Goal: Find specific page/section: Find specific page/section

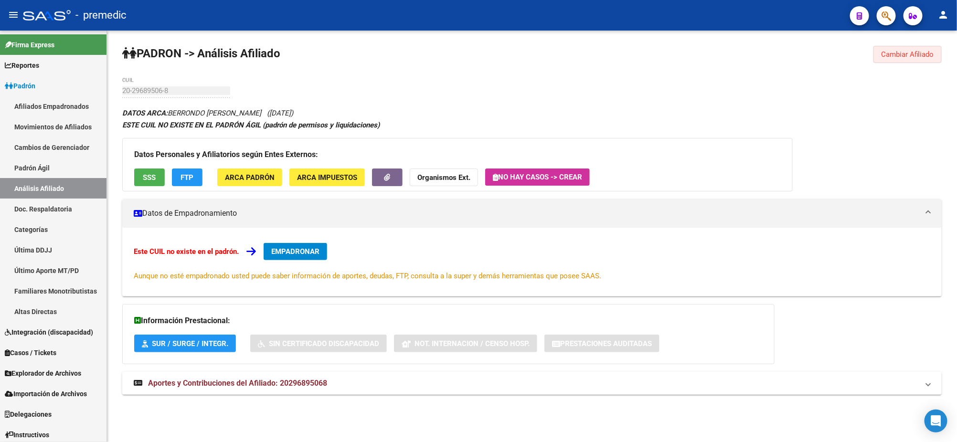
click at [900, 59] on button "Cambiar Afiliado" at bounding box center [908, 54] width 68 height 17
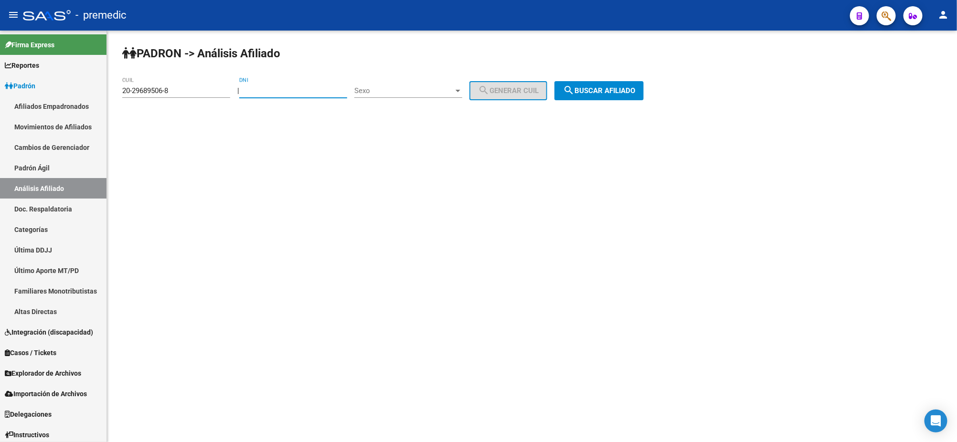
click at [269, 94] on input "DNI" at bounding box center [293, 90] width 108 height 9
paste input "57636922"
type input "57636922"
click at [390, 94] on span "Sexo" at bounding box center [403, 90] width 99 height 9
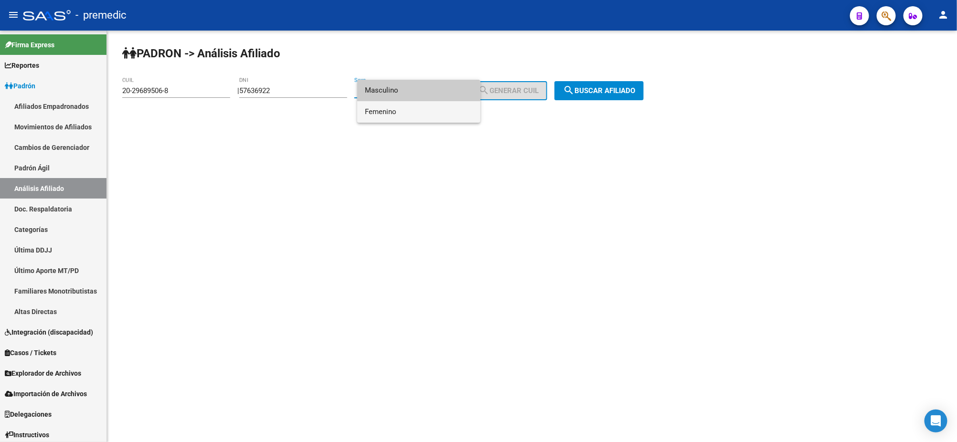
click at [397, 109] on span "Femenino" at bounding box center [419, 111] width 108 height 21
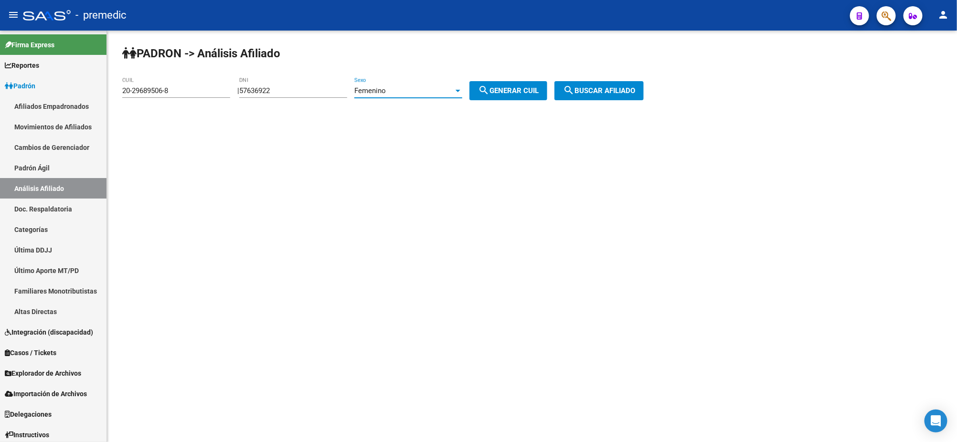
click at [386, 88] on span "Femenino" at bounding box center [370, 90] width 32 height 9
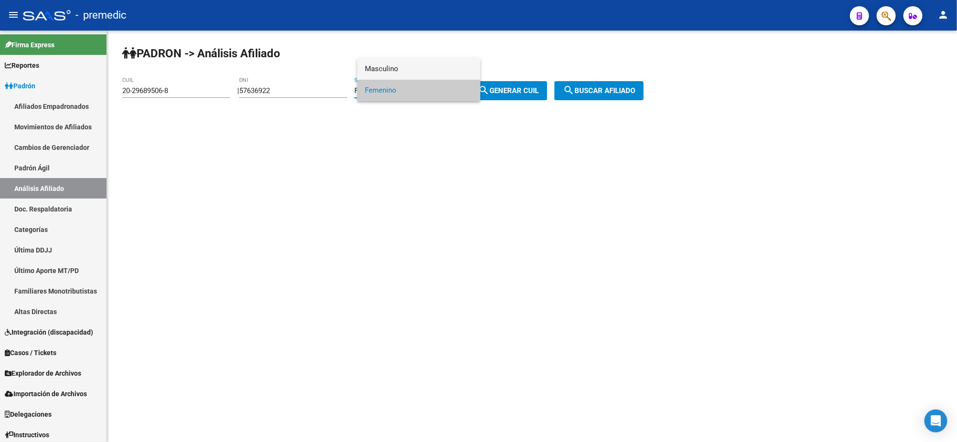
click at [390, 70] on span "Masculino" at bounding box center [419, 68] width 108 height 21
click at [490, 88] on mat-icon "search" at bounding box center [483, 90] width 11 height 11
type input "20-57636922-1"
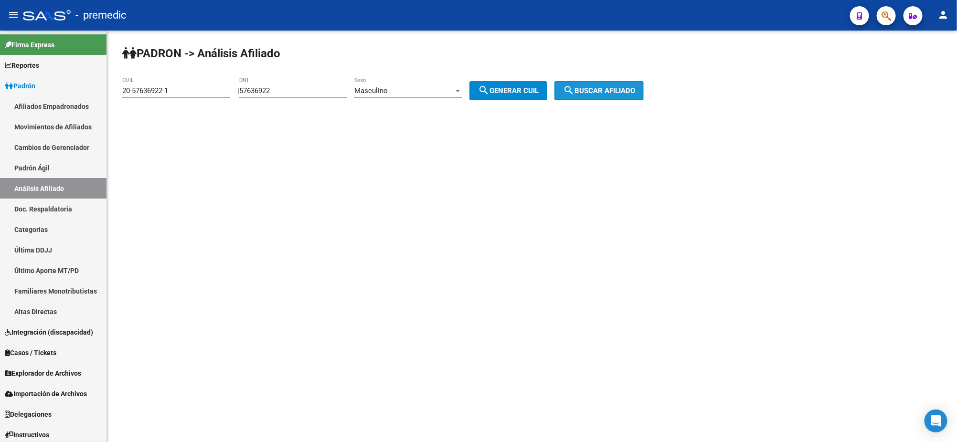
click at [604, 88] on span "search Buscar afiliado" at bounding box center [599, 90] width 72 height 9
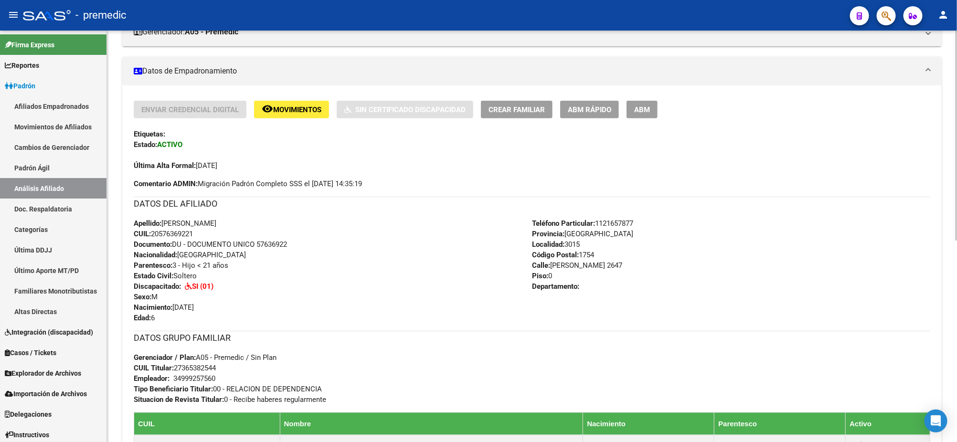
scroll to position [179, 0]
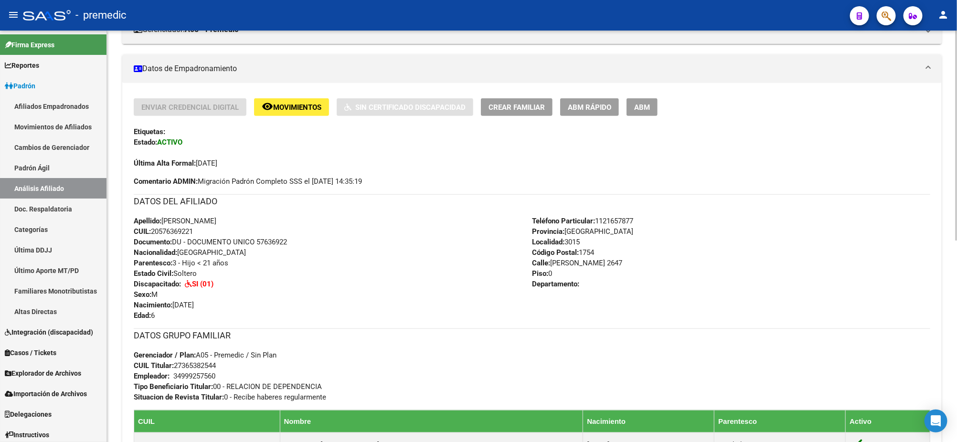
drag, startPoint x: 184, startPoint y: 283, endPoint x: 219, endPoint y: 283, distance: 34.4
click at [219, 283] on div "Apellido: DANTE VARELA LOPARDO CUIL: 20576369221 Documento: DU - DOCUMENTO UNIC…" at bounding box center [333, 268] width 398 height 105
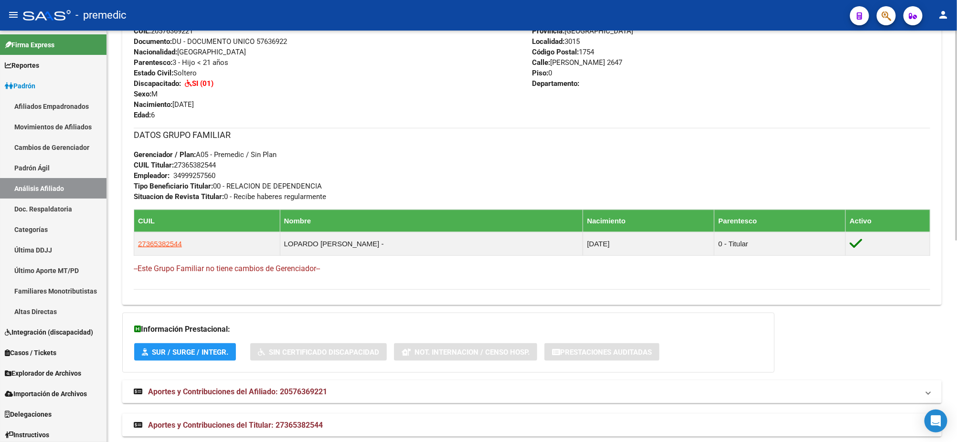
scroll to position [396, 0]
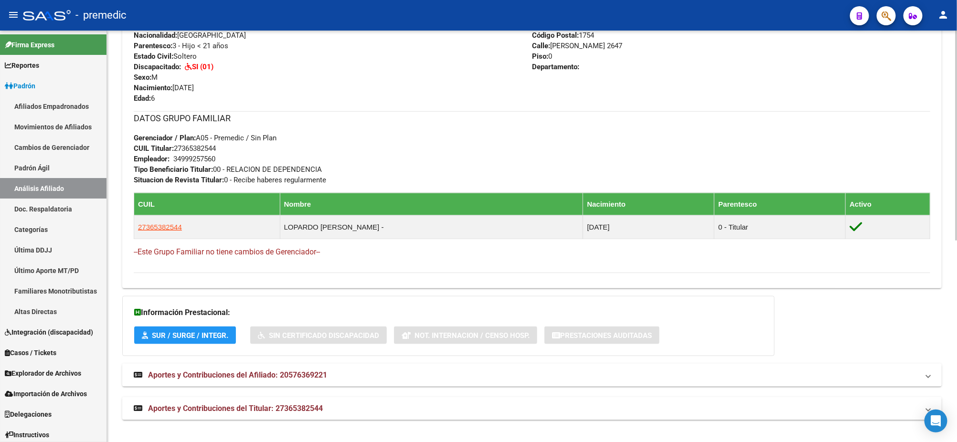
click at [256, 373] on span "Aportes y Contribuciones del Afiliado: 20576369221" at bounding box center [237, 375] width 179 height 9
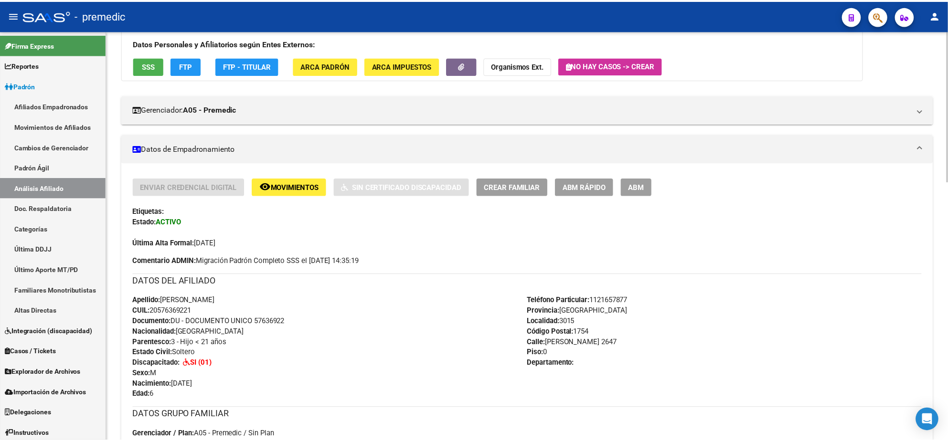
scroll to position [97, 0]
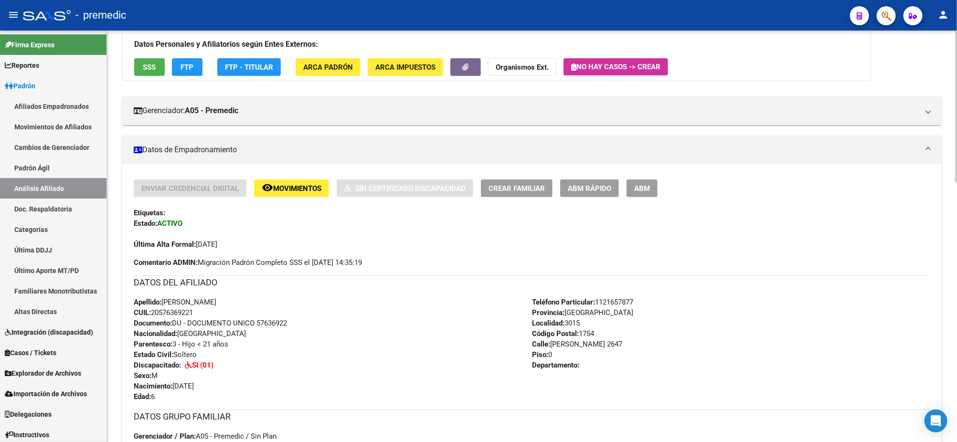
click at [195, 67] on button "FTP" at bounding box center [187, 67] width 31 height 18
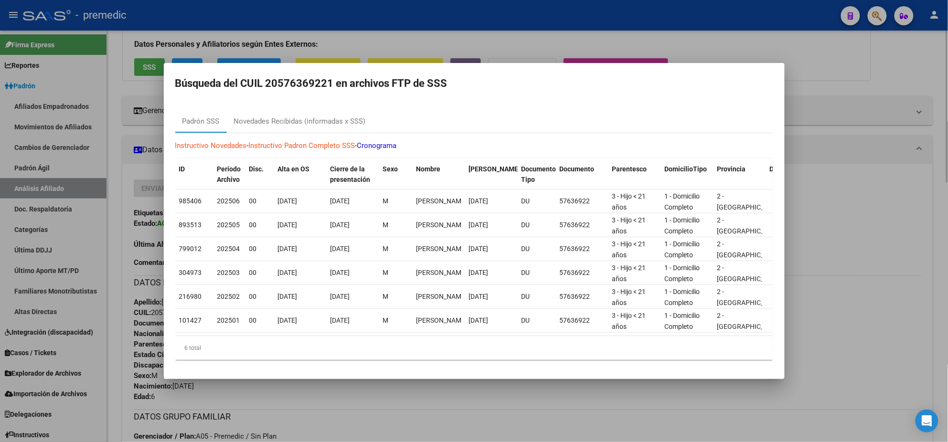
drag, startPoint x: 327, startPoint y: 395, endPoint x: 499, endPoint y: 298, distance: 198.1
click at [328, 395] on div at bounding box center [474, 221] width 948 height 442
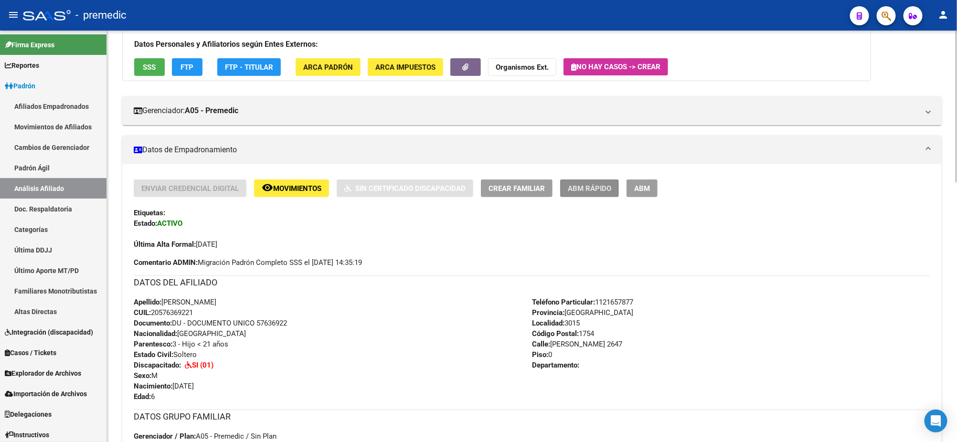
click at [608, 186] on span "ABM Rápido" at bounding box center [589, 188] width 43 height 9
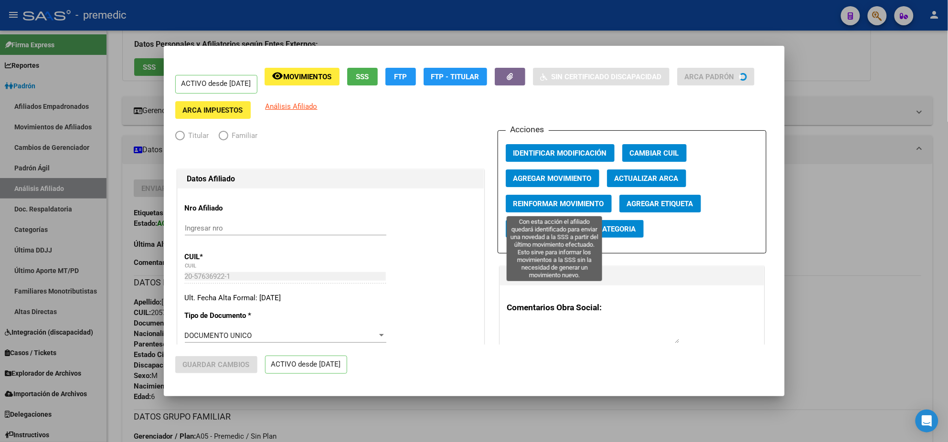
radio input "true"
type input "34-99925756-0"
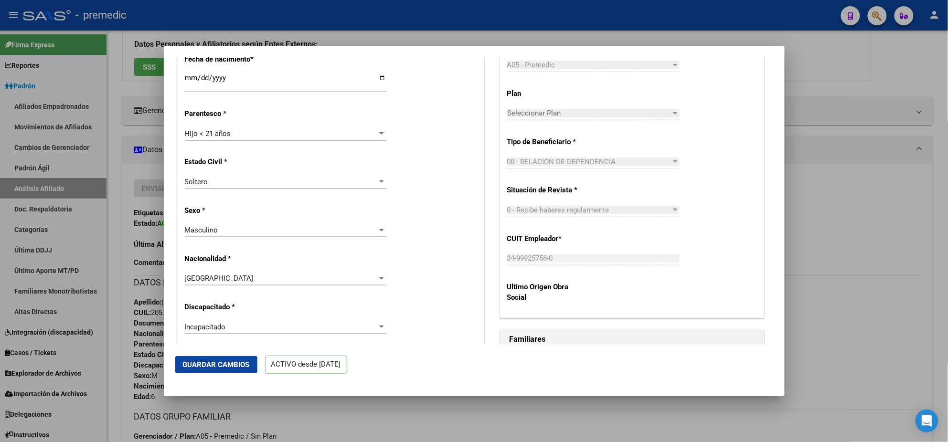
scroll to position [477, 0]
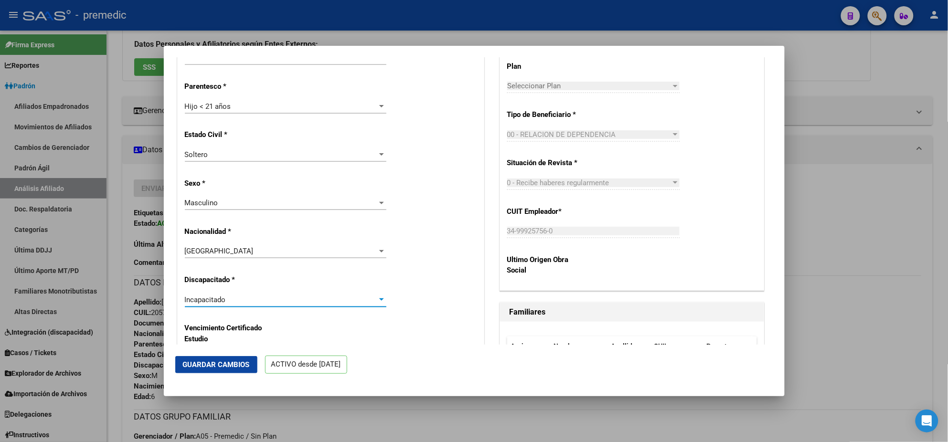
click at [231, 299] on div "Incapacitado" at bounding box center [281, 300] width 193 height 9
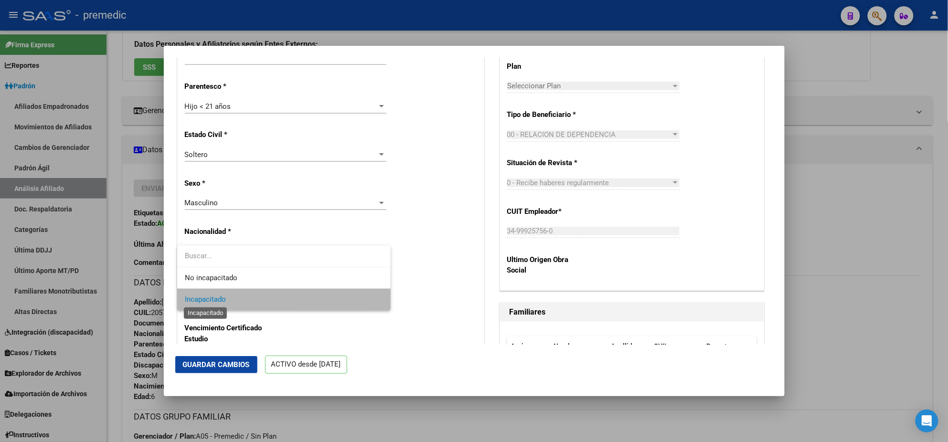
click at [222, 299] on span "Incapacitado" at bounding box center [205, 299] width 41 height 9
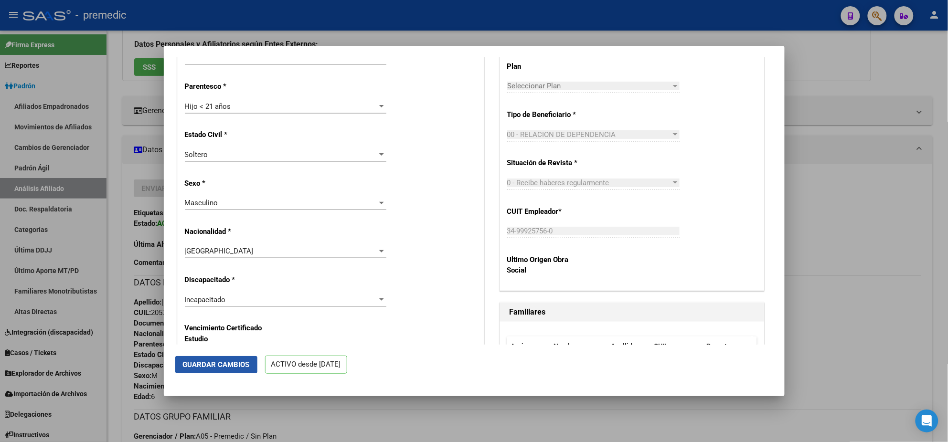
click at [215, 362] on span "Guardar Cambios" at bounding box center [216, 365] width 67 height 9
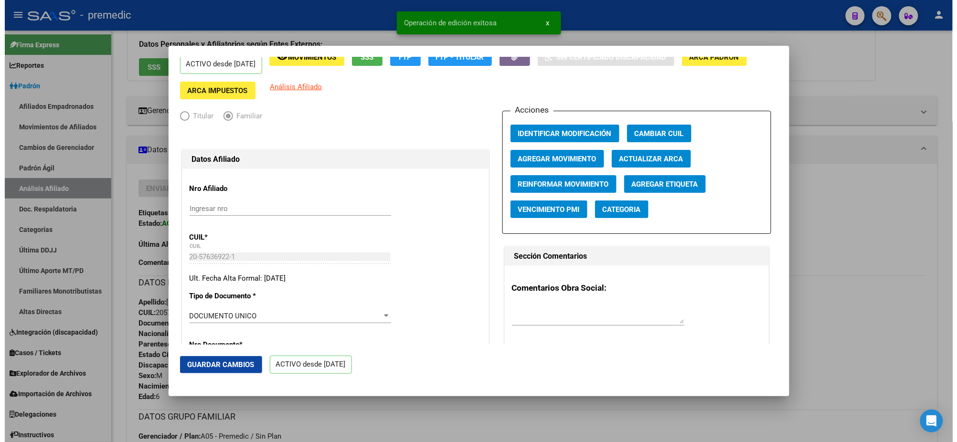
scroll to position [0, 0]
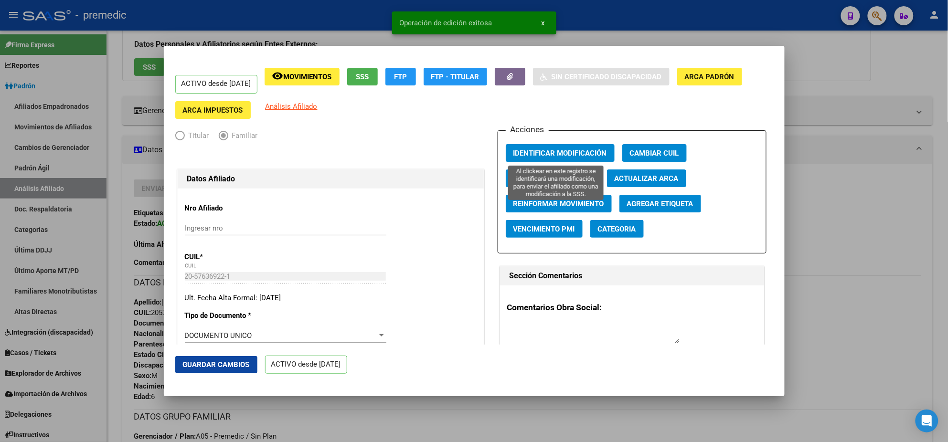
click at [528, 152] on span "Identificar Modificación" at bounding box center [560, 153] width 94 height 9
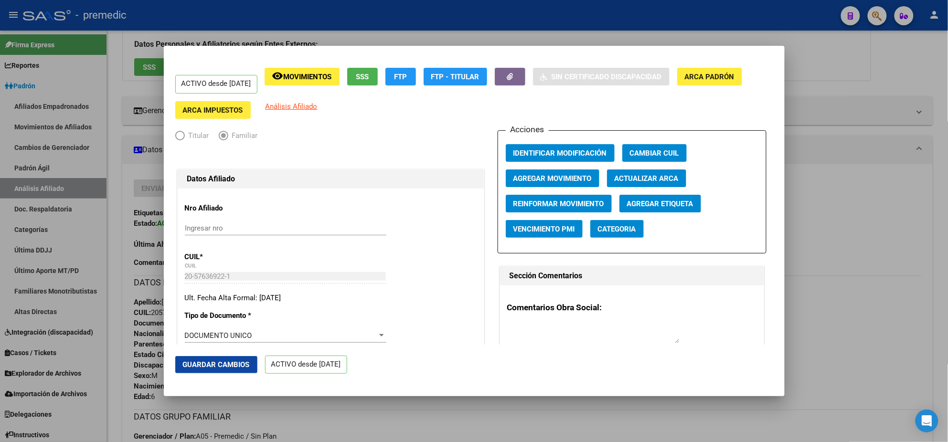
click at [866, 204] on div at bounding box center [474, 221] width 948 height 442
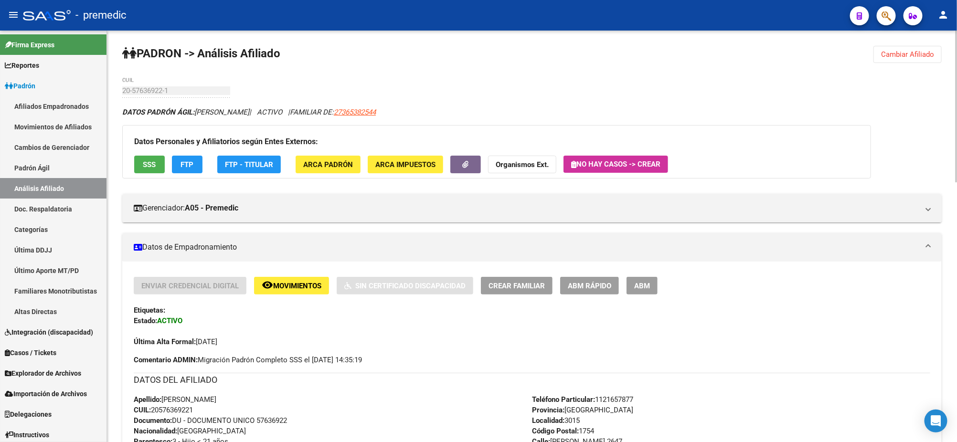
click at [914, 56] on span "Cambiar Afiliado" at bounding box center [907, 54] width 53 height 9
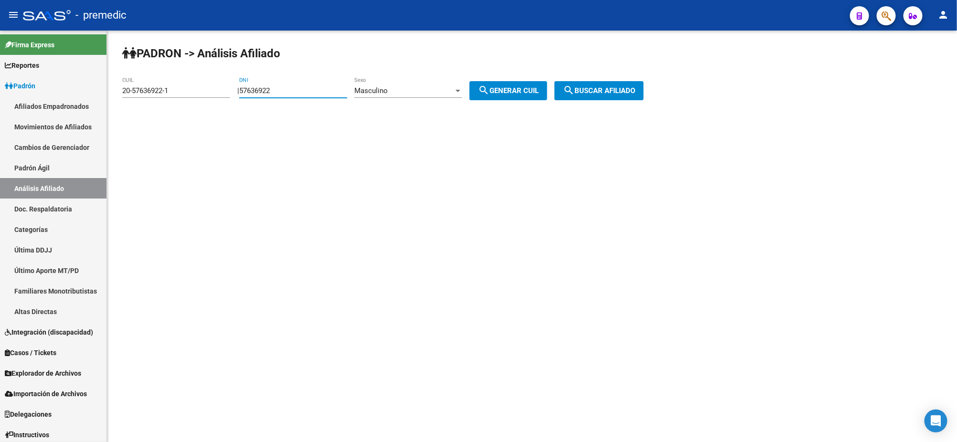
paste input "4096328"
drag, startPoint x: 289, startPoint y: 94, endPoint x: 233, endPoint y: 90, distance: 55.5
click at [233, 90] on app-analisis-afiliado "PADRON -> Análisis Afiliado 20-57636922-1 CUIL | 54096328 DNI Masculino Sexo se…" at bounding box center [386, 90] width 529 height 9
type input "54096328"
click at [490, 91] on mat-icon "search" at bounding box center [483, 90] width 11 height 11
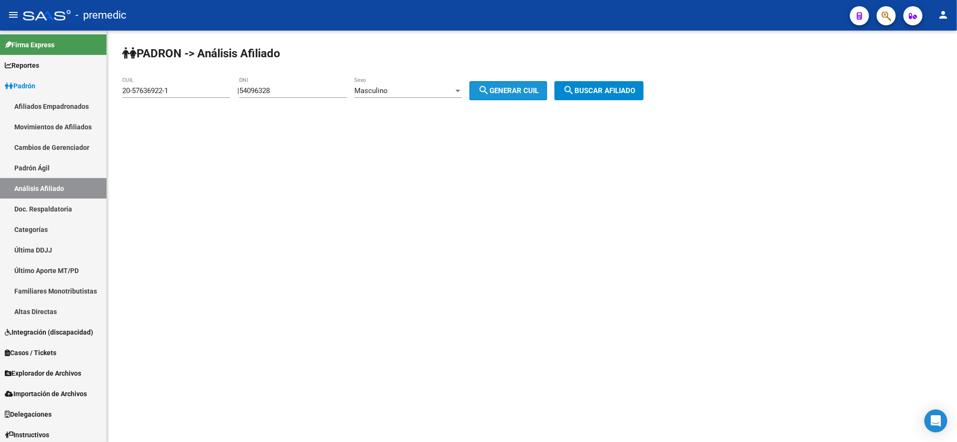
type input "20-54096328-3"
click at [600, 93] on span "search Buscar afiliado" at bounding box center [599, 90] width 72 height 9
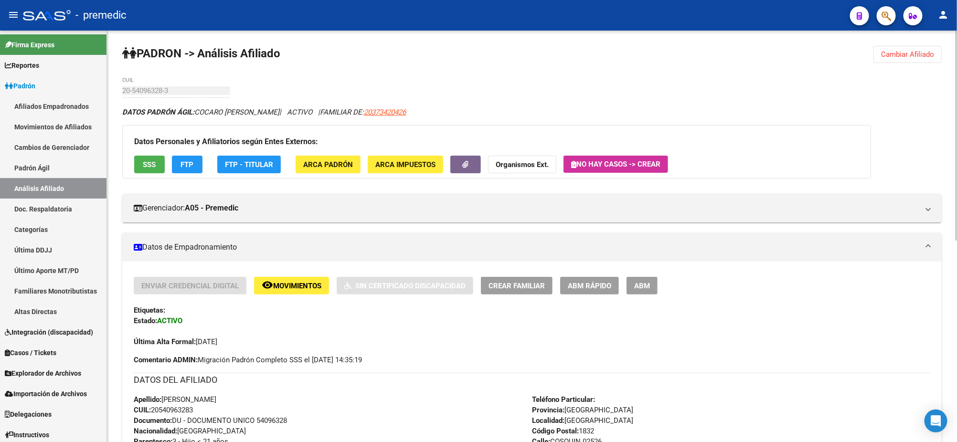
click at [577, 287] on span "ABM Rápido" at bounding box center [589, 286] width 43 height 9
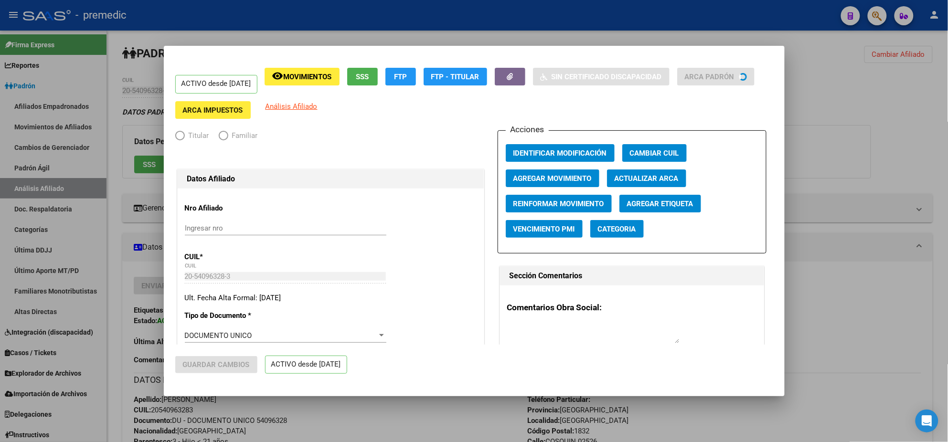
radio input "true"
type input "30-71691692-4"
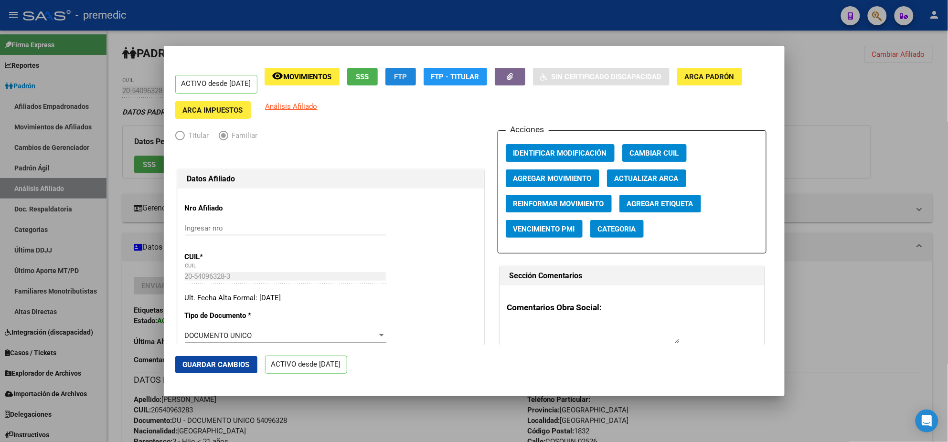
click at [407, 78] on span "FTP" at bounding box center [400, 77] width 13 height 9
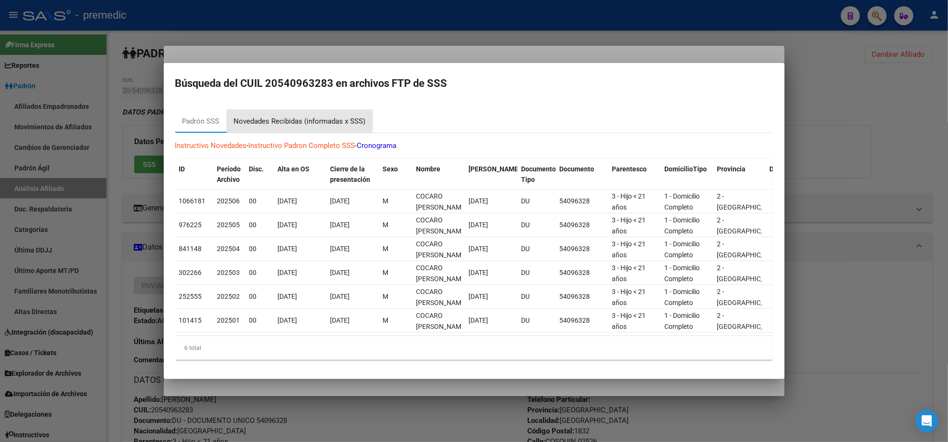
click at [292, 116] on div "Novedades Recibidas (informadas x SSS)" at bounding box center [300, 121] width 132 height 11
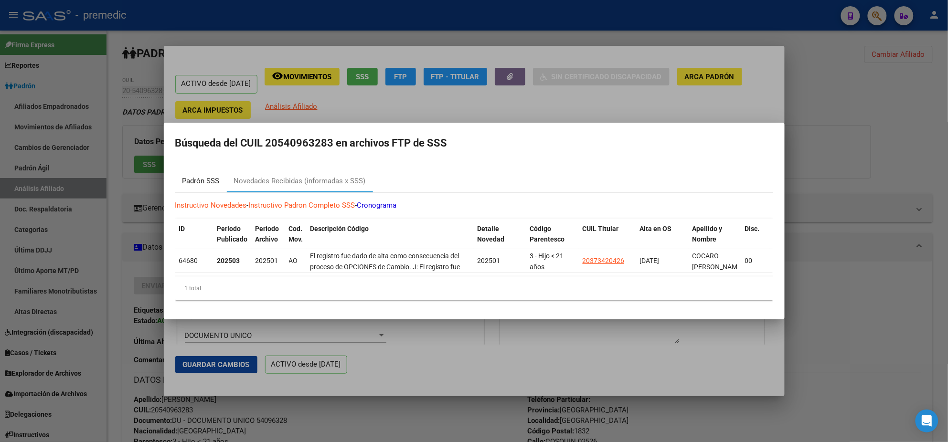
click at [198, 176] on div "Padrón SSS" at bounding box center [200, 181] width 37 height 11
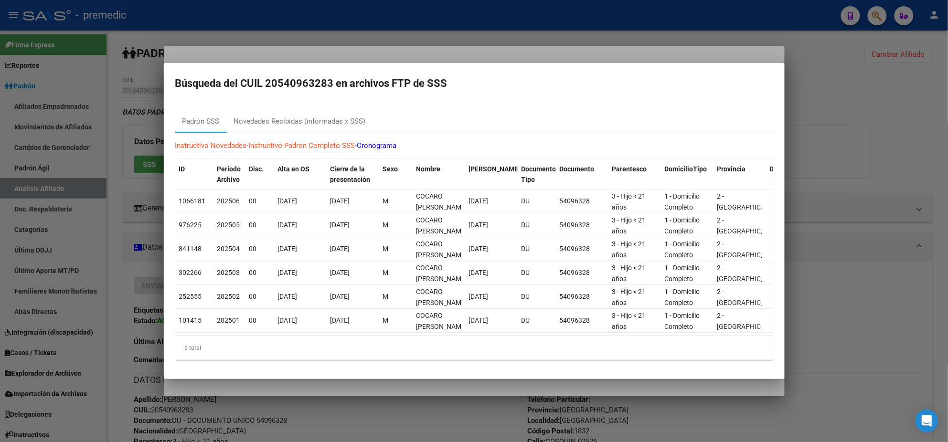
click at [437, 389] on div at bounding box center [474, 221] width 948 height 442
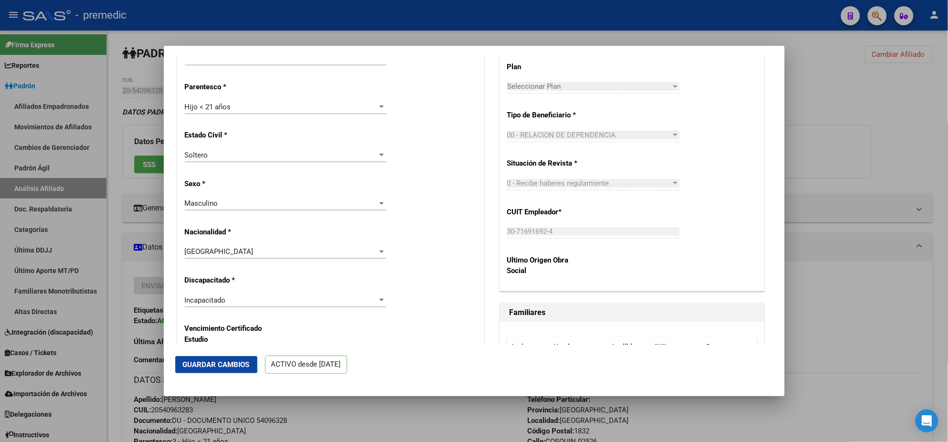
scroll to position [477, 0]
click at [243, 300] on div "Incapacitado" at bounding box center [281, 300] width 193 height 9
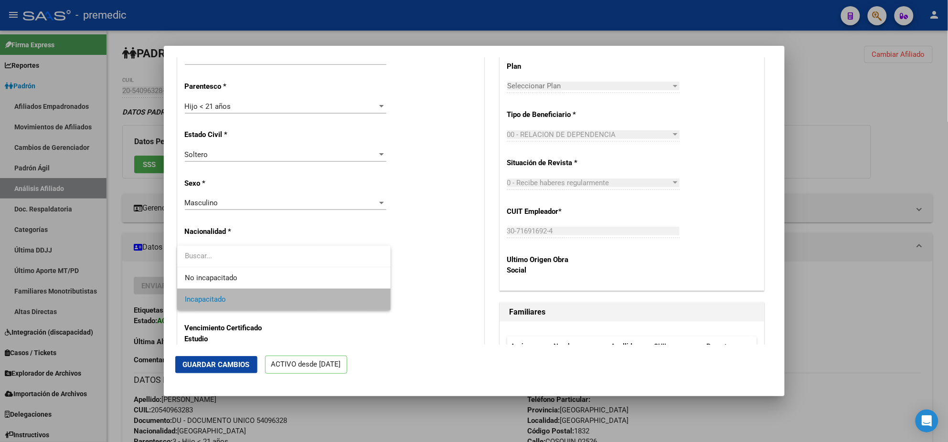
click at [232, 300] on span "Incapacitado" at bounding box center [284, 299] width 198 height 21
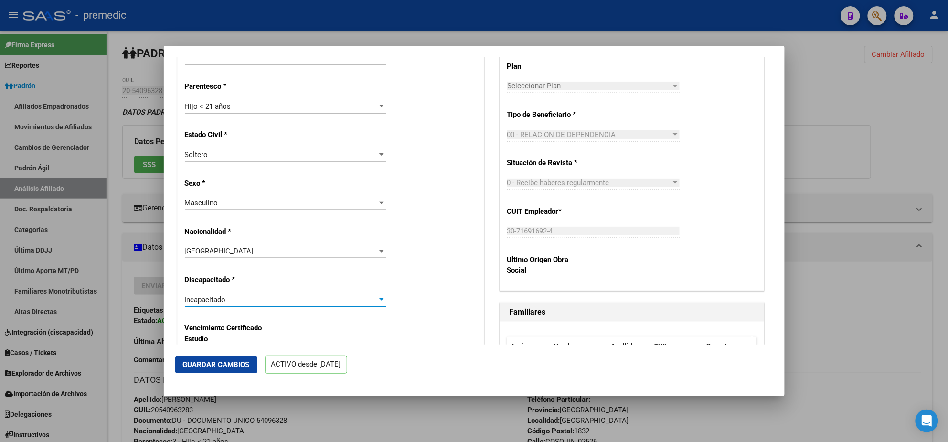
click at [215, 361] on span "Guardar Cambios" at bounding box center [216, 365] width 67 height 9
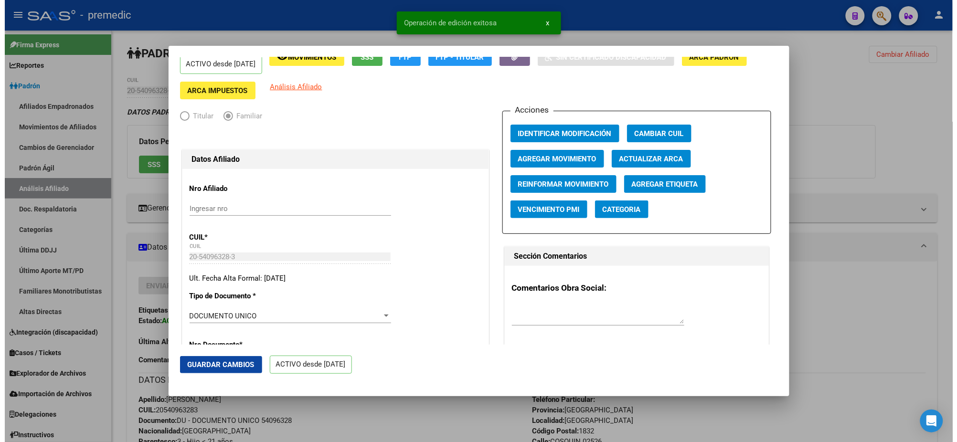
scroll to position [0, 0]
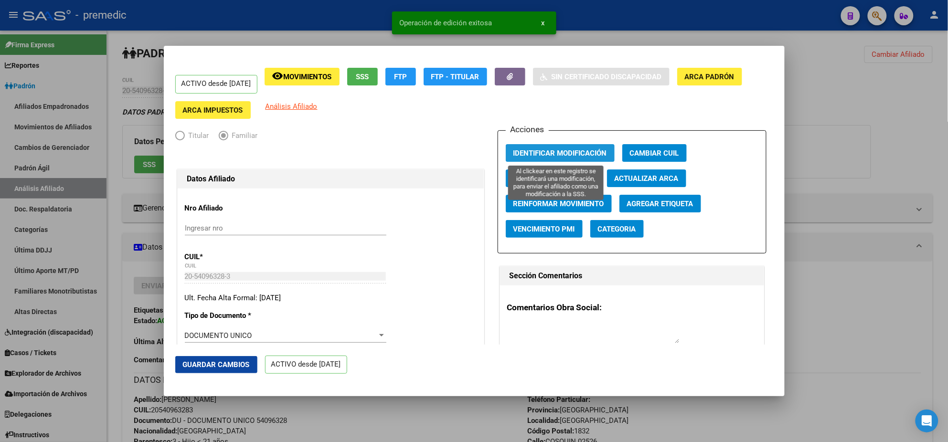
click at [543, 152] on span "Identificar Modificación" at bounding box center [560, 153] width 94 height 9
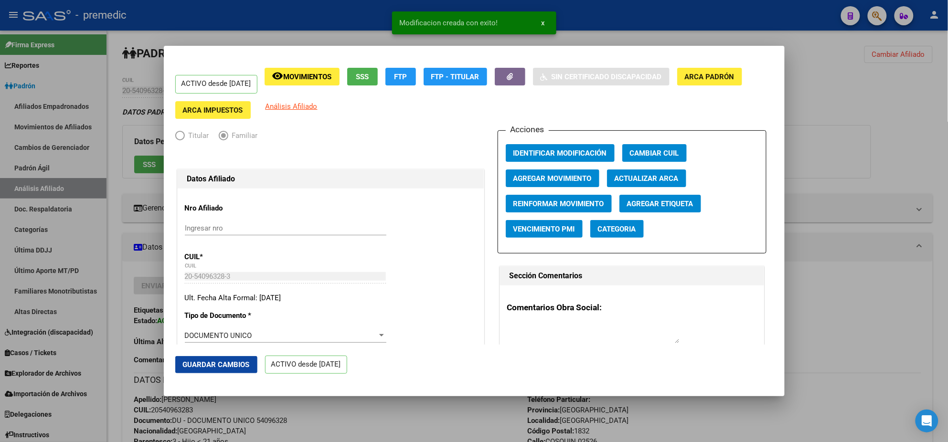
click at [422, 422] on div at bounding box center [474, 221] width 948 height 442
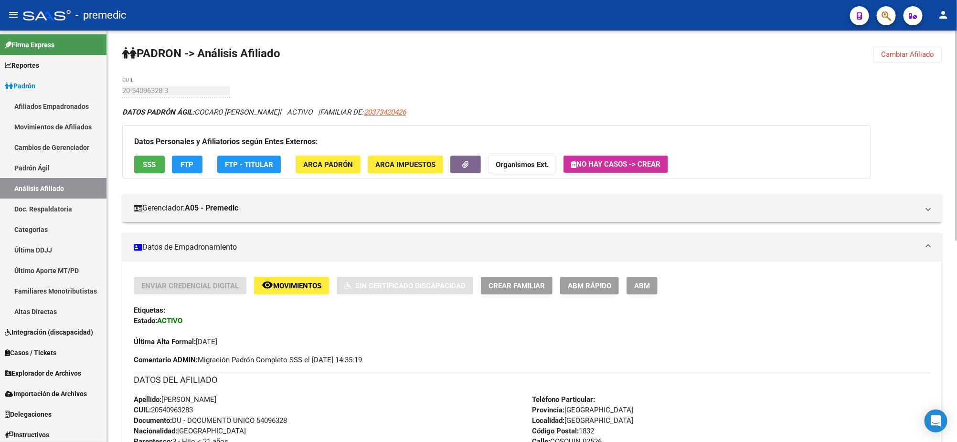
click at [910, 51] on span "Cambiar Afiliado" at bounding box center [907, 54] width 53 height 9
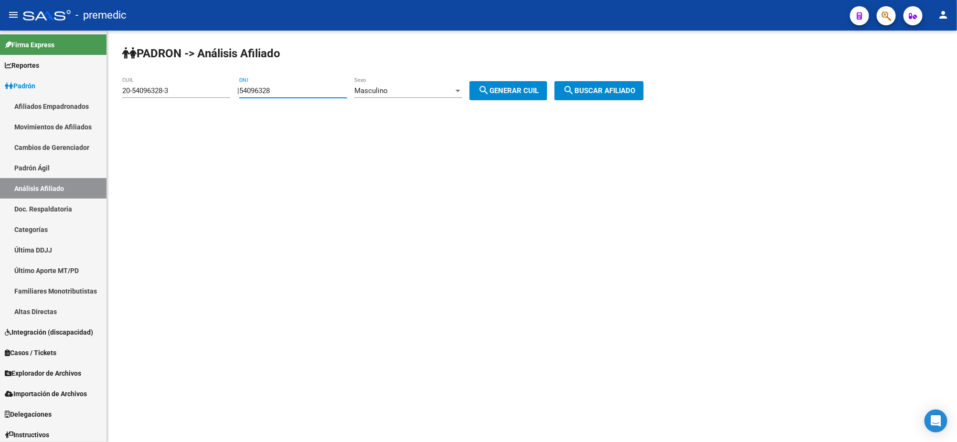
drag, startPoint x: 287, startPoint y: 89, endPoint x: 212, endPoint y: 91, distance: 75.0
click at [212, 91] on app-analisis-afiliado "PADRON -> Análisis Afiliado 20-54096328-3 CUIL | 54096328 DNI Masculino Sexo se…" at bounding box center [386, 90] width 529 height 9
paste input "7655392"
type input "57655392"
click at [406, 87] on div "Masculino" at bounding box center [403, 90] width 99 height 9
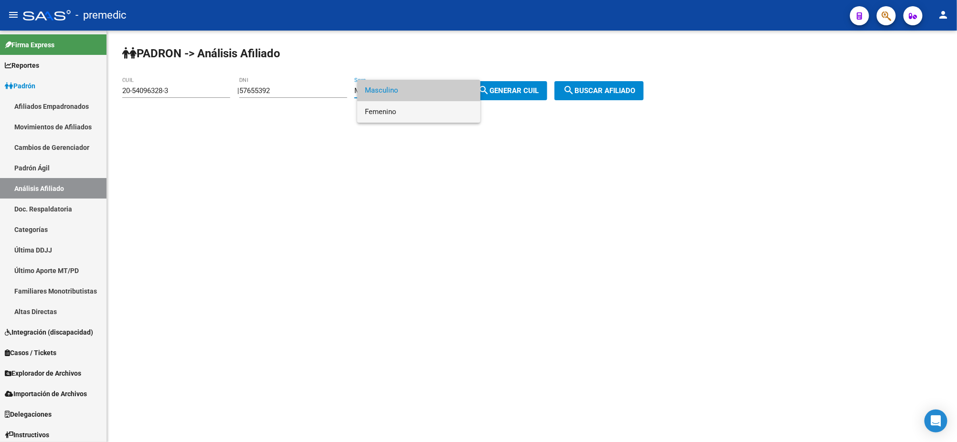
click at [404, 112] on span "Femenino" at bounding box center [419, 111] width 108 height 21
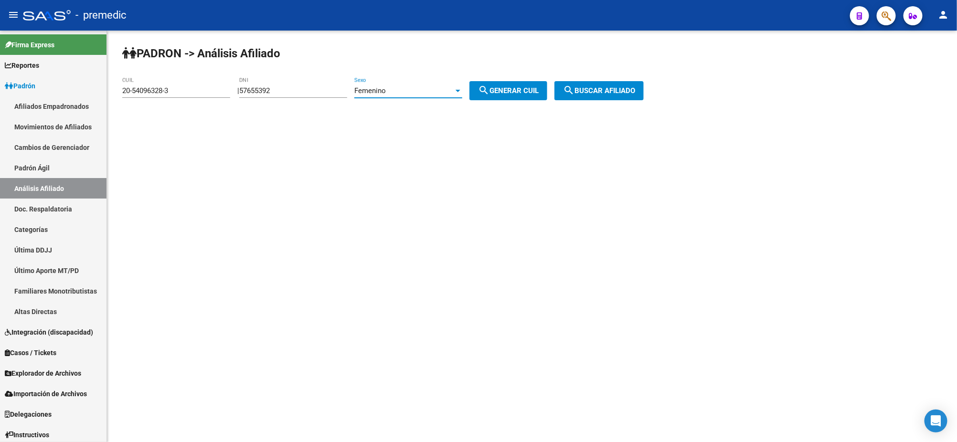
click at [514, 99] on div "PADRON -> Análisis Afiliado 20-54096328-3 CUIL | 57655392 DNI Femenino Sexo sea…" at bounding box center [532, 81] width 850 height 100
click at [523, 88] on span "search Generar CUIL" at bounding box center [508, 90] width 61 height 9
type input "27-57655392-2"
click at [602, 88] on span "search Buscar afiliado" at bounding box center [599, 90] width 72 height 9
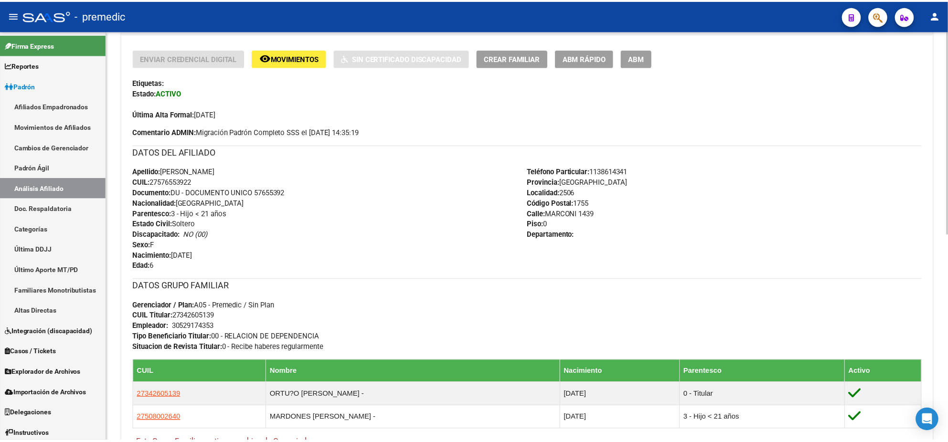
scroll to position [238, 0]
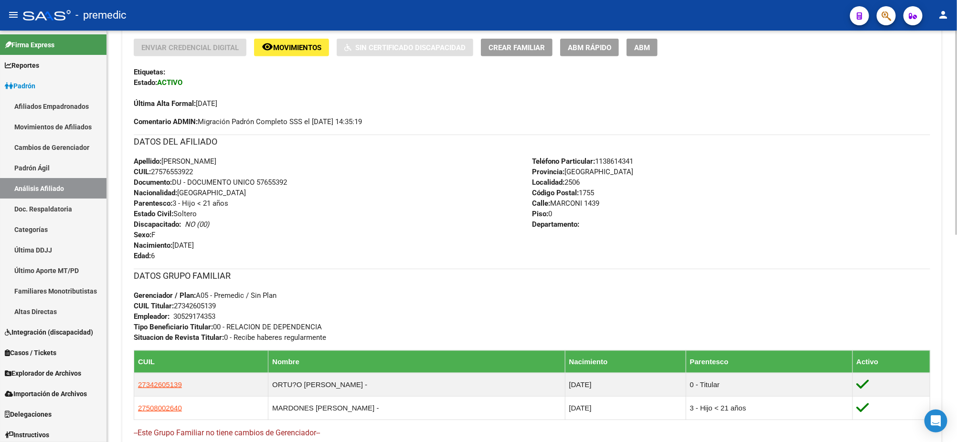
click at [583, 45] on span "ABM Rápido" at bounding box center [589, 47] width 43 height 9
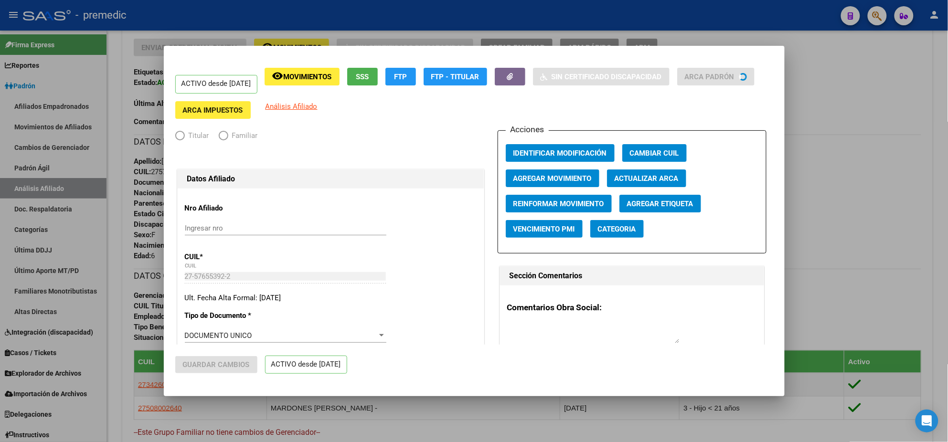
radio input "true"
type input "30-52917435-3"
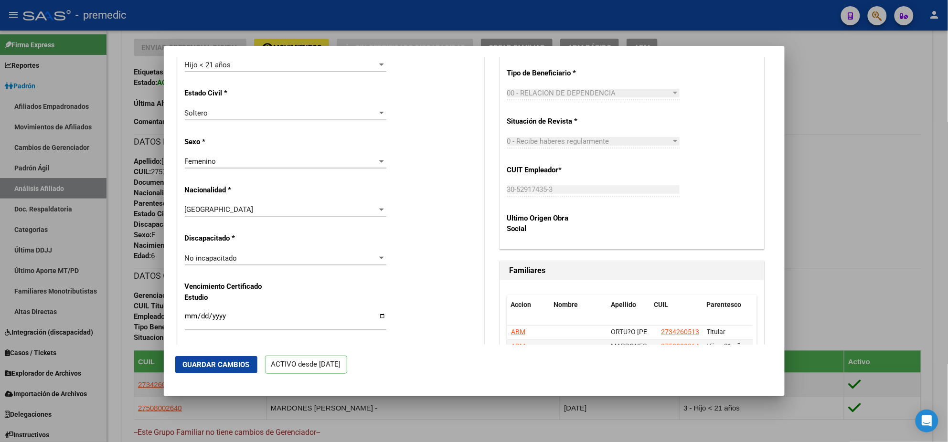
scroll to position [537, 0]
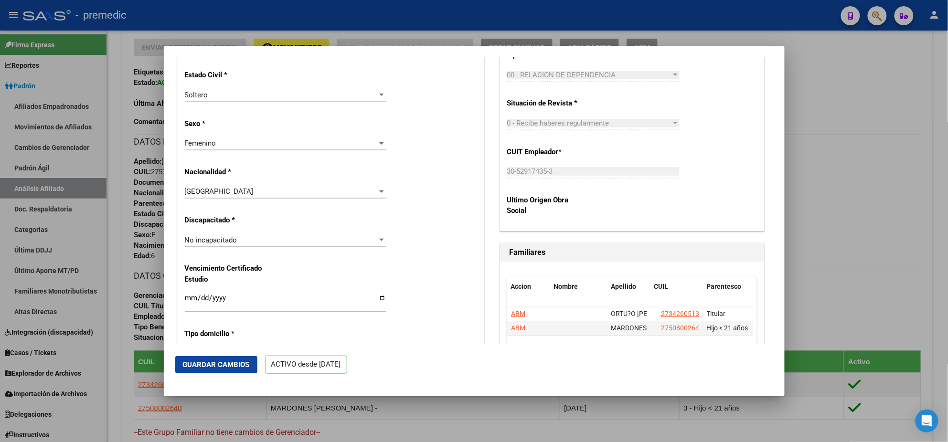
click at [219, 239] on span "No incapacitado" at bounding box center [211, 240] width 53 height 9
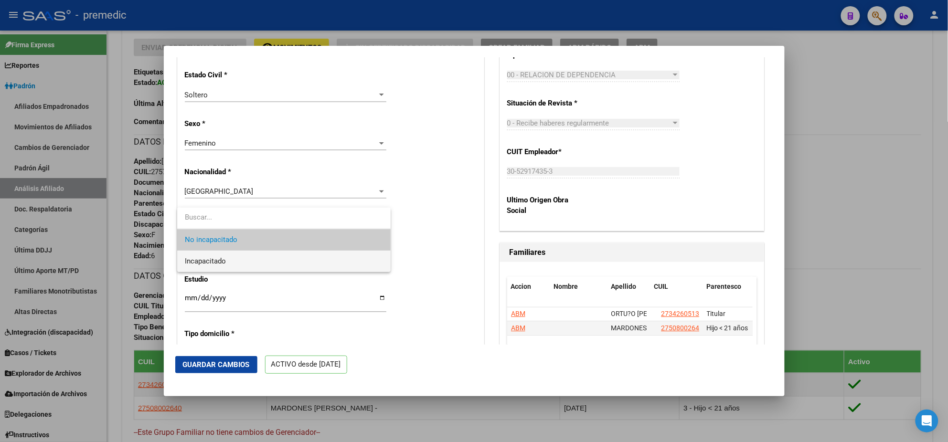
click at [215, 257] on span "Incapacitado" at bounding box center [205, 261] width 41 height 9
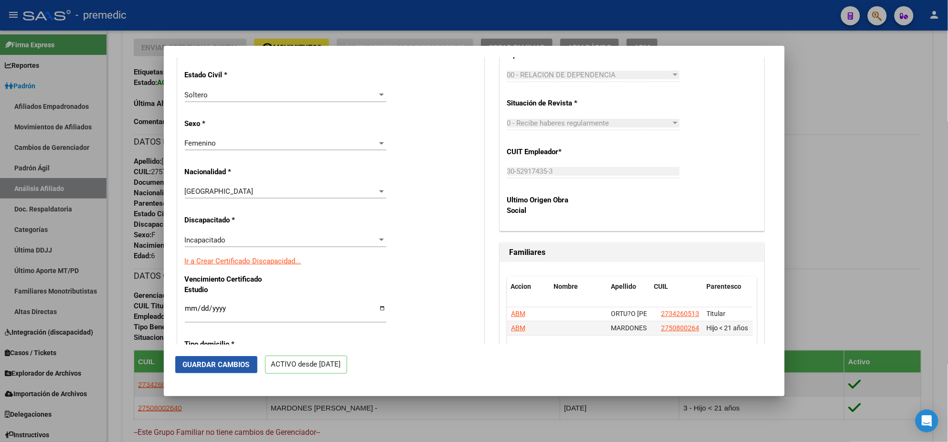
click at [201, 365] on span "Guardar Cambios" at bounding box center [216, 365] width 67 height 9
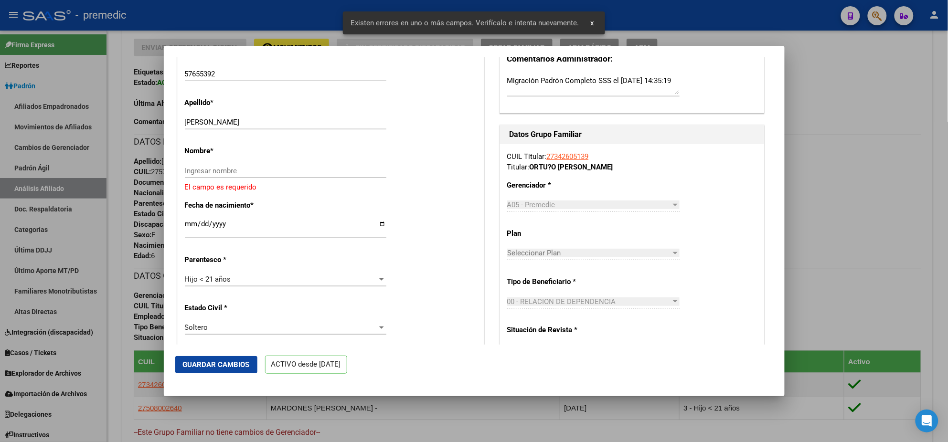
scroll to position [304, 0]
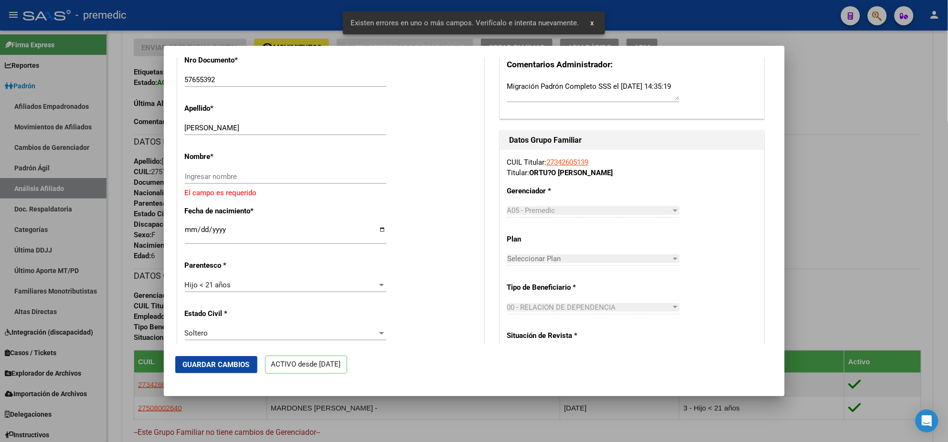
click at [220, 177] on input "Ingresar nombre" at bounding box center [286, 176] width 202 height 9
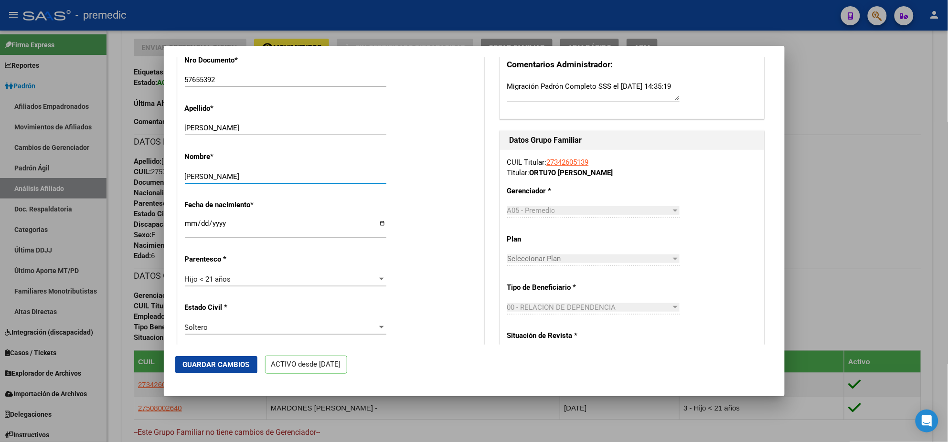
type input "RENATA ISABELLA"
drag, startPoint x: 292, startPoint y: 127, endPoint x: 223, endPoint y: 128, distance: 69.3
click at [223, 128] on input "MARDONES RENATA ISABELLA" at bounding box center [286, 128] width 202 height 9
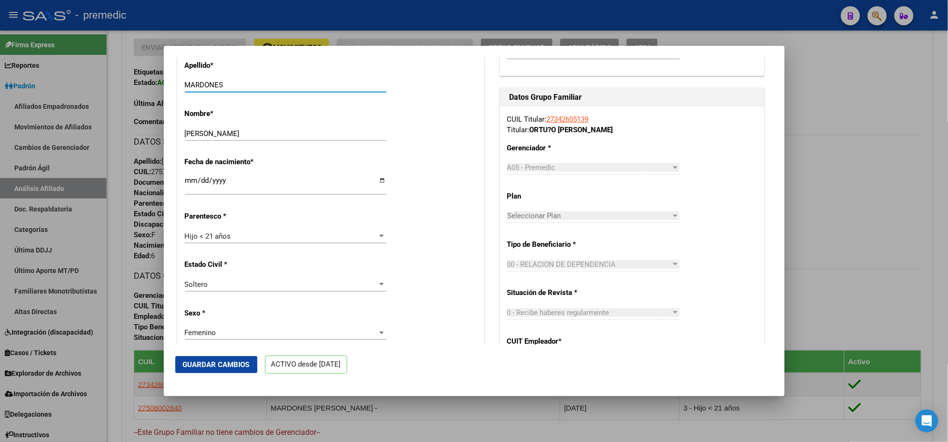
scroll to position [483, 0]
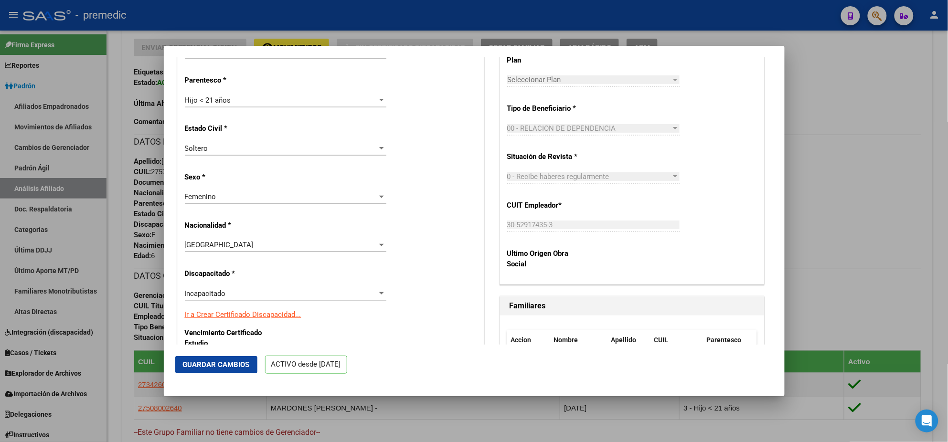
type input "MARDONES"
click at [218, 371] on button "Guardar Cambios" at bounding box center [216, 364] width 82 height 17
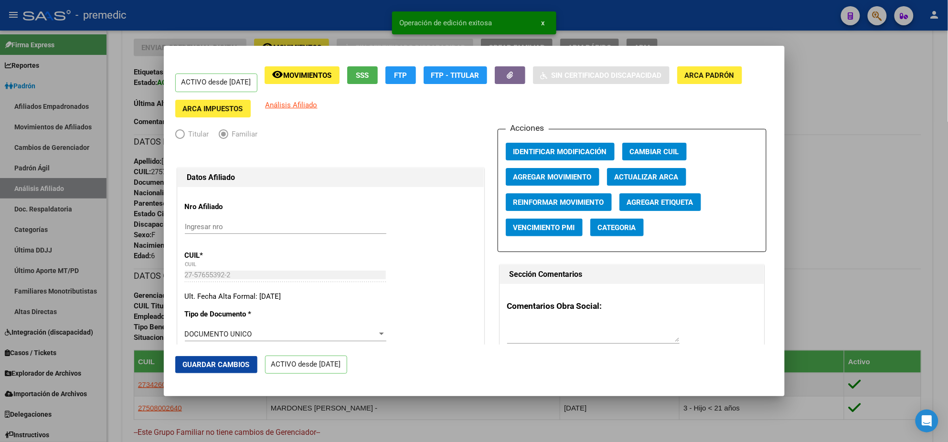
scroll to position [0, 0]
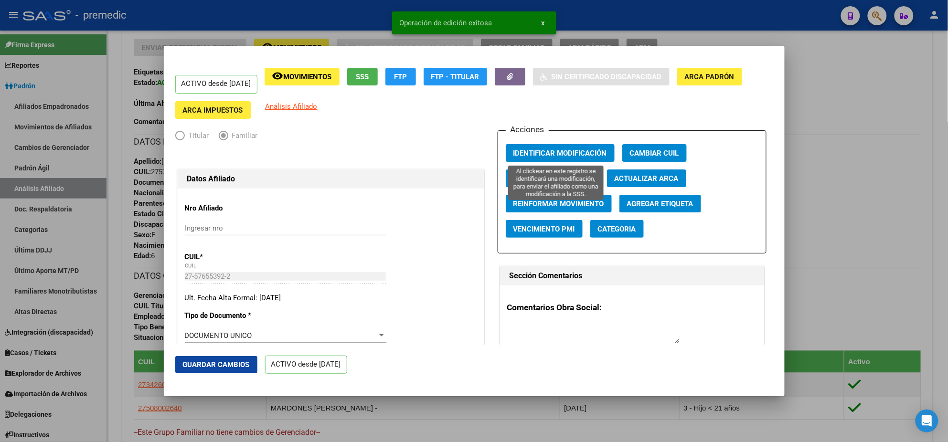
click at [524, 150] on span "Identificar Modificación" at bounding box center [560, 153] width 94 height 9
click at [896, 71] on div at bounding box center [474, 221] width 948 height 442
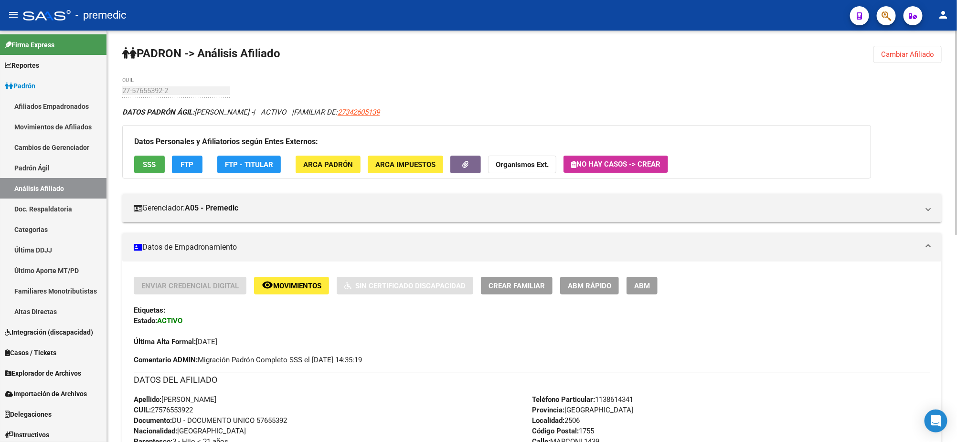
click at [923, 48] on button "Cambiar Afiliado" at bounding box center [908, 54] width 68 height 17
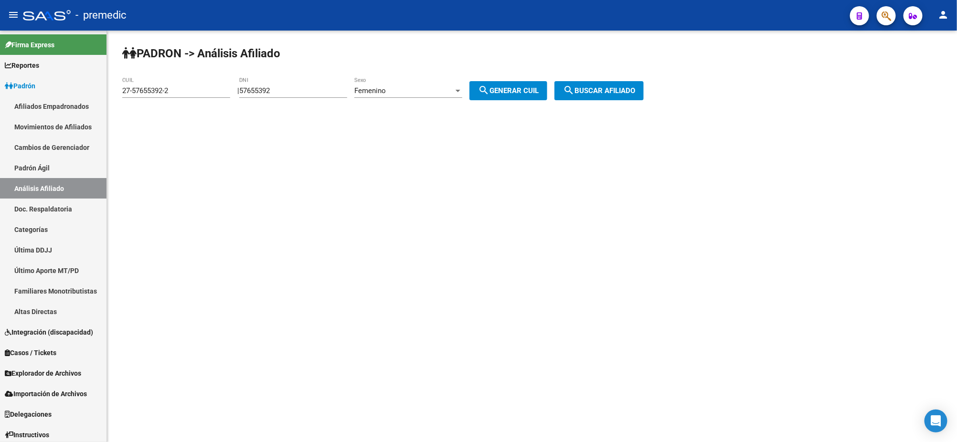
drag, startPoint x: 258, startPoint y: 90, endPoint x: 226, endPoint y: 92, distance: 32.6
click at [226, 92] on app-analisis-afiliado "PADRON -> Análisis Afiliado 27-57655392-2 CUIL | 57655392 DNI Femenino Sexo sea…" at bounding box center [386, 90] width 529 height 9
click at [279, 90] on input "57655392" at bounding box center [293, 90] width 108 height 9
drag, startPoint x: 290, startPoint y: 90, endPoint x: 233, endPoint y: 92, distance: 57.8
click at [233, 92] on app-analisis-afiliado "PADRON -> Análisis Afiliado 27-57655392-2 CUIL | 57655392 DNI Femenino Sexo sea…" at bounding box center [386, 90] width 529 height 9
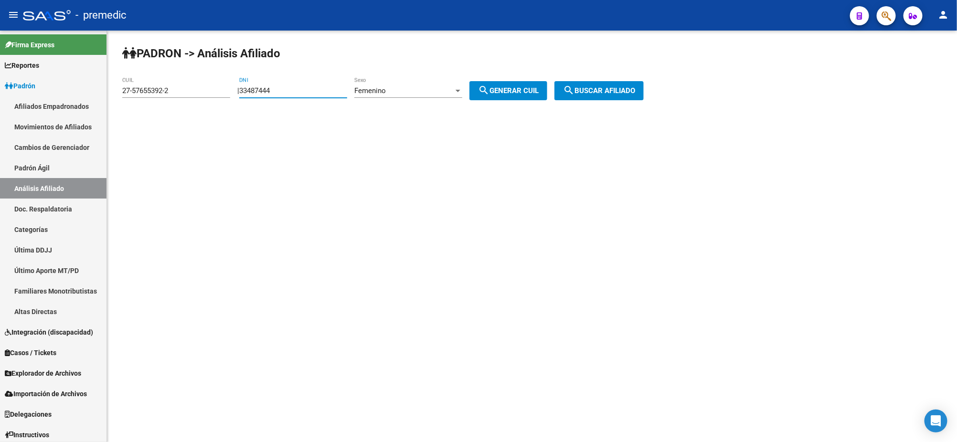
type input "33487444"
click at [426, 89] on div "Femenino" at bounding box center [403, 90] width 99 height 9
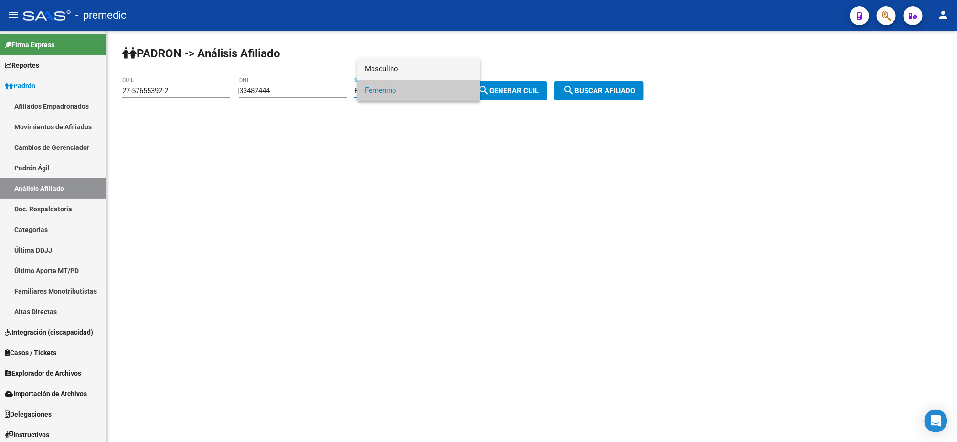
click at [419, 73] on span "Masculino" at bounding box center [419, 68] width 108 height 21
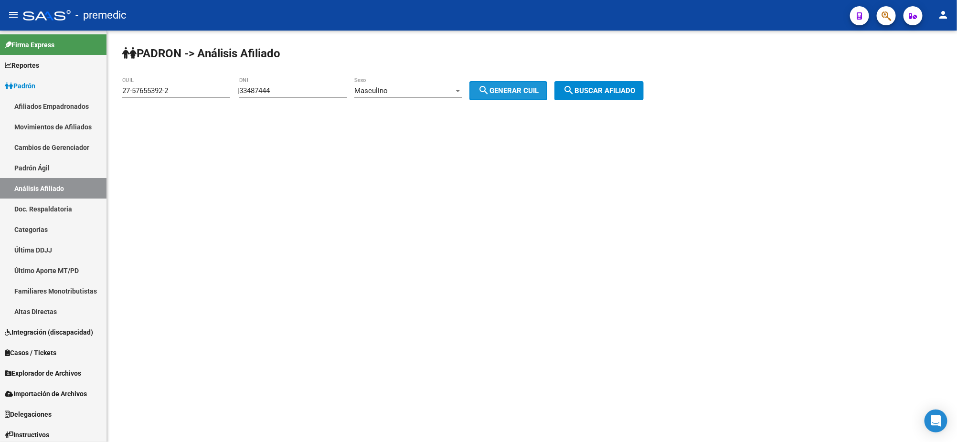
click at [506, 88] on span "search Generar CUIL" at bounding box center [508, 90] width 61 height 9
type input "20-33487444-4"
click at [635, 86] on span "search Buscar afiliado" at bounding box center [599, 90] width 72 height 9
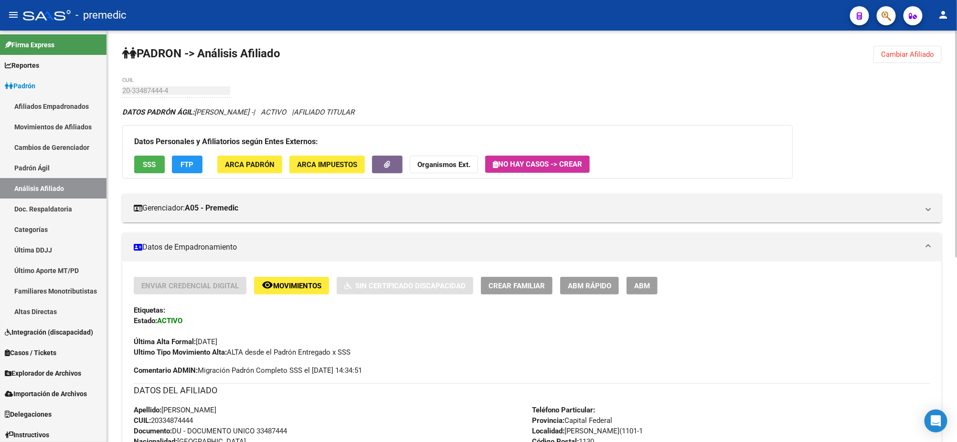
drag, startPoint x: 919, startPoint y: 57, endPoint x: 890, endPoint y: 55, distance: 28.7
click at [919, 57] on span "Cambiar Afiliado" at bounding box center [907, 54] width 53 height 9
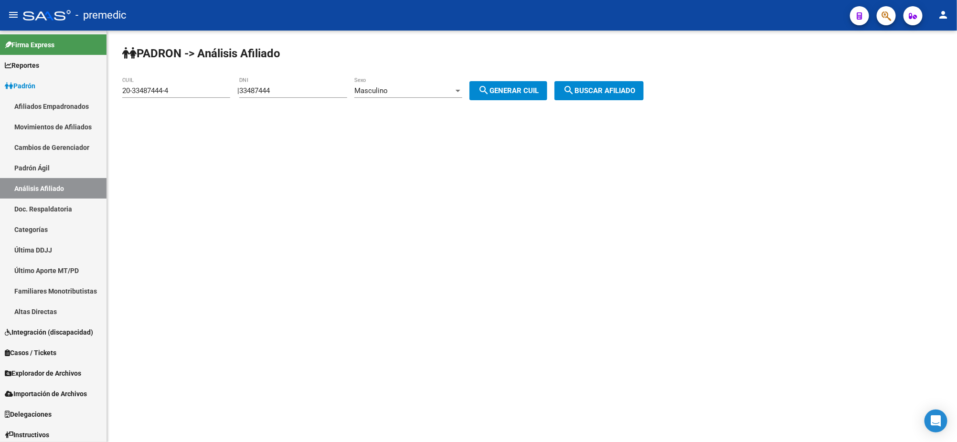
drag, startPoint x: 289, startPoint y: 92, endPoint x: 212, endPoint y: 94, distance: 77.4
click at [212, 94] on app-analisis-afiliado "PADRON -> Análisis Afiliado 20-33487444-4 CUIL | 33487444 DNI Masculino Sexo se…" at bounding box center [386, 90] width 529 height 9
paste input "53063150"
type input "53063150"
click at [430, 93] on div "Masculino" at bounding box center [403, 90] width 99 height 9
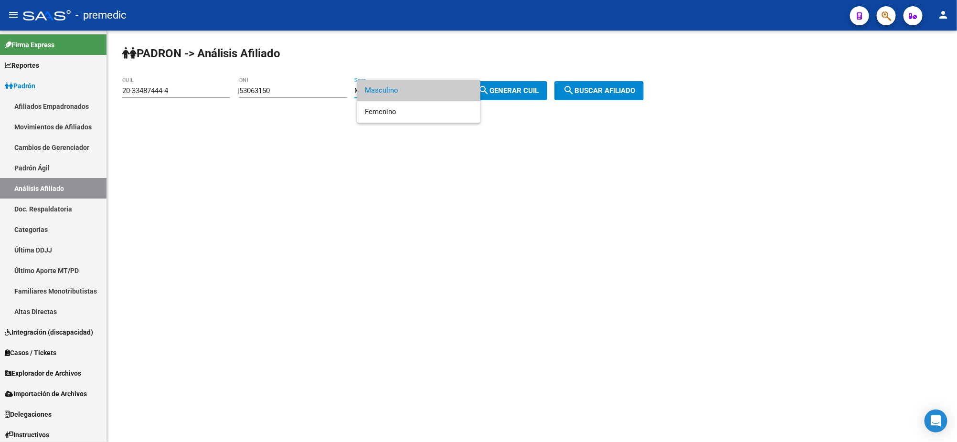
click at [413, 94] on span "Masculino" at bounding box center [419, 90] width 108 height 21
click at [485, 94] on button "search Generar CUIL" at bounding box center [509, 90] width 78 height 19
type input "20-53063150-9"
click at [547, 89] on button "search Generar CUIL" at bounding box center [509, 90] width 78 height 19
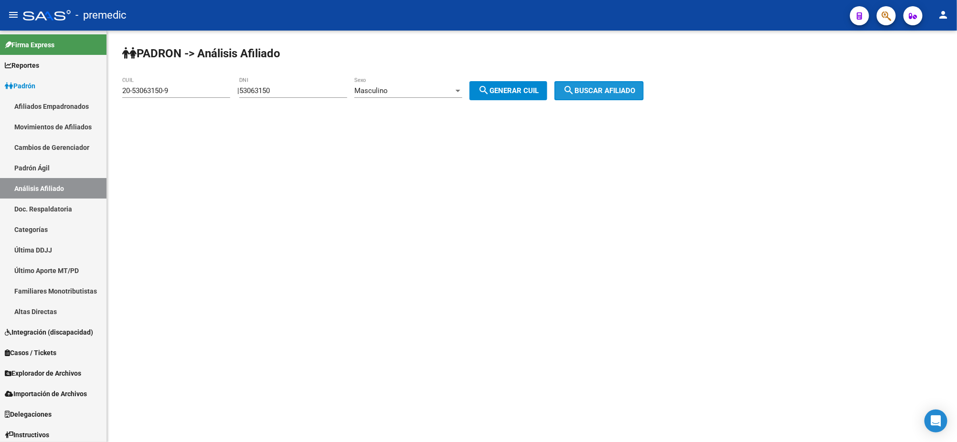
click at [575, 90] on mat-icon "search" at bounding box center [568, 90] width 11 height 11
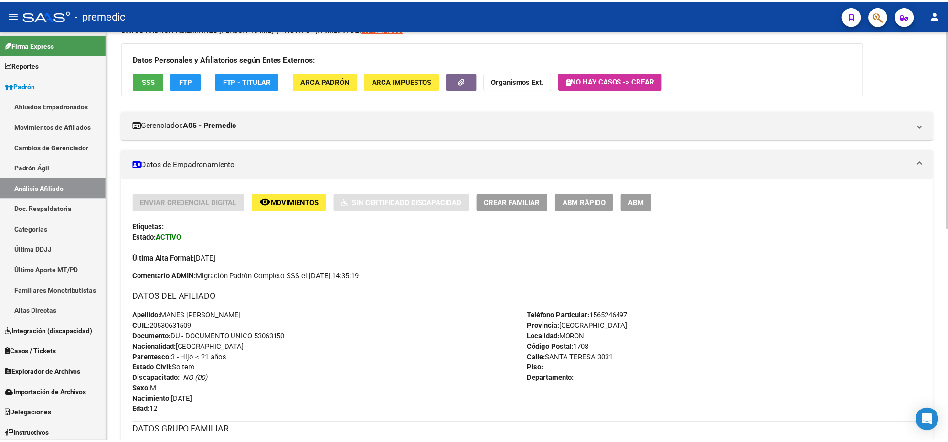
scroll to position [119, 0]
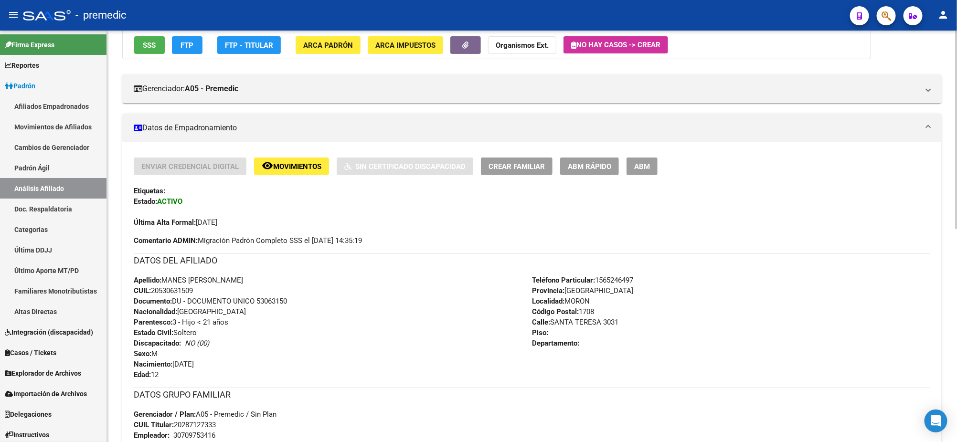
click at [577, 167] on span "ABM Rápido" at bounding box center [589, 166] width 43 height 9
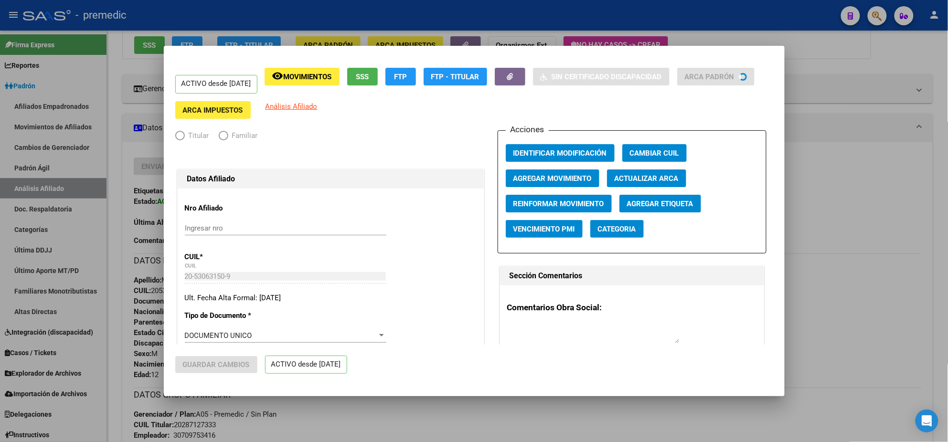
radio input "true"
type input "30-70975341-6"
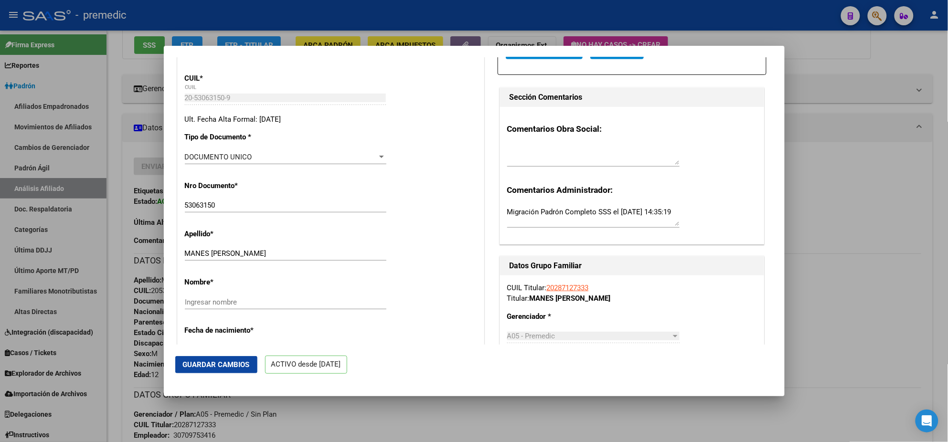
scroll to position [238, 0]
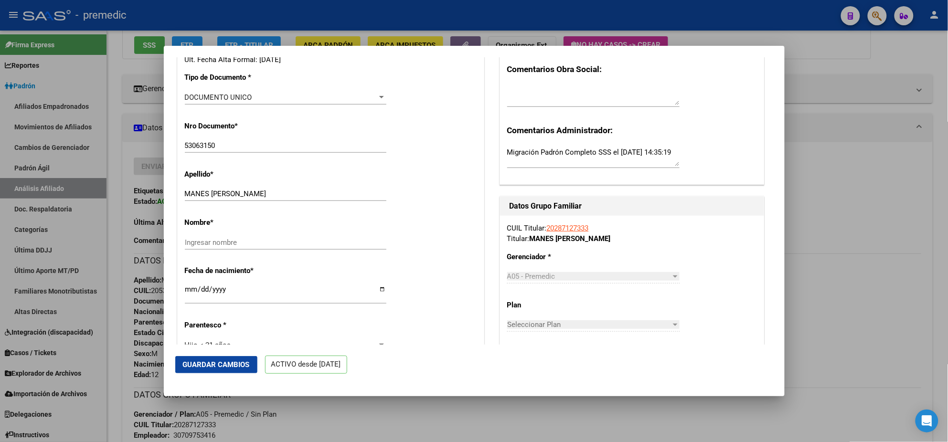
click at [238, 241] on input "Ingresar nombre" at bounding box center [286, 242] width 202 height 9
type input "LEANDRO EZEQUIEL"
drag, startPoint x: 266, startPoint y: 191, endPoint x: 212, endPoint y: 193, distance: 54.0
click at [211, 194] on input "MANES LEANDRO EZEQUIEL" at bounding box center [286, 194] width 202 height 9
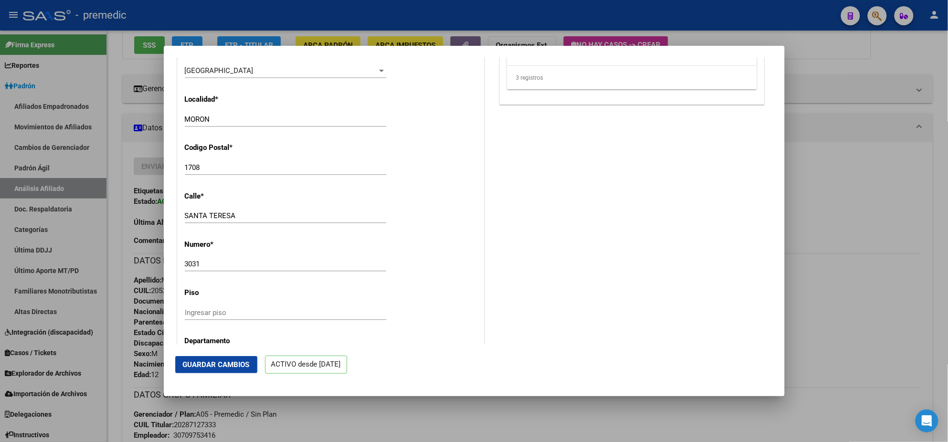
scroll to position [896, 0]
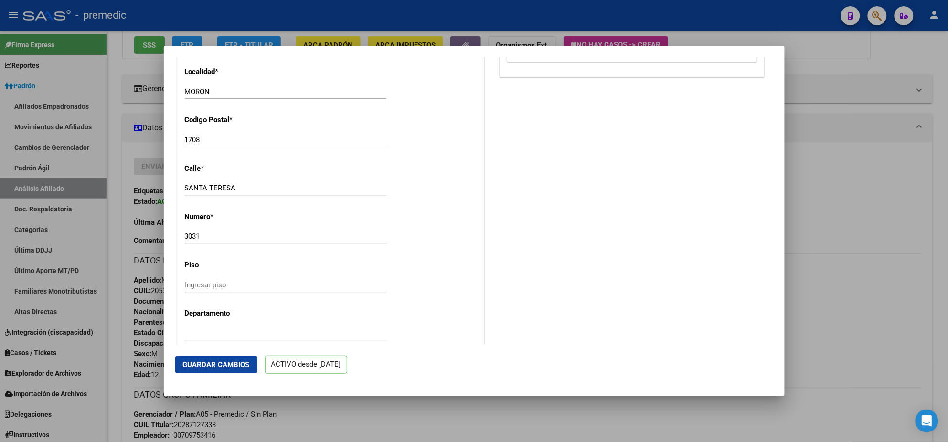
type input "MANES"
click at [220, 365] on span "Guardar Cambios" at bounding box center [216, 365] width 67 height 9
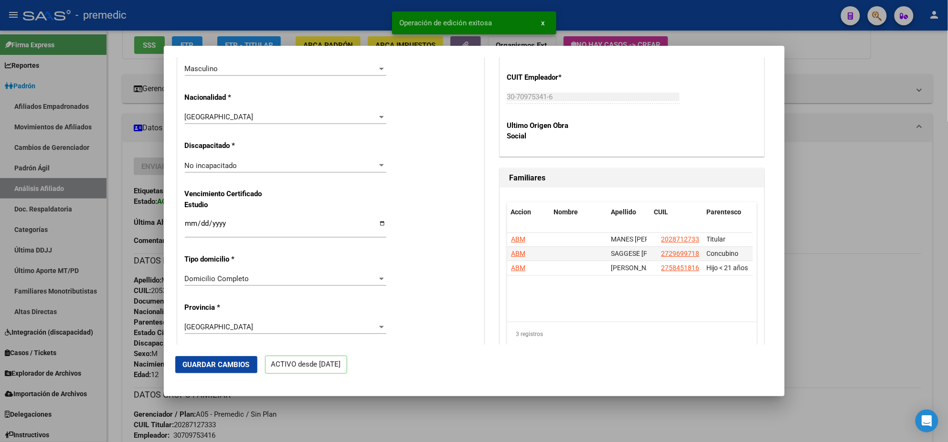
scroll to position [597, 0]
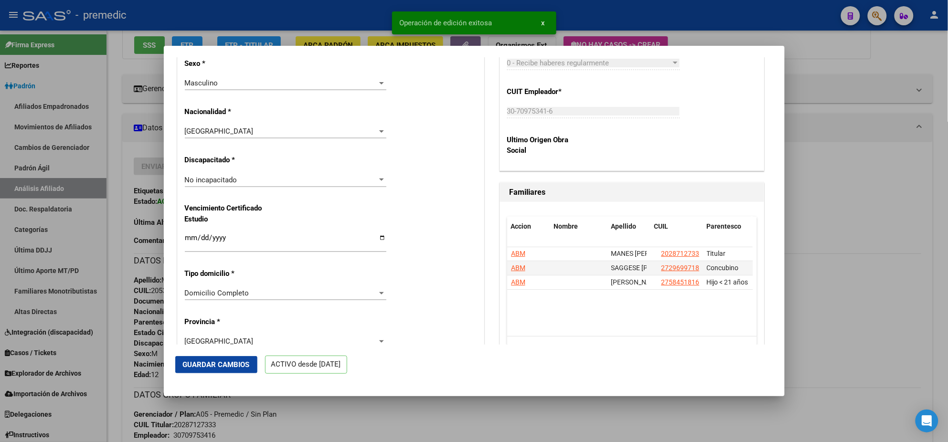
click at [221, 184] on span "No incapacitado" at bounding box center [211, 180] width 53 height 9
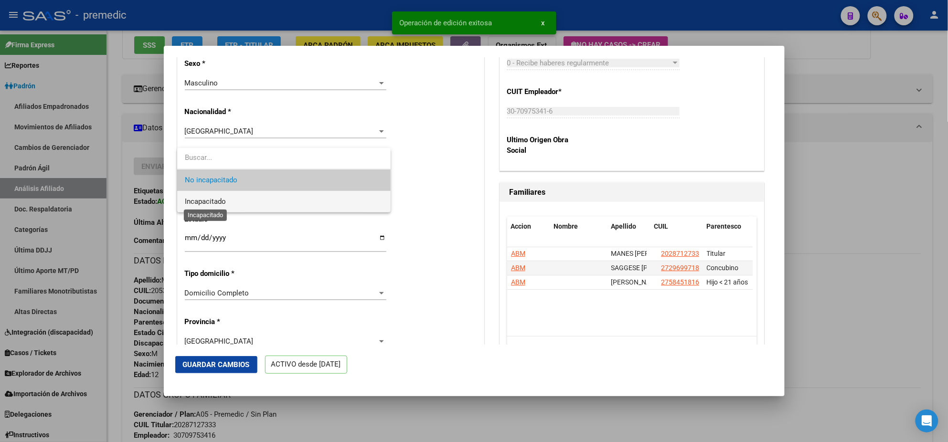
click at [217, 200] on span "Incapacitado" at bounding box center [205, 201] width 41 height 9
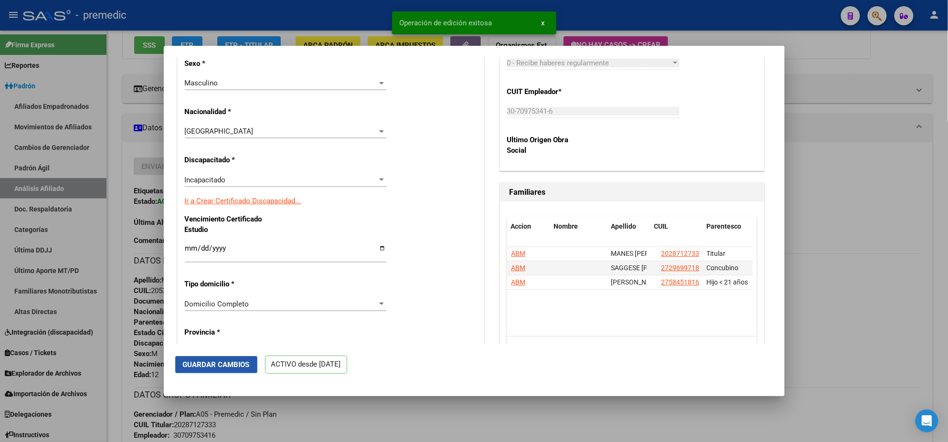
click at [212, 361] on span "Guardar Cambios" at bounding box center [216, 365] width 67 height 9
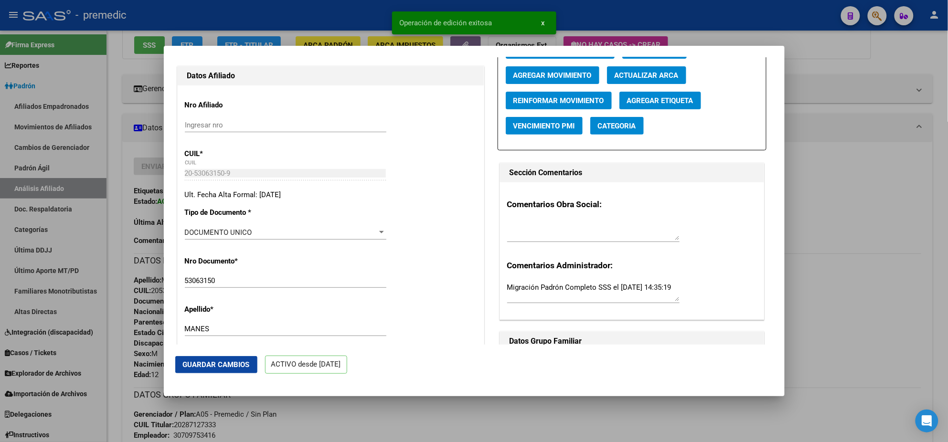
scroll to position [0, 0]
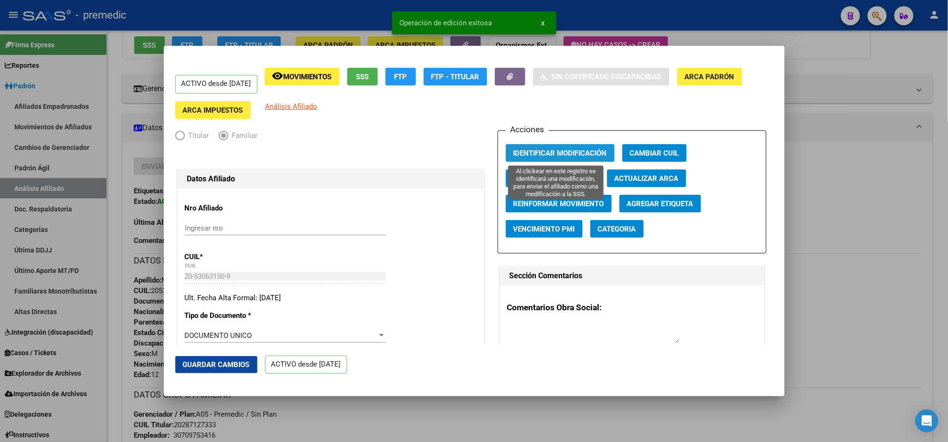
click at [556, 150] on span "Identificar Modificación" at bounding box center [560, 153] width 94 height 9
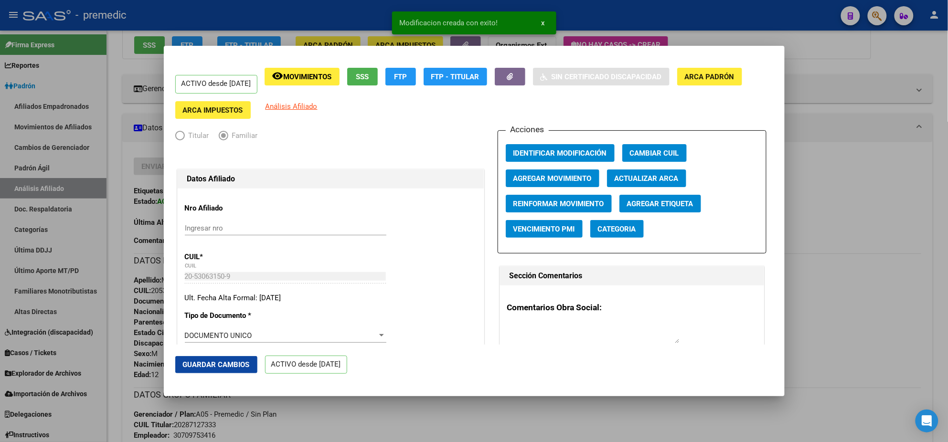
click at [437, 426] on div at bounding box center [474, 221] width 948 height 442
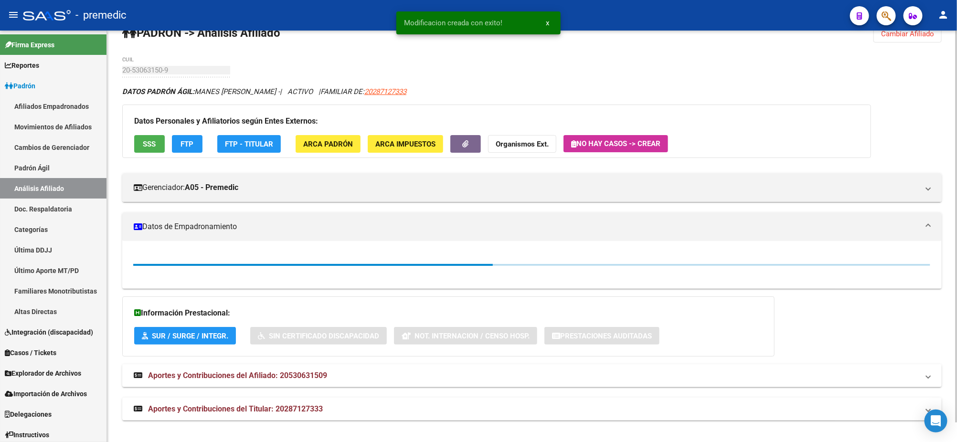
scroll to position [119, 0]
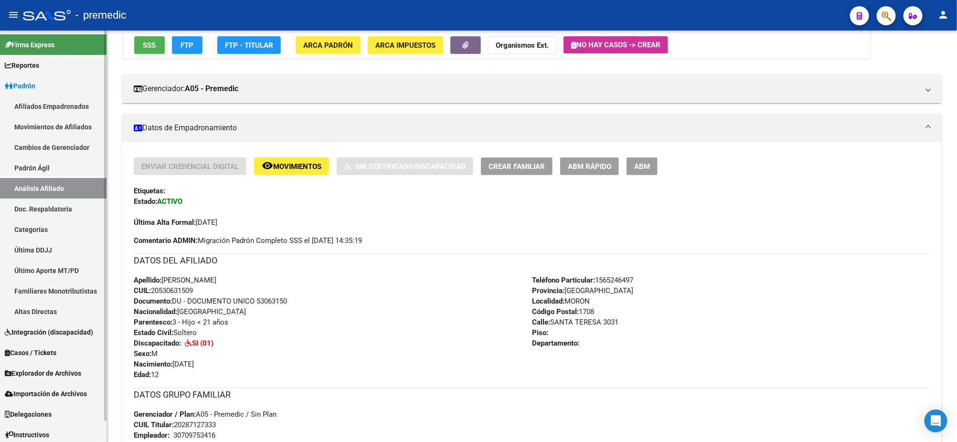
click at [43, 105] on link "Afiliados Empadronados" at bounding box center [53, 106] width 107 height 21
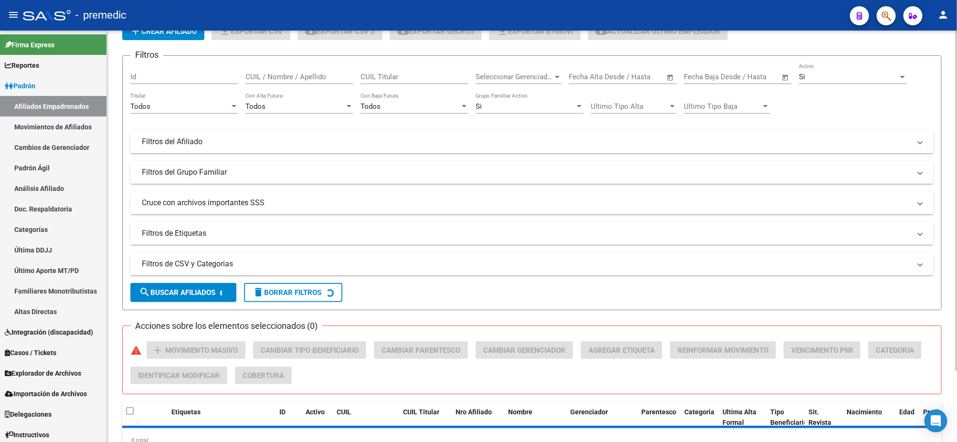
scroll to position [26, 0]
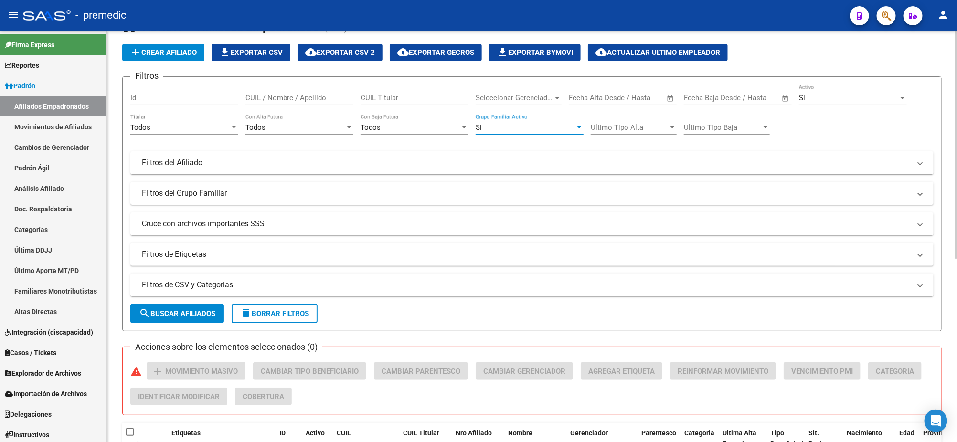
click at [491, 124] on div "Si" at bounding box center [525, 127] width 99 height 9
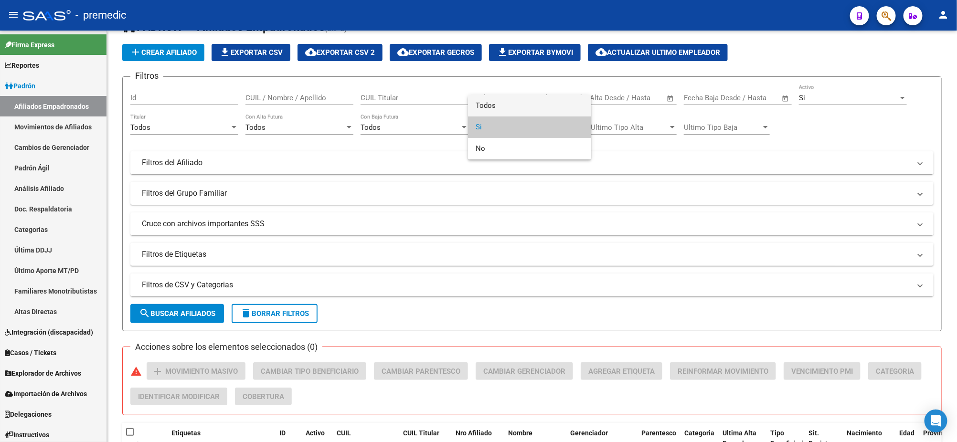
click at [491, 101] on span "Todos" at bounding box center [530, 105] width 108 height 21
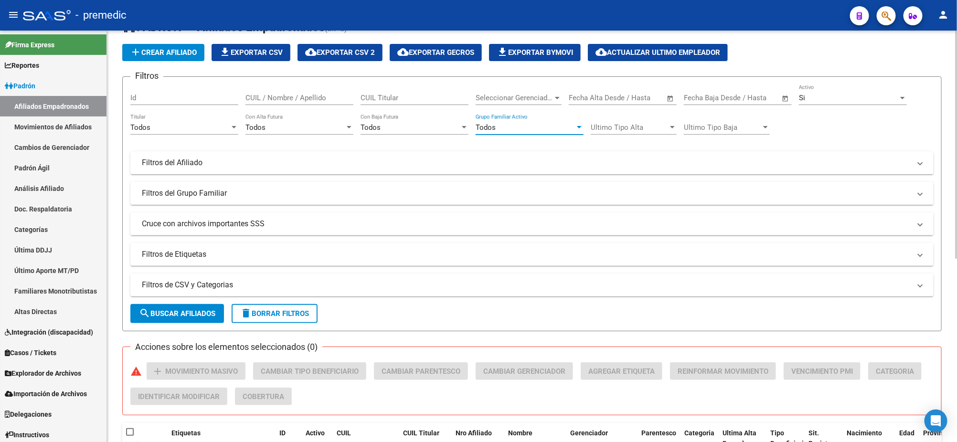
click at [151, 131] on div "Todos Titular" at bounding box center [184, 124] width 108 height 21
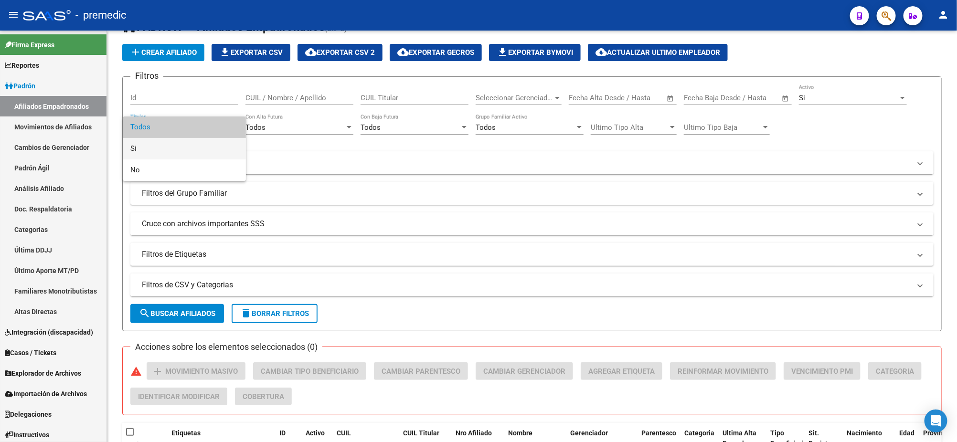
click at [154, 140] on span "Si" at bounding box center [184, 148] width 108 height 21
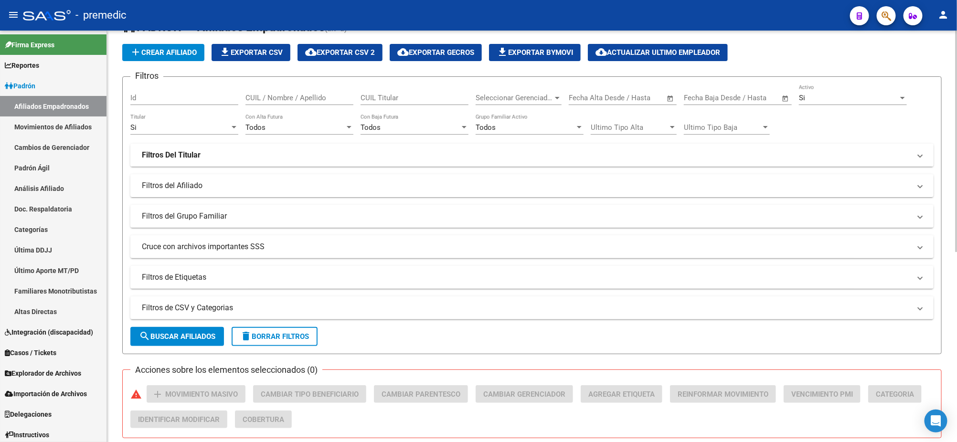
click at [158, 157] on strong "Filtros Del Titular" at bounding box center [171, 155] width 59 height 11
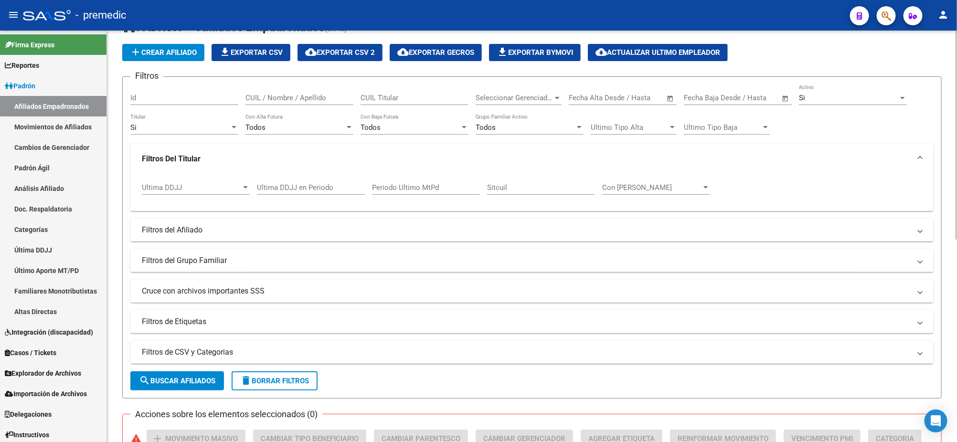
click at [283, 183] on input "Ultima DDJJ en Periodo" at bounding box center [311, 187] width 108 height 9
type input "202503"
click at [186, 374] on button "search Buscar Afiliados" at bounding box center [177, 381] width 94 height 19
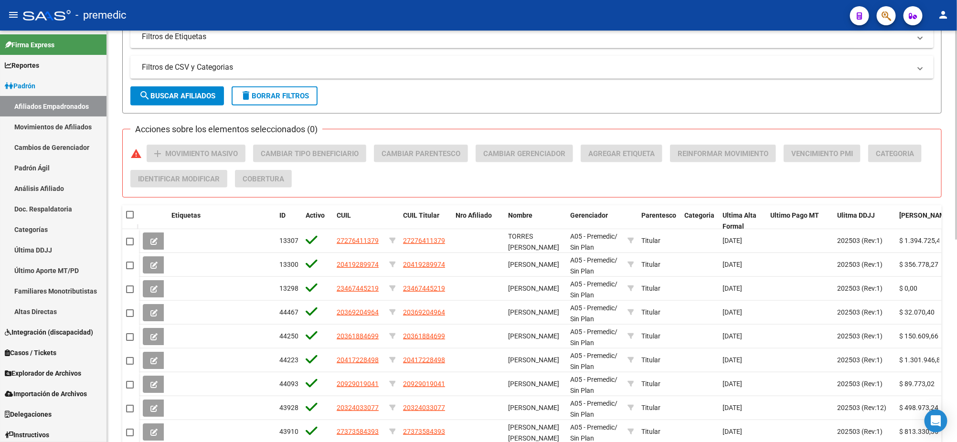
scroll to position [385, 0]
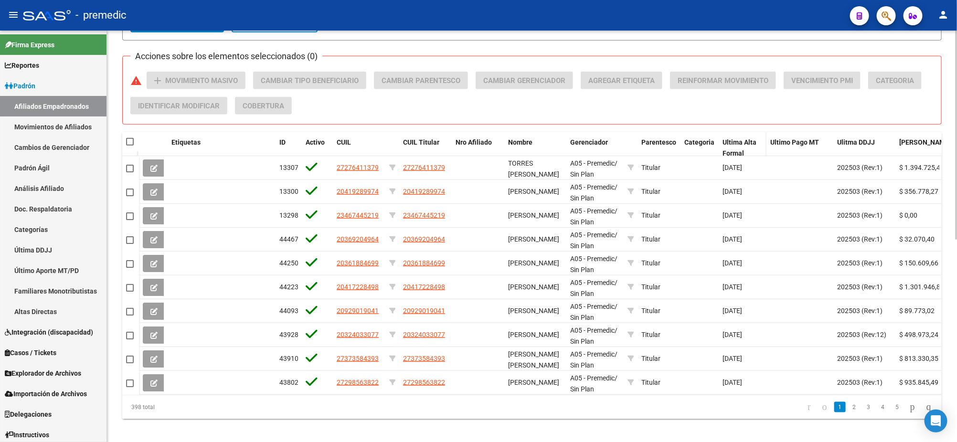
click at [743, 143] on span "Ultima Alta Formal" at bounding box center [740, 148] width 34 height 19
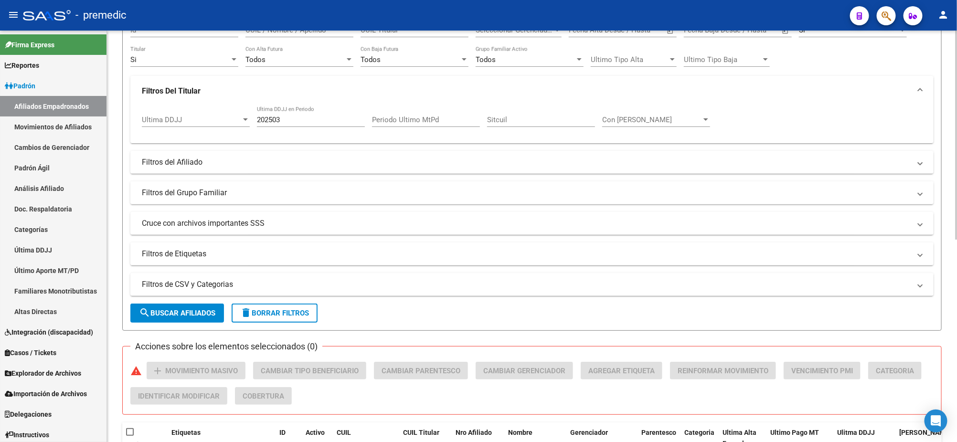
scroll to position [86, 0]
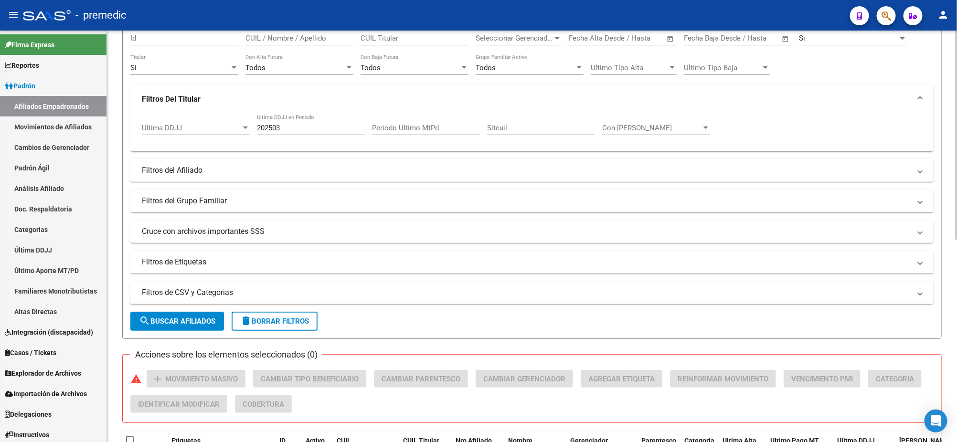
click at [164, 319] on span "search Buscar Afiliados" at bounding box center [177, 321] width 76 height 9
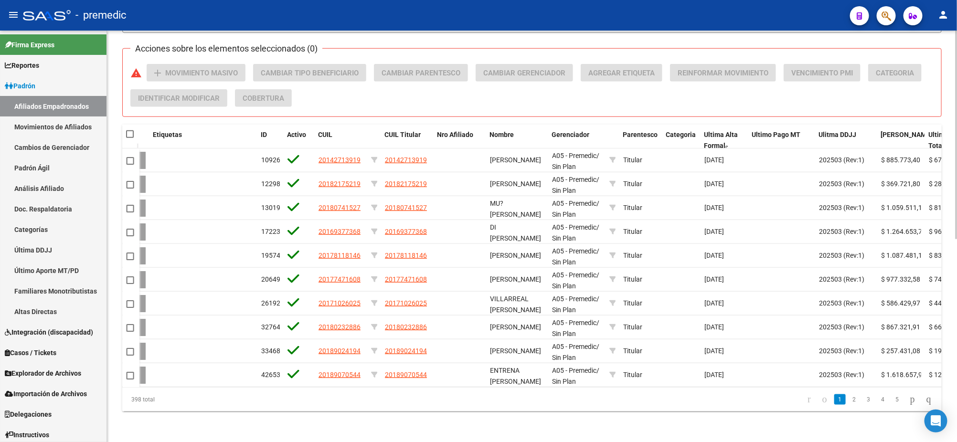
scroll to position [0, 0]
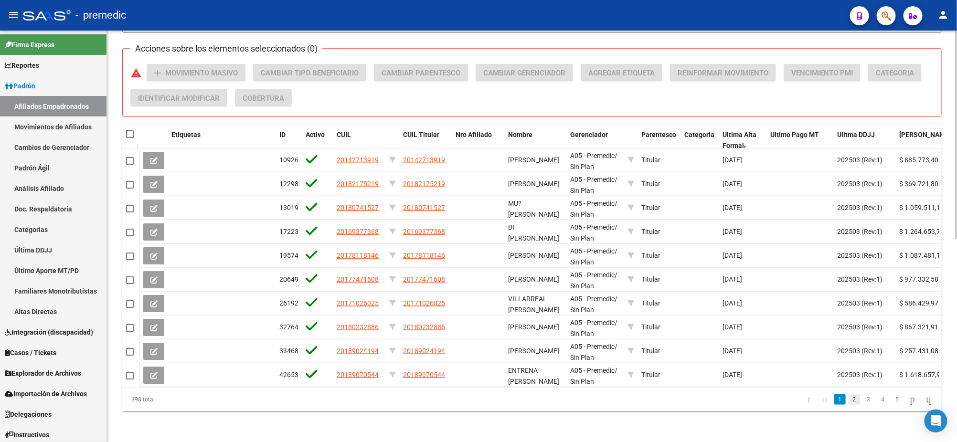
click at [849, 401] on link "2" at bounding box center [854, 400] width 11 height 11
click at [863, 400] on link "3" at bounding box center [868, 400] width 11 height 11
click at [854, 131] on span "Ulitma DDJJ" at bounding box center [856, 135] width 38 height 8
click at [858, 131] on span "Ulitma DDJJ" at bounding box center [856, 135] width 38 height 8
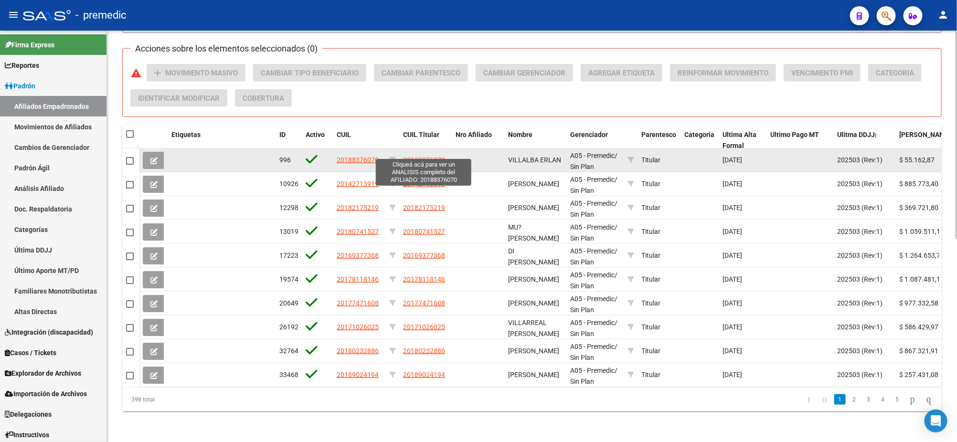
click at [410, 156] on span "20188376070" at bounding box center [424, 160] width 42 height 8
type textarea "20188376070"
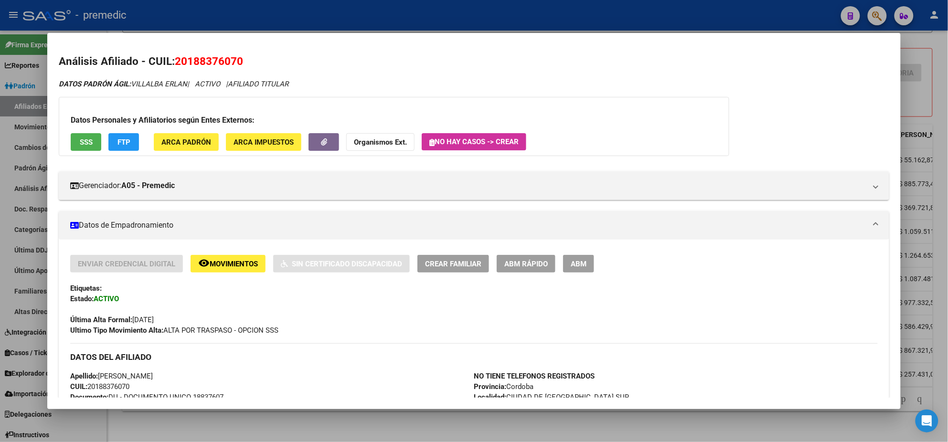
drag, startPoint x: 185, startPoint y: 64, endPoint x: 235, endPoint y: 63, distance: 50.2
click at [235, 63] on span "20188376070" at bounding box center [209, 61] width 68 height 12
copy span "18837607"
click at [342, 425] on div at bounding box center [474, 221] width 948 height 442
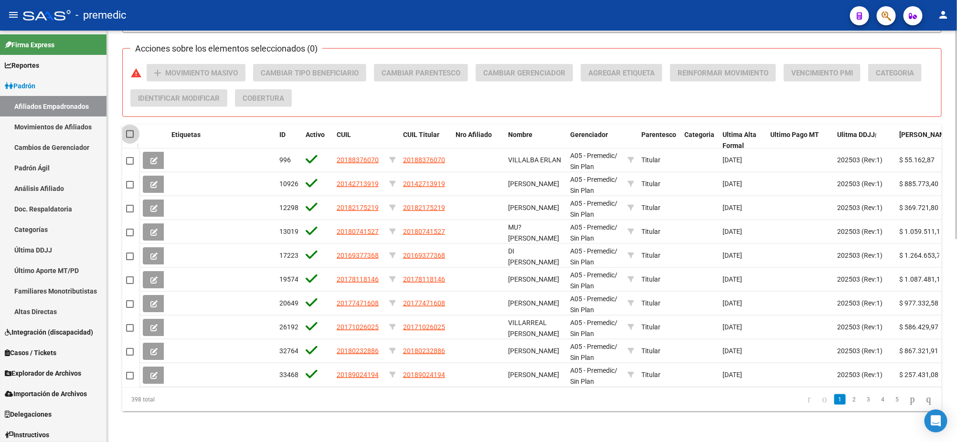
click at [133, 130] on span at bounding box center [130, 134] width 8 height 8
click at [130, 138] on input "checkbox" at bounding box center [129, 138] width 0 height 0
checkbox input "true"
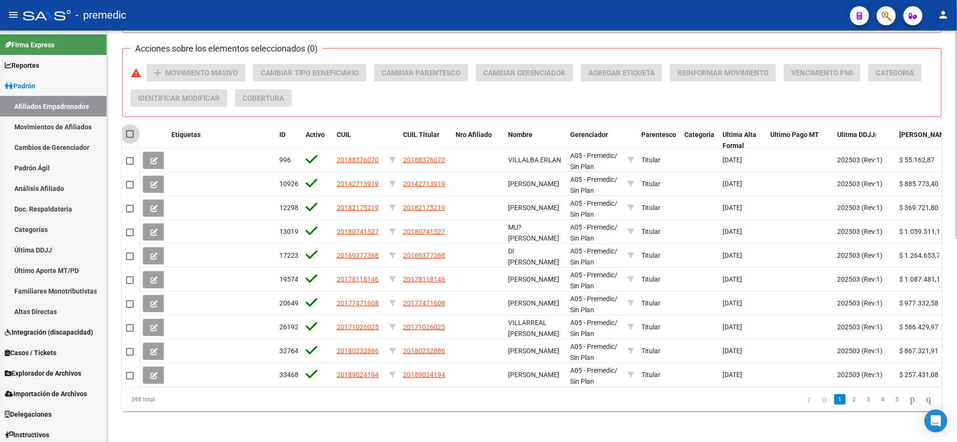
checkbox input "true"
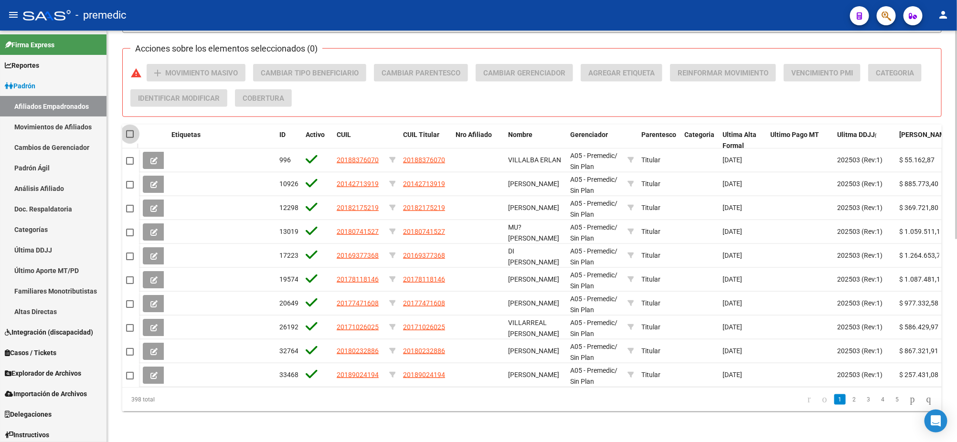
checkbox input "true"
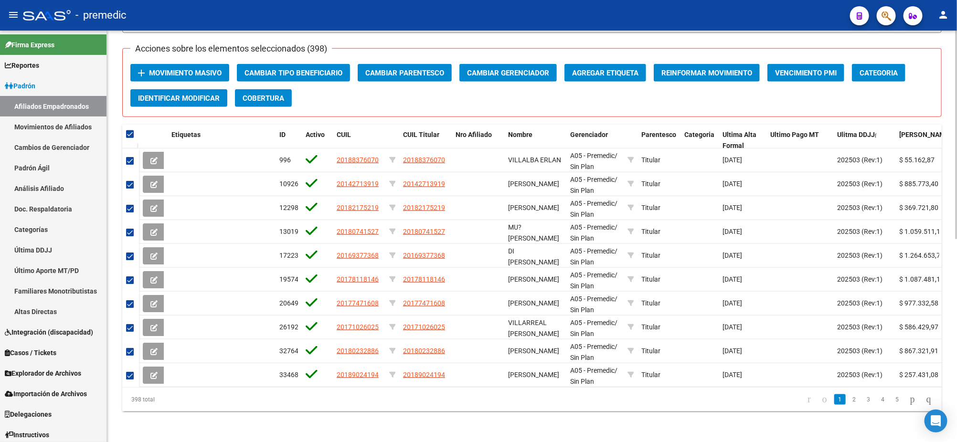
click at [130, 130] on span at bounding box center [130, 134] width 8 height 8
click at [130, 138] on input "checkbox" at bounding box center [129, 138] width 0 height 0
checkbox input "false"
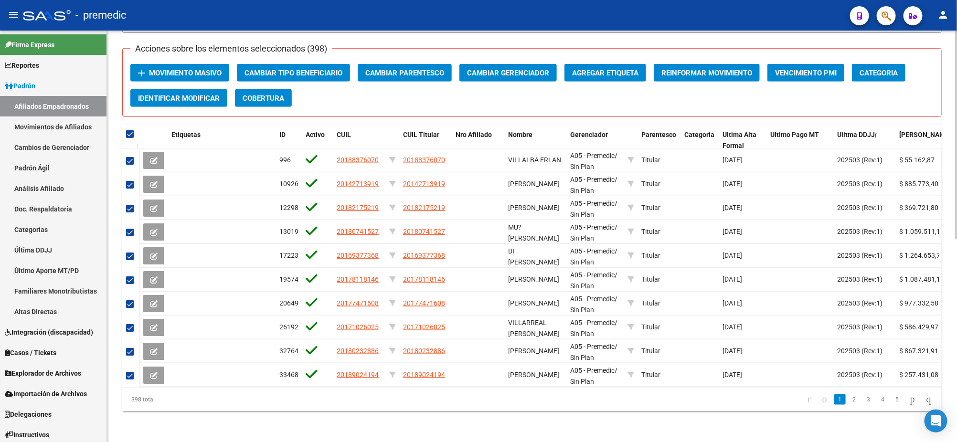
checkbox input "false"
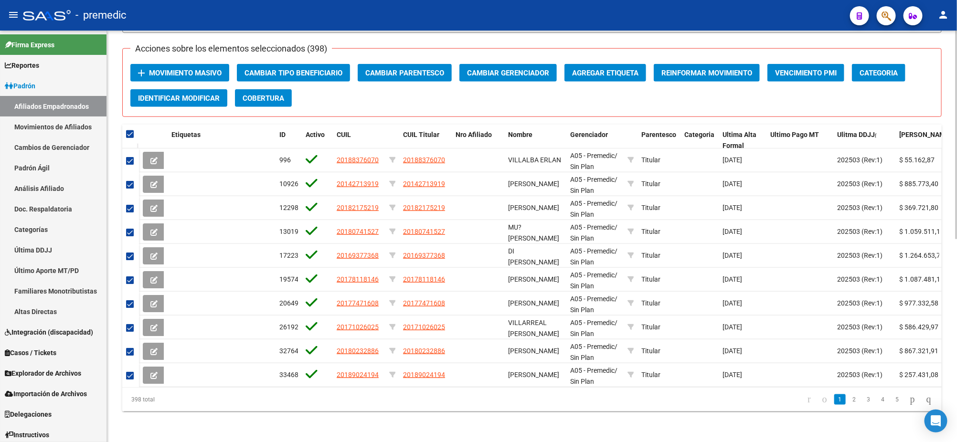
checkbox input "false"
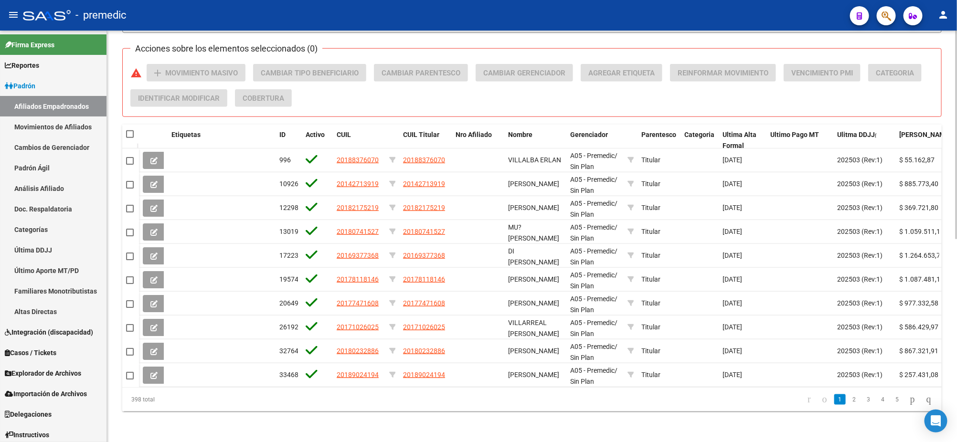
click at [116, 120] on div "PADRON -> Afiliados Empadronados (alt+a) add Crear Afiliado file_download Expor…" at bounding box center [532, 40] width 850 height 804
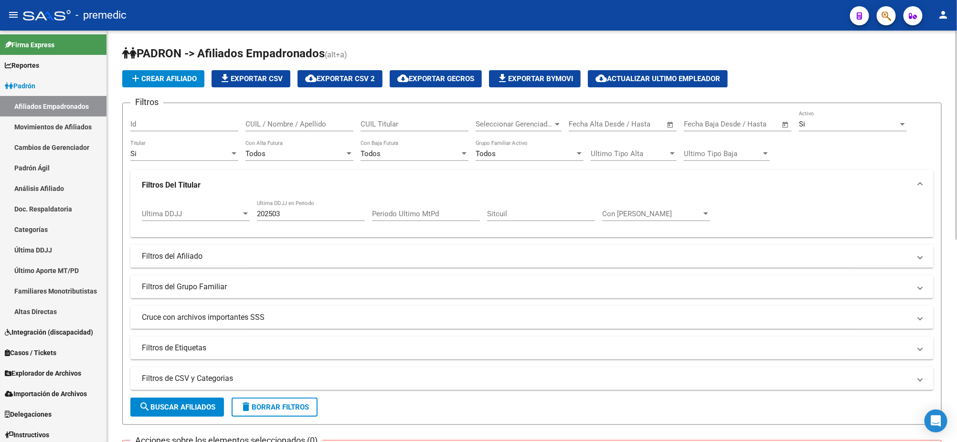
click at [338, 75] on span "cloud_download Exportar CSV 2" at bounding box center [340, 79] width 70 height 9
click at [220, 259] on mat-panel-title "Filtros del Afiliado" at bounding box center [526, 256] width 769 height 11
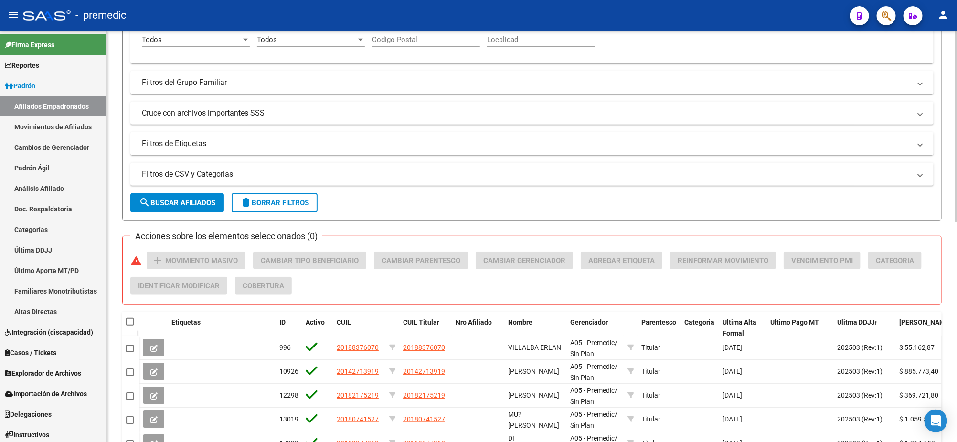
scroll to position [299, 0]
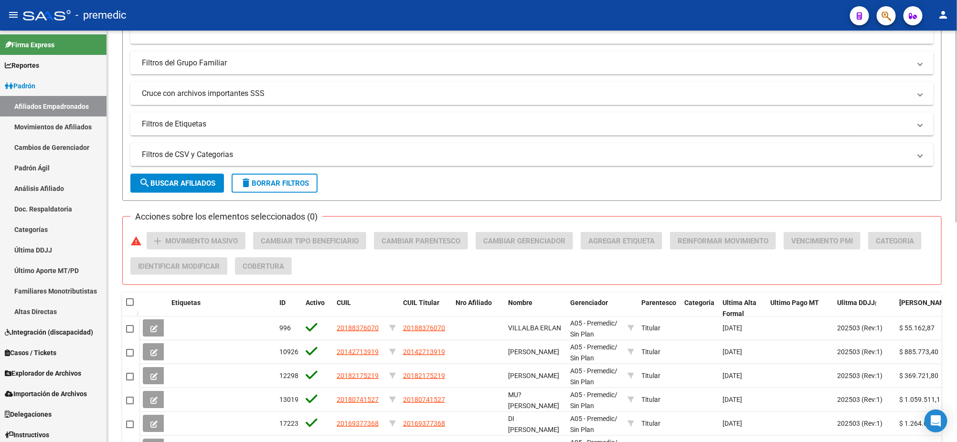
click at [203, 92] on mat-panel-title "Cruce con archivos importantes SSS" at bounding box center [526, 93] width 769 height 11
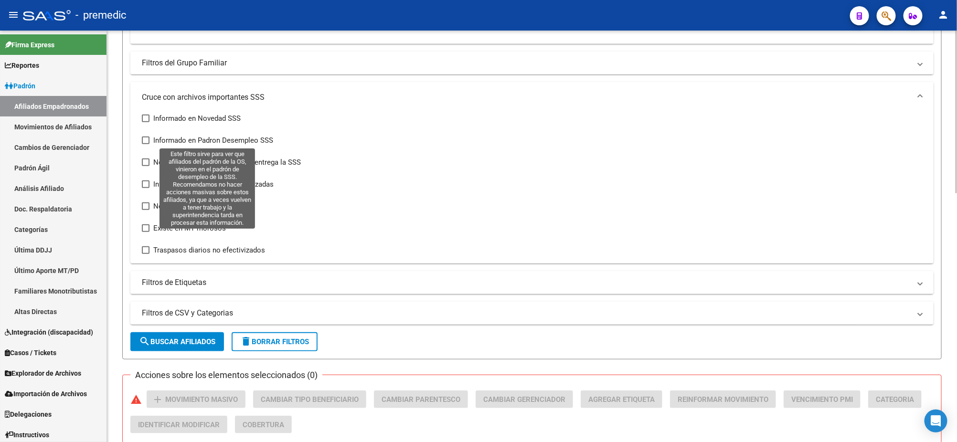
click at [146, 141] on span at bounding box center [146, 141] width 8 height 8
click at [146, 144] on input "Informado en Padron Desempleo SSS" at bounding box center [145, 144] width 0 height 0
checkbox input "true"
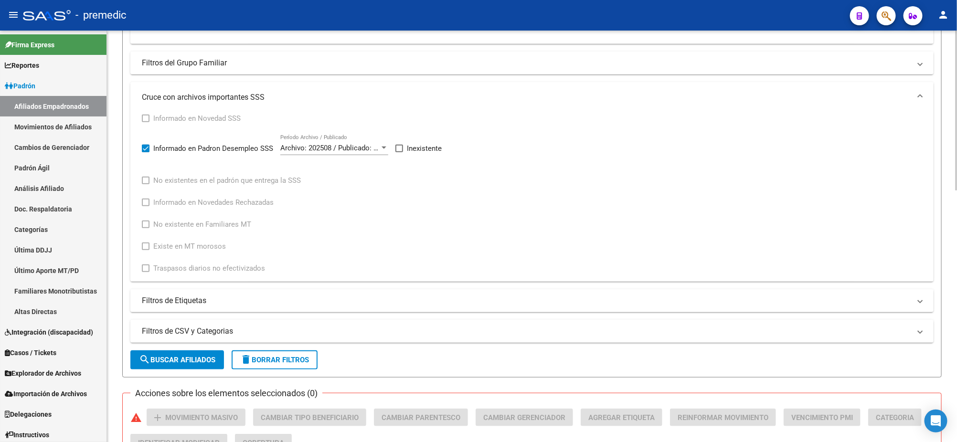
click at [399, 145] on span at bounding box center [400, 149] width 8 height 8
click at [399, 152] on input "Inexistente" at bounding box center [399, 152] width 0 height 0
checkbox input "true"
click at [166, 356] on span "search Buscar Afiliados" at bounding box center [177, 360] width 76 height 9
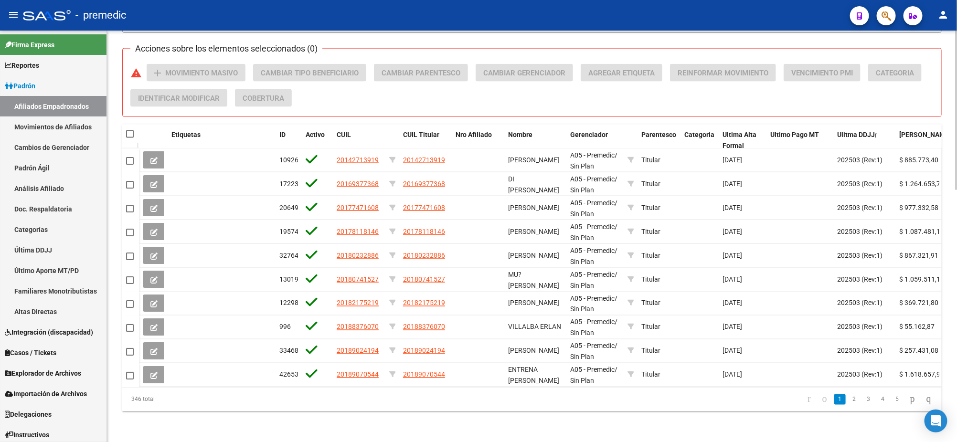
scroll to position [649, 0]
click at [802, 131] on span "Ultimo Pago MT" at bounding box center [794, 135] width 49 height 8
click at [133, 130] on span at bounding box center [130, 134] width 8 height 8
click at [130, 138] on input "checkbox" at bounding box center [129, 138] width 0 height 0
checkbox input "true"
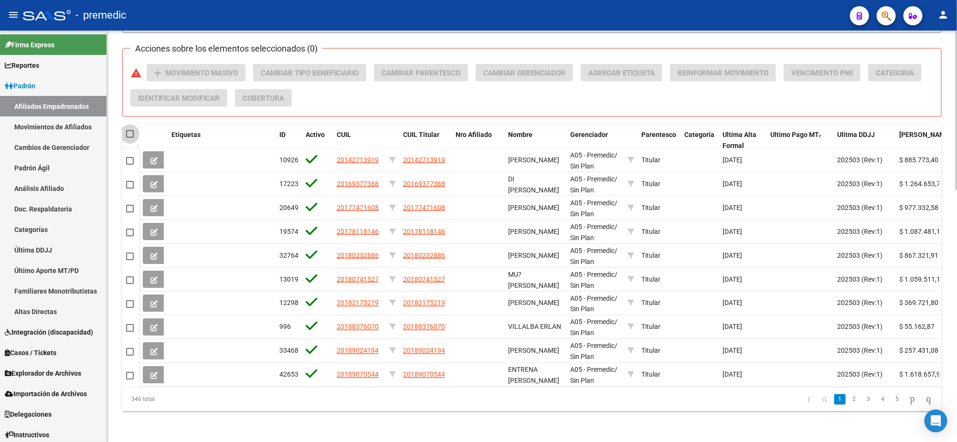
checkbox input "true"
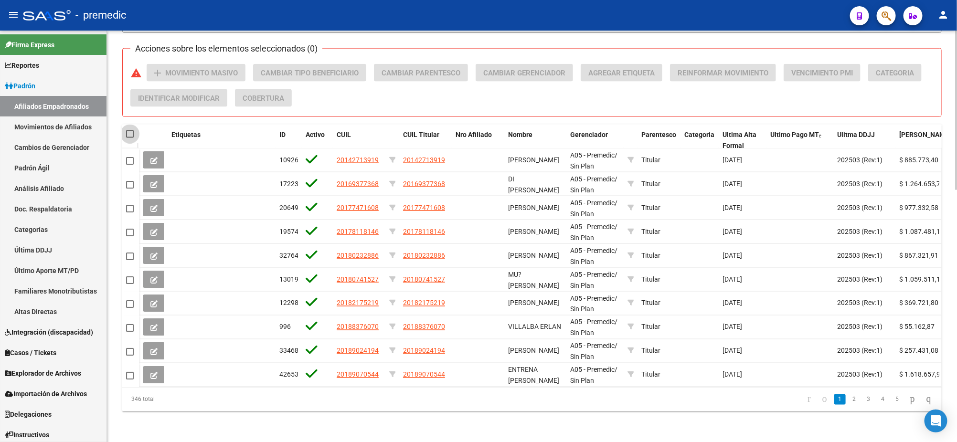
checkbox input "true"
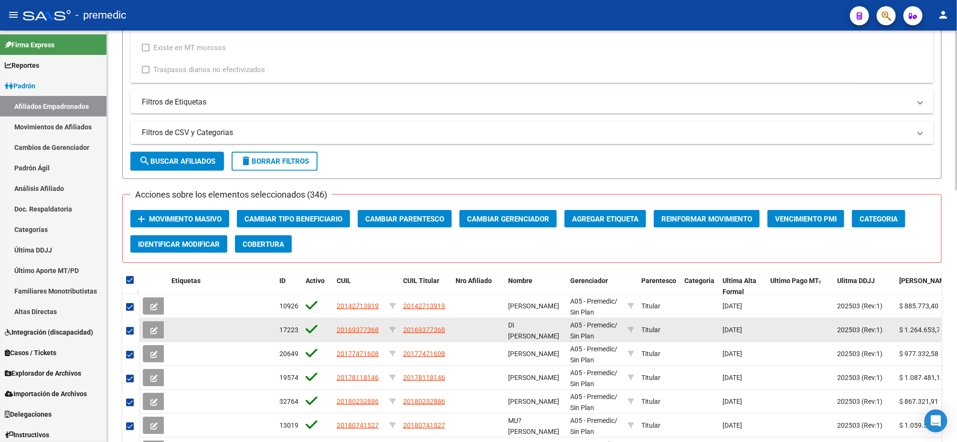
scroll to position [470, 0]
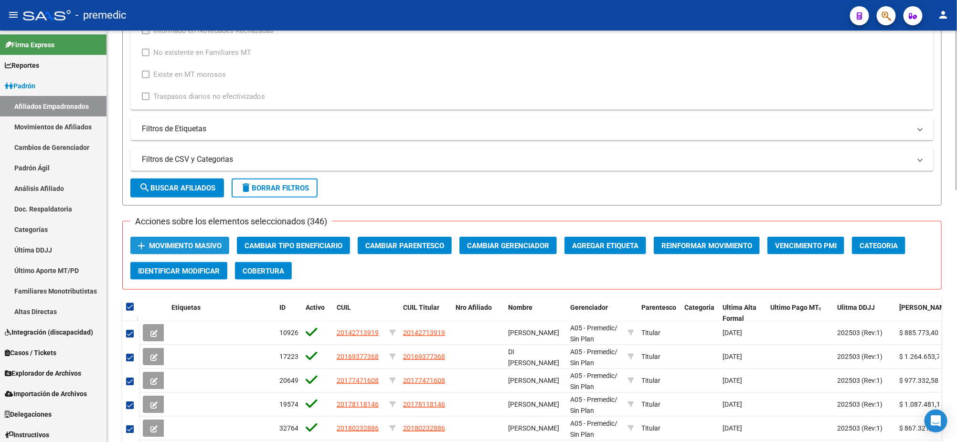
click at [171, 242] on span "Movimiento Masivo" at bounding box center [185, 246] width 73 height 9
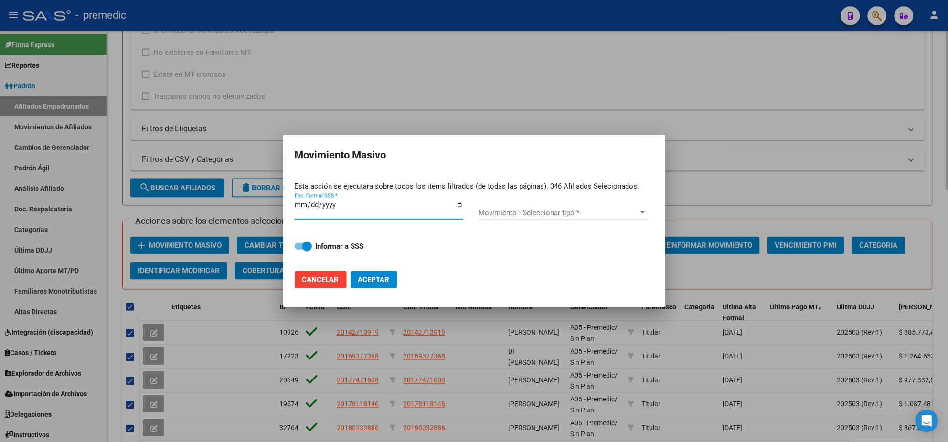
click at [109, 230] on div at bounding box center [474, 221] width 948 height 442
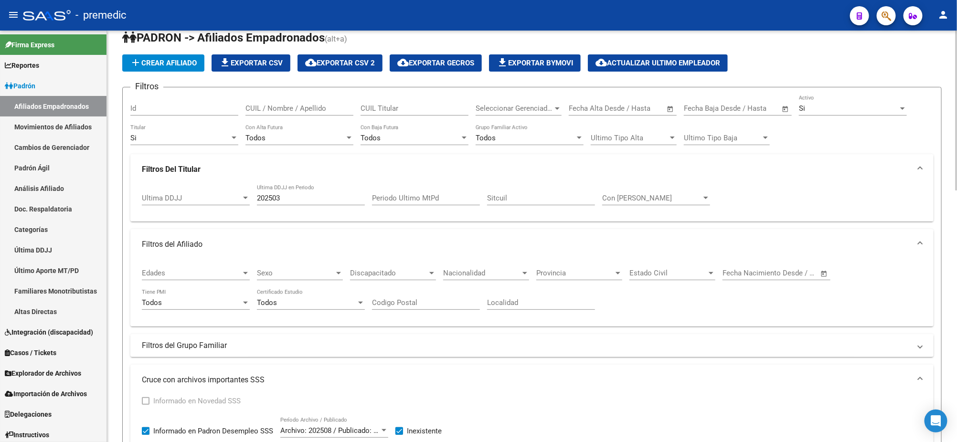
scroll to position [0, 0]
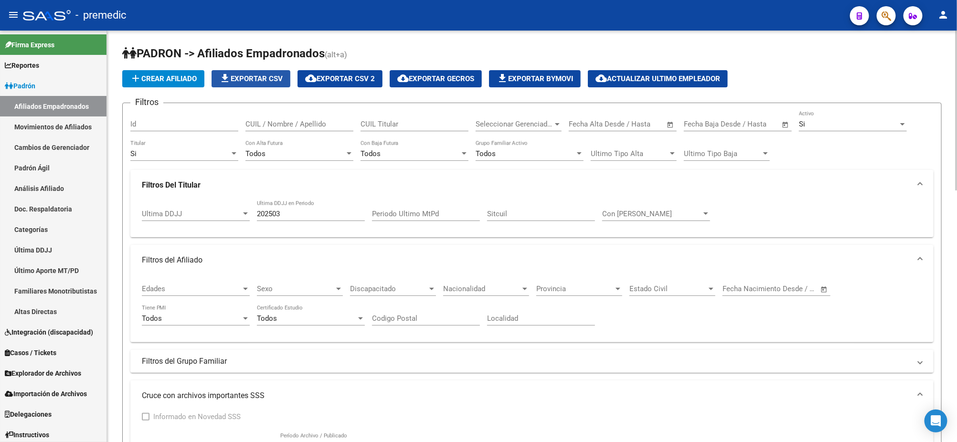
click at [278, 75] on span "file_download Exportar CSV" at bounding box center [251, 79] width 64 height 9
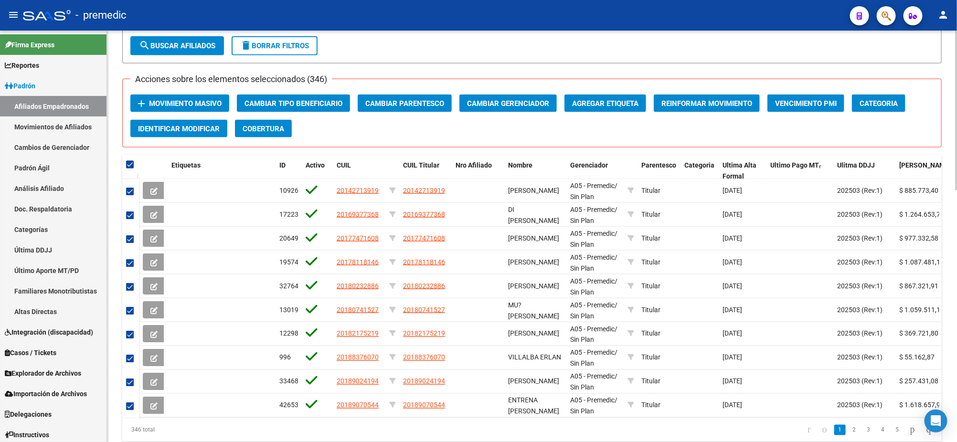
scroll to position [649, 0]
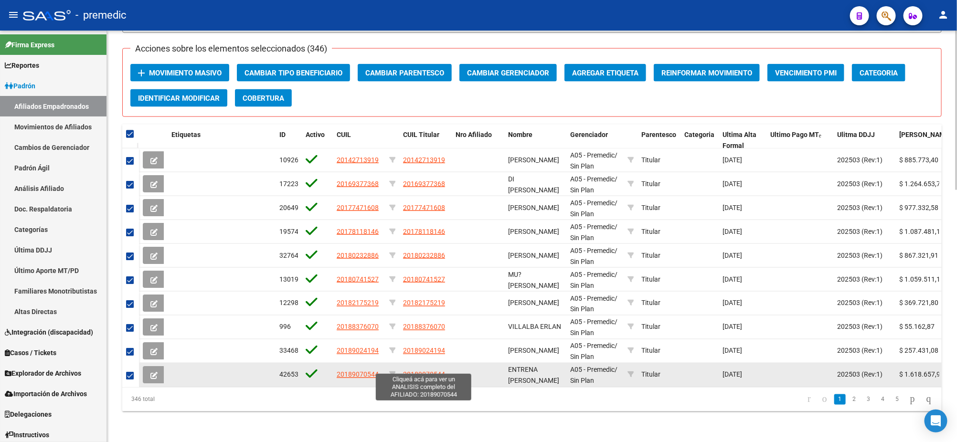
drag, startPoint x: 413, startPoint y: 366, endPoint x: 439, endPoint y: 367, distance: 26.8
click at [439, 371] on span "20189070544" at bounding box center [424, 375] width 42 height 8
copy span "8907054"
type textarea "20189070544"
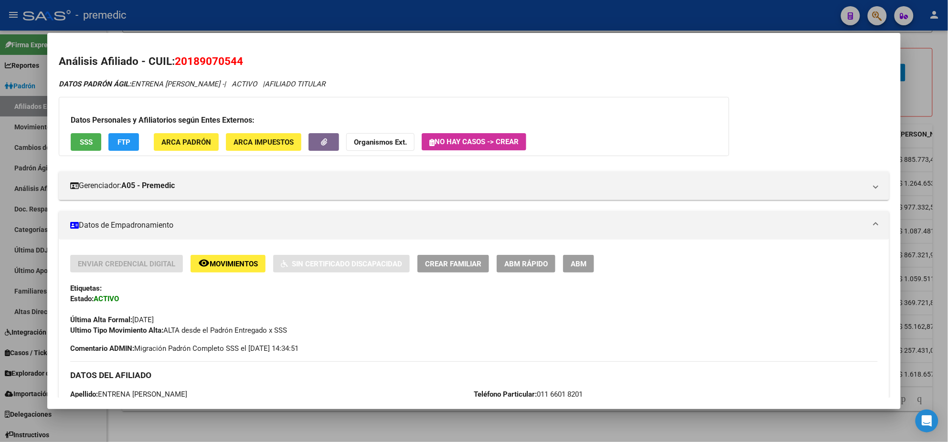
click at [297, 416] on div at bounding box center [474, 221] width 948 height 442
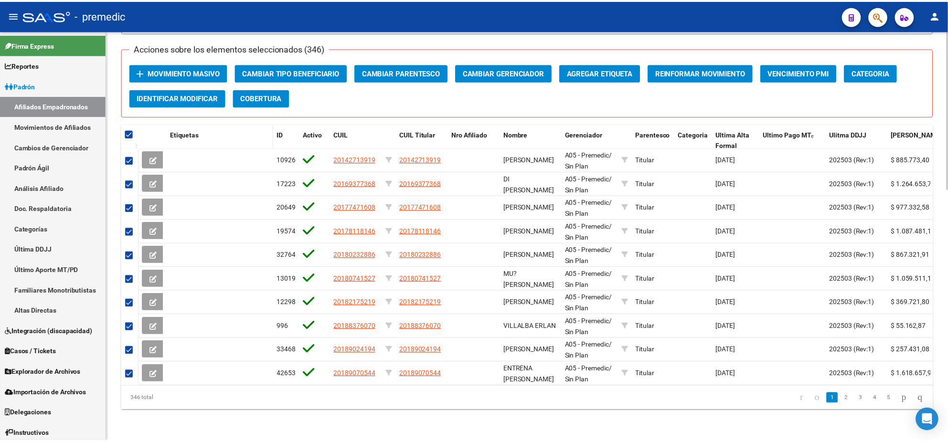
scroll to position [530, 0]
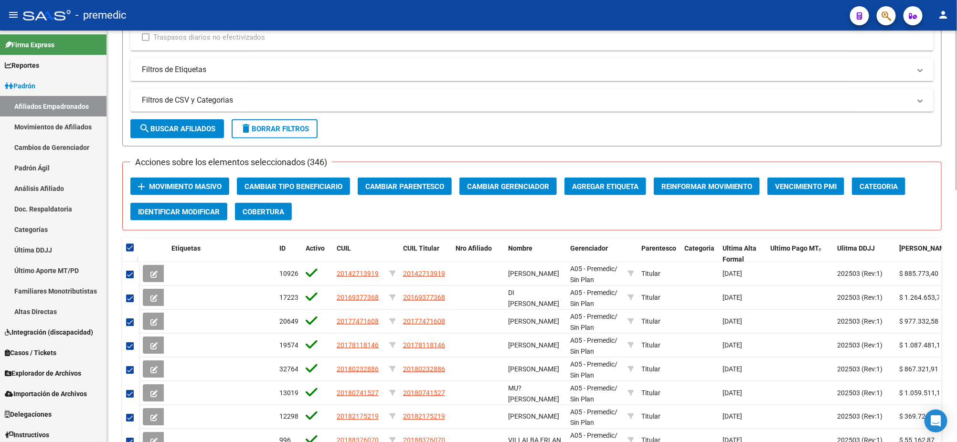
click at [184, 183] on span "Movimiento Masivo" at bounding box center [185, 186] width 73 height 9
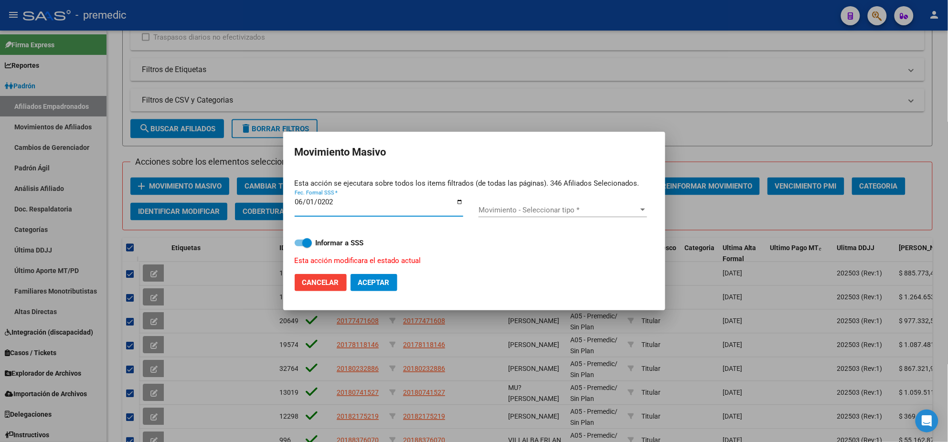
type input "2025-06-01"
click at [528, 209] on span "Movimiento - Seleccionar tipo *" at bounding box center [559, 210] width 160 height 9
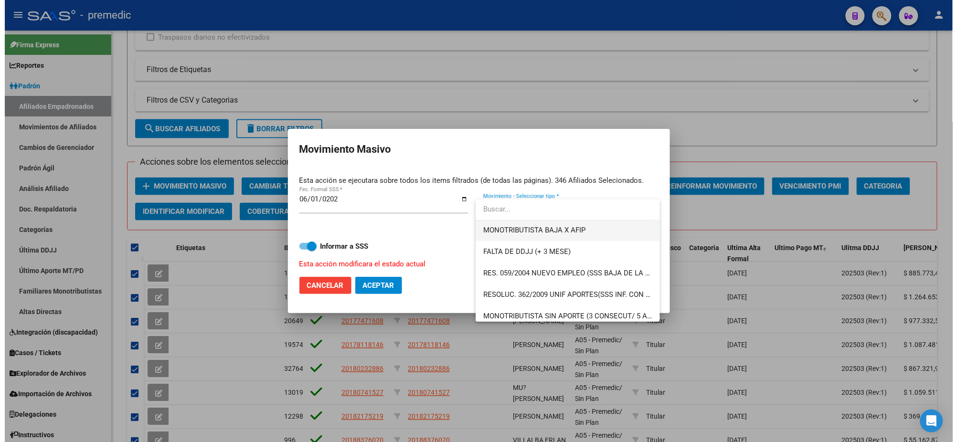
scroll to position [238, 0]
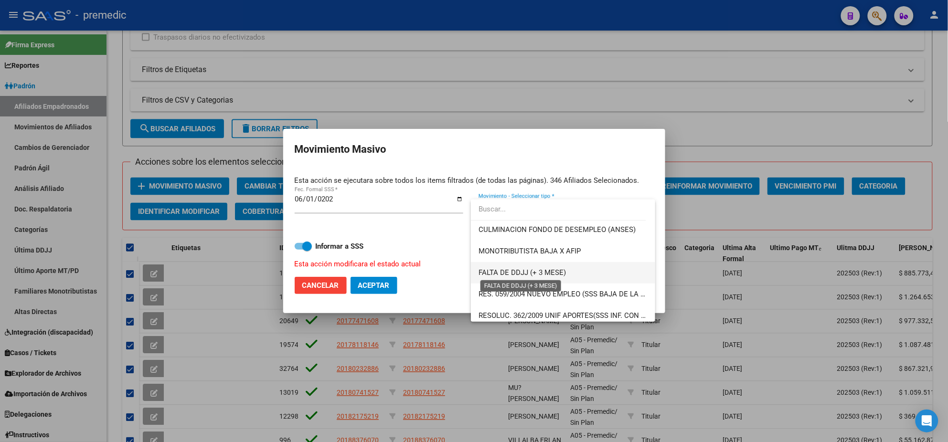
click at [529, 277] on span "FALTA DE DDJJ (+ 3 MESE)" at bounding box center [522, 272] width 87 height 9
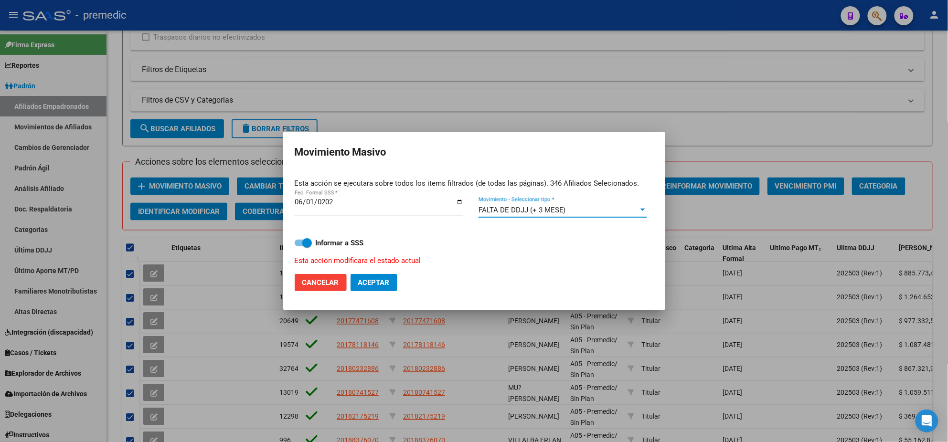
click at [370, 283] on span "Aceptar" at bounding box center [374, 282] width 32 height 9
checkbox input "false"
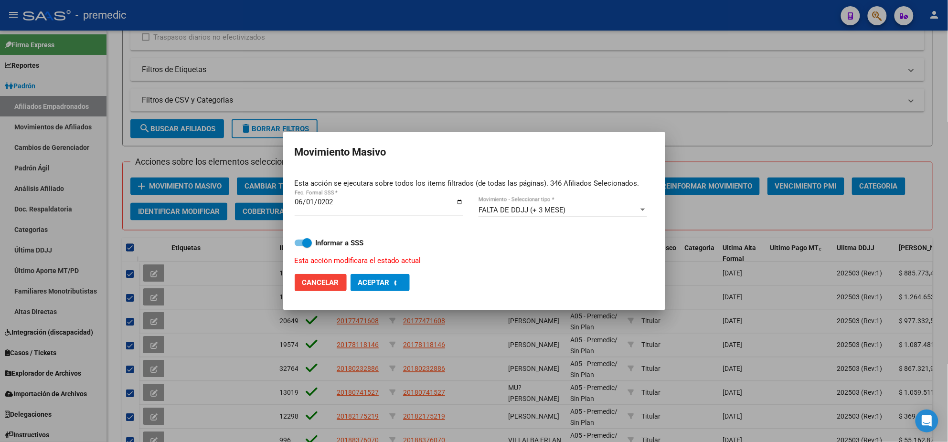
checkbox input "false"
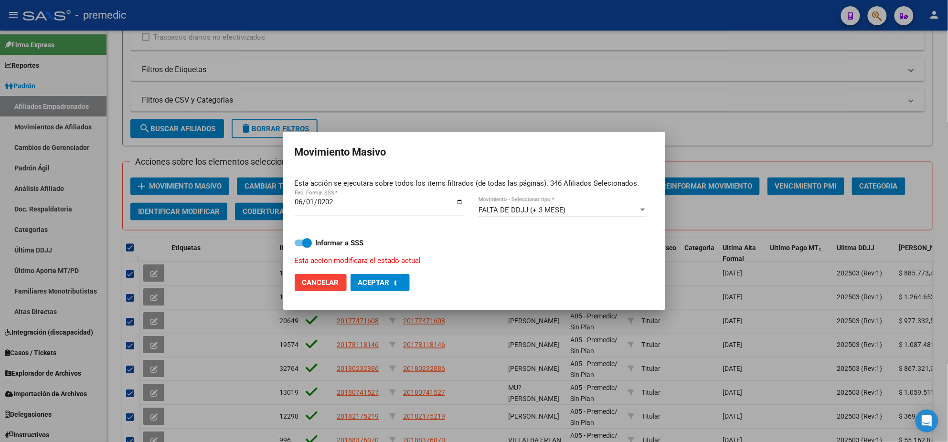
checkbox input "false"
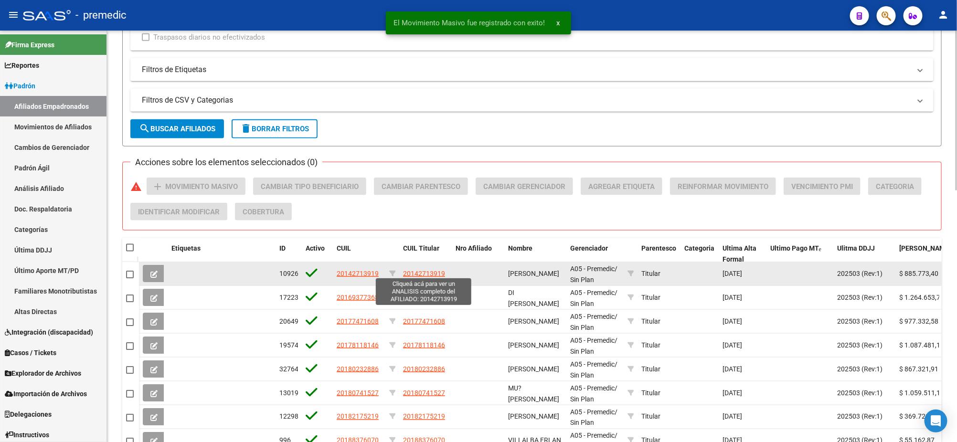
click at [406, 272] on span "20142713919" at bounding box center [424, 274] width 42 height 8
type textarea "20142713919"
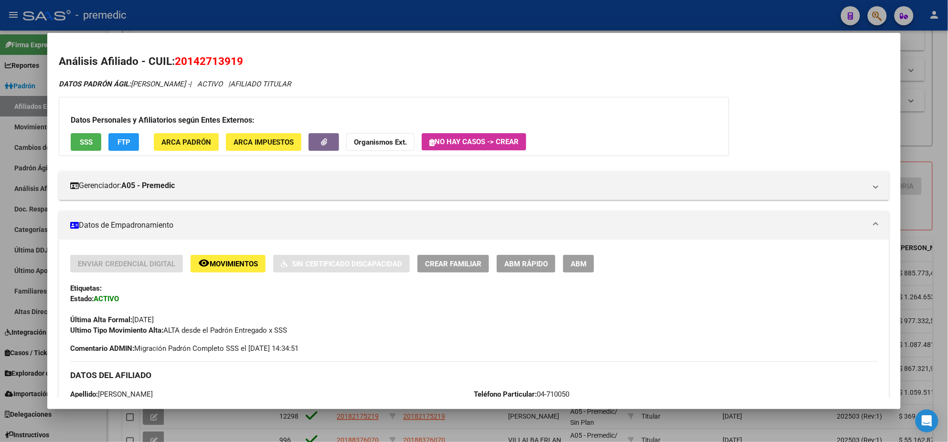
click at [111, 420] on div at bounding box center [474, 221] width 948 height 442
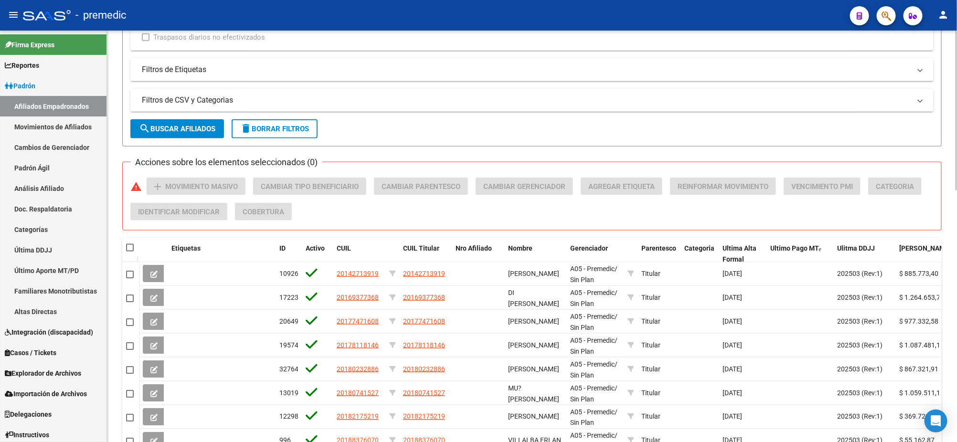
click at [133, 245] on span at bounding box center [130, 248] width 8 height 8
click at [130, 252] on input "checkbox" at bounding box center [129, 252] width 0 height 0
checkbox input "true"
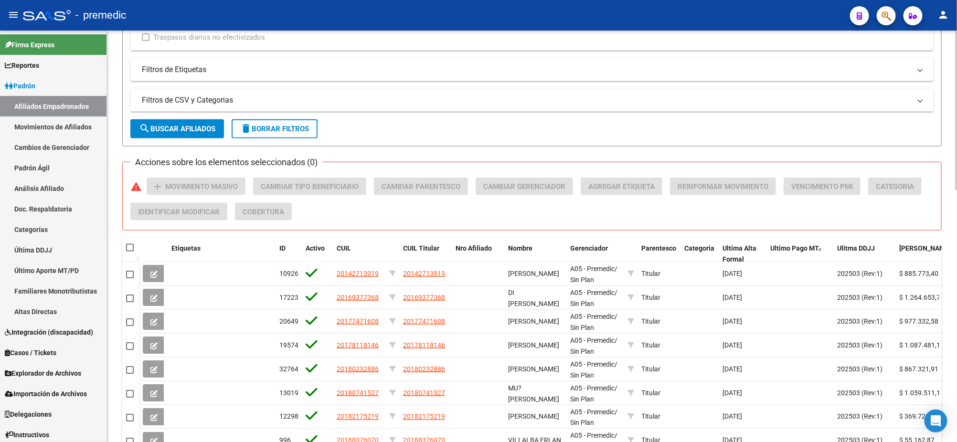
checkbox input "true"
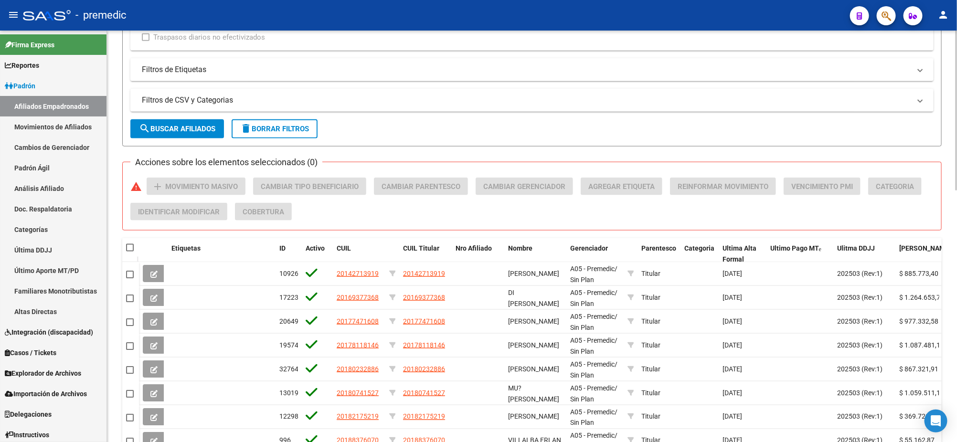
checkbox input "true"
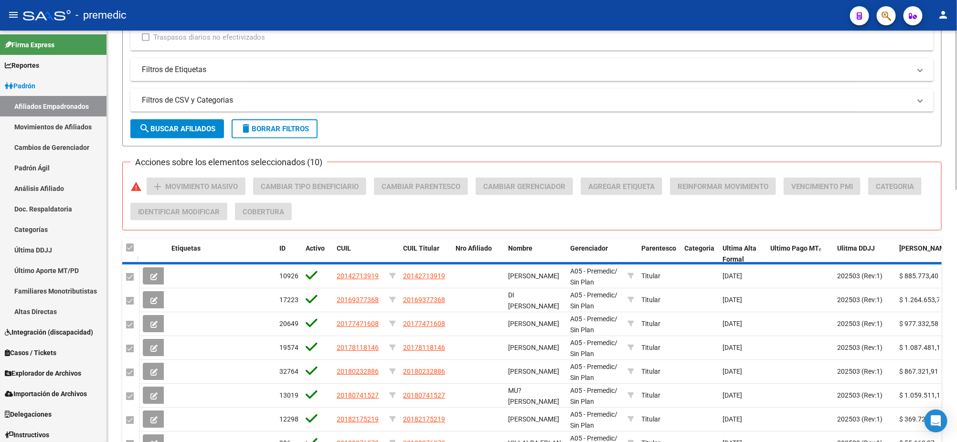
checkbox input "false"
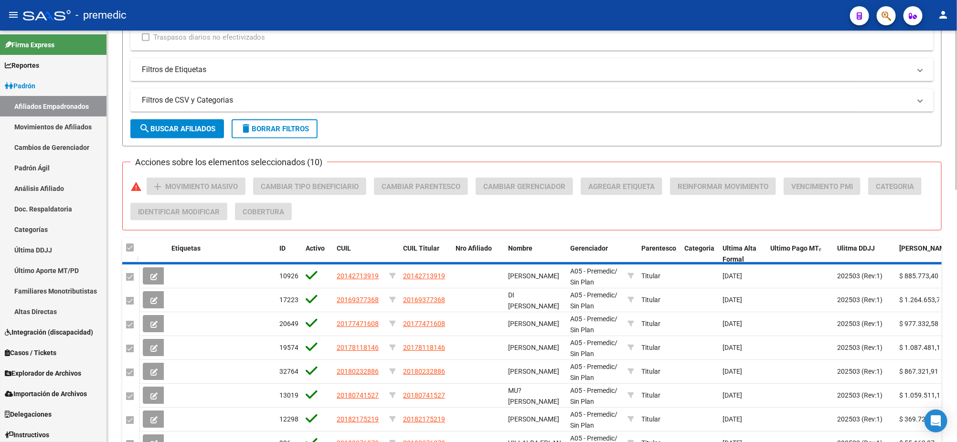
checkbox input "false"
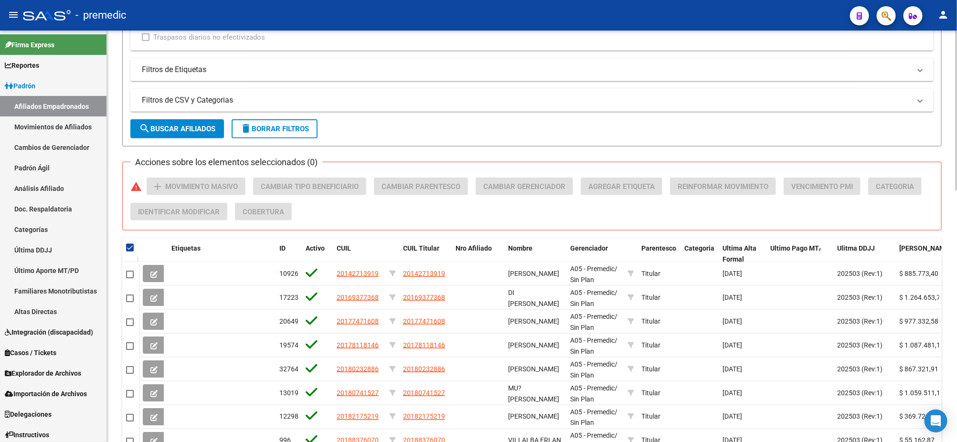
click at [128, 244] on span at bounding box center [130, 248] width 8 height 8
click at [129, 252] on input "checkbox" at bounding box center [129, 252] width 0 height 0
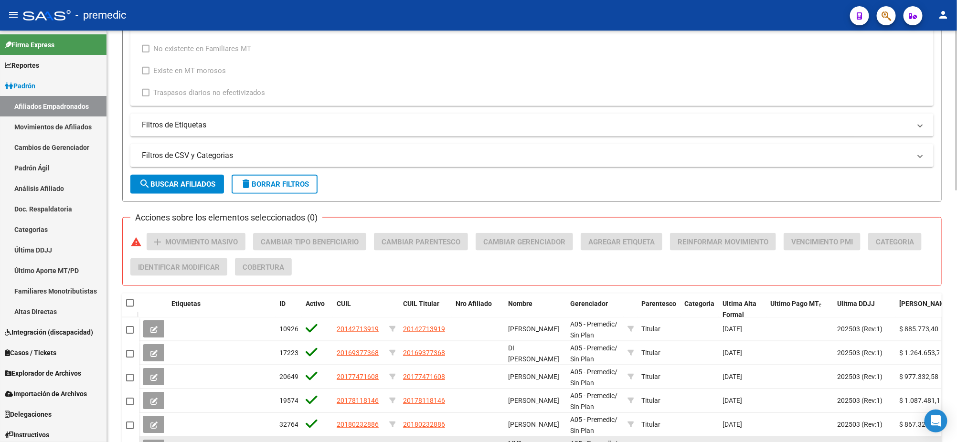
scroll to position [649, 0]
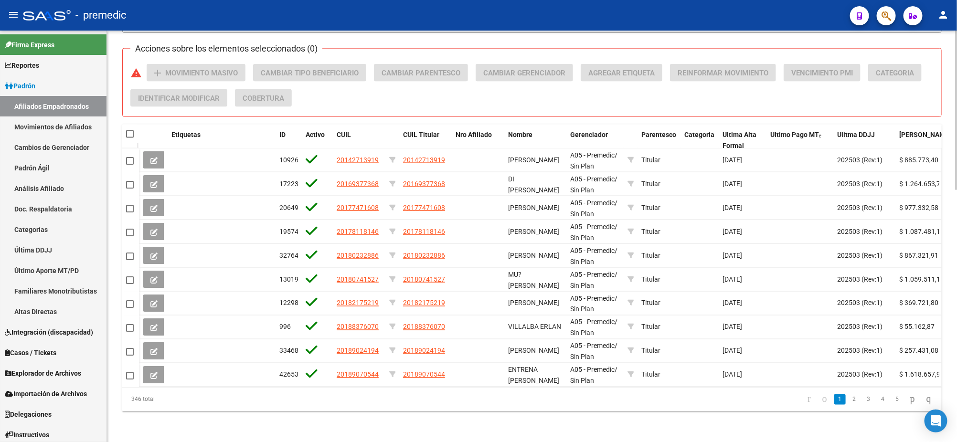
click at [130, 130] on datatable-header-cell at bounding box center [130, 134] width 17 height 19
click at [130, 130] on span at bounding box center [130, 134] width 8 height 8
click at [130, 138] on input "checkbox" at bounding box center [129, 138] width 0 height 0
checkbox input "true"
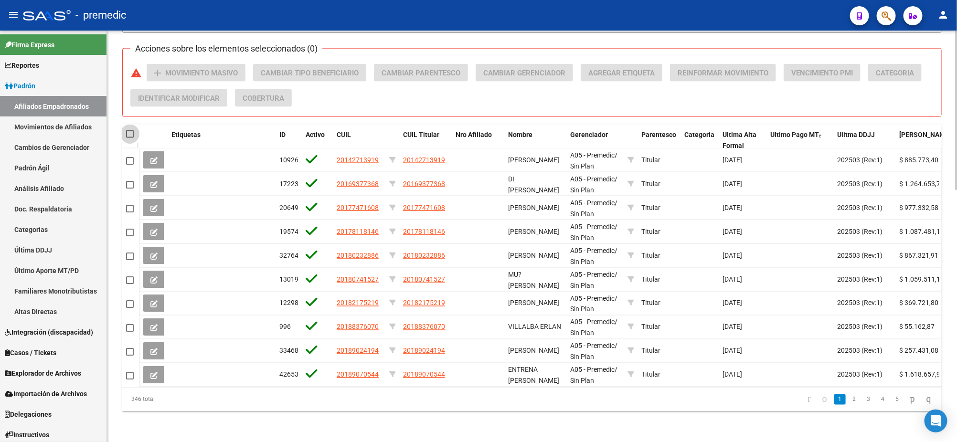
checkbox input "true"
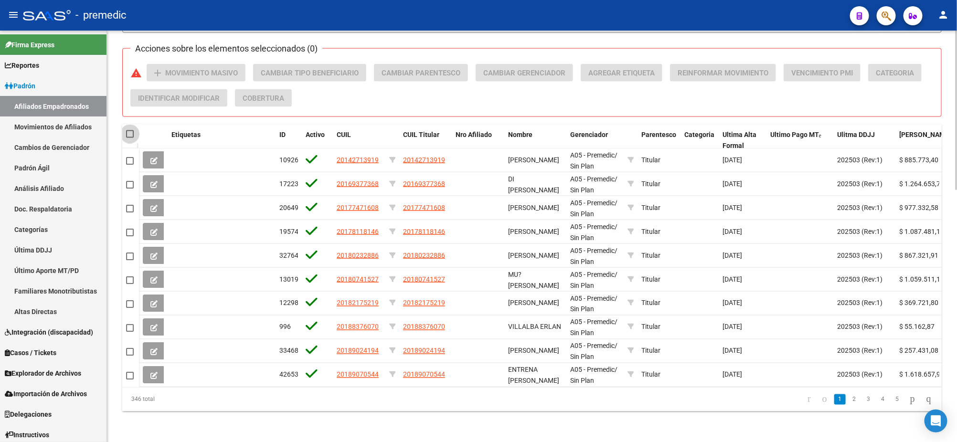
checkbox input "true"
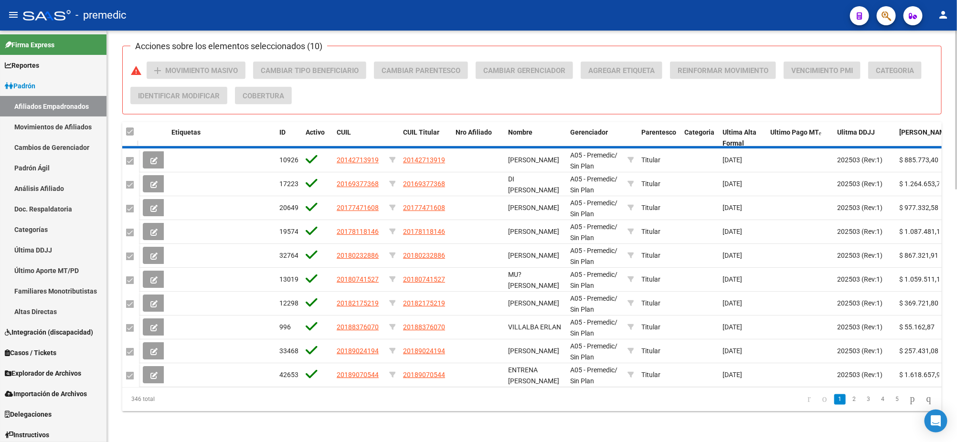
checkbox input "false"
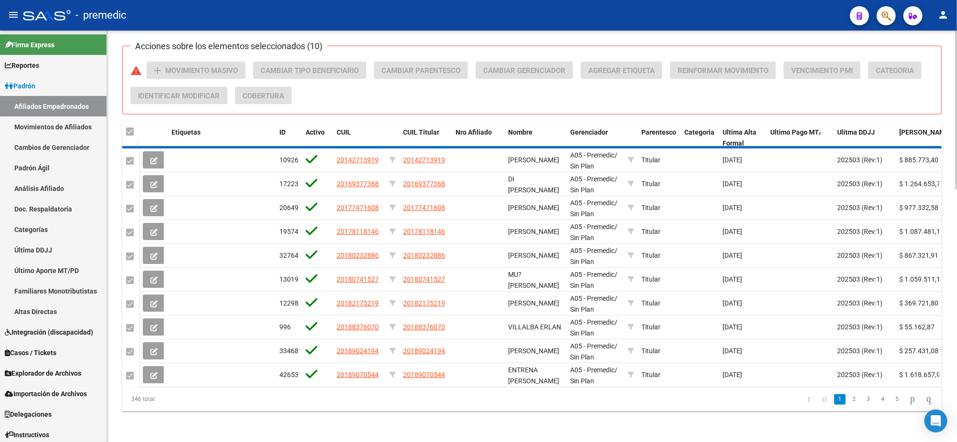
checkbox input "false"
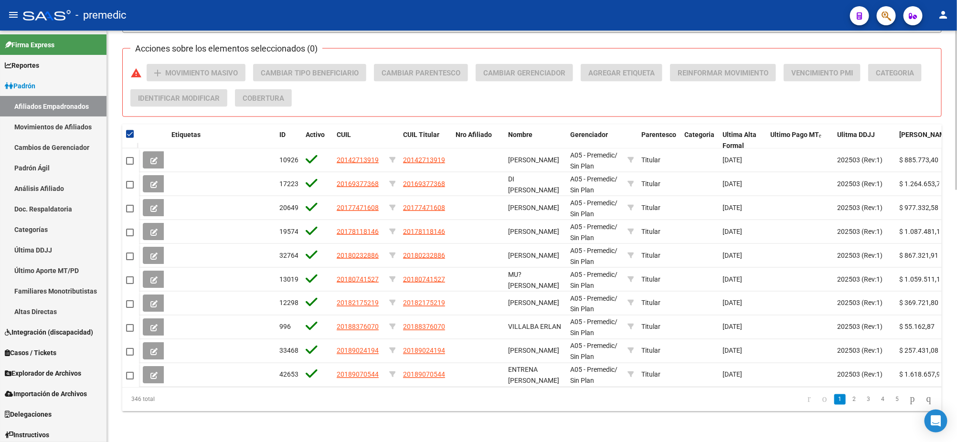
click at [130, 130] on span at bounding box center [130, 134] width 8 height 8
click at [130, 138] on input "checkbox" at bounding box center [129, 138] width 0 height 0
click at [123, 128] on datatable-header-cell at bounding box center [130, 134] width 17 height 19
click at [130, 130] on span at bounding box center [130, 134] width 8 height 8
click at [130, 138] on input "checkbox" at bounding box center [129, 138] width 0 height 0
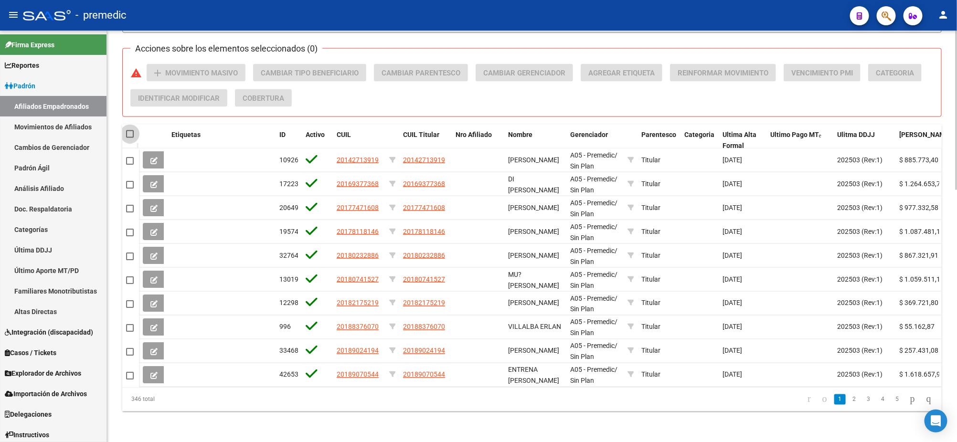
checkbox input "true"
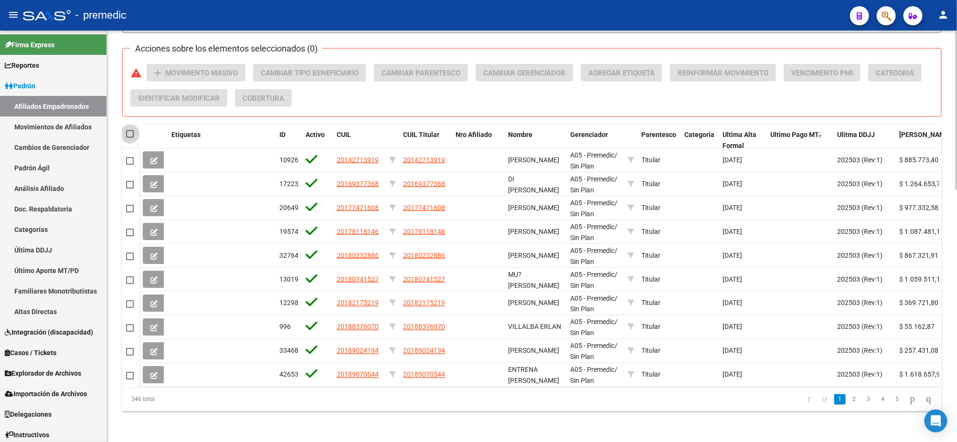
checkbox input "true"
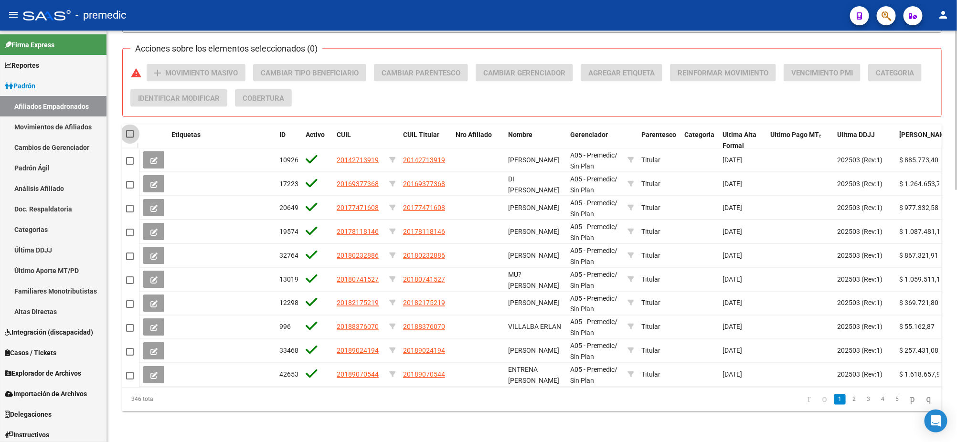
checkbox input "true"
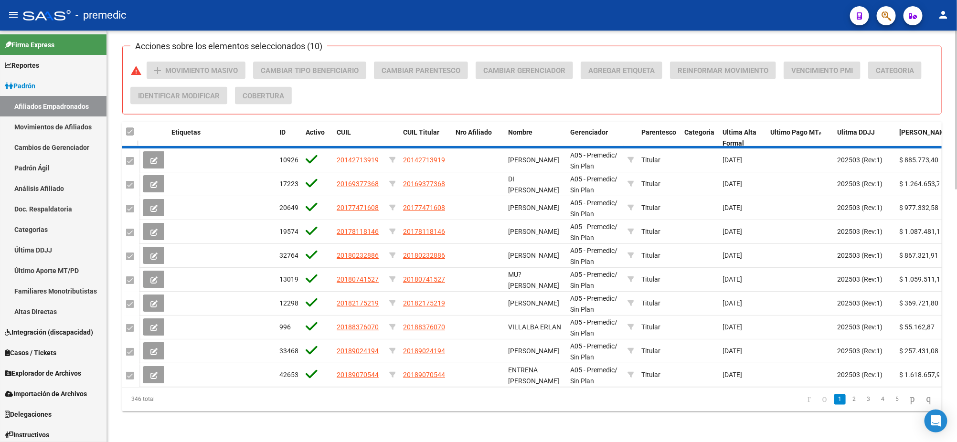
checkbox input "false"
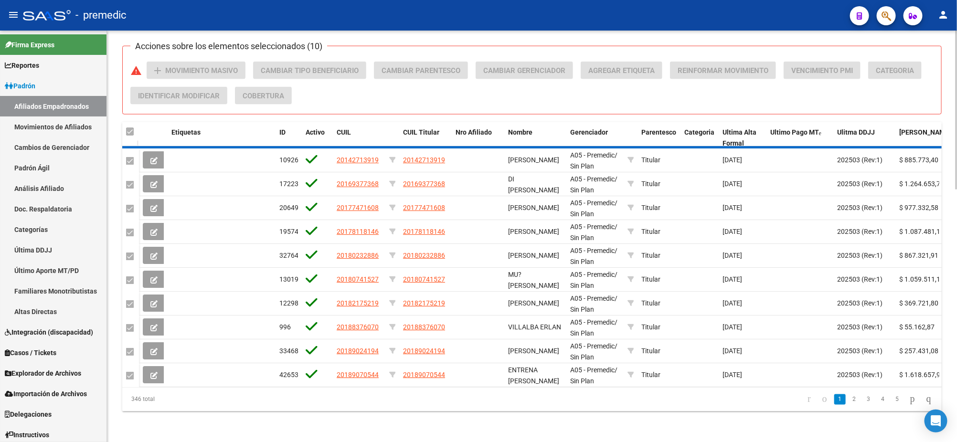
checkbox input "false"
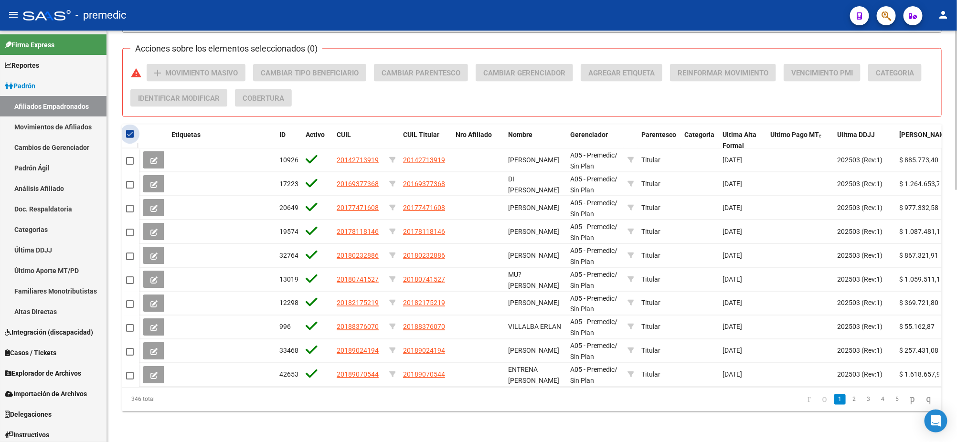
click at [130, 130] on span at bounding box center [130, 134] width 8 height 8
click at [130, 138] on input "checkbox" at bounding box center [129, 138] width 0 height 0
checkbox input "false"
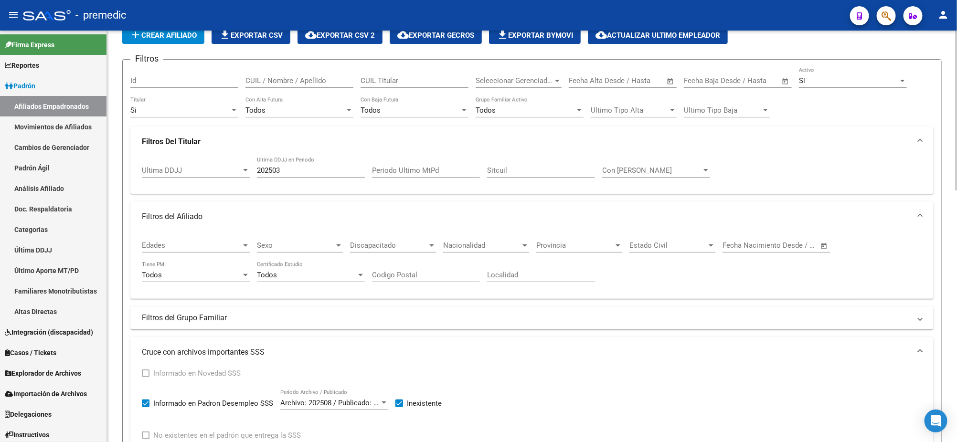
scroll to position [0, 0]
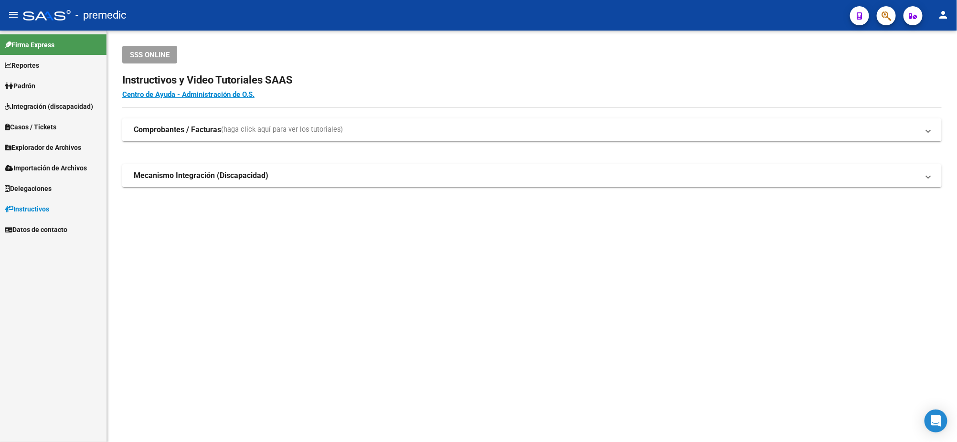
click at [51, 81] on link "Padrón" at bounding box center [53, 85] width 107 height 21
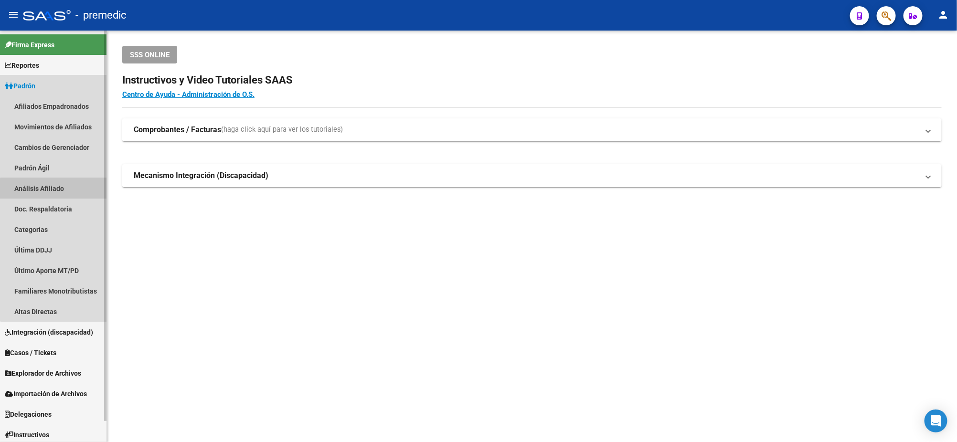
click at [74, 197] on link "Análisis Afiliado" at bounding box center [53, 188] width 107 height 21
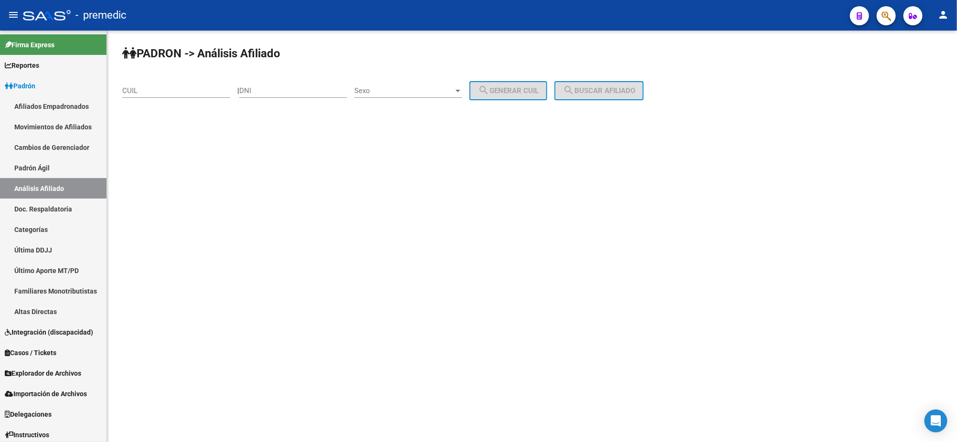
click at [256, 94] on div "DNI" at bounding box center [293, 87] width 108 height 21
paste input "57836341"
type input "57836341"
click at [393, 93] on span "Sexo" at bounding box center [403, 90] width 99 height 9
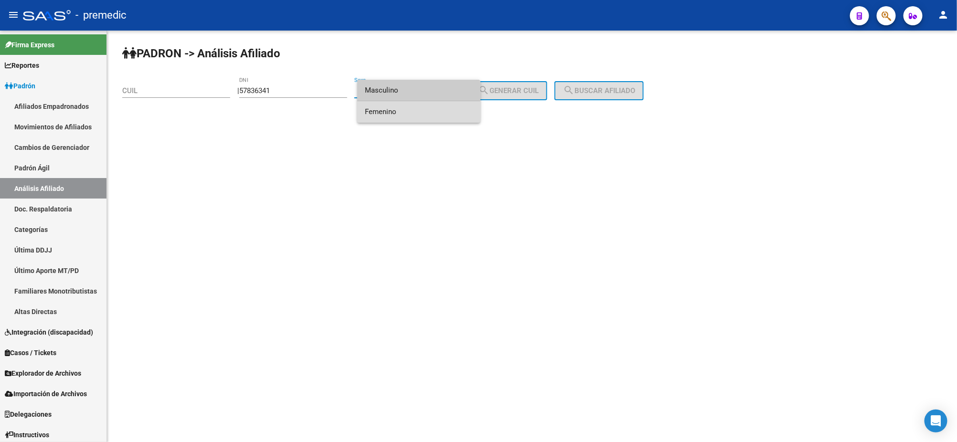
click at [400, 109] on span "Femenino" at bounding box center [419, 111] width 108 height 21
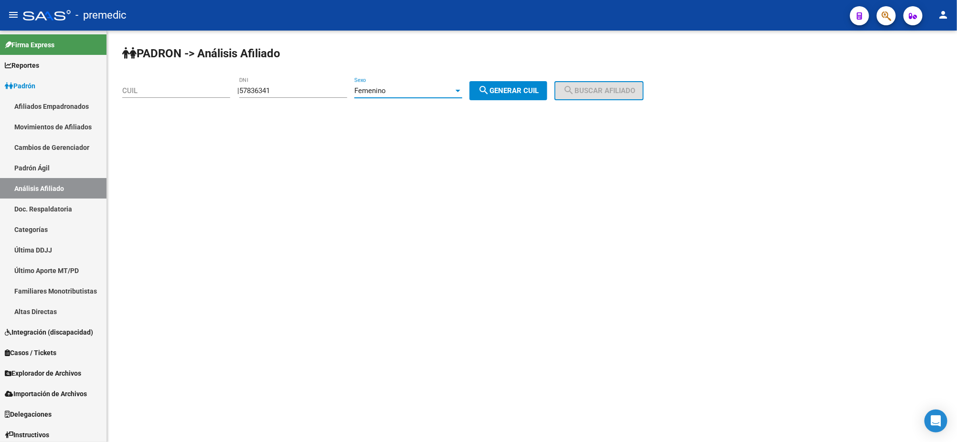
drag, startPoint x: 497, startPoint y: 92, endPoint x: 505, endPoint y: 92, distance: 8.1
click at [490, 92] on mat-icon "search" at bounding box center [483, 90] width 11 height 11
type input "27-57836341-1"
click at [575, 89] on mat-icon "search" at bounding box center [568, 90] width 11 height 11
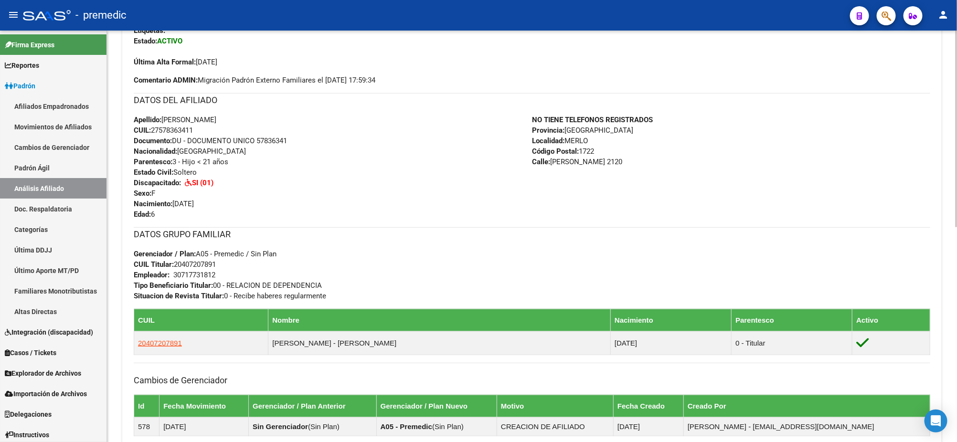
scroll to position [299, 0]
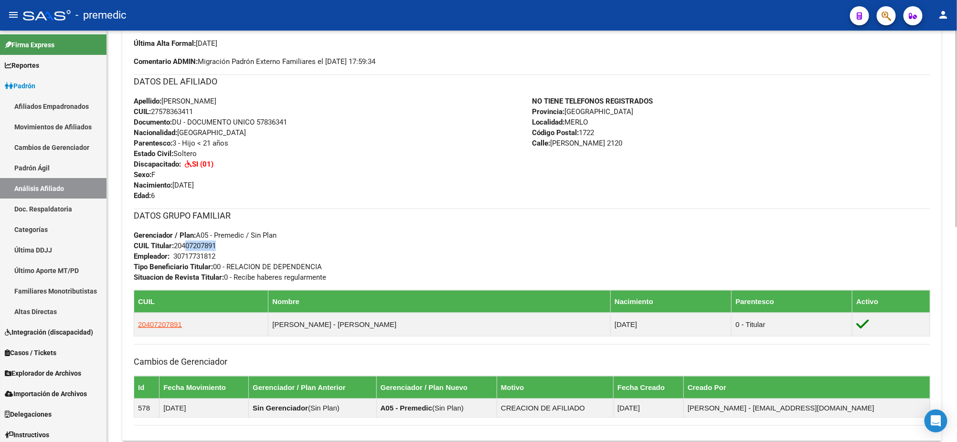
drag, startPoint x: 184, startPoint y: 245, endPoint x: 215, endPoint y: 246, distance: 31.1
click at [215, 246] on span "CUIL Titular: 20407207891" at bounding box center [175, 246] width 82 height 9
copy span "40720789"
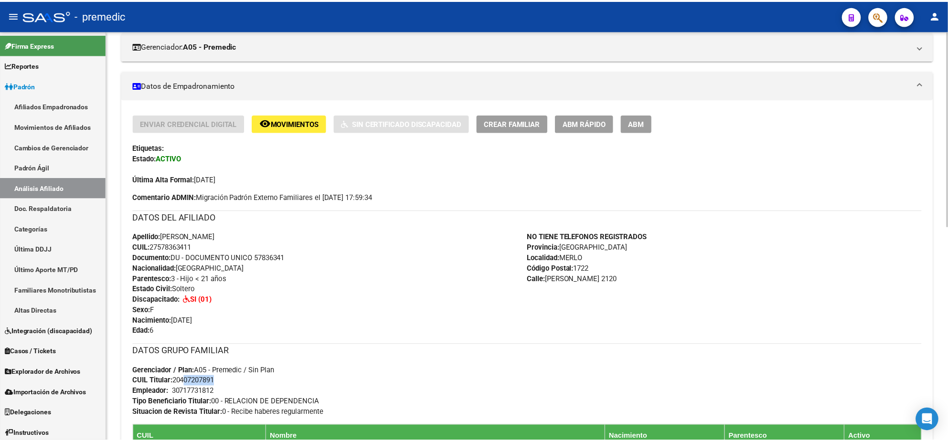
scroll to position [119, 0]
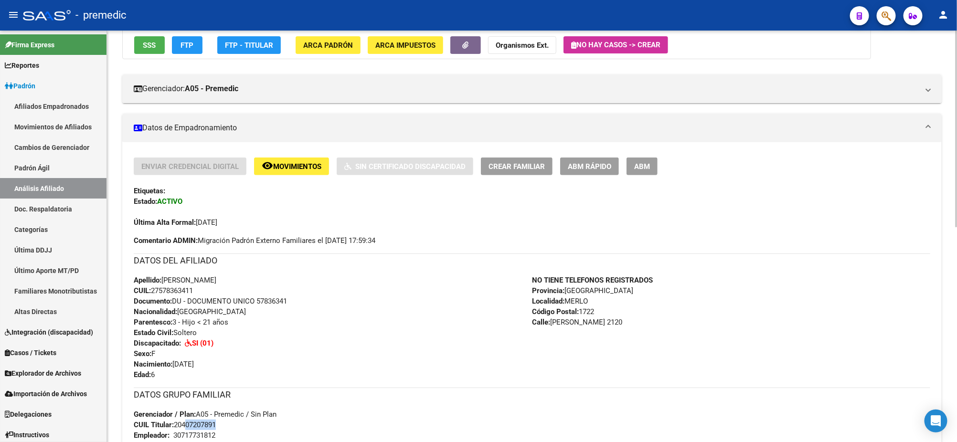
click at [574, 164] on span "ABM Rápido" at bounding box center [589, 166] width 43 height 9
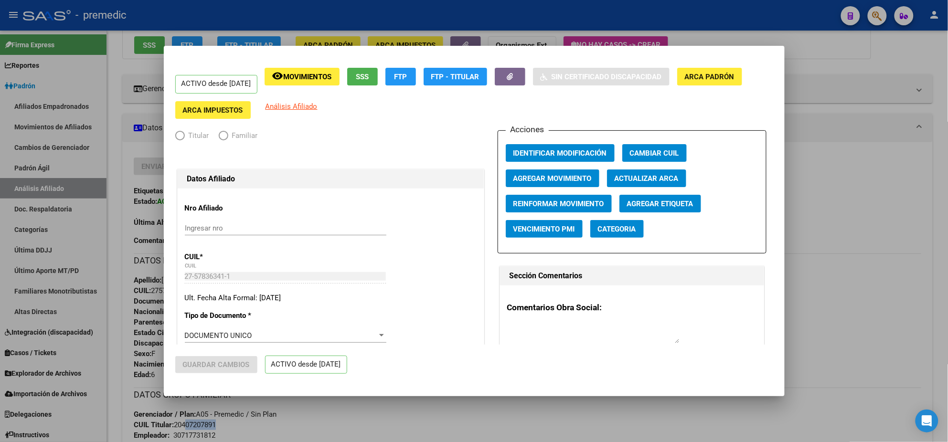
radio input "true"
type input "30-71773181-2"
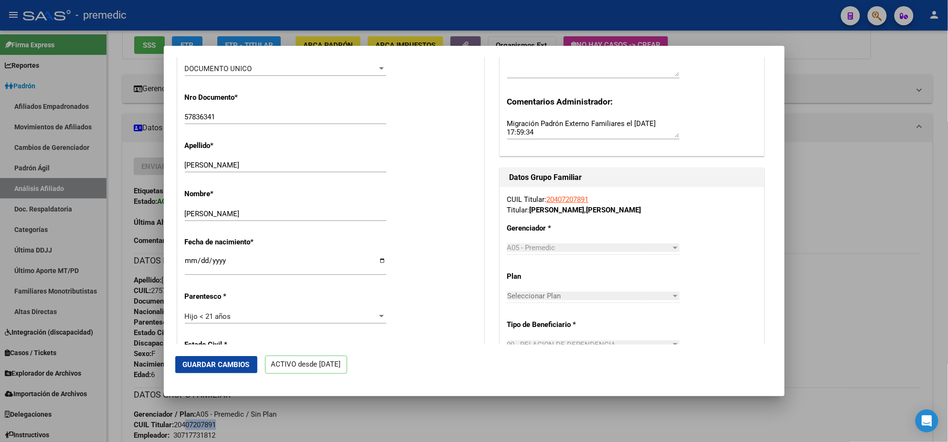
scroll to position [299, 0]
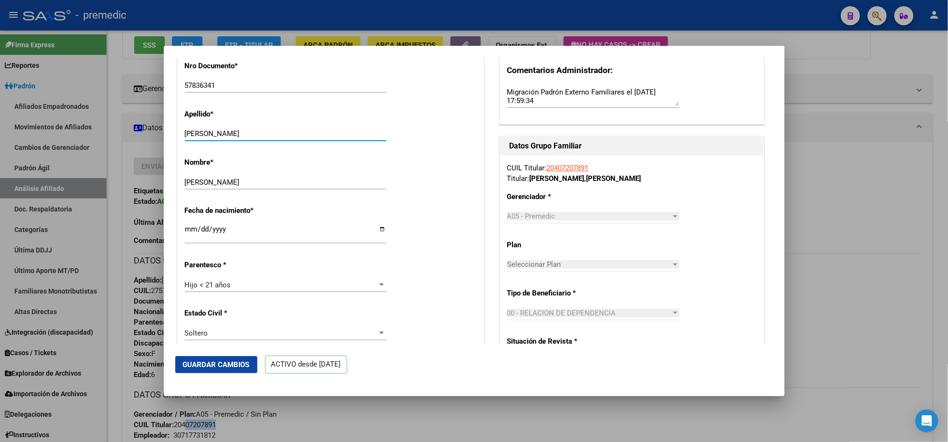
click at [190, 130] on input "AZAYA ARANA" at bounding box center [286, 133] width 202 height 9
type input "CZAYA ARANA"
click at [231, 363] on span "Guardar Cambios" at bounding box center [216, 365] width 67 height 9
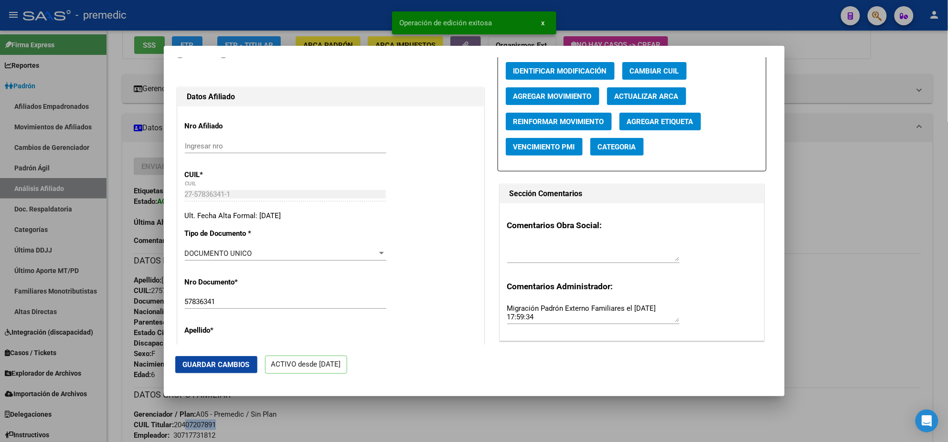
scroll to position [0, 0]
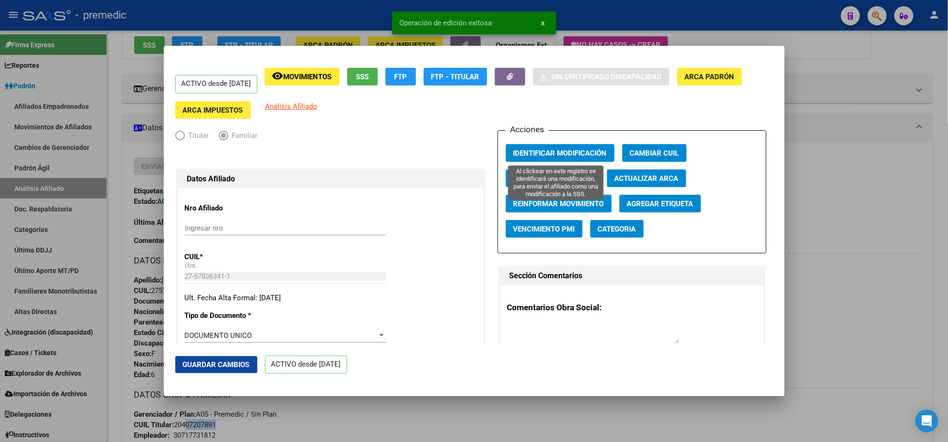
click at [553, 151] on span "Identificar Modificación" at bounding box center [560, 153] width 94 height 9
click at [884, 149] on div at bounding box center [474, 221] width 948 height 442
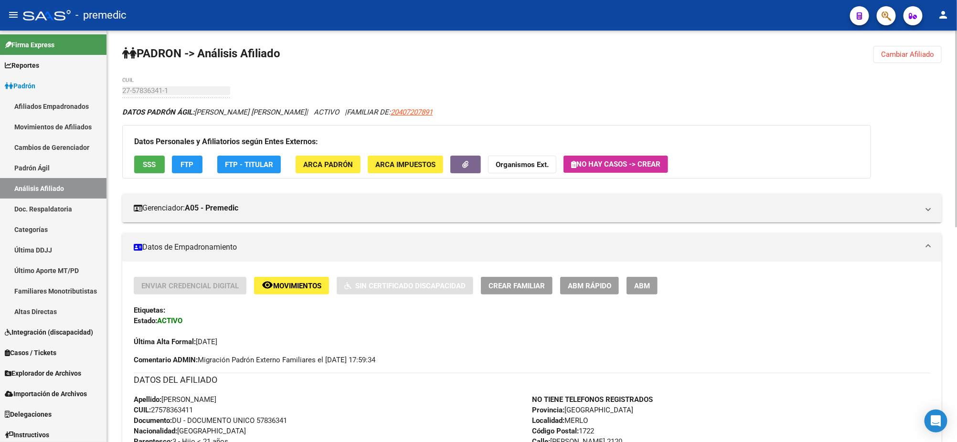
click at [902, 54] on span "Cambiar Afiliado" at bounding box center [907, 54] width 53 height 9
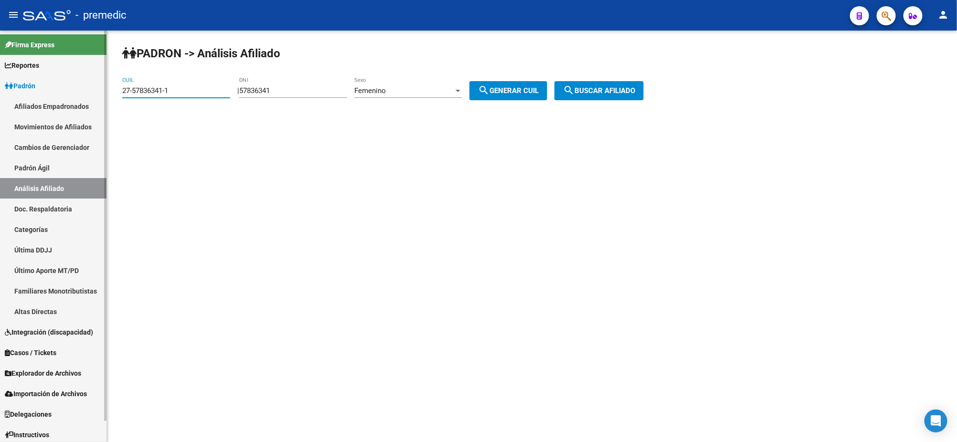
click at [64, 95] on mat-sidenav-container "Firma Express Reportes Padrón Traspasos x O.S. Traspasos x Gerenciador Traspaso…" at bounding box center [478, 237] width 957 height 412
paste input "0-33487444-4"
type input "20-33487444-4"
click at [618, 85] on button "search Buscar afiliado" at bounding box center [599, 90] width 89 height 19
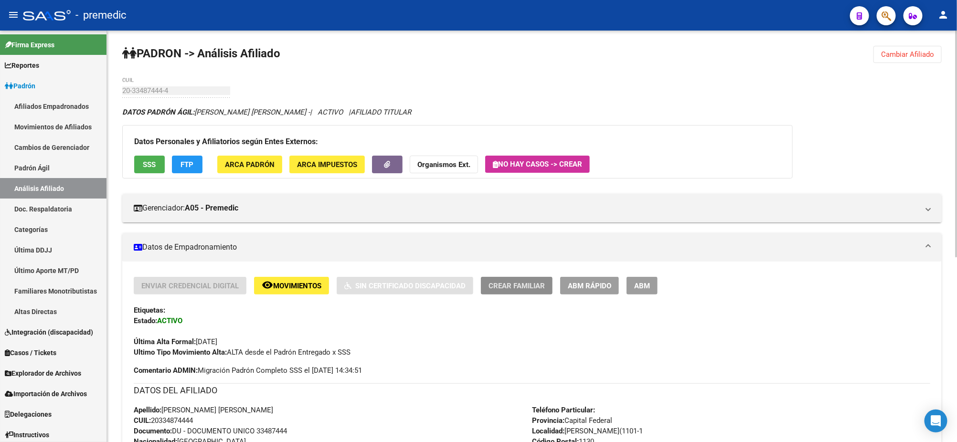
click at [523, 278] on button "Crear Familiar" at bounding box center [517, 286] width 72 height 18
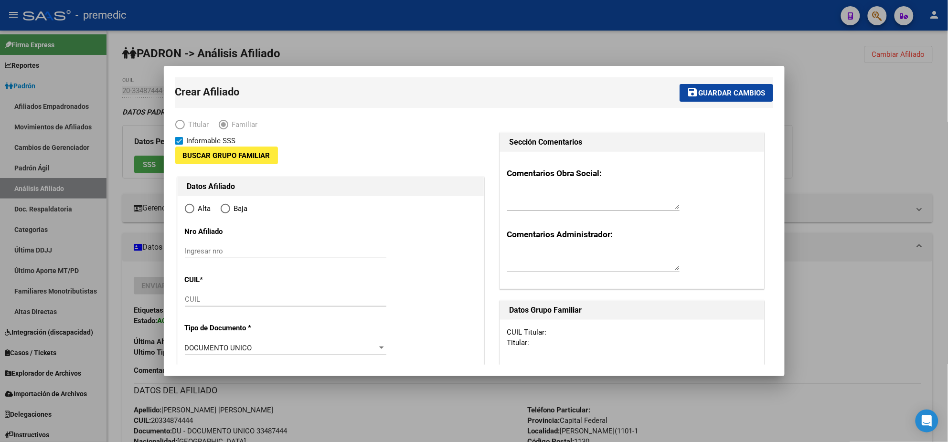
type input "30-69933981-0"
type input "ECHAGUE PEDRO(1101-1"
type input "1130"
type input "PEDRO ECHAGUE"
type input "1633"
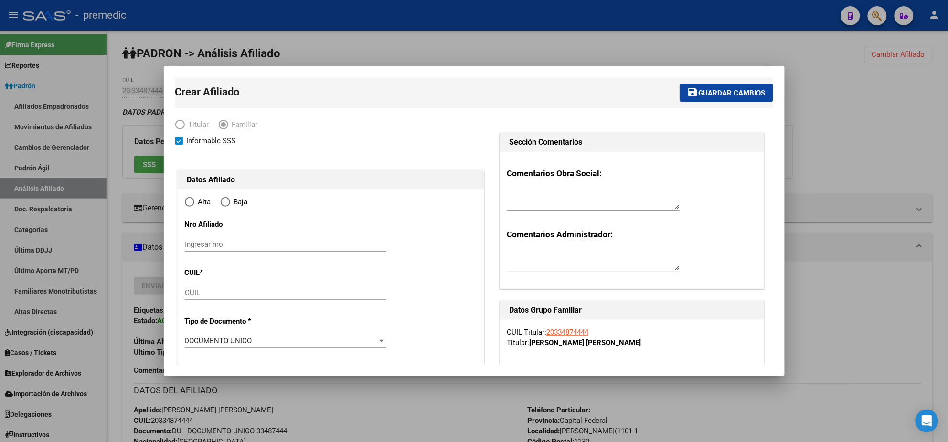
radio input "true"
click at [248, 292] on input "CUIL" at bounding box center [286, 293] width 202 height 9
type input "30-69933981-0"
paste input "27-59453248-7"
type input "27-59453248-7"
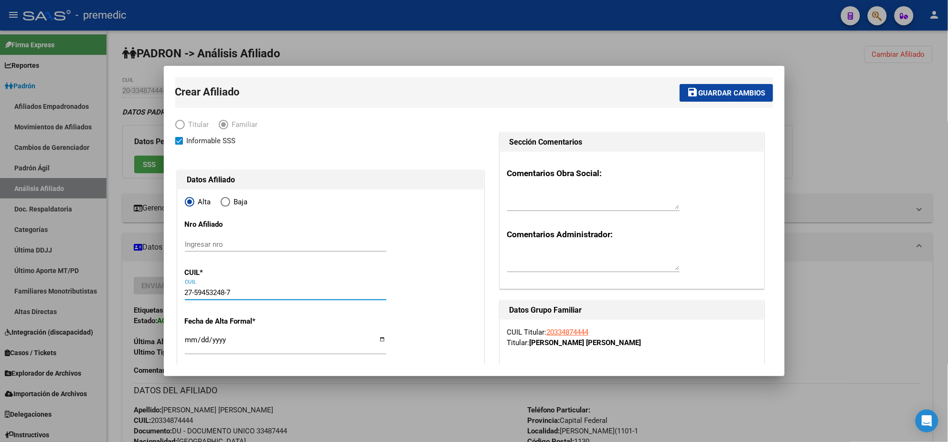
type input "59453248"
type input "BENITEZ STELLA"
type input "THIAGO NAHUEL"
type input "2022-07-07"
type input "LIBERTAD"
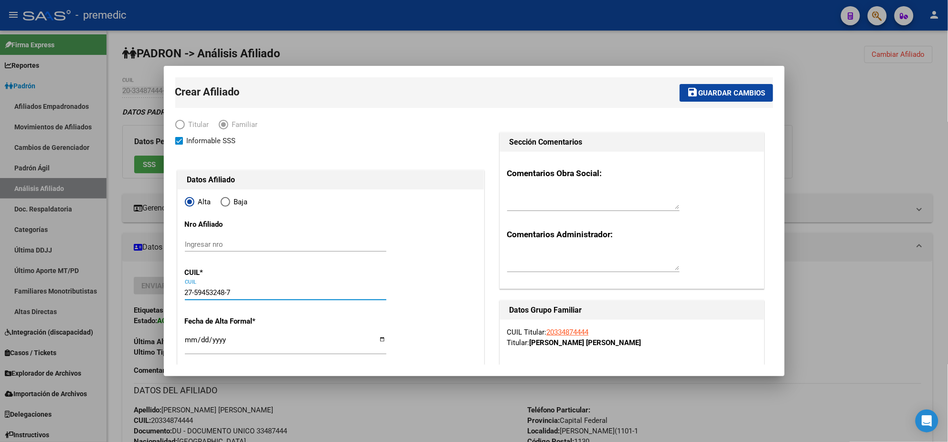
type input "1716"
type input "MEDINA"
type input "1455"
type input "27-59453248-7"
click at [195, 340] on input "Ingresar fecha" at bounding box center [286, 343] width 202 height 15
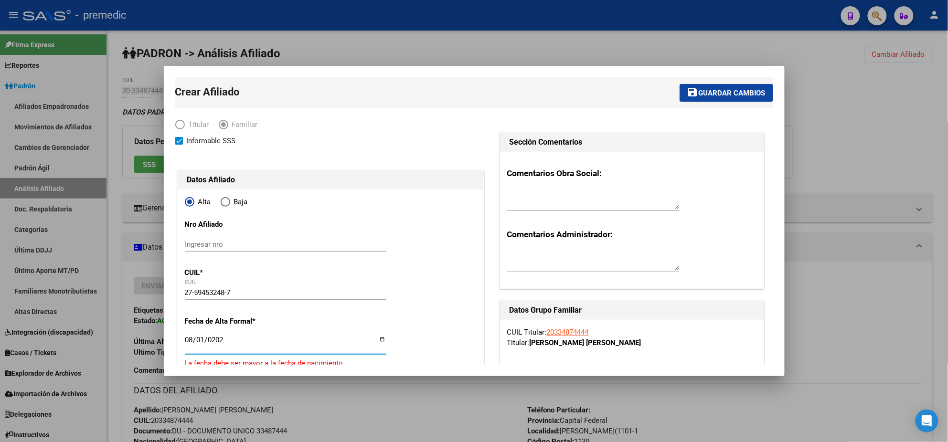
type input "[DATE]"
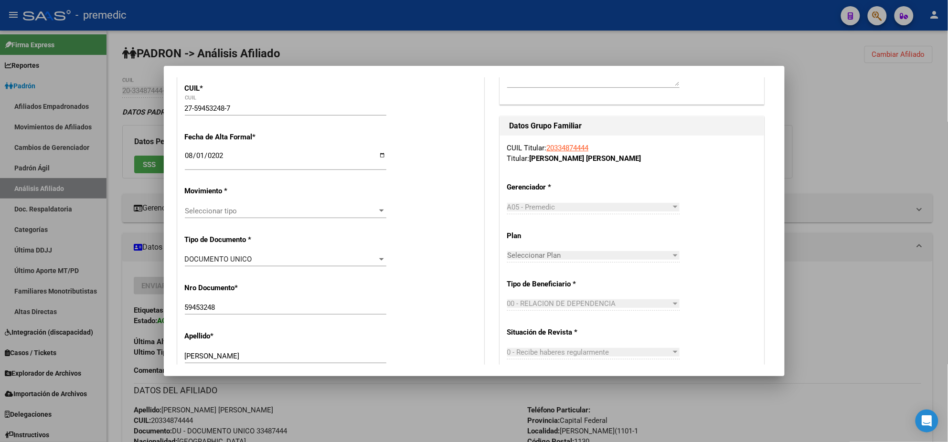
scroll to position [238, 0]
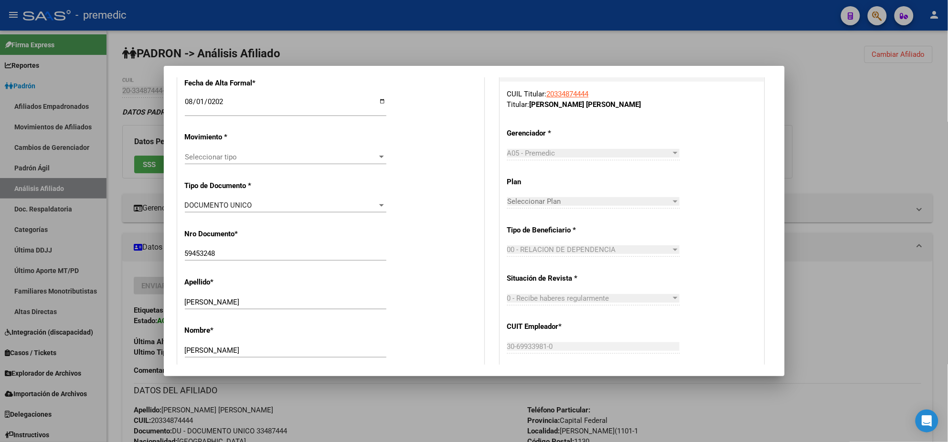
click at [267, 154] on span "Seleccionar tipo" at bounding box center [281, 157] width 193 height 9
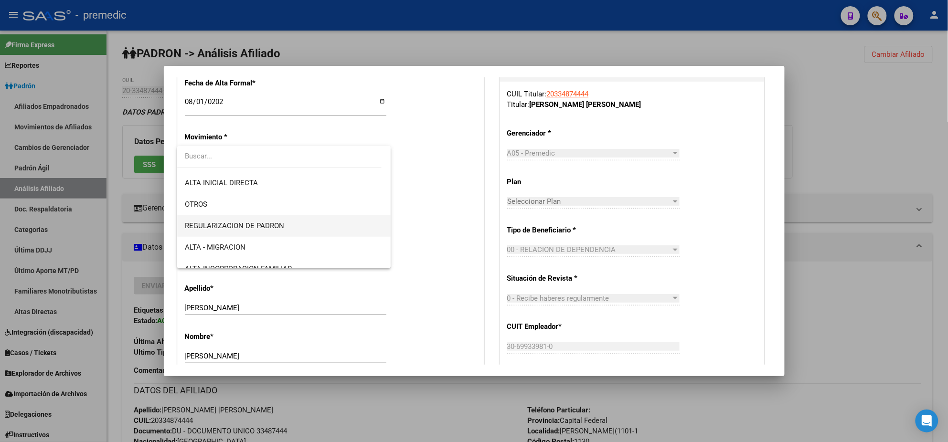
scroll to position [119, 0]
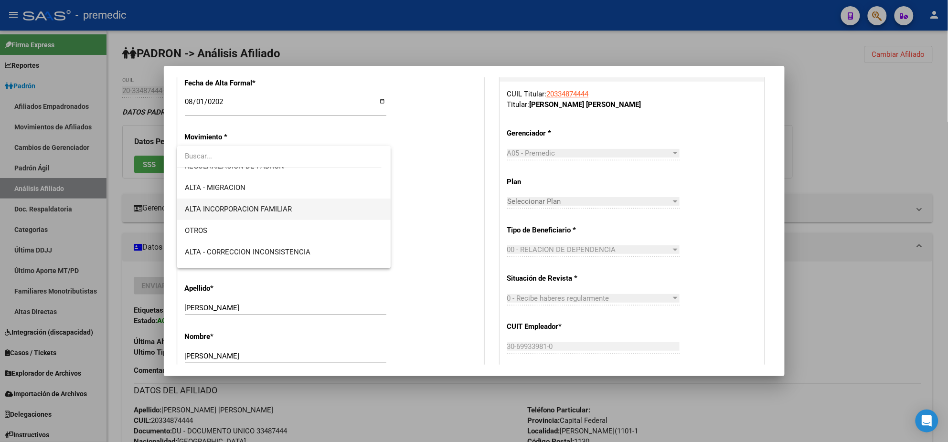
click at [293, 213] on span "ALTA INCORPORACION FAMILIAR" at bounding box center [284, 209] width 198 height 21
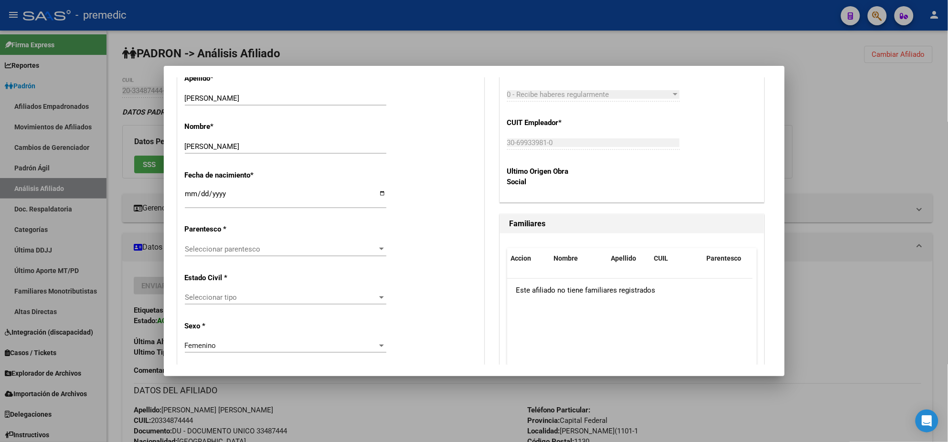
scroll to position [477, 0]
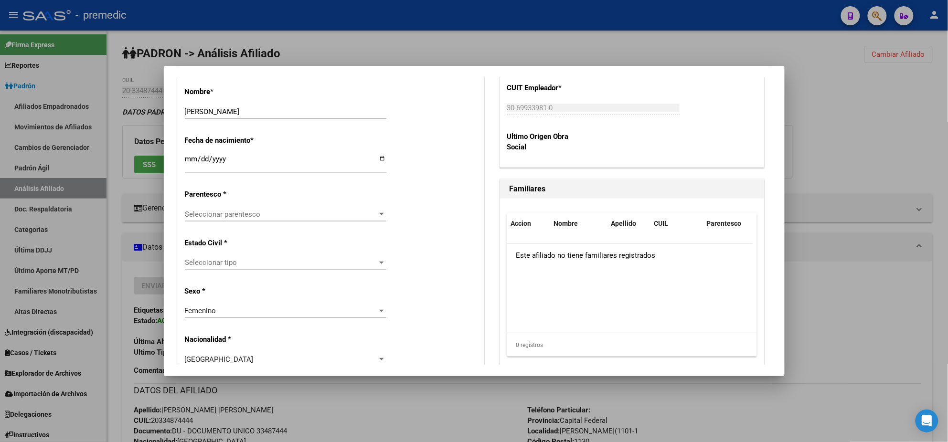
click at [223, 214] on span "Seleccionar parentesco" at bounding box center [281, 214] width 193 height 9
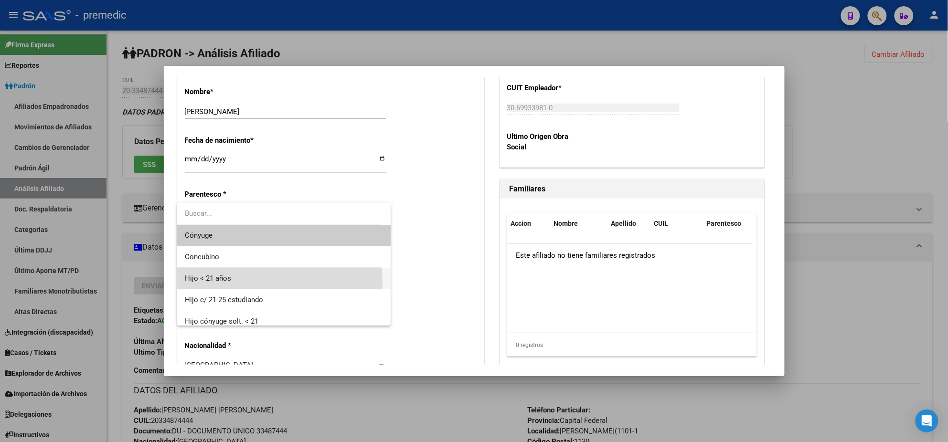
click at [256, 283] on span "Hijo < 21 años" at bounding box center [284, 278] width 198 height 21
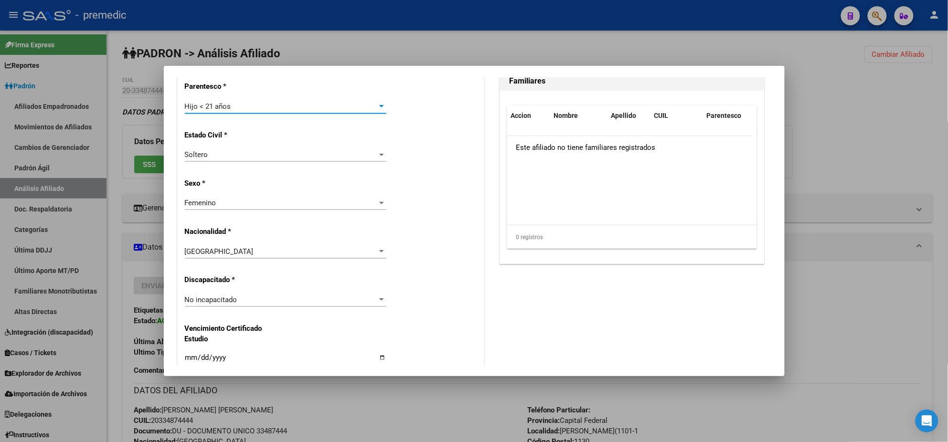
scroll to position [597, 0]
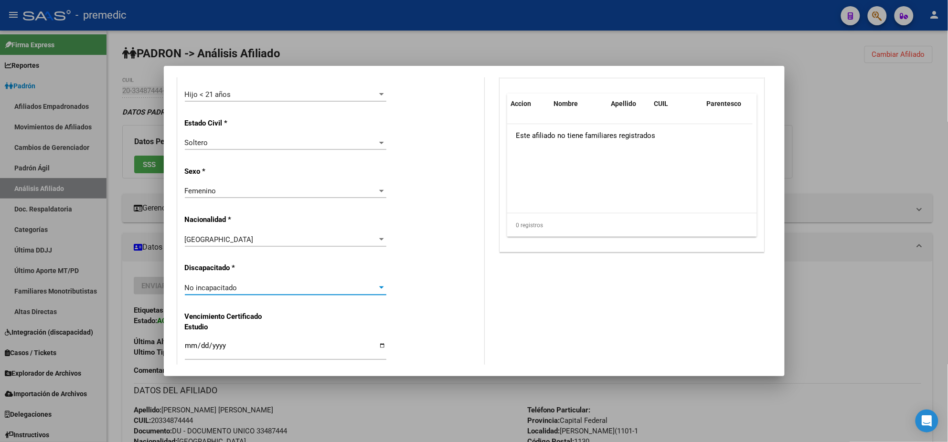
click at [243, 284] on div "No incapacitado" at bounding box center [281, 288] width 193 height 9
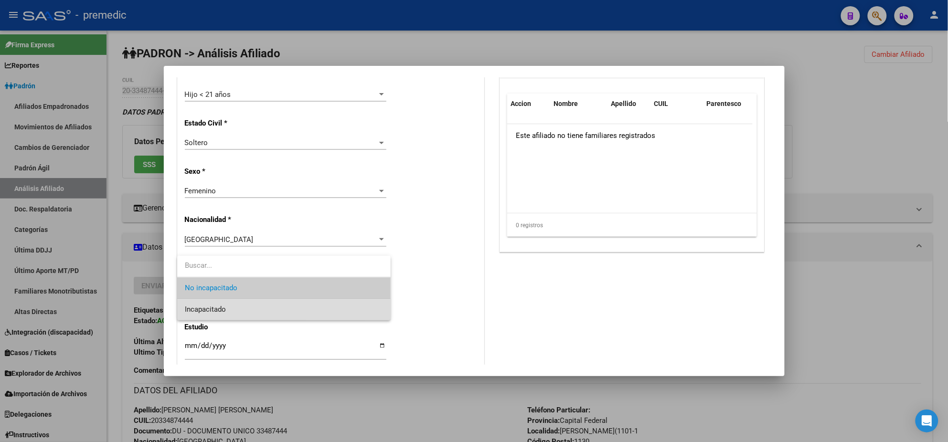
click at [227, 310] on span "Incapacitado" at bounding box center [284, 309] width 198 height 21
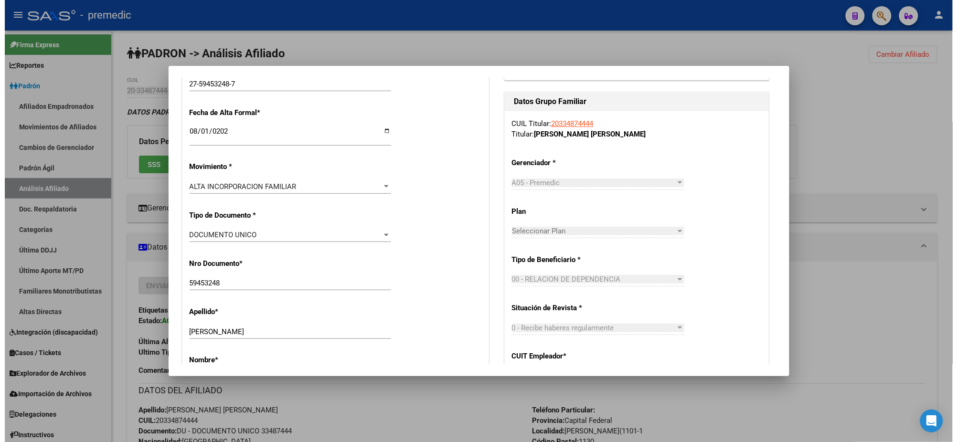
scroll to position [0, 0]
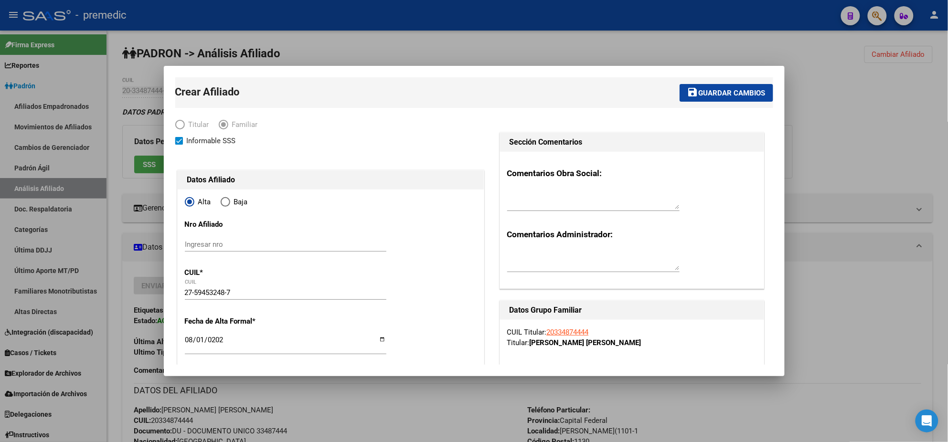
click at [702, 97] on span "Guardar cambios" at bounding box center [732, 93] width 67 height 9
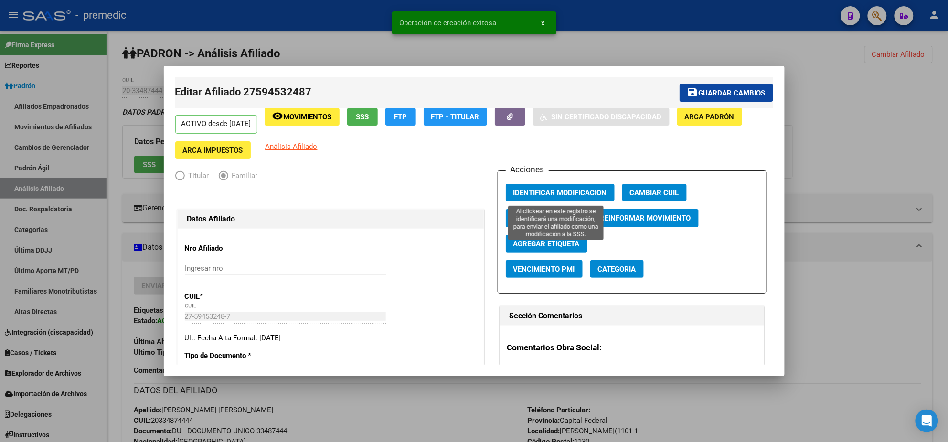
click at [547, 192] on span "Identificar Modificación" at bounding box center [560, 193] width 94 height 9
click at [582, 46] on div at bounding box center [474, 221] width 948 height 442
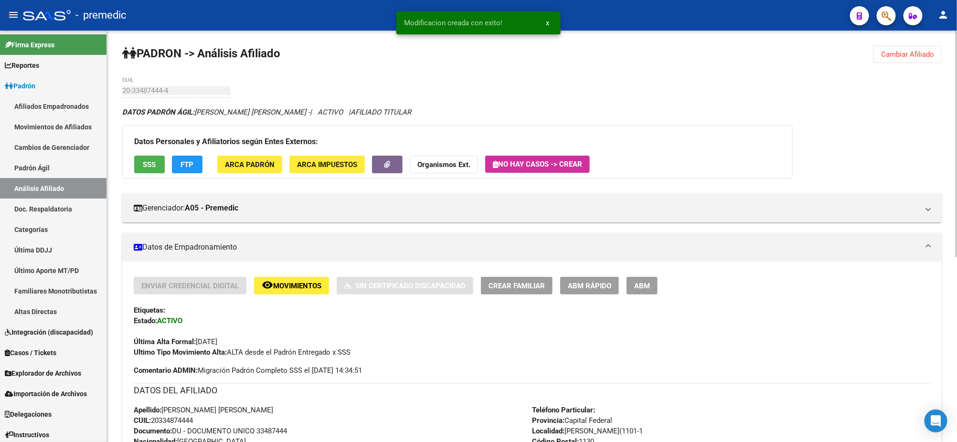
click at [911, 64] on div "PADRON -> Análisis Afiliado Cambiar Afiliado 20-33487444-4 CUIL DATOS PADRÓN ÁG…" at bounding box center [532, 406] width 850 height 750
click at [909, 56] on span "Cambiar Afiliado" at bounding box center [907, 54] width 53 height 9
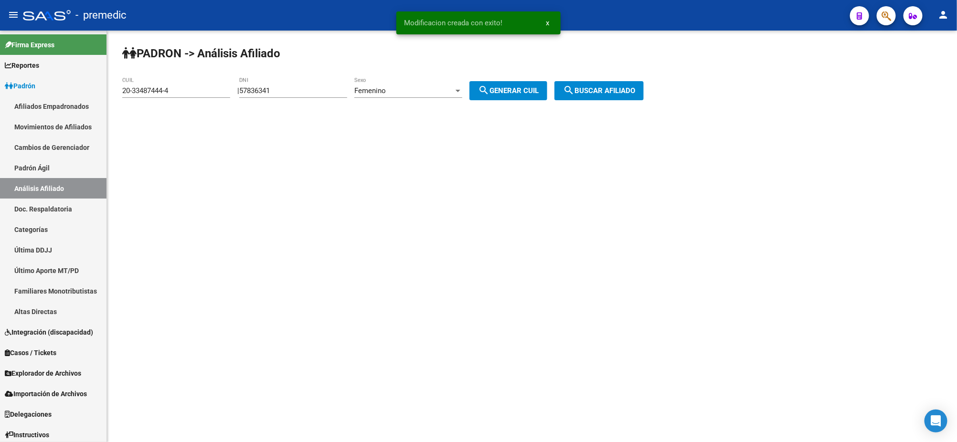
click at [612, 86] on span "search Buscar afiliado" at bounding box center [599, 90] width 72 height 9
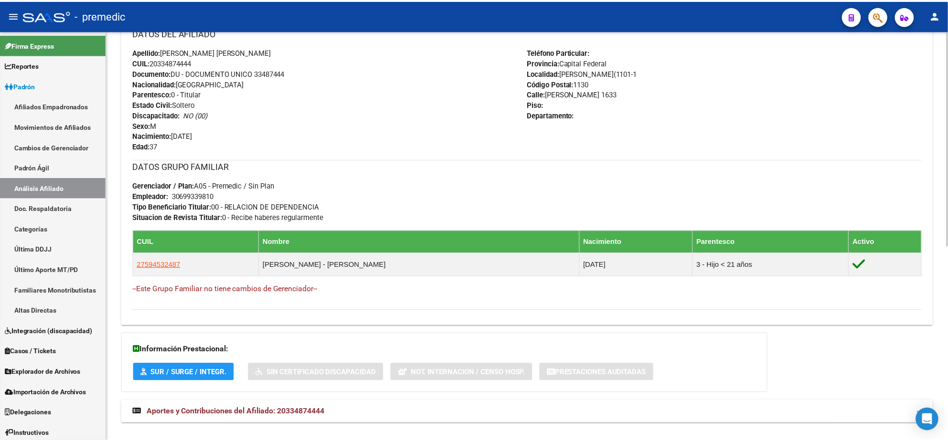
scroll to position [299, 0]
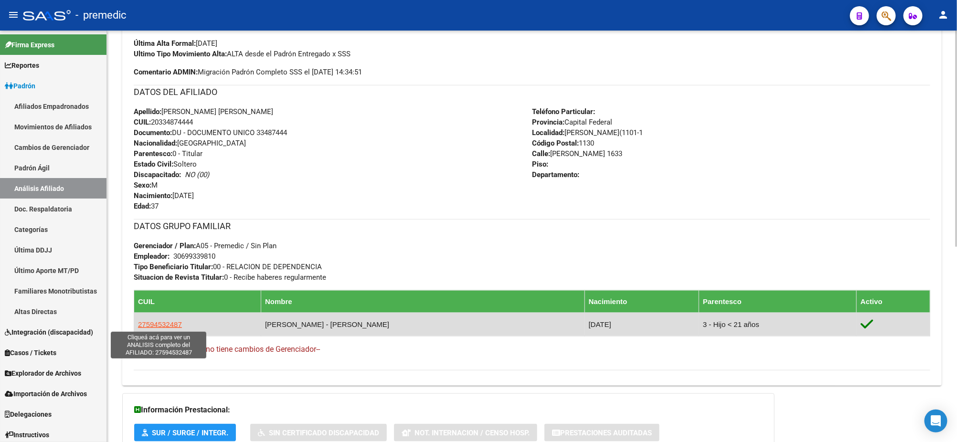
click at [161, 323] on span "27594532487" at bounding box center [160, 325] width 44 height 8
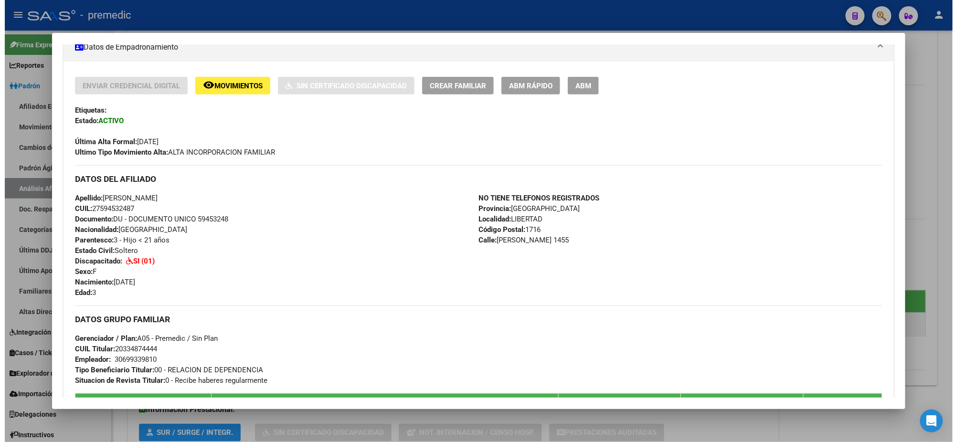
scroll to position [179, 0]
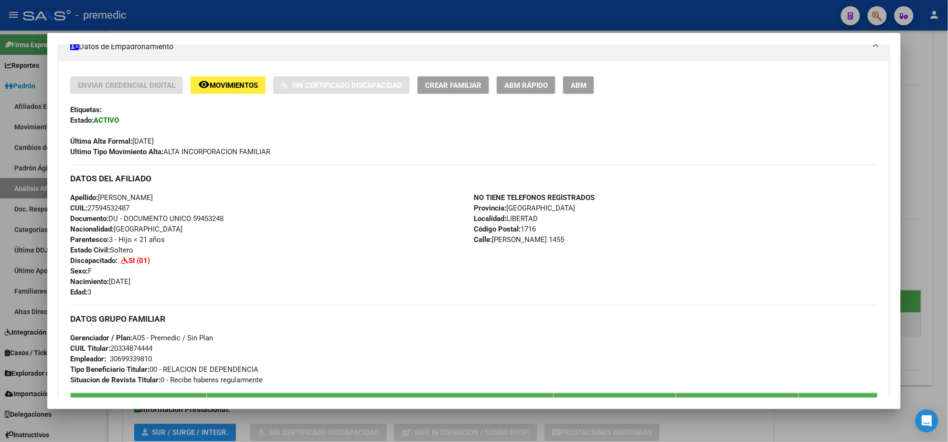
click at [363, 417] on div at bounding box center [474, 221] width 948 height 442
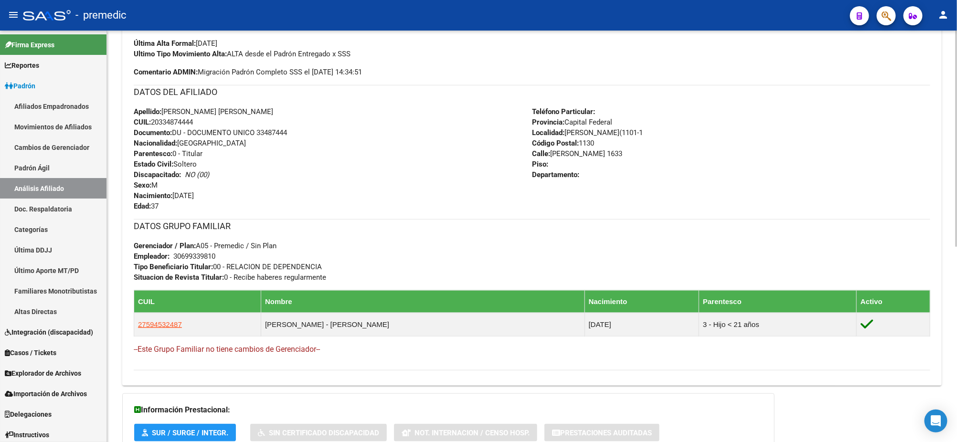
click at [476, 160] on div "Apellido: BENITEZ MIGUEL ANGEL CUIL: 20334874444 Documento: DU - DOCUMENTO UNIC…" at bounding box center [333, 159] width 398 height 105
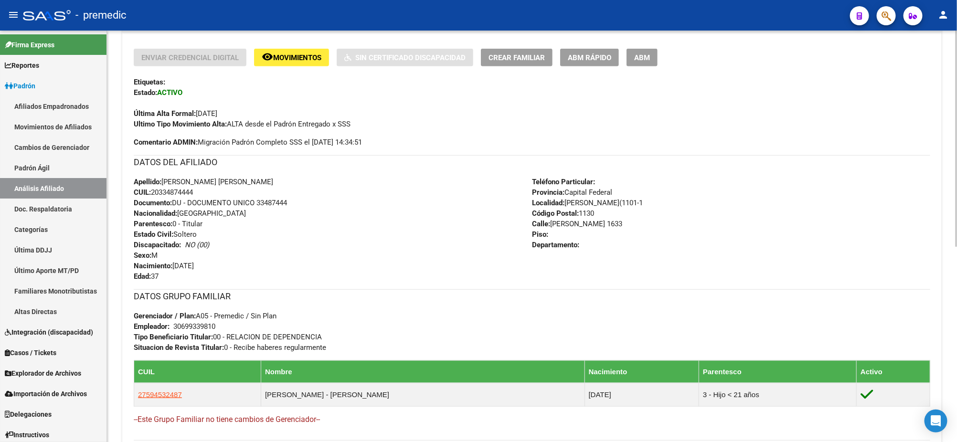
scroll to position [0, 0]
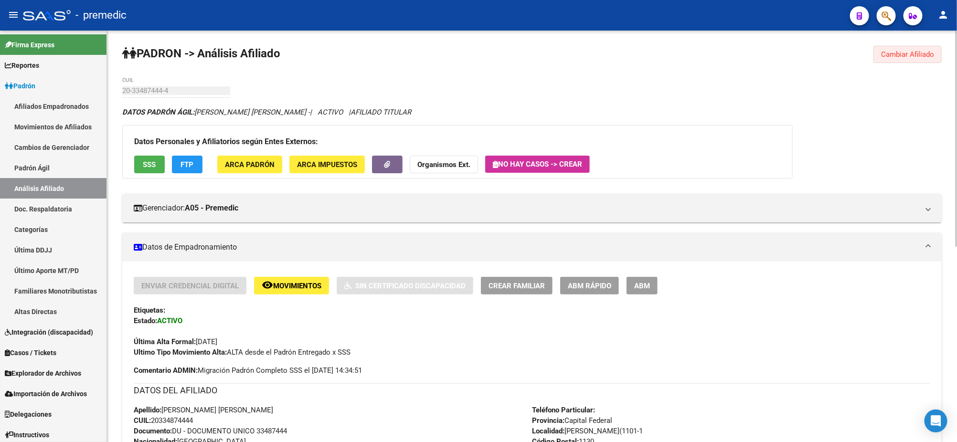
click at [901, 59] on button "Cambiar Afiliado" at bounding box center [908, 54] width 68 height 17
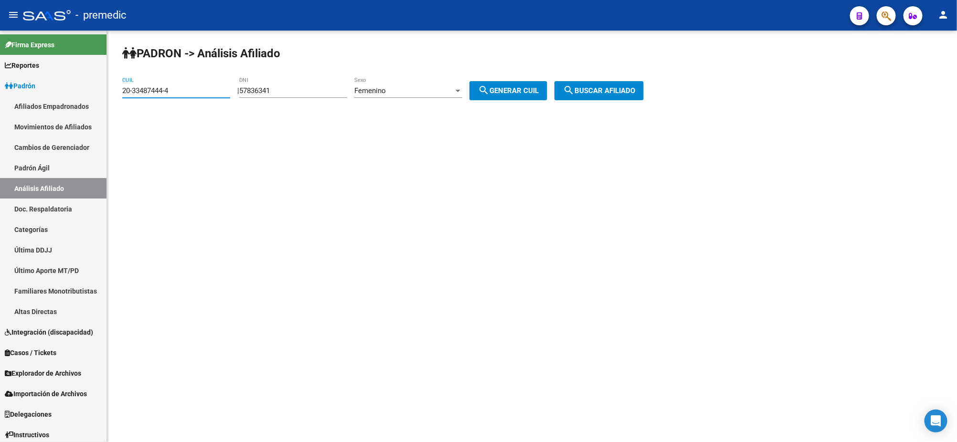
drag, startPoint x: 173, startPoint y: 91, endPoint x: 110, endPoint y: 92, distance: 62.6
click at [110, 92] on div "PADRON -> Análisis Afiliado 20-33487444-4 CUIL | 57836341 DNI Femenino Sexo sea…" at bounding box center [532, 81] width 850 height 100
paste input "41309705"
click at [619, 90] on span "search Buscar afiliado" at bounding box center [599, 90] width 72 height 9
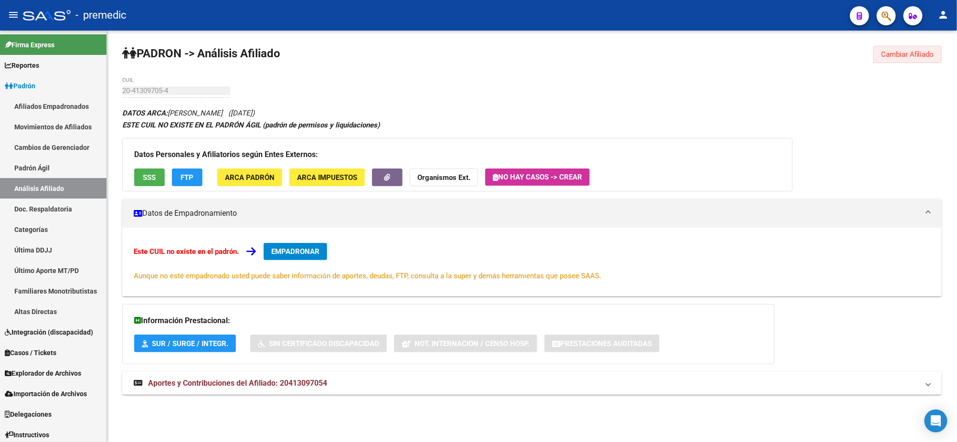
click at [897, 53] on span "Cambiar Afiliado" at bounding box center [907, 54] width 53 height 9
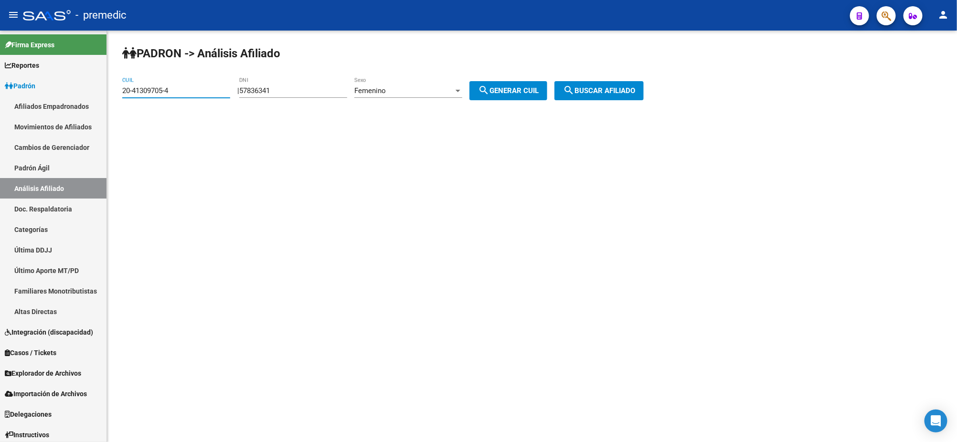
drag, startPoint x: 164, startPoint y: 93, endPoint x: 107, endPoint y: 98, distance: 56.6
click at [107, 98] on div "PADRON -> Análisis Afiliado 20-41309705-4 CUIL | 57836341 DNI Femenino Sexo sea…" at bounding box center [532, 81] width 850 height 100
paste input "38397563-9"
click at [610, 96] on button "search Buscar afiliado" at bounding box center [599, 90] width 89 height 19
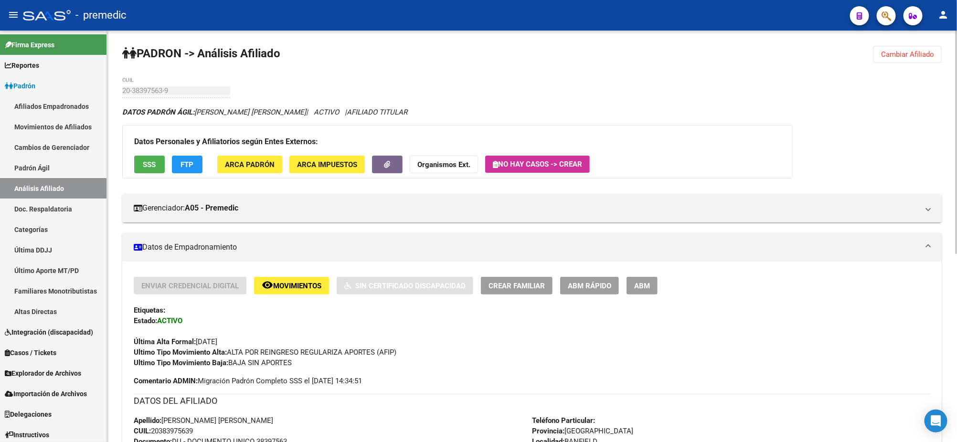
click at [903, 56] on span "Cambiar Afiliado" at bounding box center [907, 54] width 53 height 9
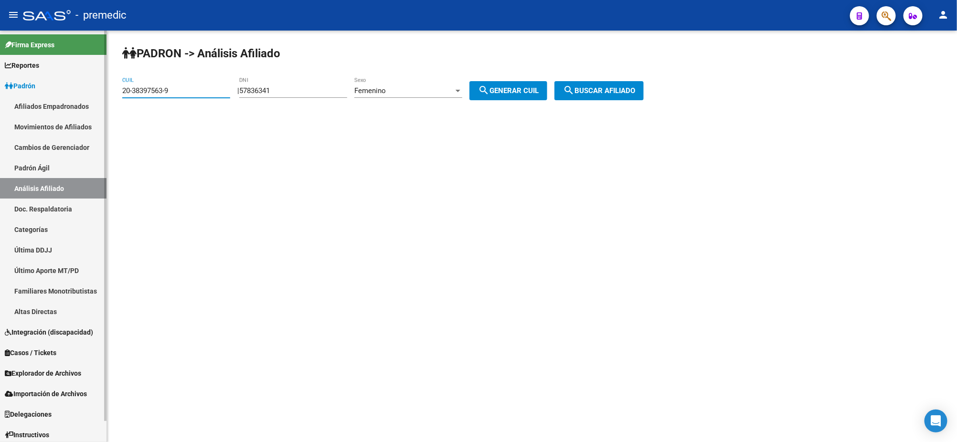
drag, startPoint x: 177, startPoint y: 92, endPoint x: 98, endPoint y: 91, distance: 78.8
click at [98, 91] on mat-sidenav-container "Firma Express Reportes Padrón Traspasos x O.S. Traspasos x Gerenciador Traspaso…" at bounding box center [478, 237] width 957 height 412
paste input "7-23821476-4"
click at [586, 90] on span "search Buscar afiliado" at bounding box center [599, 90] width 72 height 9
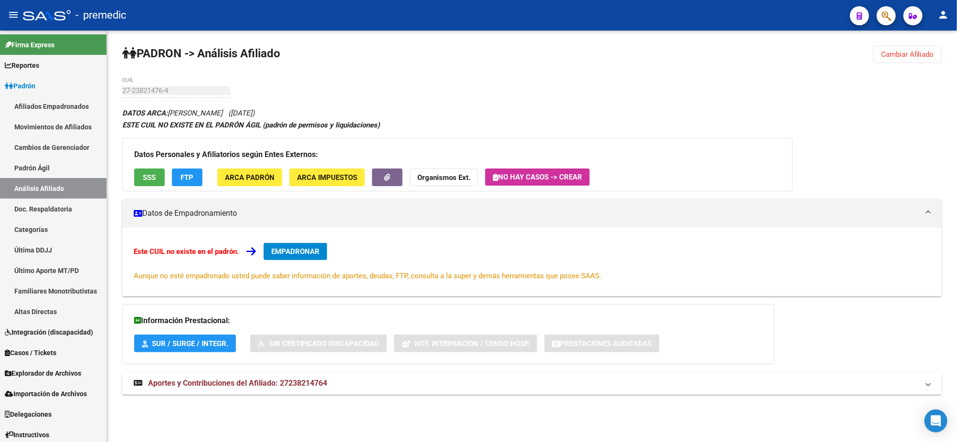
click at [889, 95] on div "PADRON -> Análisis Afiliado Cambiar Afiliado 27-23821476-4 CUIL DATOS ARCA: VAL…" at bounding box center [532, 230] width 850 height 398
click at [901, 68] on div "PADRON -> Análisis Afiliado Cambiar Afiliado 27-23821476-4 CUIL DATOS ARCA: VAL…" at bounding box center [532, 230] width 850 height 398
click at [901, 61] on button "Cambiar Afiliado" at bounding box center [908, 54] width 68 height 17
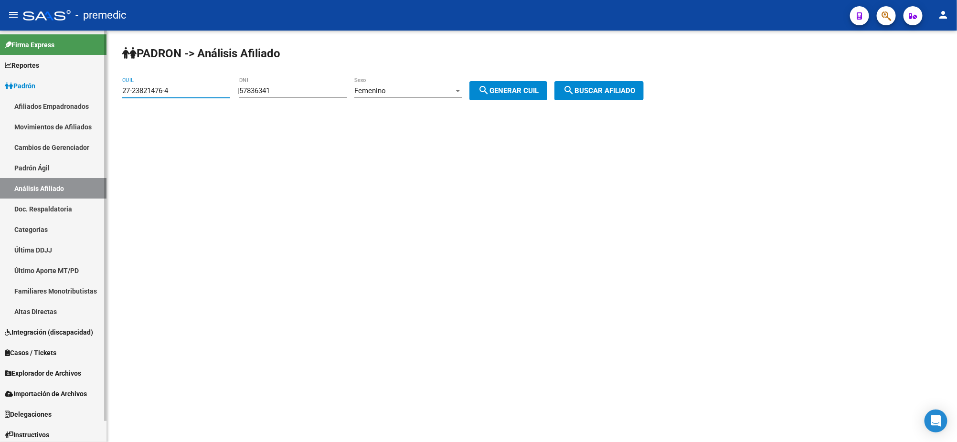
drag, startPoint x: 181, startPoint y: 93, endPoint x: 67, endPoint y: 92, distance: 113.7
click at [67, 92] on mat-sidenav-container "Firma Express Reportes Padrón Traspasos x O.S. Traspasos x Gerenciador Traspaso…" at bounding box center [478, 237] width 957 height 412
paste input "35348769-3"
click at [590, 93] on span "search Buscar afiliado" at bounding box center [599, 90] width 72 height 9
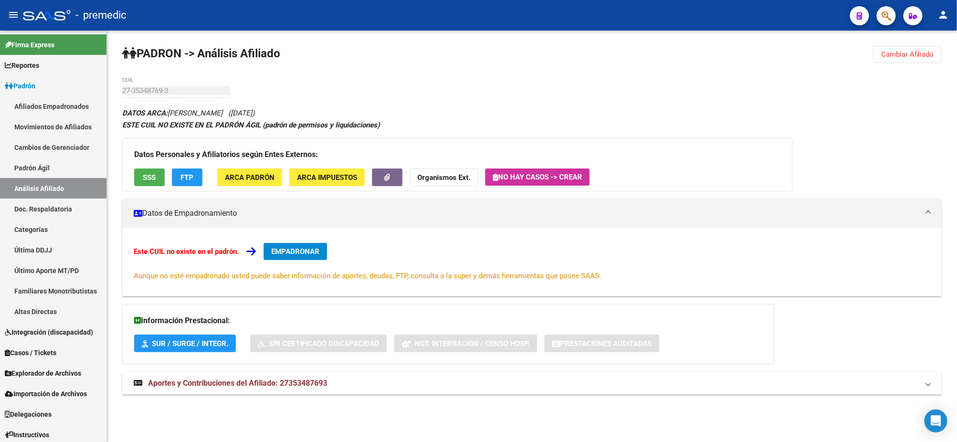
click at [912, 53] on span "Cambiar Afiliado" at bounding box center [907, 54] width 53 height 9
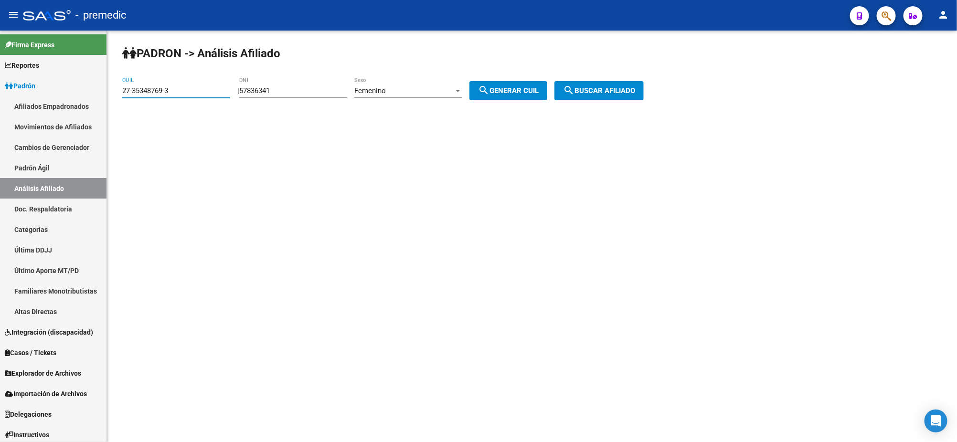
drag, startPoint x: 178, startPoint y: 89, endPoint x: 116, endPoint y: 90, distance: 62.1
click at [116, 90] on div "PADRON -> Análisis Afiliado 27-35348769-3 CUIL | 57836341 DNI Femenino Sexo sea…" at bounding box center [532, 81] width 850 height 100
paste input "44694421-0"
click at [592, 91] on span "search Buscar afiliado" at bounding box center [599, 90] width 72 height 9
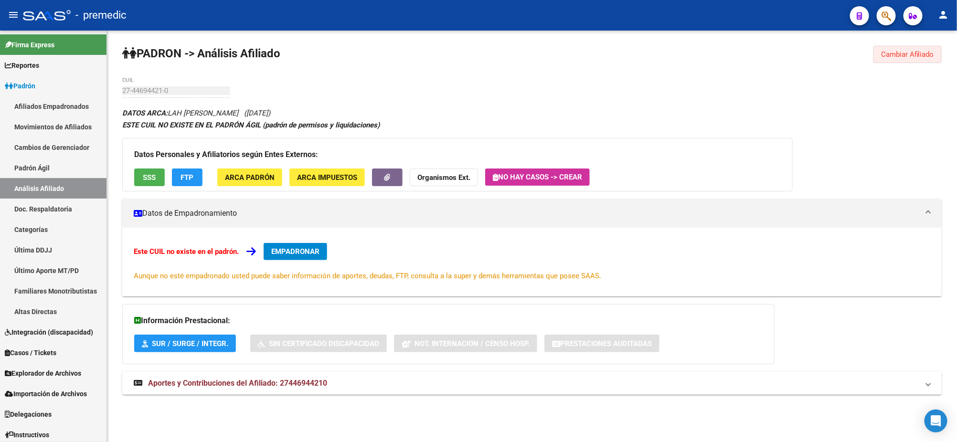
click at [918, 58] on span "Cambiar Afiliado" at bounding box center [907, 54] width 53 height 9
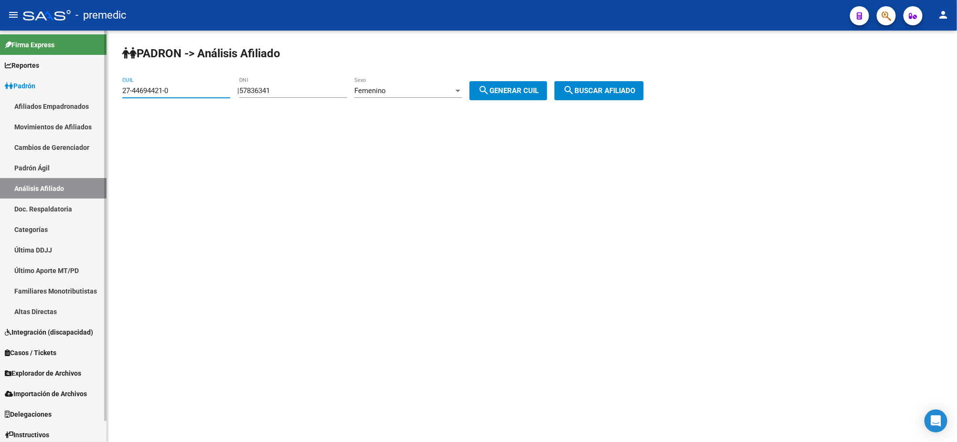
drag, startPoint x: 172, startPoint y: 92, endPoint x: 97, endPoint y: 92, distance: 74.5
click at [97, 92] on mat-sidenav-container "Firma Express Reportes Padrón Traspasos x O.S. Traspasos x Gerenciador Traspaso…" at bounding box center [478, 237] width 957 height 412
paste input "0-23711993-3"
click at [599, 90] on span "search Buscar afiliado" at bounding box center [599, 90] width 72 height 9
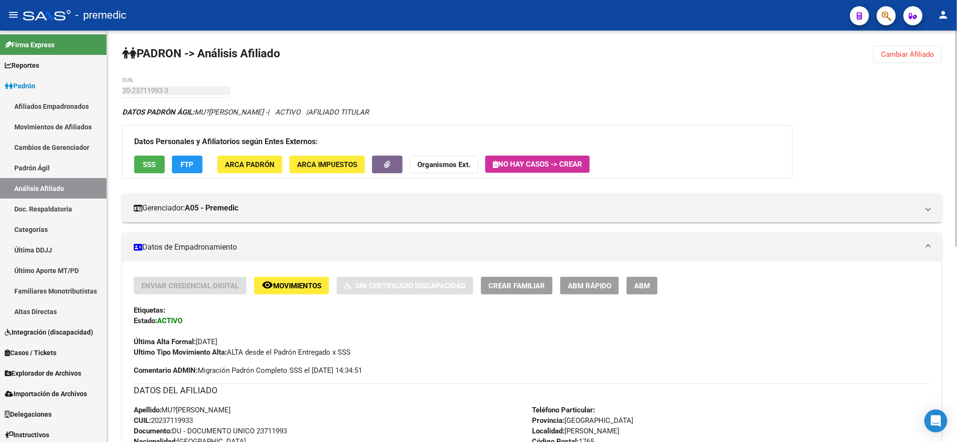
click at [900, 64] on div "PADRON -> Análisis Afiliado Cambiar Afiliado 20-23711993-3 CUIL DATOS PADRÓN ÁG…" at bounding box center [532, 424] width 850 height 786
click at [899, 57] on span "Cambiar Afiliado" at bounding box center [907, 54] width 53 height 9
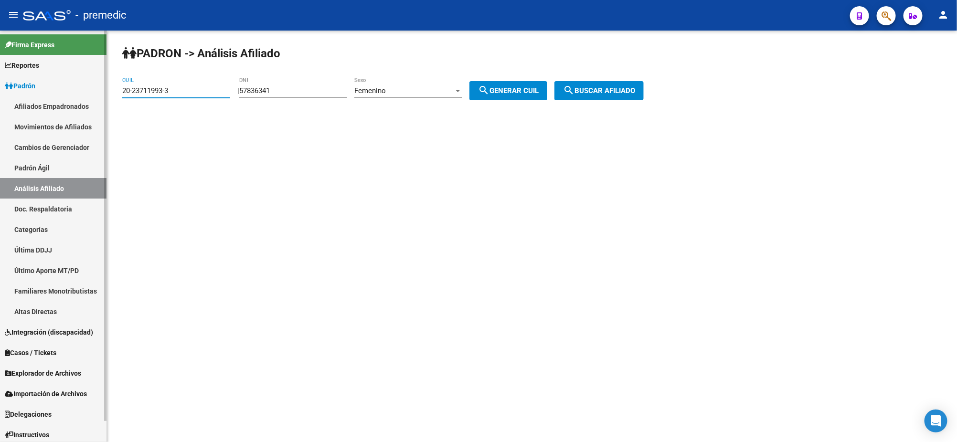
drag, startPoint x: 185, startPoint y: 92, endPoint x: 102, endPoint y: 88, distance: 82.7
click at [101, 88] on mat-sidenav-container "Firma Express Reportes Padrón Traspasos x O.S. Traspasos x Gerenciador Traspaso…" at bounding box center [478, 237] width 957 height 412
paste input "44237517-9"
click at [635, 91] on span "search Buscar afiliado" at bounding box center [599, 90] width 72 height 9
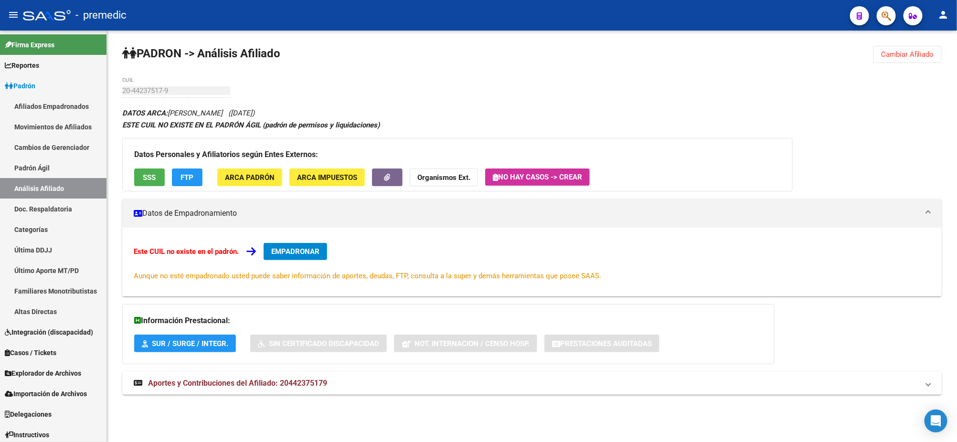
click at [918, 57] on span "Cambiar Afiliado" at bounding box center [907, 54] width 53 height 9
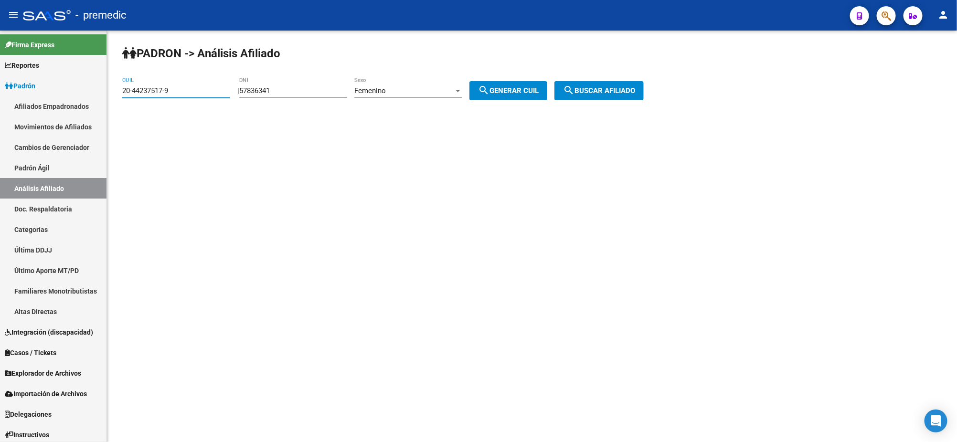
drag, startPoint x: 118, startPoint y: 90, endPoint x: 110, endPoint y: 90, distance: 8.6
click at [110, 90] on div "PADRON -> Análisis Afiliado 20-44237517-9 CUIL | 57836341 DNI Femenino Sexo sea…" at bounding box center [532, 81] width 850 height 100
paste input "7-42565833-1"
click at [611, 90] on span "search Buscar afiliado" at bounding box center [599, 90] width 72 height 9
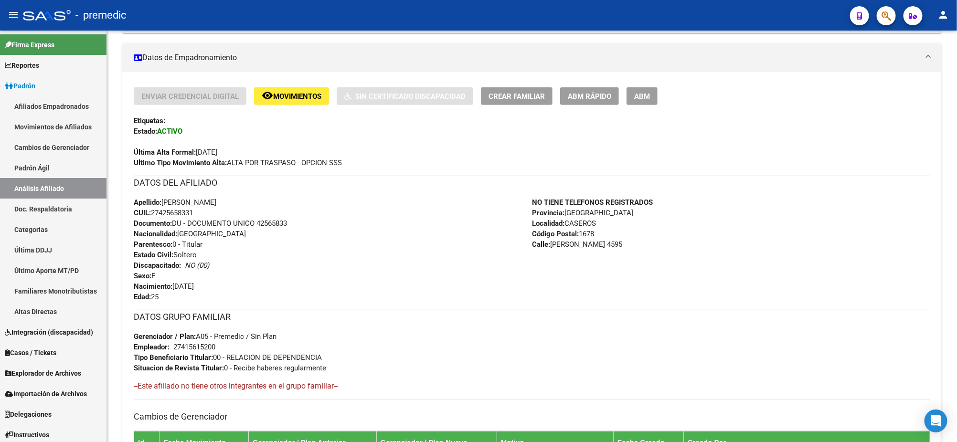
scroll to position [374, 0]
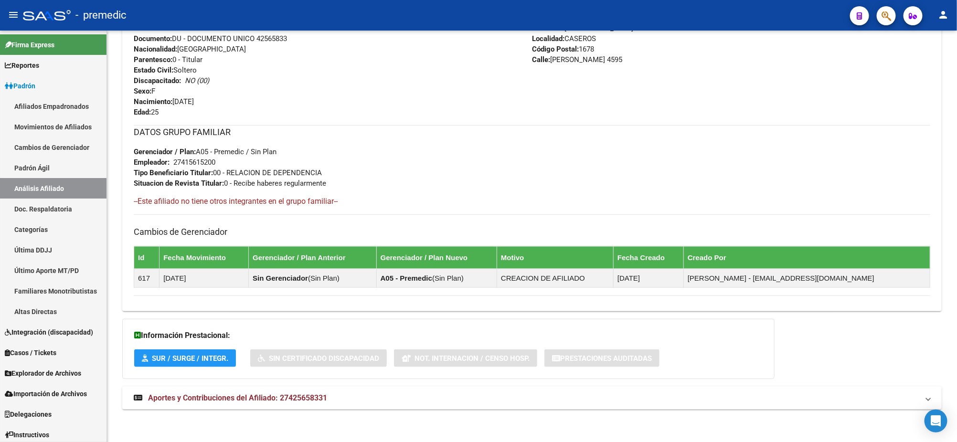
click at [235, 397] on span "Aportes y Contribuciones del Afiliado: 27425658331" at bounding box center [237, 398] width 179 height 9
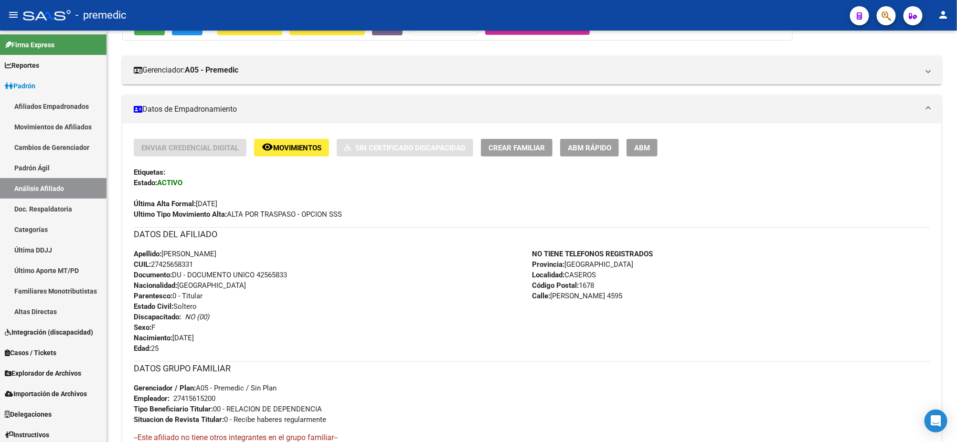
scroll to position [0, 0]
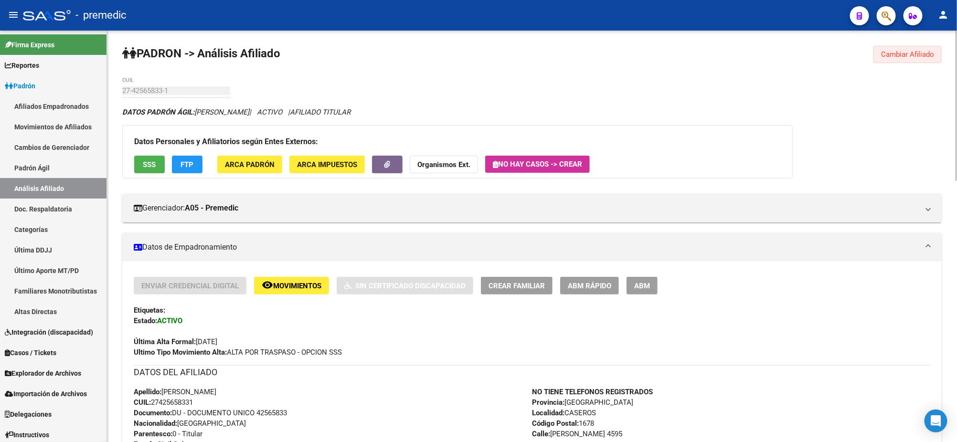
click at [915, 57] on span "Cambiar Afiliado" at bounding box center [907, 54] width 53 height 9
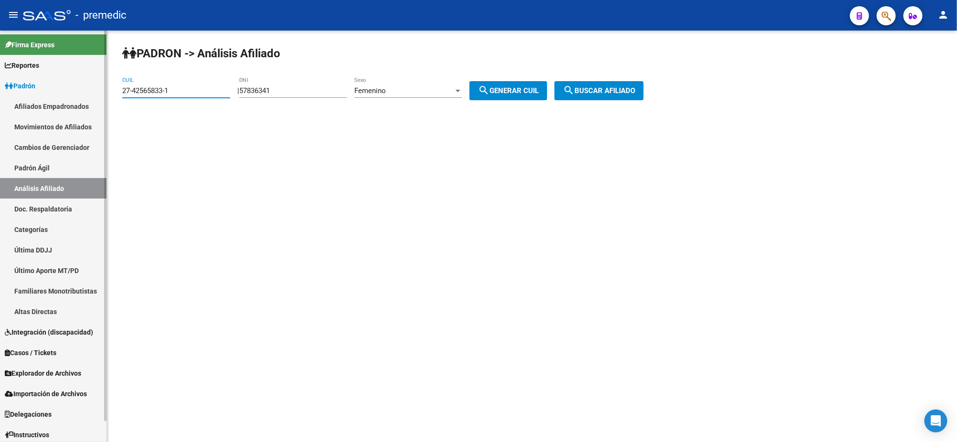
drag, startPoint x: 199, startPoint y: 92, endPoint x: 95, endPoint y: 92, distance: 104.6
click at [93, 92] on mat-sidenav-container "Firma Express Reportes Padrón Traspasos x O.S. Traspasos x Gerenciador Traspaso…" at bounding box center [478, 237] width 957 height 412
paste input "0309608-9"
click at [602, 93] on span "search Buscar afiliado" at bounding box center [599, 90] width 72 height 9
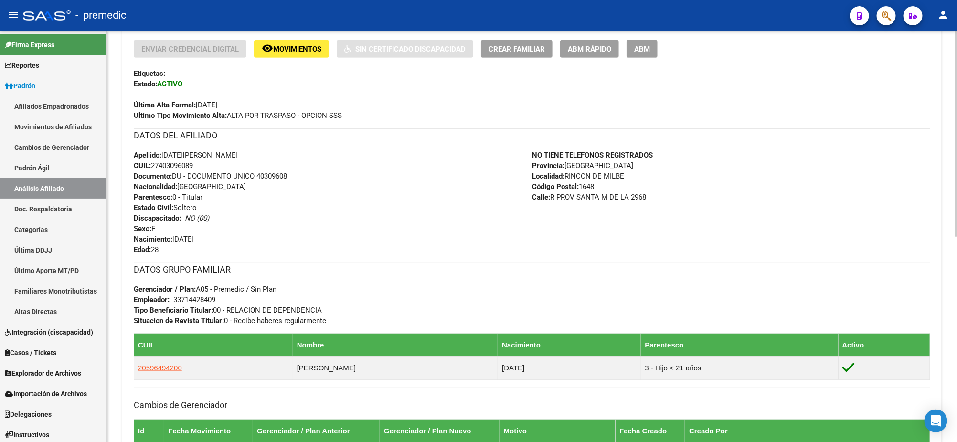
scroll to position [410, 0]
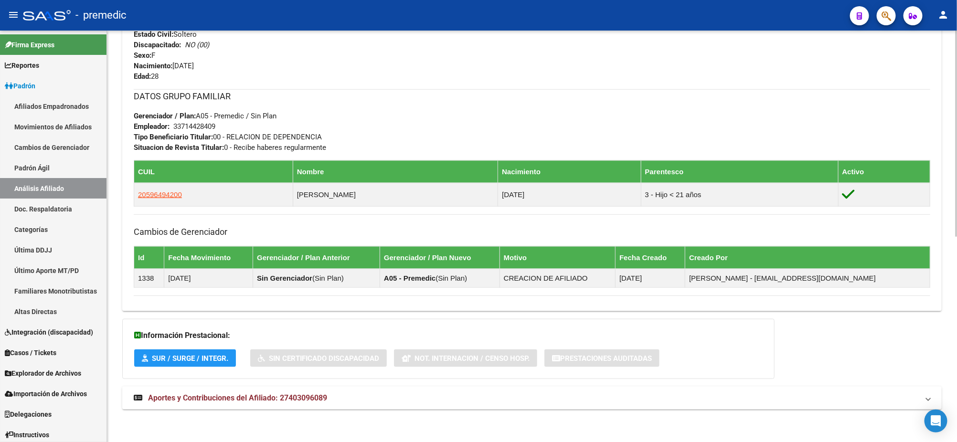
click at [245, 396] on span "Aportes y Contribuciones del Afiliado: 27403096089" at bounding box center [237, 398] width 179 height 9
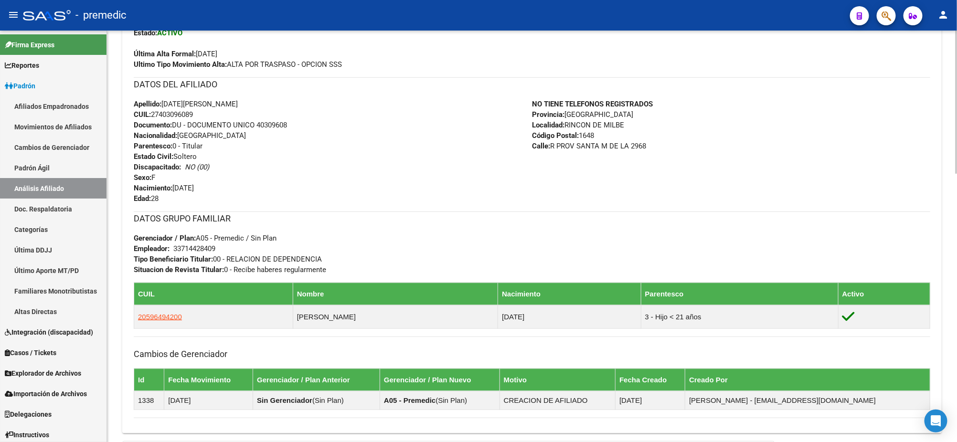
scroll to position [0, 0]
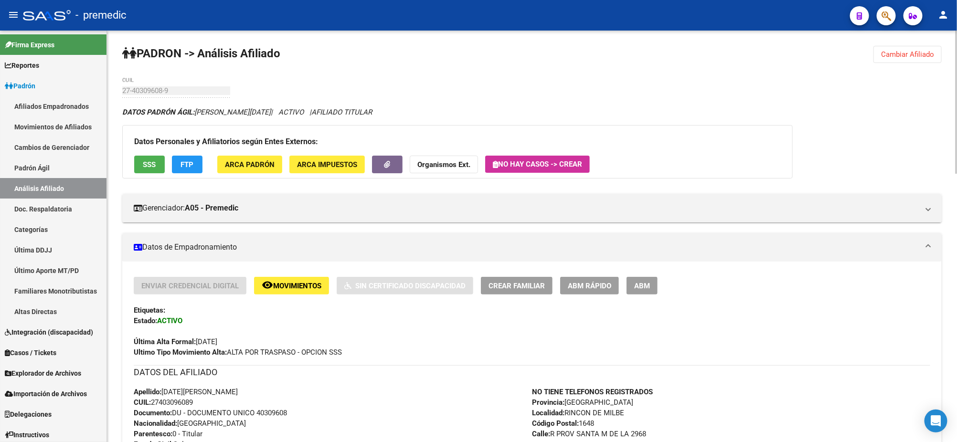
click at [904, 61] on button "Cambiar Afiliado" at bounding box center [908, 54] width 68 height 17
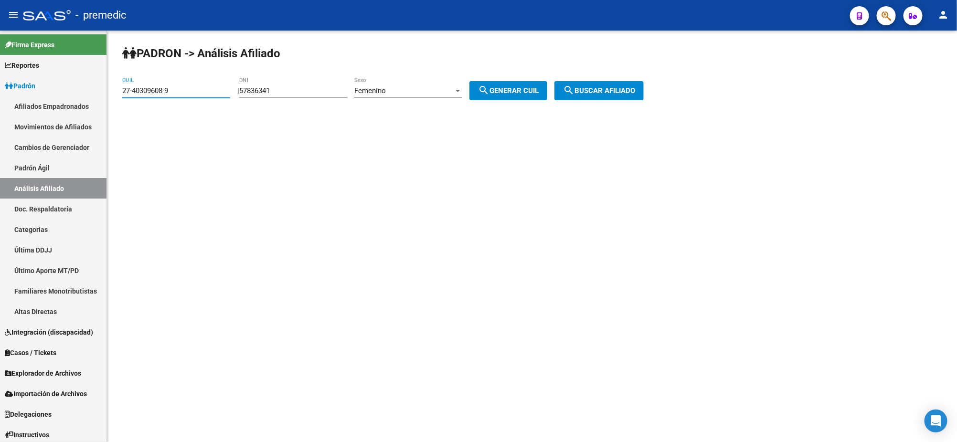
drag, startPoint x: 182, startPoint y: 90, endPoint x: 122, endPoint y: 94, distance: 60.3
click at [122, 94] on input "27-40309608-9" at bounding box center [176, 90] width 108 height 9
paste input "0-34957227-4"
click at [583, 96] on button "search Buscar afiliado" at bounding box center [599, 90] width 89 height 19
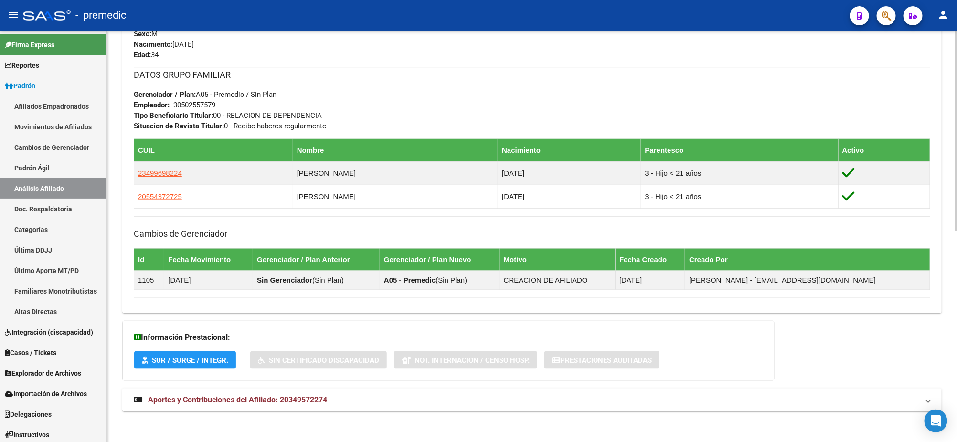
scroll to position [434, 0]
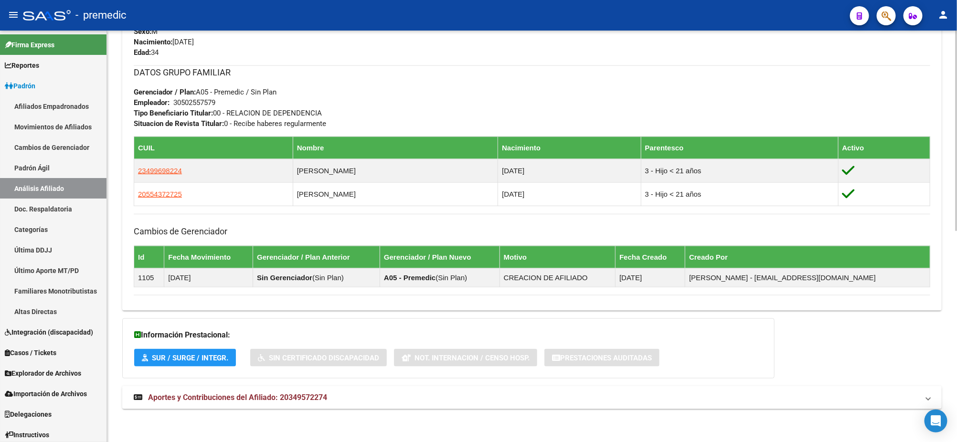
click at [241, 394] on span "Aportes y Contribuciones del Afiliado: 20349572274" at bounding box center [237, 397] width 179 height 9
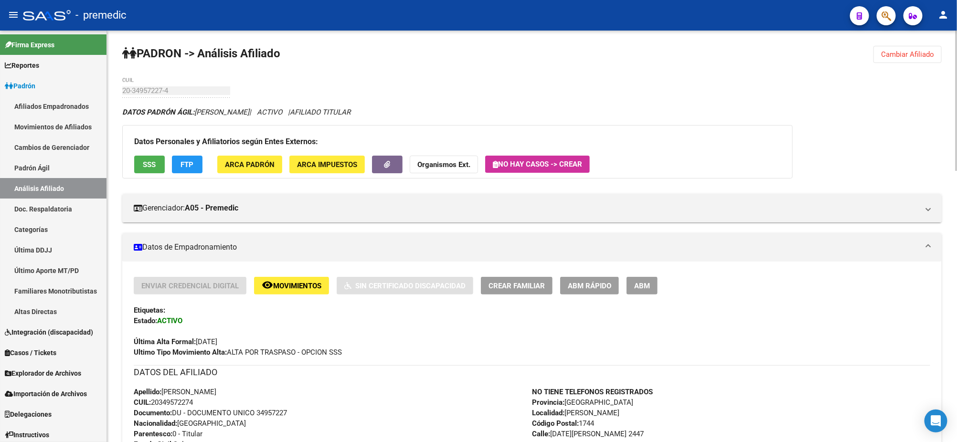
drag, startPoint x: 902, startPoint y: 58, endPoint x: 881, endPoint y: 59, distance: 21.0
click at [903, 57] on span "Cambiar Afiliado" at bounding box center [907, 54] width 53 height 9
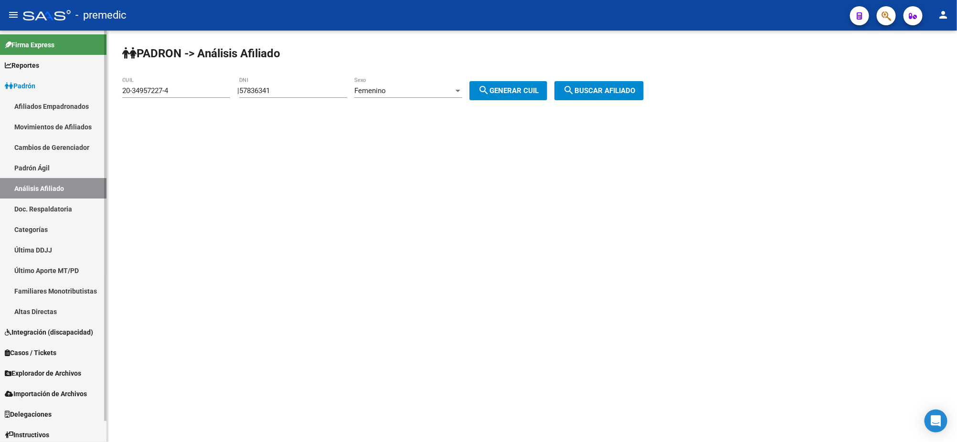
drag, startPoint x: 121, startPoint y: 92, endPoint x: 78, endPoint y: 92, distance: 43.0
click at [78, 92] on mat-sidenav-container "Firma Express Reportes Padrón Traspasos x O.S. Traspasos x Gerenciador Traspaso…" at bounding box center [478, 237] width 957 height 412
paste input "44384000-2"
click at [612, 89] on span "search Buscar afiliado" at bounding box center [599, 90] width 72 height 9
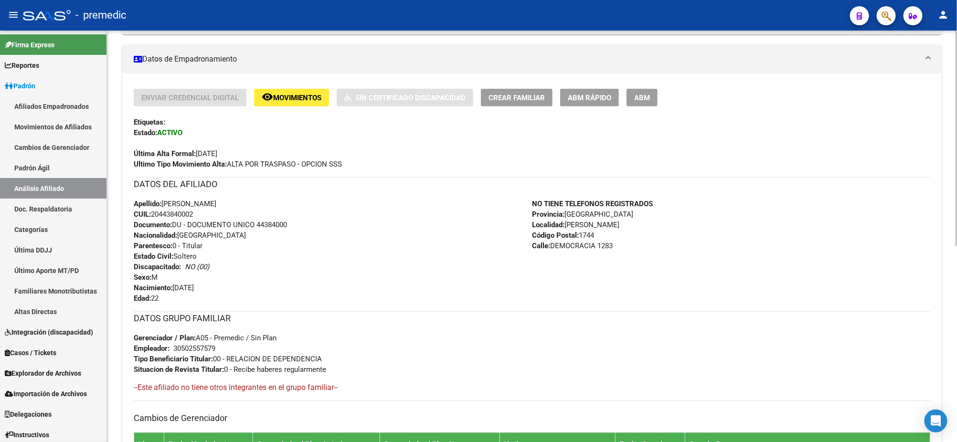
scroll to position [374, 0]
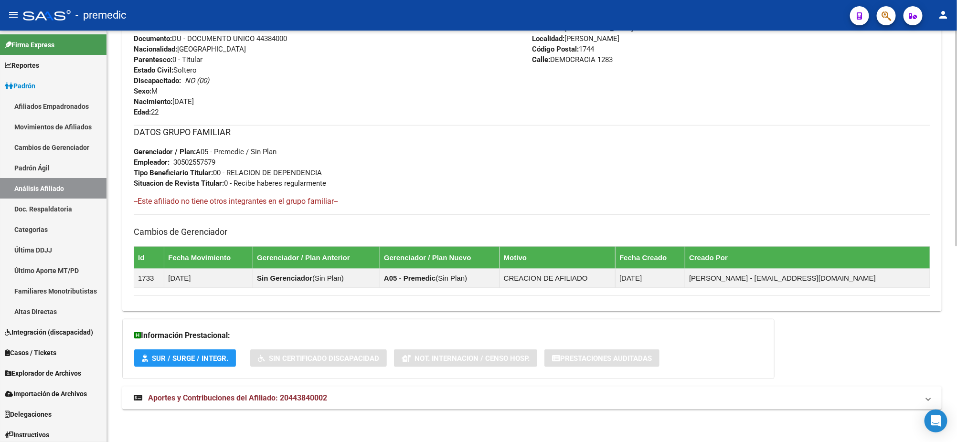
click at [262, 399] on span "Aportes y Contribuciones del Afiliado: 20443840002" at bounding box center [237, 398] width 179 height 9
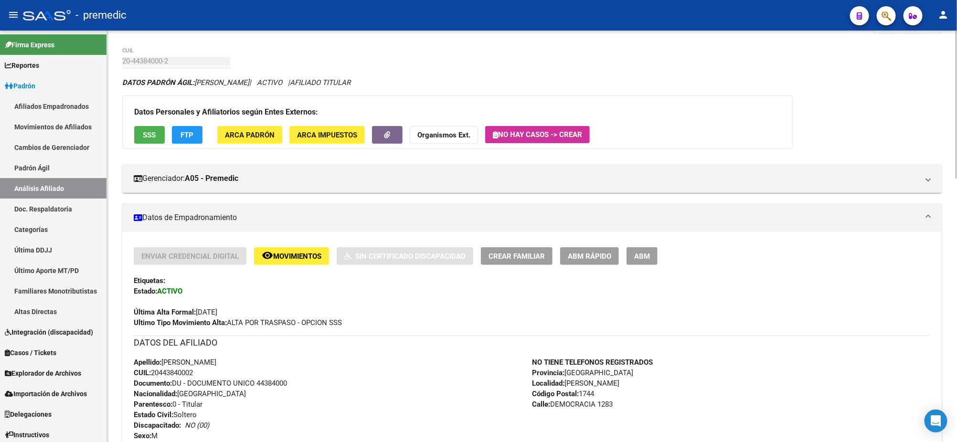
scroll to position [0, 0]
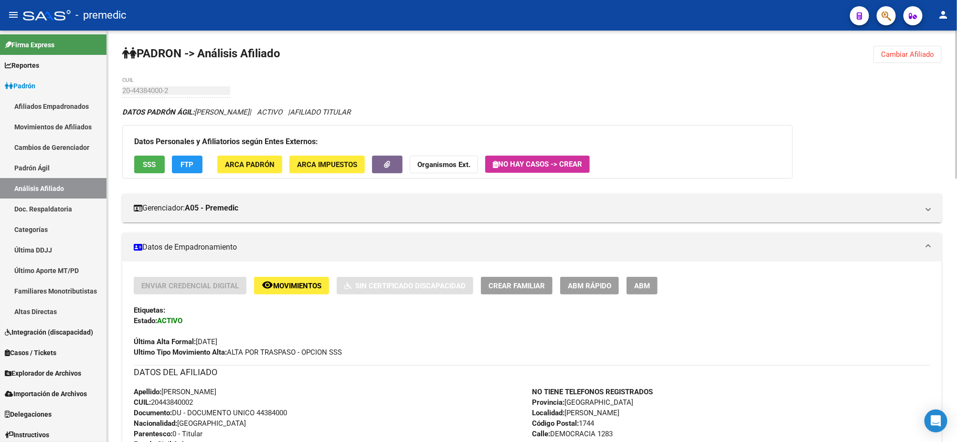
click at [893, 50] on span "Cambiar Afiliado" at bounding box center [907, 54] width 53 height 9
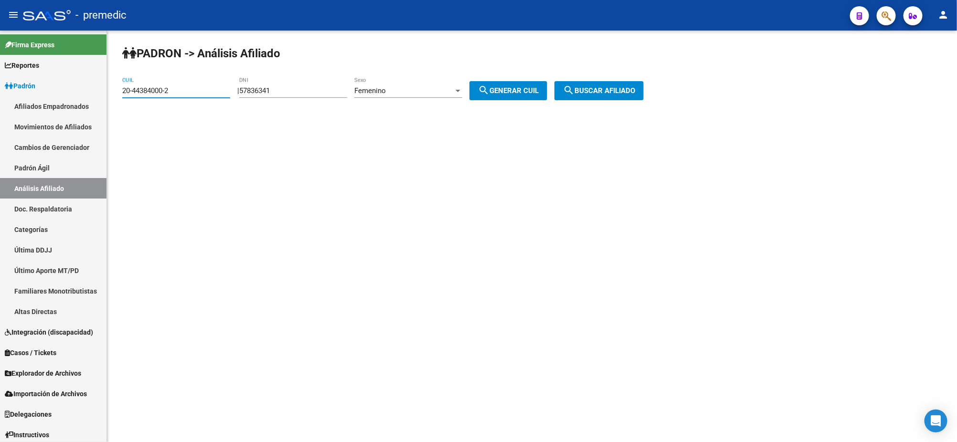
drag, startPoint x: 174, startPoint y: 88, endPoint x: 137, endPoint y: 95, distance: 38.2
click at [110, 93] on div "PADRON -> Análisis Afiliado 20-44384000-2 CUIL | 57836341 DNI Femenino Sexo sea…" at bounding box center [532, 81] width 850 height 100
paste input "5218944-6"
click at [611, 89] on span "search Buscar afiliado" at bounding box center [599, 90] width 72 height 9
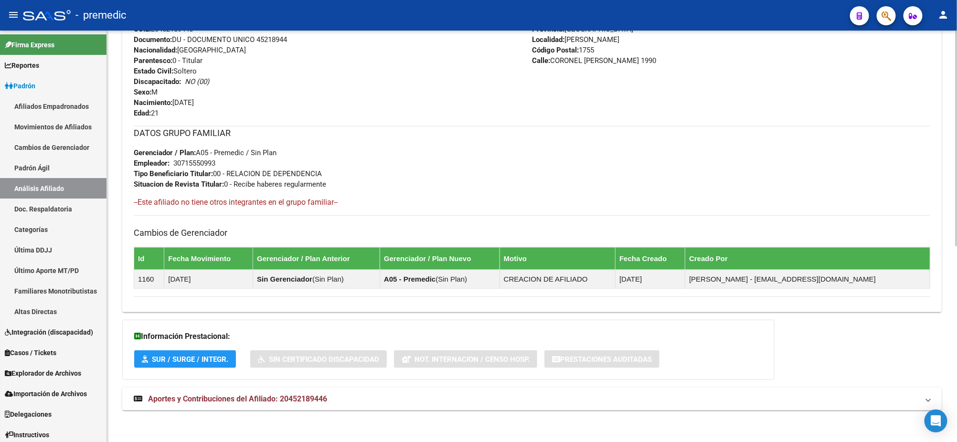
scroll to position [374, 0]
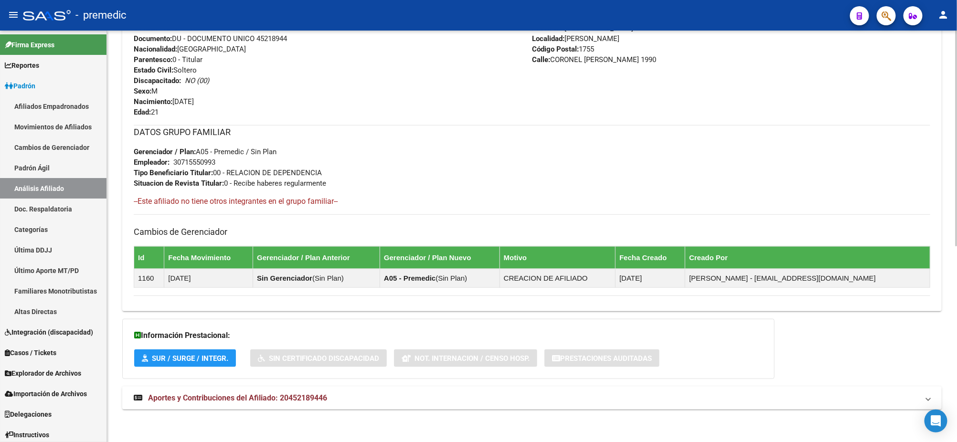
click at [223, 395] on span "Aportes y Contribuciones del Afiliado: 20452189446" at bounding box center [237, 398] width 179 height 9
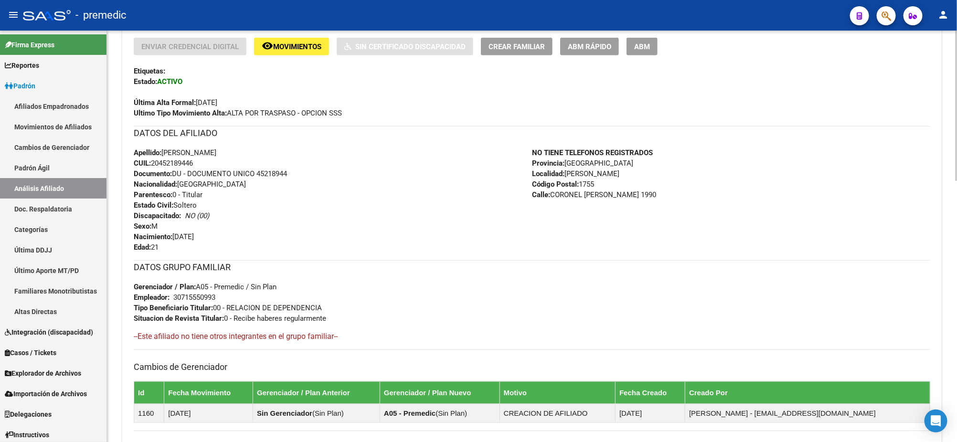
scroll to position [0, 0]
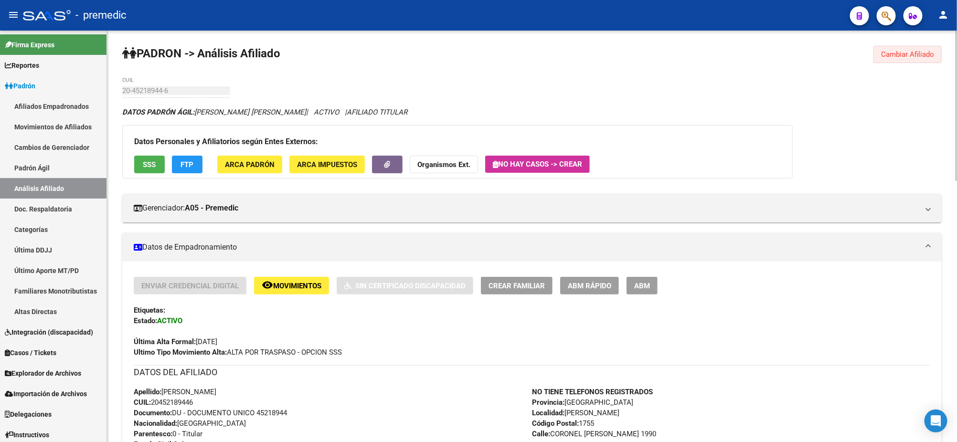
click at [918, 51] on span "Cambiar Afiliado" at bounding box center [907, 54] width 53 height 9
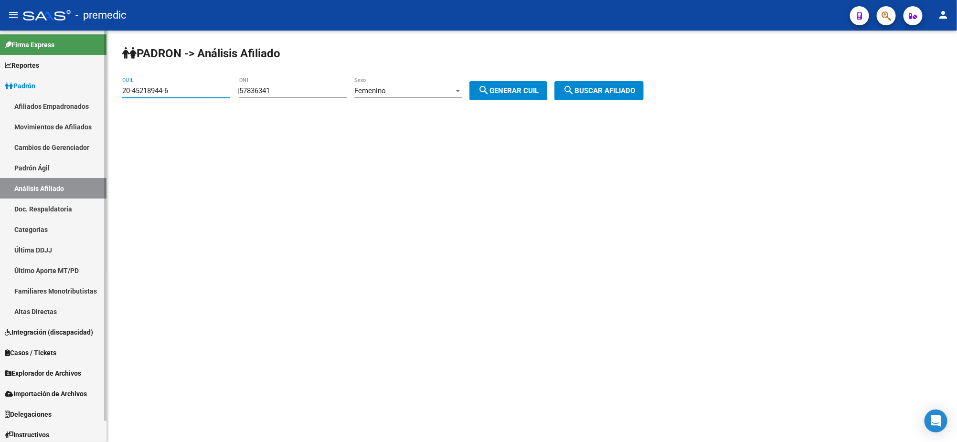
drag, startPoint x: 173, startPoint y: 88, endPoint x: 92, endPoint y: 88, distance: 80.7
click at [92, 88] on mat-sidenav-container "Firma Express Reportes Padrón Traspasos x O.S. Traspasos x Gerenciador Traspaso…" at bounding box center [478, 237] width 957 height 412
paste input "7-34321208-4"
click at [626, 98] on button "search Buscar afiliado" at bounding box center [599, 90] width 89 height 19
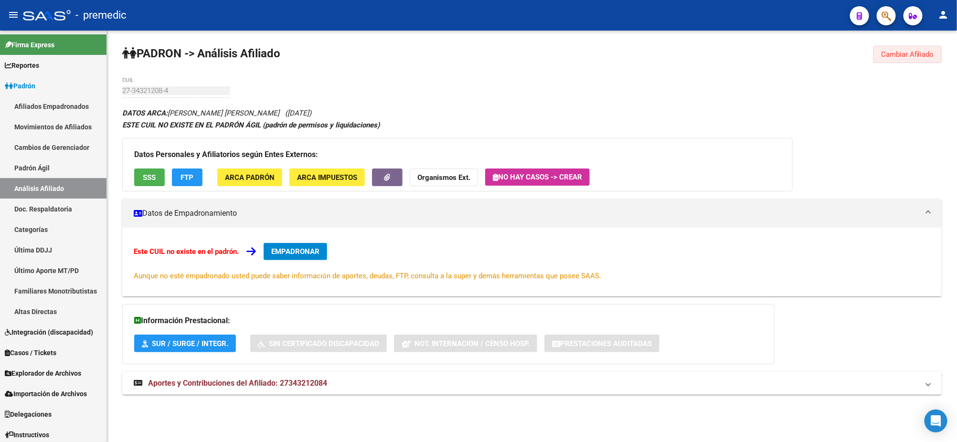
click at [922, 61] on button "Cambiar Afiliado" at bounding box center [908, 54] width 68 height 17
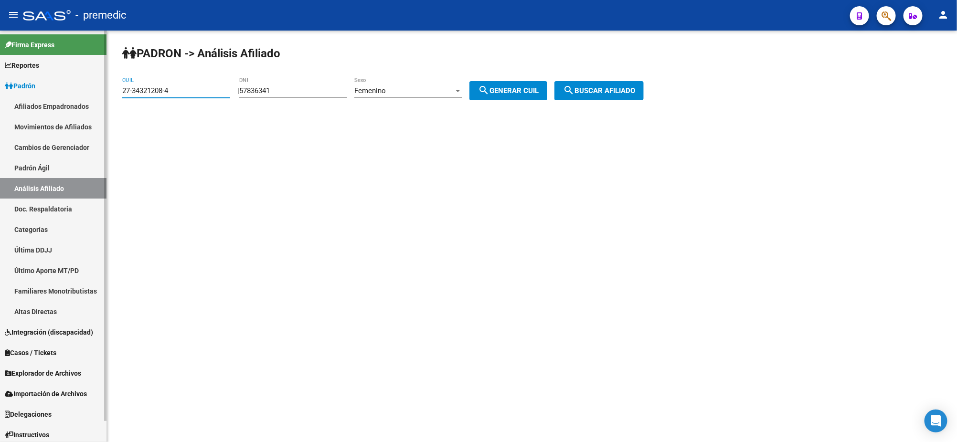
drag, startPoint x: 187, startPoint y: 87, endPoint x: 78, endPoint y: 88, distance: 108.9
click at [72, 88] on mat-sidenav-container "Firma Express Reportes Padrón Traspasos x O.S. Traspasos x Gerenciador Traspaso…" at bounding box center [478, 237] width 957 height 412
paste input "0-41874121-0"
click at [575, 92] on mat-icon "search" at bounding box center [568, 90] width 11 height 11
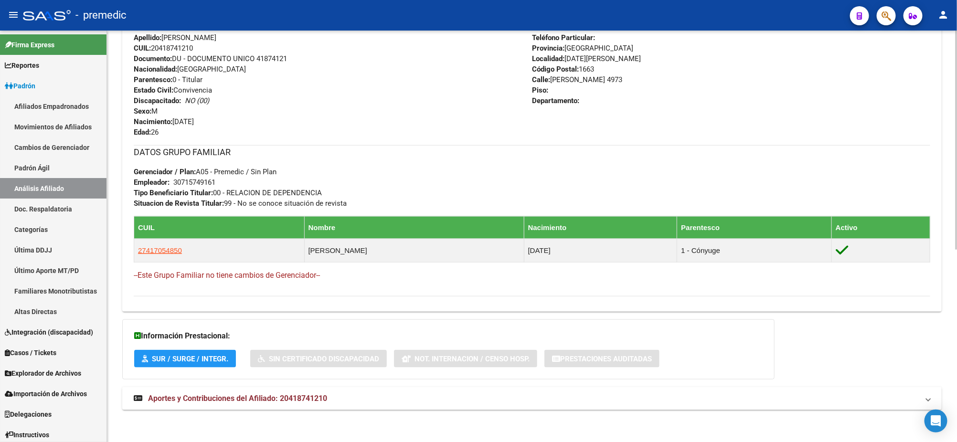
scroll to position [363, 0]
drag, startPoint x: 238, startPoint y: 396, endPoint x: 243, endPoint y: 384, distance: 12.9
click at [238, 396] on span "Aportes y Contribuciones del Afiliado: 20418741210" at bounding box center [237, 398] width 179 height 9
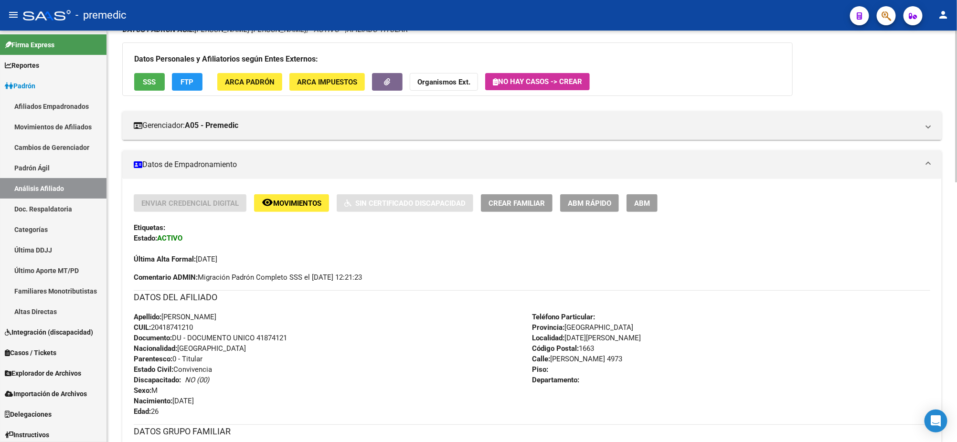
scroll to position [0, 0]
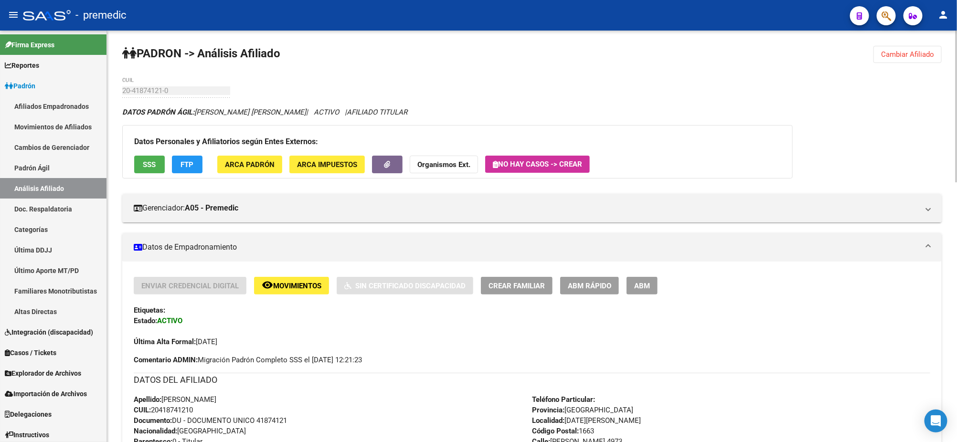
click at [892, 58] on button "Cambiar Afiliado" at bounding box center [908, 54] width 68 height 17
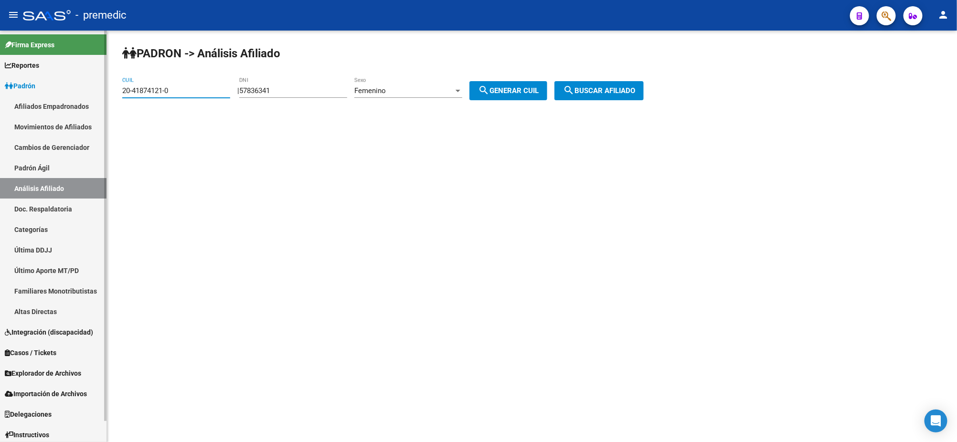
drag, startPoint x: 196, startPoint y: 91, endPoint x: 92, endPoint y: 92, distance: 104.1
click at [92, 92] on mat-sidenav-container "Firma Express Reportes Padrón Traspasos x O.S. Traspasos x Gerenciador Traspaso…" at bounding box center [478, 237] width 957 height 412
paste input "3-36901342-4"
click at [568, 96] on button "search Buscar afiliado" at bounding box center [599, 90] width 89 height 19
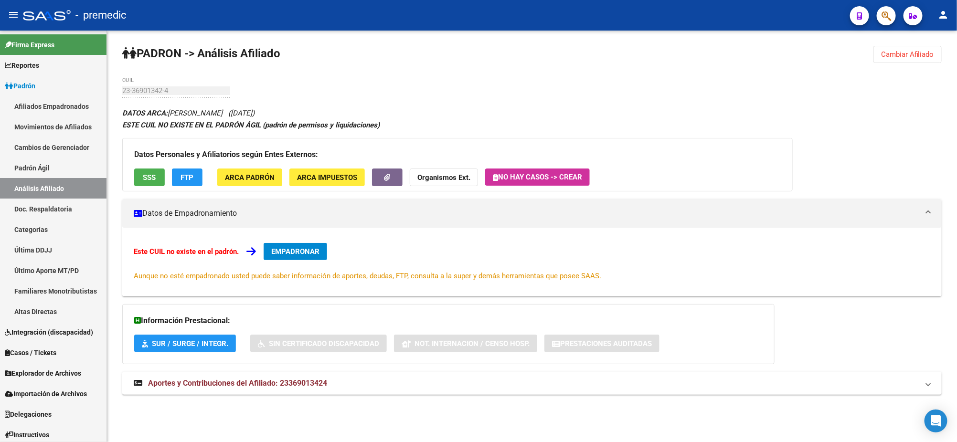
click at [891, 59] on button "Cambiar Afiliado" at bounding box center [908, 54] width 68 height 17
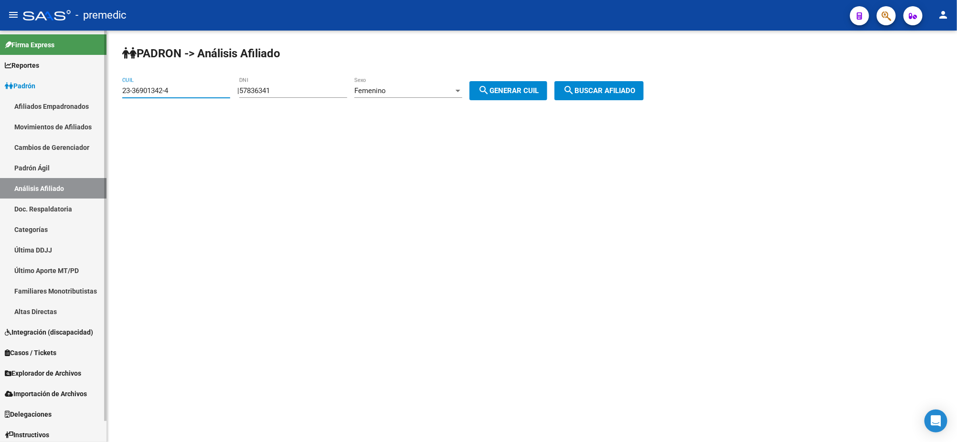
drag, startPoint x: 190, startPoint y: 91, endPoint x: 101, endPoint y: 94, distance: 89.4
click at [101, 94] on mat-sidenav-container "Firma Express Reportes Padrón Traspasos x O.S. Traspasos x Gerenciador Traspaso…" at bounding box center [478, 237] width 957 height 412
paste input "7-38830955-0"
type input "27-38830955-0"
click at [606, 89] on span "search Buscar afiliado" at bounding box center [599, 90] width 72 height 9
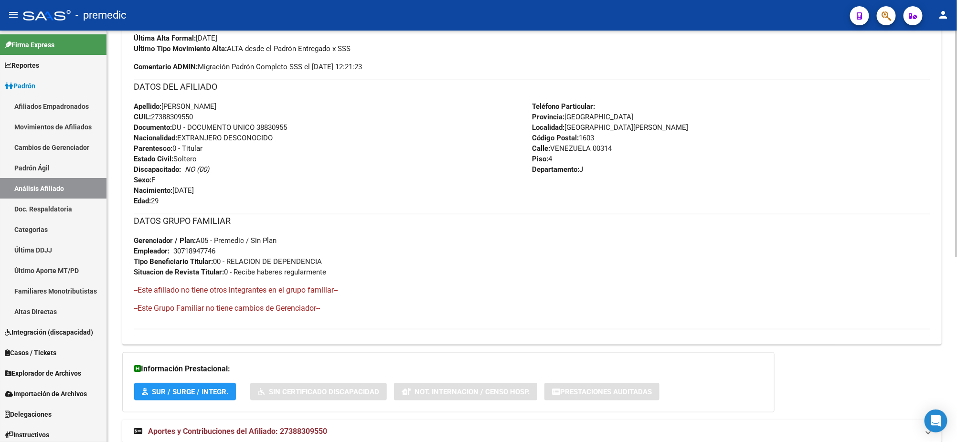
scroll to position [337, 0]
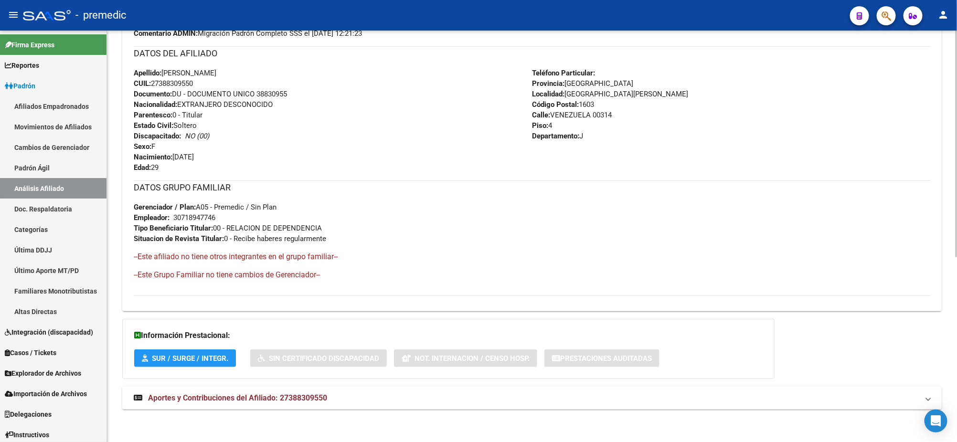
click at [238, 394] on span "Aportes y Contribuciones del Afiliado: 27388309550" at bounding box center [237, 398] width 179 height 9
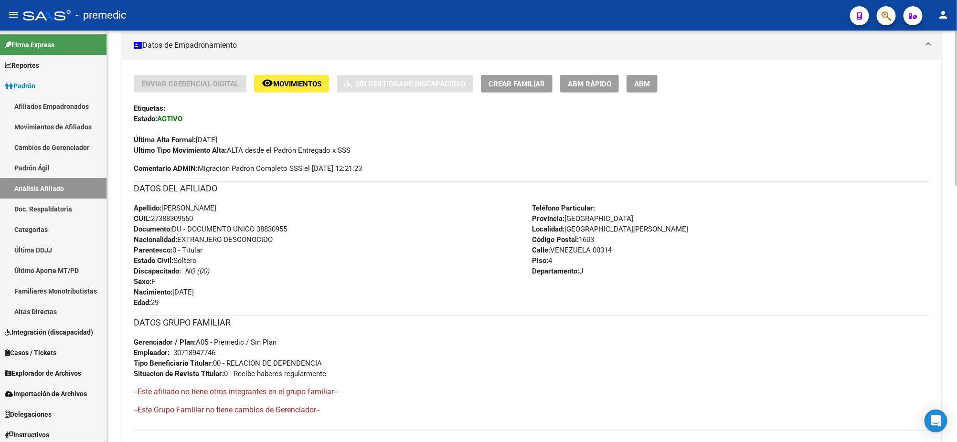
scroll to position [0, 0]
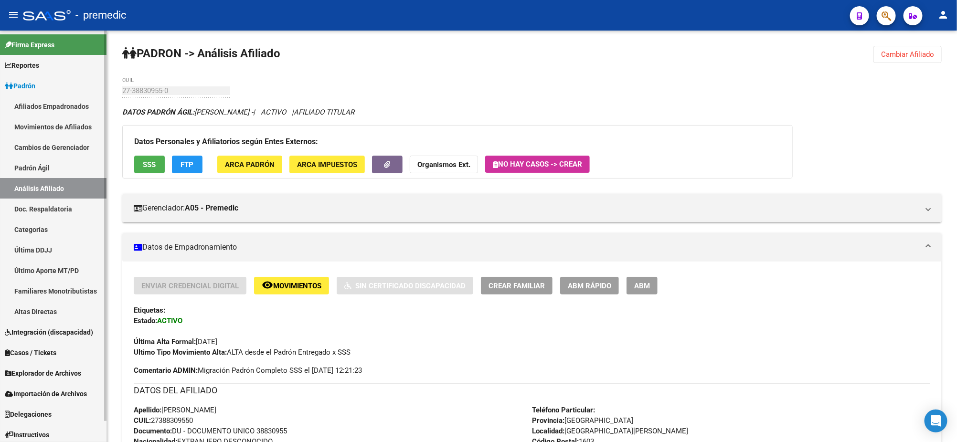
click at [40, 108] on link "Afiliados Empadronados" at bounding box center [53, 106] width 107 height 21
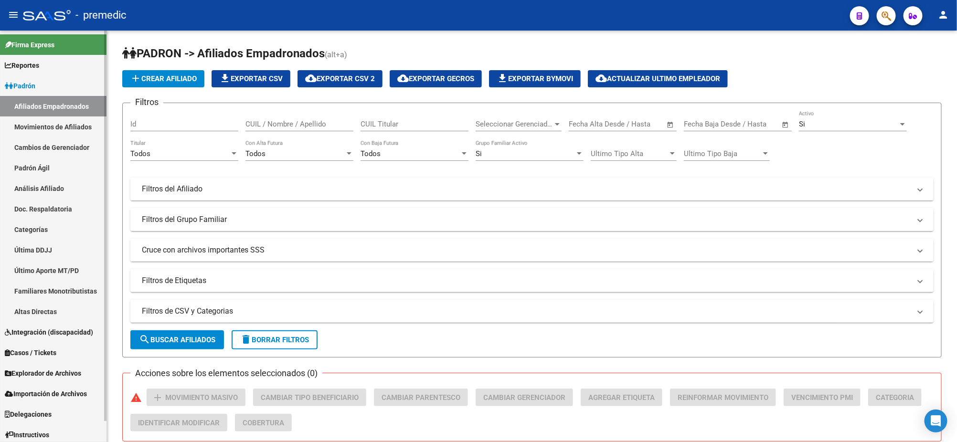
click at [39, 376] on span "Explorador de Archivos" at bounding box center [43, 373] width 76 height 11
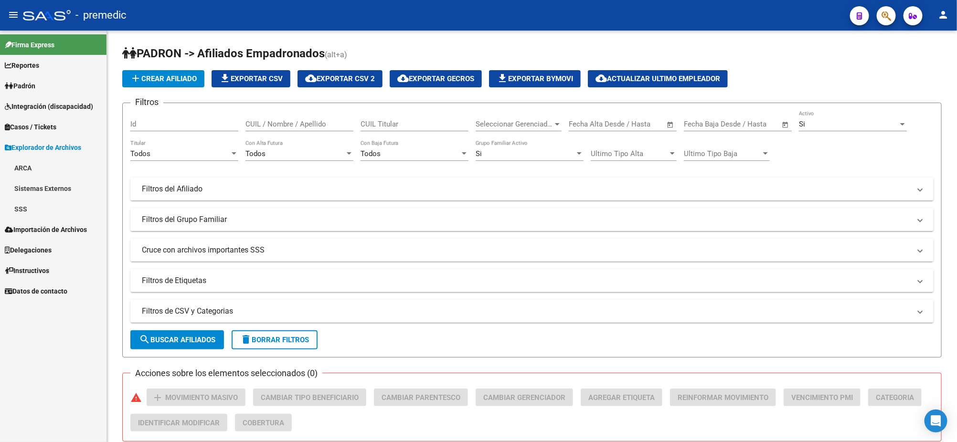
click at [27, 213] on link "SSS" at bounding box center [53, 209] width 107 height 21
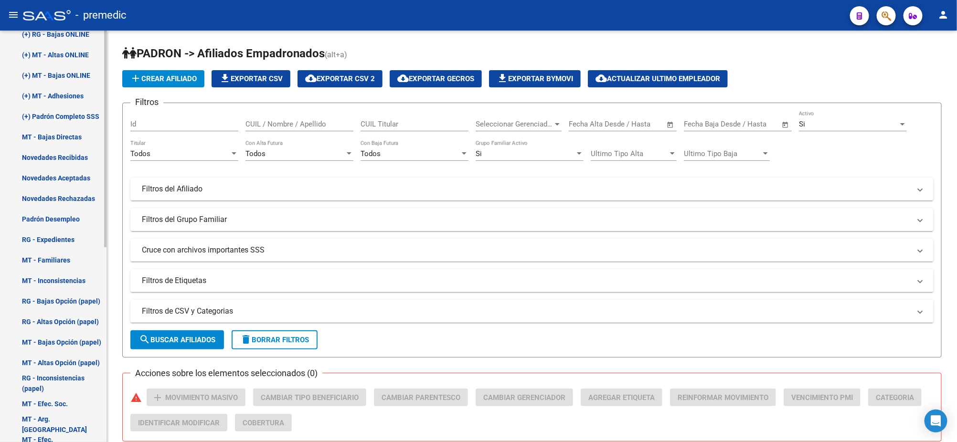
scroll to position [238, 0]
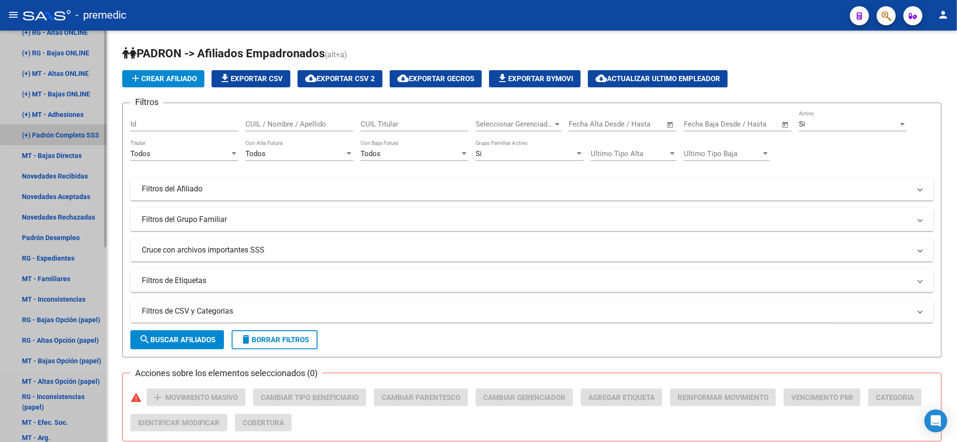
click at [59, 131] on link "(+) Padrón Completo SSS" at bounding box center [53, 135] width 107 height 21
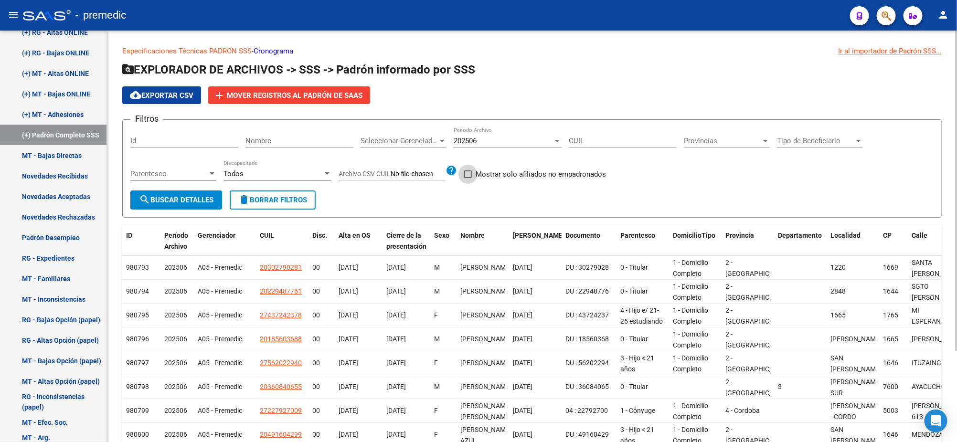
click at [472, 176] on label "Mostrar solo afiliados no empadronados" at bounding box center [535, 174] width 142 height 11
click at [468, 178] on input "Mostrar solo afiliados no empadronados" at bounding box center [468, 178] width 0 height 0
checkbox input "true"
click at [152, 201] on span "search Buscar Detalles" at bounding box center [176, 200] width 75 height 9
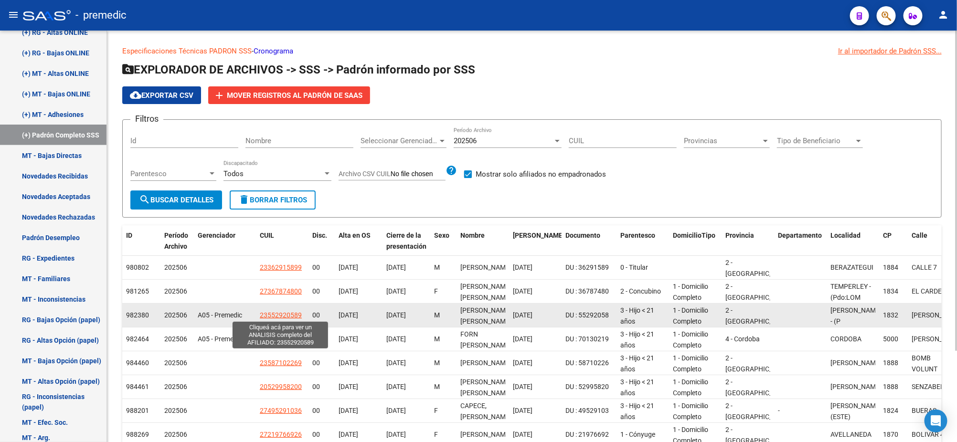
click at [267, 316] on span "23552920589" at bounding box center [281, 315] width 42 height 8
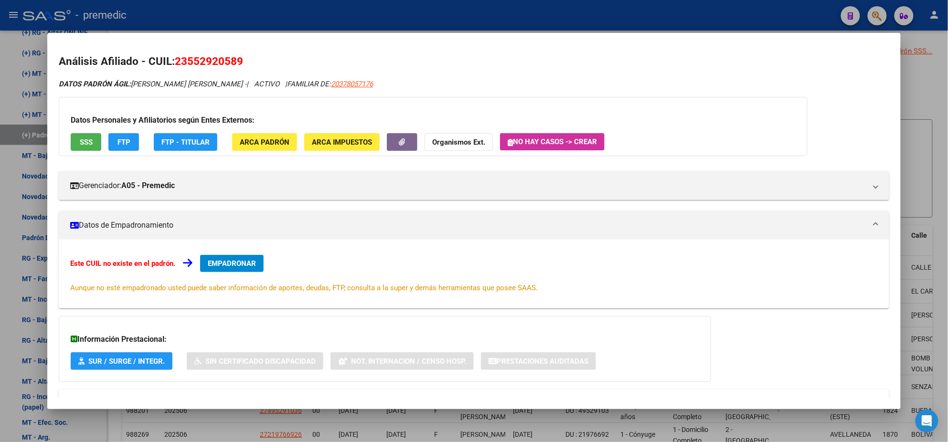
click at [181, 413] on div at bounding box center [474, 221] width 948 height 442
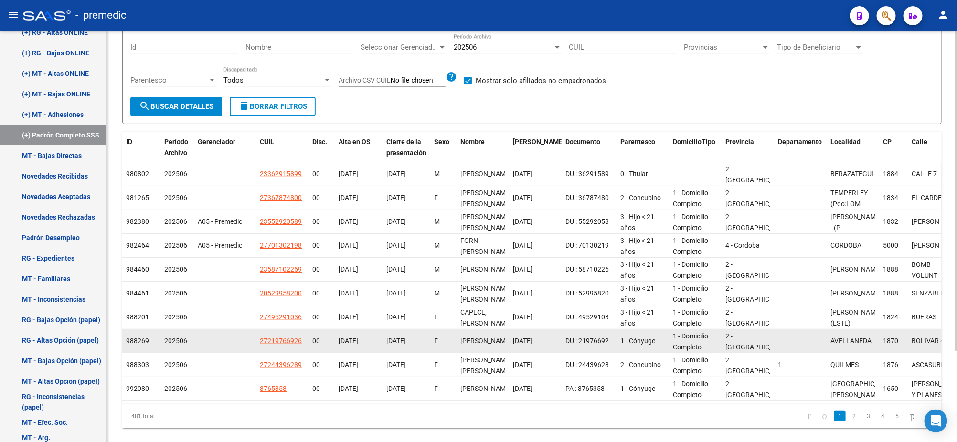
scroll to position [118, 0]
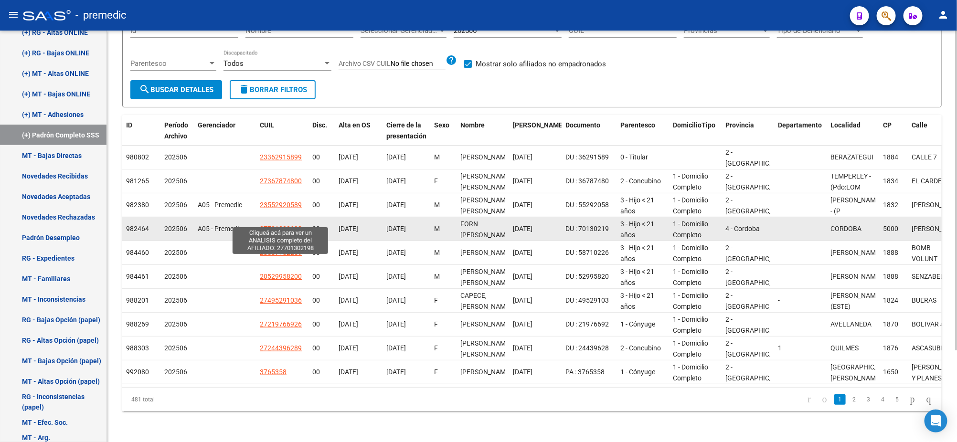
click at [276, 225] on span "27701302198" at bounding box center [281, 229] width 42 height 8
type textarea "27701302198"
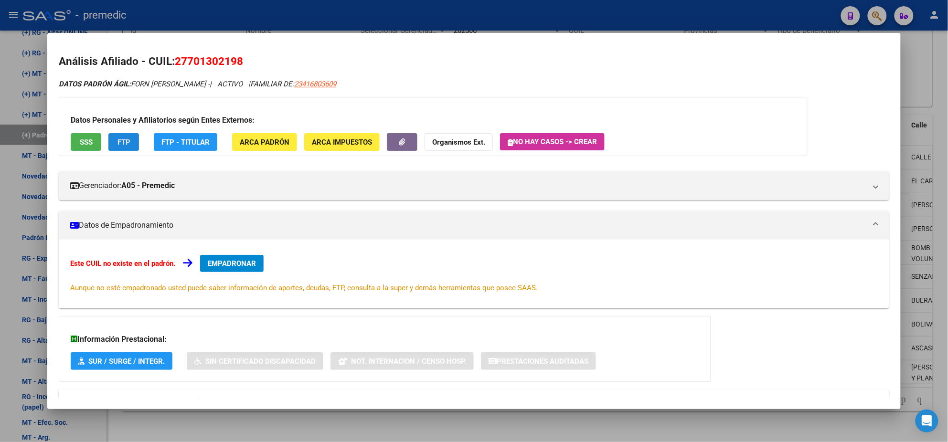
click at [110, 138] on button "FTP" at bounding box center [123, 142] width 31 height 18
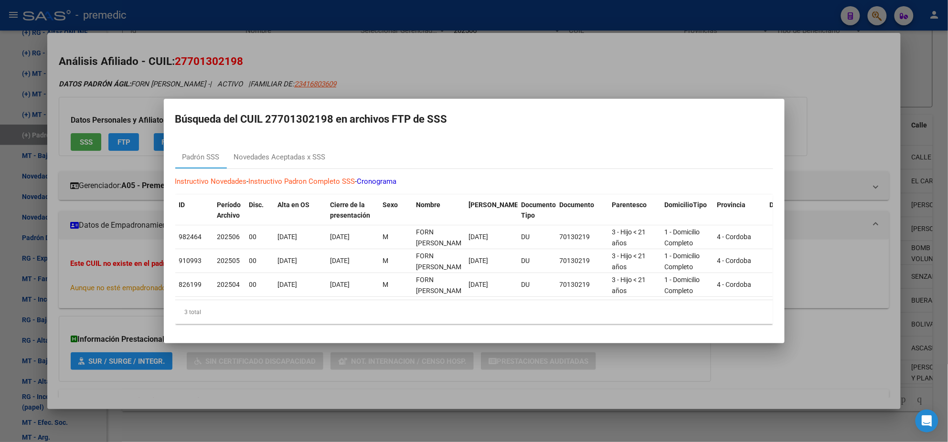
click at [275, 169] on div "Instructivo Novedades - Instructivo Padron Completo SSS - Cronograma ID Período…" at bounding box center [474, 250] width 598 height 163
click at [274, 156] on div "Novedades Aceptadas x SSS" at bounding box center [280, 157] width 92 height 11
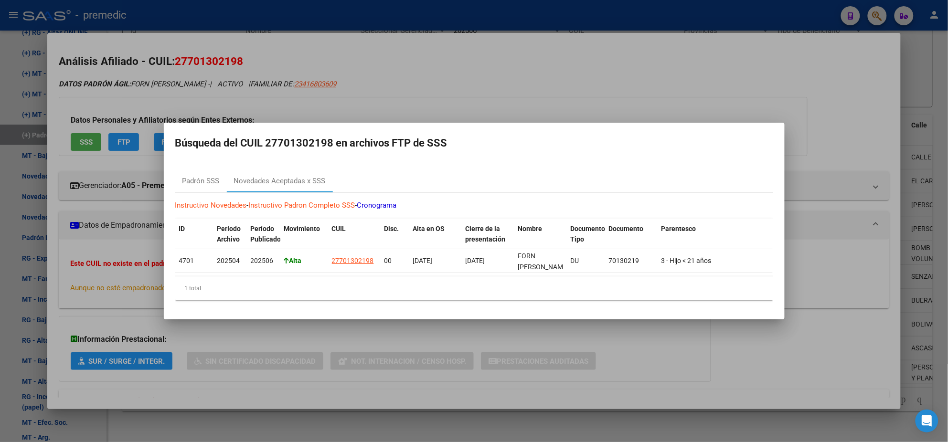
click at [245, 398] on div at bounding box center [474, 221] width 948 height 442
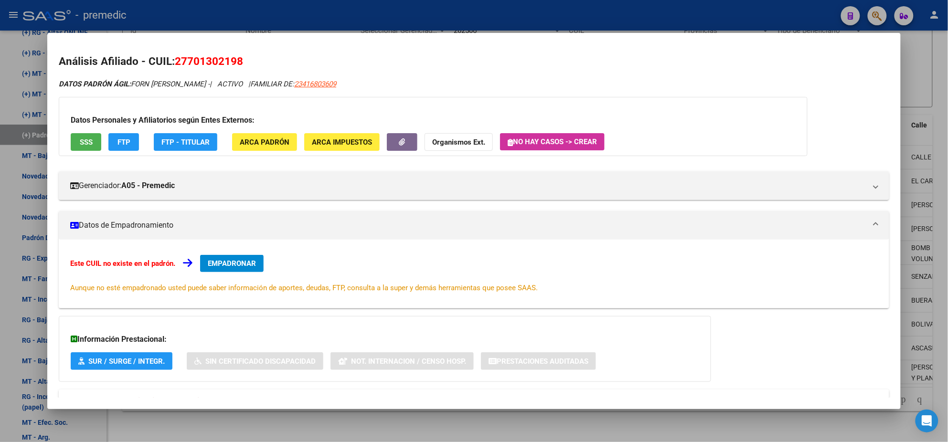
click at [223, 428] on div at bounding box center [474, 221] width 948 height 442
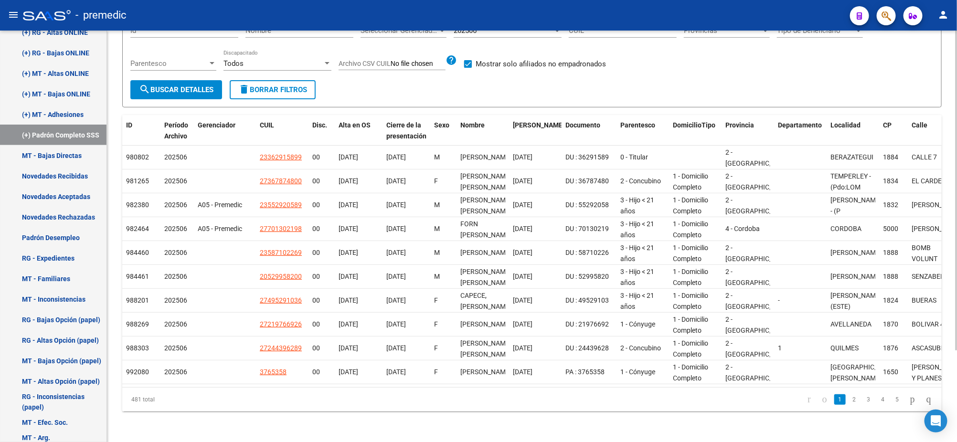
scroll to position [0, 0]
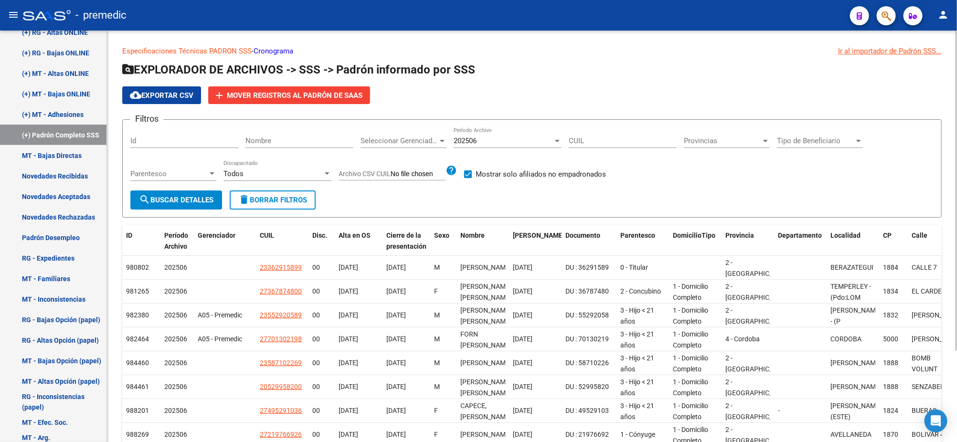
click at [152, 92] on span "cloud_download Exportar CSV" at bounding box center [162, 95] width 64 height 9
click at [244, 95] on span "Mover registros al PADRÓN de SAAS" at bounding box center [295, 95] width 136 height 9
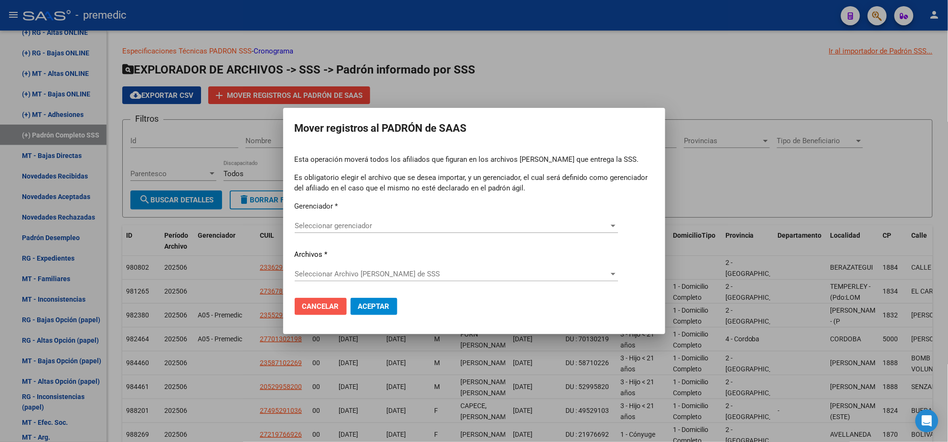
click at [322, 305] on span "Cancelar" at bounding box center [320, 306] width 37 height 9
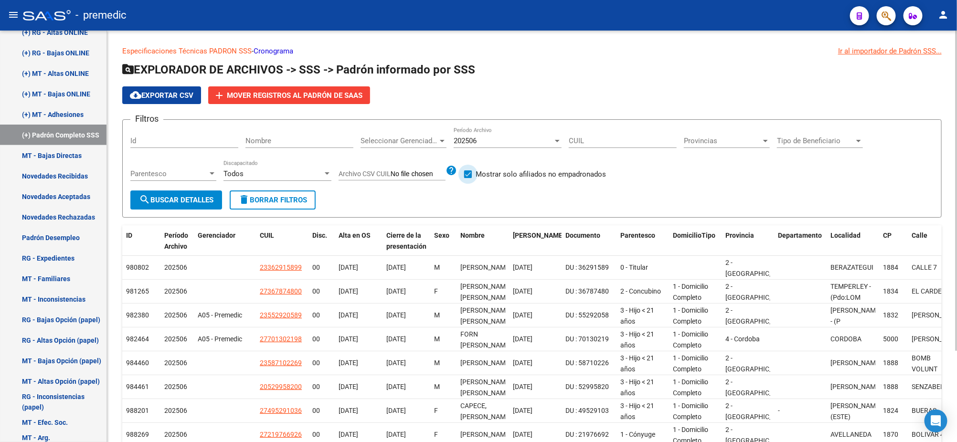
click at [472, 173] on label "Mostrar solo afiliados no empadronados" at bounding box center [535, 174] width 142 height 11
click at [468, 178] on input "Mostrar solo afiliados no empadronados" at bounding box center [468, 178] width 0 height 0
click at [199, 200] on span "search Buscar Detalles" at bounding box center [176, 200] width 75 height 9
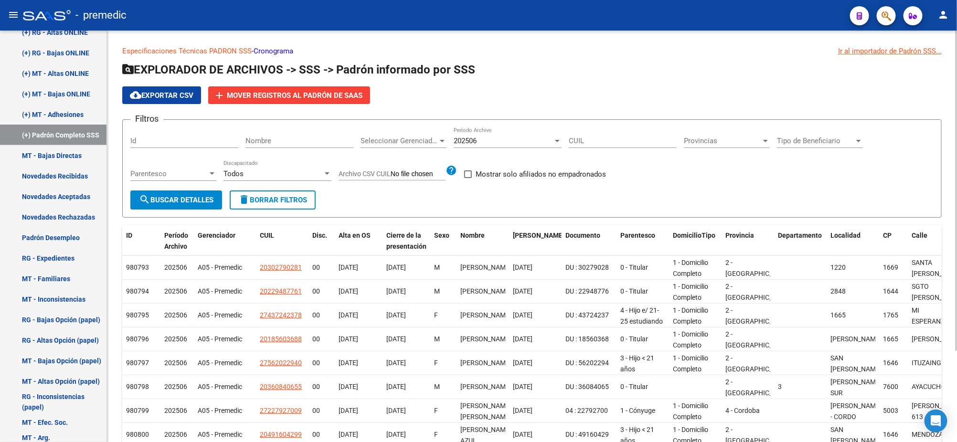
click at [276, 105] on app-list-header "EXPLORADOR DE ARCHIVOS -> SSS -> Padrón informado por SSS cloud_download Export…" at bounding box center [532, 140] width 820 height 156
click at [275, 94] on span "Mover registros al PADRÓN de SAAS" at bounding box center [295, 95] width 136 height 9
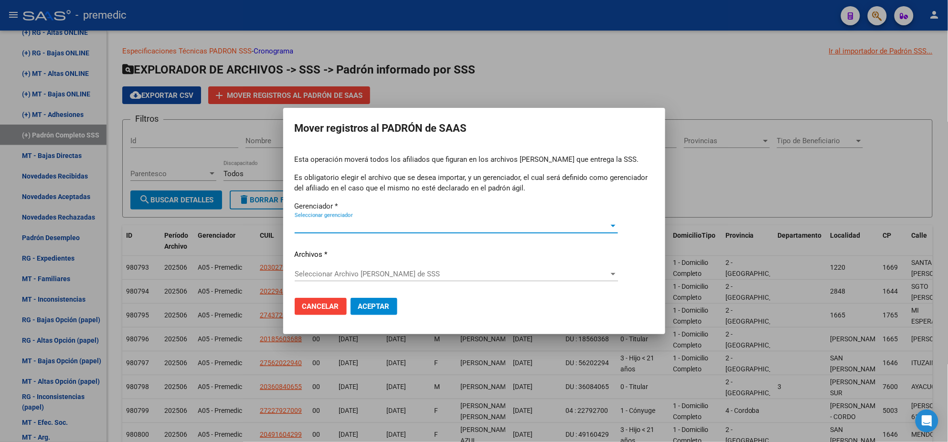
click at [320, 227] on span "Seleccionar gerenciador" at bounding box center [452, 226] width 315 height 9
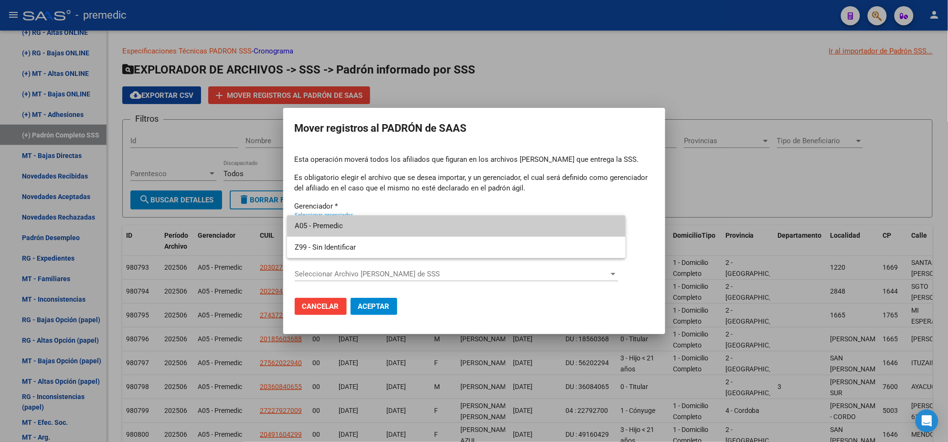
click at [318, 227] on span "A05 - Premedic" at bounding box center [456, 225] width 323 height 21
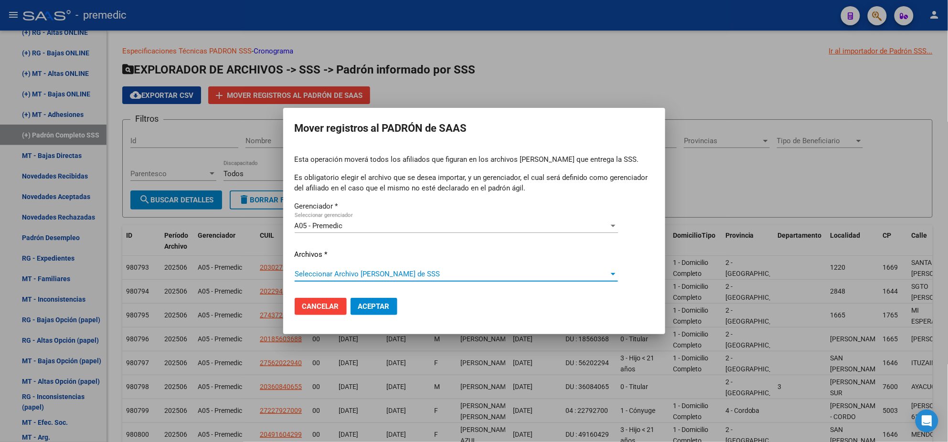
click at [313, 274] on span "Seleccionar Archivo [PERSON_NAME] de SSS" at bounding box center [452, 274] width 315 height 9
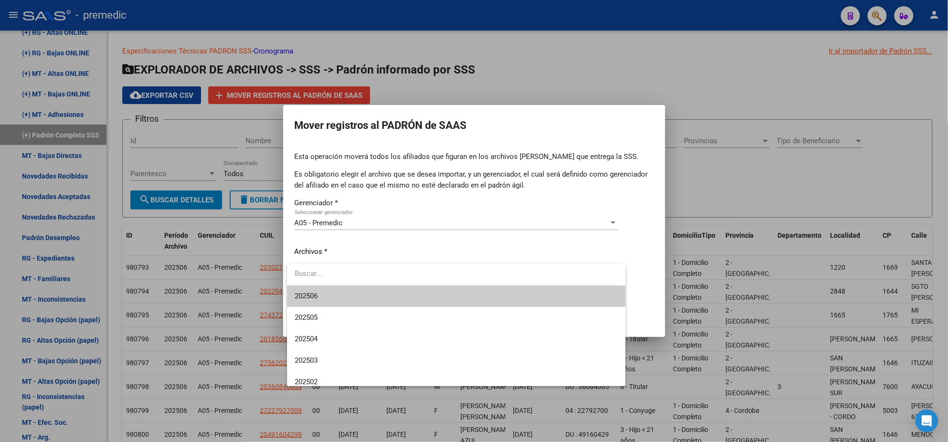
click at [320, 296] on span "202506" at bounding box center [456, 296] width 323 height 21
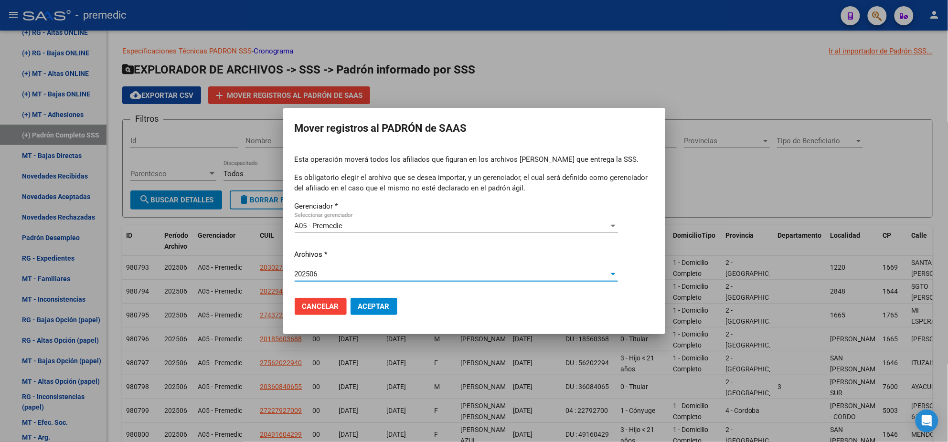
click at [377, 308] on span "Aceptar" at bounding box center [374, 306] width 32 height 9
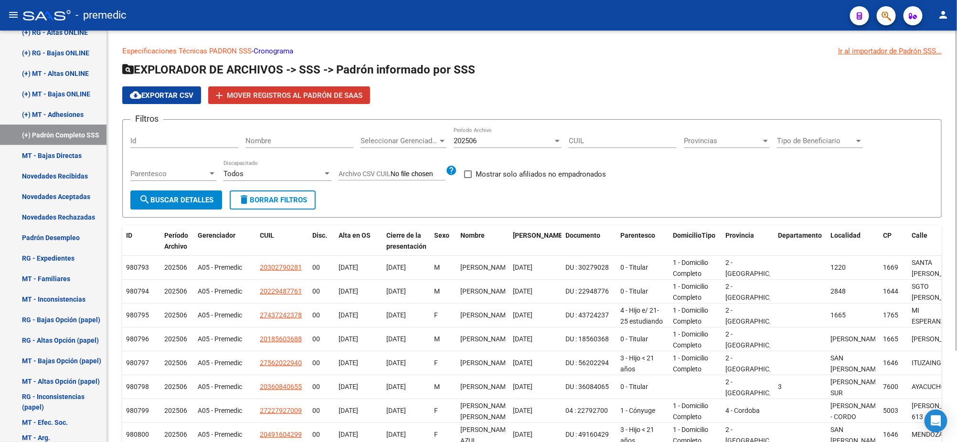
click at [471, 175] on span at bounding box center [468, 175] width 8 height 8
click at [468, 178] on input "Mostrar solo afiliados no empadronados" at bounding box center [468, 178] width 0 height 0
checkbox input "true"
click at [156, 197] on span "search Buscar Detalles" at bounding box center [176, 200] width 75 height 9
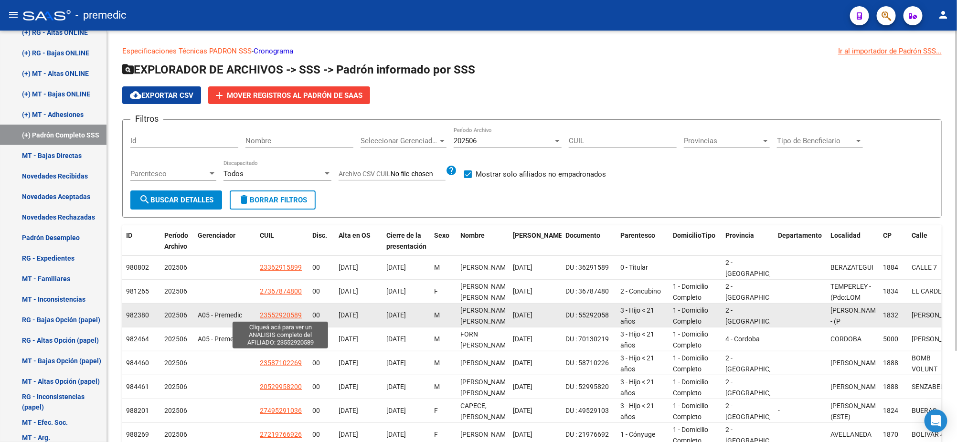
click at [277, 313] on span "23552920589" at bounding box center [281, 315] width 42 height 8
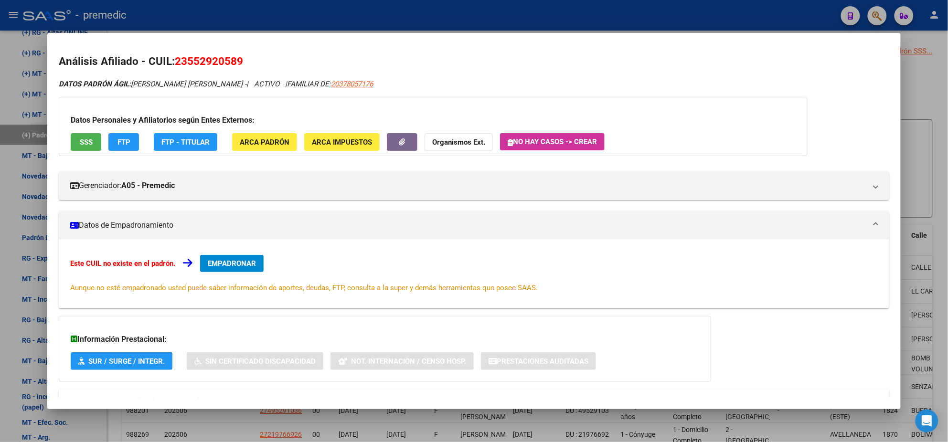
click at [223, 414] on div at bounding box center [474, 221] width 948 height 442
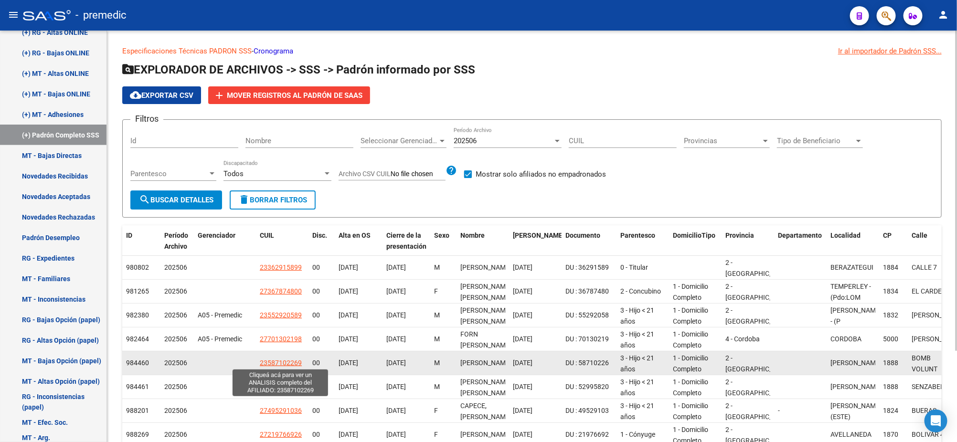
click at [274, 363] on span "23587102269" at bounding box center [281, 363] width 42 height 8
type textarea "23587102269"
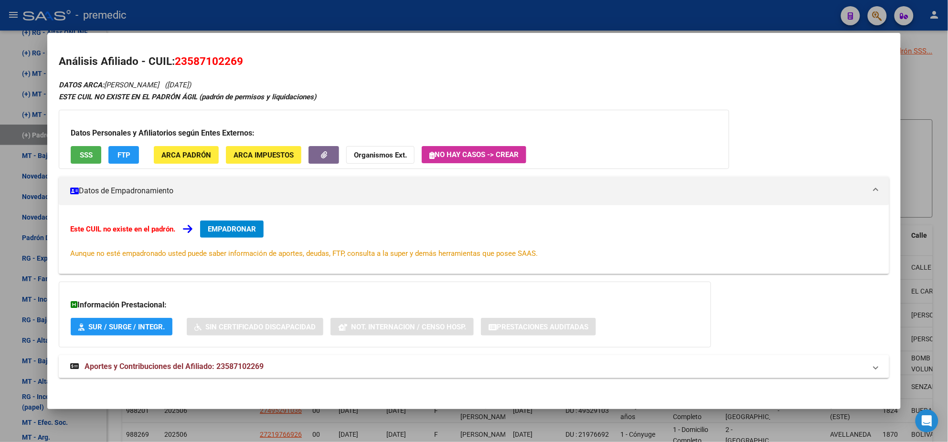
click at [219, 416] on div at bounding box center [474, 221] width 948 height 442
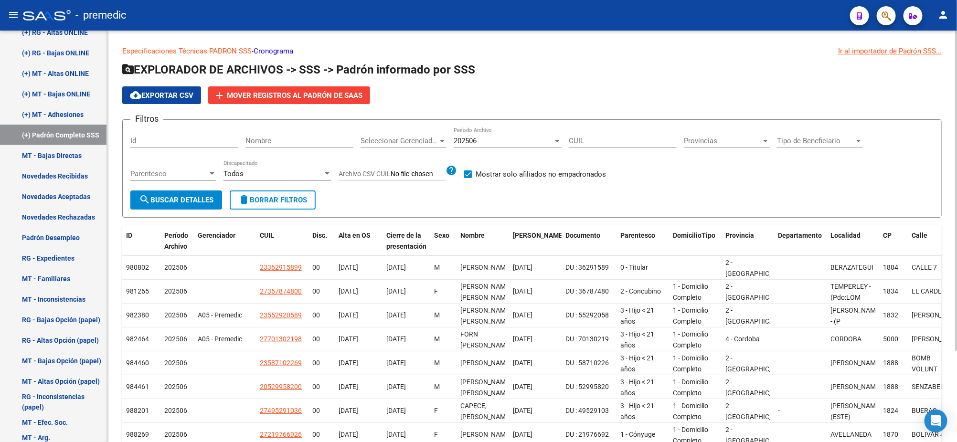
click at [468, 174] on span at bounding box center [468, 175] width 8 height 8
click at [468, 178] on input "Mostrar solo afiliados no empadronados" at bounding box center [468, 178] width 0 height 0
checkbox input "false"
click at [181, 201] on span "search Buscar Detalles" at bounding box center [176, 200] width 75 height 9
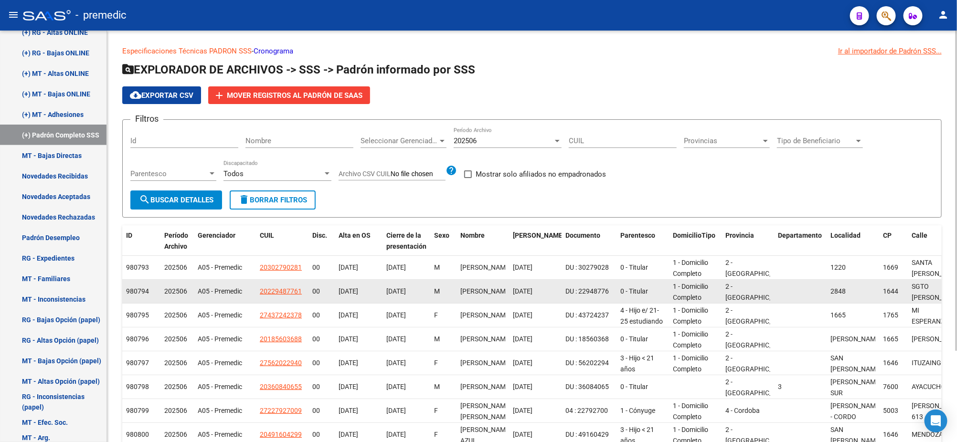
scroll to position [118, 0]
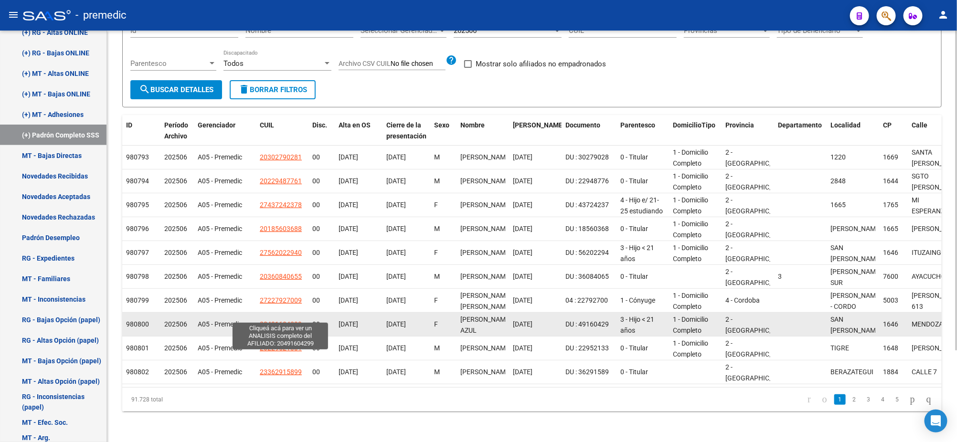
click at [273, 321] on span "20491604299" at bounding box center [281, 325] width 42 height 8
type textarea "20491604299"
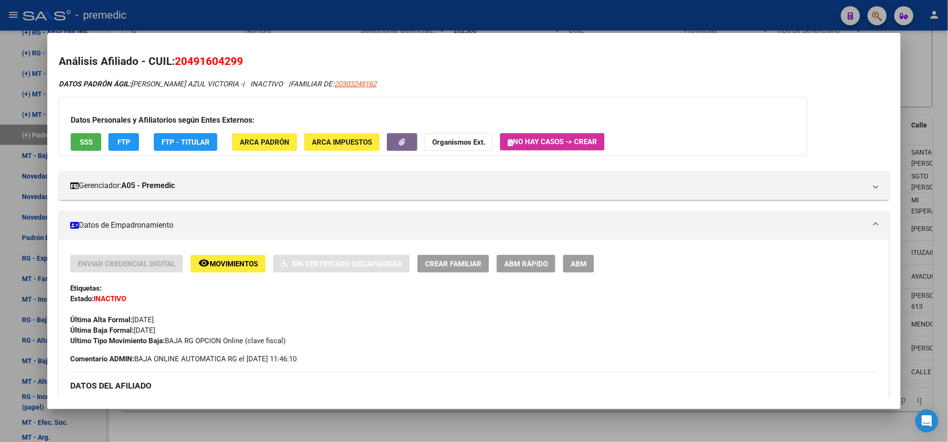
click at [250, 432] on div at bounding box center [474, 221] width 948 height 442
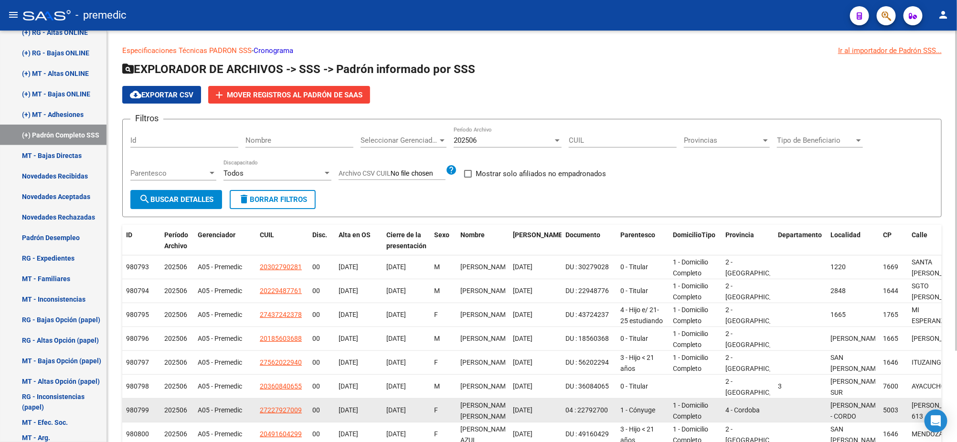
scroll to position [0, 0]
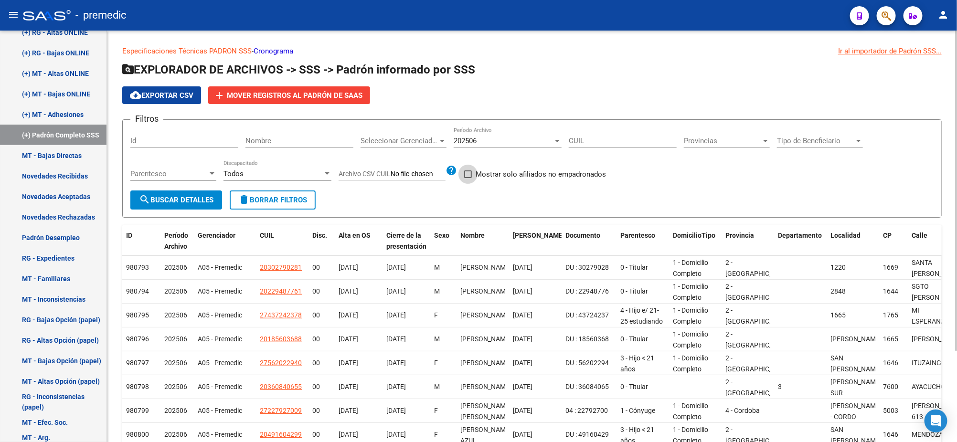
click at [470, 172] on span at bounding box center [468, 175] width 8 height 8
click at [468, 178] on input "Mostrar solo afiliados no empadronados" at bounding box center [468, 178] width 0 height 0
checkbox input "true"
click at [182, 200] on span "search Buscar Detalles" at bounding box center [176, 200] width 75 height 9
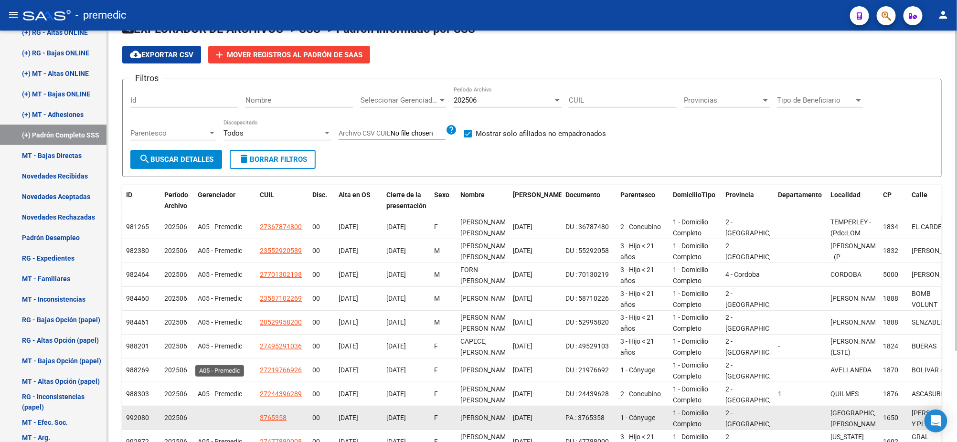
scroll to position [118, 0]
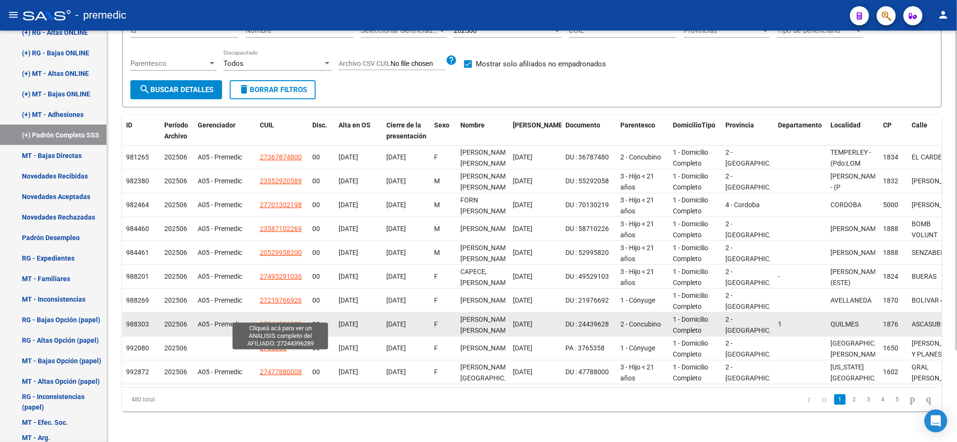
click at [276, 321] on span "27244396289" at bounding box center [281, 325] width 42 height 8
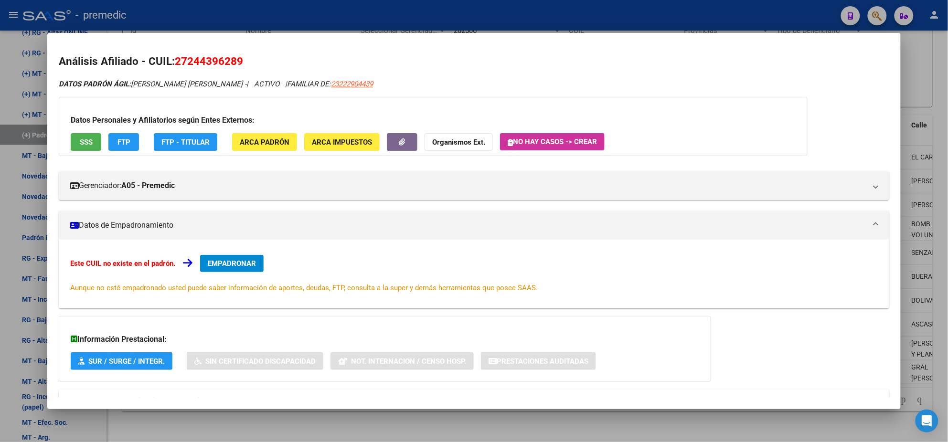
click at [215, 424] on div at bounding box center [474, 221] width 948 height 442
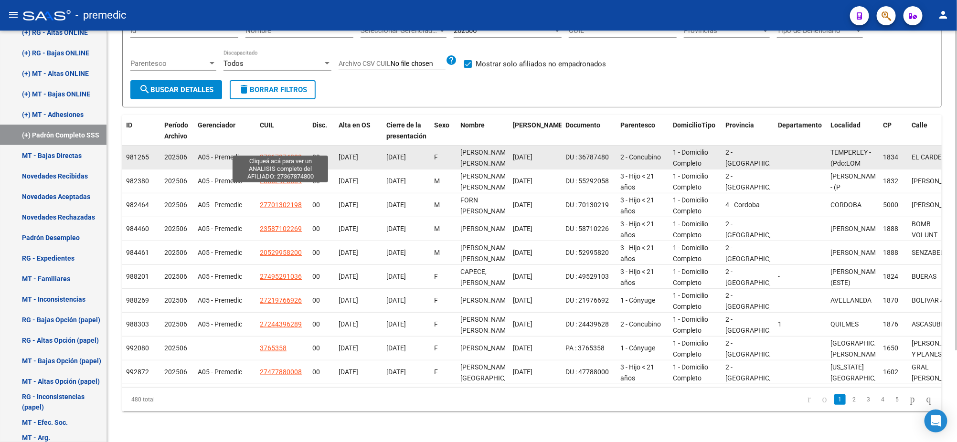
click at [270, 153] on span "27367874800" at bounding box center [281, 157] width 42 height 8
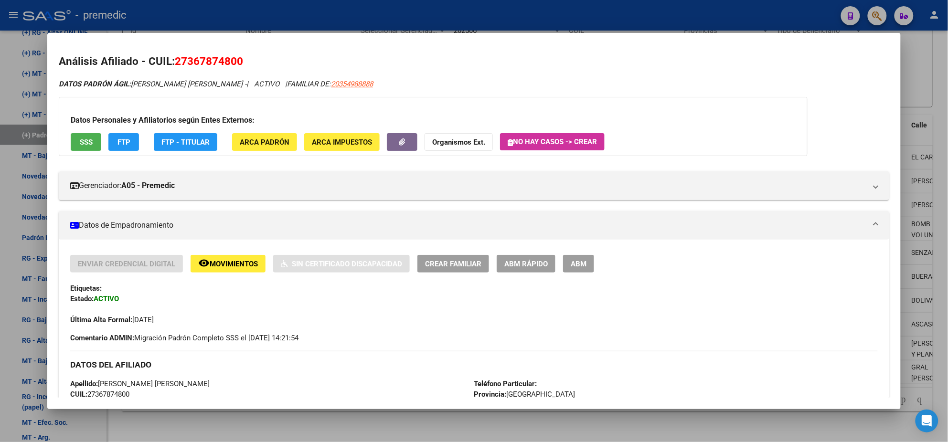
click at [224, 426] on div at bounding box center [474, 221] width 948 height 442
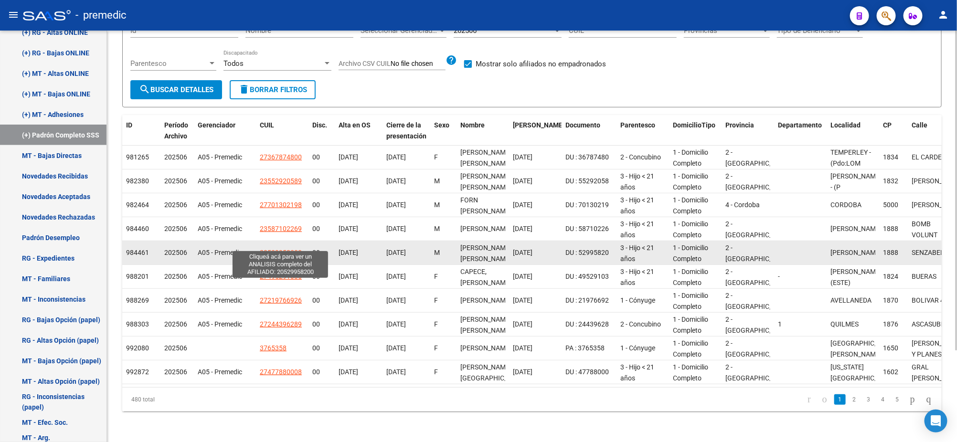
click at [282, 249] on span "20529958200" at bounding box center [281, 253] width 42 height 8
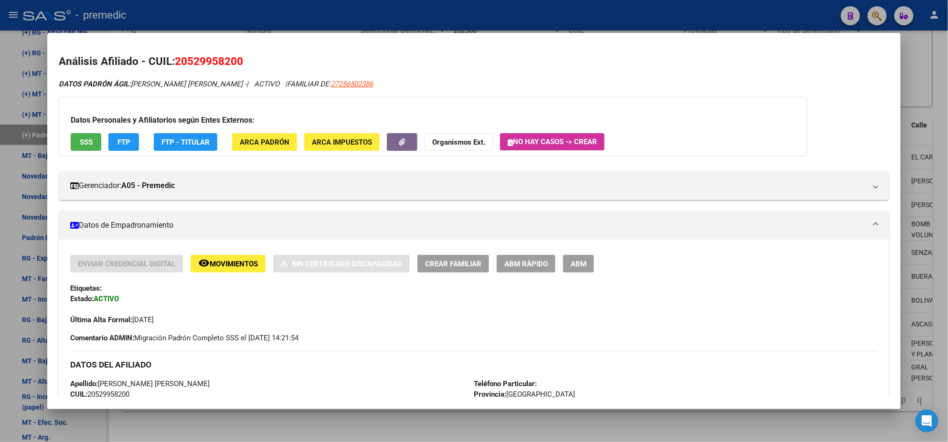
click at [202, 424] on div at bounding box center [474, 221] width 948 height 442
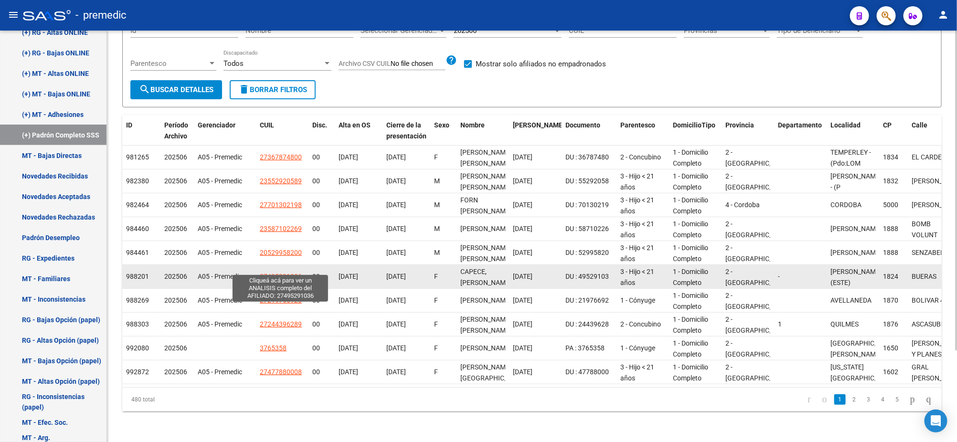
click at [276, 273] on span "27495291036" at bounding box center [281, 277] width 42 height 8
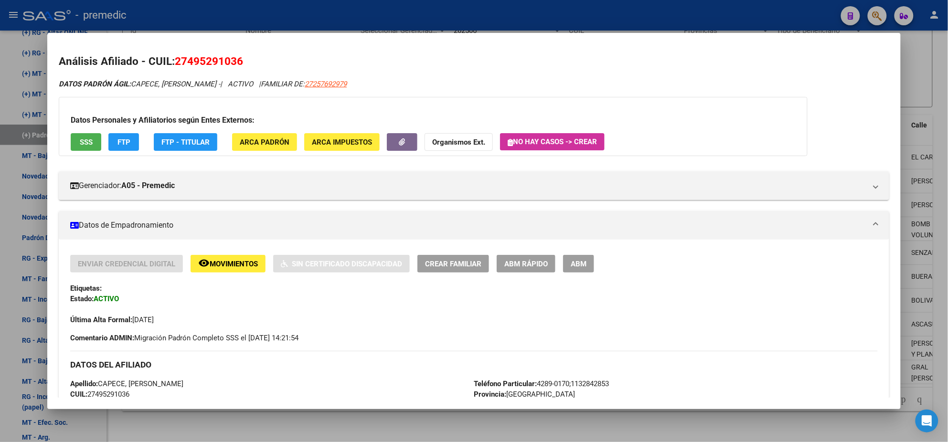
click at [213, 426] on div at bounding box center [474, 221] width 948 height 442
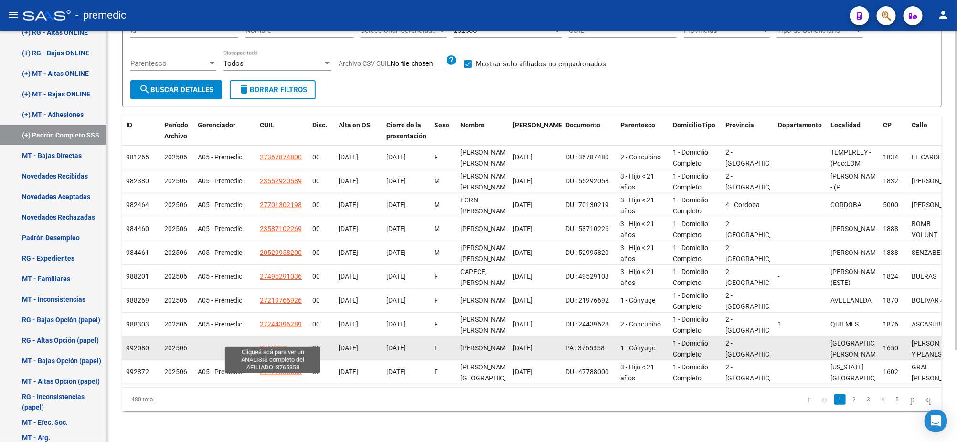
click at [281, 344] on span "3765358" at bounding box center [273, 348] width 27 height 8
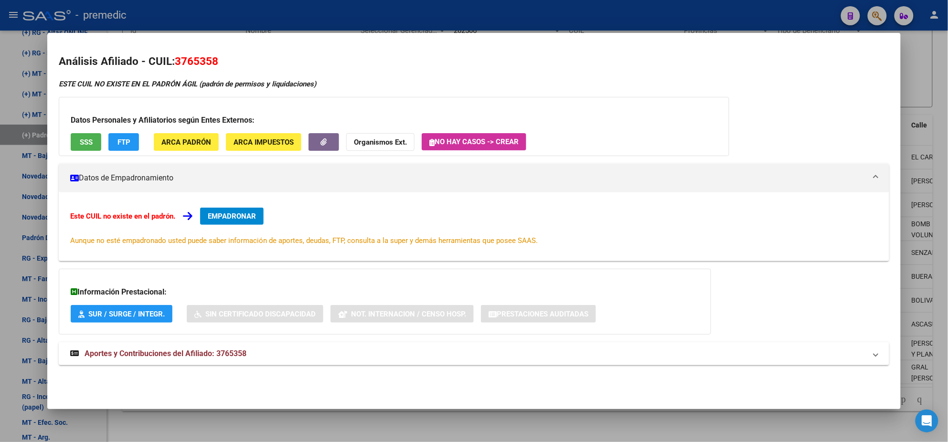
click at [242, 422] on div at bounding box center [474, 221] width 948 height 442
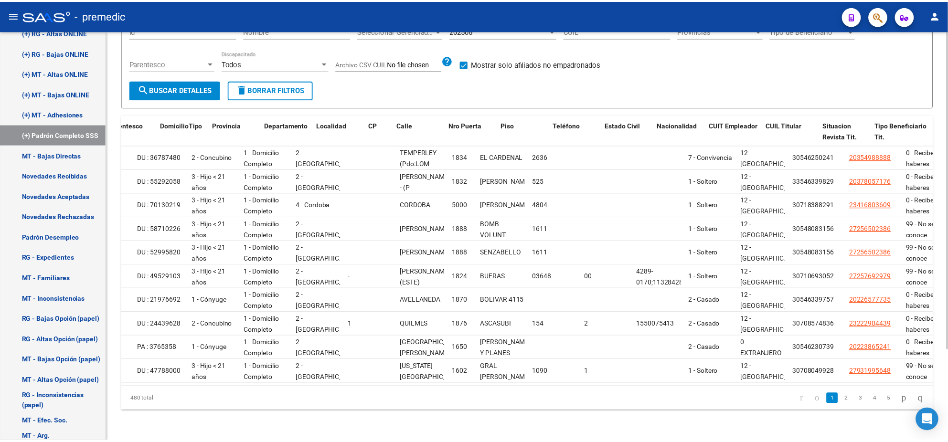
scroll to position [0, 520]
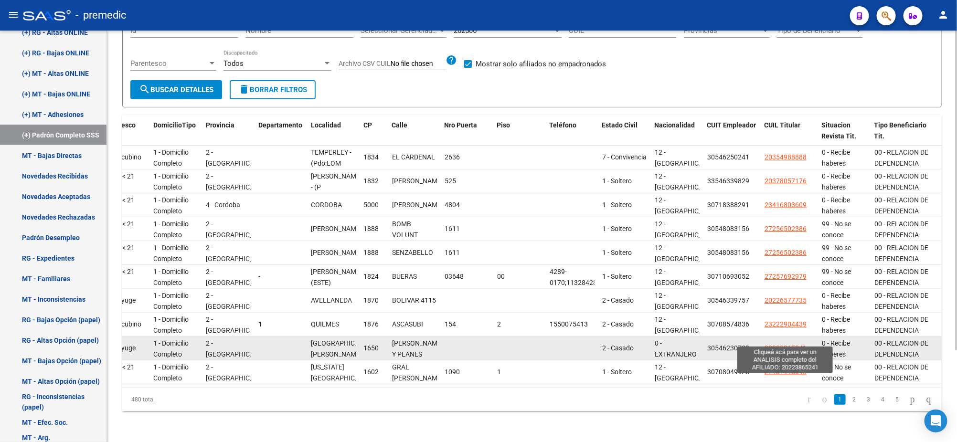
click at [784, 344] on span "20223865241" at bounding box center [786, 348] width 42 height 8
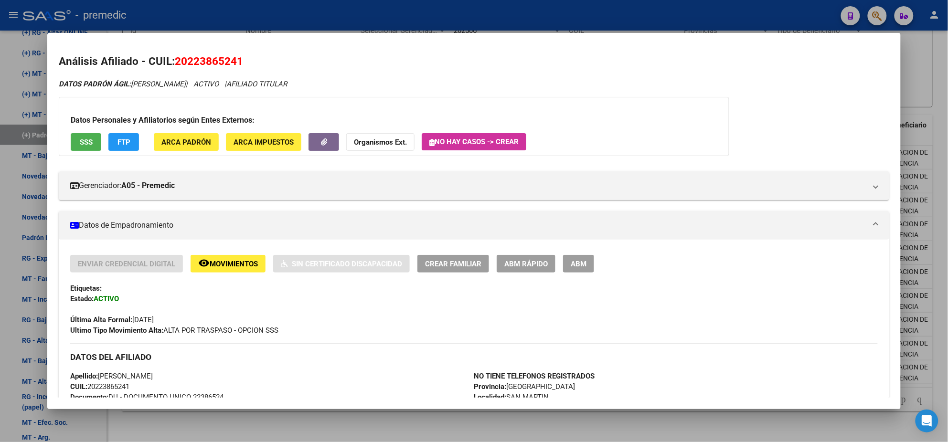
drag, startPoint x: 185, startPoint y: 61, endPoint x: 232, endPoint y: 61, distance: 46.3
click at [232, 61] on span "20223865241" at bounding box center [209, 61] width 68 height 12
copy span "22386524"
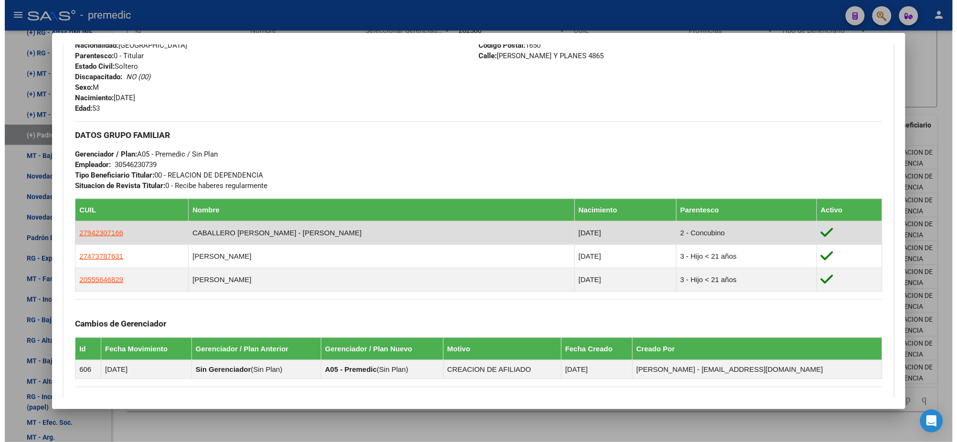
scroll to position [358, 0]
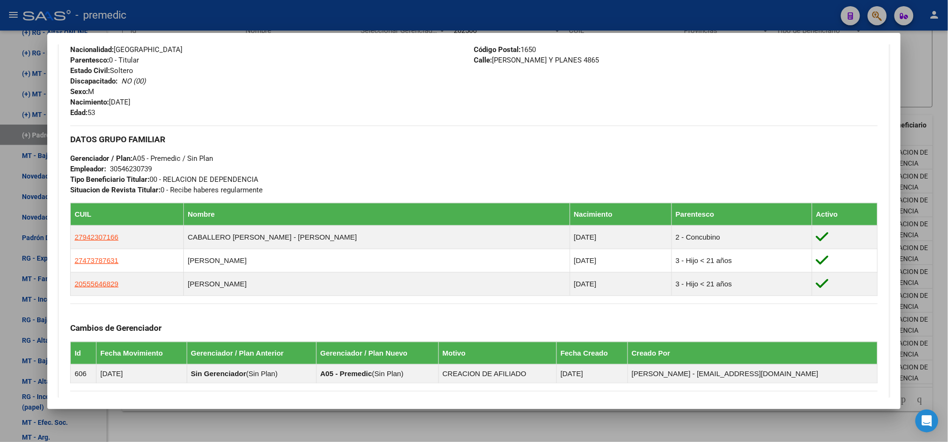
click at [236, 410] on div at bounding box center [474, 221] width 948 height 442
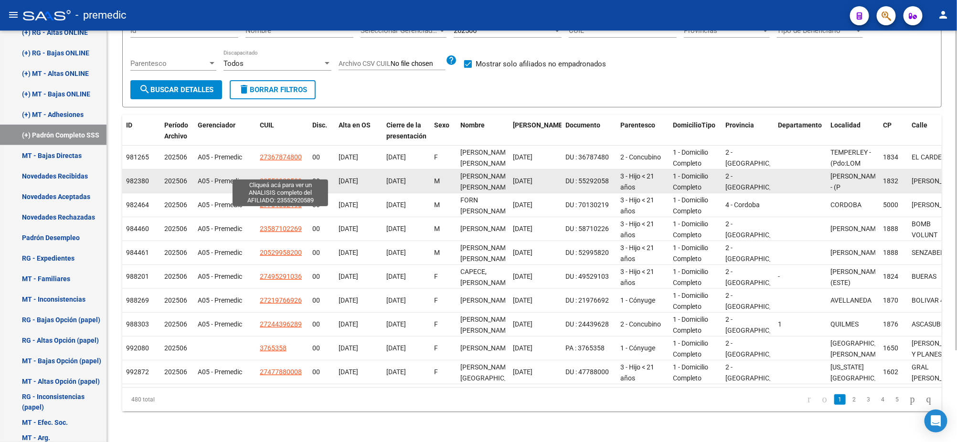
scroll to position [0, 0]
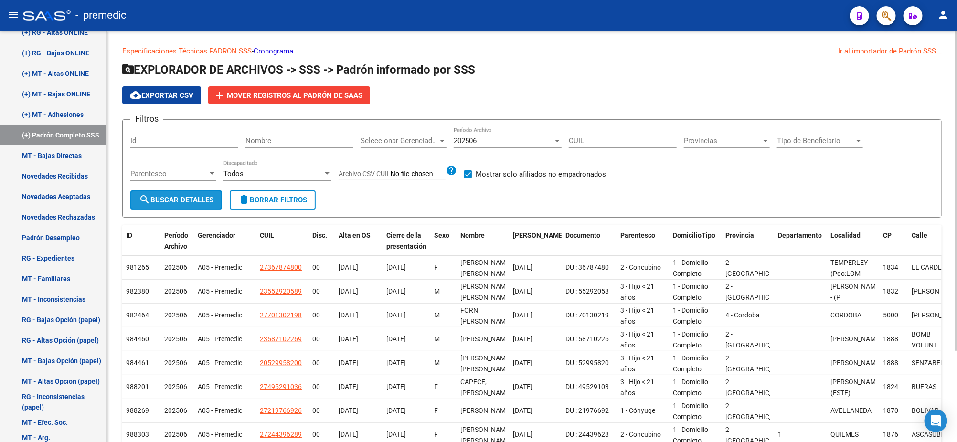
click at [176, 196] on span "search Buscar Detalles" at bounding box center [176, 200] width 75 height 9
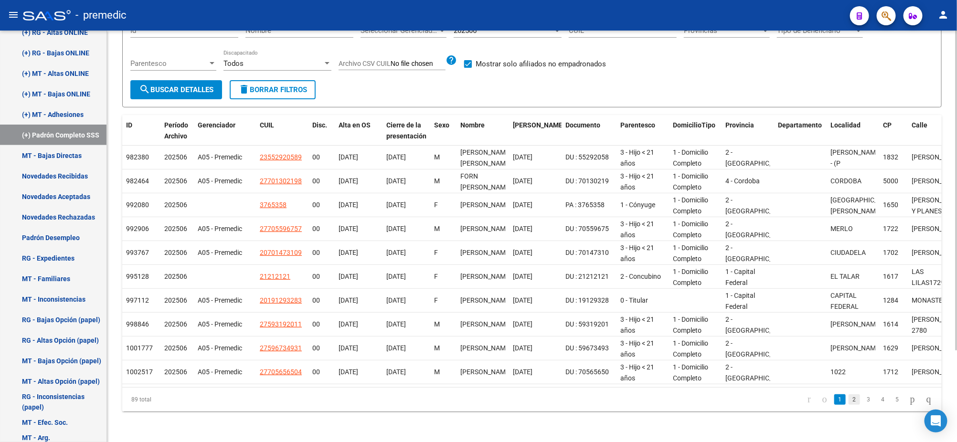
click at [849, 402] on link "2" at bounding box center [854, 400] width 11 height 11
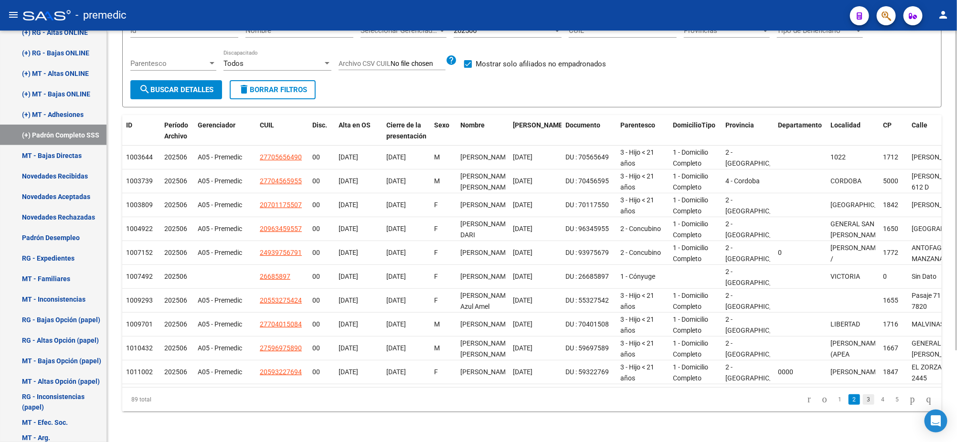
click at [863, 397] on link "3" at bounding box center [868, 400] width 11 height 11
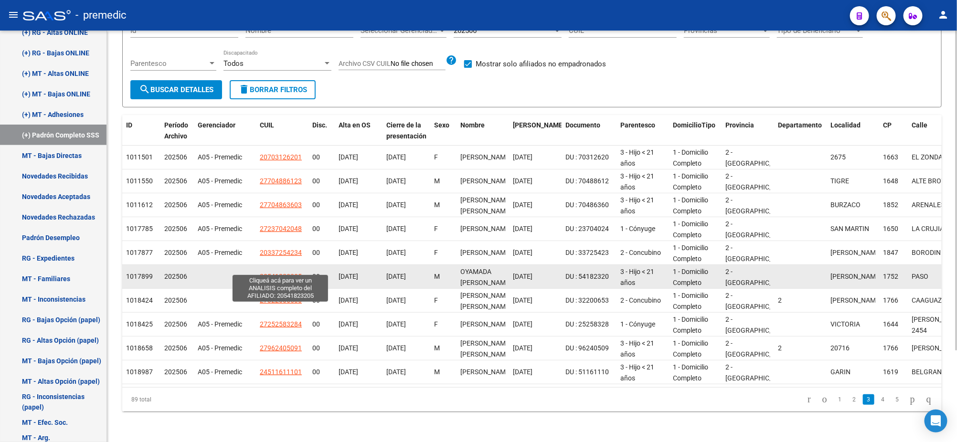
click at [261, 273] on span "20541823205" at bounding box center [281, 277] width 42 height 8
type textarea "20541823205"
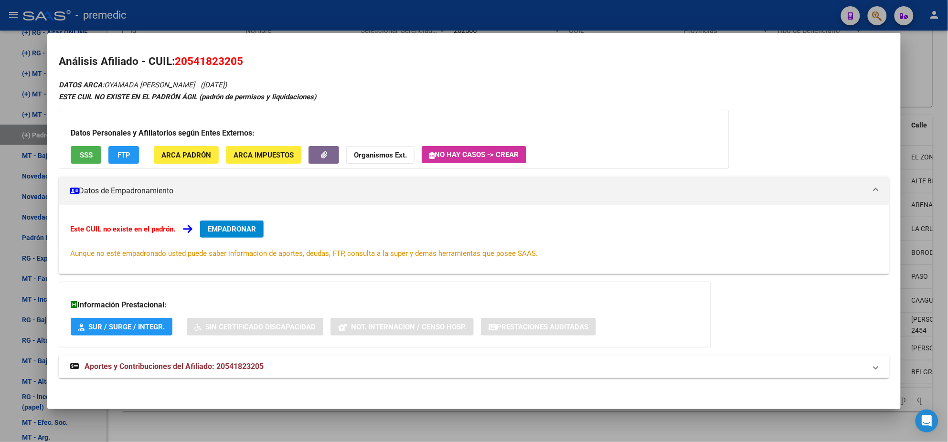
click at [214, 425] on div at bounding box center [474, 221] width 948 height 442
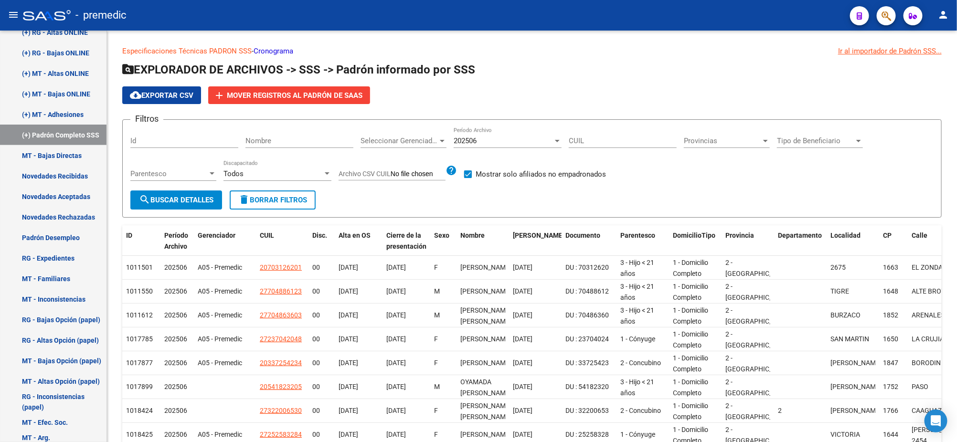
click at [469, 175] on span at bounding box center [468, 175] width 8 height 8
click at [468, 178] on input "Mostrar solo afiliados no empadronados" at bounding box center [468, 178] width 0 height 0
click at [192, 196] on span "search Buscar Detalles" at bounding box center [176, 200] width 75 height 9
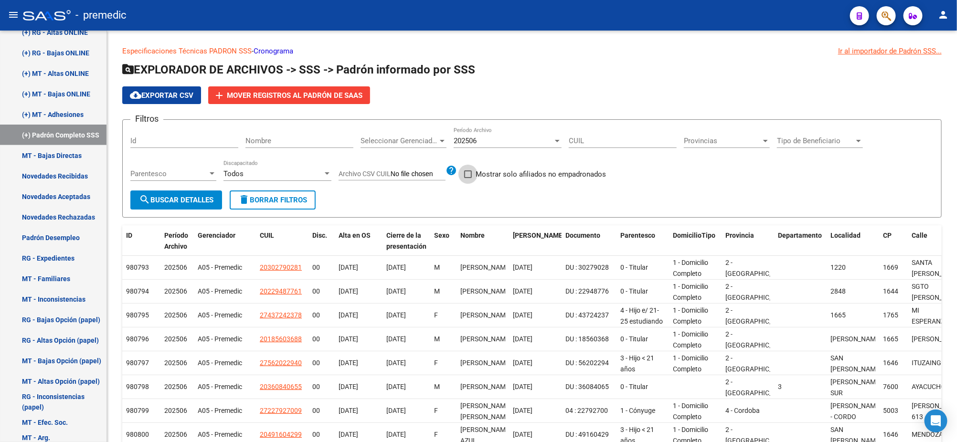
click at [469, 175] on span at bounding box center [468, 175] width 8 height 8
click at [468, 178] on input "Mostrar solo afiliados no empadronados" at bounding box center [468, 178] width 0 height 0
checkbox input "true"
click at [185, 197] on span "search Buscar Detalles" at bounding box center [176, 200] width 75 height 9
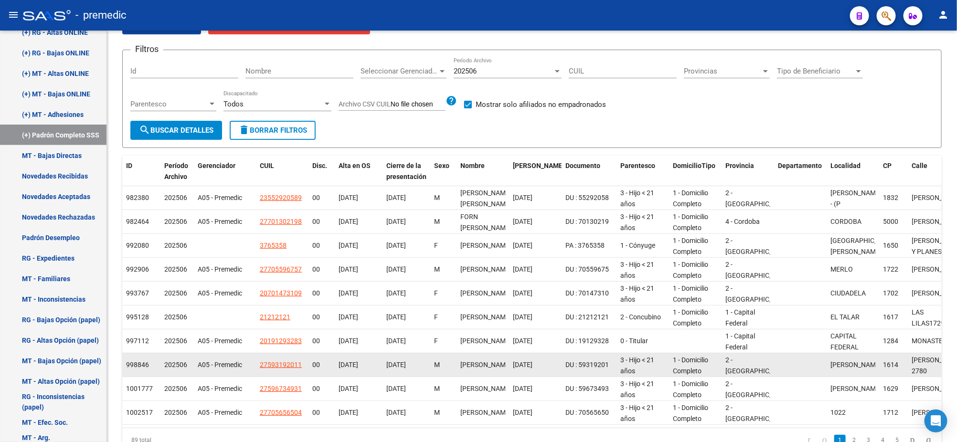
scroll to position [118, 0]
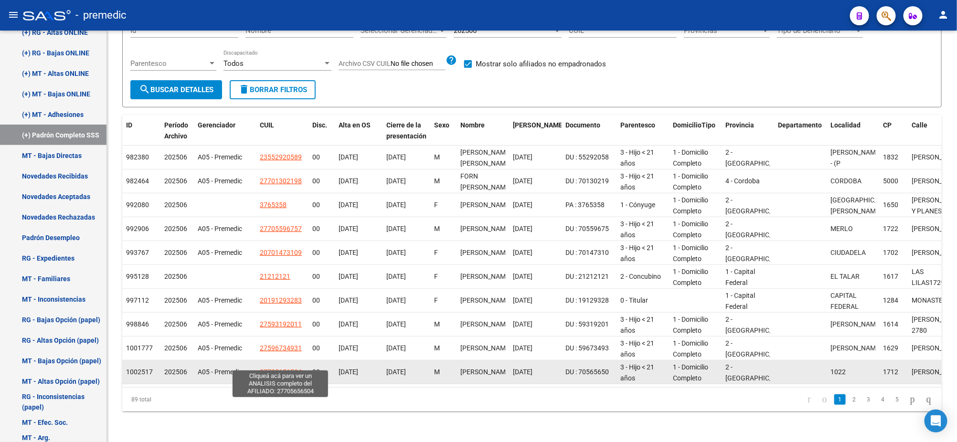
click at [283, 368] on span "27705656504" at bounding box center [281, 372] width 42 height 8
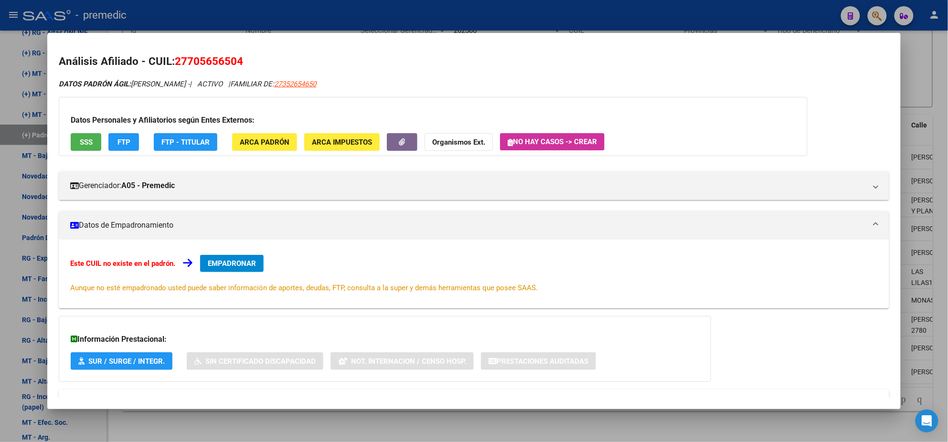
click at [230, 424] on div at bounding box center [474, 221] width 948 height 442
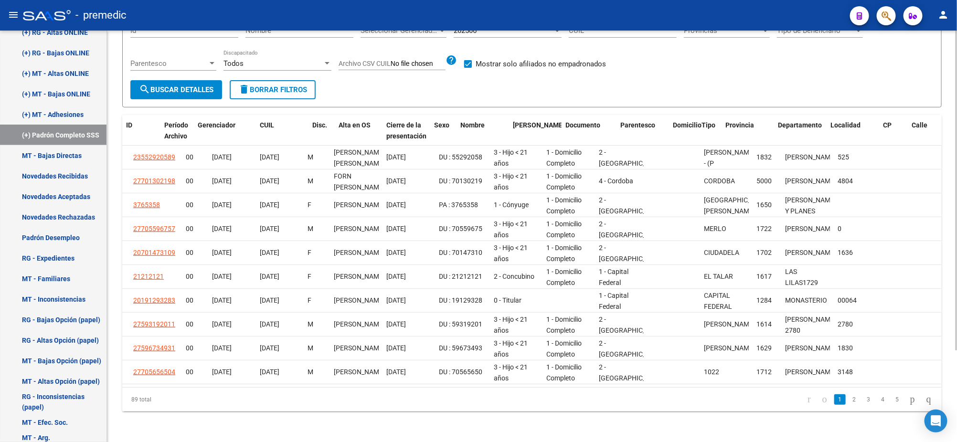
scroll to position [0, 0]
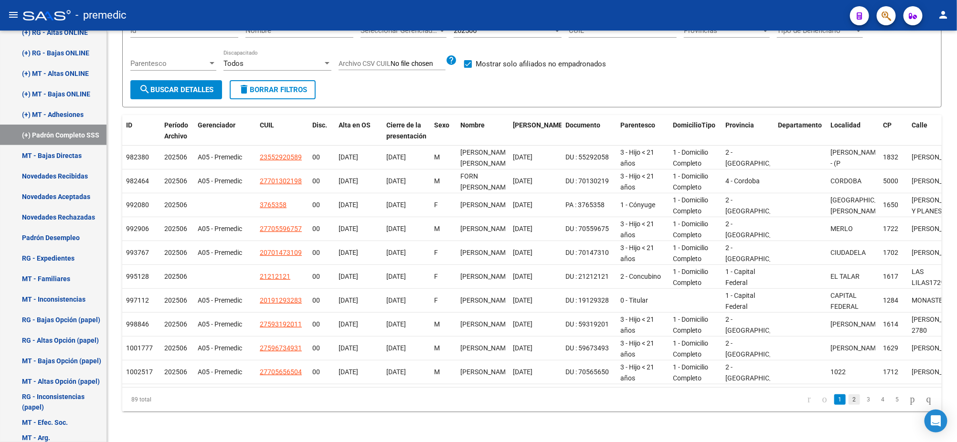
click at [849, 402] on link "2" at bounding box center [854, 400] width 11 height 11
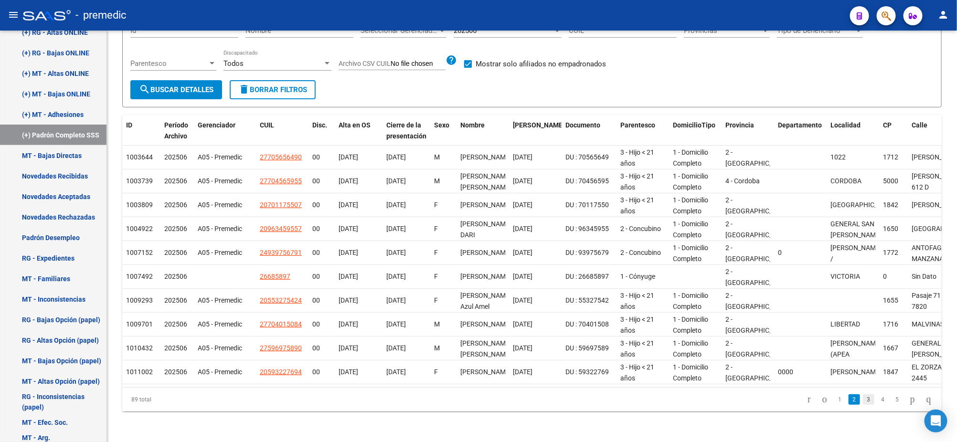
click at [863, 398] on link "3" at bounding box center [868, 400] width 11 height 11
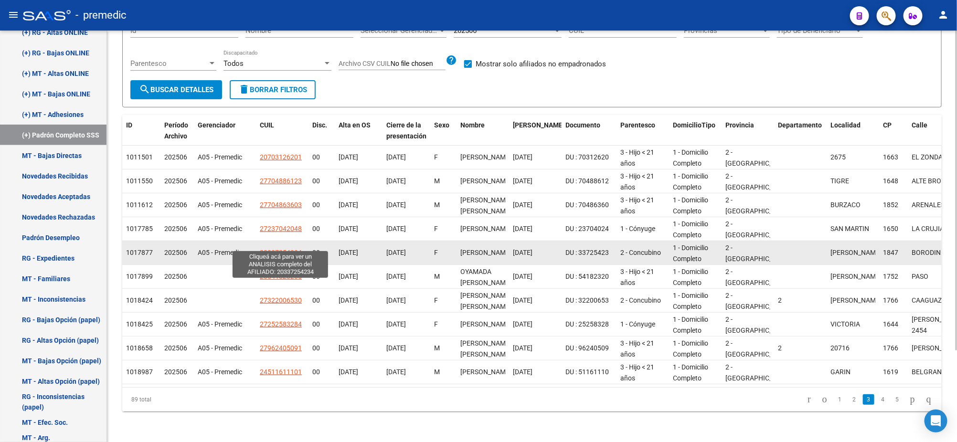
click at [280, 249] on span "20337254234" at bounding box center [281, 253] width 42 height 8
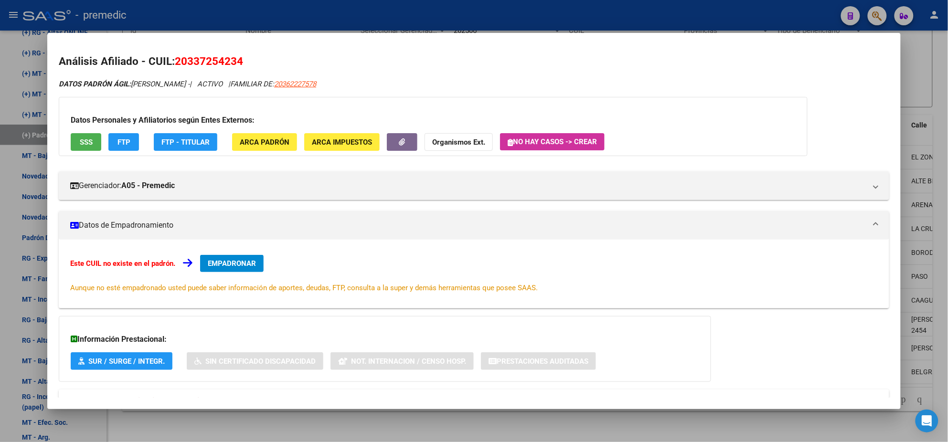
click at [222, 429] on div at bounding box center [474, 221] width 948 height 442
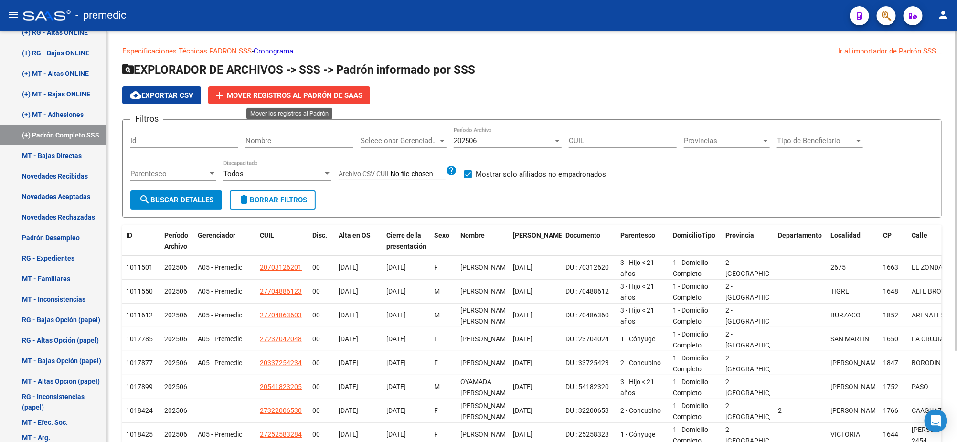
click at [278, 99] on span "Mover registros al PADRÓN de SAAS" at bounding box center [295, 95] width 136 height 9
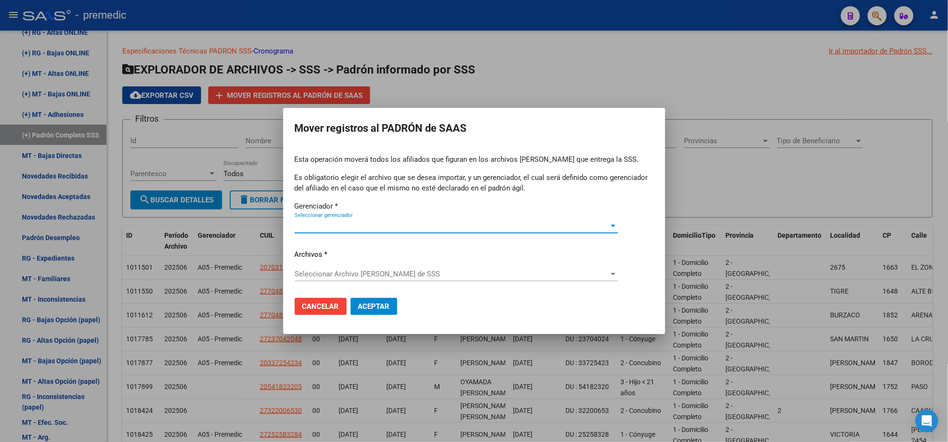
click at [305, 227] on span "Seleccionar gerenciador" at bounding box center [452, 226] width 315 height 9
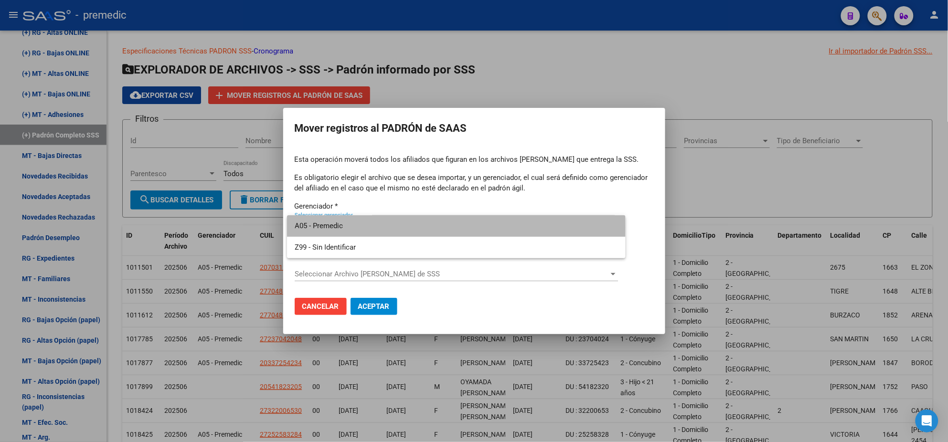
click at [317, 227] on span "A05 - Premedic" at bounding box center [456, 225] width 323 height 21
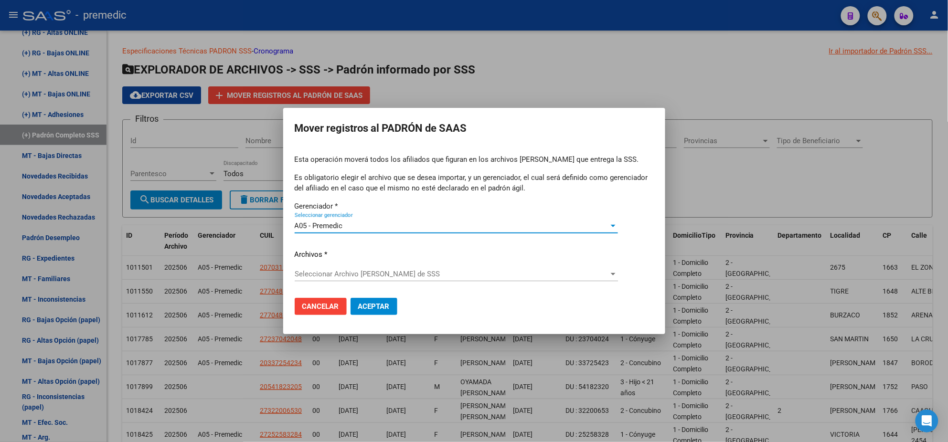
click at [307, 273] on span "Seleccionar Archivo [PERSON_NAME] de SSS" at bounding box center [452, 274] width 315 height 9
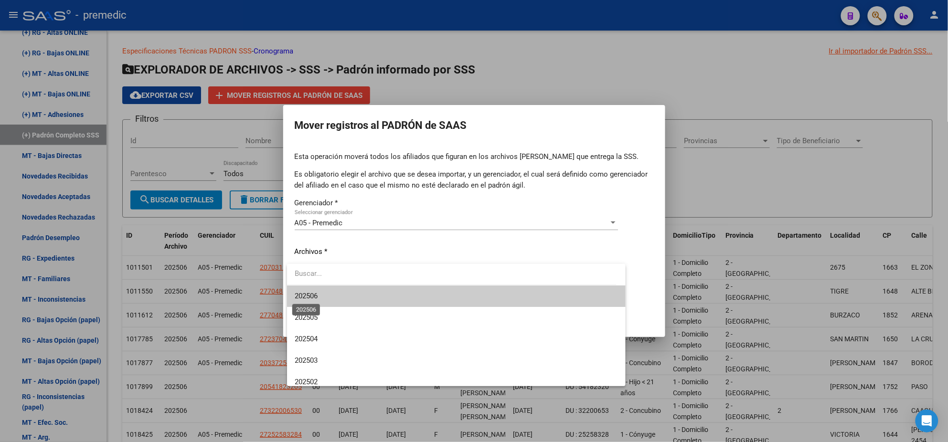
click at [313, 294] on span "202506" at bounding box center [306, 296] width 23 height 9
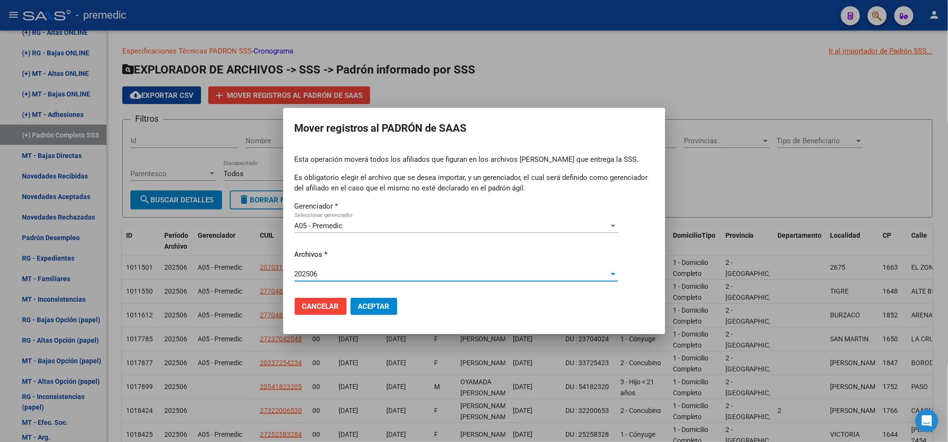
click at [369, 308] on span "Aceptar" at bounding box center [374, 306] width 32 height 9
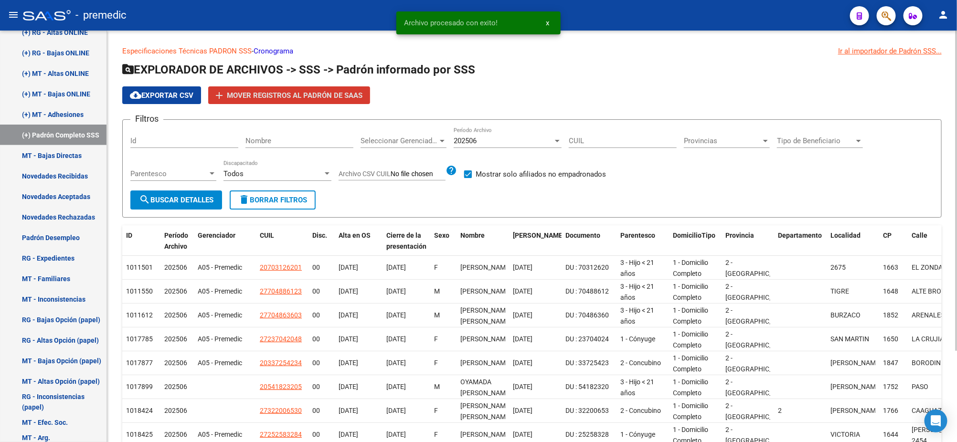
click at [181, 200] on span "search Buscar Detalles" at bounding box center [176, 200] width 75 height 9
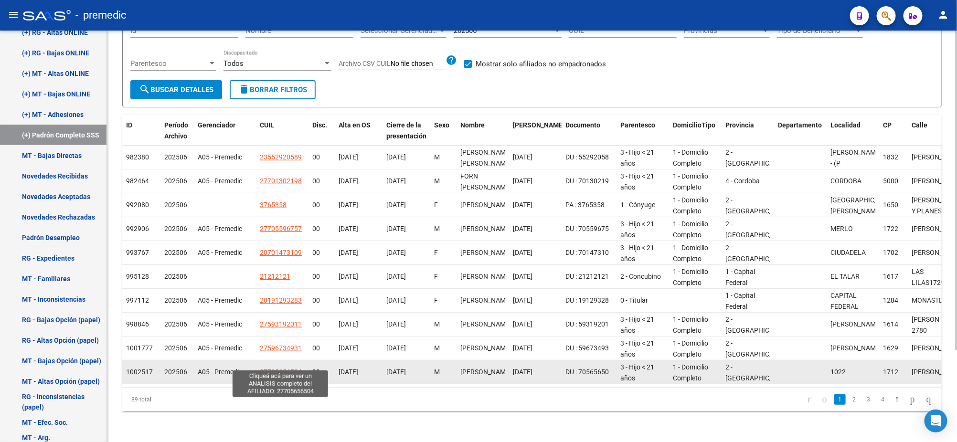
click at [275, 368] on span "27705656504" at bounding box center [281, 372] width 42 height 8
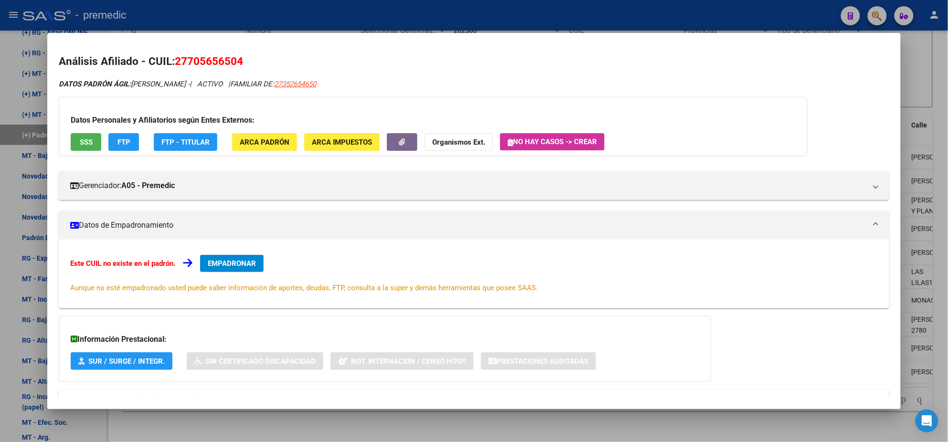
click at [250, 424] on div at bounding box center [474, 221] width 948 height 442
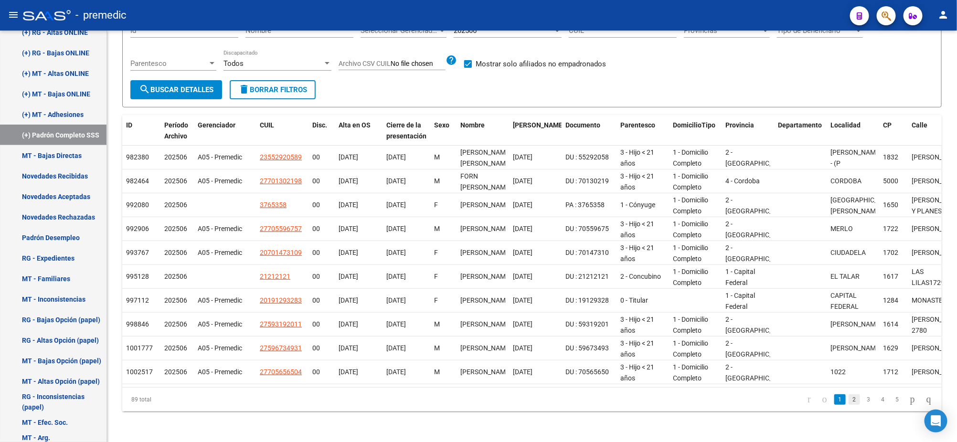
click at [849, 403] on link "2" at bounding box center [854, 400] width 11 height 11
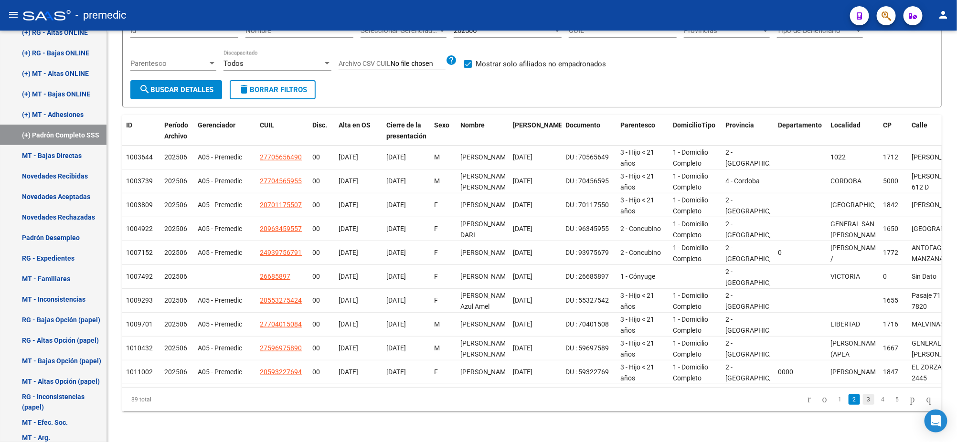
click at [863, 402] on link "3" at bounding box center [868, 400] width 11 height 11
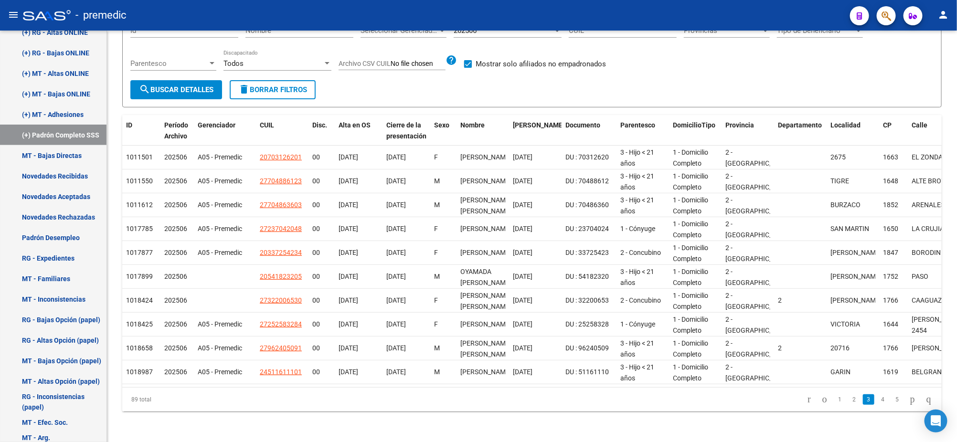
click at [877, 398] on link "4" at bounding box center [882, 400] width 11 height 11
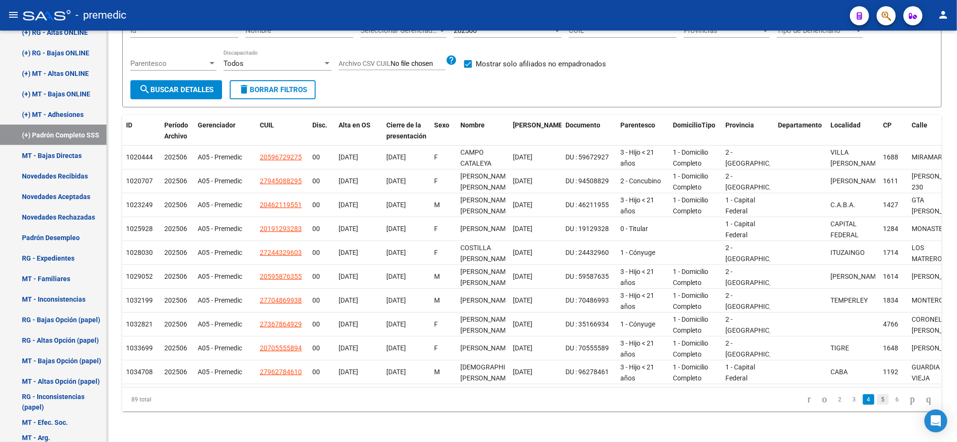
click at [877, 401] on link "5" at bounding box center [882, 400] width 11 height 11
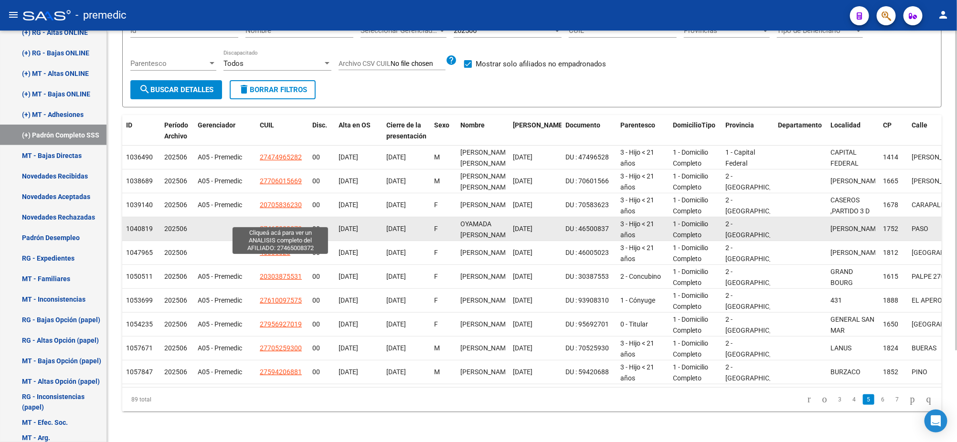
click at [270, 225] on span "27465008372" at bounding box center [281, 229] width 42 height 8
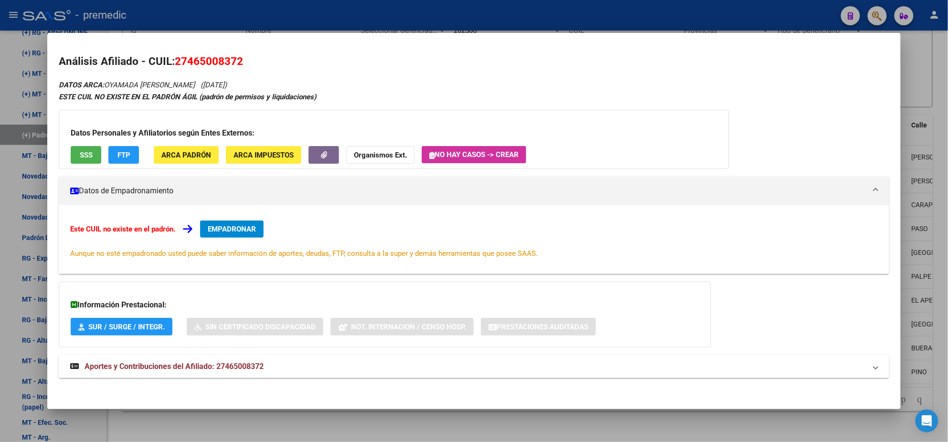
drag, startPoint x: 182, startPoint y: 61, endPoint x: 233, endPoint y: 60, distance: 50.6
click at [233, 60] on span "27465008372" at bounding box center [209, 61] width 68 height 12
copy span "46500837"
click at [166, 363] on span "Aportes y Contribuciones del Afiliado: 27465008372" at bounding box center [174, 366] width 179 height 9
click at [173, 376] on mat-expansion-panel-header "Aportes y Contribuciones del Afiliado: 27465008372" at bounding box center [474, 370] width 831 height 31
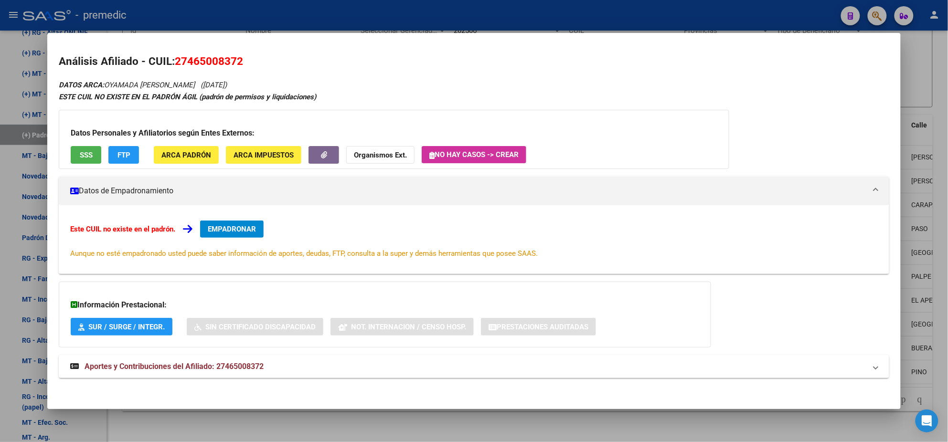
click at [240, 427] on div at bounding box center [474, 221] width 948 height 442
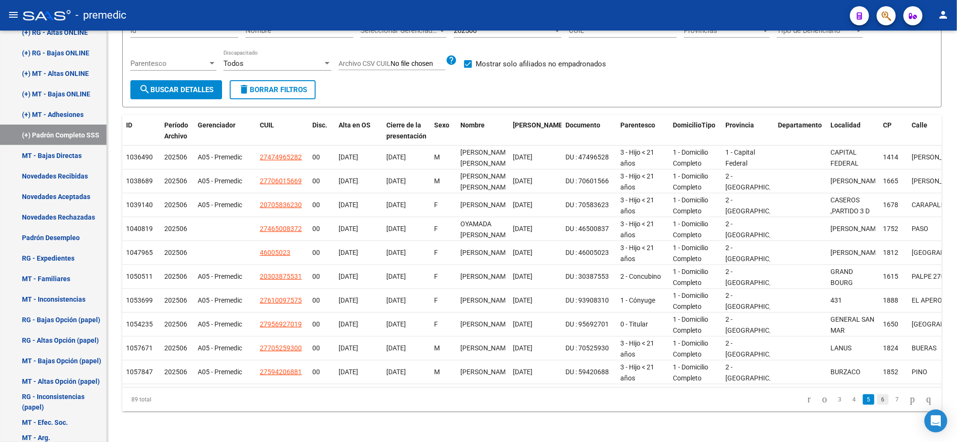
click at [878, 399] on link "6" at bounding box center [882, 400] width 11 height 11
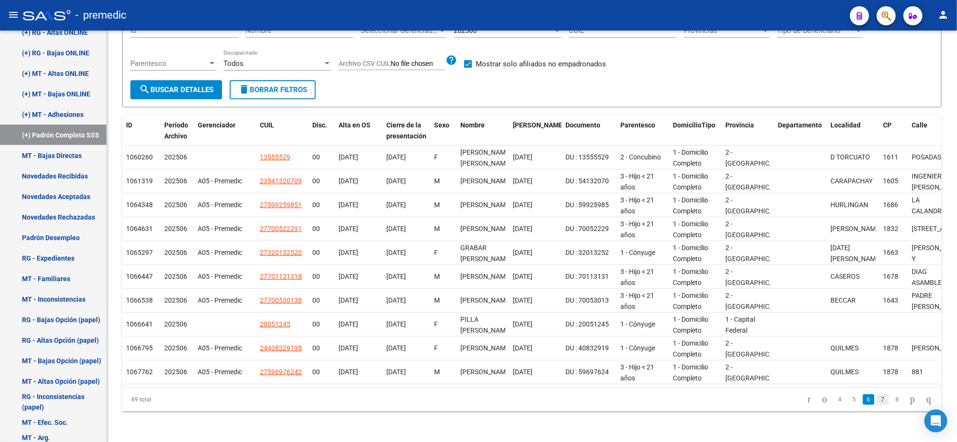
click at [877, 399] on link "7" at bounding box center [882, 400] width 11 height 11
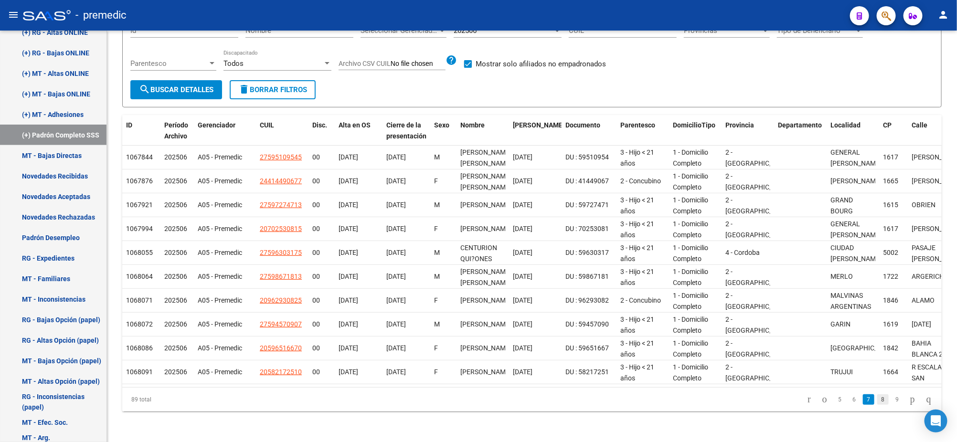
click at [878, 400] on link "8" at bounding box center [882, 400] width 11 height 11
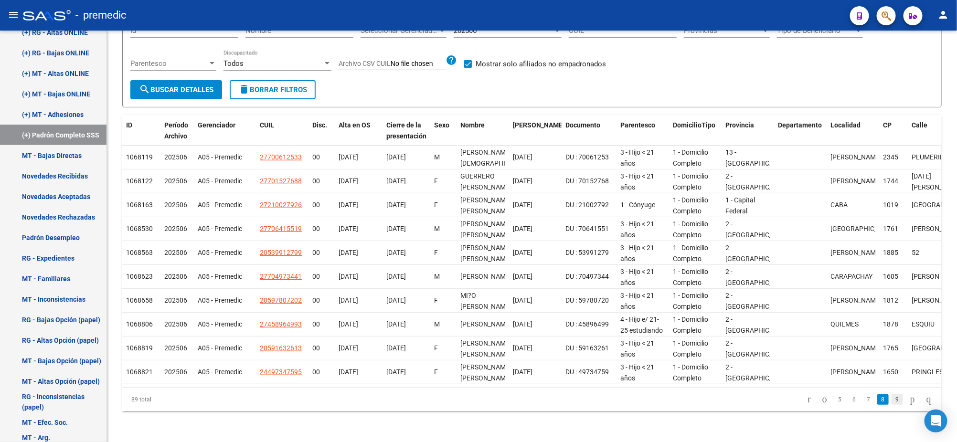
click at [893, 394] on li "9" at bounding box center [897, 400] width 14 height 16
click at [892, 396] on link "9" at bounding box center [897, 400] width 11 height 11
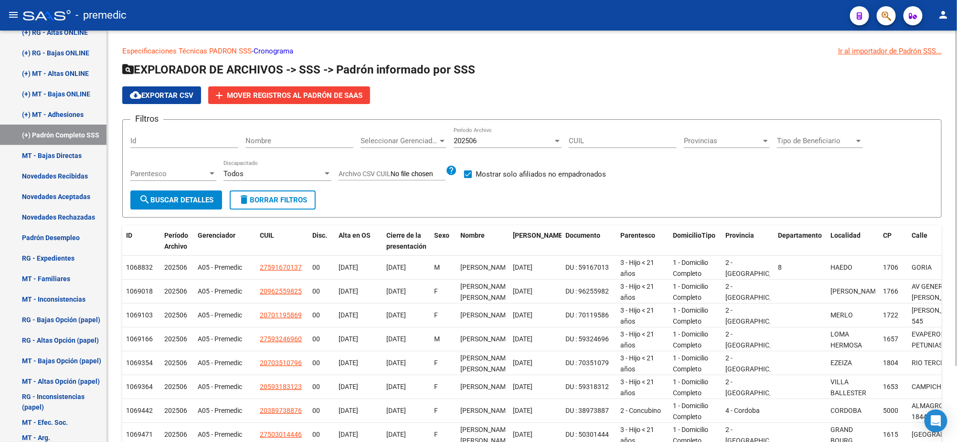
click at [384, 144] on span "Seleccionar Gerenciador" at bounding box center [399, 141] width 77 height 9
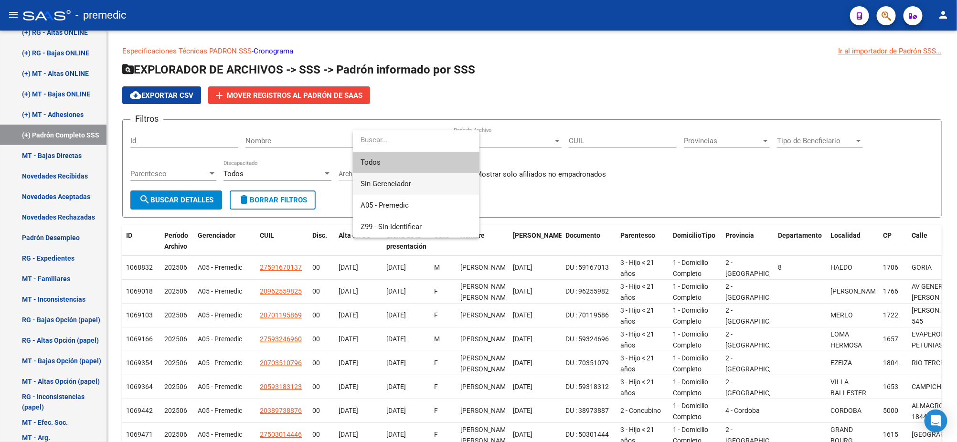
click at [392, 185] on span "Sin Gerenciador" at bounding box center [386, 184] width 51 height 9
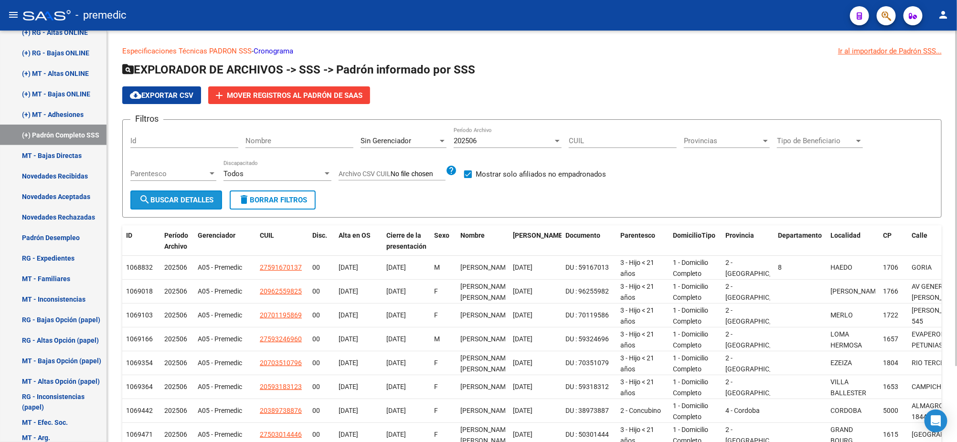
click at [172, 192] on button "search Buscar Detalles" at bounding box center [176, 200] width 92 height 19
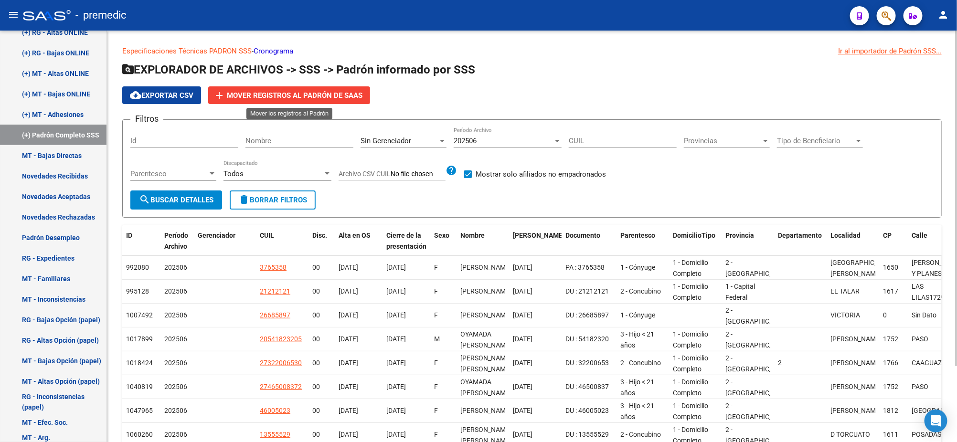
click at [267, 97] on span "Mover registros al PADRÓN de SAAS" at bounding box center [295, 95] width 136 height 9
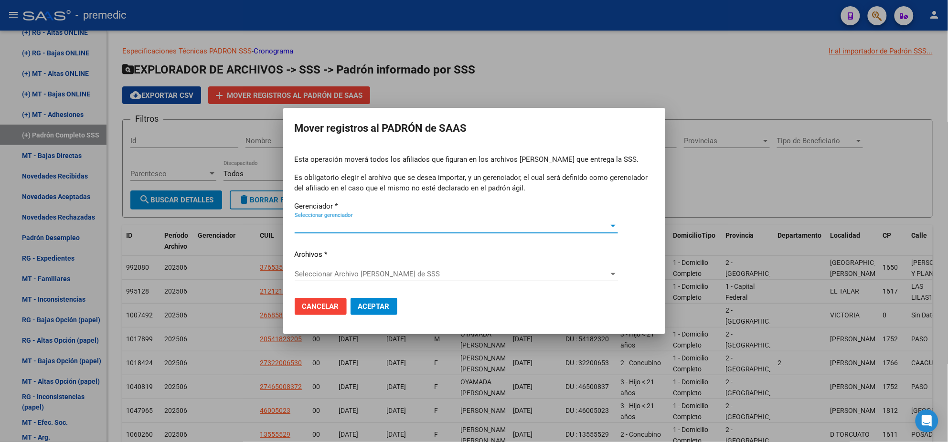
click at [325, 226] on span "Seleccionar gerenciador" at bounding box center [452, 226] width 315 height 9
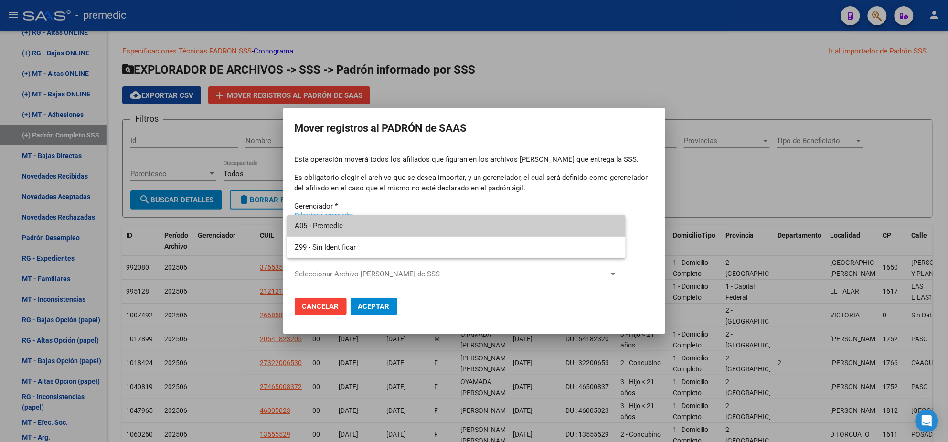
click at [331, 228] on span "A05 - Premedic" at bounding box center [456, 225] width 323 height 21
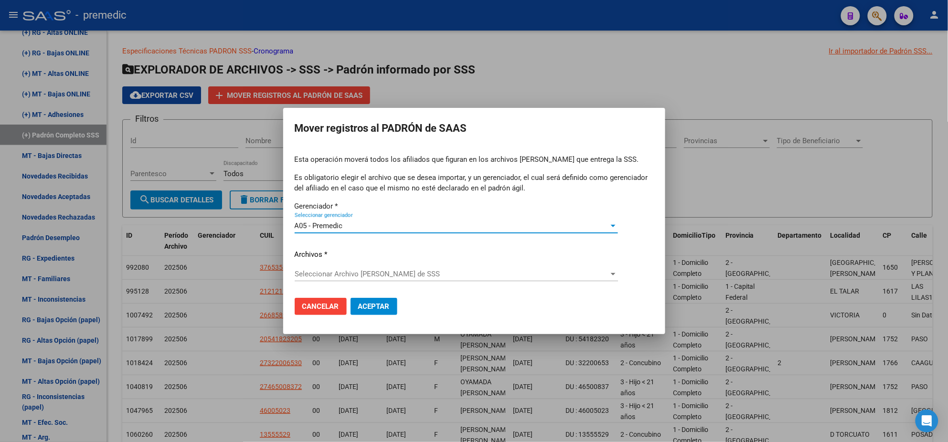
click at [353, 275] on span "Seleccionar Archivo de Padrón de SSS" at bounding box center [452, 274] width 315 height 9
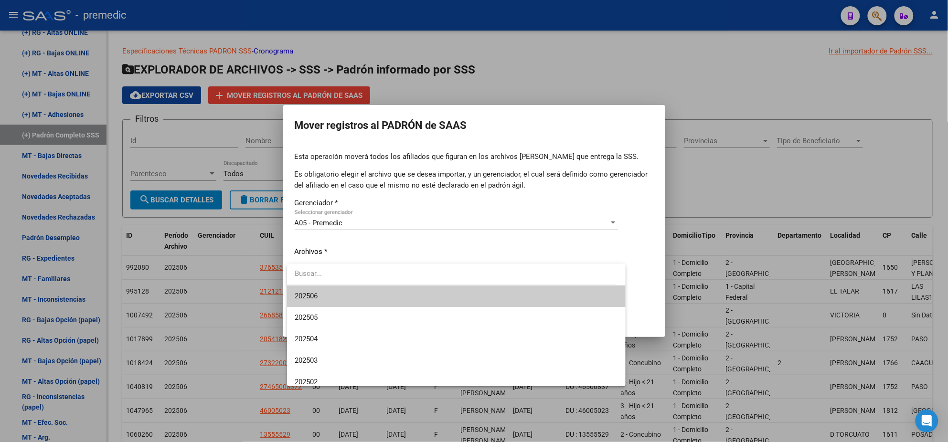
click at [353, 291] on span "202506" at bounding box center [456, 296] width 323 height 21
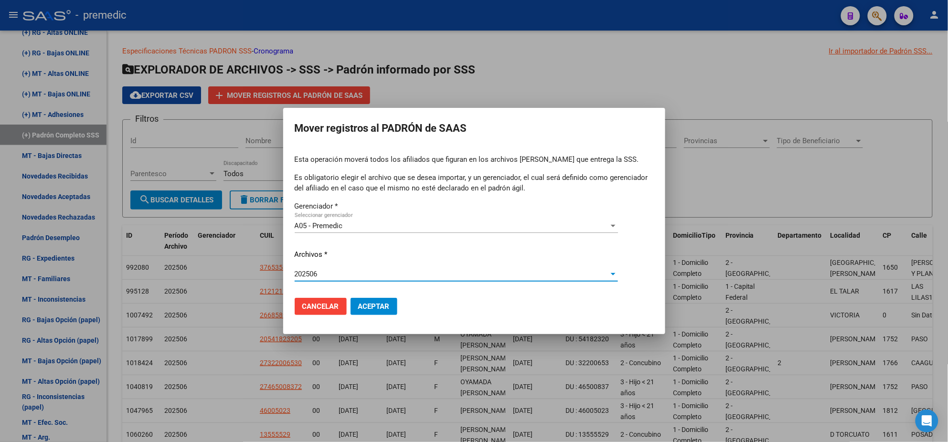
click at [368, 310] on span "Aceptar" at bounding box center [374, 306] width 32 height 9
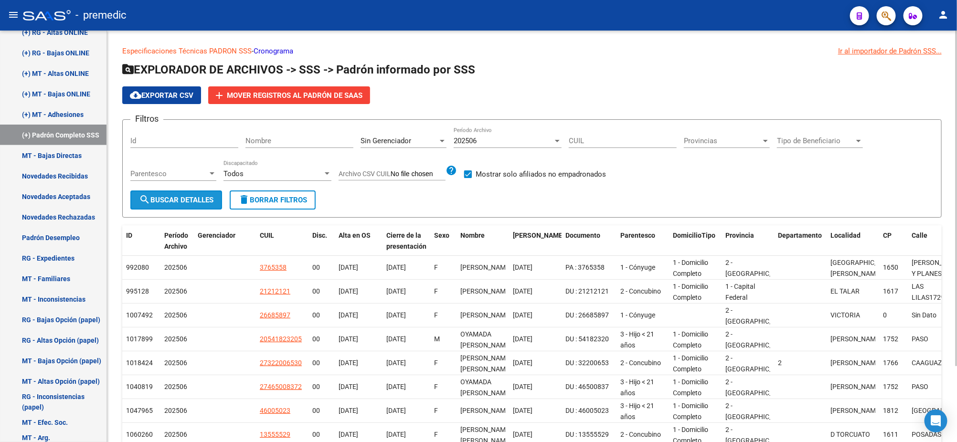
click at [183, 193] on button "search Buscar Detalles" at bounding box center [176, 200] width 92 height 19
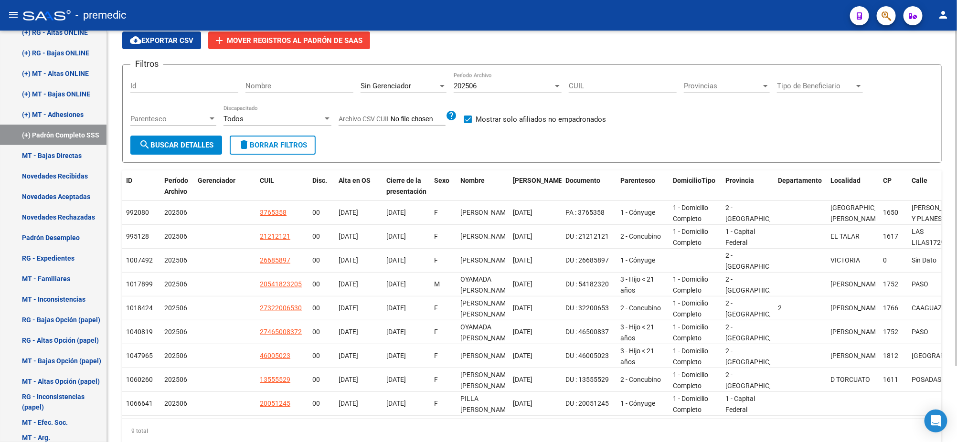
scroll to position [34, 0]
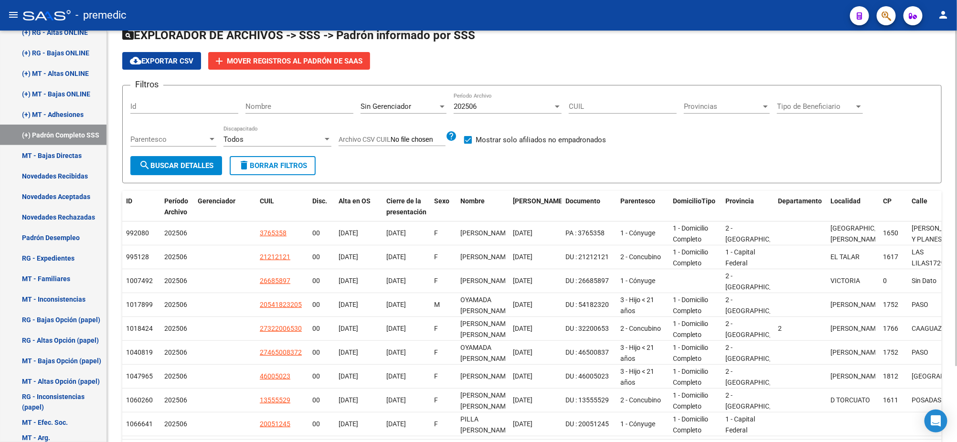
click at [398, 104] on span "Sin Gerenciador" at bounding box center [386, 106] width 51 height 9
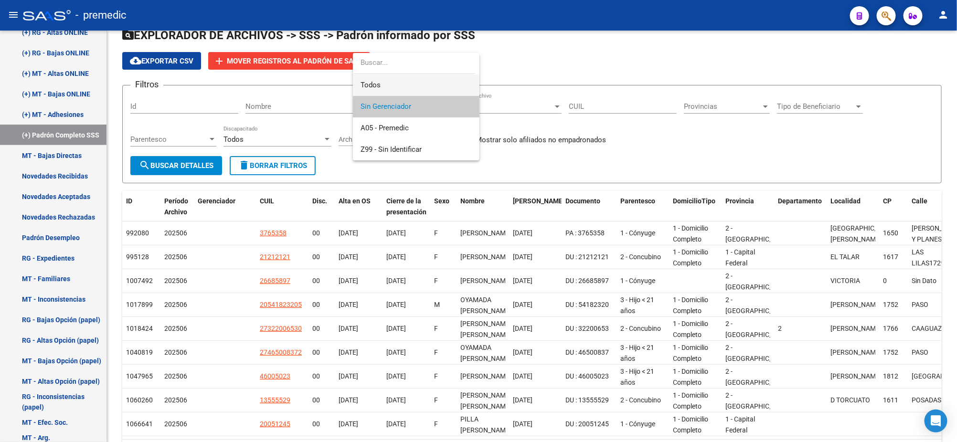
click at [382, 83] on span "Todos" at bounding box center [416, 85] width 111 height 21
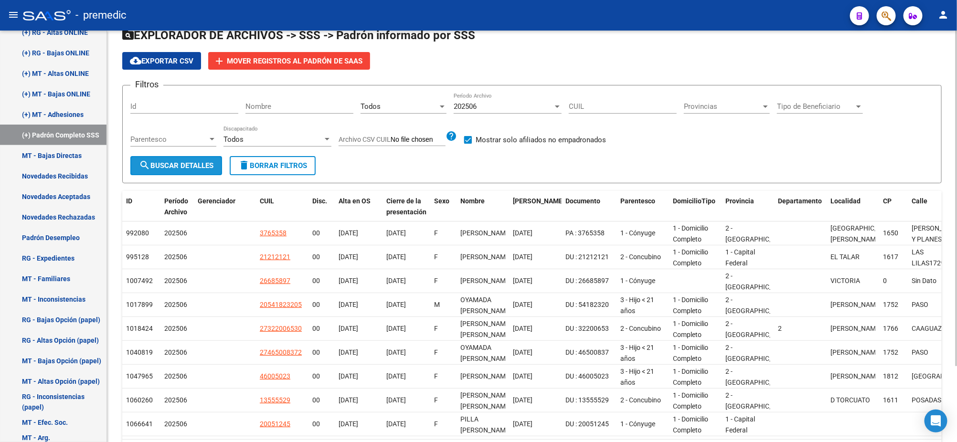
click at [192, 159] on button "search Buscar Detalles" at bounding box center [176, 165] width 92 height 19
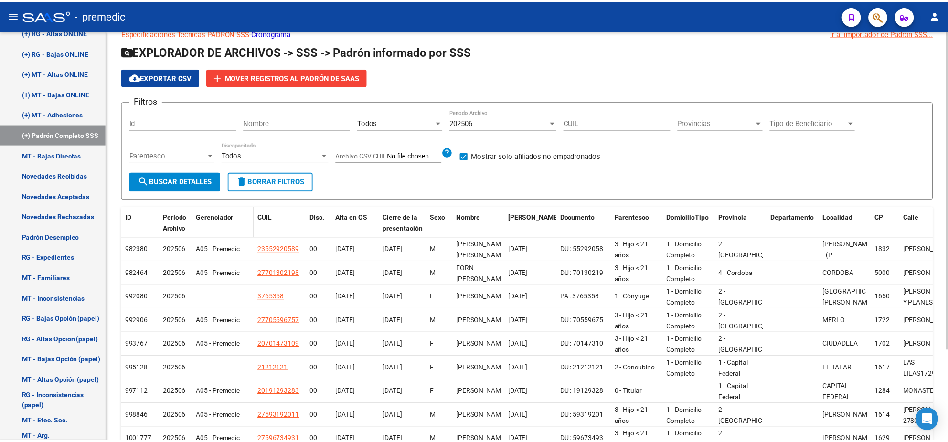
scroll to position [0, 0]
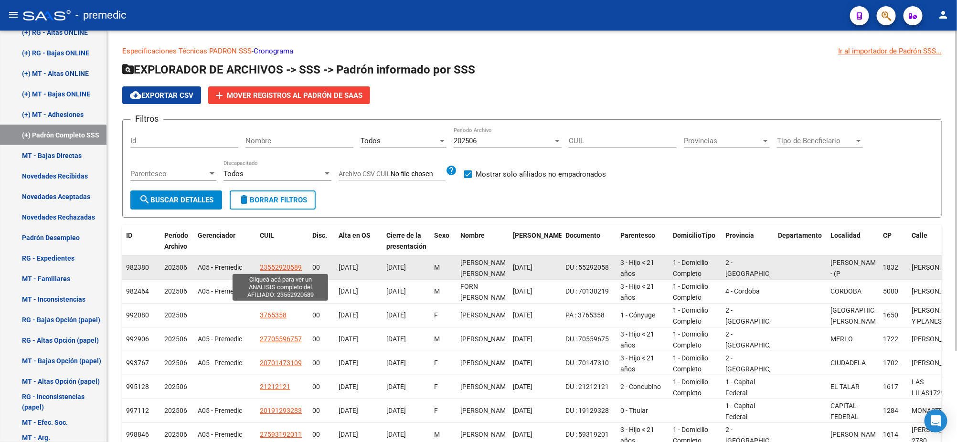
click at [269, 266] on span "23552920589" at bounding box center [281, 268] width 42 height 8
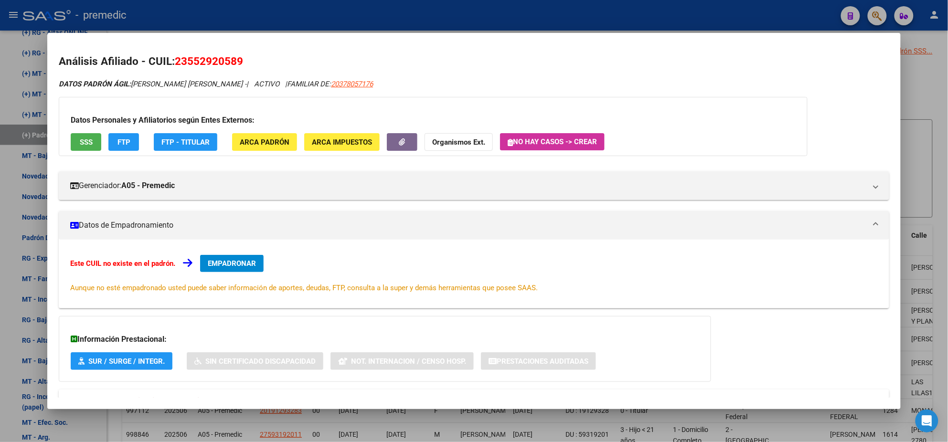
click at [176, 420] on div at bounding box center [474, 221] width 948 height 442
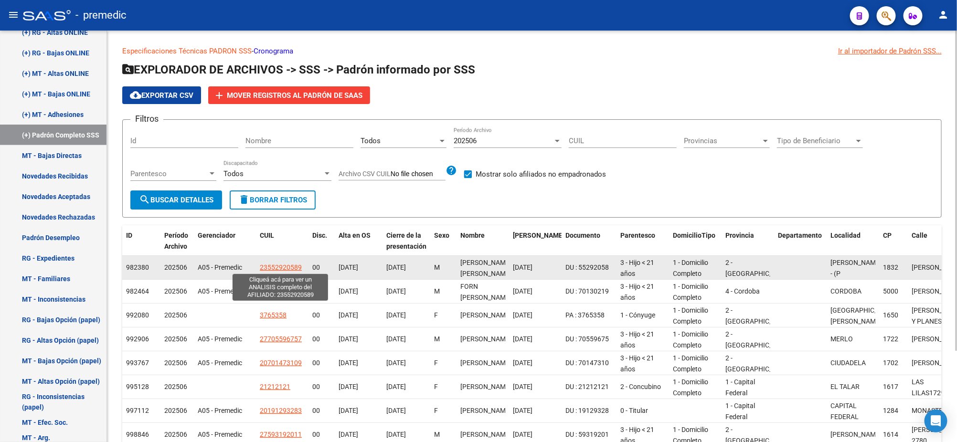
click at [279, 267] on span "23552920589" at bounding box center [281, 268] width 42 height 8
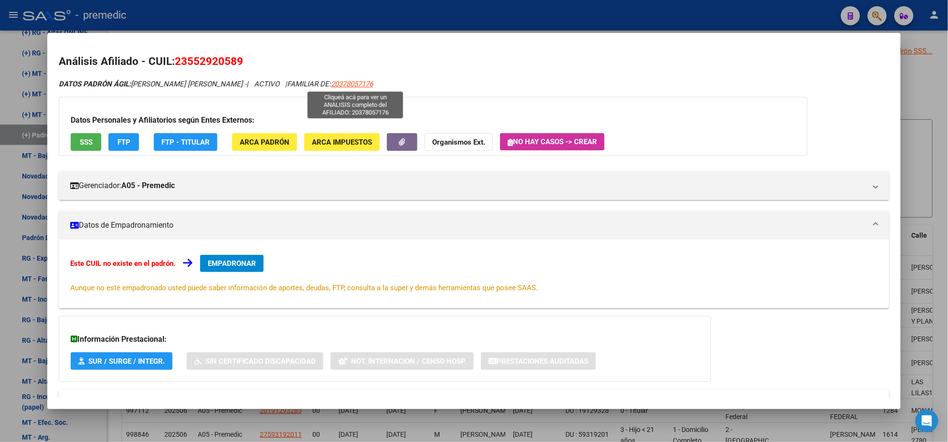
click at [364, 83] on span "20378057176" at bounding box center [352, 84] width 42 height 9
type textarea "20378057176"
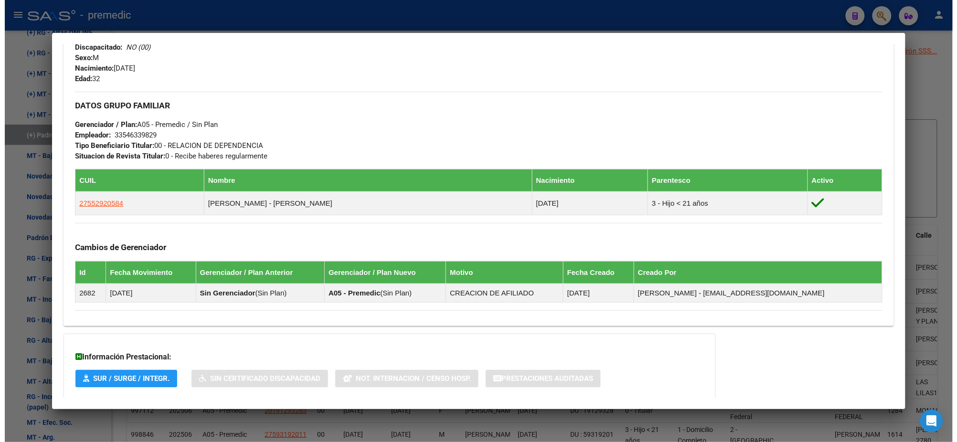
scroll to position [418, 0]
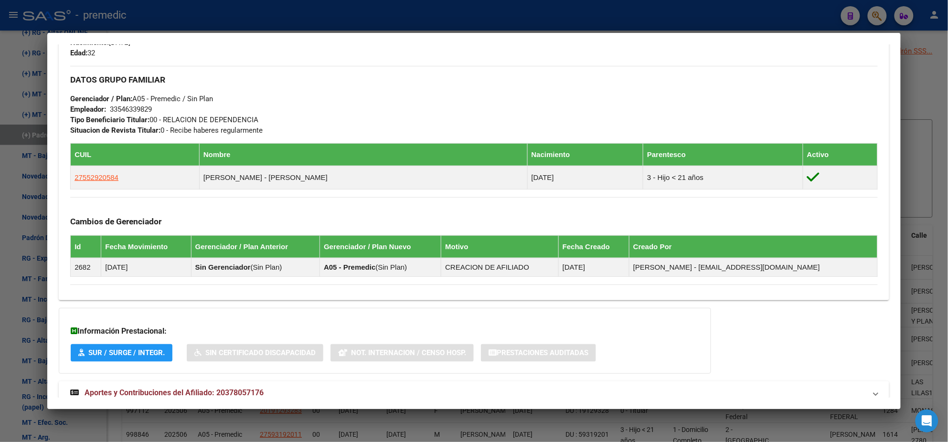
click at [351, 421] on div at bounding box center [474, 221] width 948 height 442
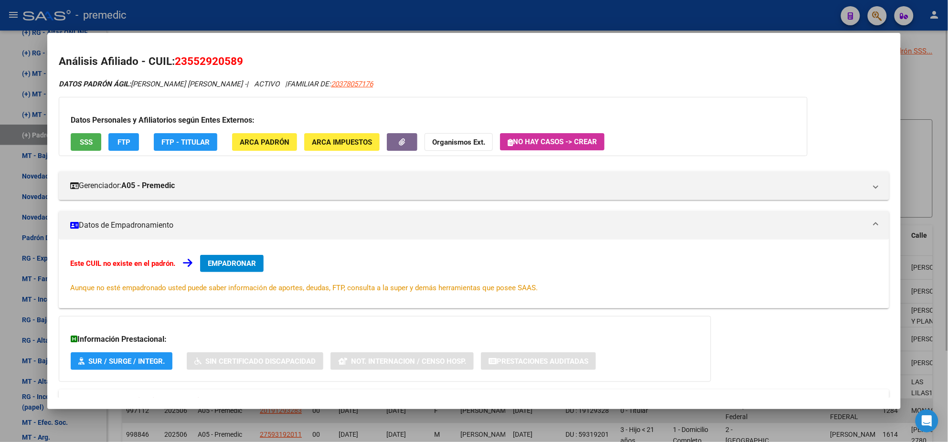
click at [245, 417] on div at bounding box center [474, 221] width 948 height 442
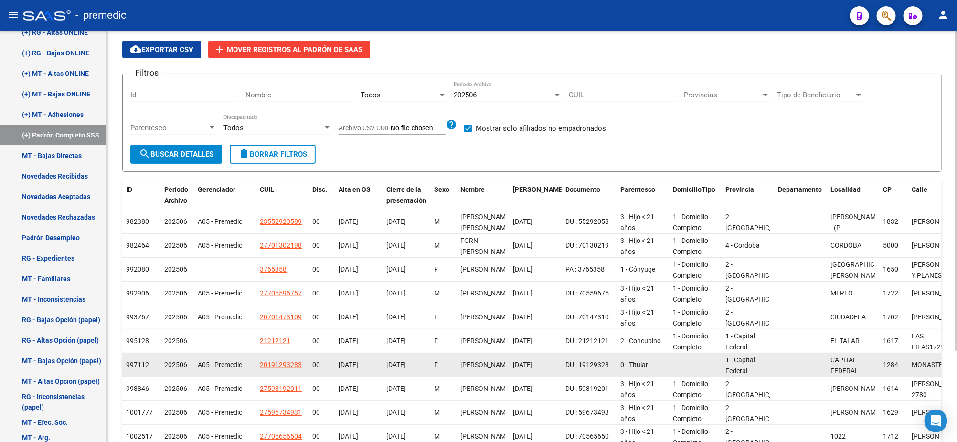
scroll to position [0, 0]
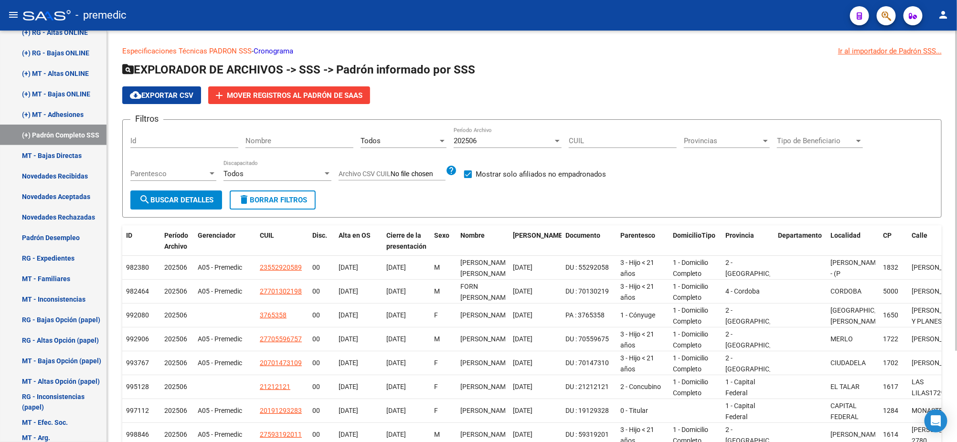
click at [862, 51] on div "Ir al importador de Padrón SSS..." at bounding box center [890, 51] width 104 height 11
click at [844, 52] on div "Ir al importador de Padrón SSS..." at bounding box center [890, 51] width 104 height 11
click at [906, 53] on div "Ir al importador de Padrón SSS..." at bounding box center [890, 51] width 104 height 11
click at [906, 49] on div "Ir al importador de Padrón SSS..." at bounding box center [890, 51] width 104 height 11
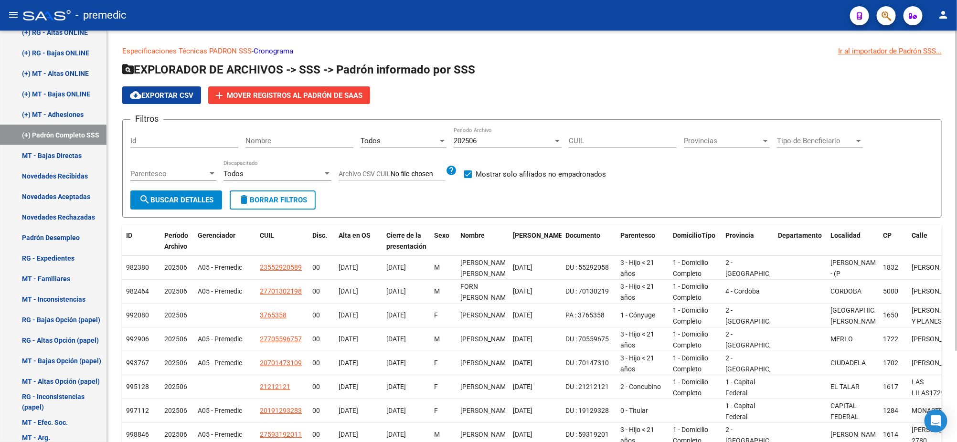
click at [866, 74] on h1 "EXPLORADOR DE ARCHIVOS -> SSS -> Padrón informado por SSS" at bounding box center [532, 70] width 820 height 17
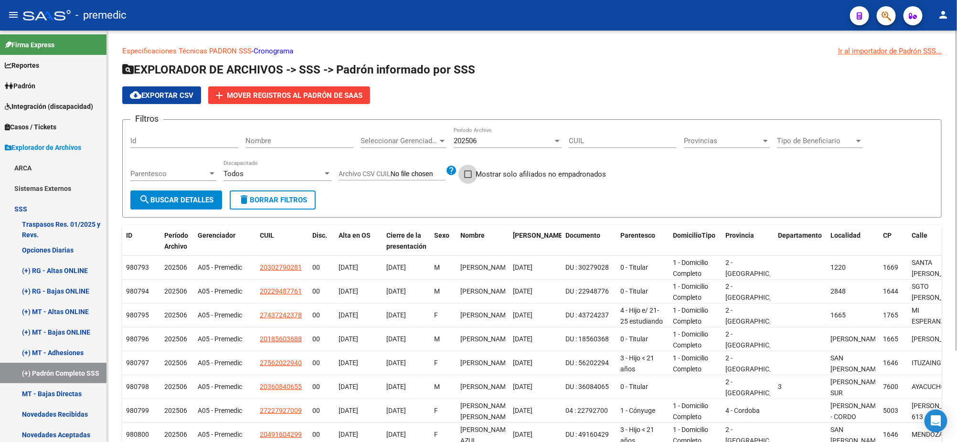
click at [471, 172] on span at bounding box center [468, 175] width 8 height 8
click at [468, 178] on input "Mostrar solo afiliados no empadronados" at bounding box center [468, 178] width 0 height 0
checkbox input "true"
click at [184, 203] on button "search Buscar Detalles" at bounding box center [176, 200] width 92 height 19
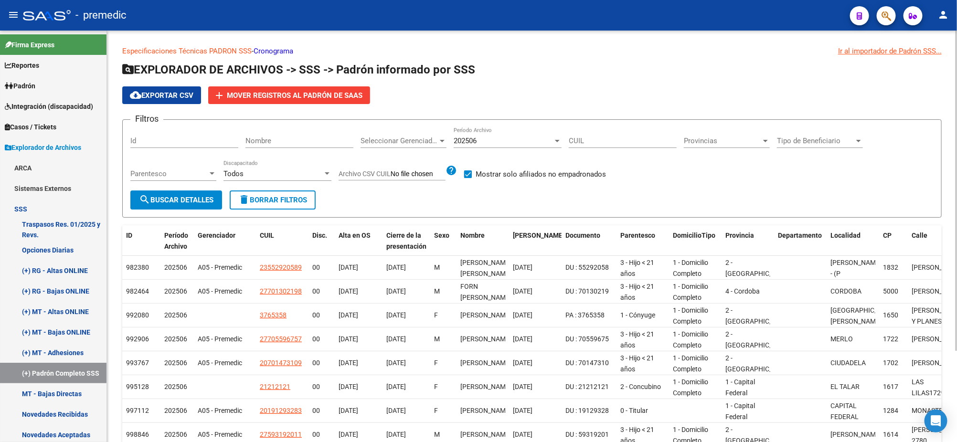
click at [193, 207] on button "search Buscar Detalles" at bounding box center [176, 200] width 92 height 19
click at [161, 196] on span "search Buscar Detalles" at bounding box center [176, 200] width 75 height 9
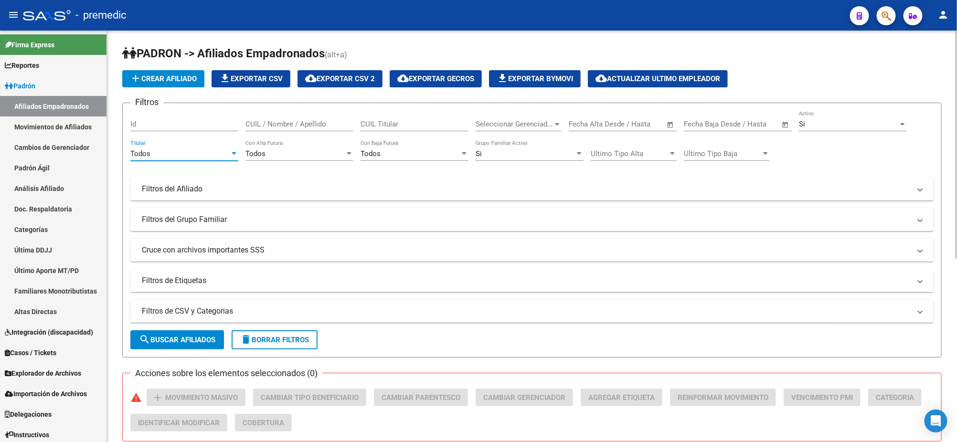
click at [210, 156] on div "Todos" at bounding box center [179, 154] width 99 height 9
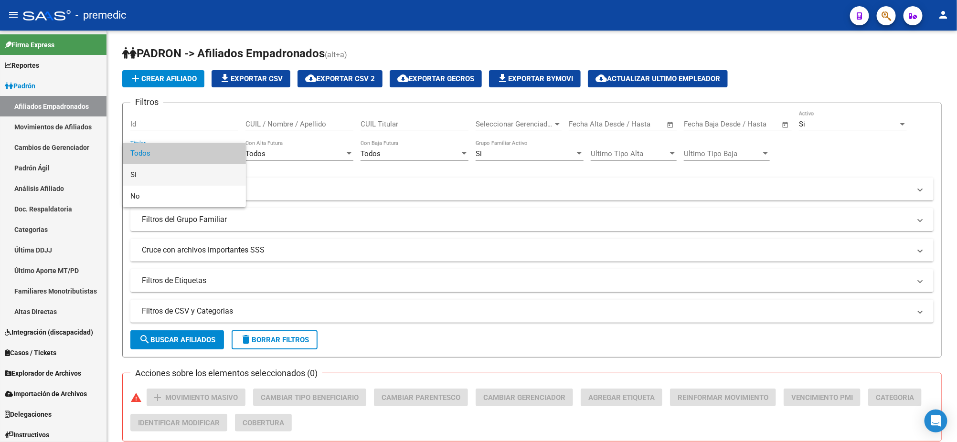
click at [203, 170] on span "Si" at bounding box center [184, 174] width 108 height 21
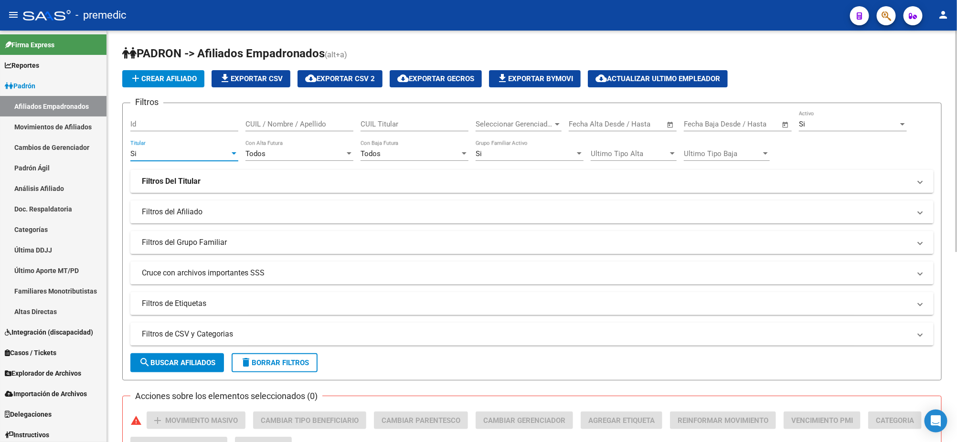
click at [502, 153] on div "Si" at bounding box center [525, 154] width 99 height 9
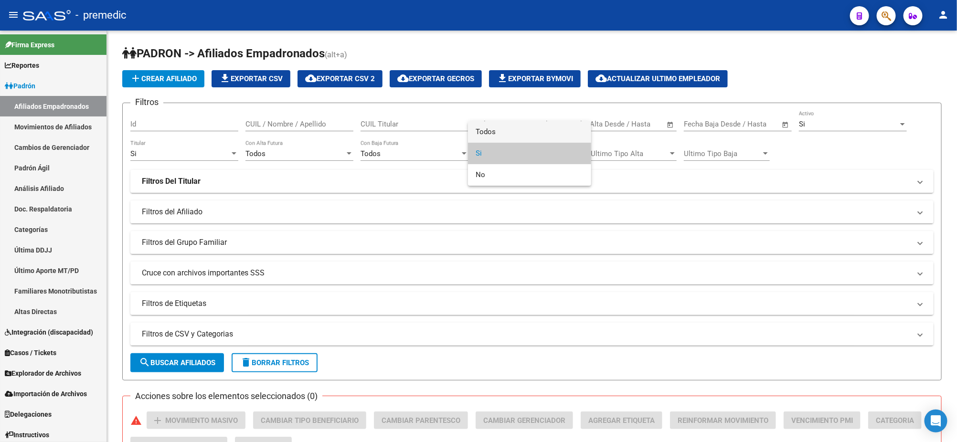
click at [502, 128] on span "Todos" at bounding box center [530, 131] width 108 height 21
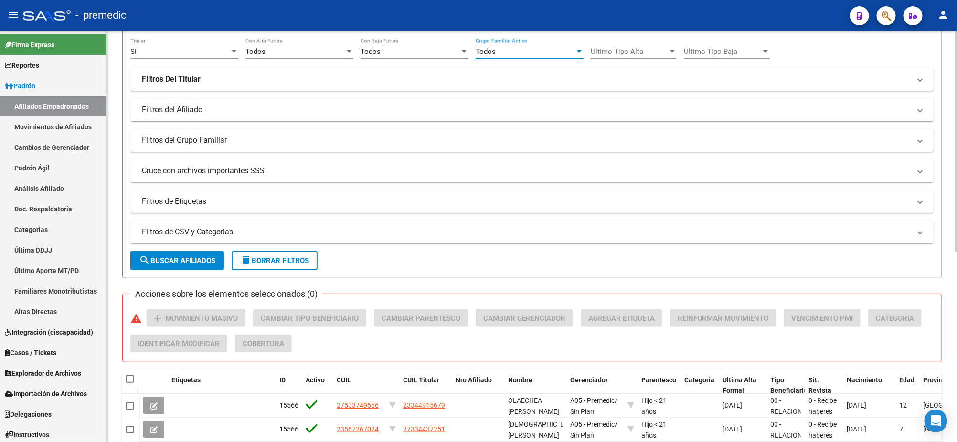
scroll to position [119, 0]
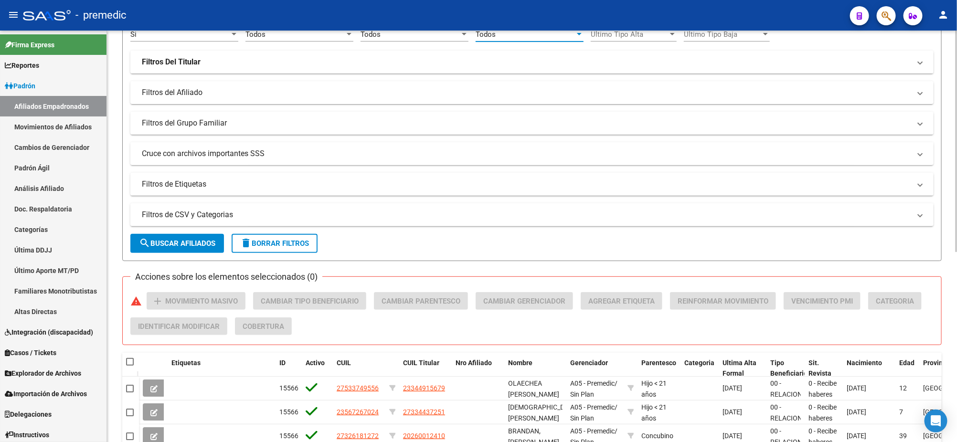
click at [195, 149] on mat-panel-title "Cruce con archivos importantes SSS" at bounding box center [526, 154] width 769 height 11
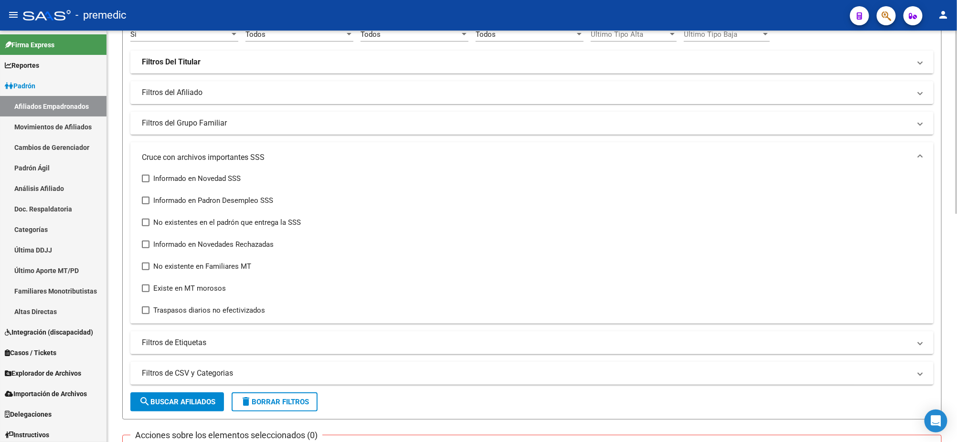
click at [157, 61] on strong "Filtros Del Titular" at bounding box center [171, 62] width 59 height 11
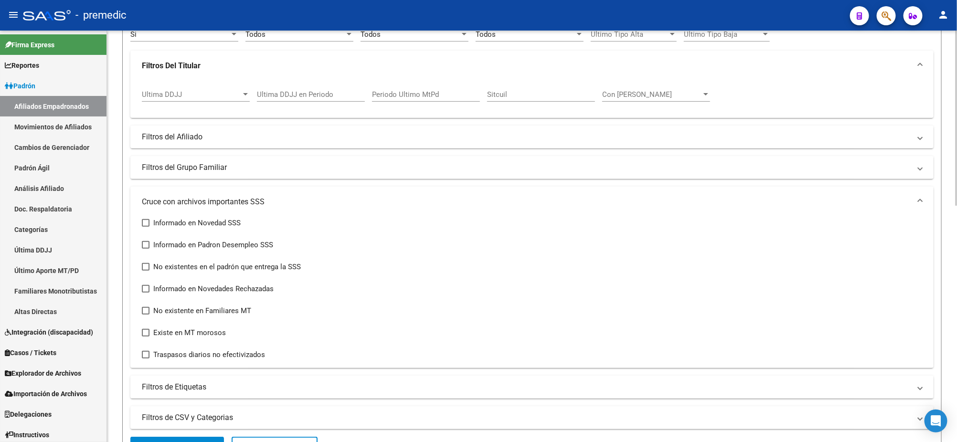
click at [273, 90] on input "Ultima DDJJ en Periodo" at bounding box center [311, 94] width 108 height 9
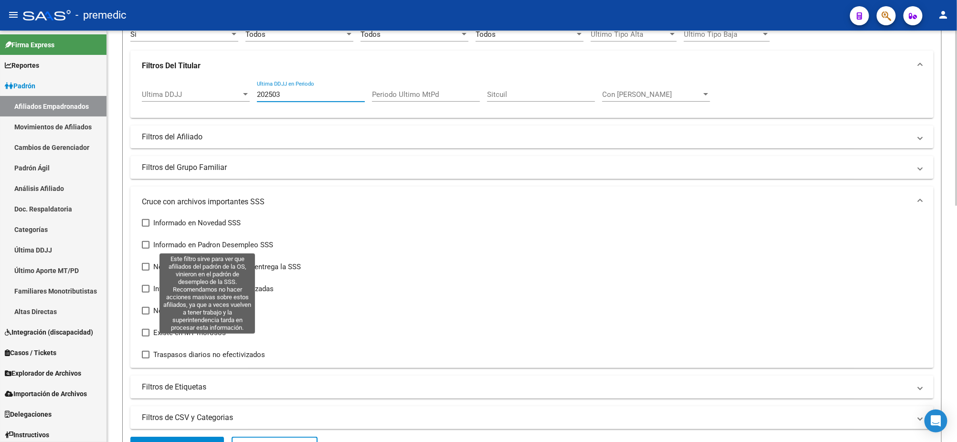
type input "202503"
click at [145, 244] on span at bounding box center [146, 245] width 8 height 8
click at [145, 249] on input "Informado en Padron Desempleo SSS" at bounding box center [145, 249] width 0 height 0
checkbox input "true"
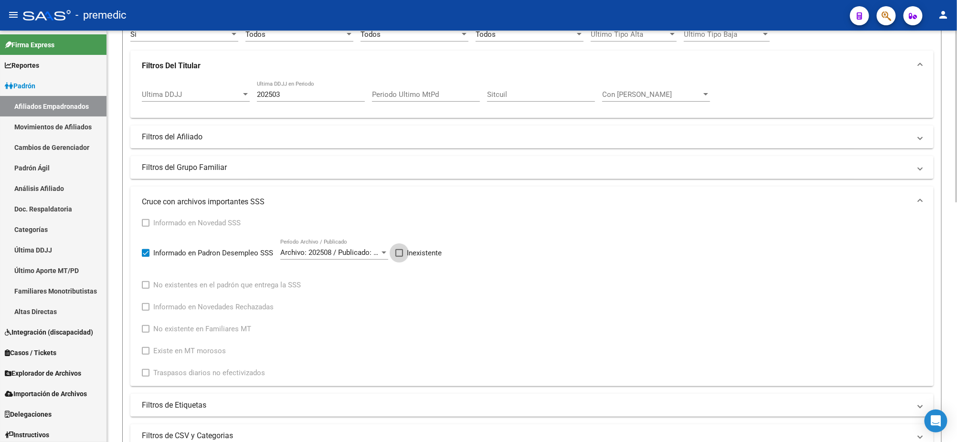
click at [405, 251] on label "Inexistente" at bounding box center [419, 252] width 46 height 11
click at [399, 257] on input "Inexistente" at bounding box center [399, 257] width 0 height 0
checkbox input "true"
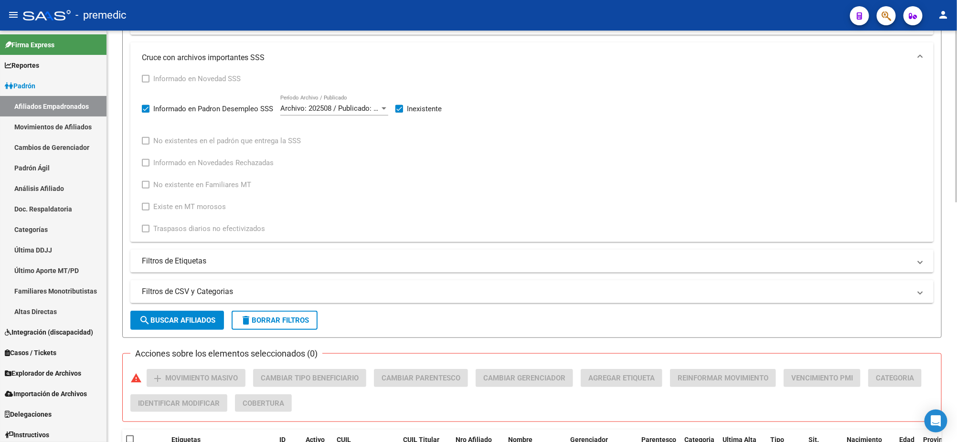
scroll to position [299, 0]
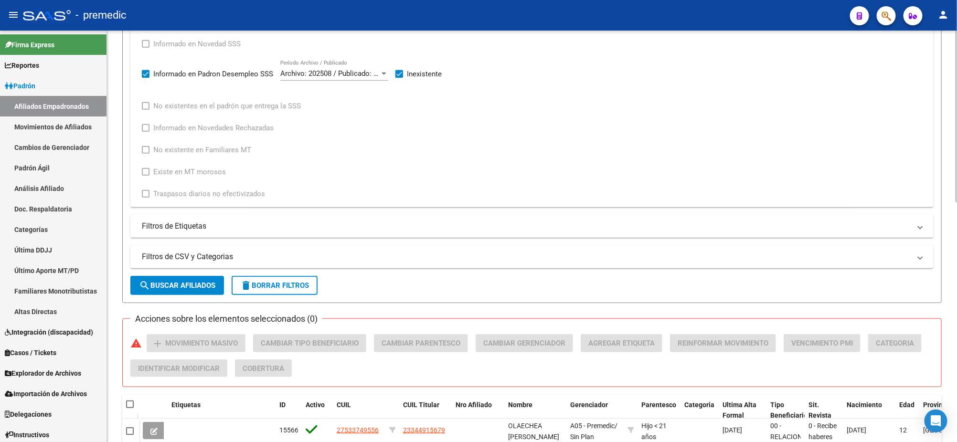
click at [150, 285] on span "search Buscar Afiliados" at bounding box center [177, 285] width 76 height 9
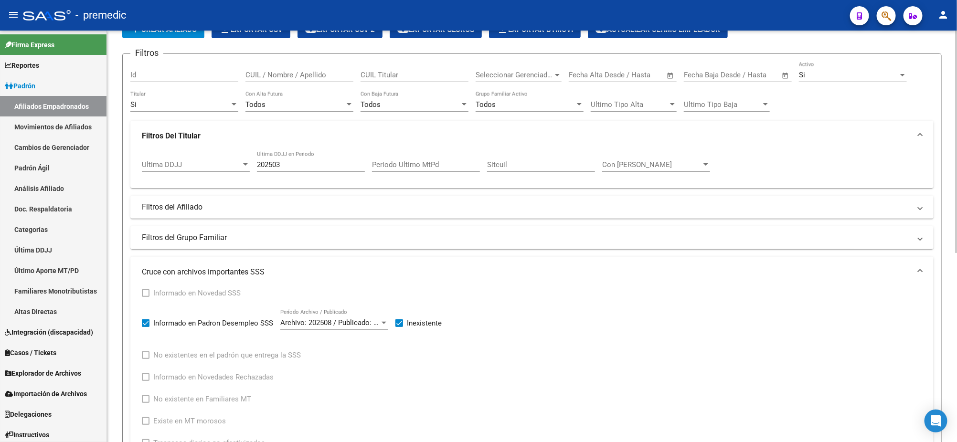
scroll to position [0, 0]
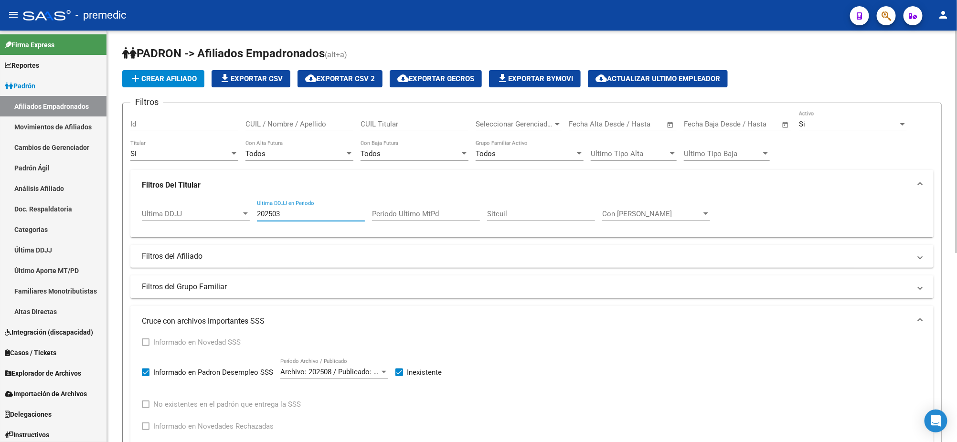
click at [282, 214] on input "202503" at bounding box center [311, 214] width 108 height 9
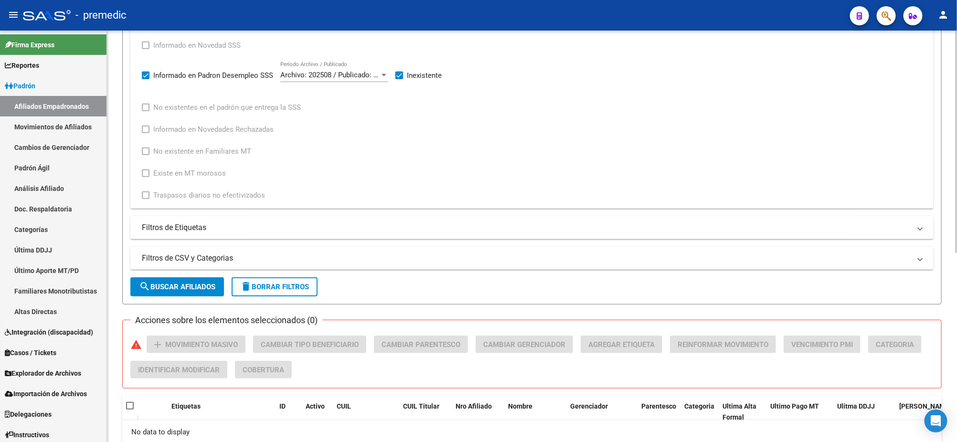
scroll to position [299, 0]
type input "202504"
click at [157, 281] on span "search Buscar Afiliados" at bounding box center [177, 285] width 76 height 9
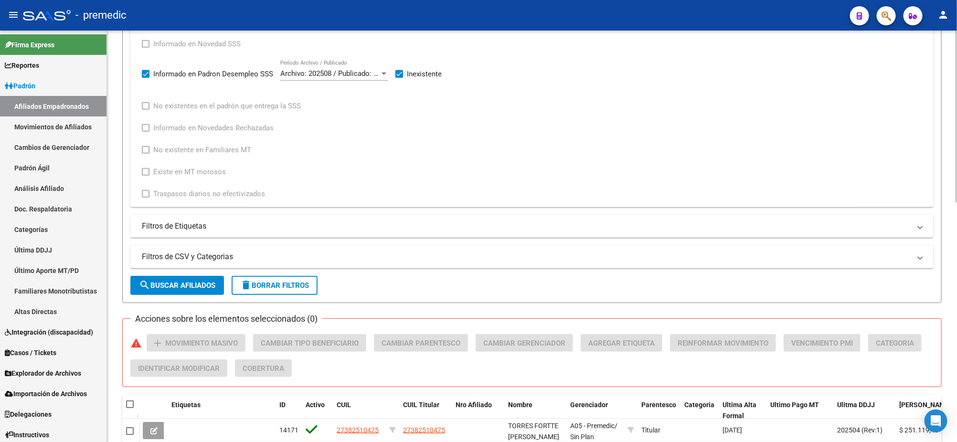
click at [121, 252] on div "PADRON -> Afiliados Empadronados (alt+a) add Crear Afiliado file_download Expor…" at bounding box center [532, 222] width 850 height 981
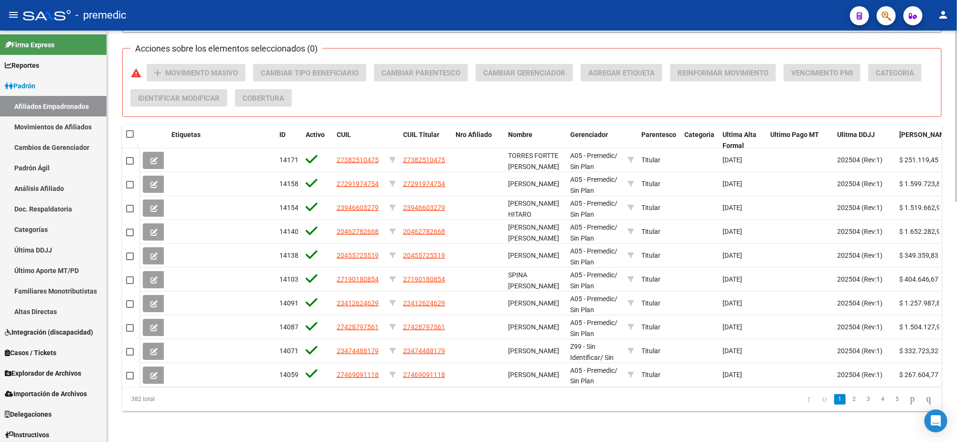
scroll to position [576, 0]
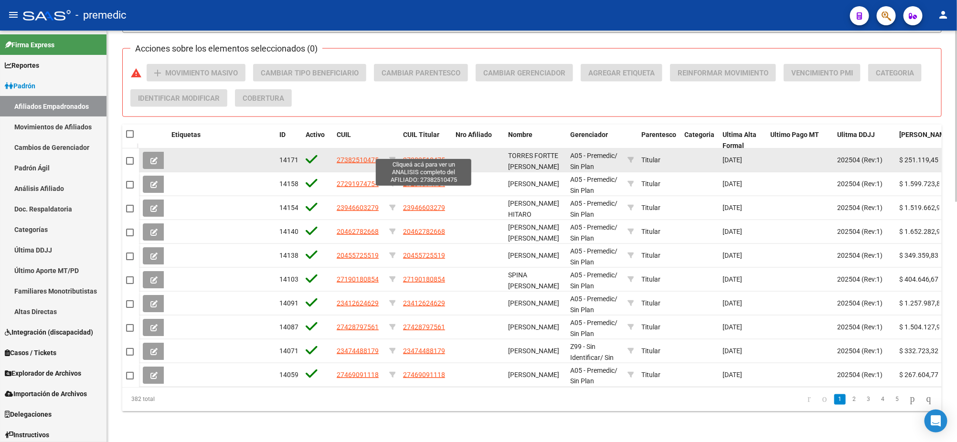
click at [416, 156] on span "27382510475" at bounding box center [424, 160] width 42 height 8
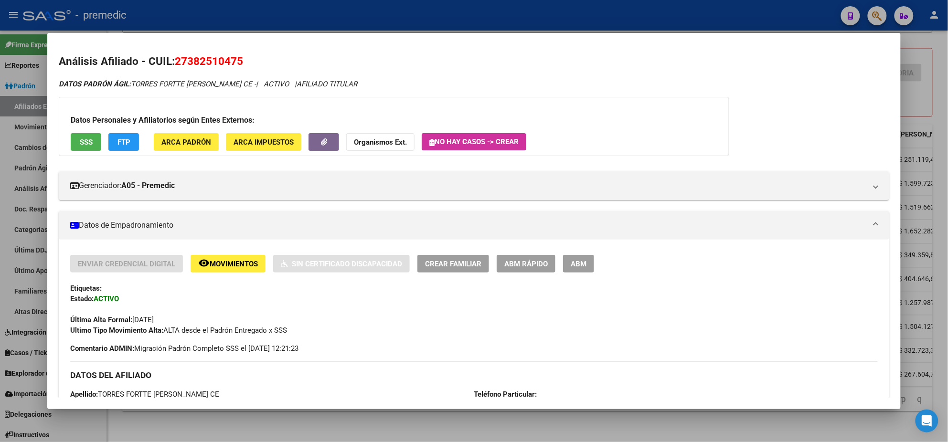
drag, startPoint x: 173, startPoint y: 61, endPoint x: 238, endPoint y: 62, distance: 65.0
click at [238, 62] on span "27382510475" at bounding box center [209, 61] width 68 height 12
copy span "27382510475"
click at [210, 426] on div at bounding box center [474, 221] width 948 height 442
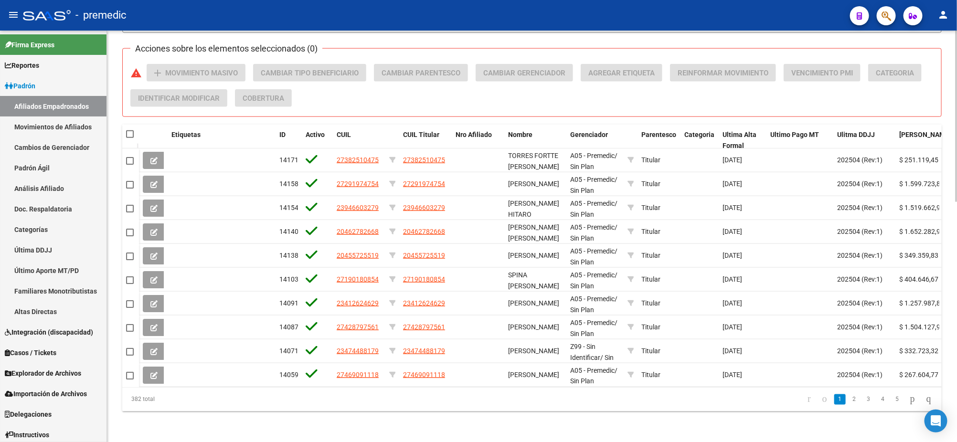
click at [132, 130] on span at bounding box center [130, 134] width 8 height 8
click at [130, 138] on input "checkbox" at bounding box center [129, 138] width 0 height 0
checkbox input "true"
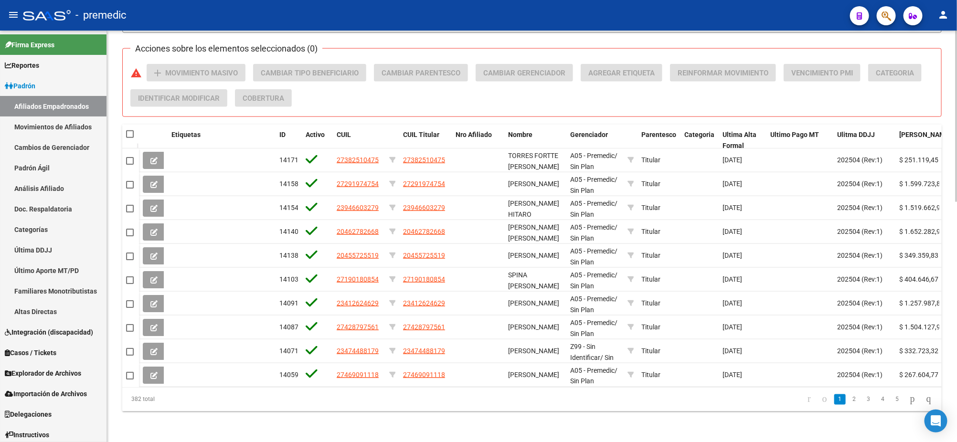
checkbox input "true"
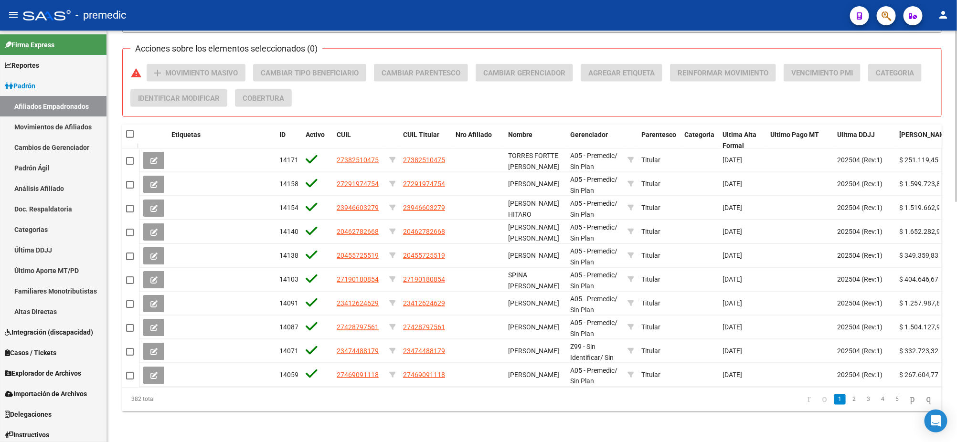
checkbox input "true"
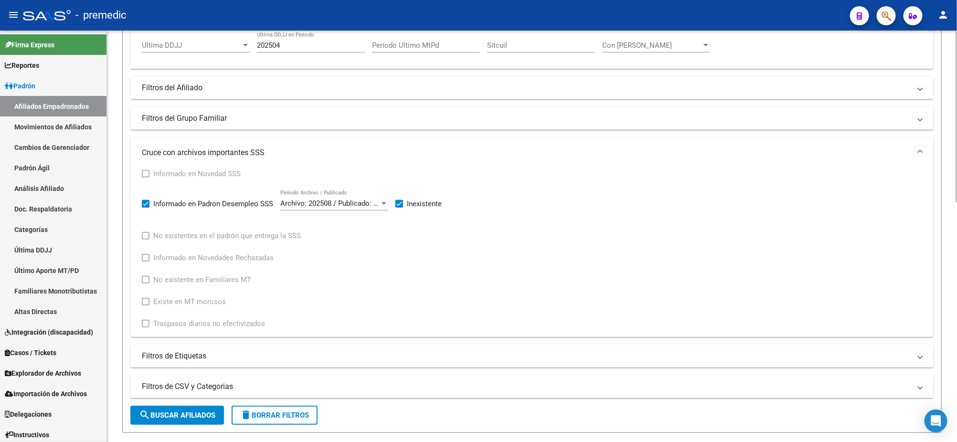
scroll to position [0, 0]
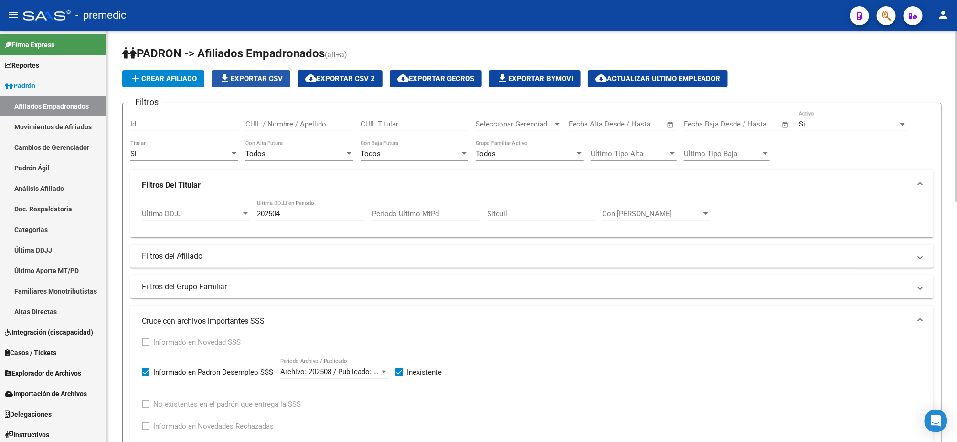
click at [261, 75] on span "file_download Exportar CSV" at bounding box center [251, 79] width 64 height 9
click at [349, 75] on span "cloud_download Exportar CSV 2" at bounding box center [340, 79] width 70 height 9
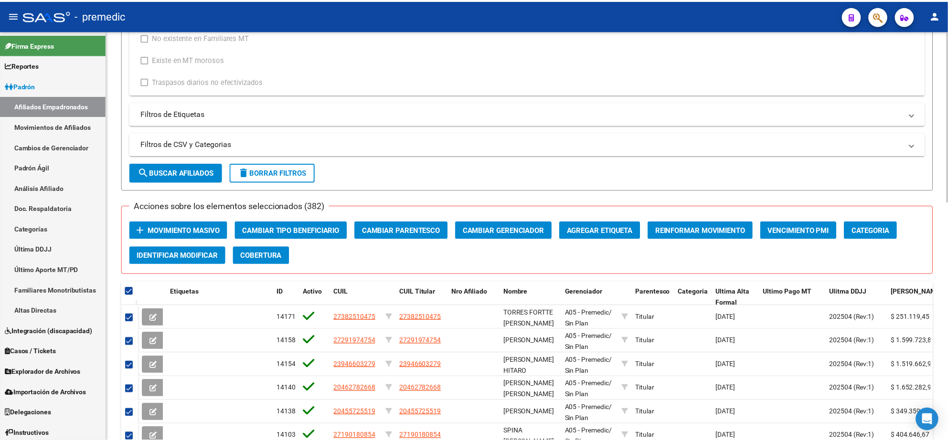
scroll to position [396, 0]
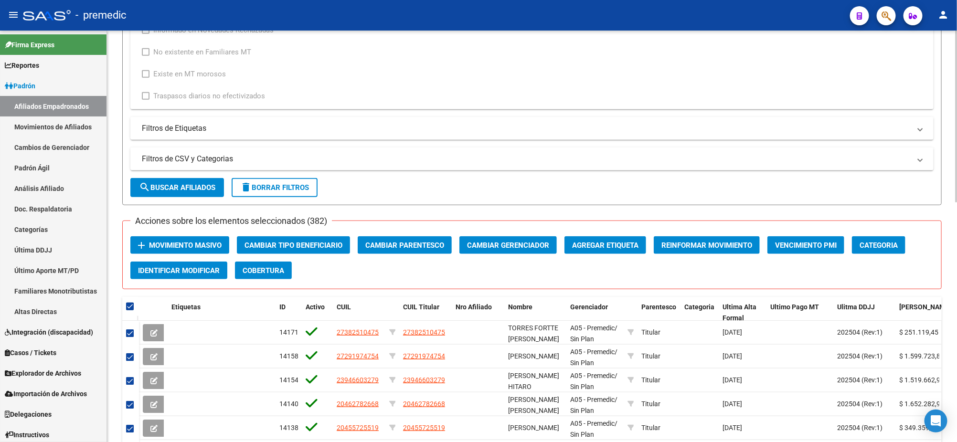
click at [177, 241] on span "Movimiento Masivo" at bounding box center [185, 245] width 73 height 9
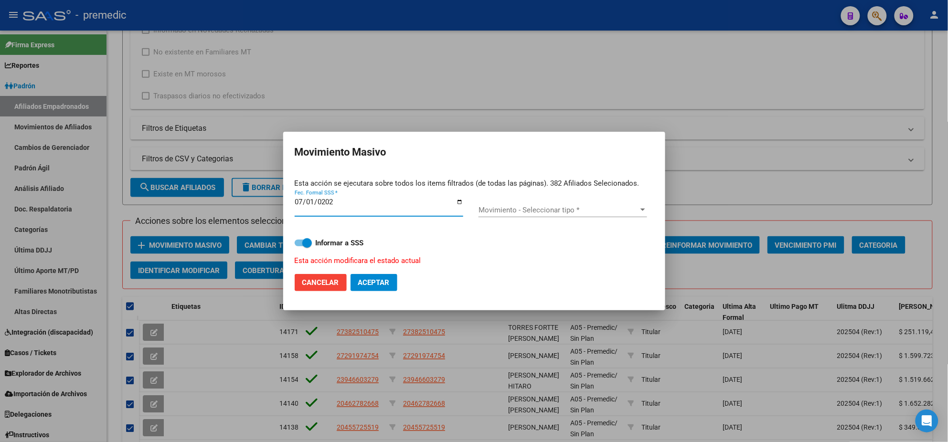
type input "[DATE]"
click at [493, 207] on span "Movimiento - Seleccionar tipo *" at bounding box center [559, 210] width 160 height 9
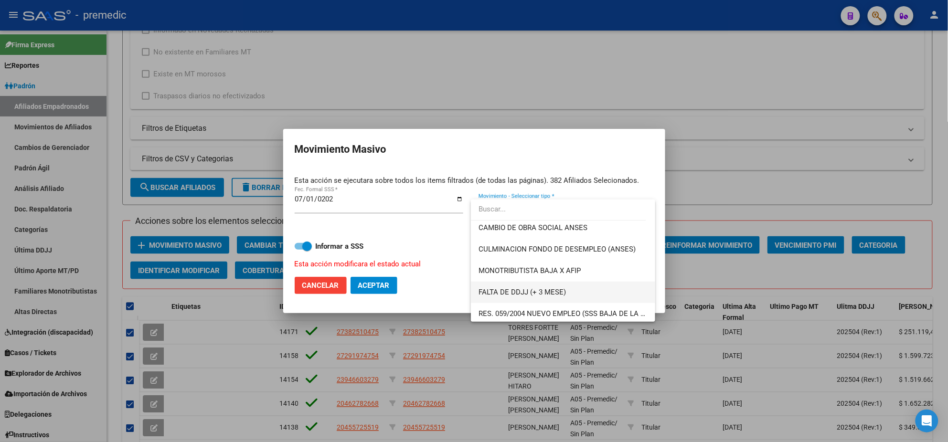
scroll to position [238, 0]
click at [527, 270] on span "FALTA DE DDJJ (+ 3 MESE)" at bounding box center [522, 272] width 87 height 9
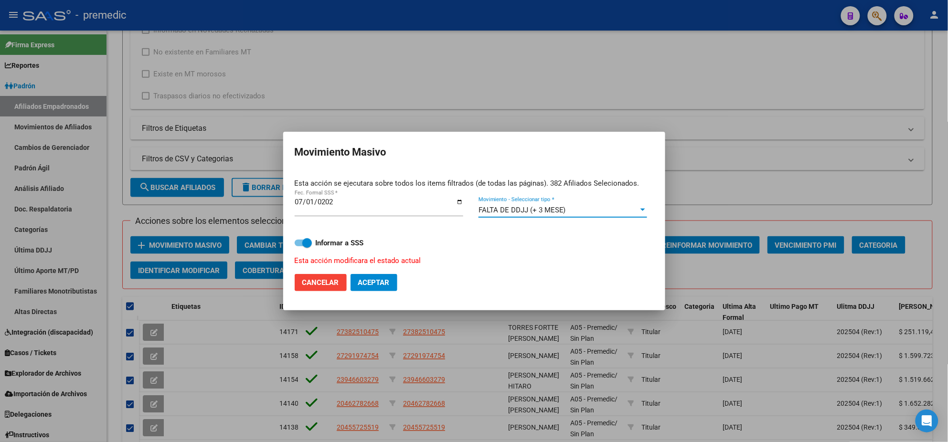
click at [361, 278] on span "Aceptar" at bounding box center [374, 282] width 32 height 9
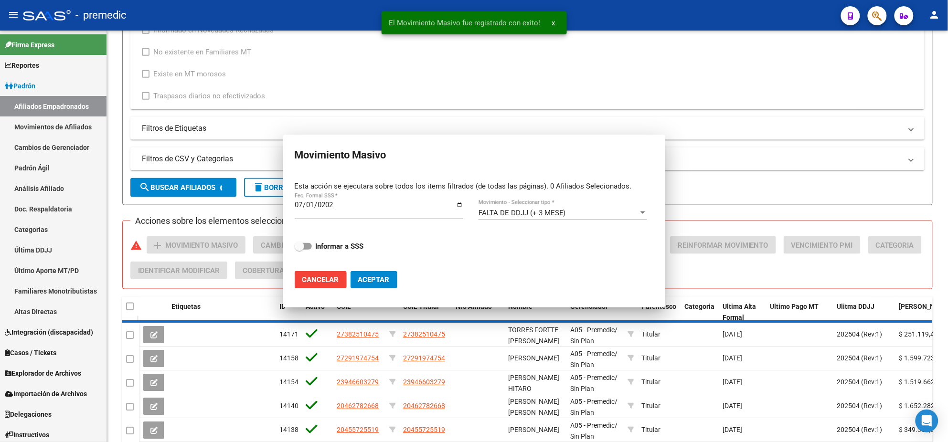
checkbox input "false"
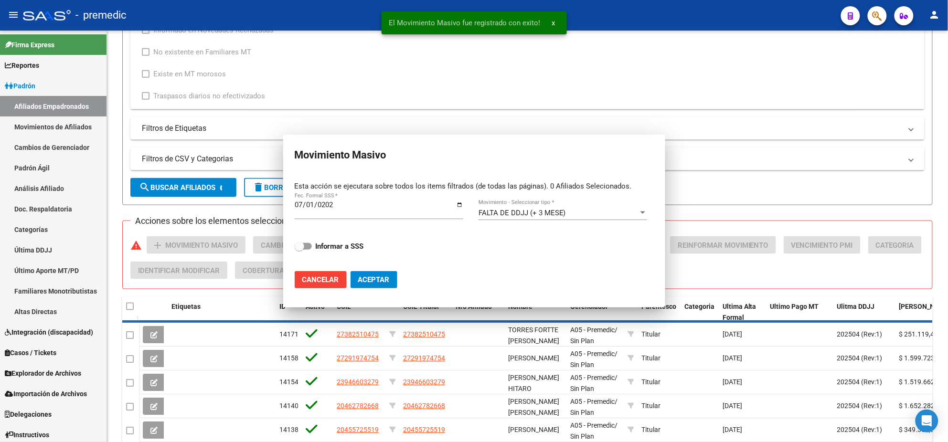
checkbox input "false"
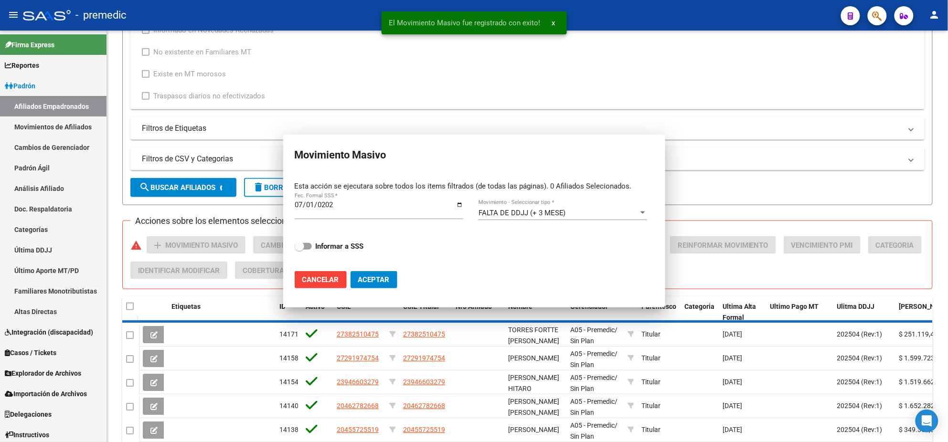
checkbox input "false"
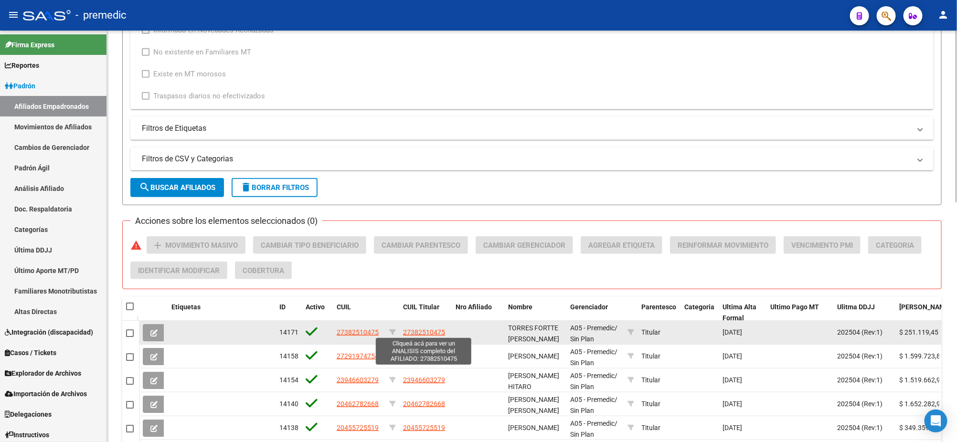
click at [407, 330] on span "27382510475" at bounding box center [424, 333] width 42 height 8
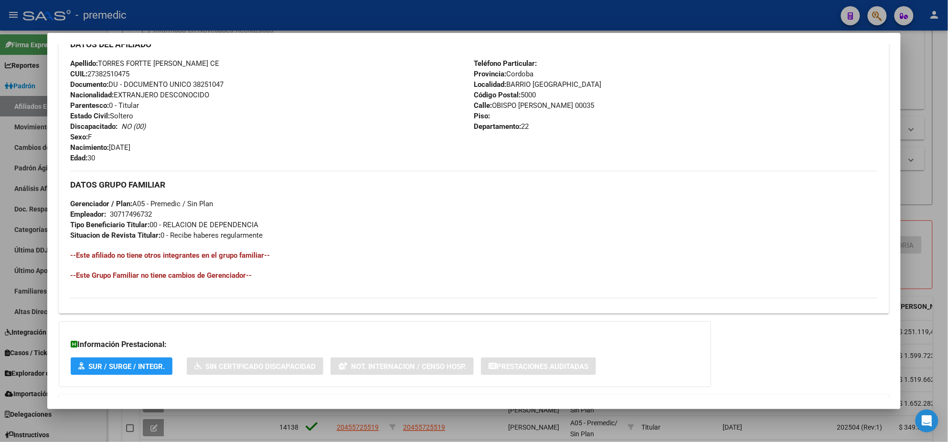
scroll to position [393, 0]
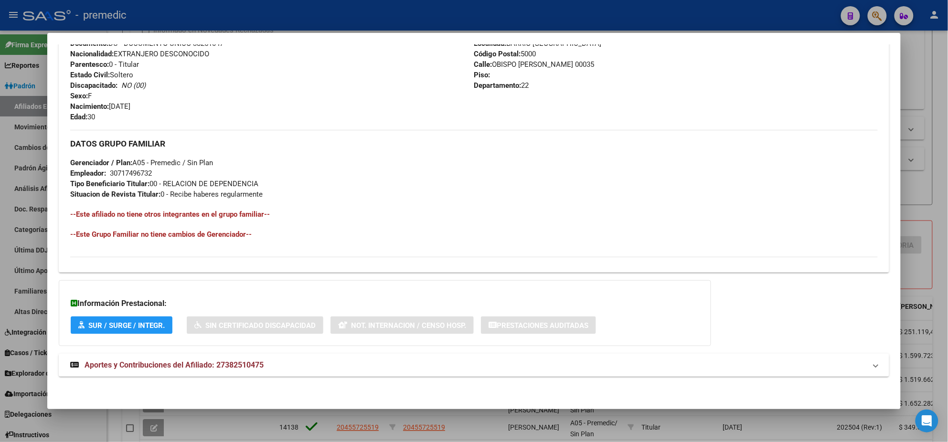
click at [182, 364] on span "Aportes y Contribuciones del Afiliado: 27382510475" at bounding box center [174, 365] width 179 height 9
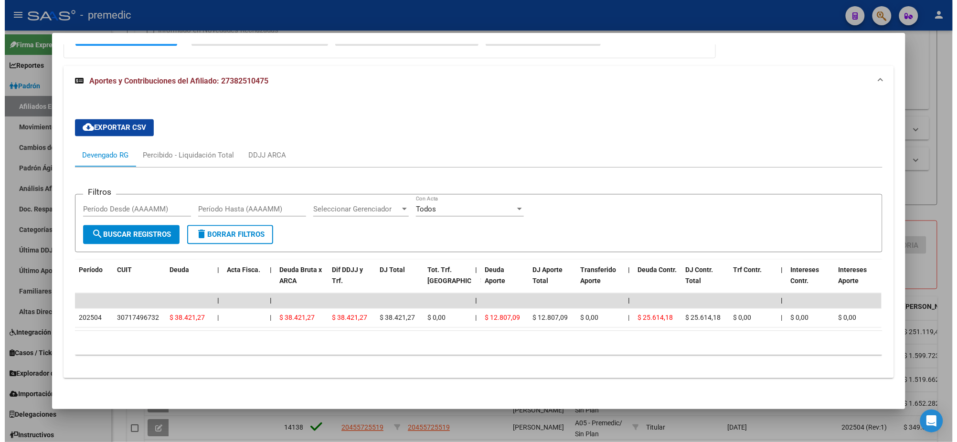
scroll to position [691, 0]
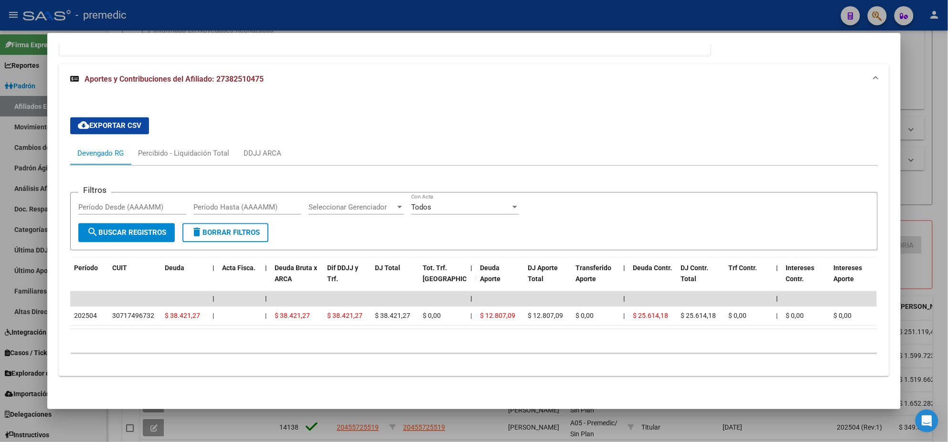
click at [113, 421] on div at bounding box center [474, 221] width 948 height 442
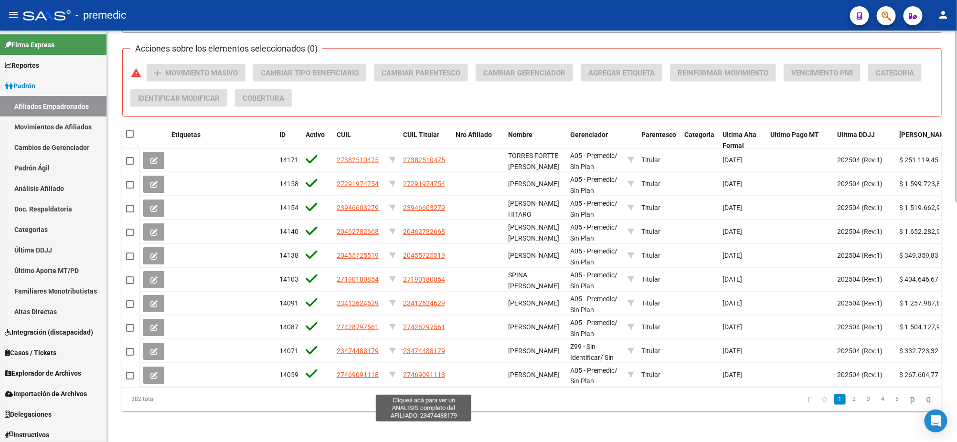
scroll to position [576, 0]
click at [740, 131] on span "Ultima Alta Formal" at bounding box center [740, 140] width 34 height 19
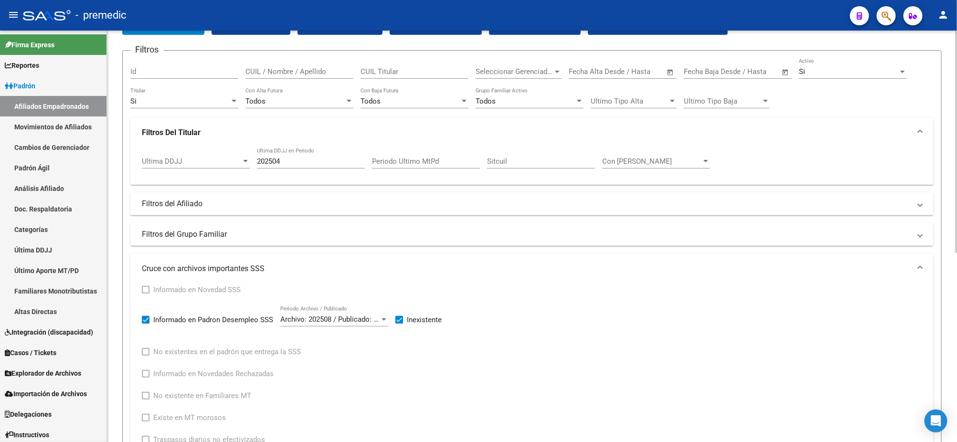
scroll to position [0, 0]
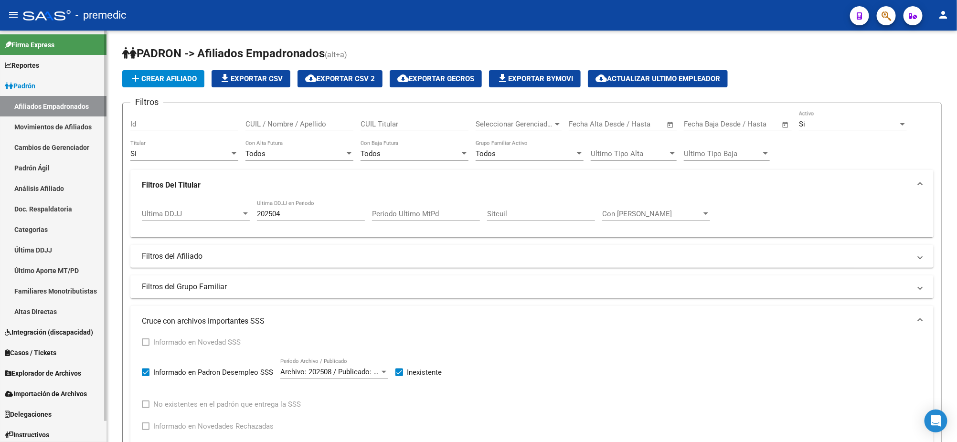
click at [12, 249] on link "Última DDJJ" at bounding box center [53, 250] width 107 height 21
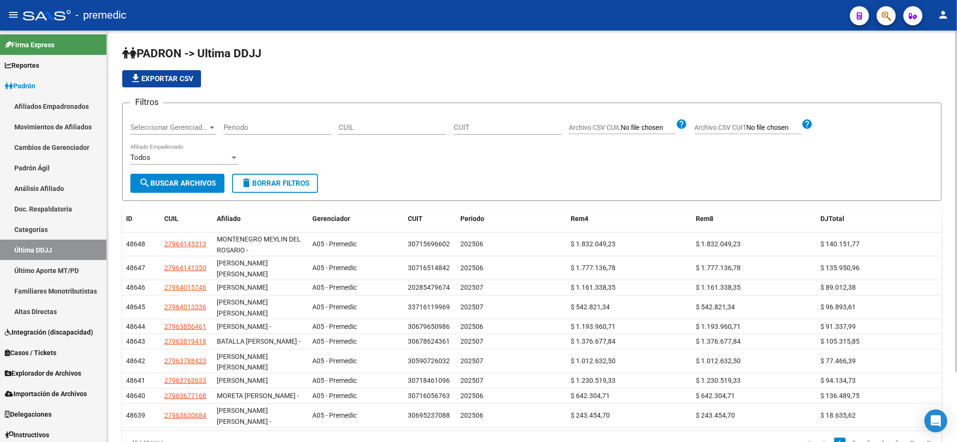
click at [205, 128] on span "Seleccionar Gerenciador" at bounding box center [168, 127] width 77 height 9
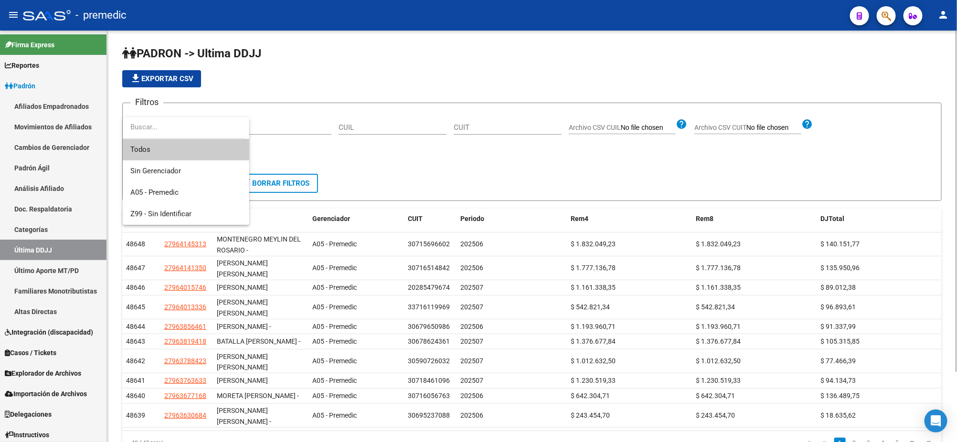
click at [320, 164] on div at bounding box center [478, 221] width 957 height 442
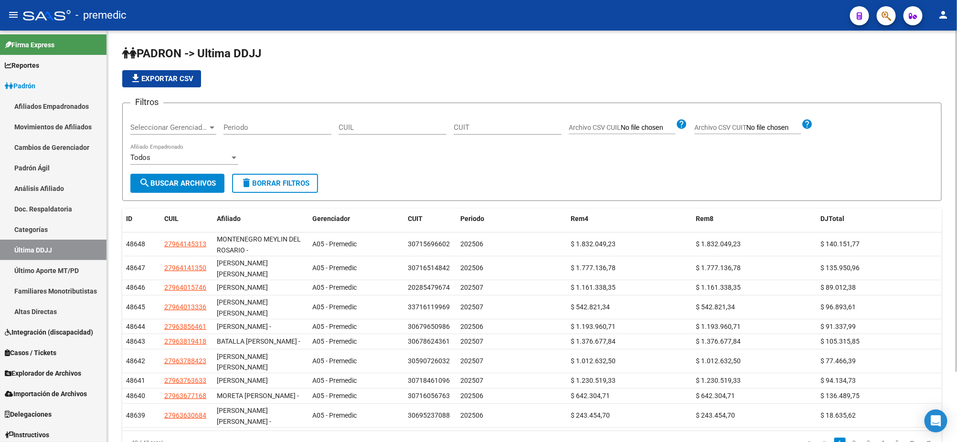
click at [286, 128] on input "Periodo" at bounding box center [278, 127] width 108 height 9
type input "202501"
click at [195, 174] on button "search Buscar Archivos" at bounding box center [177, 183] width 94 height 19
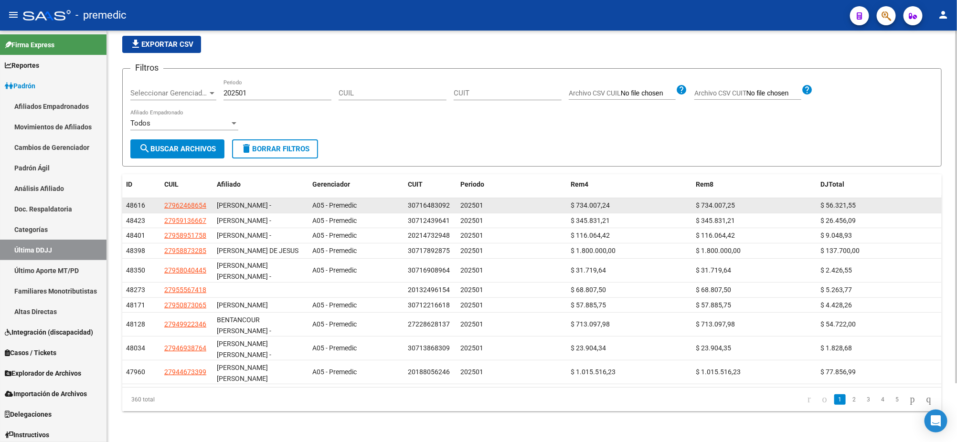
scroll to position [68, 0]
drag, startPoint x: 171, startPoint y: 174, endPoint x: 200, endPoint y: 177, distance: 29.8
click at [200, 202] on span "27962468654" at bounding box center [185, 206] width 42 height 8
copy span "96246865"
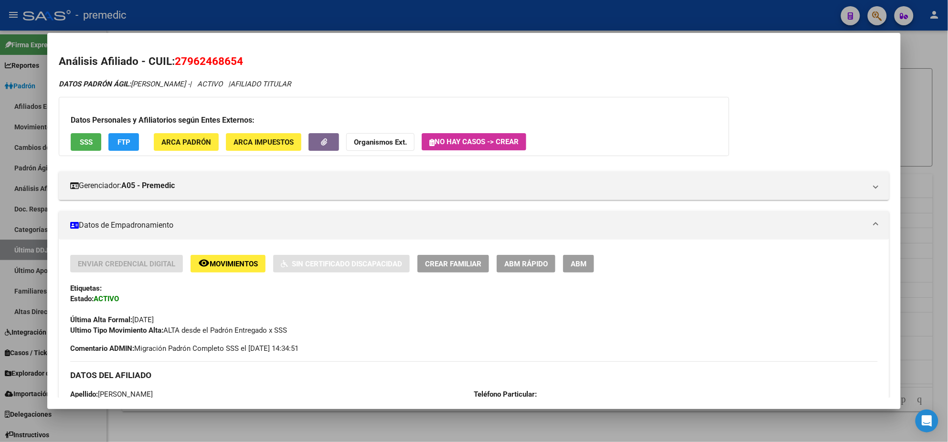
click at [252, 426] on div at bounding box center [474, 221] width 948 height 442
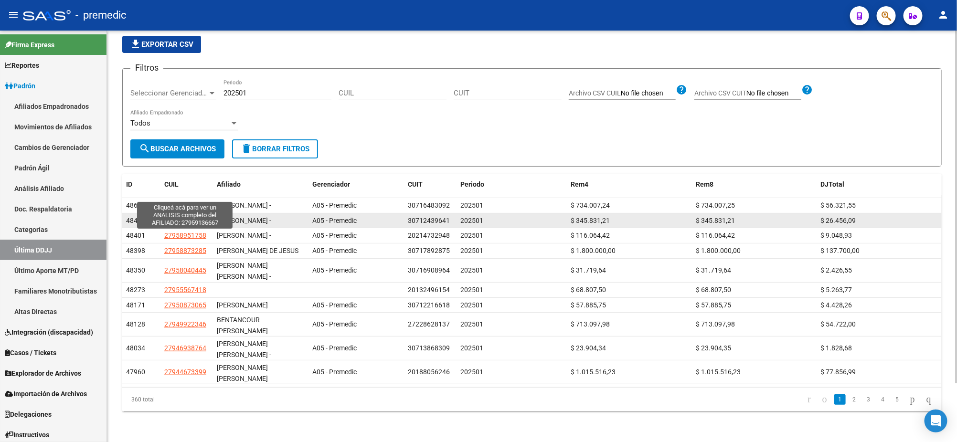
click at [180, 217] on span "27959136667" at bounding box center [185, 221] width 42 height 8
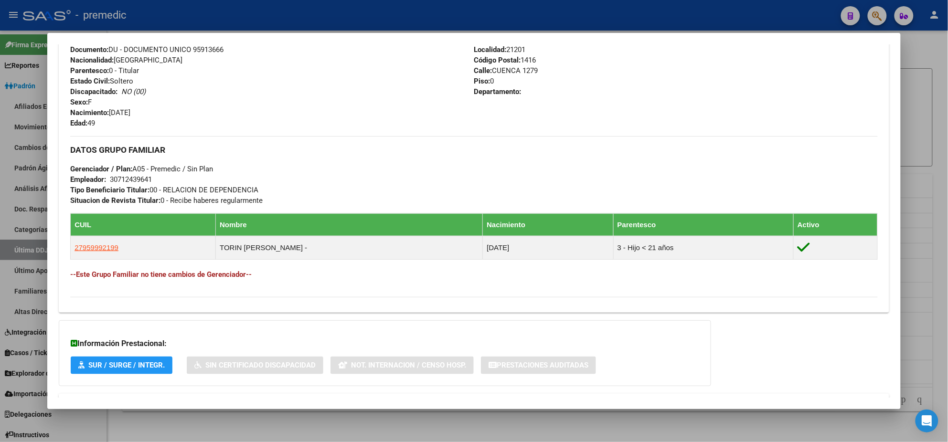
scroll to position [406, 0]
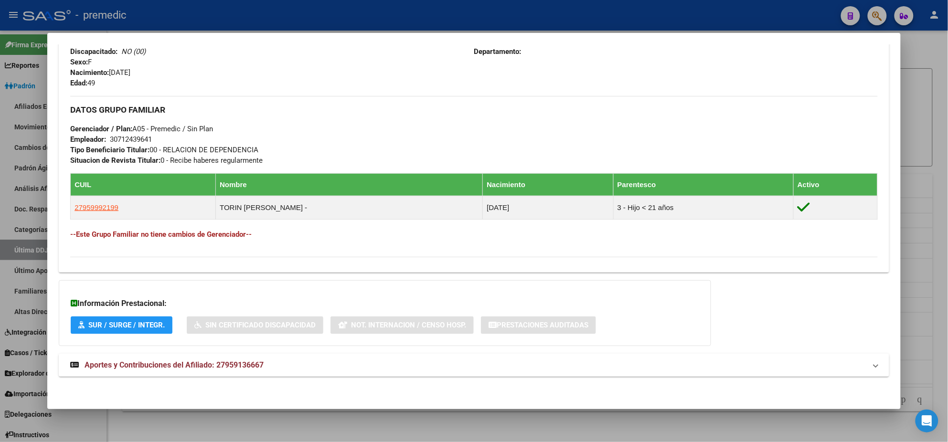
click at [186, 363] on span "Aportes y Contribuciones del Afiliado: 27959136667" at bounding box center [174, 365] width 179 height 9
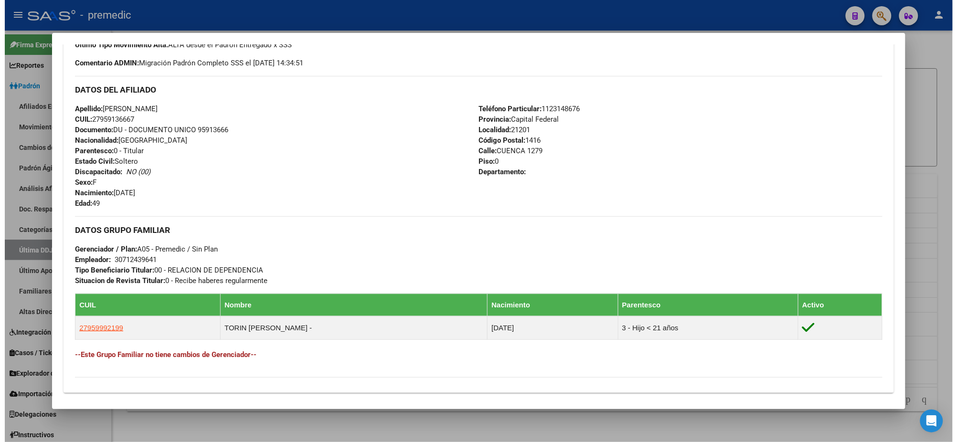
scroll to position [0, 0]
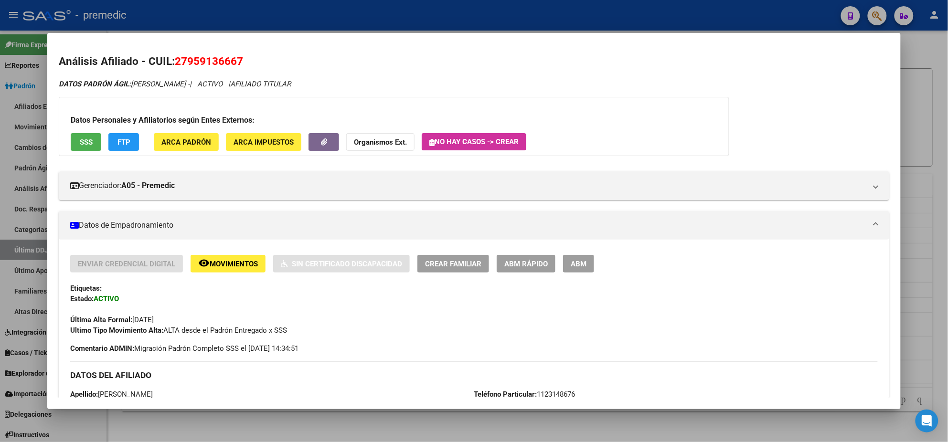
click at [189, 430] on div at bounding box center [474, 221] width 948 height 442
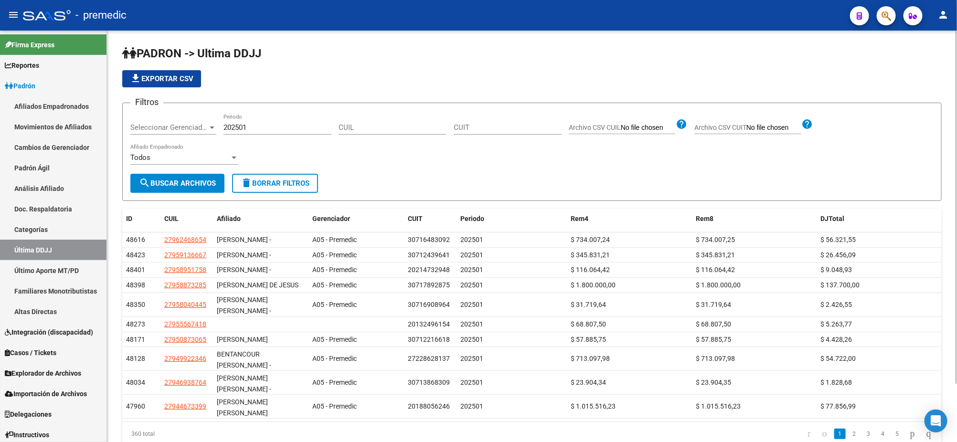
click at [151, 77] on span "file_download Exportar CSV" at bounding box center [162, 79] width 64 height 9
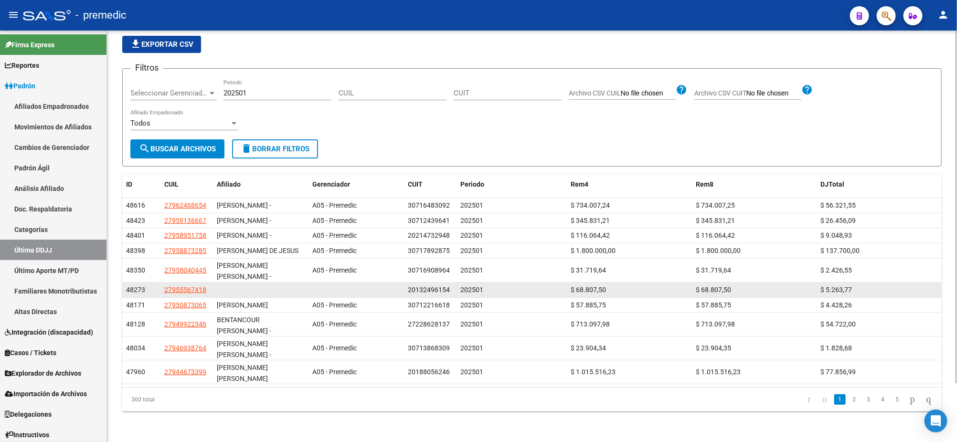
scroll to position [68, 0]
click at [176, 286] on span "27955567418" at bounding box center [185, 290] width 42 height 8
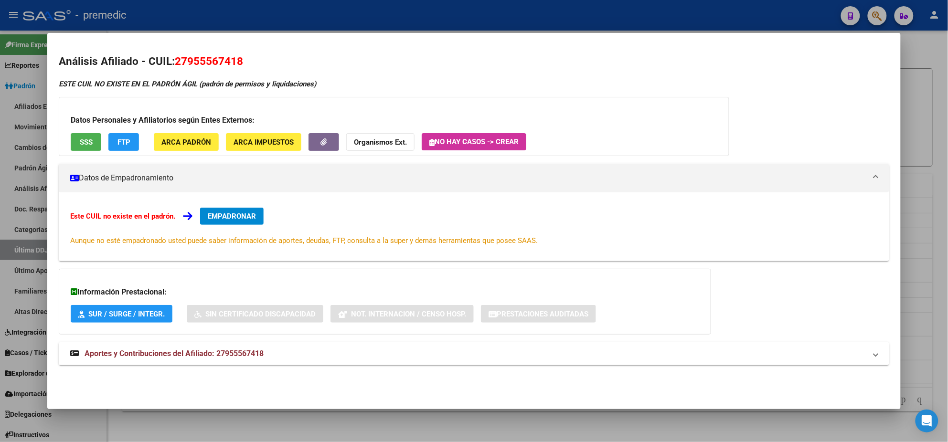
click at [193, 425] on div at bounding box center [474, 221] width 948 height 442
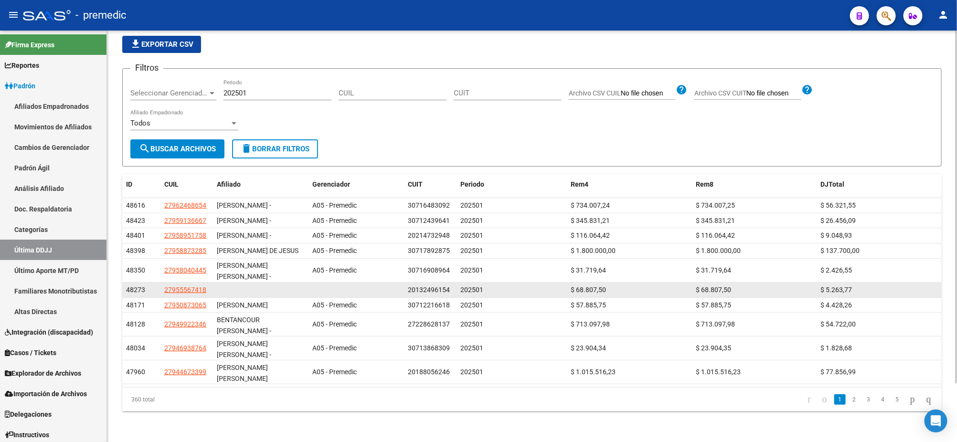
drag, startPoint x: 448, startPoint y: 283, endPoint x: 396, endPoint y: 285, distance: 52.1
click at [396, 285] on div "48273 27955567418 20132496154 202501 $ 68.807,50 $ 68.807,50 $ 5.263,77" at bounding box center [532, 290] width 820 height 15
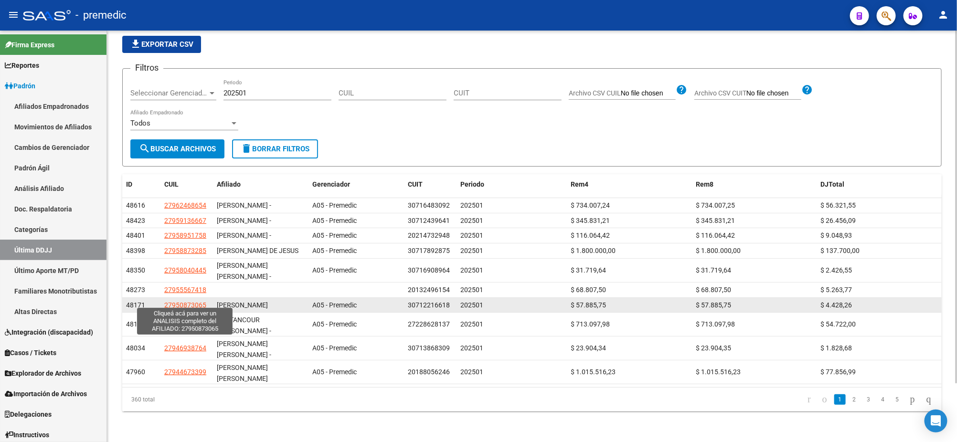
click at [175, 301] on span "27950873065" at bounding box center [185, 305] width 42 height 8
type textarea "27950873065"
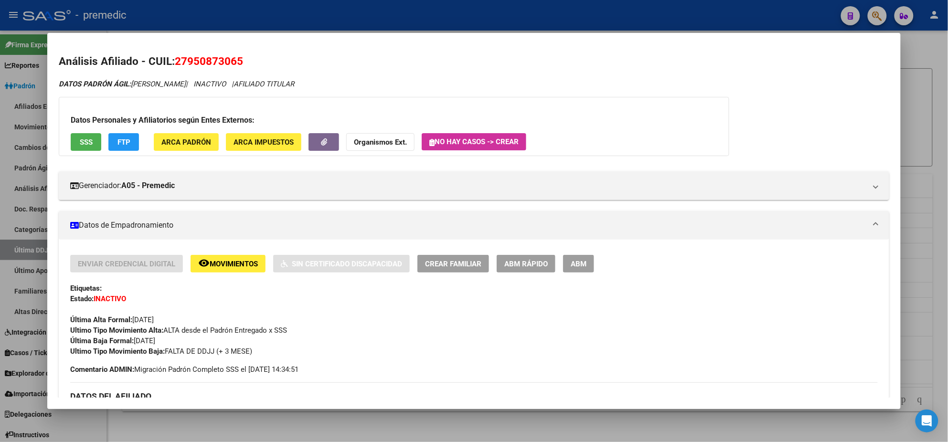
drag, startPoint x: 310, startPoint y: 84, endPoint x: 276, endPoint y: 94, distance: 35.7
click at [294, 84] on icon "DATOS PADRÓN ÁGIL: VILLANUEVA BARRERA TATIANA VAL | INACTIVO | AFILIADO TITULAR" at bounding box center [176, 84] width 235 height 9
click at [202, 427] on div at bounding box center [474, 221] width 948 height 442
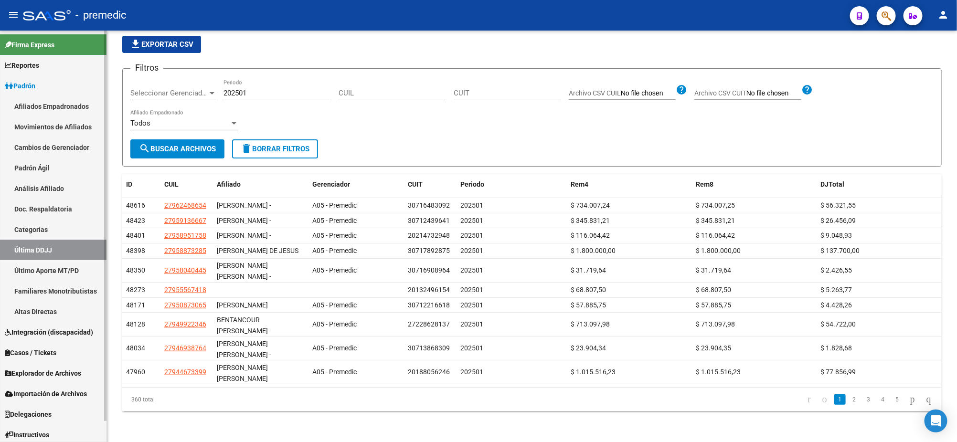
click at [35, 109] on link "Afiliados Empadronados" at bounding box center [53, 106] width 107 height 21
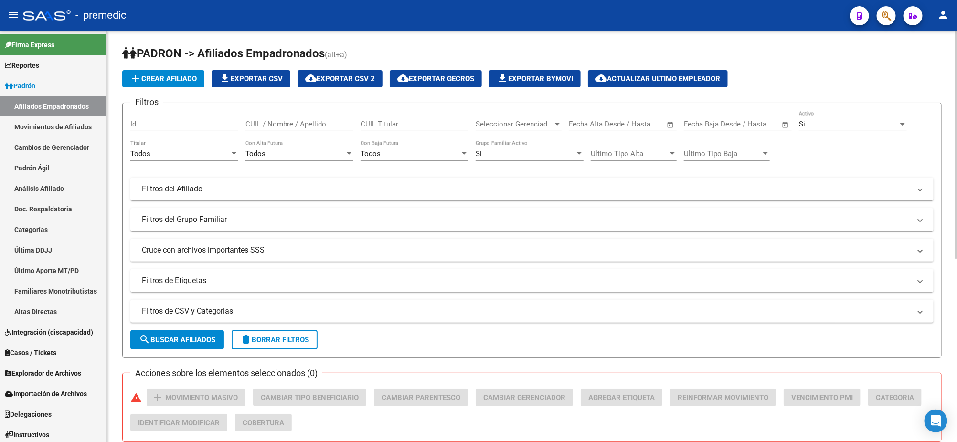
click at [155, 154] on div "Todos" at bounding box center [179, 154] width 99 height 9
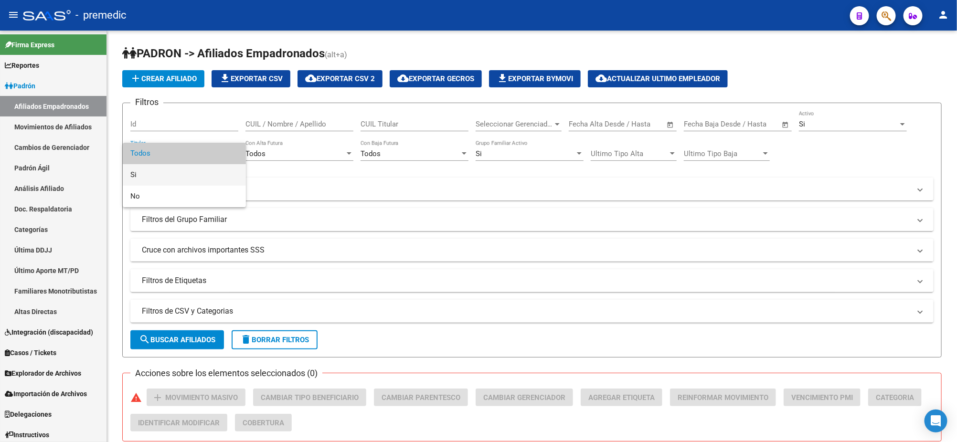
click at [152, 168] on span "Si" at bounding box center [184, 174] width 108 height 21
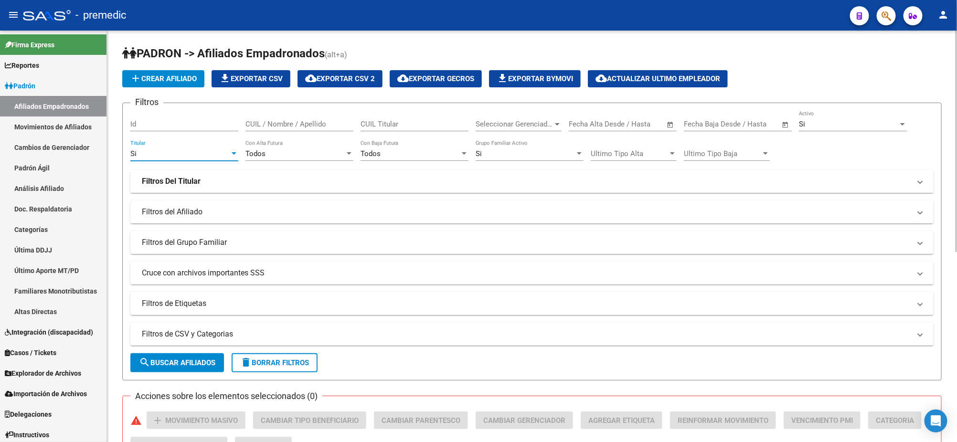
click at [152, 184] on strong "Filtros Del Titular" at bounding box center [171, 181] width 59 height 11
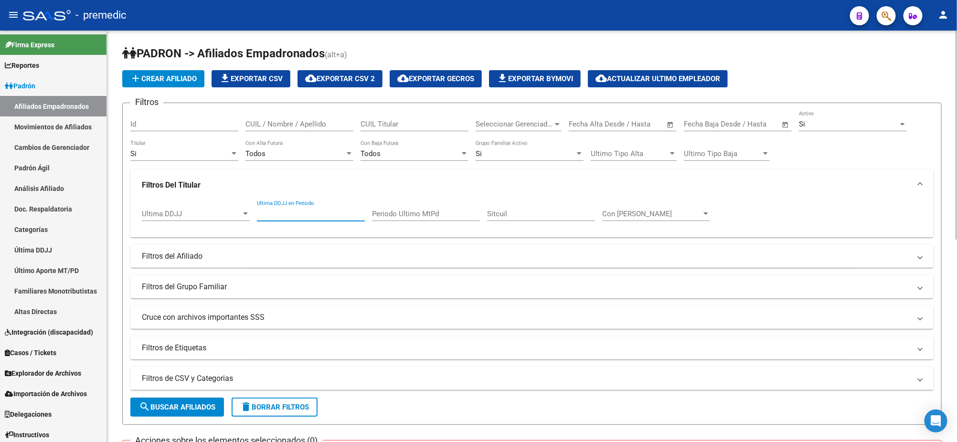
click at [287, 216] on input "Ultima DDJJ en Periodo" at bounding box center [311, 214] width 108 height 9
type input "202501"
click at [168, 408] on span "search Buscar Afiliados" at bounding box center [177, 407] width 76 height 9
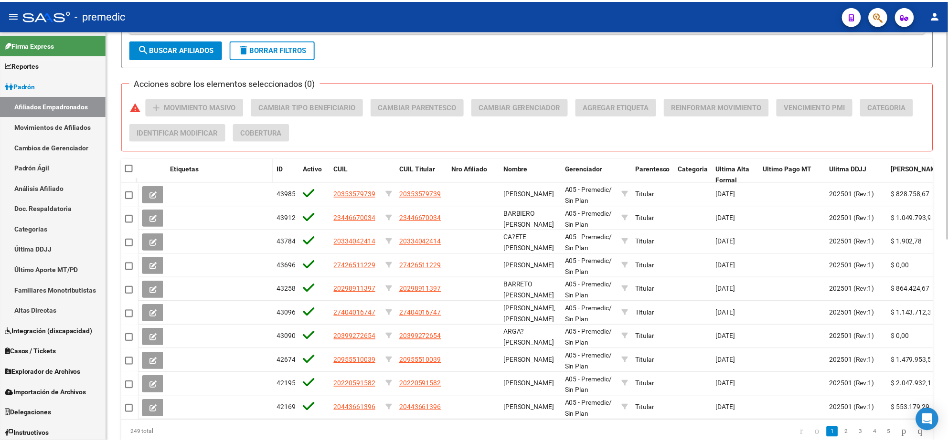
scroll to position [399, 0]
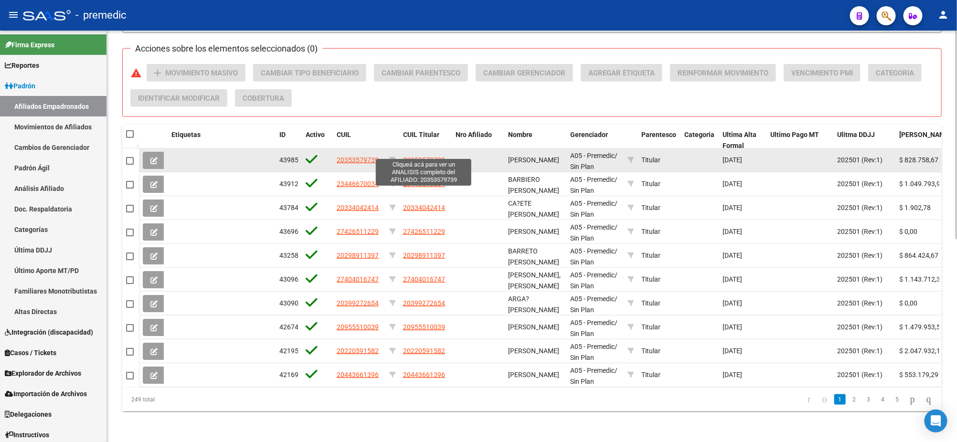
click at [420, 156] on span "20353579739" at bounding box center [424, 160] width 42 height 8
type textarea "20353579739"
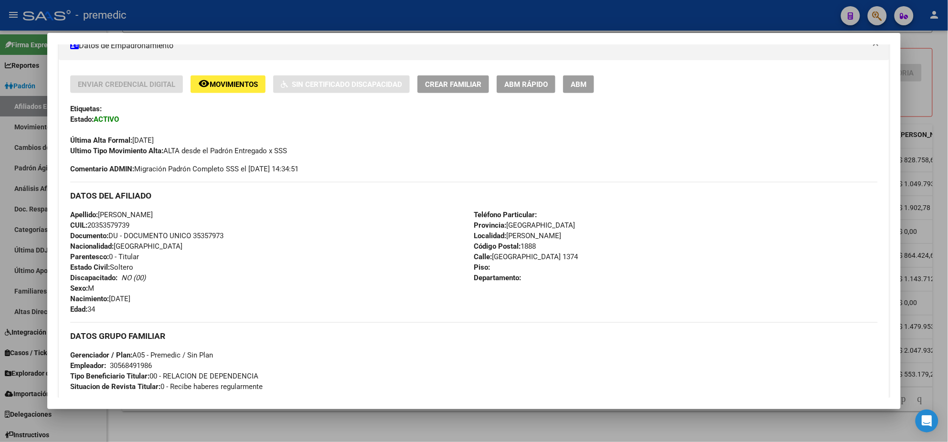
scroll to position [372, 0]
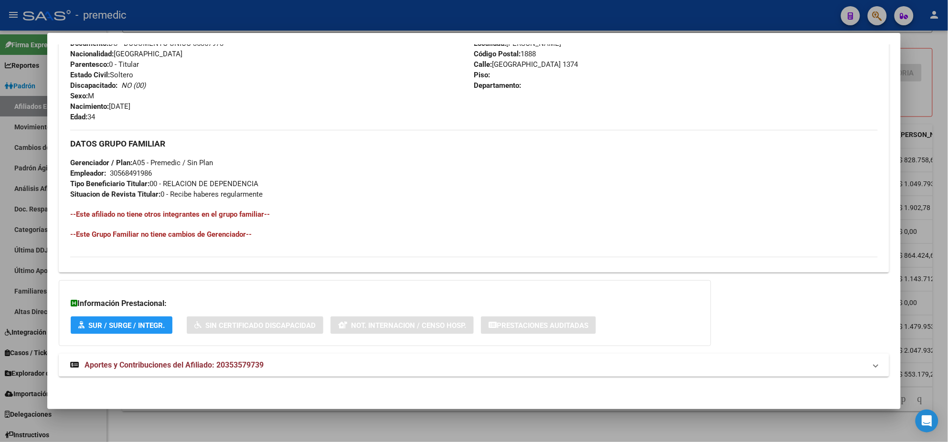
click at [190, 366] on span "Aportes y Contribuciones del Afiliado: 20353579739" at bounding box center [174, 365] width 179 height 9
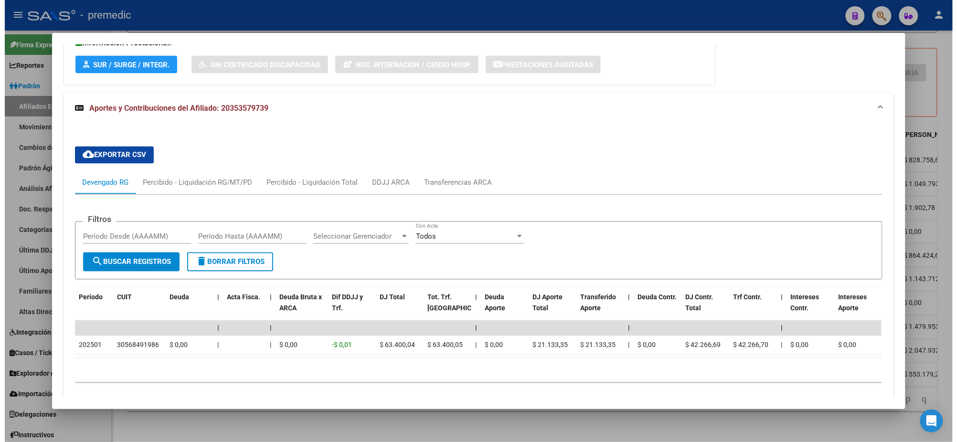
scroll to position [670, 0]
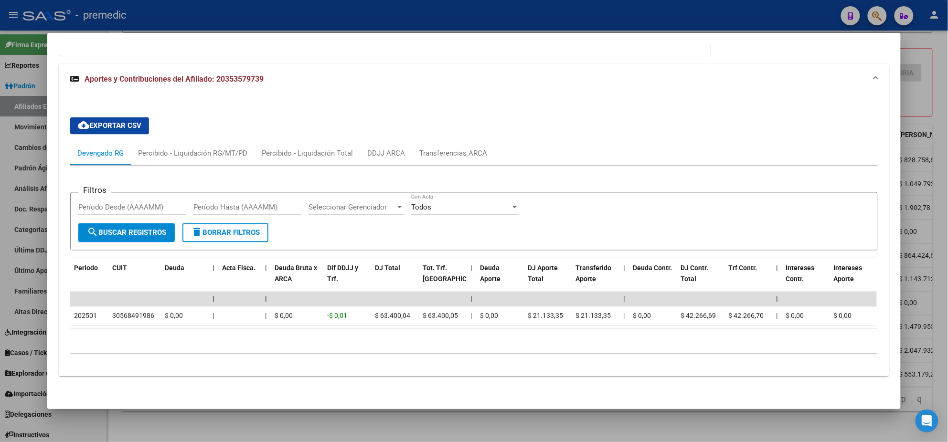
click at [122, 421] on div at bounding box center [474, 221] width 948 height 442
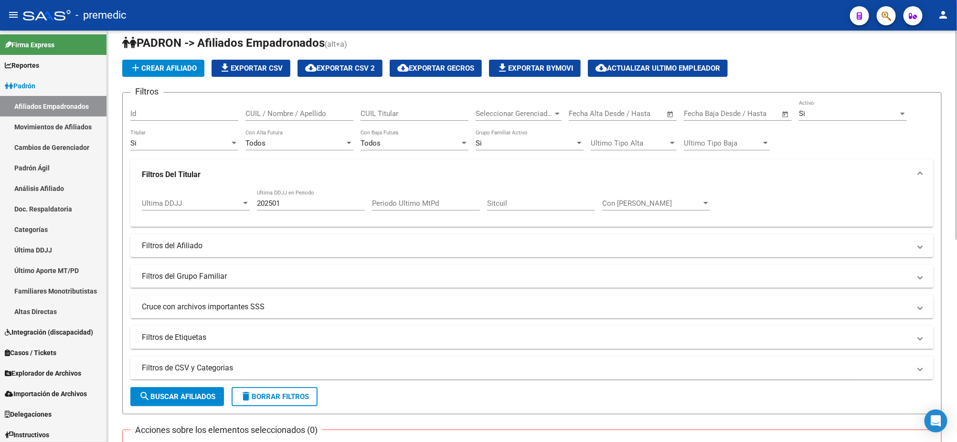
scroll to position [0, 0]
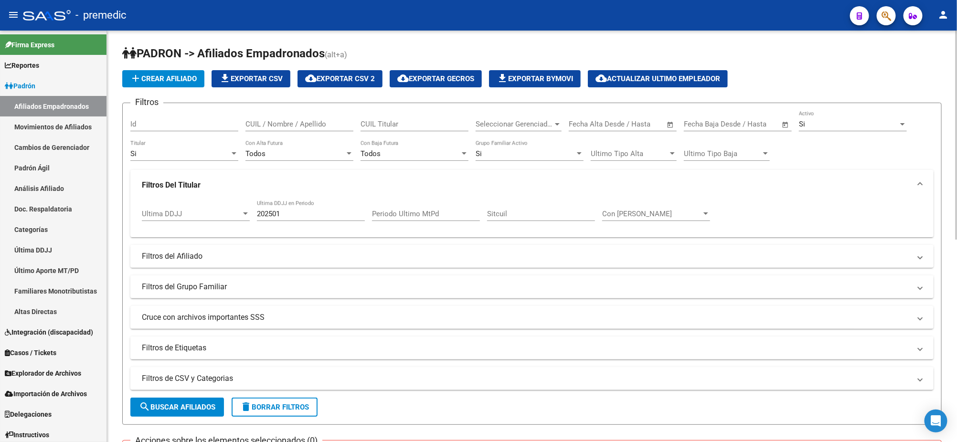
click at [259, 249] on mat-expansion-panel-header "Filtros del Afiliado" at bounding box center [531, 256] width 803 height 23
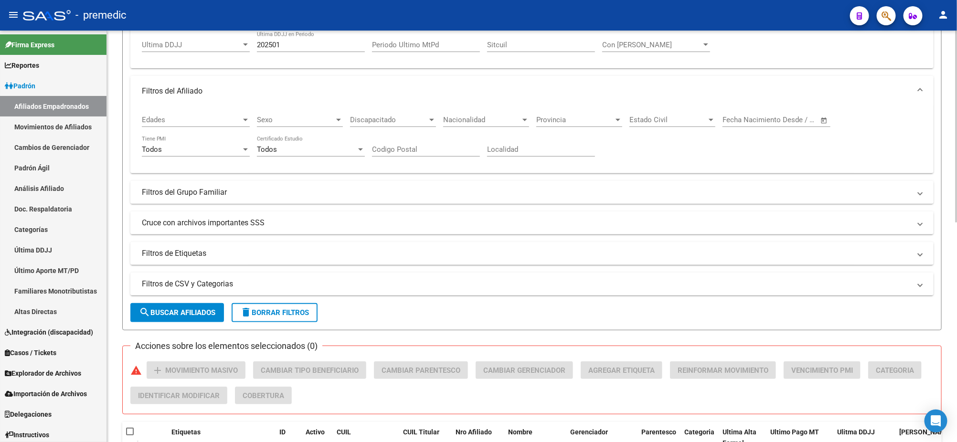
scroll to position [179, 0]
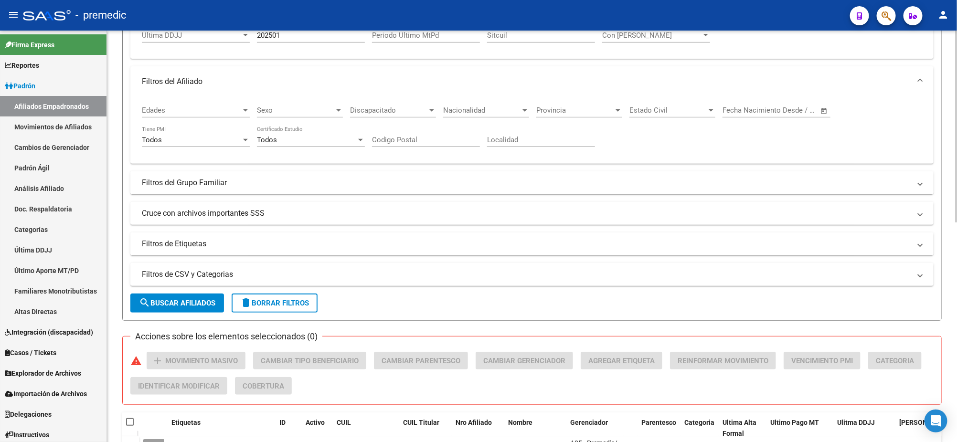
click at [232, 180] on mat-panel-title "Filtros del Grupo Familiar" at bounding box center [526, 183] width 769 height 11
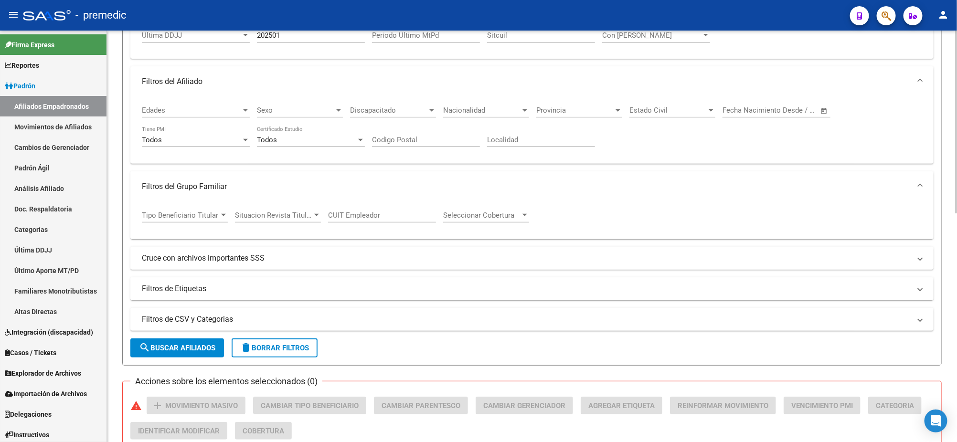
click at [238, 255] on mat-panel-title "Cruce con archivos importantes SSS" at bounding box center [526, 258] width 769 height 11
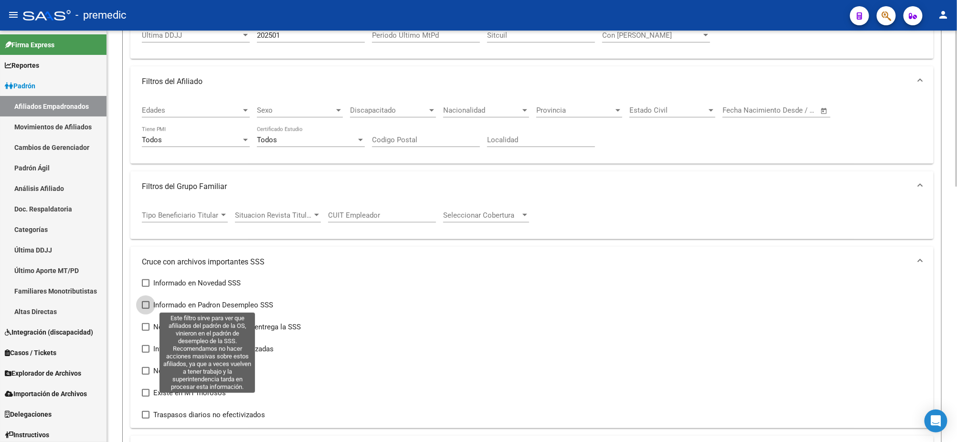
click at [145, 304] on span at bounding box center [146, 305] width 8 height 8
click at [145, 309] on input "Informado en Padron Desempleo SSS" at bounding box center [145, 309] width 0 height 0
checkbox input "true"
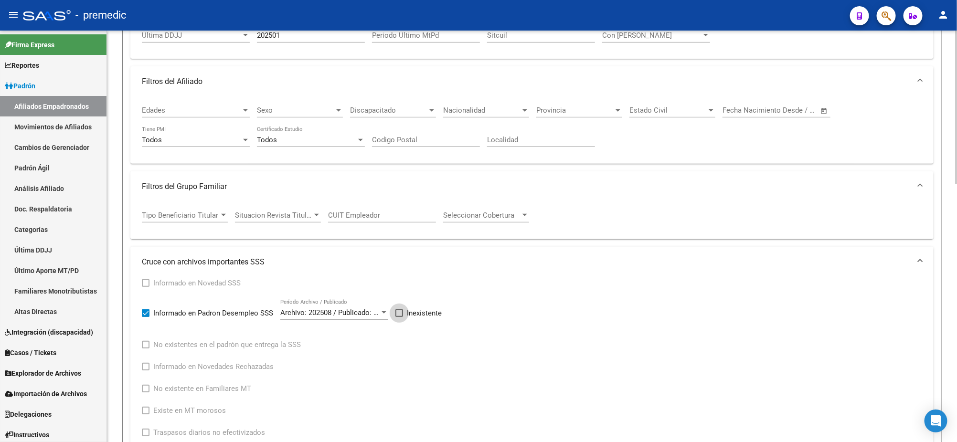
click at [410, 310] on span "Inexistente" at bounding box center [424, 313] width 35 height 11
click at [399, 317] on input "Inexistente" at bounding box center [399, 317] width 0 height 0
checkbox input "true"
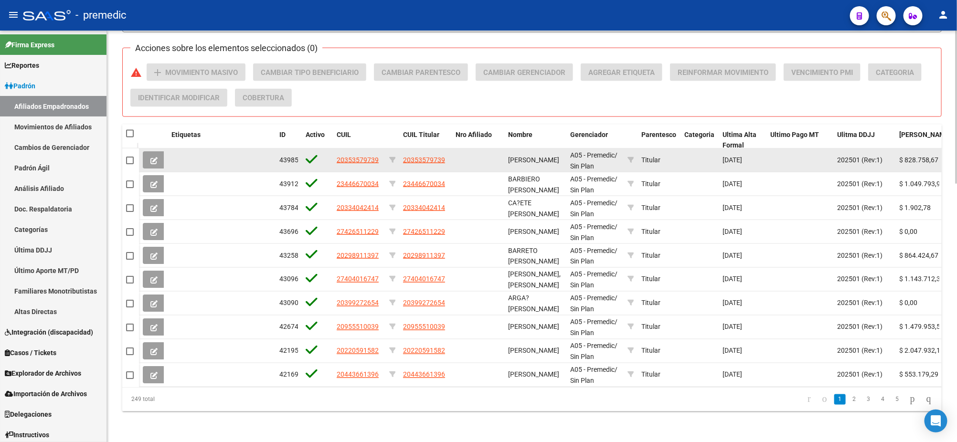
scroll to position [335, 0]
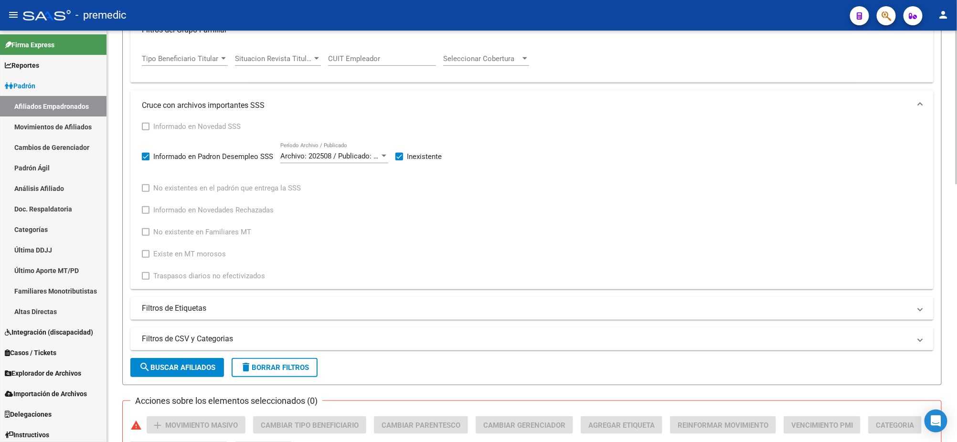
click at [169, 363] on span "search Buscar Afiliados" at bounding box center [177, 367] width 76 height 9
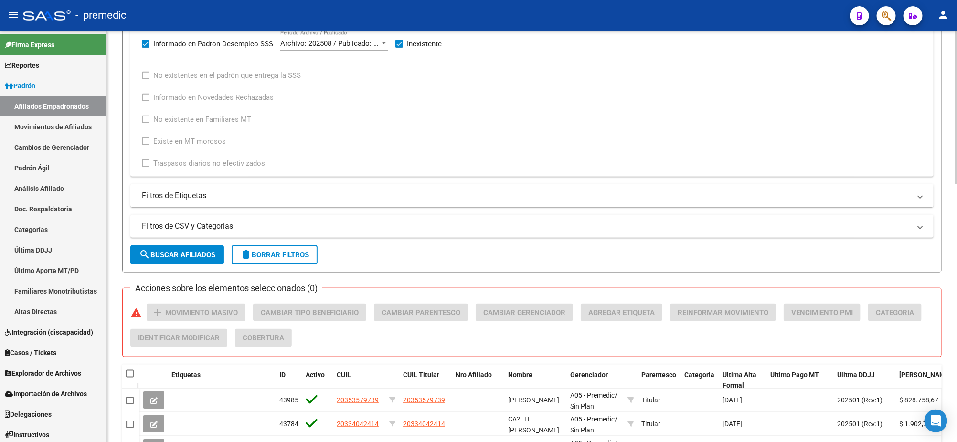
scroll to position [694, 0]
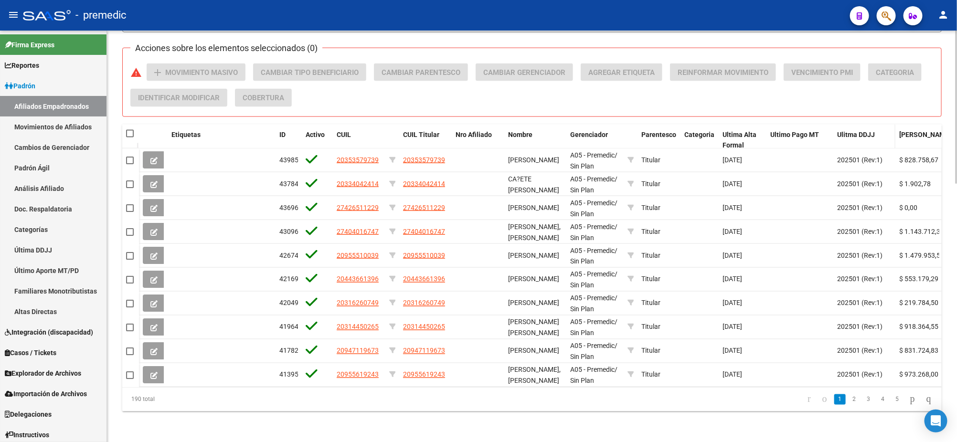
click at [847, 131] on span "Ulitma DDJJ" at bounding box center [856, 135] width 38 height 8
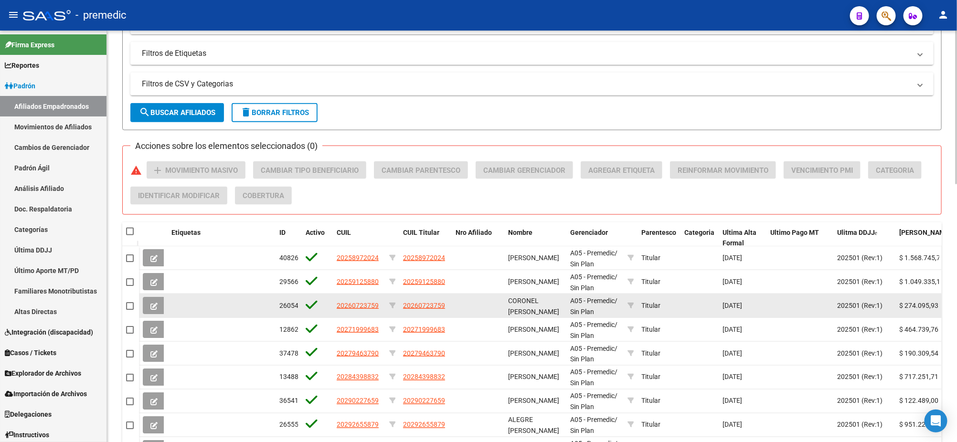
scroll to position [597, 0]
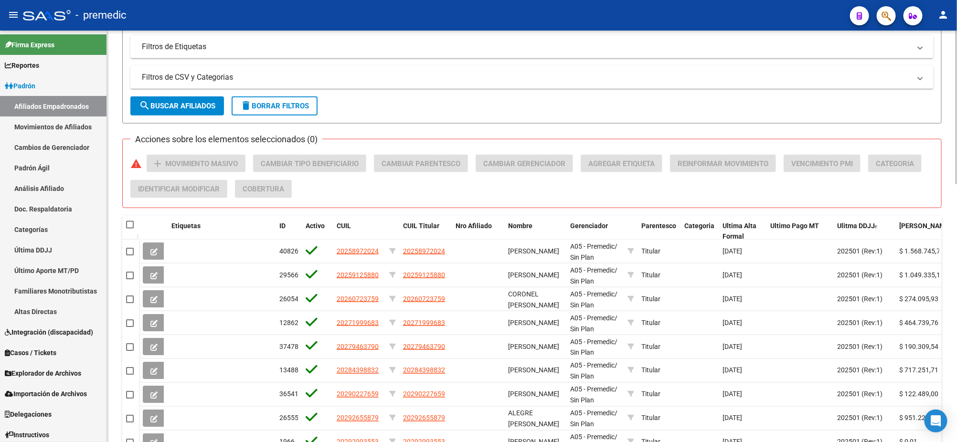
click at [128, 224] on span at bounding box center [130, 225] width 8 height 8
click at [129, 229] on input "checkbox" at bounding box center [129, 229] width 0 height 0
checkbox input "true"
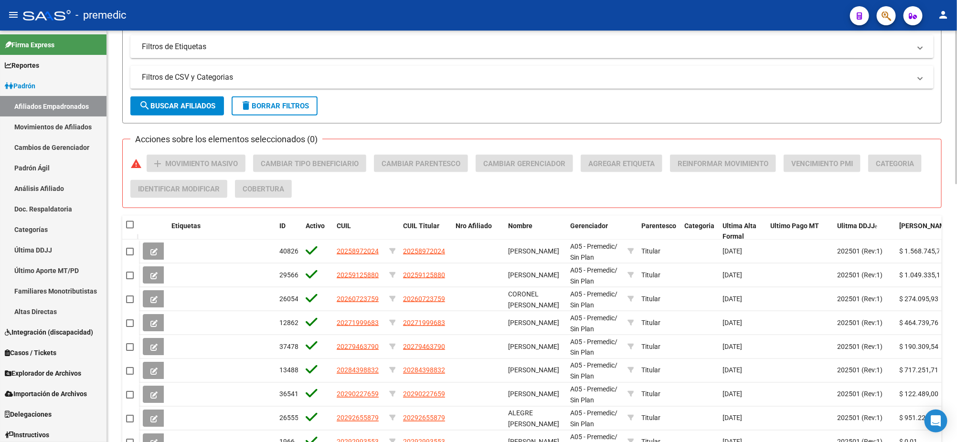
checkbox input "true"
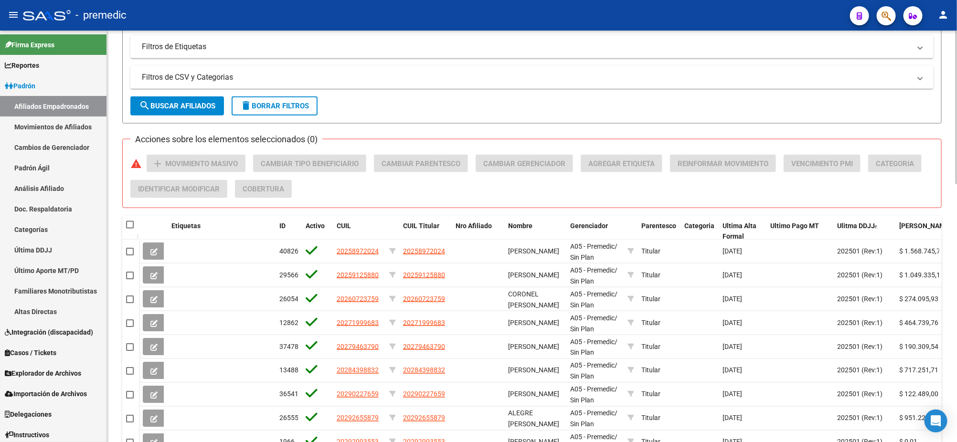
checkbox input "true"
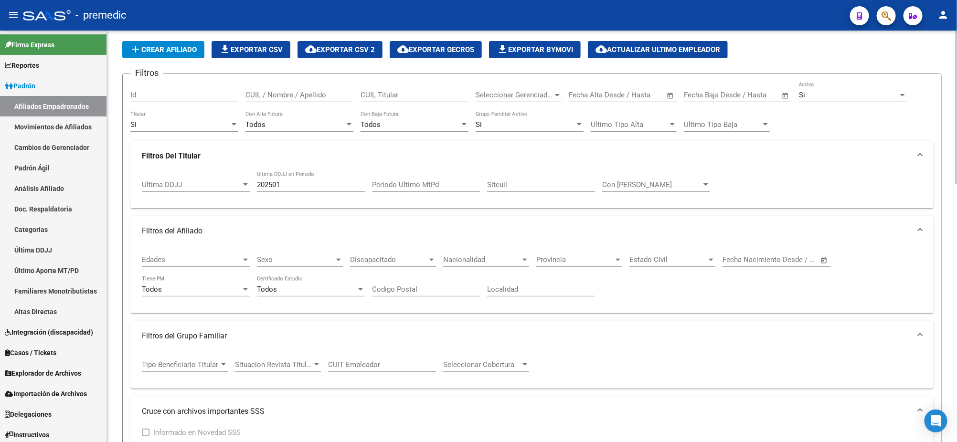
scroll to position [0, 0]
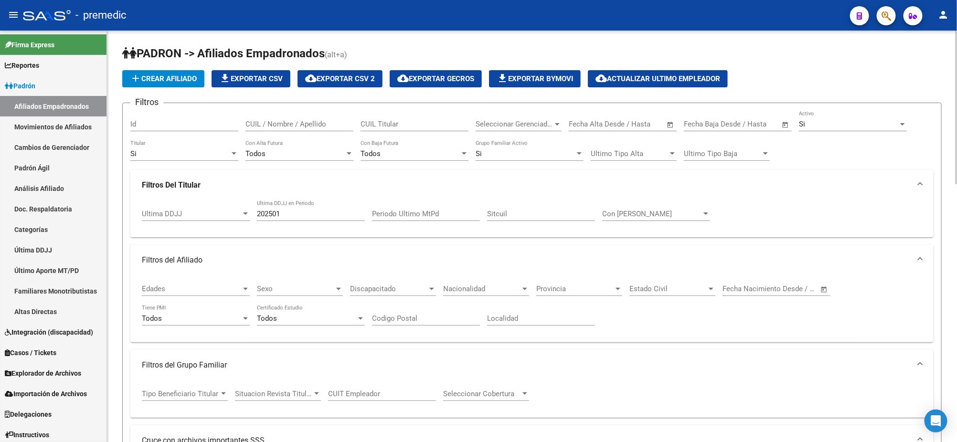
click at [526, 155] on div "Si" at bounding box center [525, 154] width 99 height 9
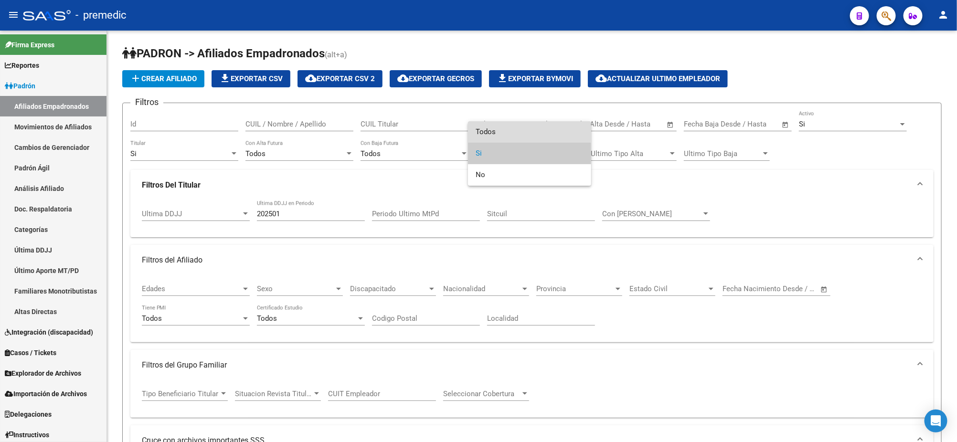
click at [516, 130] on span "Todos" at bounding box center [530, 131] width 108 height 21
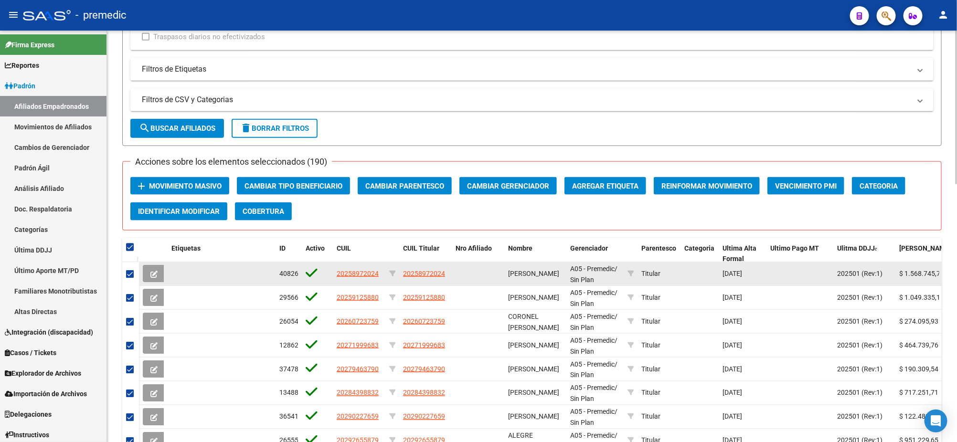
scroll to position [574, 0]
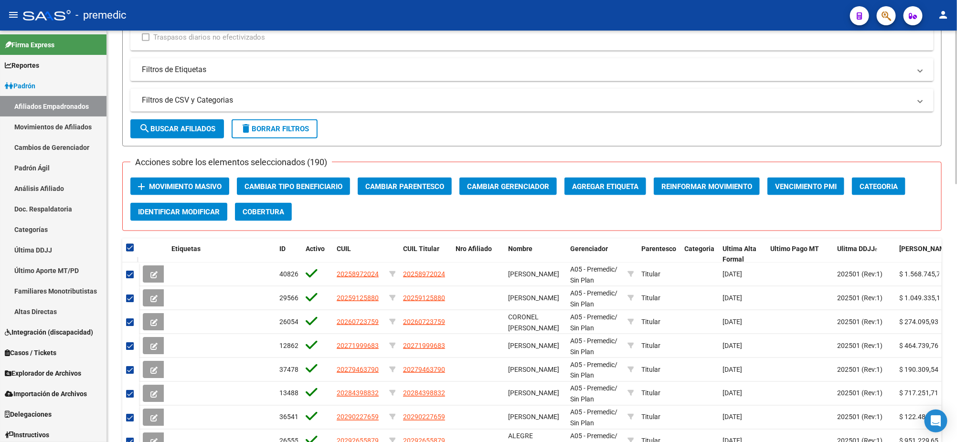
click at [154, 128] on span "search Buscar Afiliados" at bounding box center [177, 129] width 76 height 9
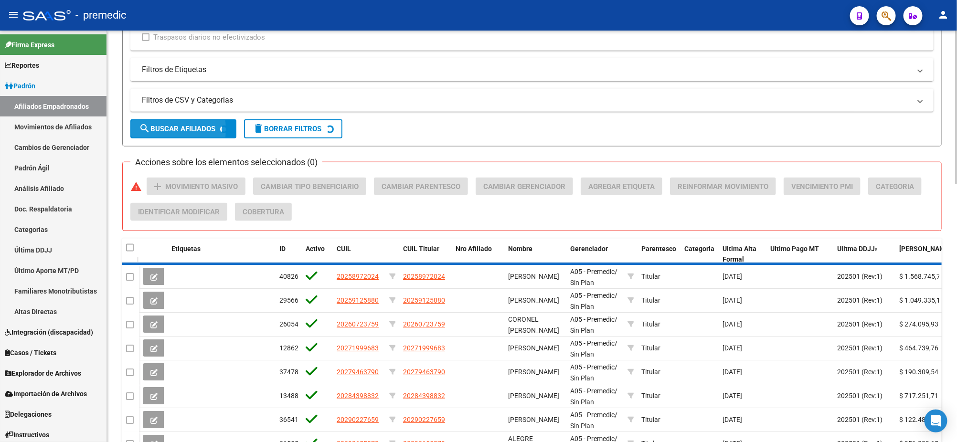
checkbox input "false"
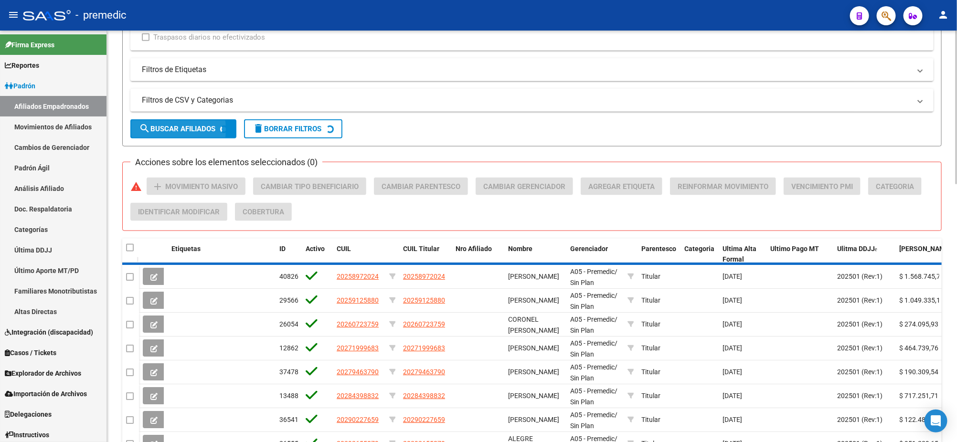
checkbox input "false"
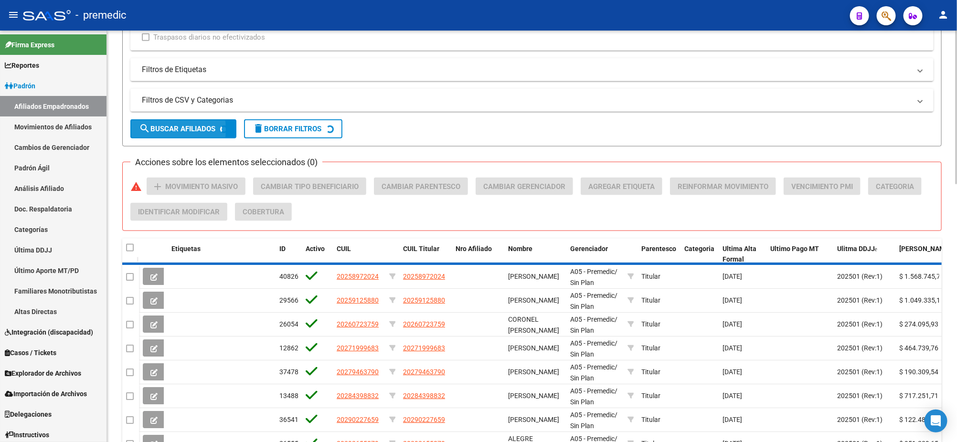
checkbox input "false"
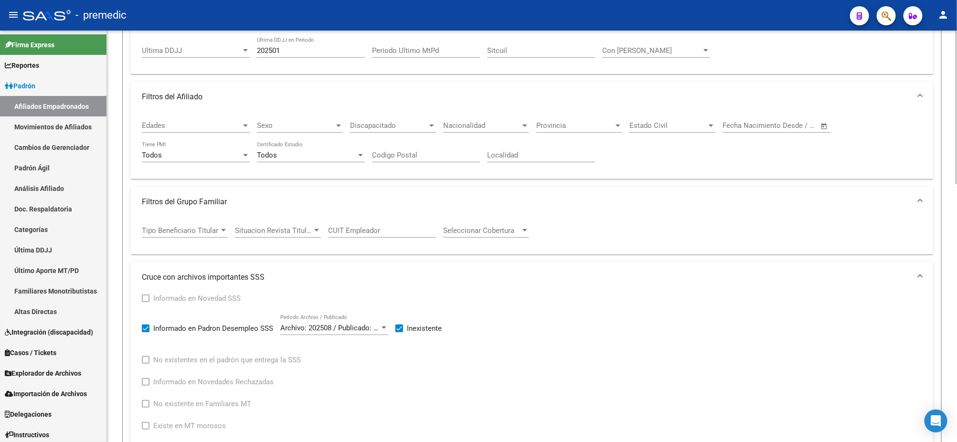
scroll to position [156, 0]
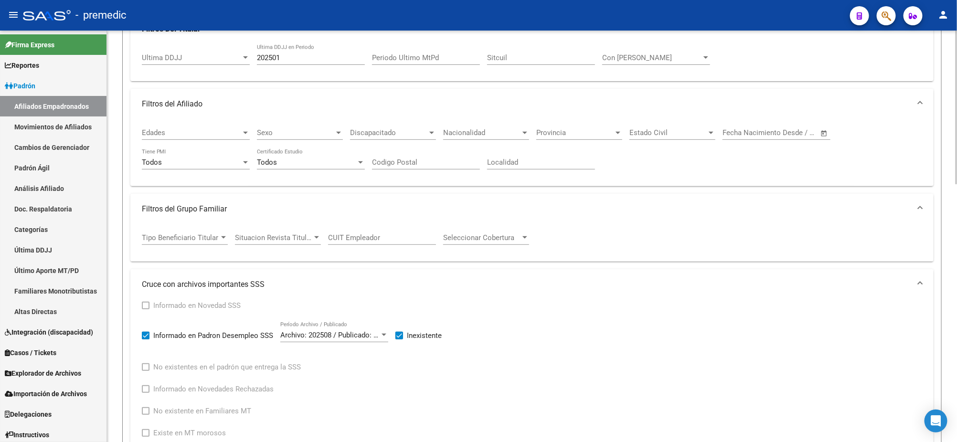
click at [210, 235] on span "Tipo Beneficiario Titular" at bounding box center [180, 238] width 77 height 9
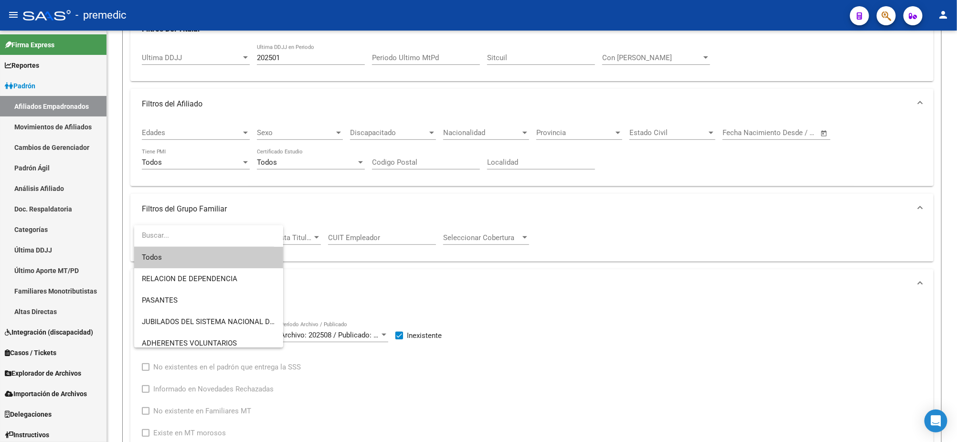
click at [321, 286] on div at bounding box center [478, 221] width 957 height 442
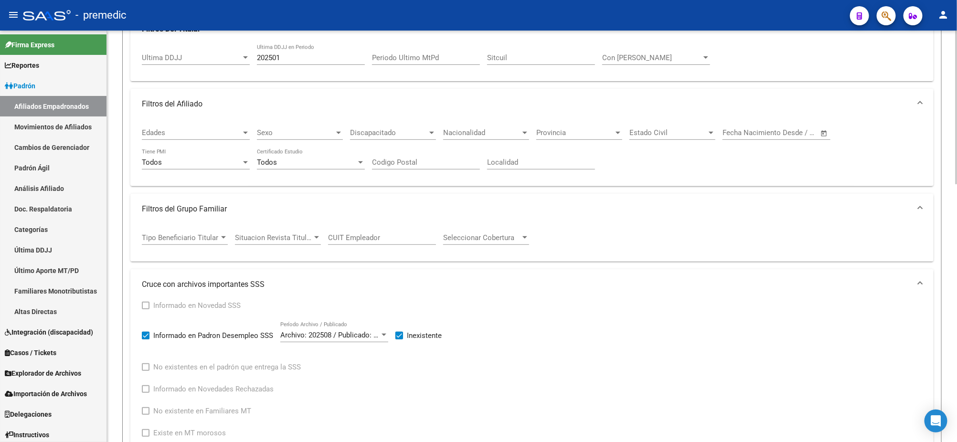
click at [130, 261] on div "Filtros Id CUIL / Nombre / Apellido CUIL Titular Seleccionar Gerenciador Selecc…" at bounding box center [531, 227] width 803 height 545
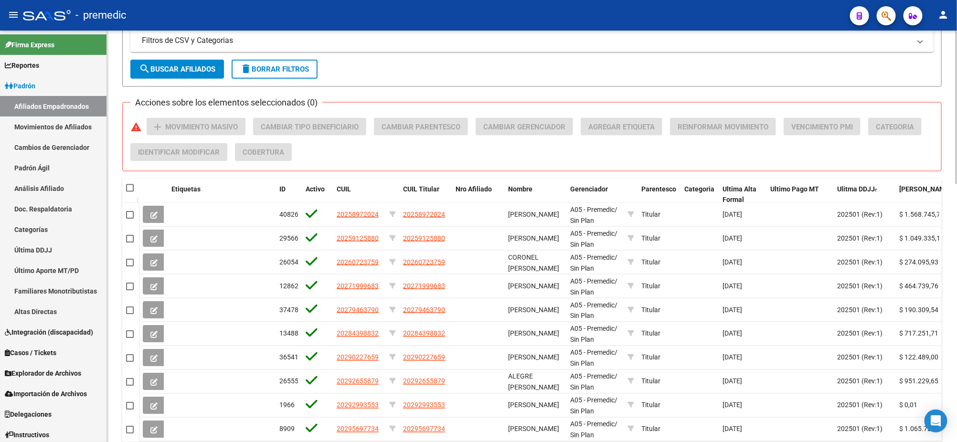
scroll to position [694, 0]
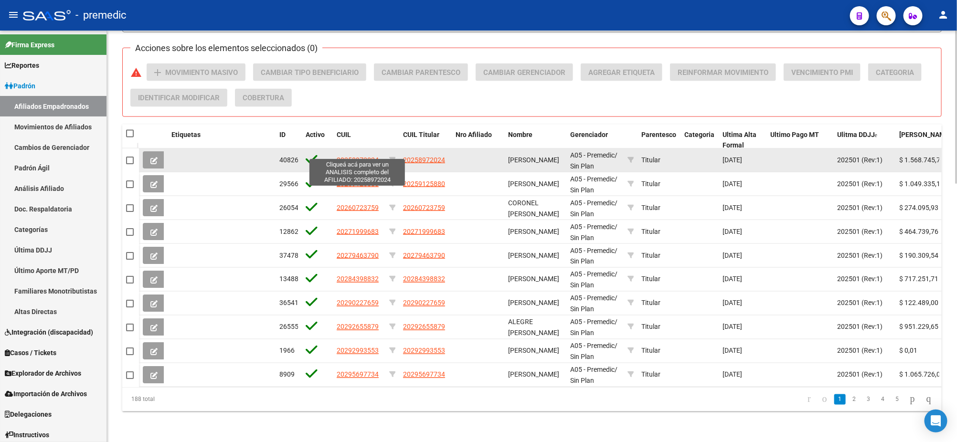
click at [359, 156] on span "20258972024" at bounding box center [358, 160] width 42 height 8
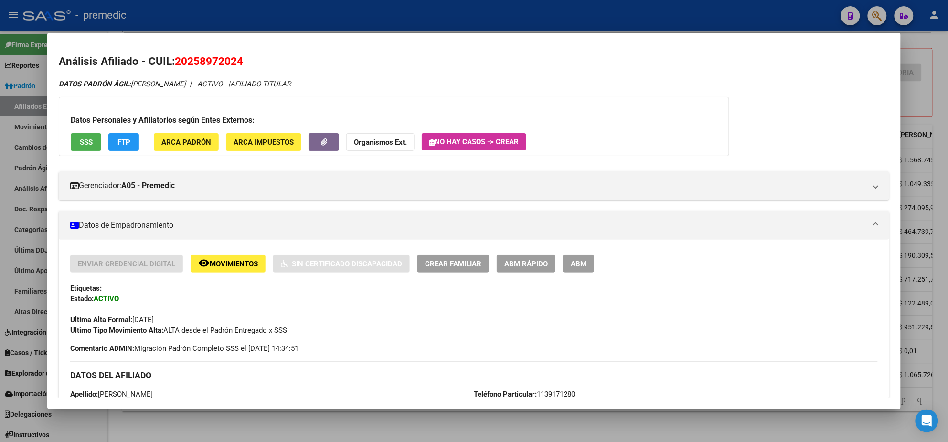
drag, startPoint x: 184, startPoint y: 60, endPoint x: 233, endPoint y: 60, distance: 48.7
click at [233, 60] on span "20258972024" at bounding box center [209, 61] width 68 height 12
copy span "25897202"
click at [212, 427] on div at bounding box center [474, 221] width 948 height 442
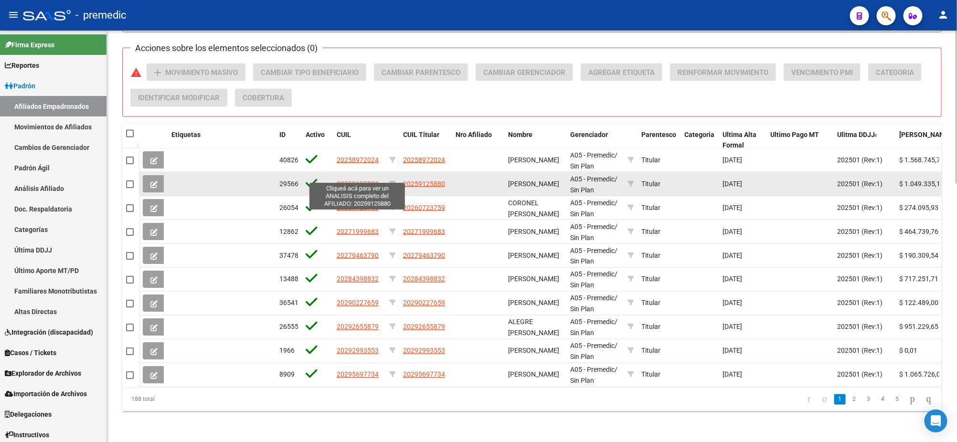
click at [348, 180] on span "20259125880" at bounding box center [358, 184] width 42 height 8
type textarea "20259125880"
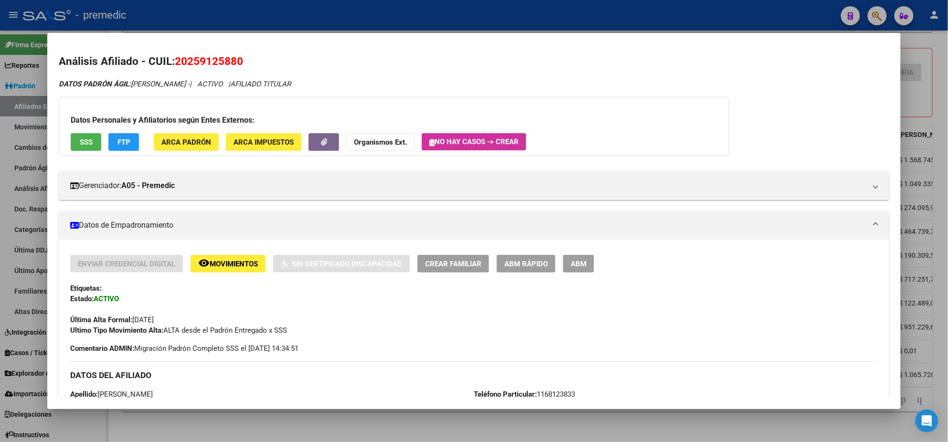
drag, startPoint x: 182, startPoint y: 63, endPoint x: 232, endPoint y: 65, distance: 49.3
click at [232, 65] on span "20259125880" at bounding box center [209, 61] width 68 height 12
copy span "25912588"
click at [196, 426] on div at bounding box center [474, 221] width 948 height 442
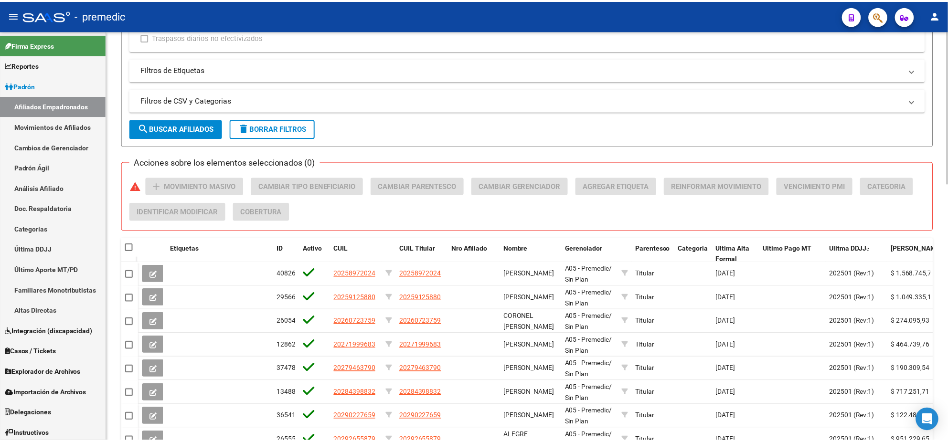
scroll to position [514, 0]
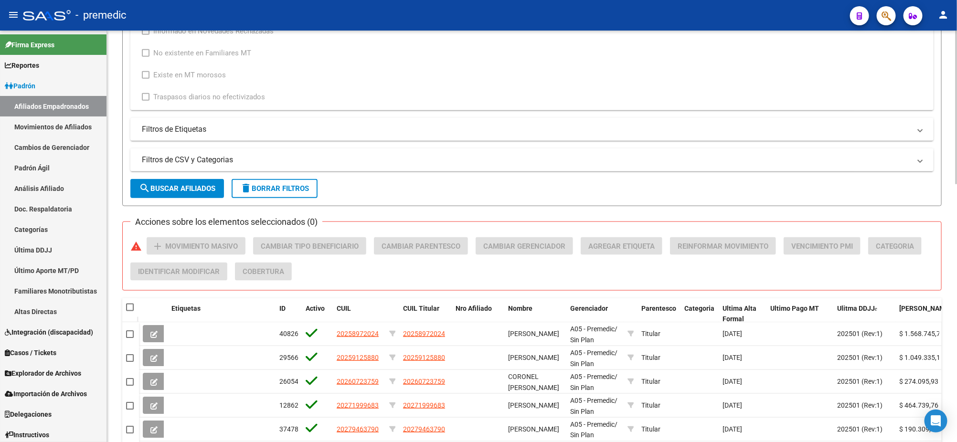
click at [128, 304] on span at bounding box center [130, 308] width 8 height 8
click at [129, 311] on input "checkbox" at bounding box center [129, 311] width 0 height 0
checkbox input "true"
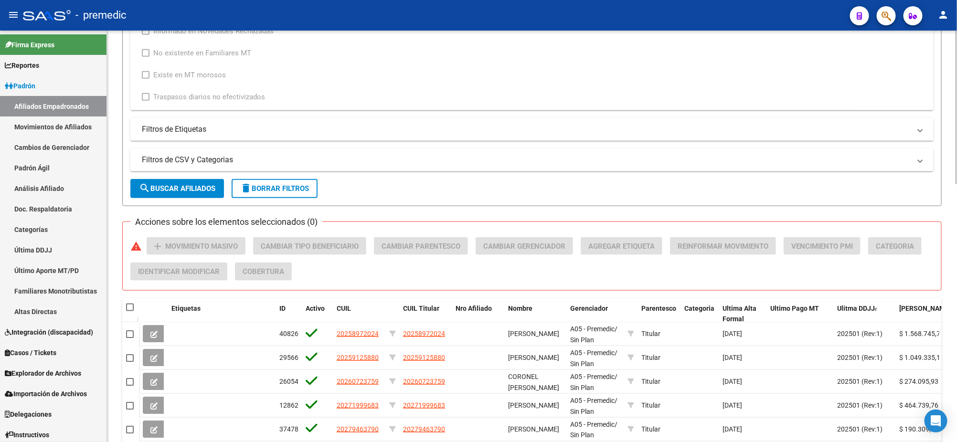
checkbox input "true"
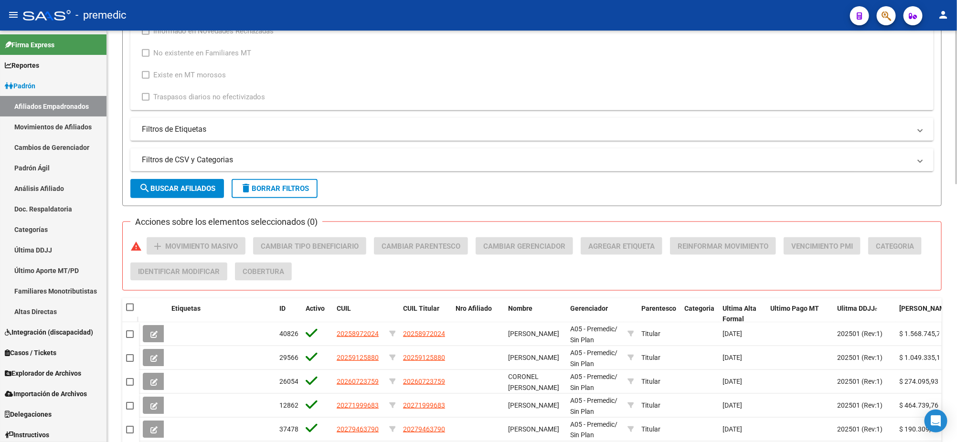
checkbox input "true"
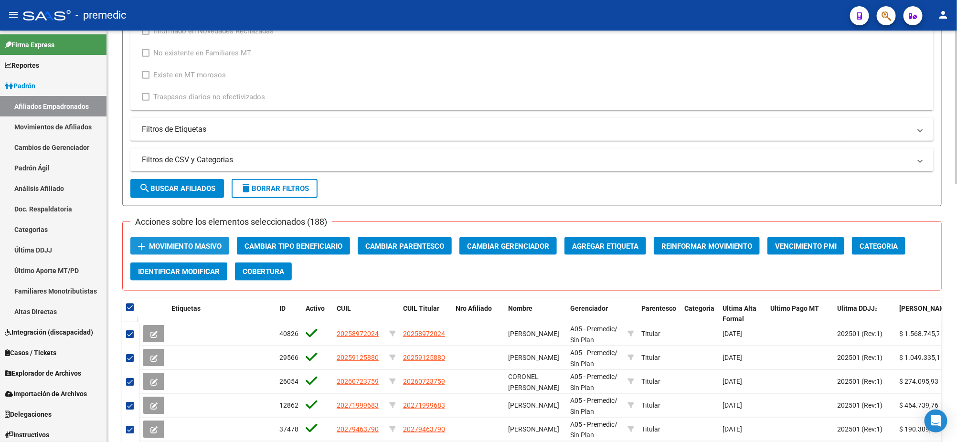
click at [177, 243] on span "Movimiento Masivo" at bounding box center [185, 246] width 73 height 9
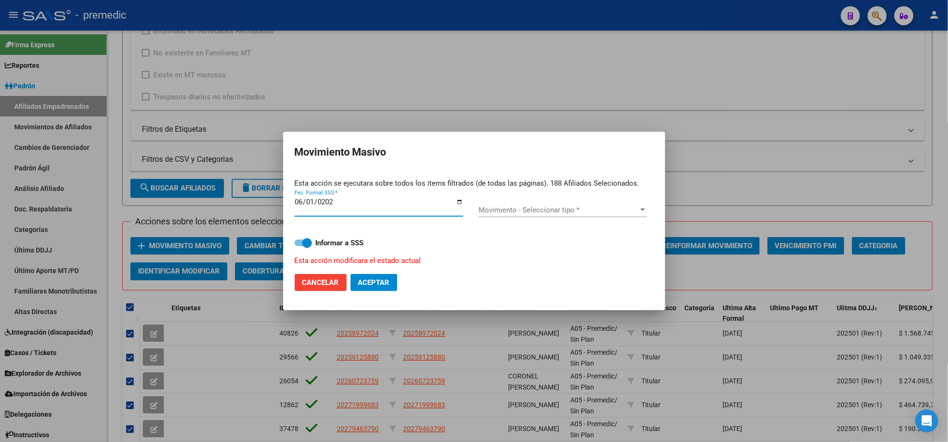
type input "2025-06-01"
click at [498, 204] on div "Movimiento - Seleccionar tipo * Movimiento - Seleccionar tipo *" at bounding box center [563, 210] width 169 height 14
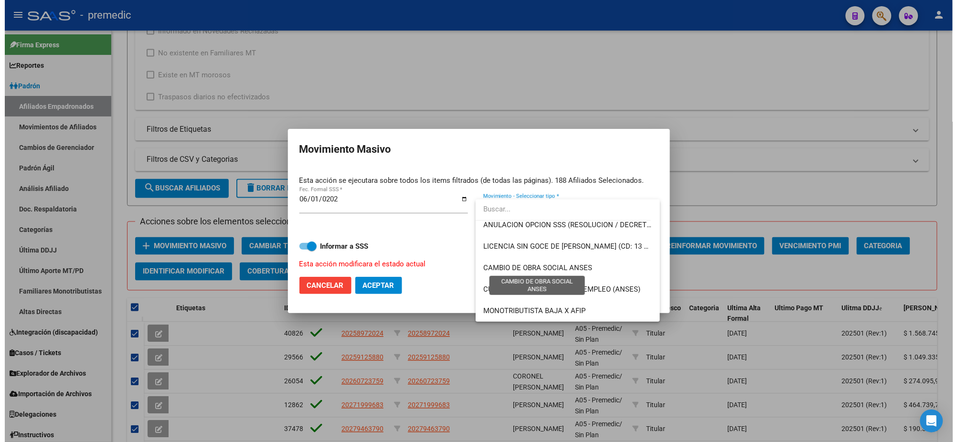
scroll to position [238, 0]
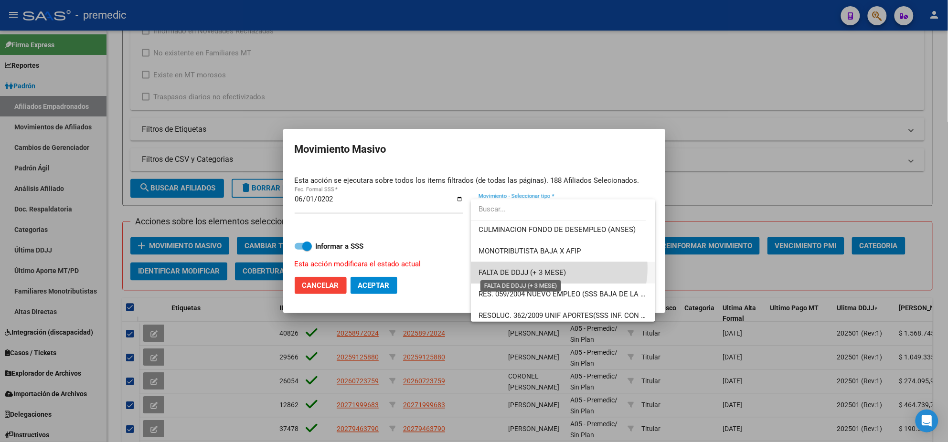
click at [556, 268] on span "FALTA DE DDJJ (+ 3 MESE)" at bounding box center [522, 272] width 87 height 9
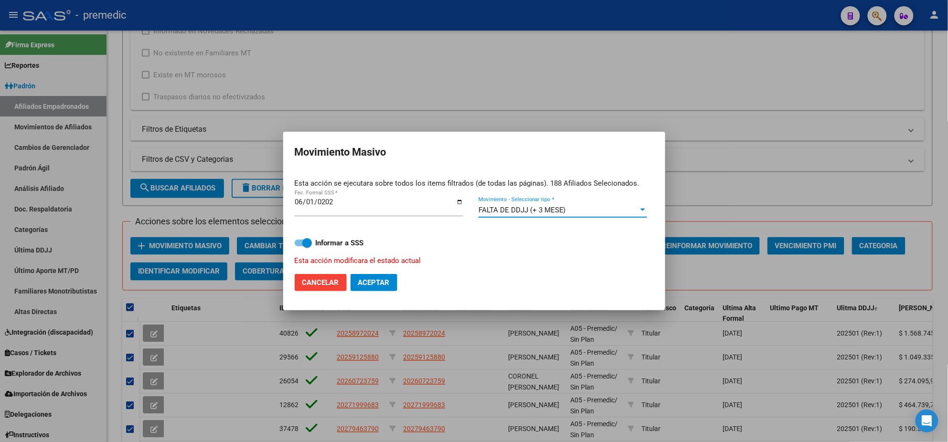
click at [330, 242] on strong "Informar a SSS" at bounding box center [340, 243] width 48 height 9
click at [299, 246] on input "Informar a SSS" at bounding box center [299, 246] width 0 height 0
checkbox input "false"
click at [369, 281] on span "Aceptar" at bounding box center [374, 282] width 32 height 9
checkbox input "false"
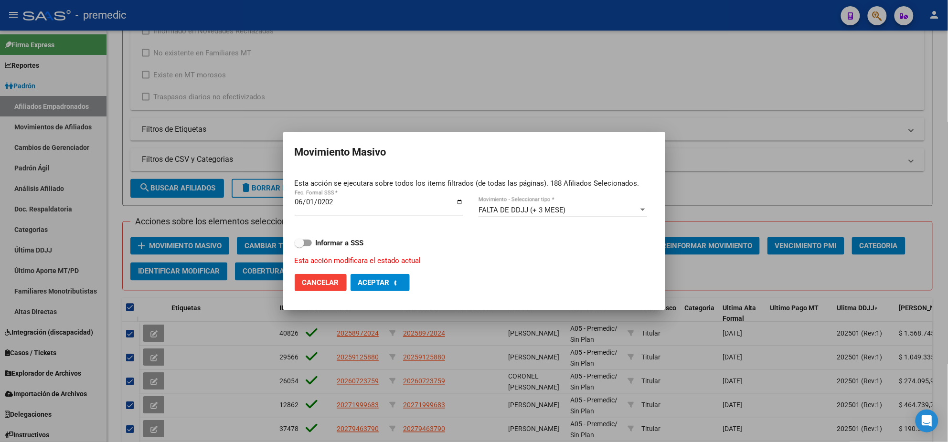
checkbox input "false"
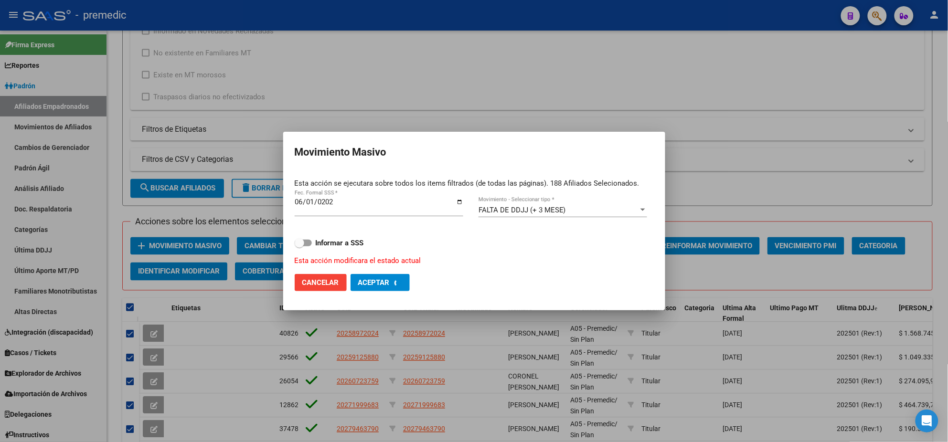
checkbox input "false"
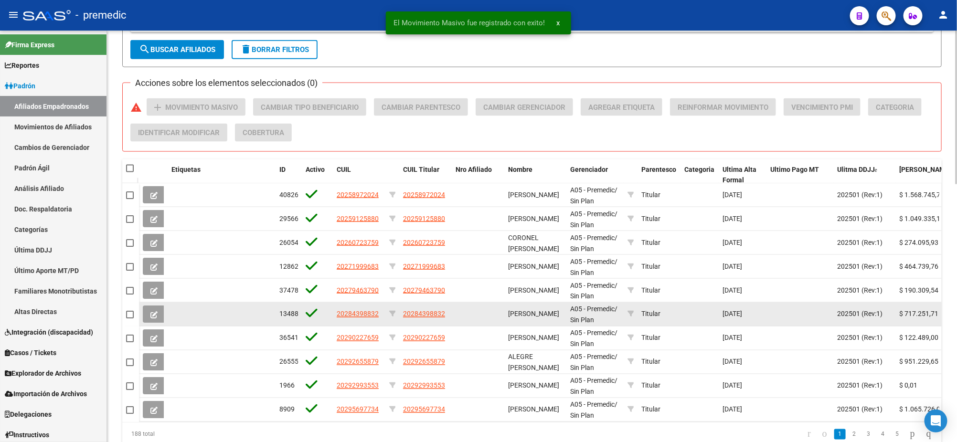
scroll to position [694, 0]
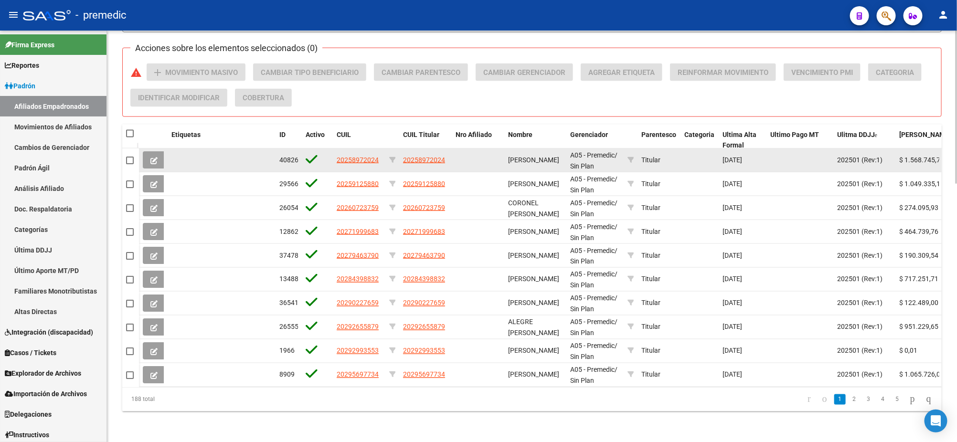
click at [415, 155] on app-link-go-to "20258972024" at bounding box center [424, 160] width 42 height 11
click at [417, 156] on span "20258972024" at bounding box center [424, 160] width 42 height 8
type textarea "20258972024"
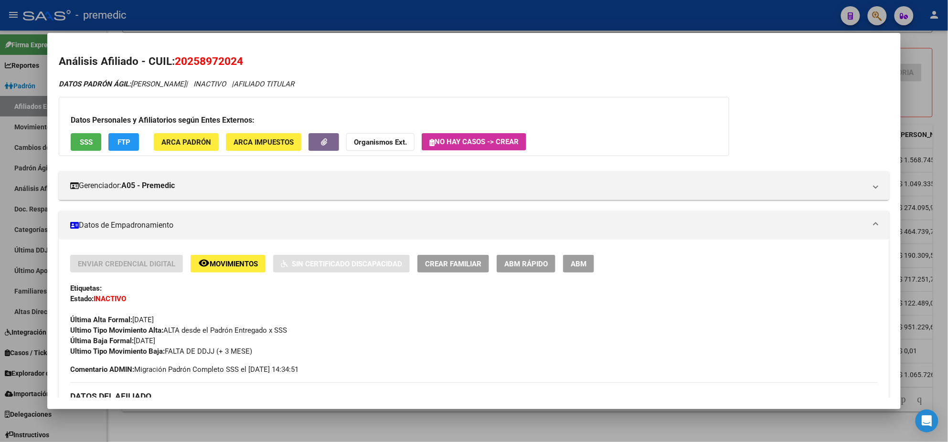
click at [269, 415] on div at bounding box center [474, 221] width 948 height 442
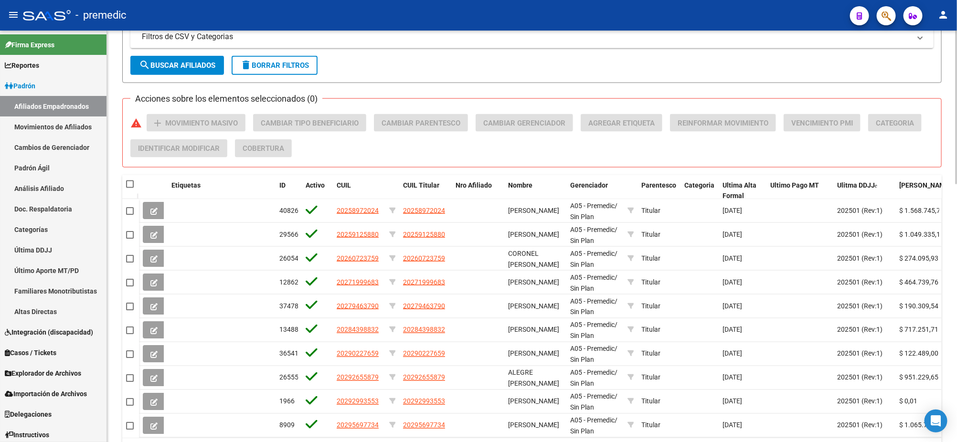
scroll to position [634, 0]
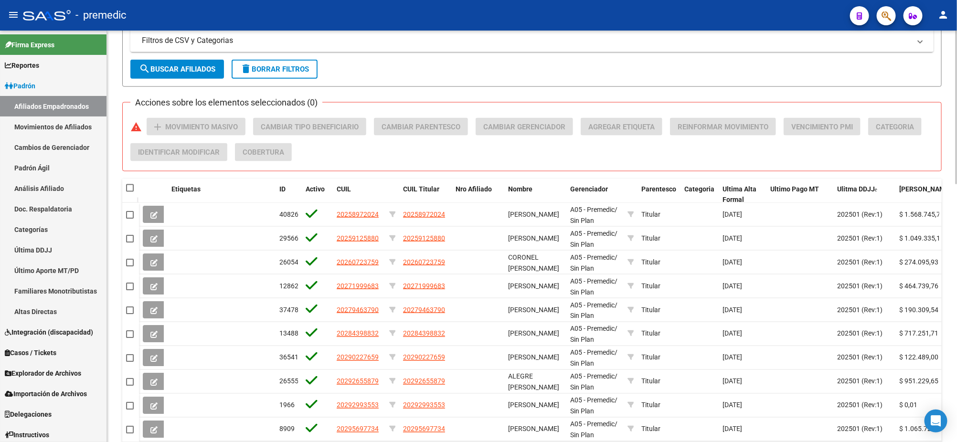
click at [165, 66] on span "search Buscar Afiliados" at bounding box center [177, 69] width 76 height 9
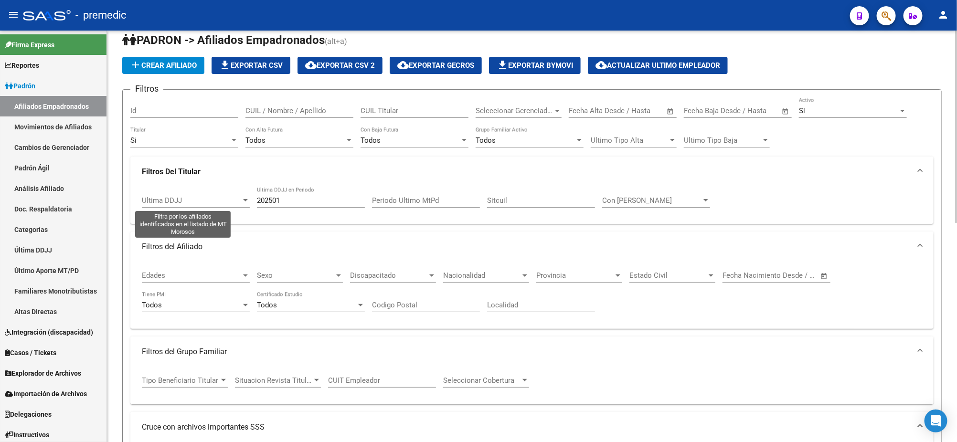
scroll to position [0, 0]
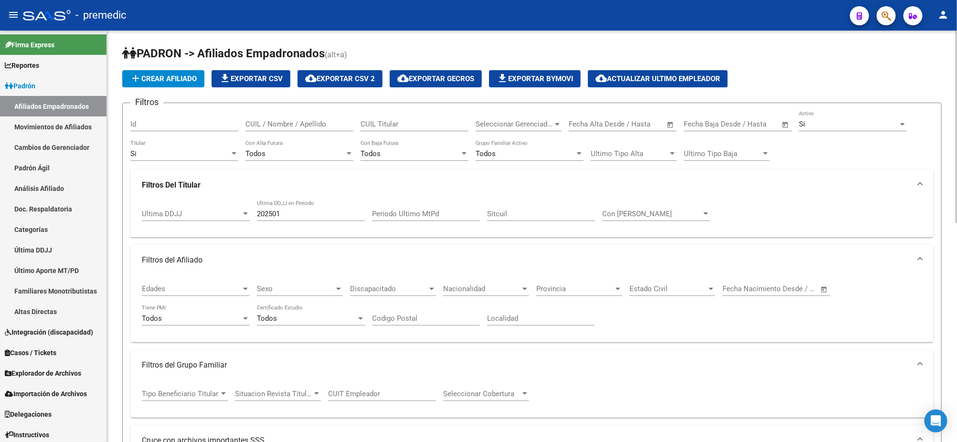
click at [288, 212] on input "202501" at bounding box center [311, 214] width 108 height 9
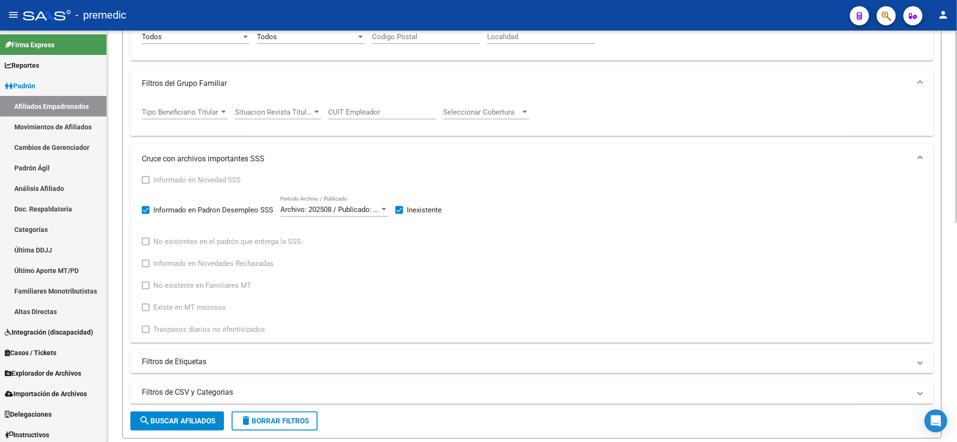
scroll to position [299, 0]
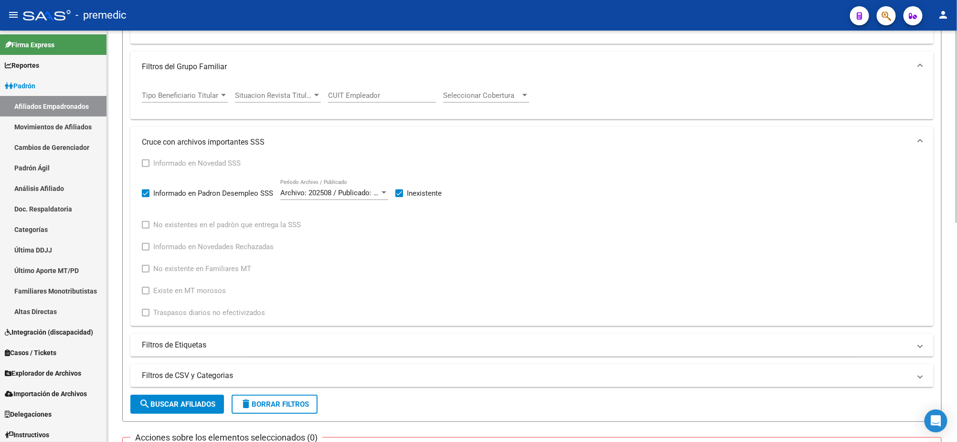
type input "202502"
click at [154, 400] on span "search Buscar Afiliados" at bounding box center [177, 404] width 76 height 9
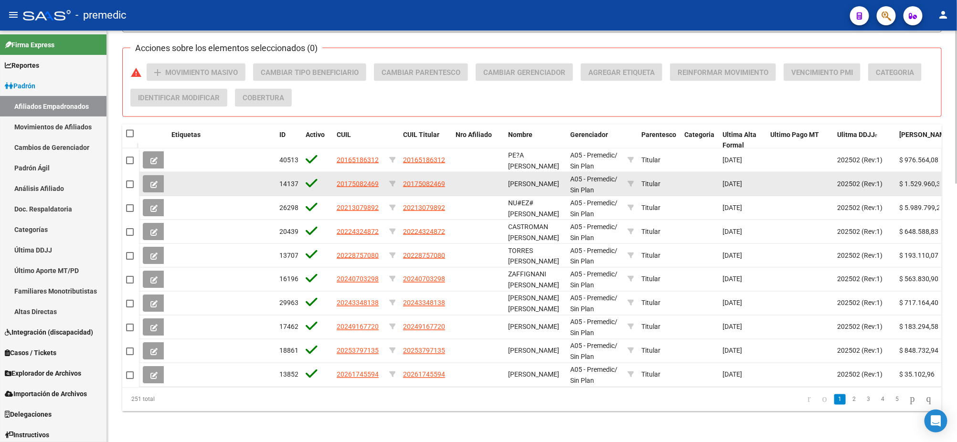
scroll to position [694, 0]
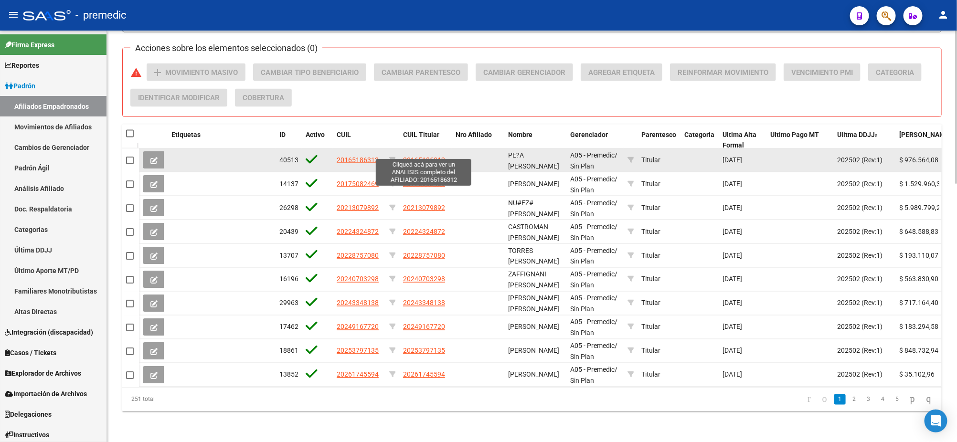
click at [417, 156] on span "20165186312" at bounding box center [424, 160] width 42 height 8
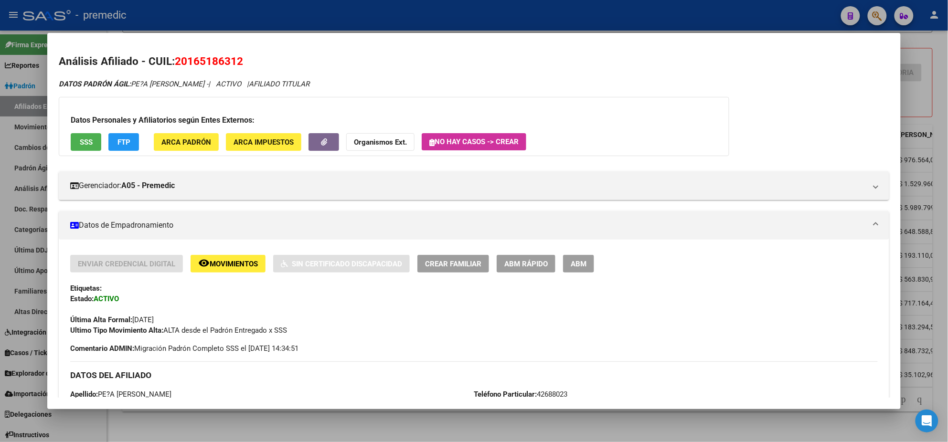
drag, startPoint x: 182, startPoint y: 63, endPoint x: 232, endPoint y: 64, distance: 49.7
click at [232, 64] on span "20165186312" at bounding box center [209, 61] width 68 height 12
copy span "16518631"
click at [347, 426] on div at bounding box center [474, 221] width 948 height 442
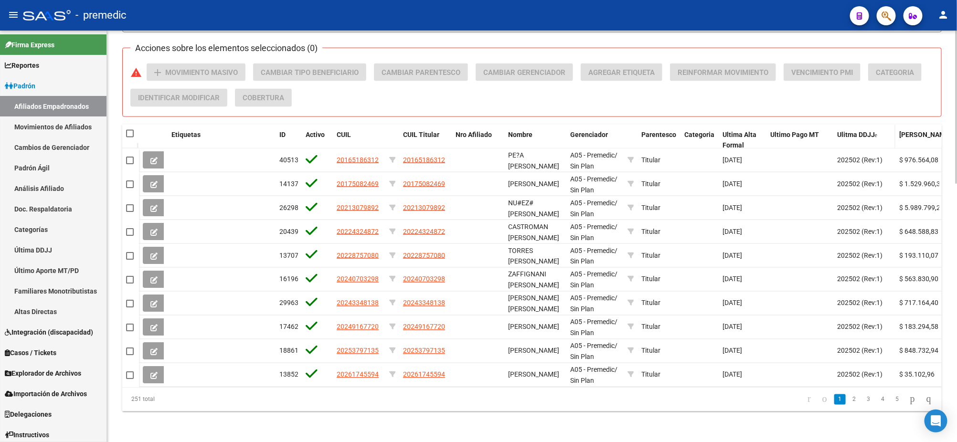
click at [866, 130] on div "Ulitma DDJJ" at bounding box center [864, 134] width 54 height 11
click at [867, 131] on span "Ulitma DDJJ" at bounding box center [856, 135] width 38 height 8
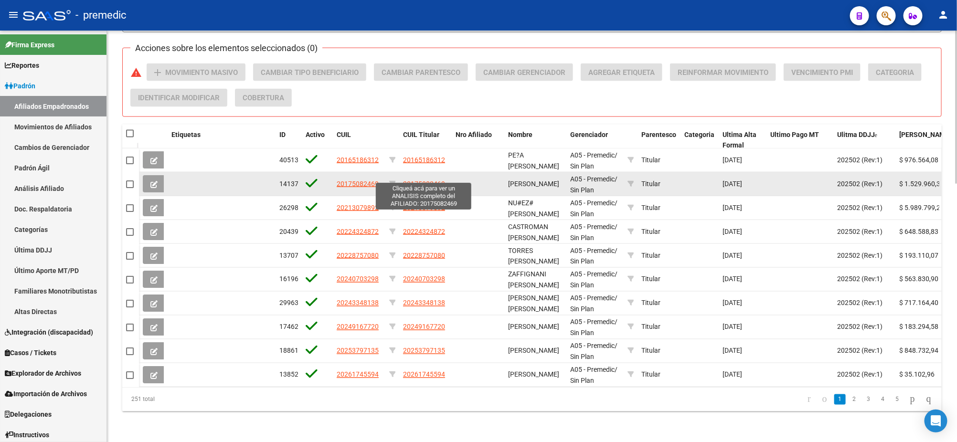
click at [413, 180] on span "20175082469" at bounding box center [424, 184] width 42 height 8
type textarea "20175082469"
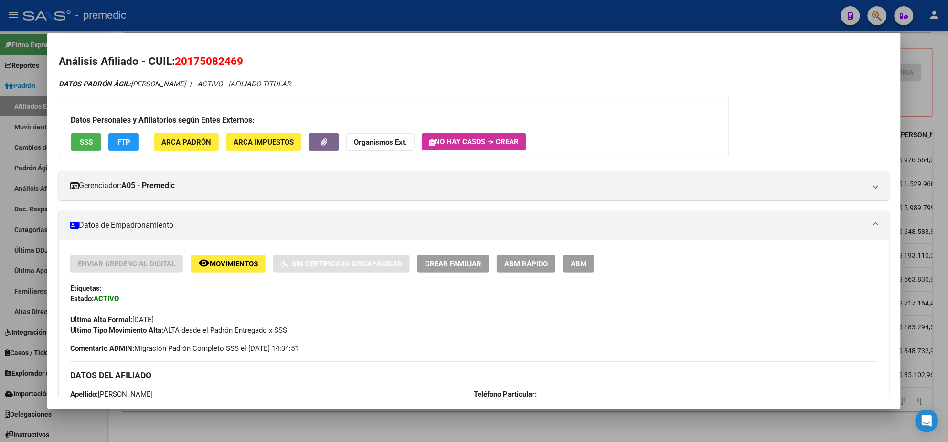
drag, startPoint x: 184, startPoint y: 64, endPoint x: 235, endPoint y: 62, distance: 50.7
click at [235, 62] on span "20175082469" at bounding box center [209, 61] width 68 height 12
copy span "17508246"
click at [268, 429] on div at bounding box center [474, 221] width 948 height 442
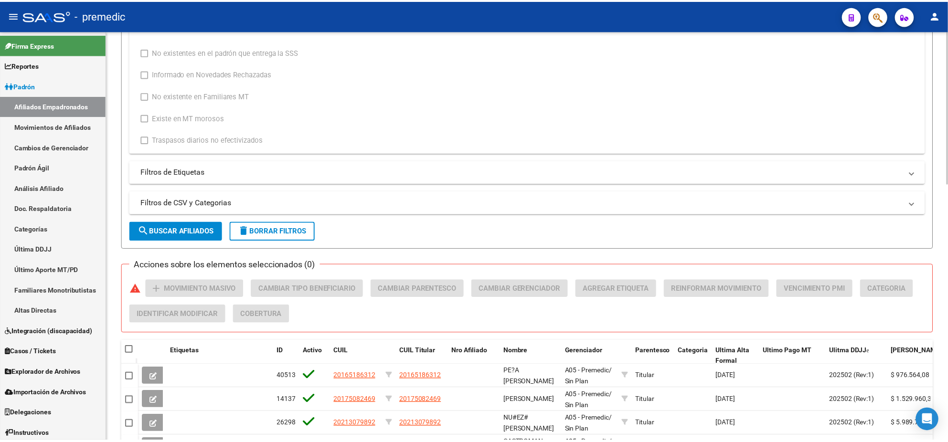
scroll to position [477, 0]
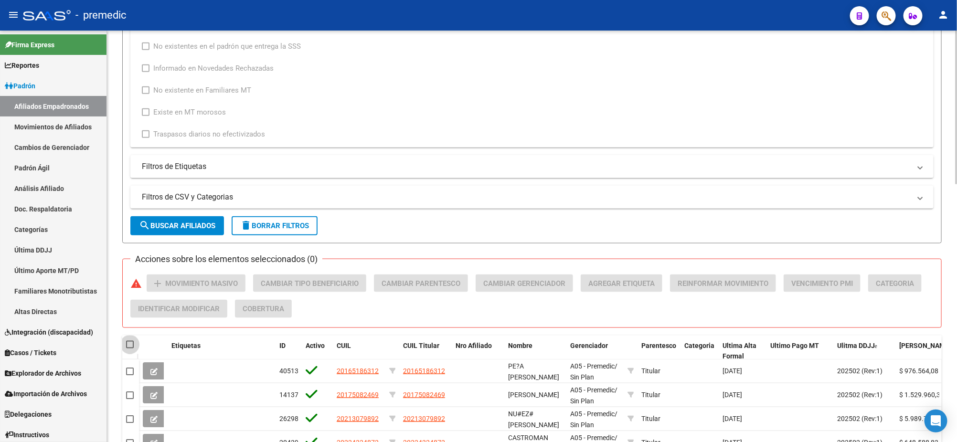
click at [128, 343] on span at bounding box center [130, 345] width 8 height 8
click at [129, 349] on input "checkbox" at bounding box center [129, 349] width 0 height 0
checkbox input "true"
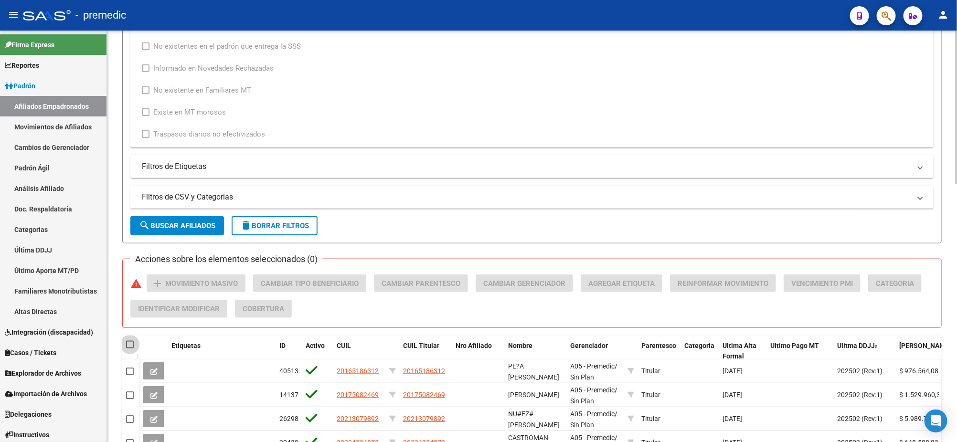
checkbox input "true"
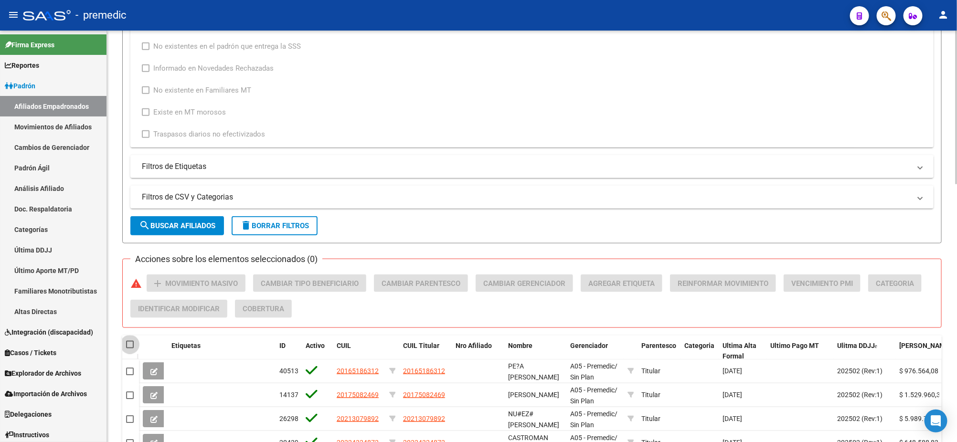
checkbox input "true"
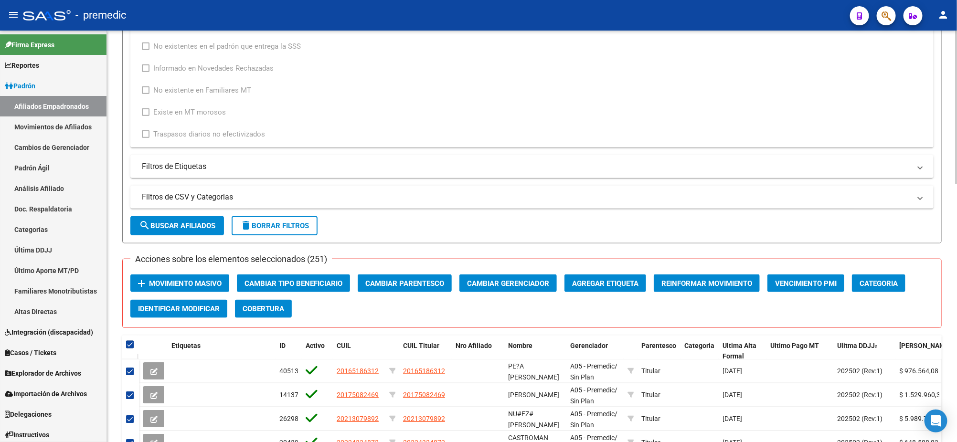
click at [201, 280] on span "Movimiento Masivo" at bounding box center [185, 283] width 73 height 9
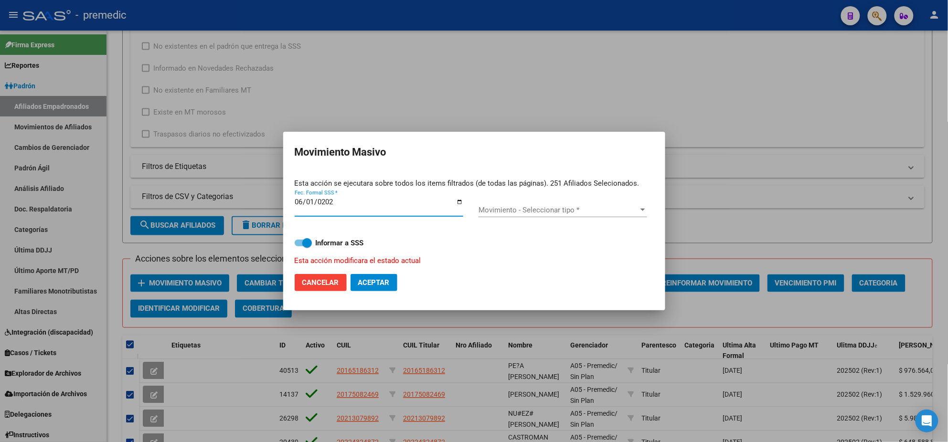
type input "2025-06-01"
click at [512, 214] on span "Movimiento - Seleccionar tipo *" at bounding box center [559, 210] width 160 height 9
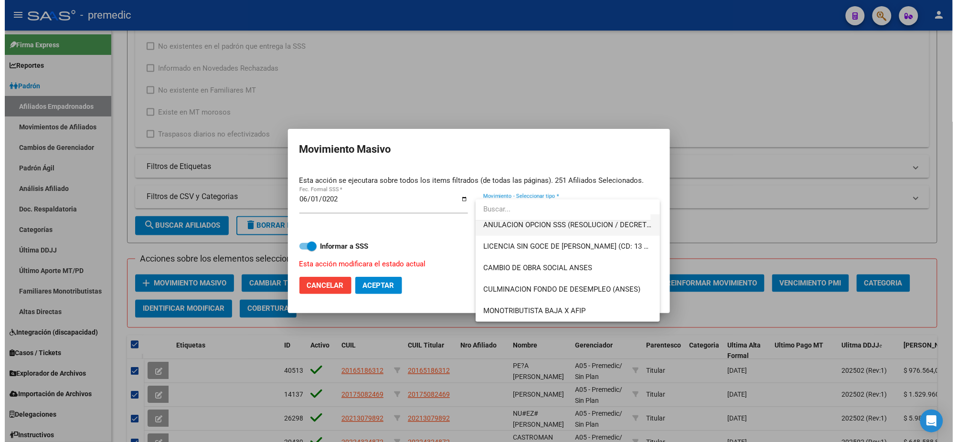
scroll to position [238, 0]
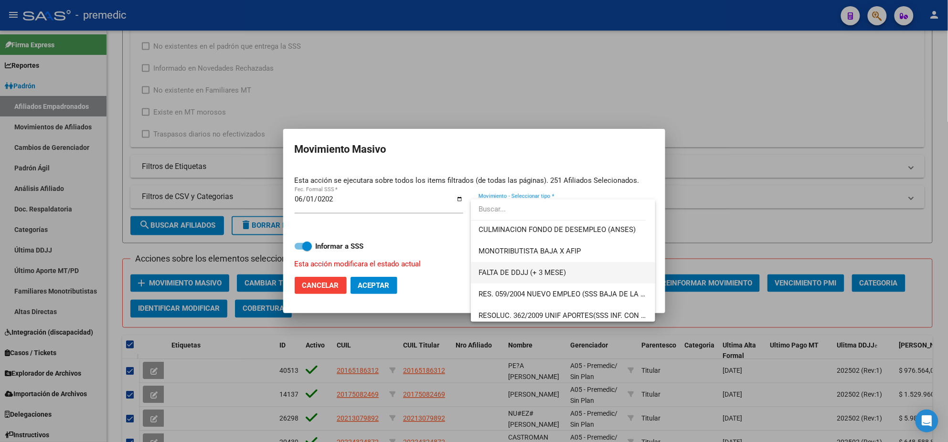
click at [574, 268] on span "FALTA DE DDJJ (+ 3 MESE)" at bounding box center [563, 272] width 169 height 21
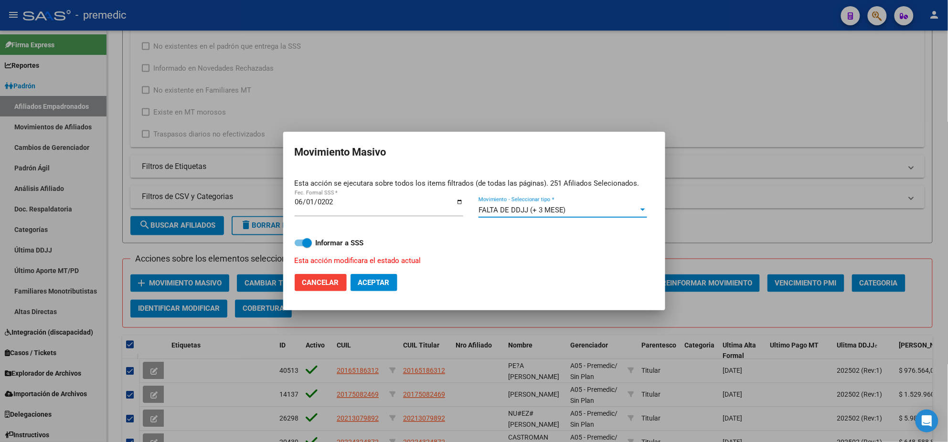
click at [304, 246] on span at bounding box center [307, 243] width 10 height 10
click at [299, 246] on input "Informar a SSS" at bounding box center [299, 246] width 0 height 0
checkbox input "false"
click at [368, 283] on span "Aceptar" at bounding box center [374, 282] width 32 height 9
checkbox input "false"
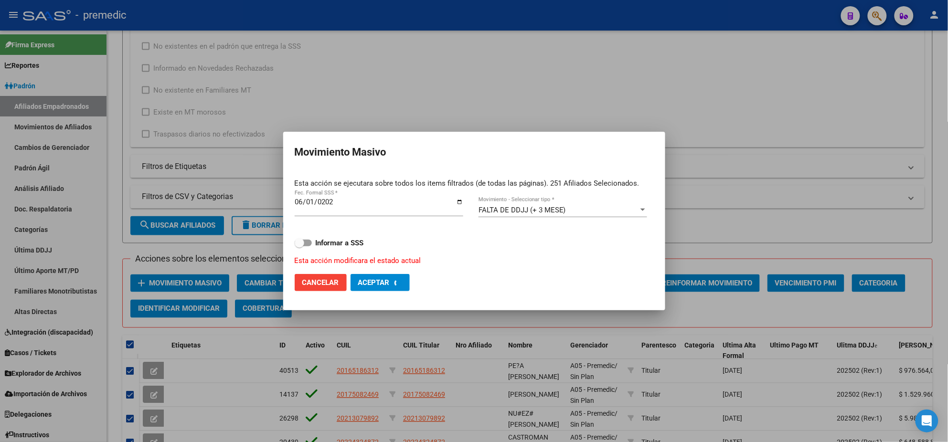
checkbox input "false"
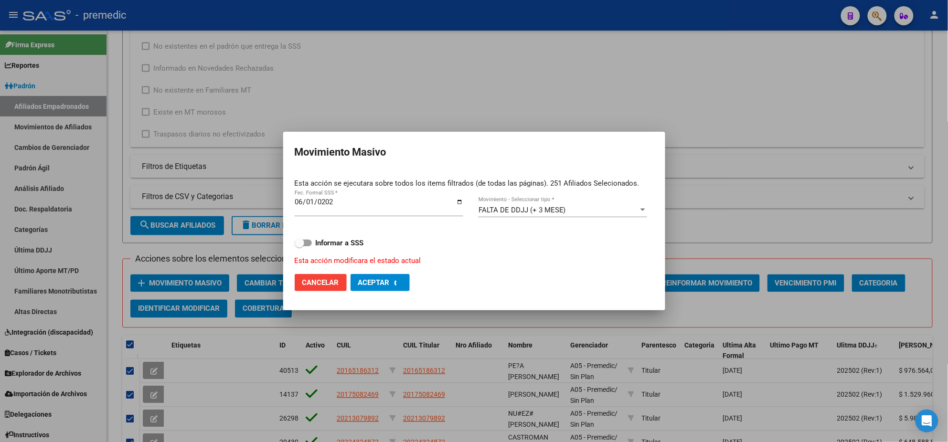
checkbox input "false"
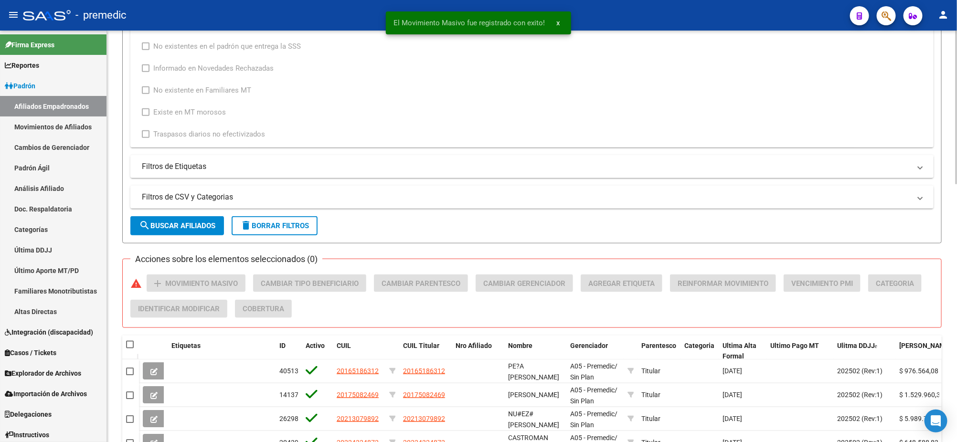
click at [116, 239] on div "PADRON -> Afiliados Empadronados (alt+a) add Crear Afiliado file_download Expor…" at bounding box center [532, 103] width 850 height 1100
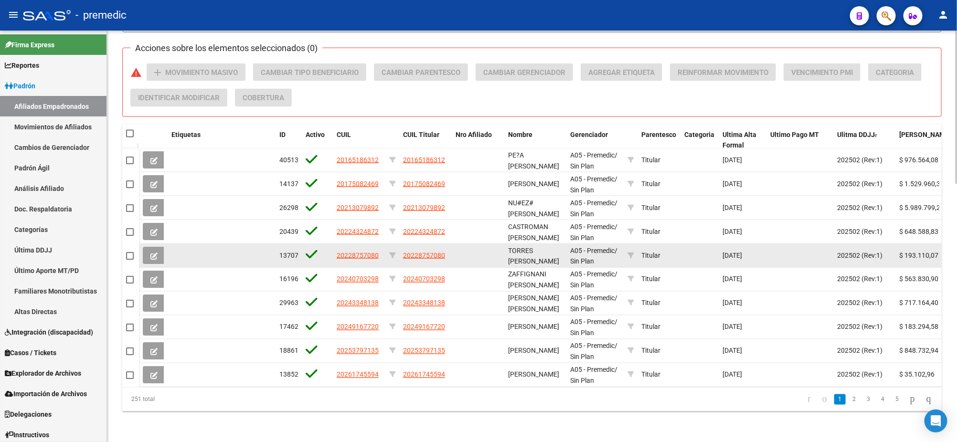
scroll to position [336, 0]
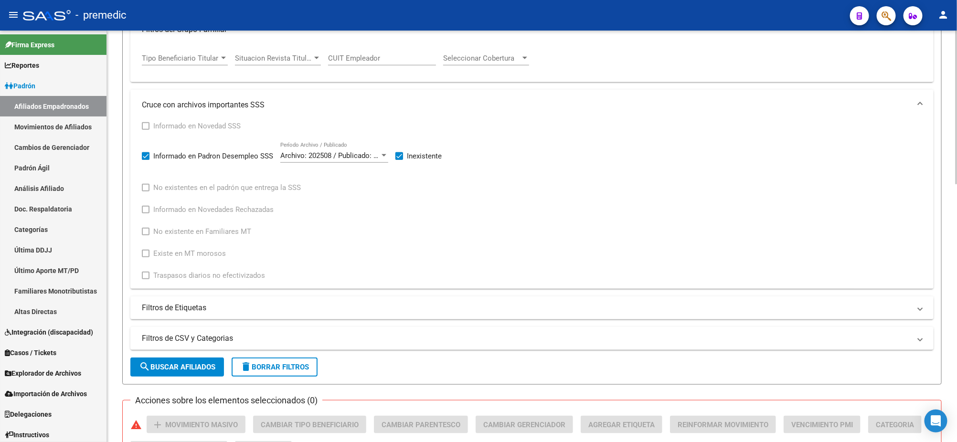
click at [169, 364] on span "search Buscar Afiliados" at bounding box center [177, 367] width 76 height 9
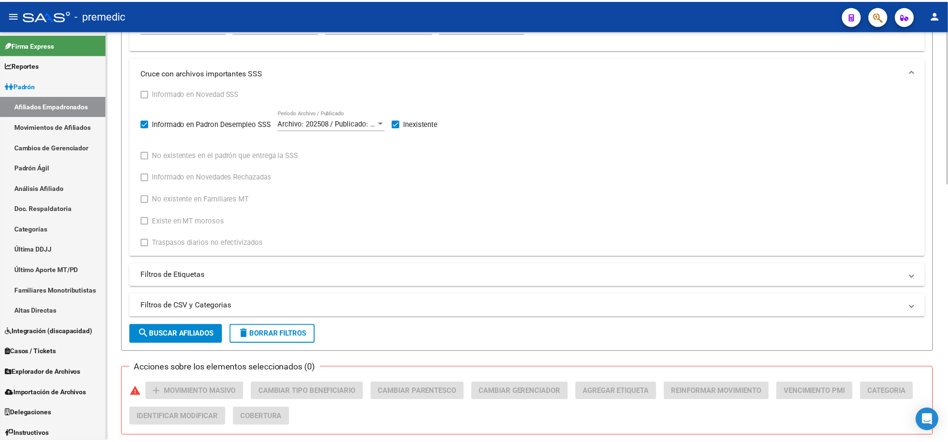
scroll to position [694, 0]
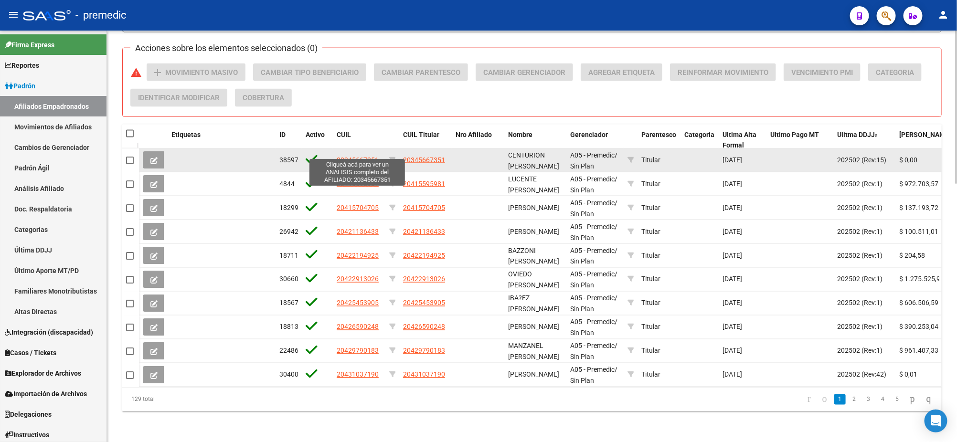
click at [350, 156] on span "20345667351" at bounding box center [358, 160] width 42 height 8
type textarea "20345667351"
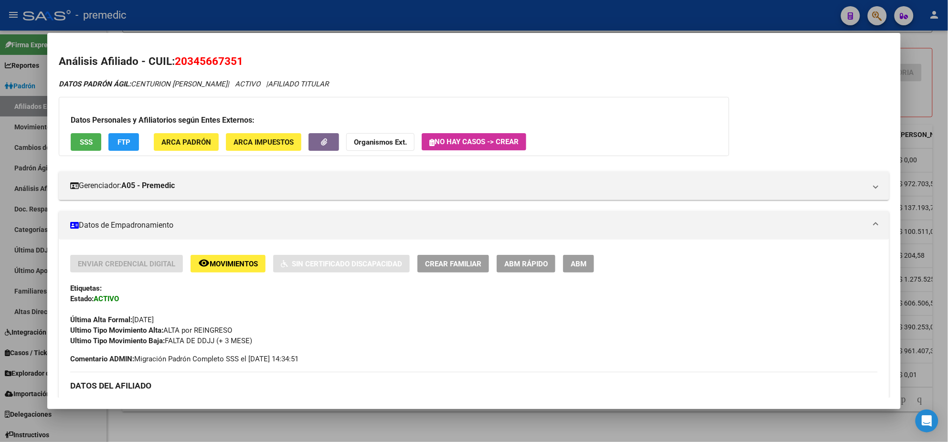
click at [177, 424] on div at bounding box center [474, 221] width 948 height 442
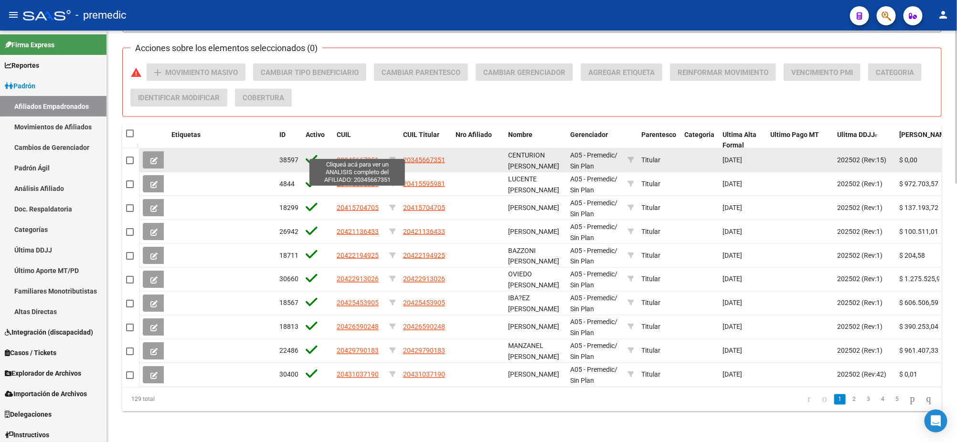
click at [358, 156] on span "20345667351" at bounding box center [358, 160] width 42 height 8
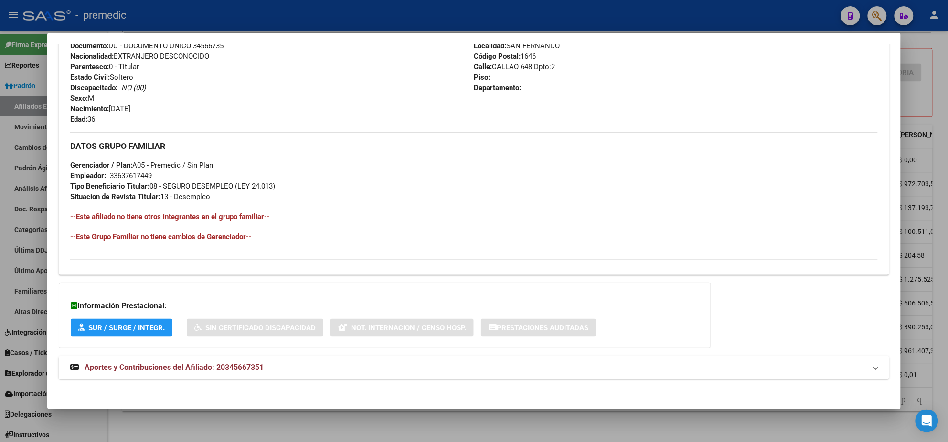
scroll to position [383, 0]
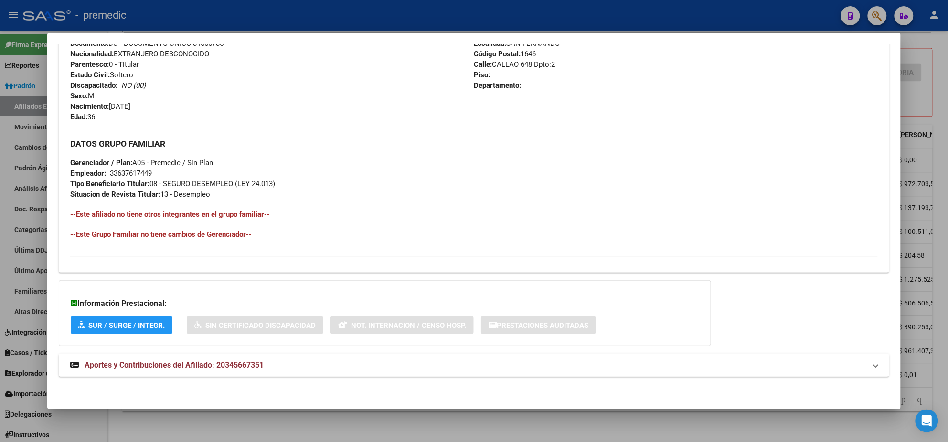
click at [194, 363] on span "Aportes y Contribuciones del Afiliado: 20345667351" at bounding box center [174, 365] width 179 height 9
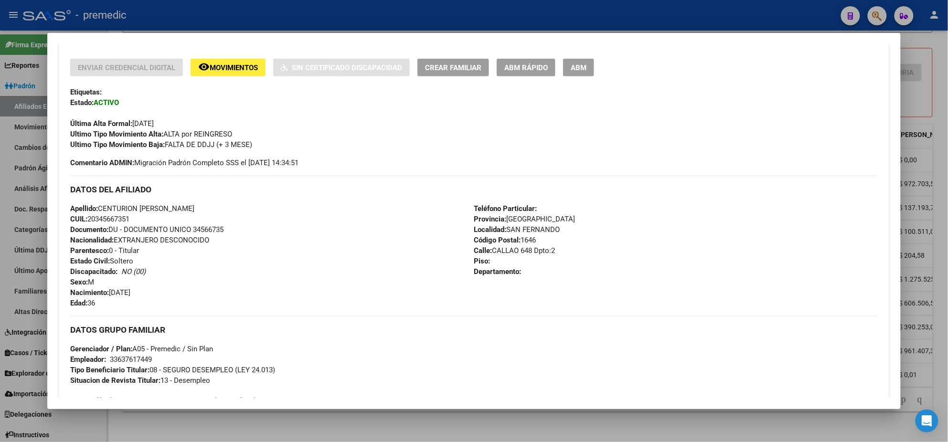
scroll to position [178, 0]
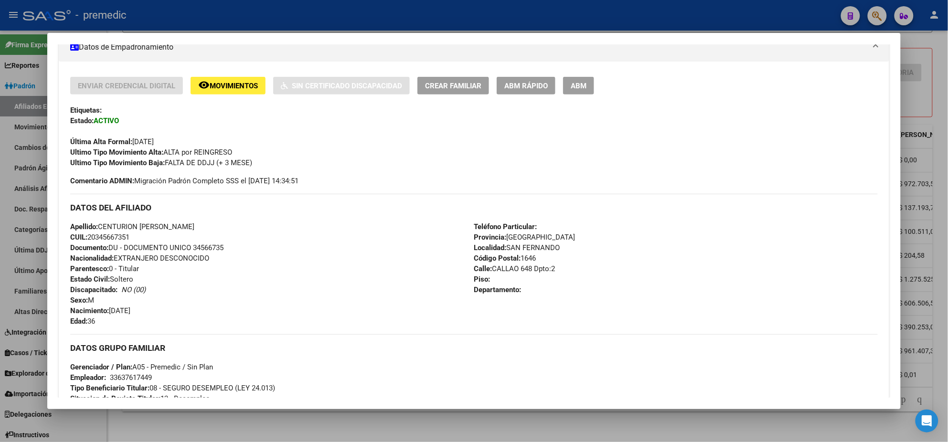
click at [215, 85] on span "Movimientos" at bounding box center [234, 86] width 48 height 9
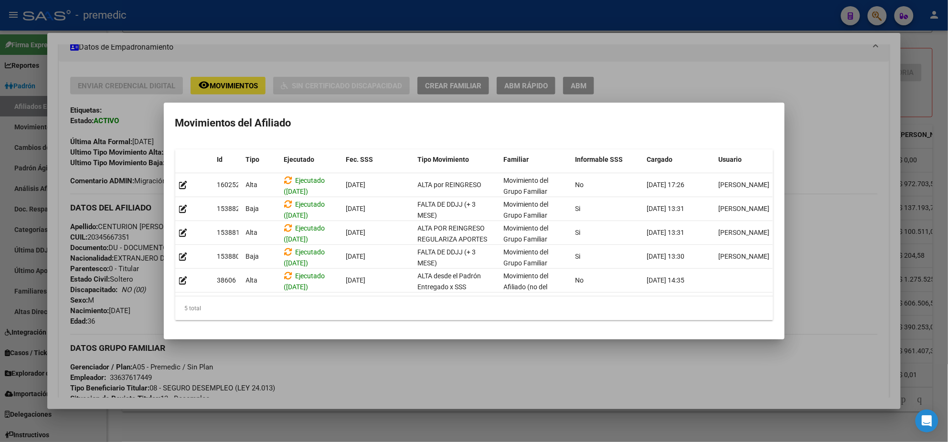
click at [329, 363] on div at bounding box center [474, 221] width 948 height 442
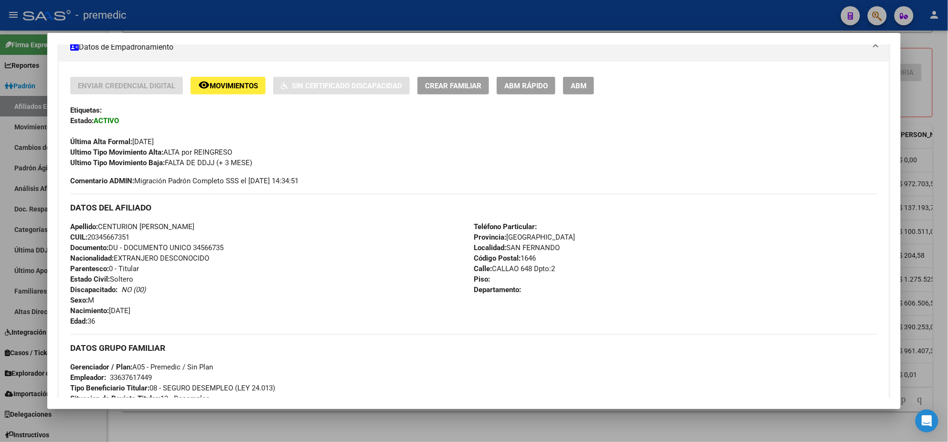
drag, startPoint x: 85, startPoint y: 235, endPoint x: 134, endPoint y: 236, distance: 48.7
click at [134, 236] on div "Apellido: CENTURION RAMON ALEJANDRO CUIL: 20345667351 Documento: DU - DOCUMENTO…" at bounding box center [272, 274] width 404 height 105
copy span "20345667351"
click at [225, 82] on span "Movimientos" at bounding box center [234, 86] width 48 height 9
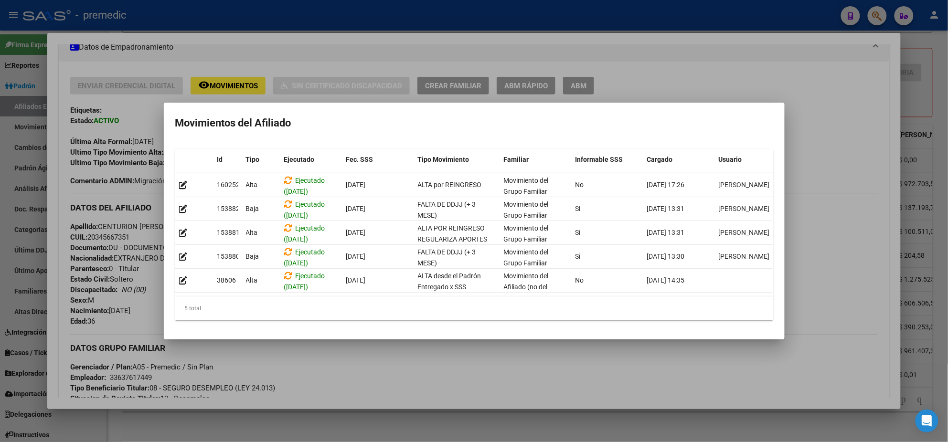
click at [339, 325] on mat-dialog-content "Id Tipo Ejecutado Fec. SSS Tipo Movimiento Familiar Informable SSS Cargado Usua…" at bounding box center [474, 235] width 621 height 186
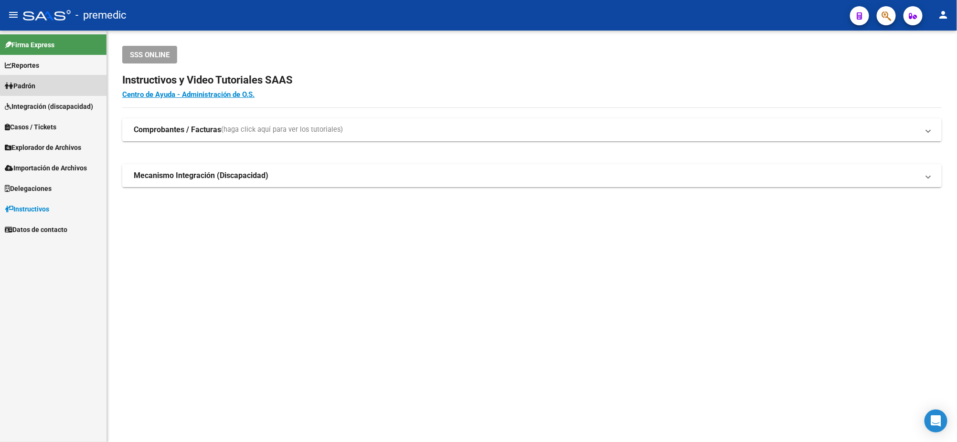
click at [60, 85] on link "Padrón" at bounding box center [53, 85] width 107 height 21
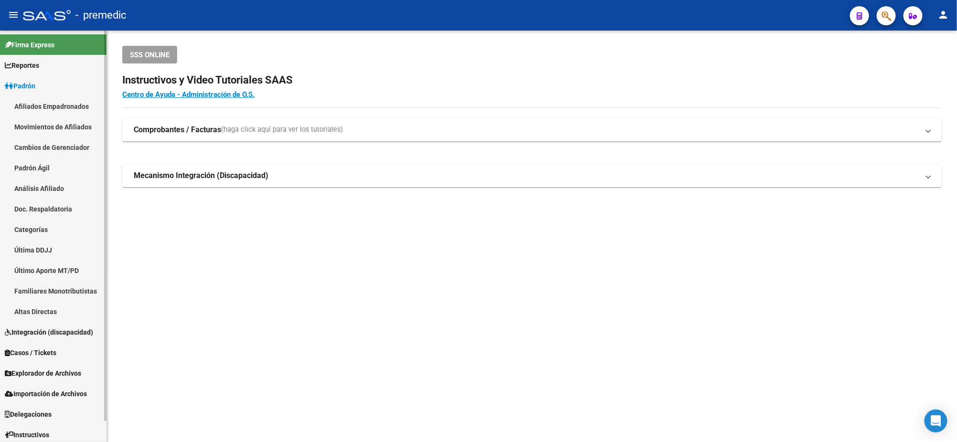
click at [52, 185] on link "Análisis Afiliado" at bounding box center [53, 188] width 107 height 21
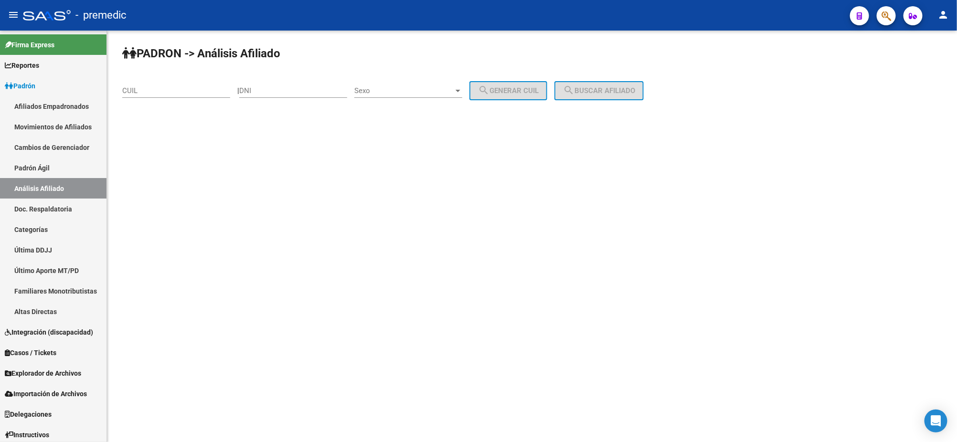
click at [152, 95] on div "CUIL" at bounding box center [176, 87] width 108 height 21
paste input "14-271391"
type input "14-271391"
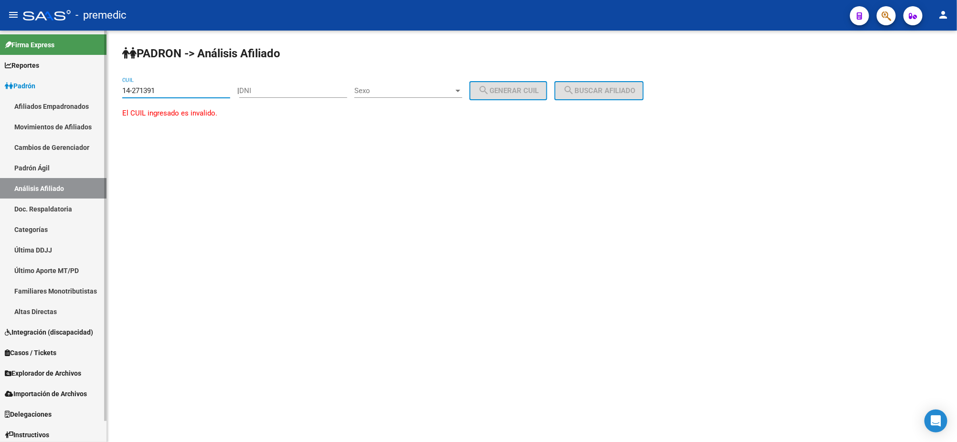
drag, startPoint x: 165, startPoint y: 90, endPoint x: 20, endPoint y: 95, distance: 145.3
click at [19, 95] on mat-sidenav-container "Firma Express Reportes Padrón Traspasos x O.S. Traspasos x Gerenciador Traspaso…" at bounding box center [478, 237] width 957 height 412
click at [278, 89] on input "DNI" at bounding box center [293, 90] width 108 height 9
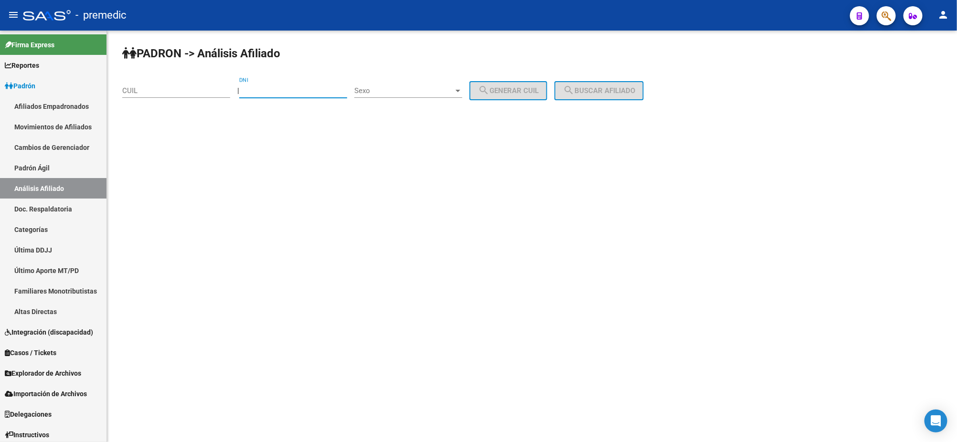
paste input "14271391"
type input "14271391"
click at [401, 94] on span "Sexo" at bounding box center [403, 90] width 99 height 9
click at [404, 90] on span "Masculino" at bounding box center [419, 90] width 108 height 21
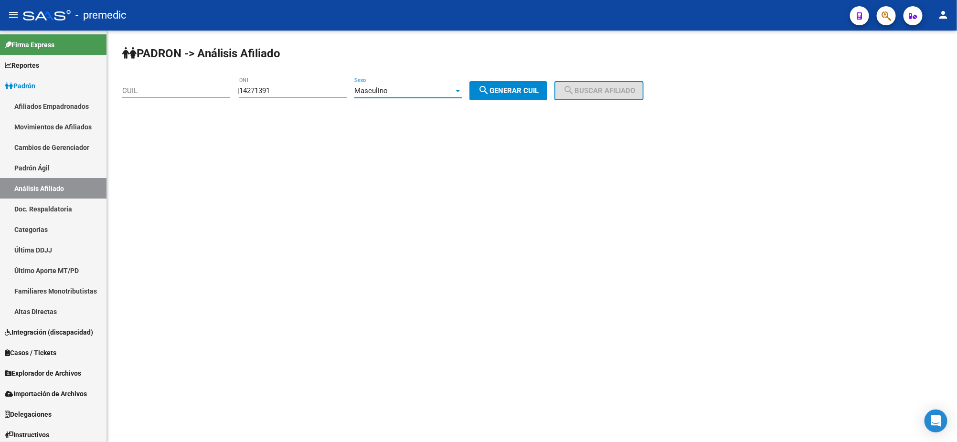
drag, startPoint x: 509, startPoint y: 89, endPoint x: 608, endPoint y: 89, distance: 98.4
click at [511, 89] on span "search Generar CUIL" at bounding box center [508, 90] width 61 height 9
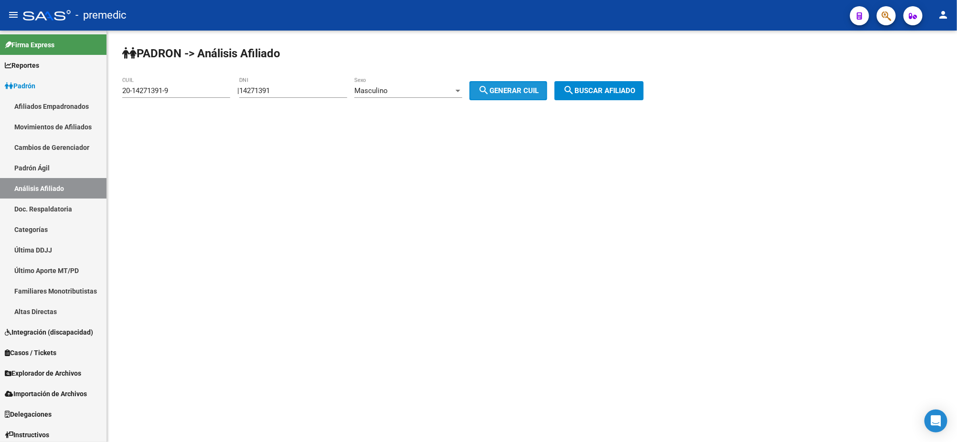
click at [608, 89] on span "search Buscar afiliado" at bounding box center [599, 90] width 72 height 9
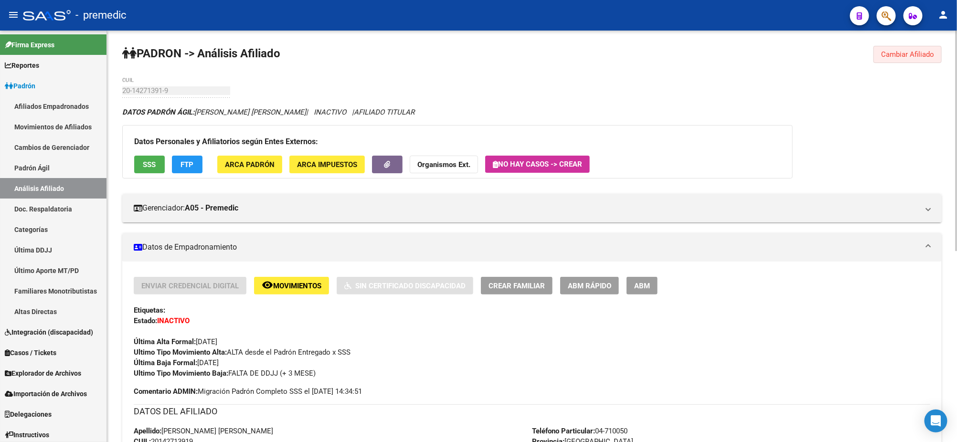
click at [885, 51] on span "Cambiar Afiliado" at bounding box center [907, 54] width 53 height 9
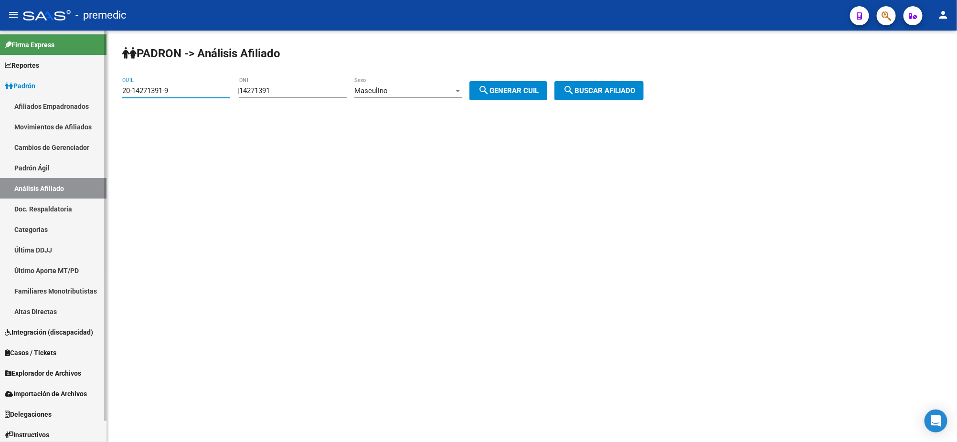
drag, startPoint x: 171, startPoint y: 92, endPoint x: 92, endPoint y: 93, distance: 79.3
click at [88, 93] on mat-sidenav-container "Firma Express Reportes Padrón Traspasos x O.S. Traspasos x Gerenciador Traspaso…" at bounding box center [478, 237] width 957 height 412
paste input "14-32711"
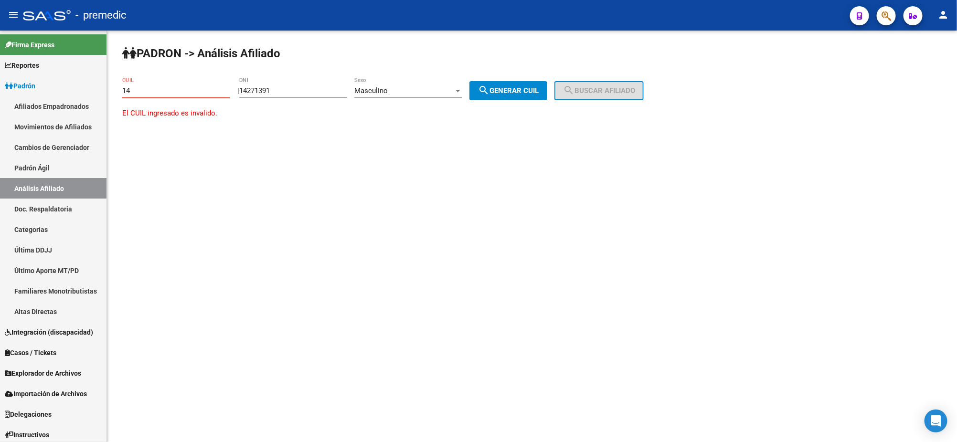
type input "1"
drag, startPoint x: 292, startPoint y: 90, endPoint x: 196, endPoint y: 87, distance: 96.1
click at [196, 87] on app-analisis-afiliado "PADRON -> Análisis Afiliado CUIL | 14271391 DNI Masculino Sexo search Generar C…" at bounding box center [386, 90] width 529 height 9
paste input "327119"
type input "14327119"
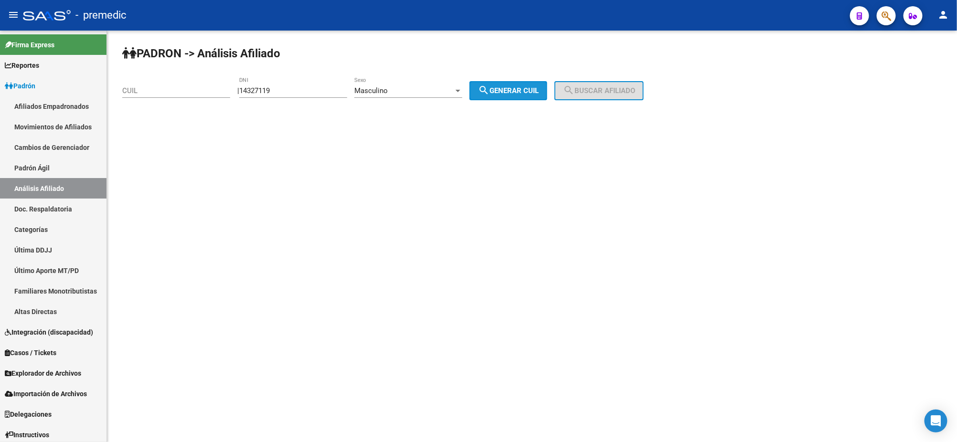
click at [490, 92] on mat-icon "search" at bounding box center [483, 90] width 11 height 11
type input "20-14327119-7"
click at [619, 86] on span "search Buscar afiliado" at bounding box center [599, 90] width 72 height 9
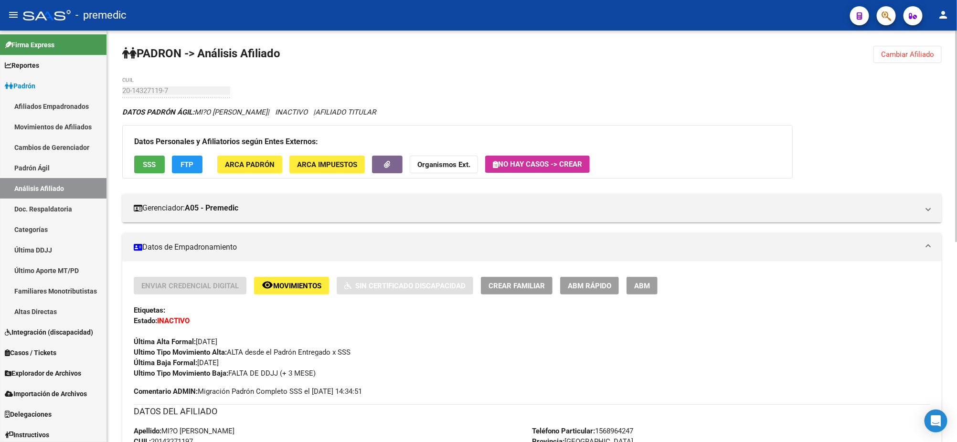
click at [890, 55] on span "Cambiar Afiliado" at bounding box center [907, 54] width 53 height 9
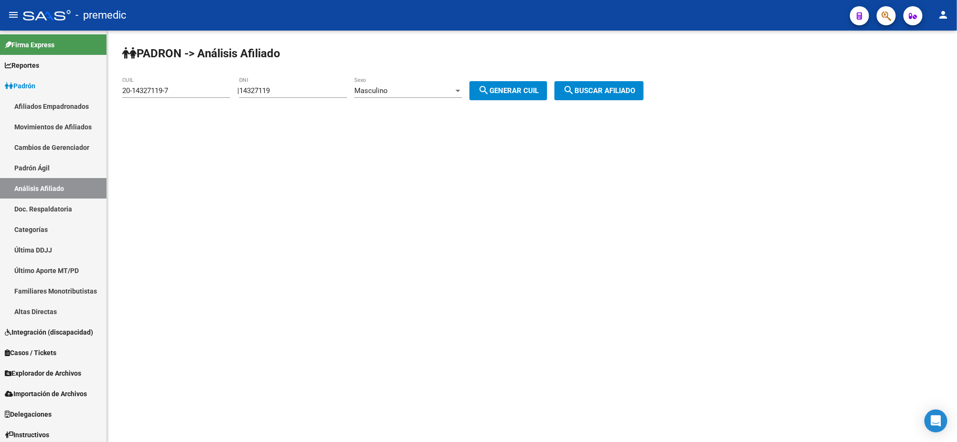
drag, startPoint x: 308, startPoint y: 92, endPoint x: 232, endPoint y: 92, distance: 76.4
click at [232, 92] on app-analisis-afiliado "PADRON -> Análisis Afiliado 20-14327119-7 CUIL | 14327119 DNI Masculino Sexo se…" at bounding box center [386, 90] width 529 height 9
paste input "37859663"
type input "37859663"
click at [531, 90] on span "search Generar CUIL" at bounding box center [508, 90] width 61 height 9
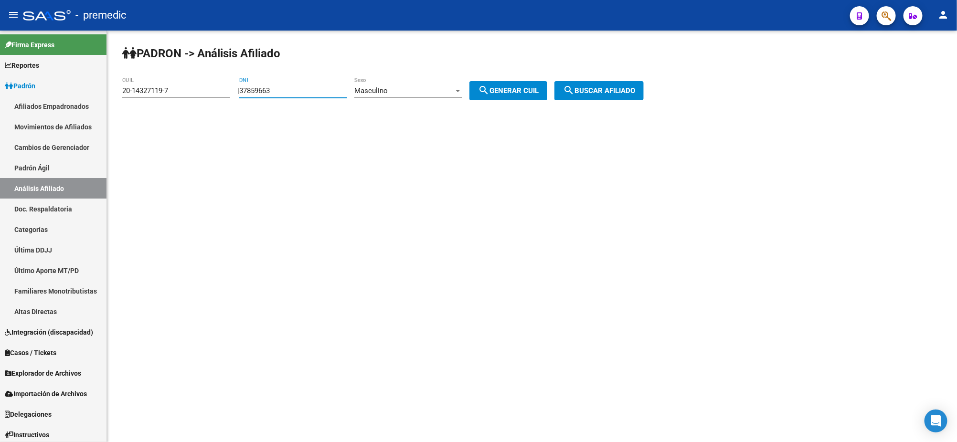
type input "20-37859663-8"
click at [607, 93] on span "search Buscar afiliado" at bounding box center [599, 90] width 72 height 9
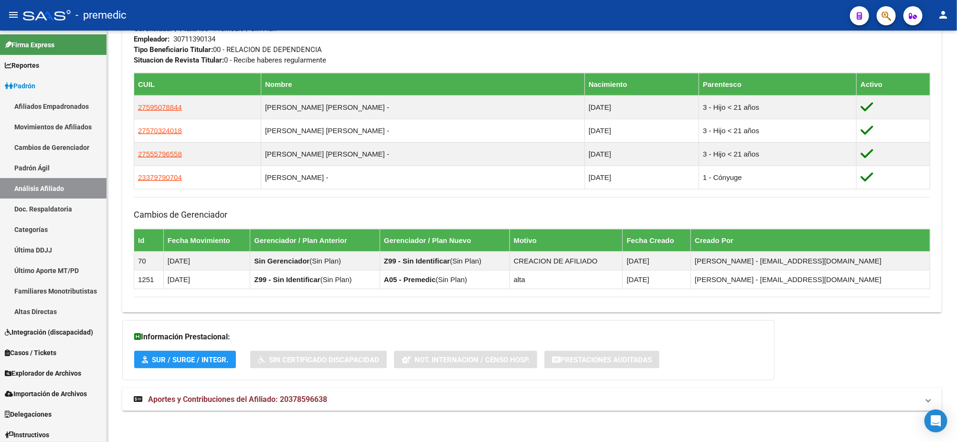
scroll to position [500, 0]
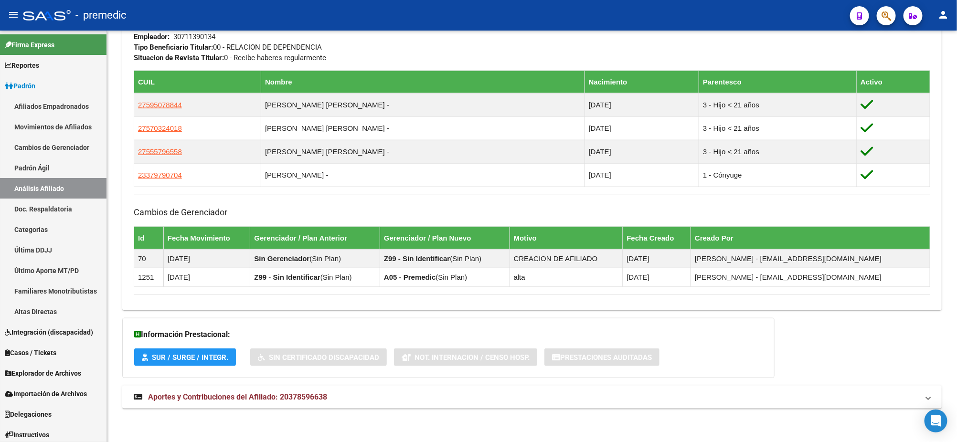
click at [238, 391] on mat-expansion-panel-header "Aportes y Contribuciones del Afiliado: 20378596638" at bounding box center [532, 397] width 820 height 23
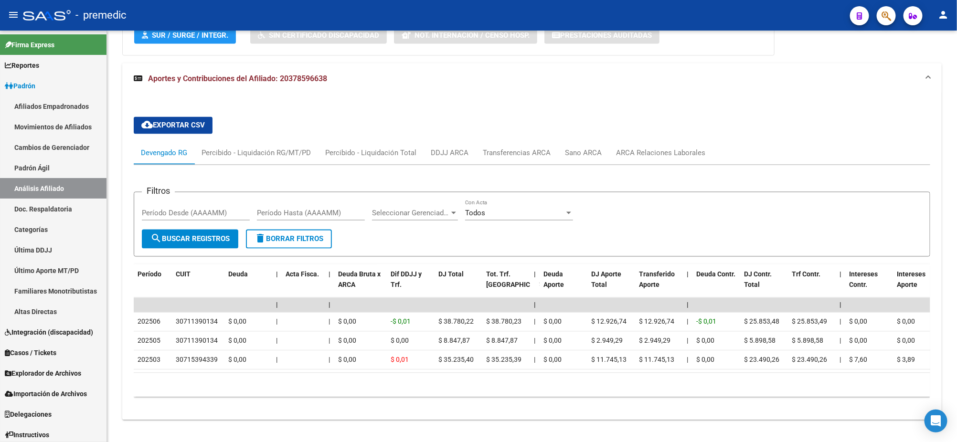
scroll to position [843, 0]
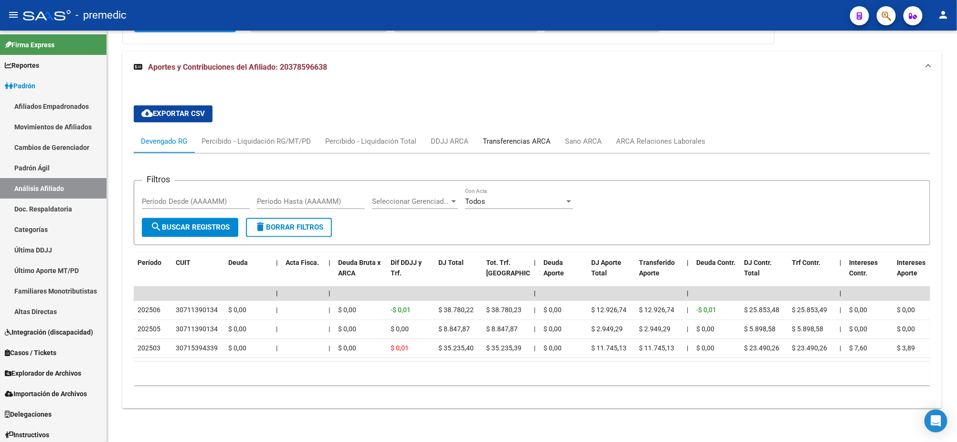
click at [525, 137] on div "Transferencias ARCA" at bounding box center [517, 142] width 68 height 11
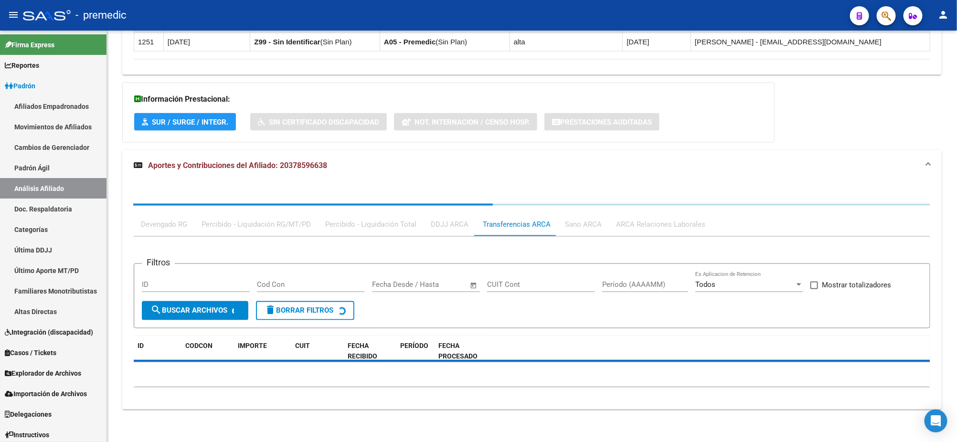
scroll to position [832, 0]
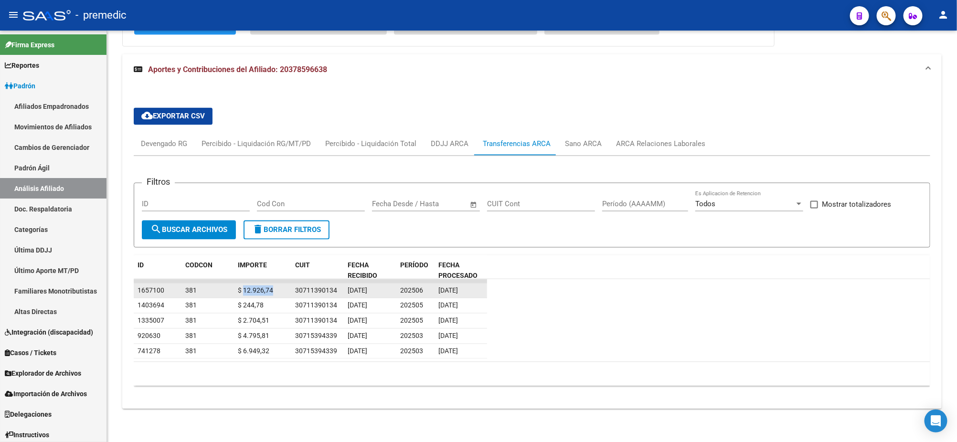
drag, startPoint x: 244, startPoint y: 289, endPoint x: 276, endPoint y: 290, distance: 31.5
click at [275, 290] on div "$ 12.926,74" at bounding box center [263, 291] width 50 height 11
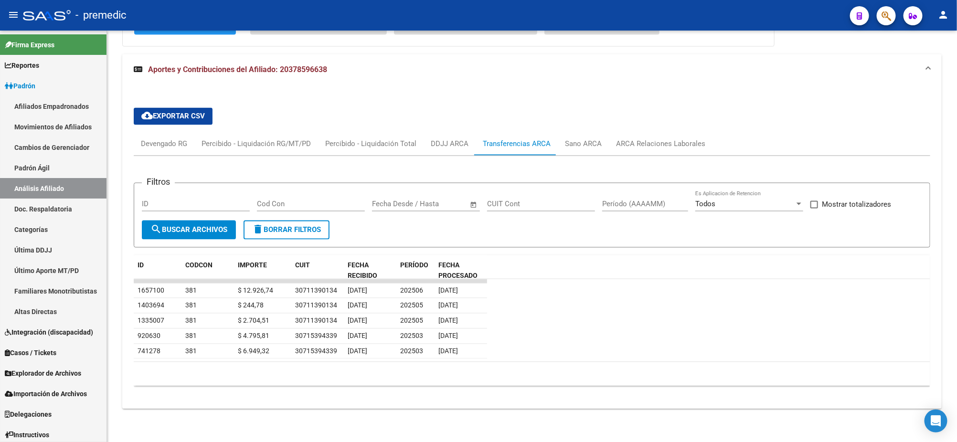
click at [267, 378] on div "10 total 1" at bounding box center [532, 375] width 797 height 24
click at [434, 145] on div "DDJJ ARCA" at bounding box center [450, 144] width 38 height 11
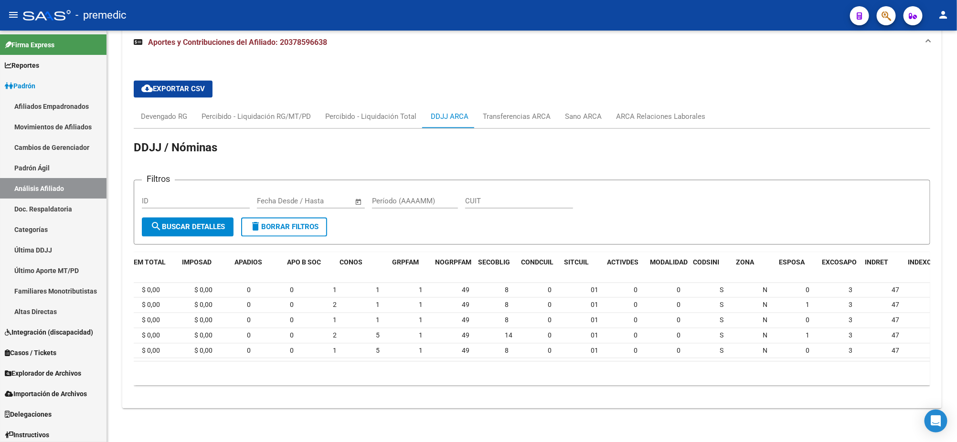
scroll to position [0, 0]
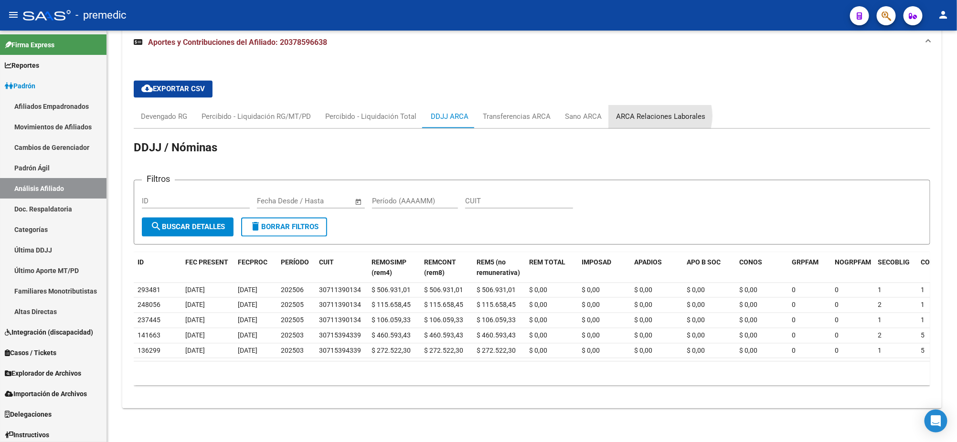
click at [657, 112] on div "ARCA Relaciones Laborales" at bounding box center [660, 117] width 89 height 11
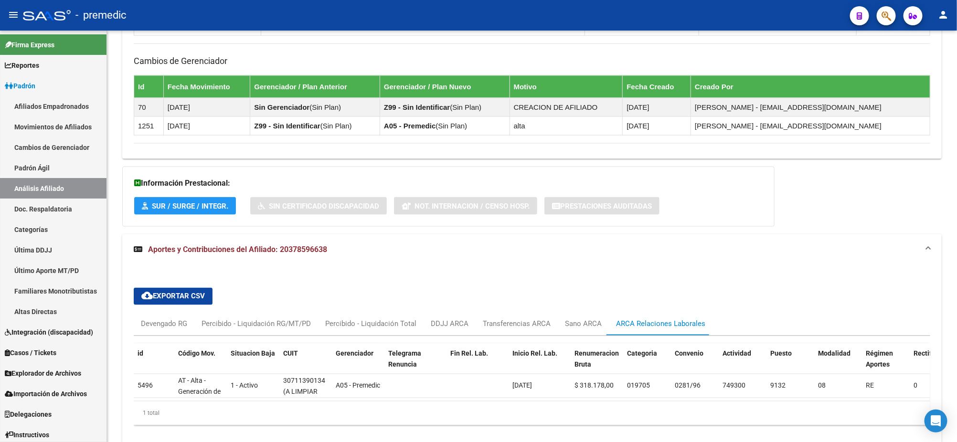
scroll to position [700, 0]
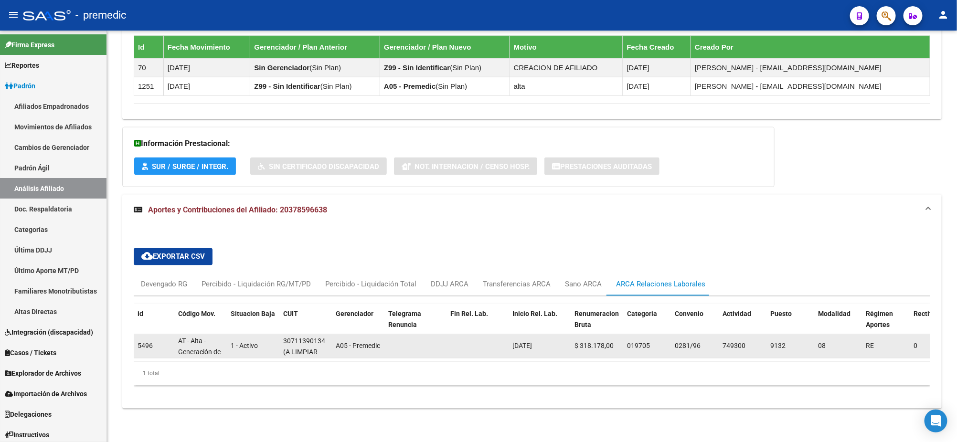
drag, startPoint x: 514, startPoint y: 338, endPoint x: 559, endPoint y: 338, distance: 44.9
click at [559, 341] on div "[DATE]" at bounding box center [540, 346] width 54 height 11
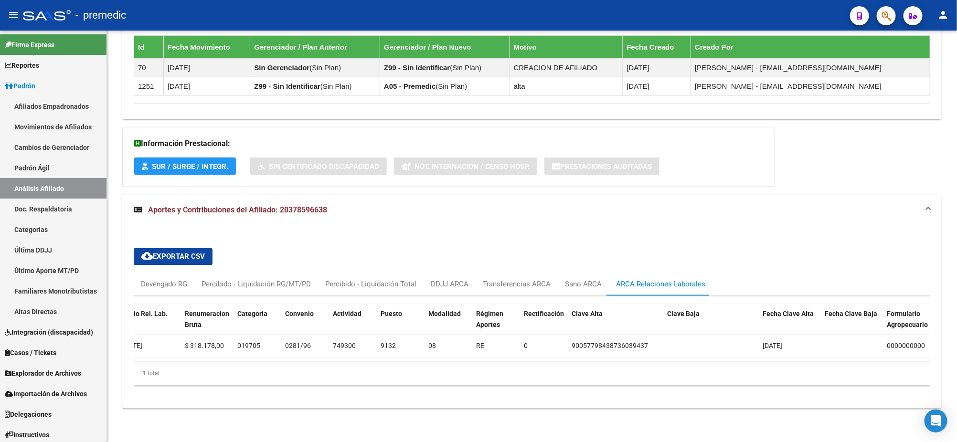
scroll to position [0, 0]
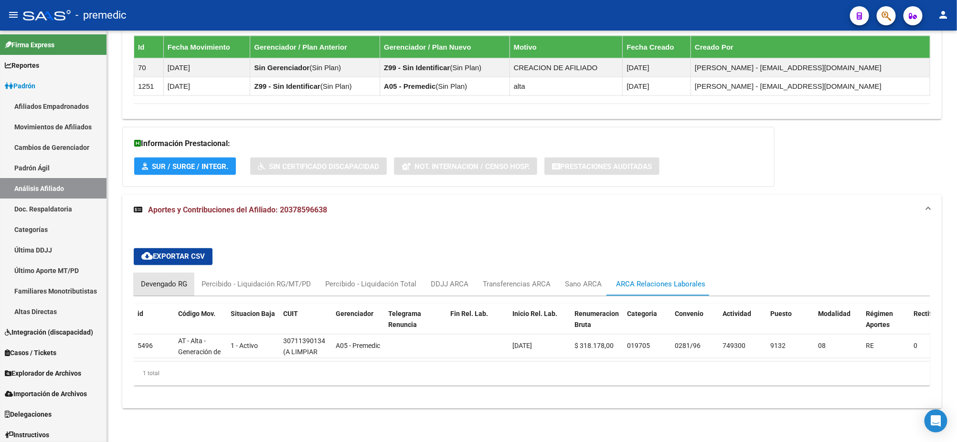
click at [144, 279] on div "Devengado RG" at bounding box center [164, 284] width 46 height 11
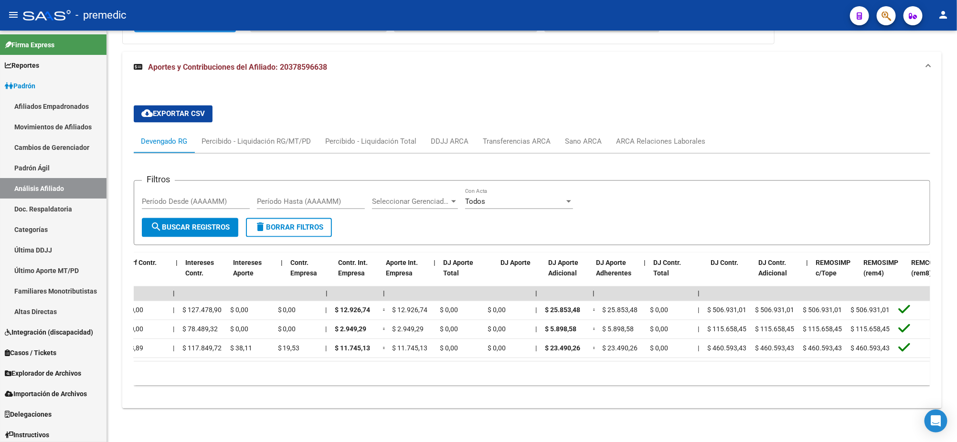
scroll to position [0, 806]
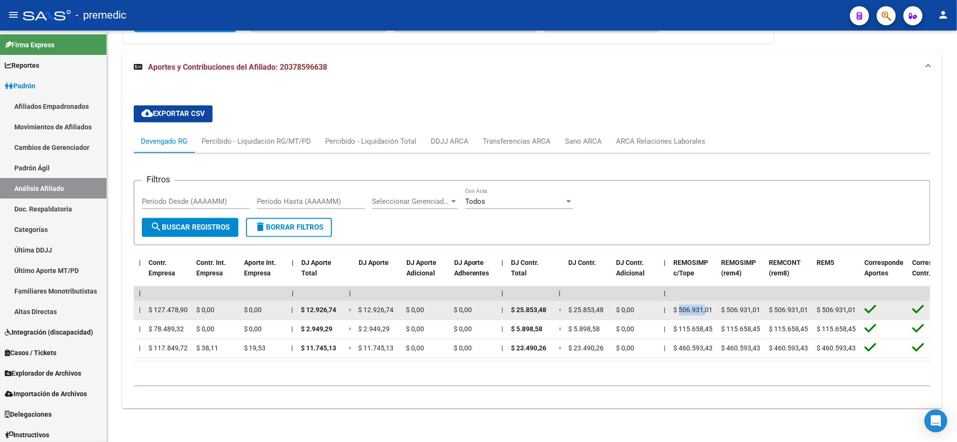
drag, startPoint x: 680, startPoint y: 299, endPoint x: 705, endPoint y: 303, distance: 24.7
click at [705, 307] on span "$ 506.931,01" at bounding box center [693, 311] width 39 height 8
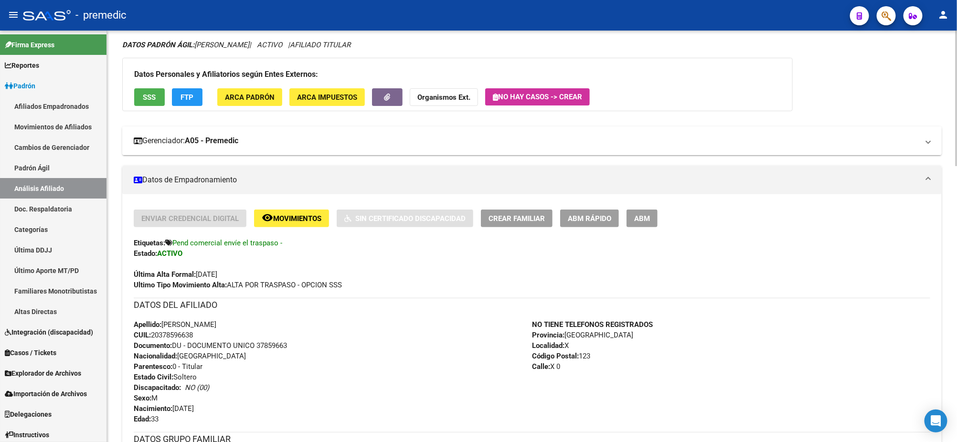
scroll to position [0, 0]
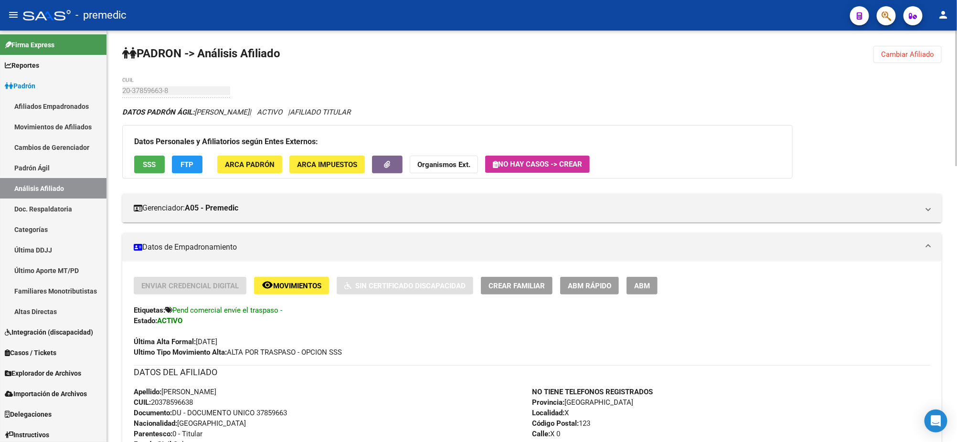
click at [880, 52] on button "Cambiar Afiliado" at bounding box center [908, 54] width 68 height 17
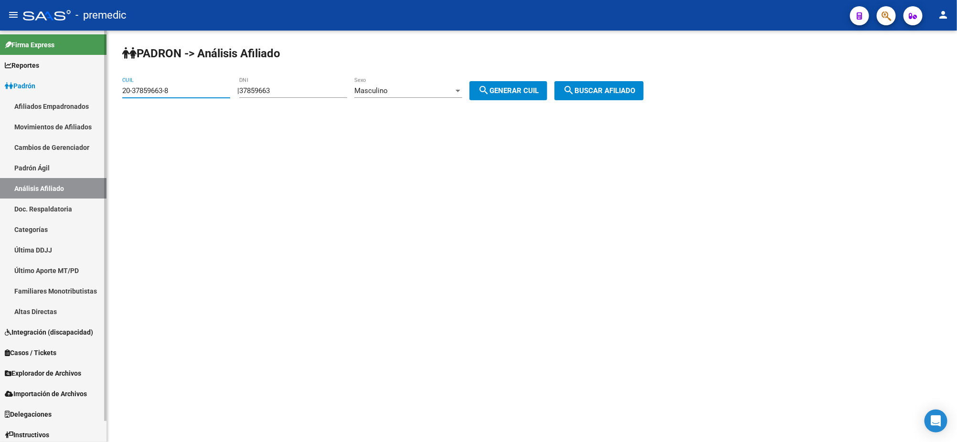
drag, startPoint x: 190, startPoint y: 91, endPoint x: 58, endPoint y: 92, distance: 131.4
click at [58, 92] on mat-sidenav-container "Firma Express Reportes Padrón Traspasos x O.S. Traspasos x Gerenciador Traspaso…" at bounding box center [478, 237] width 957 height 412
paste input "23-52604495-9"
type input "23-52604495-9"
click at [593, 90] on span "search Buscar afiliado" at bounding box center [599, 90] width 72 height 9
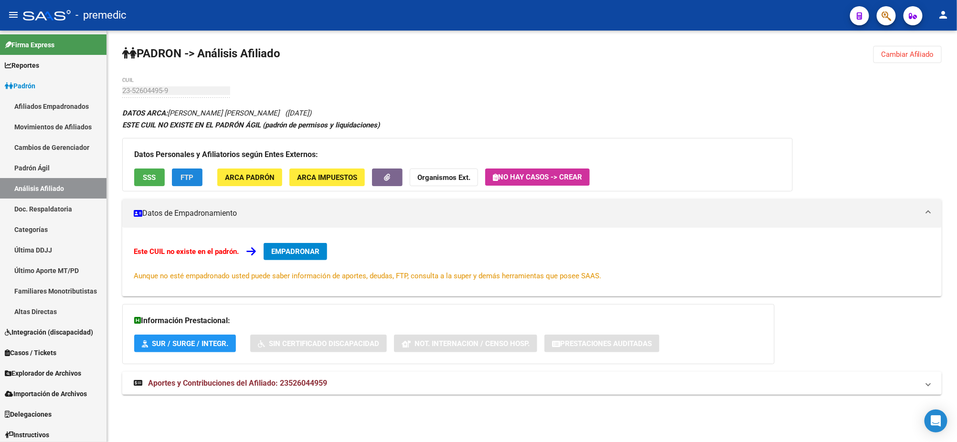
click at [192, 176] on span "FTP" at bounding box center [187, 177] width 13 height 9
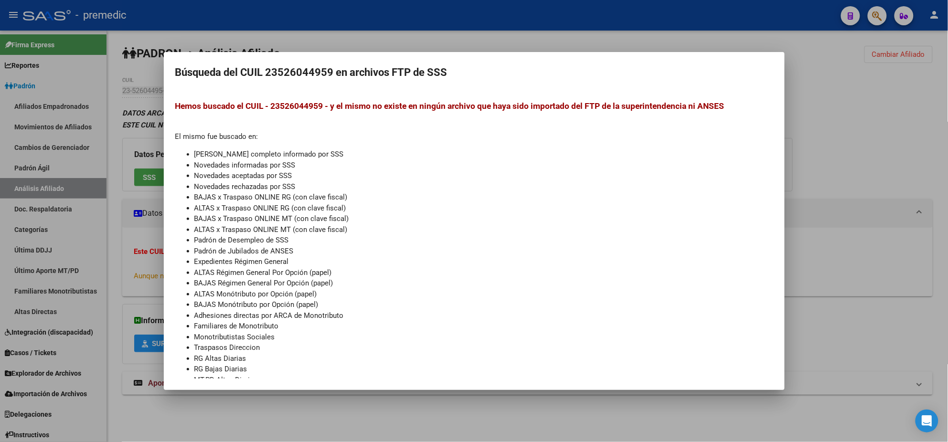
click at [320, 417] on div at bounding box center [474, 221] width 948 height 442
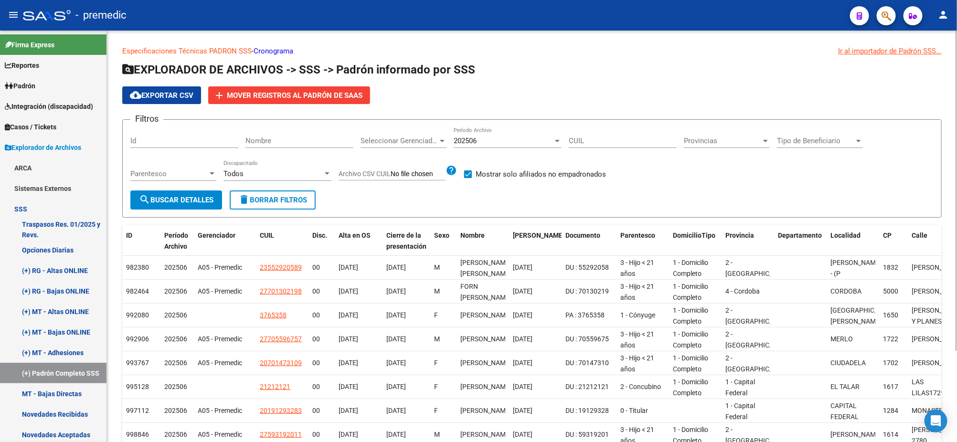
click at [189, 199] on span "search Buscar Detalles" at bounding box center [176, 200] width 75 height 9
click at [290, 95] on span "Mover registros al PADRÓN de SAAS" at bounding box center [295, 95] width 136 height 9
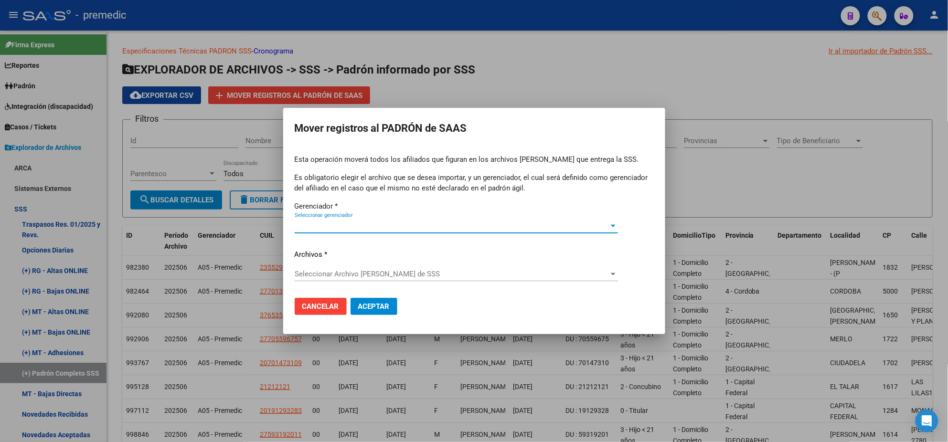
click at [316, 227] on span "Seleccionar gerenciador" at bounding box center [452, 226] width 315 height 9
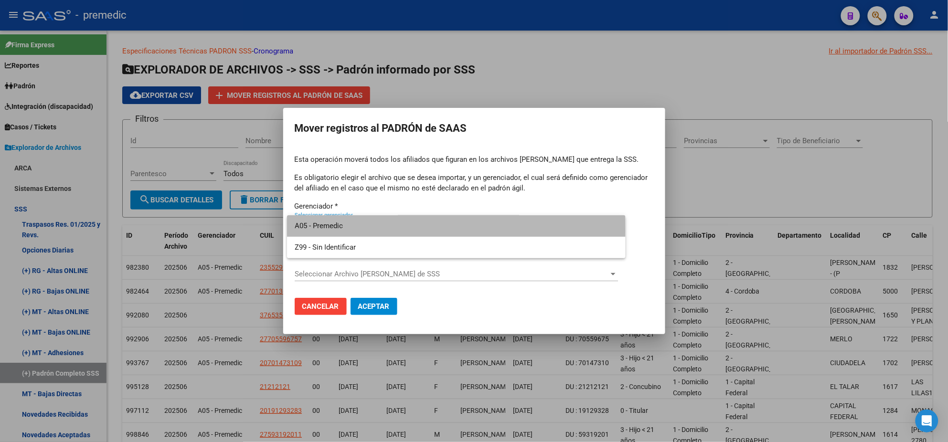
click at [330, 231] on span "A05 - Premedic" at bounding box center [456, 225] width 323 height 21
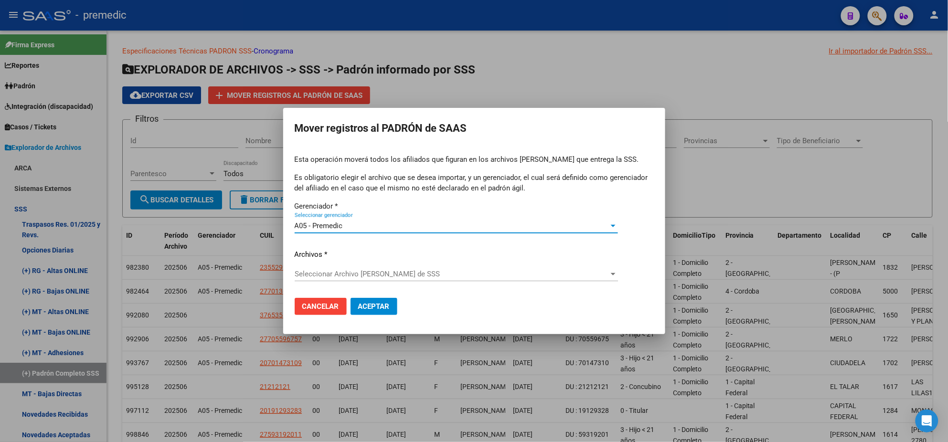
click at [324, 275] on span "Seleccionar Archivo [PERSON_NAME] de SSS" at bounding box center [452, 274] width 315 height 9
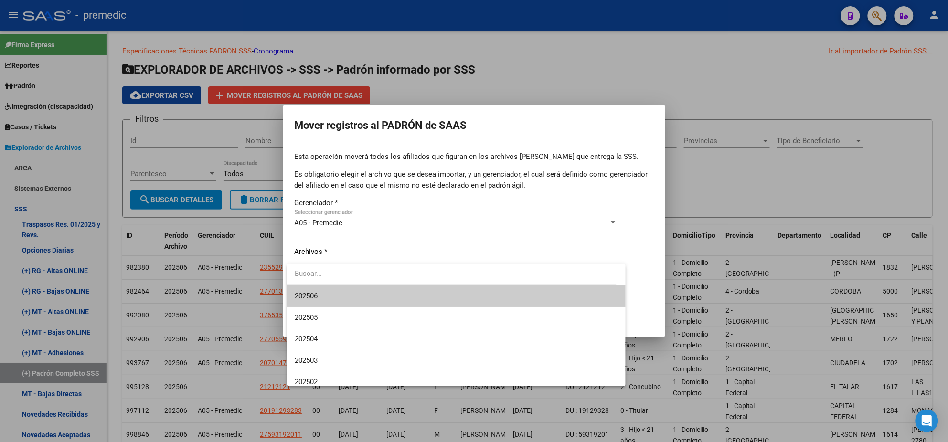
click at [322, 298] on span "202506" at bounding box center [456, 296] width 323 height 21
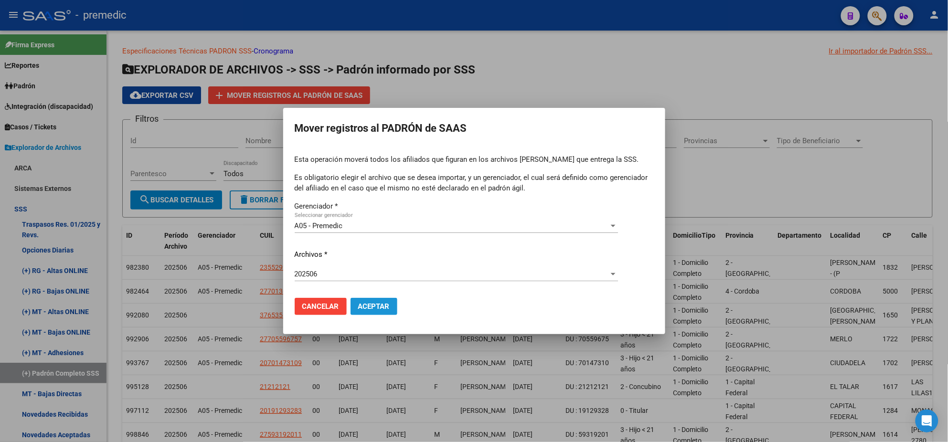
click at [375, 310] on span "Aceptar" at bounding box center [374, 306] width 32 height 9
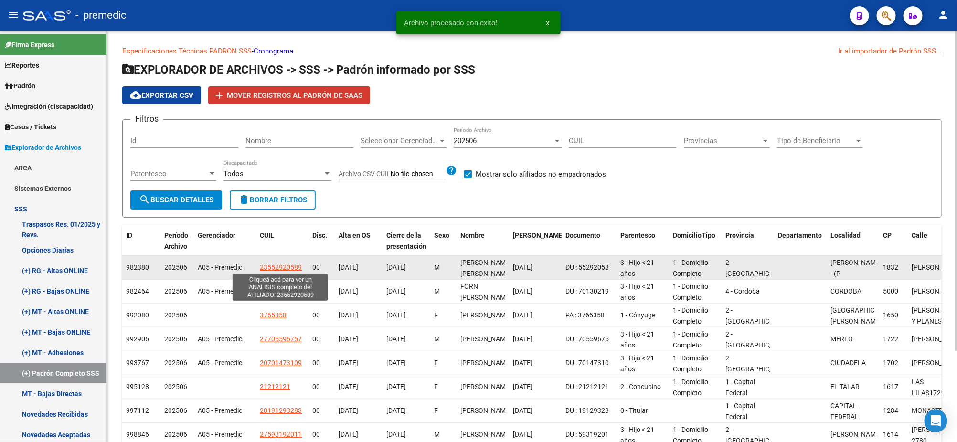
click at [269, 266] on span "23552920589" at bounding box center [281, 268] width 42 height 8
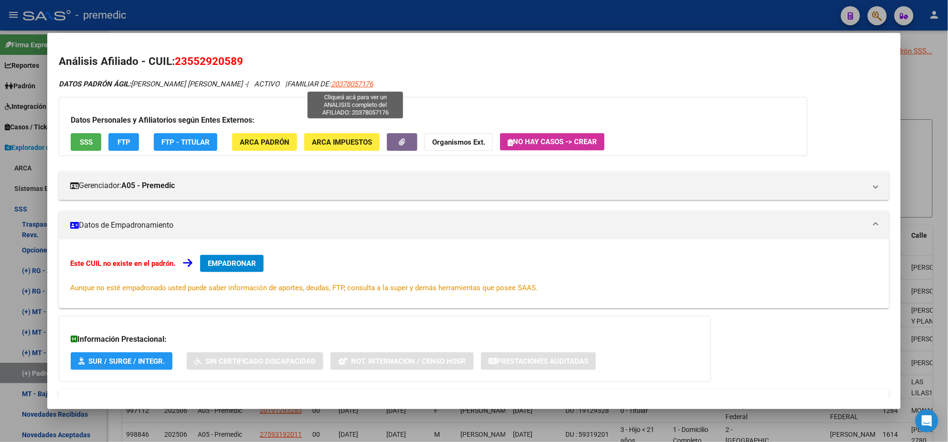
click at [347, 86] on span "20378057176" at bounding box center [352, 84] width 42 height 9
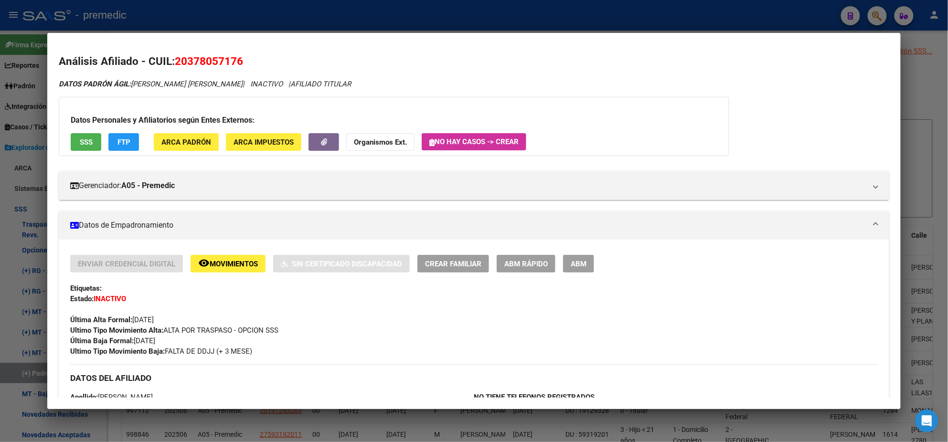
click at [193, 420] on div at bounding box center [474, 221] width 948 height 442
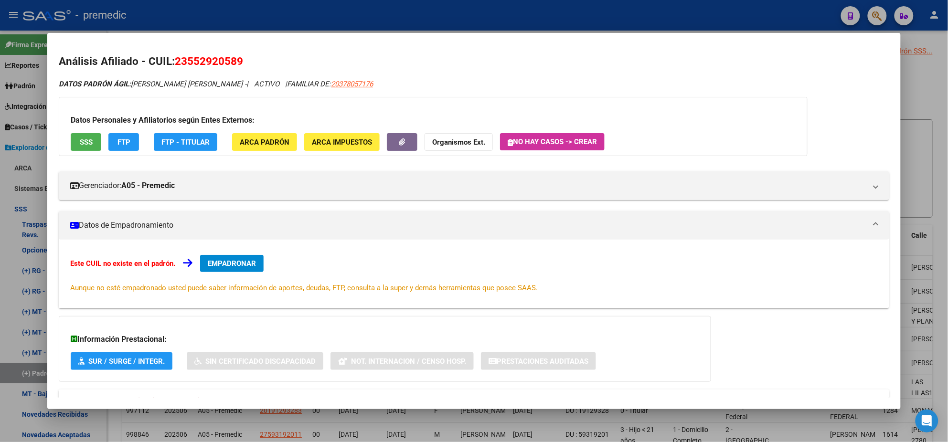
click at [209, 420] on div at bounding box center [474, 221] width 948 height 442
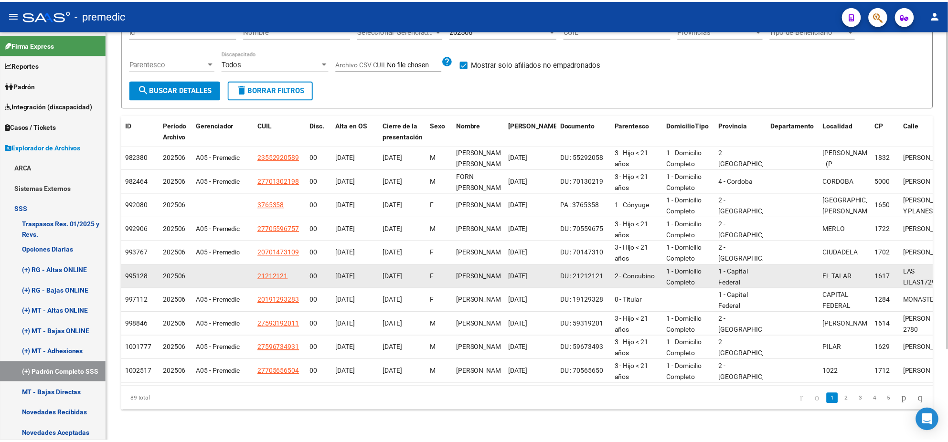
scroll to position [118, 0]
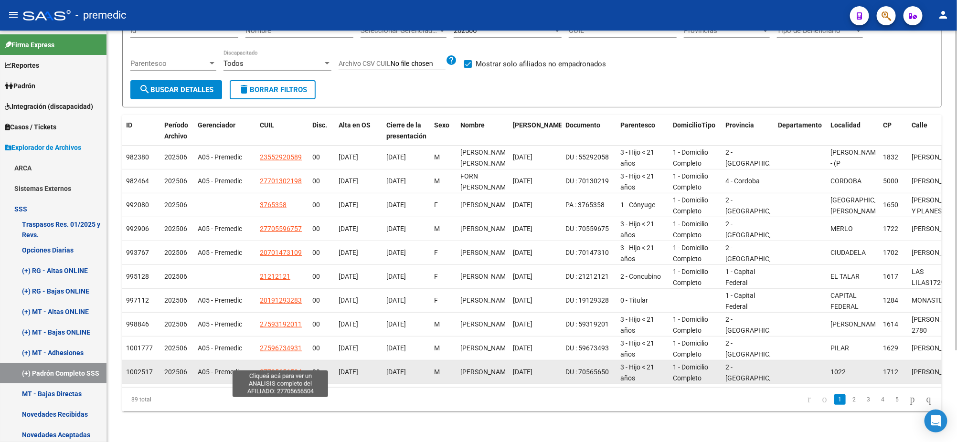
click at [267, 368] on span "27705656504" at bounding box center [281, 372] width 42 height 8
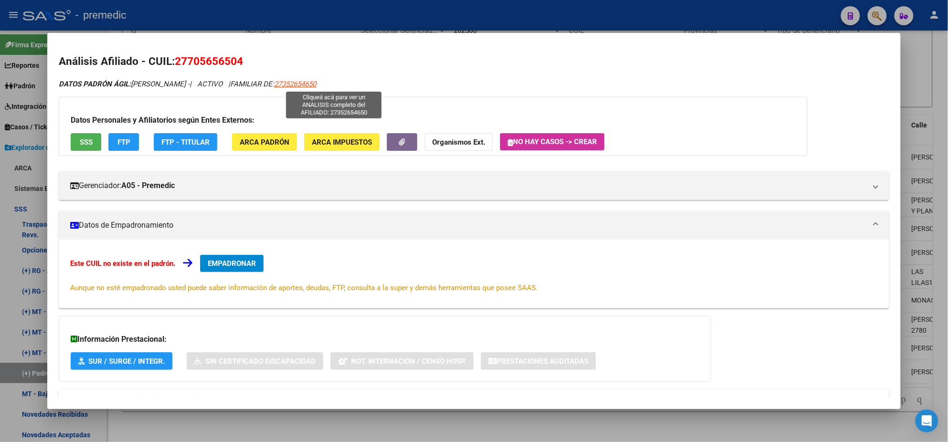
click at [316, 85] on span "27352654650" at bounding box center [295, 84] width 42 height 9
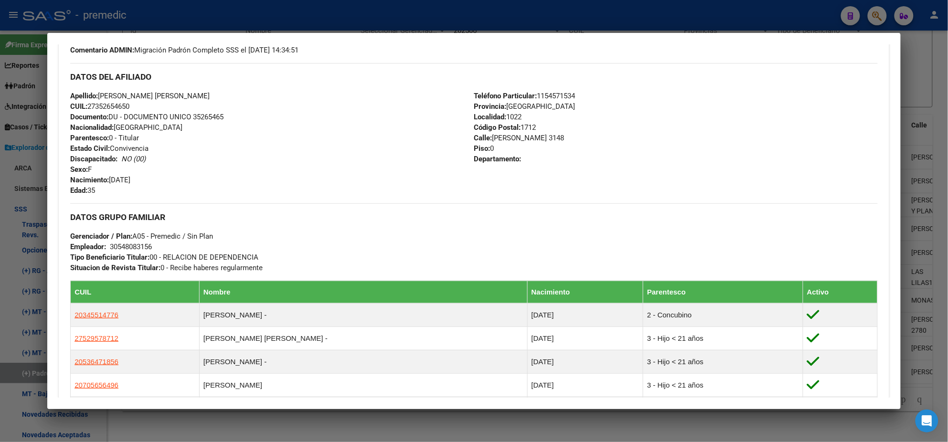
scroll to position [358, 0]
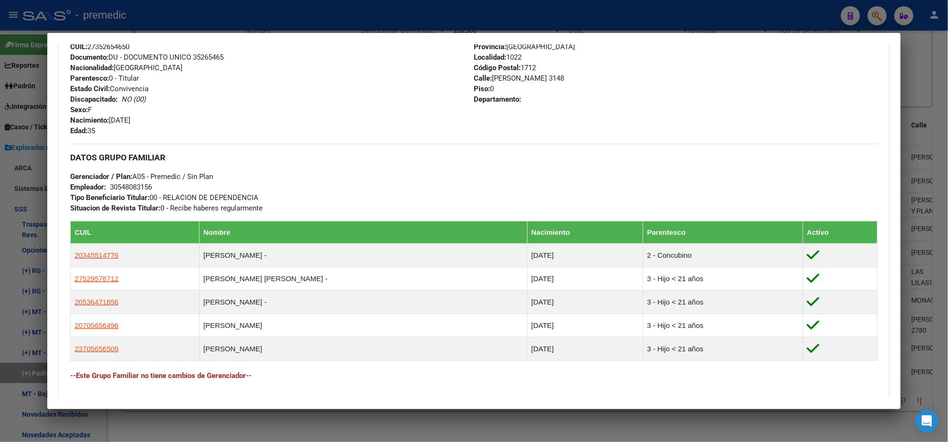
click at [280, 428] on div at bounding box center [474, 221] width 948 height 442
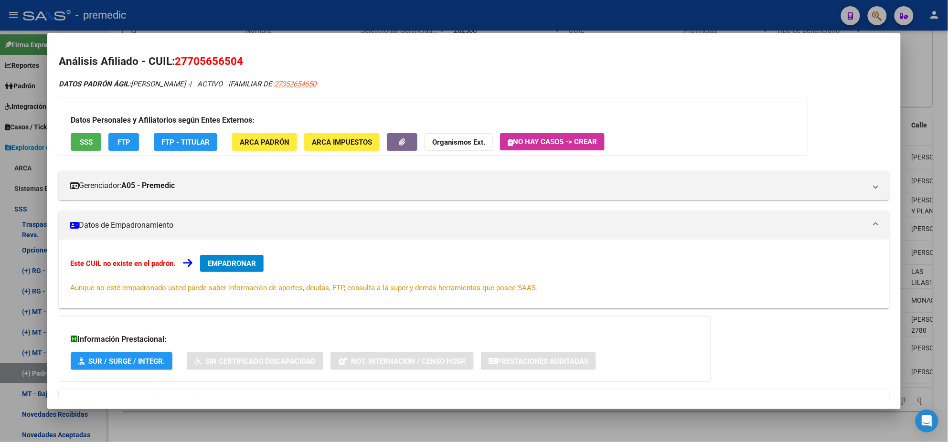
click at [207, 423] on div at bounding box center [474, 221] width 948 height 442
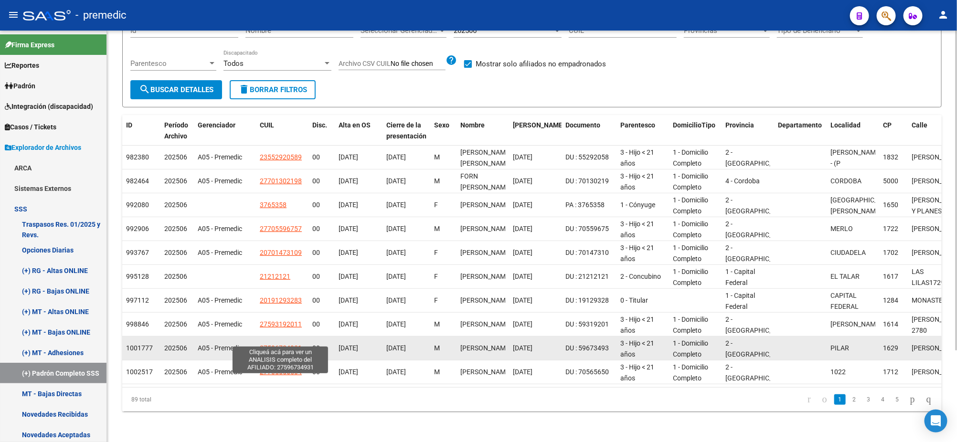
click at [270, 344] on span "27596734931" at bounding box center [281, 348] width 42 height 8
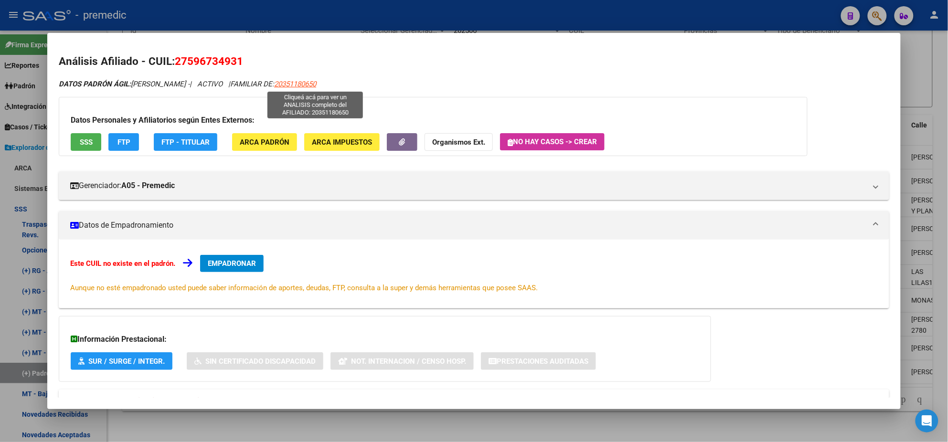
click at [302, 86] on span "20351180650" at bounding box center [295, 84] width 42 height 9
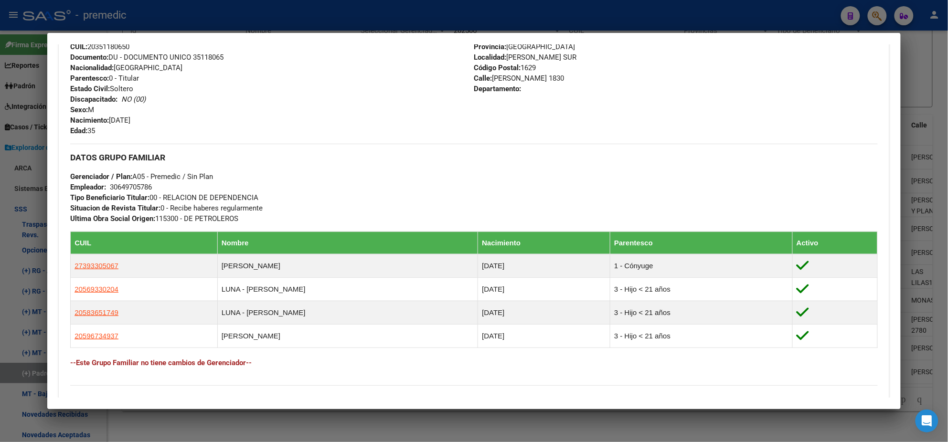
click at [268, 423] on div at bounding box center [474, 221] width 948 height 442
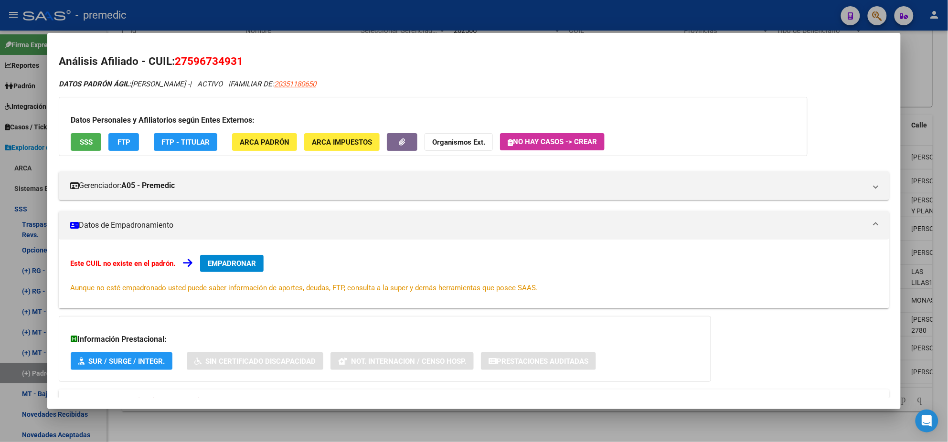
click at [278, 429] on div at bounding box center [474, 221] width 948 height 442
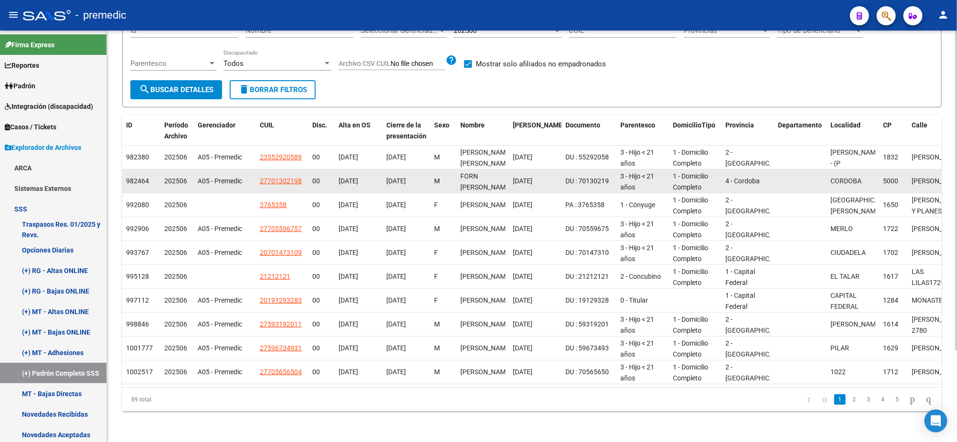
scroll to position [0, 0]
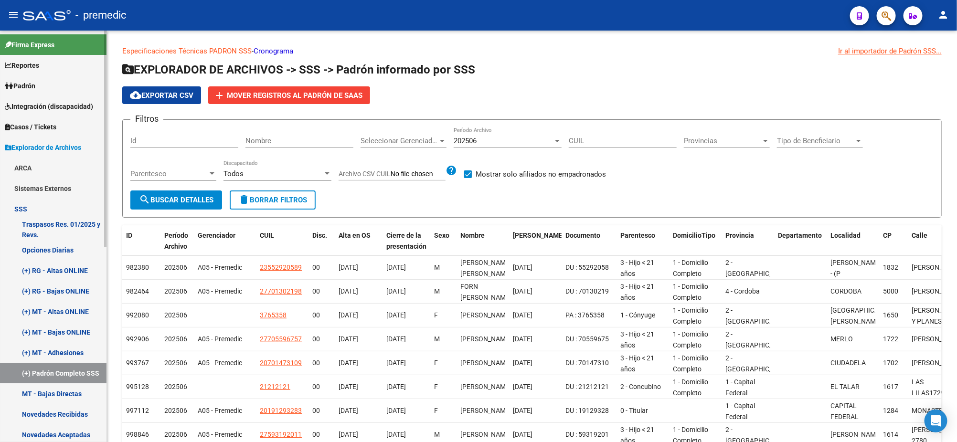
click at [47, 88] on link "Padrón" at bounding box center [53, 85] width 107 height 21
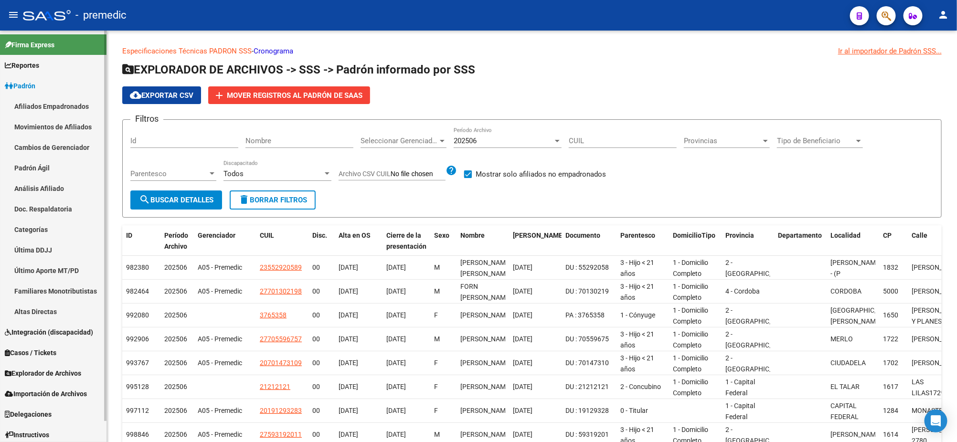
click at [56, 104] on link "Afiliados Empadronados" at bounding box center [53, 106] width 107 height 21
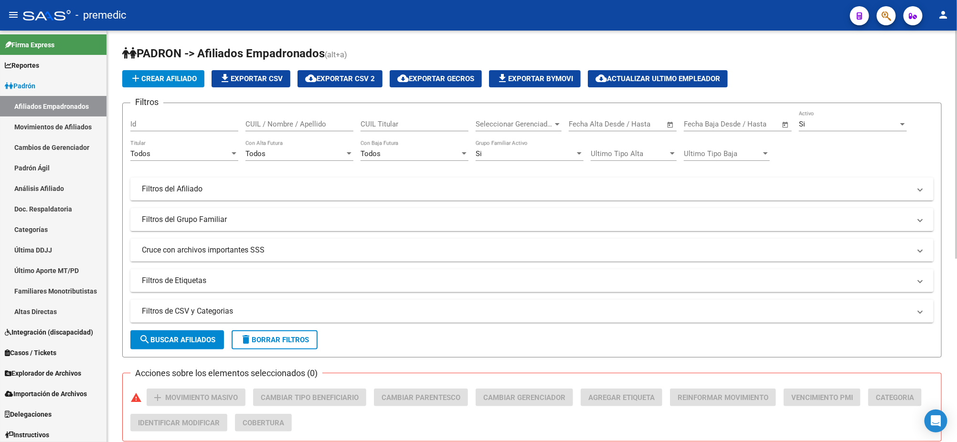
click at [201, 152] on div "Todos" at bounding box center [179, 154] width 99 height 9
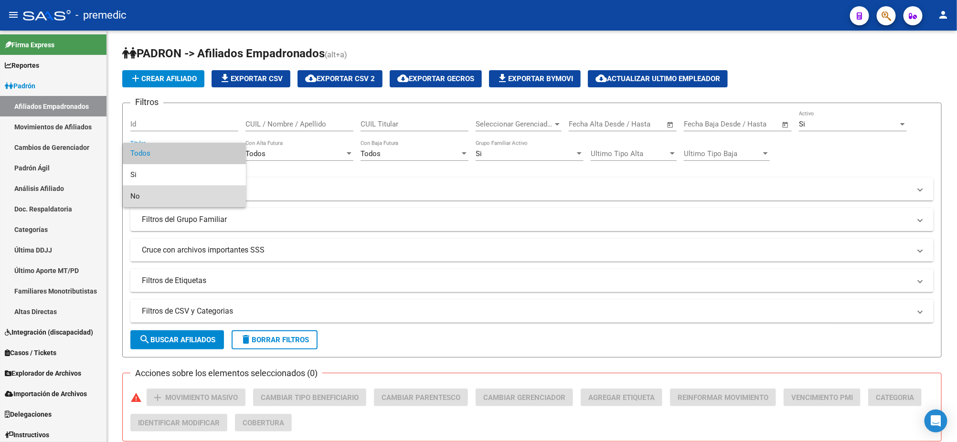
click at [184, 192] on span "No" at bounding box center [184, 196] width 108 height 21
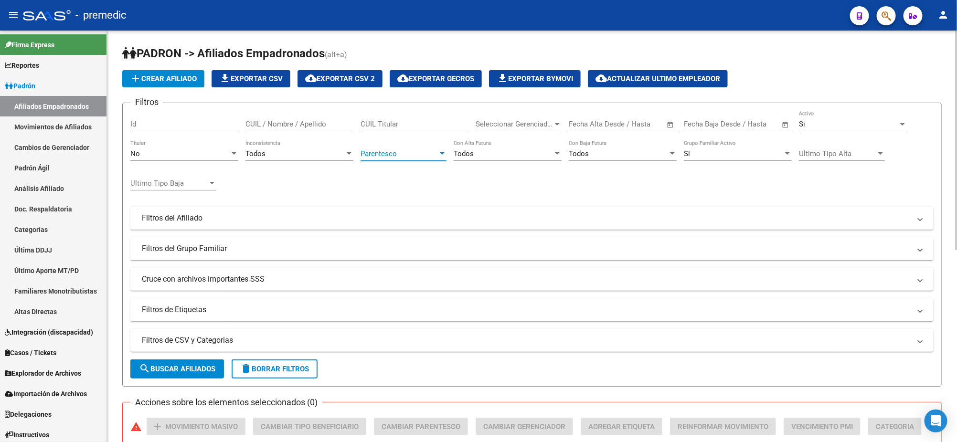
click at [385, 154] on span "Parentesco" at bounding box center [399, 154] width 77 height 9
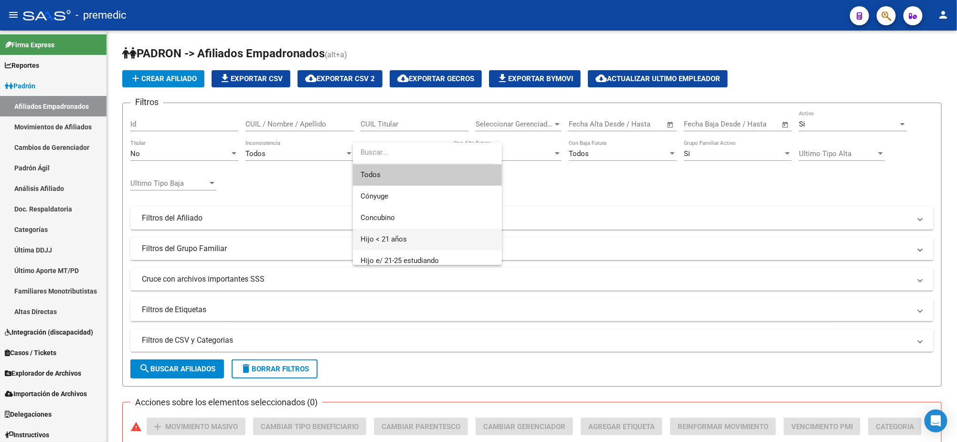
click at [408, 242] on span "Hijo < 21 años" at bounding box center [428, 239] width 134 height 21
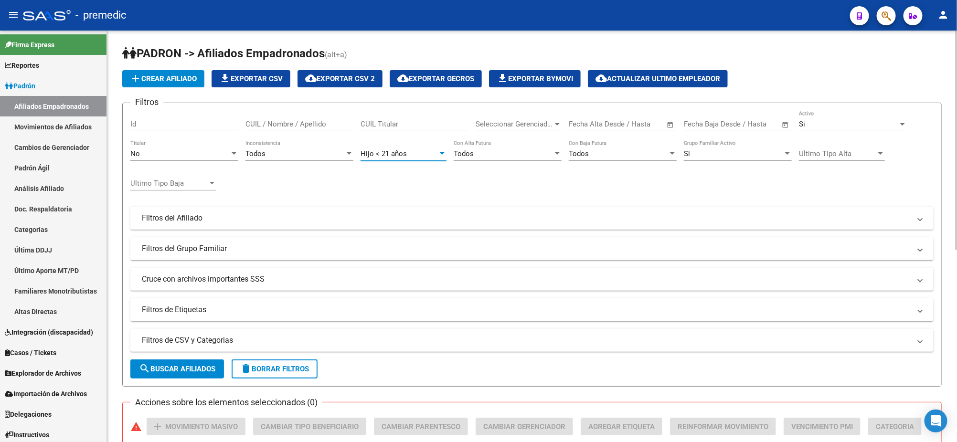
click at [266, 223] on mat-panel-title "Filtros del Afiliado" at bounding box center [526, 218] width 769 height 11
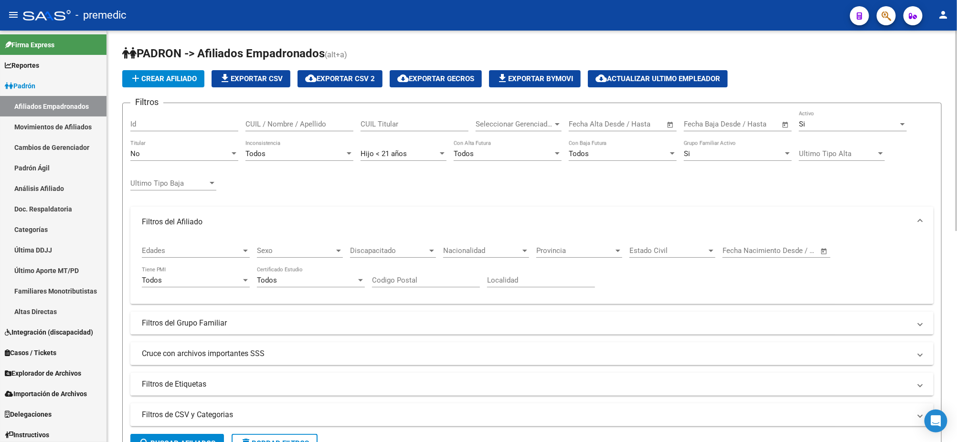
click at [212, 249] on span "Edades" at bounding box center [191, 250] width 99 height 9
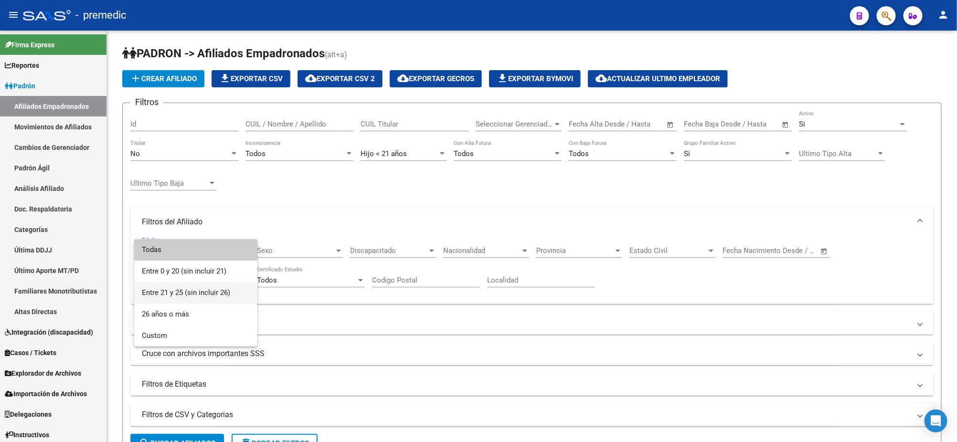
click at [205, 289] on span "Entre 21 y 25 (sin incluir 26)" at bounding box center [196, 292] width 108 height 21
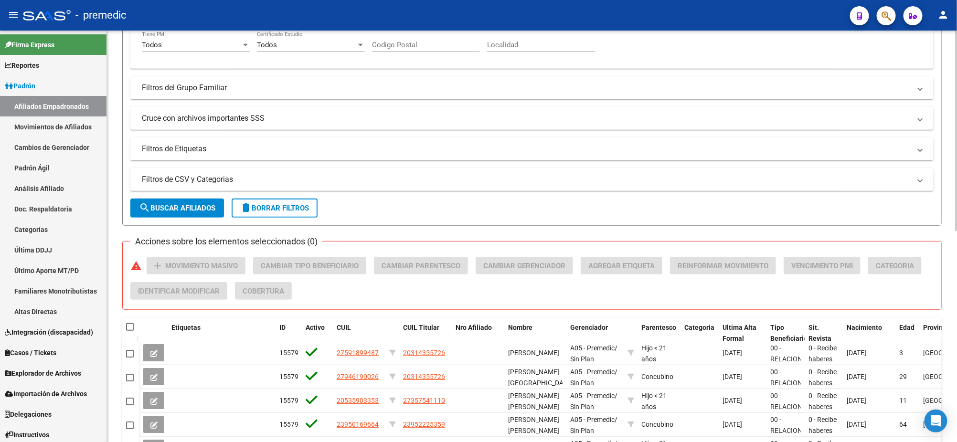
scroll to position [238, 0]
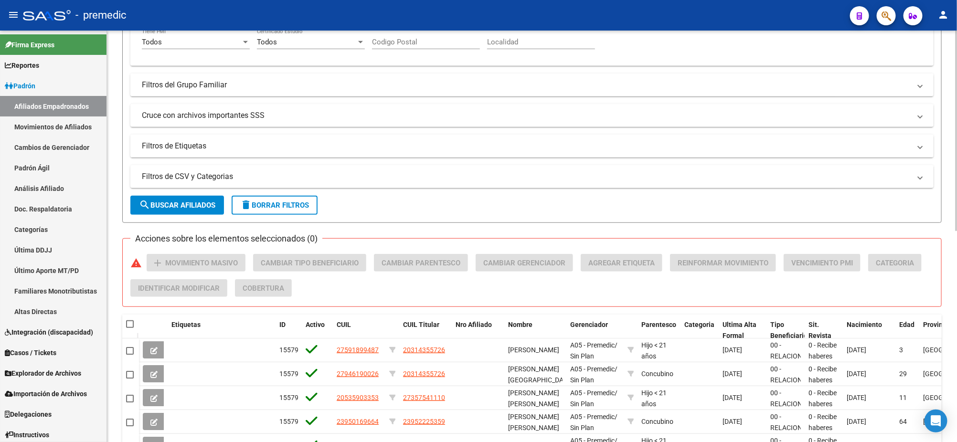
click at [179, 202] on span "search Buscar Afiliados" at bounding box center [177, 205] width 76 height 9
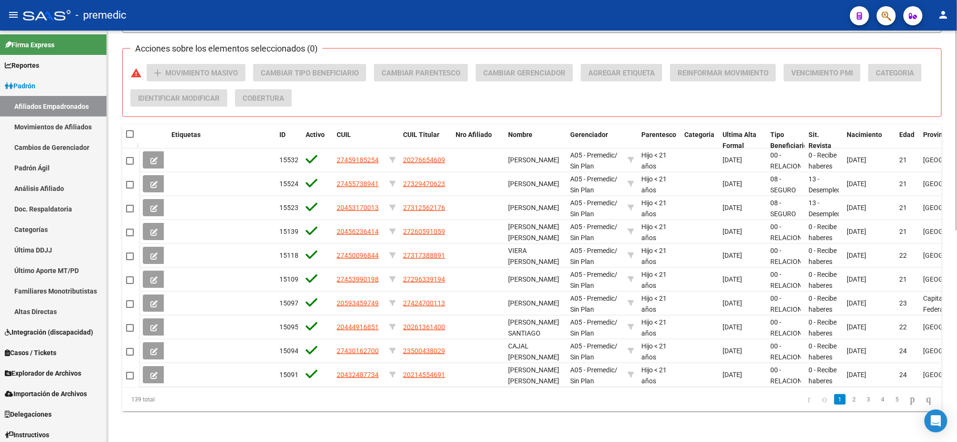
scroll to position [434, 0]
click at [743, 131] on span "Ultima Alta Formal" at bounding box center [740, 140] width 34 height 19
click at [849, 400] on link "2" at bounding box center [854, 400] width 11 height 11
click at [863, 402] on link "3" at bounding box center [868, 400] width 11 height 11
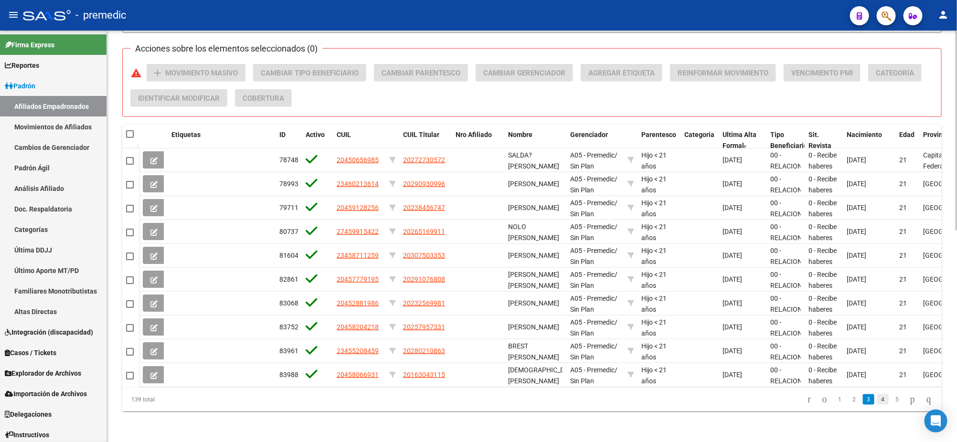
click at [877, 401] on link "4" at bounding box center [882, 400] width 11 height 11
click at [877, 401] on link "5" at bounding box center [882, 400] width 11 height 11
click at [877, 401] on link "6" at bounding box center [882, 400] width 11 height 11
click at [877, 401] on link "7" at bounding box center [882, 400] width 11 height 11
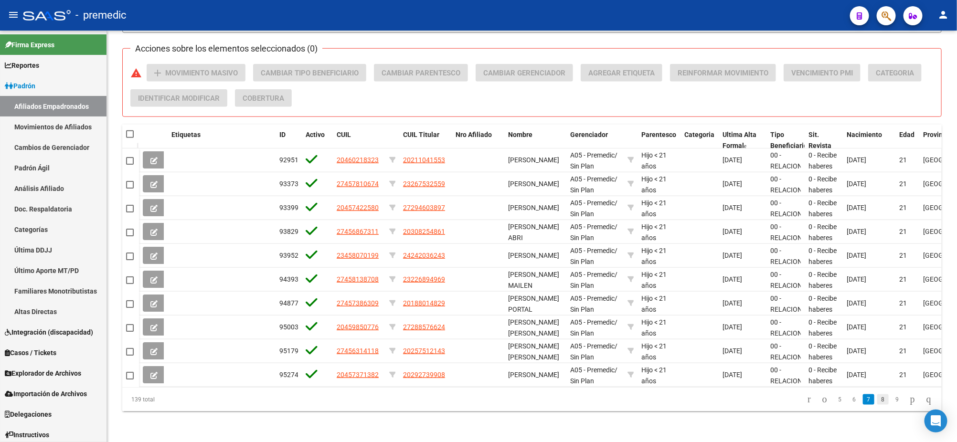
click at [877, 402] on link "8" at bounding box center [882, 400] width 11 height 11
click at [877, 402] on link "9" at bounding box center [882, 400] width 11 height 11
click at [878, 402] on link "10" at bounding box center [882, 400] width 12 height 11
click at [876, 399] on link "11" at bounding box center [882, 400] width 12 height 11
click at [876, 401] on link "12" at bounding box center [882, 400] width 12 height 11
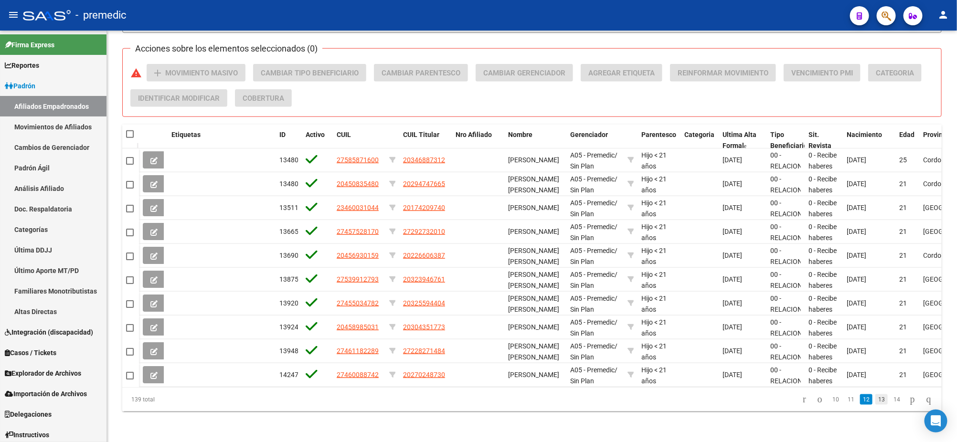
click at [878, 399] on link "13" at bounding box center [882, 400] width 12 height 11
click at [891, 399] on link "14" at bounding box center [897, 400] width 12 height 11
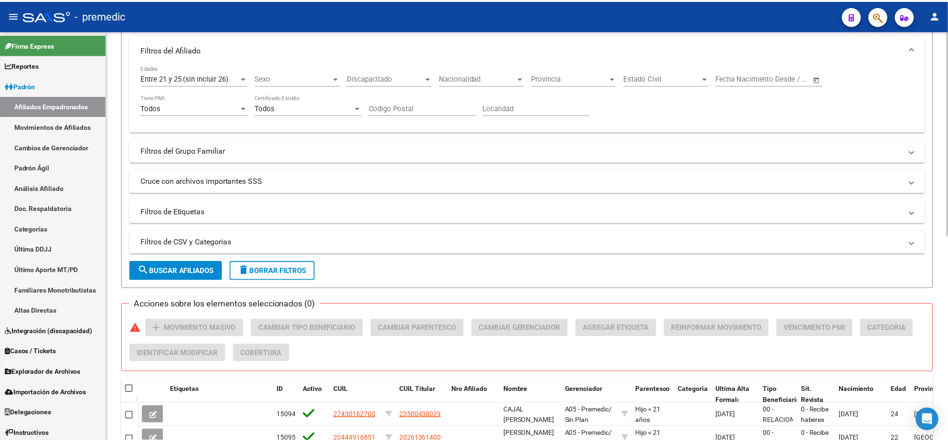
scroll to position [411, 0]
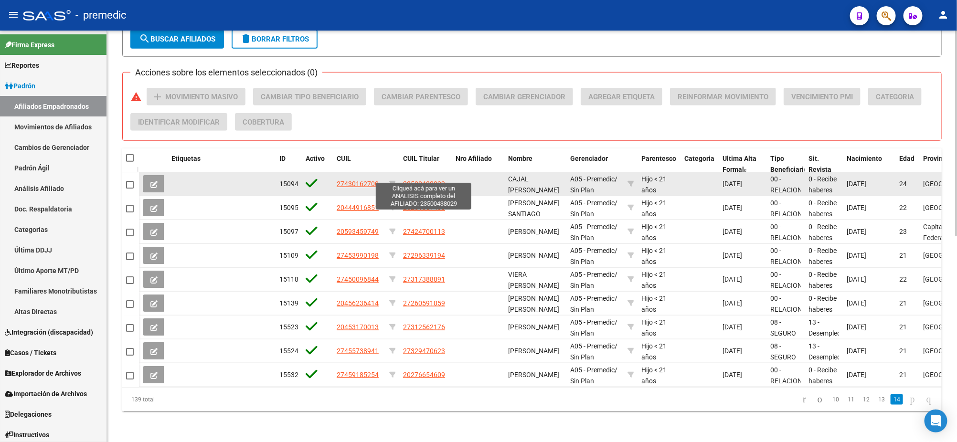
drag, startPoint x: 410, startPoint y: 175, endPoint x: 441, endPoint y: 175, distance: 30.6
click at [441, 180] on span "23500438029" at bounding box center [424, 184] width 42 height 8
copy span "50043802"
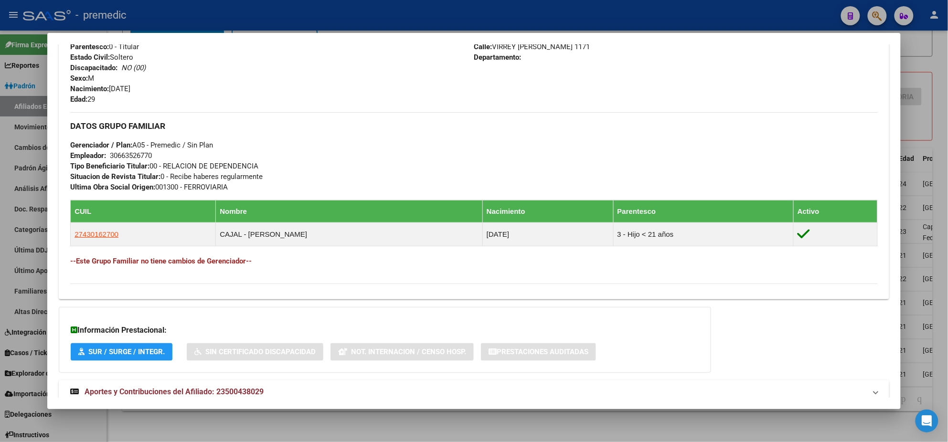
scroll to position [417, 0]
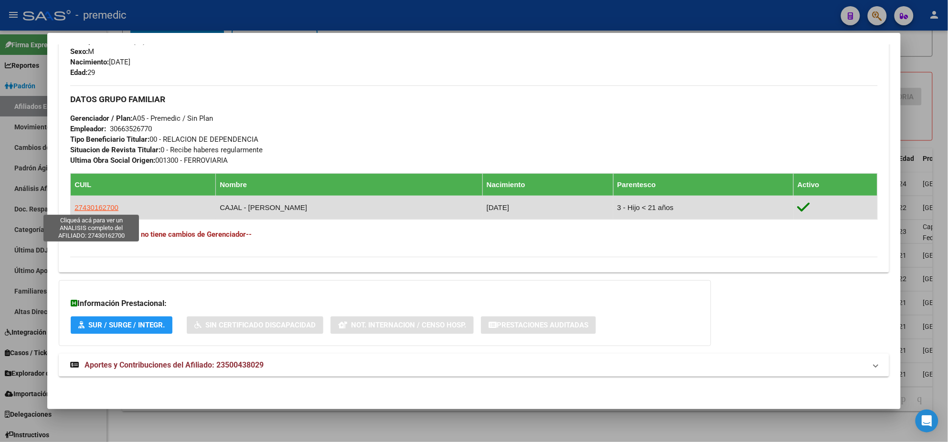
click at [86, 204] on span "27430162700" at bounding box center [97, 207] width 44 height 8
type textarea "27430162700"
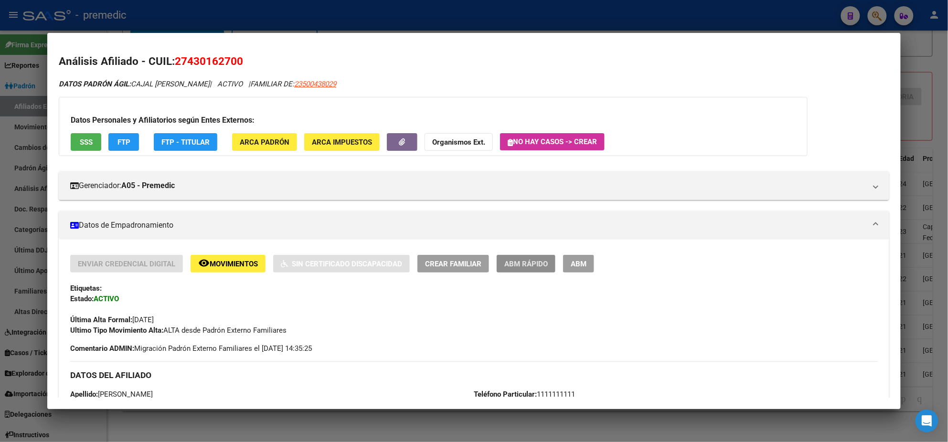
click at [500, 262] on button "ABM Rápido" at bounding box center [526, 264] width 59 height 18
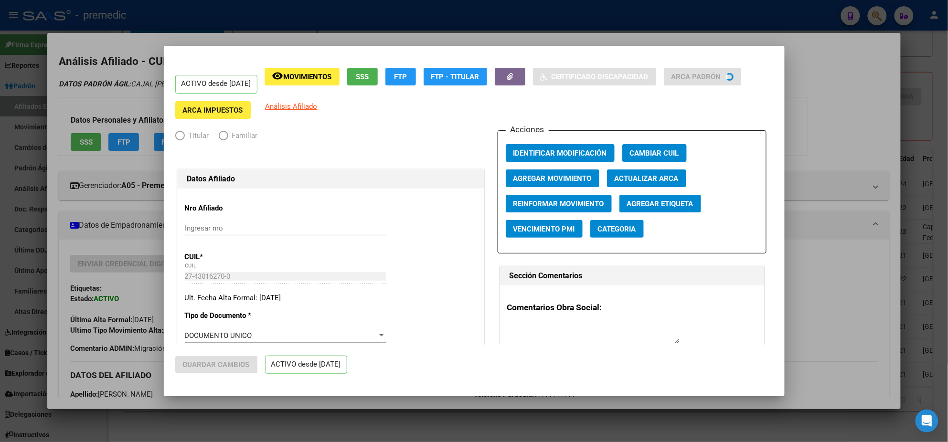
radio input "true"
type input "30-66352677-0"
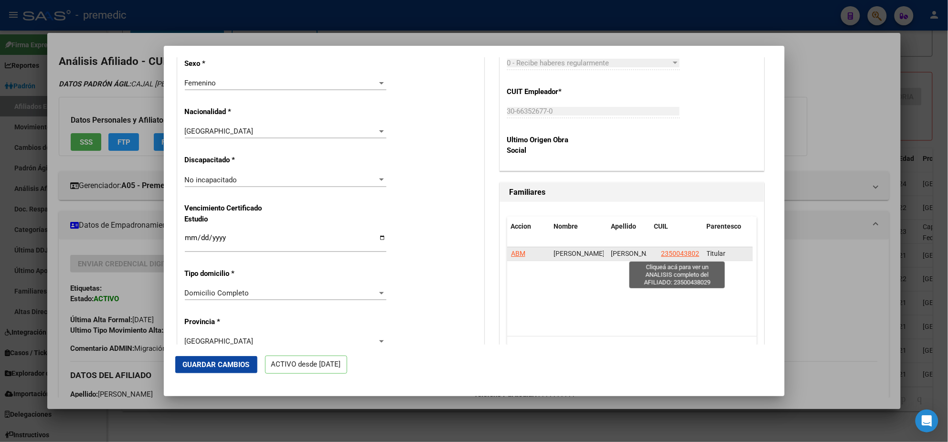
scroll to position [0, 3]
drag, startPoint x: 664, startPoint y: 253, endPoint x: 689, endPoint y: 255, distance: 25.4
click at [689, 255] on span "23500438029" at bounding box center [679, 254] width 42 height 8
copy span "50043802"
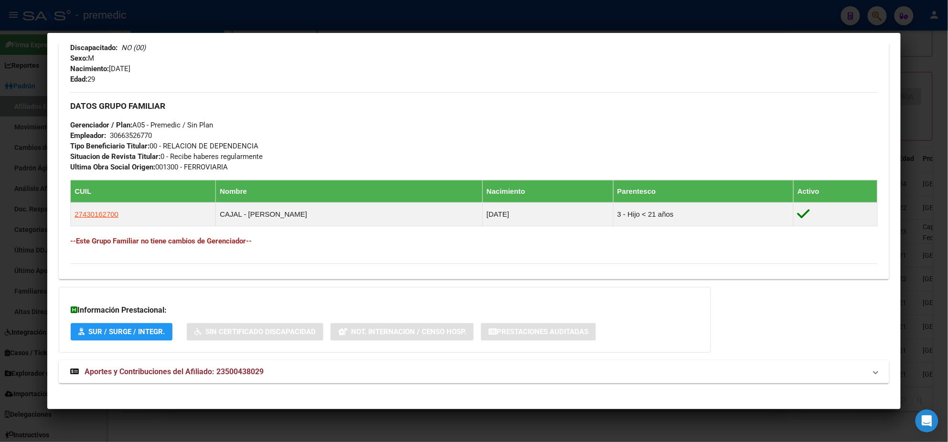
scroll to position [417, 0]
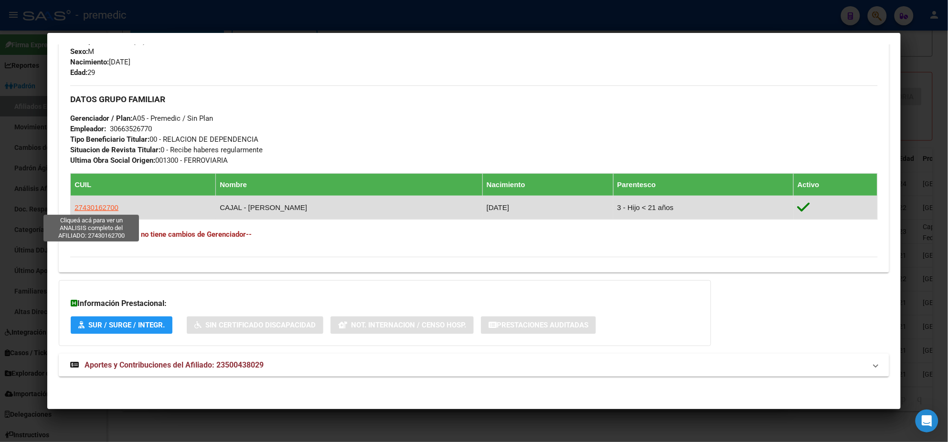
click at [98, 207] on span "27430162700" at bounding box center [97, 207] width 44 height 8
type textarea "27430162700"
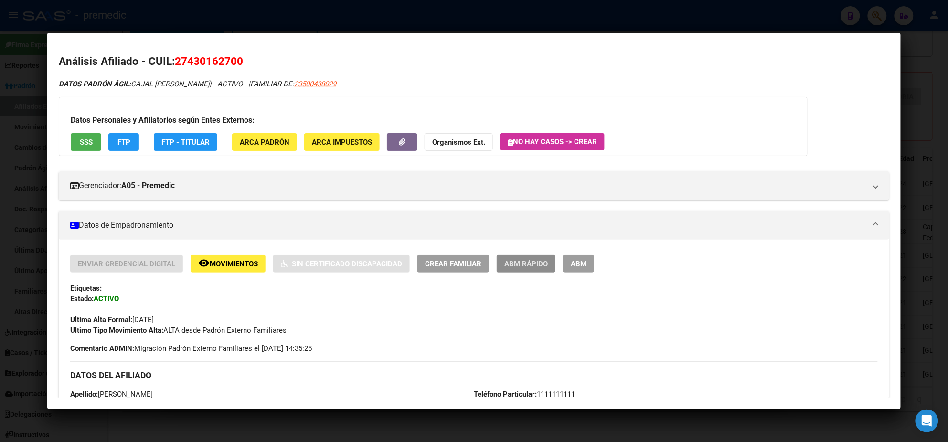
click at [510, 267] on span "ABM Rápido" at bounding box center [525, 264] width 43 height 9
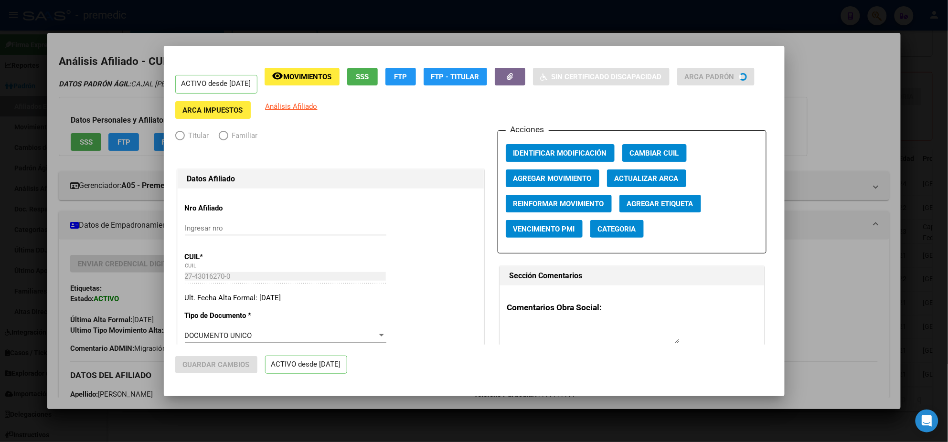
radio input "true"
type input "30-66352677-0"
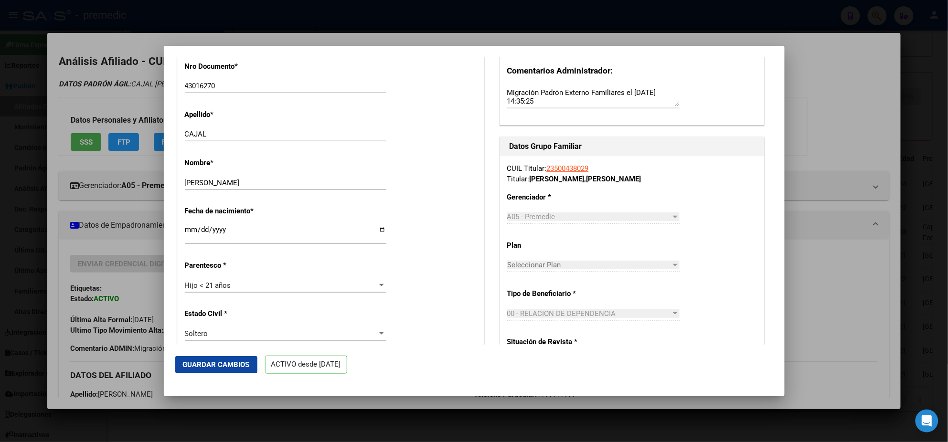
scroll to position [299, 0]
click at [226, 289] on div "Hijo < 21 años Seleccionar parentesco" at bounding box center [286, 285] width 202 height 14
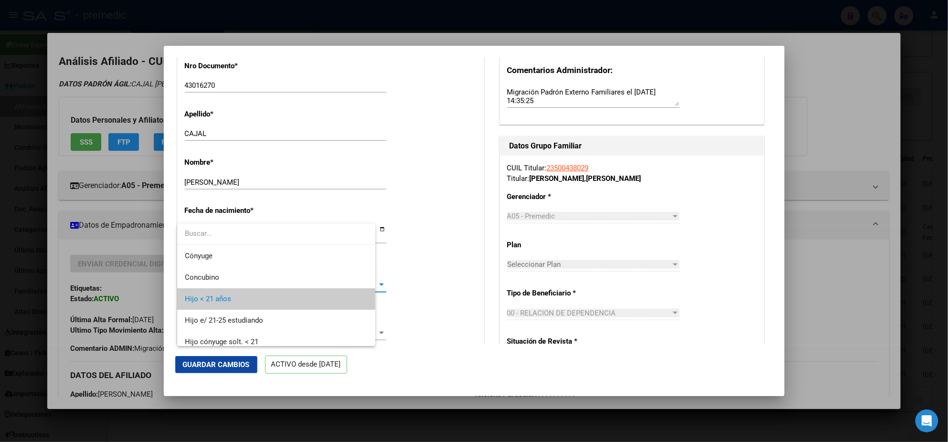
scroll to position [14, 0]
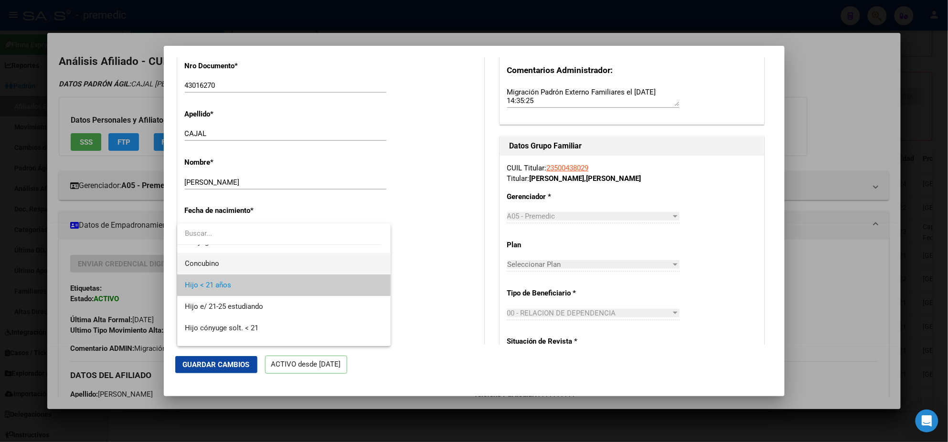
click at [225, 261] on span "Concubino" at bounding box center [284, 263] width 198 height 21
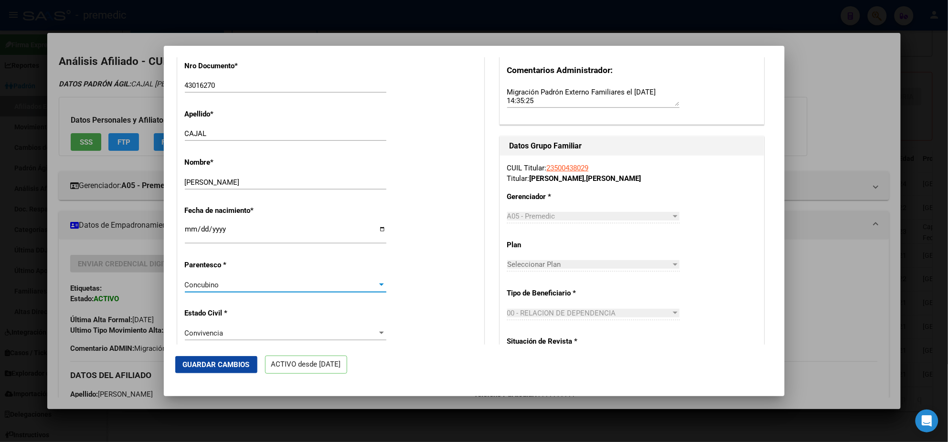
click at [221, 362] on span "Guardar Cambios" at bounding box center [216, 365] width 67 height 9
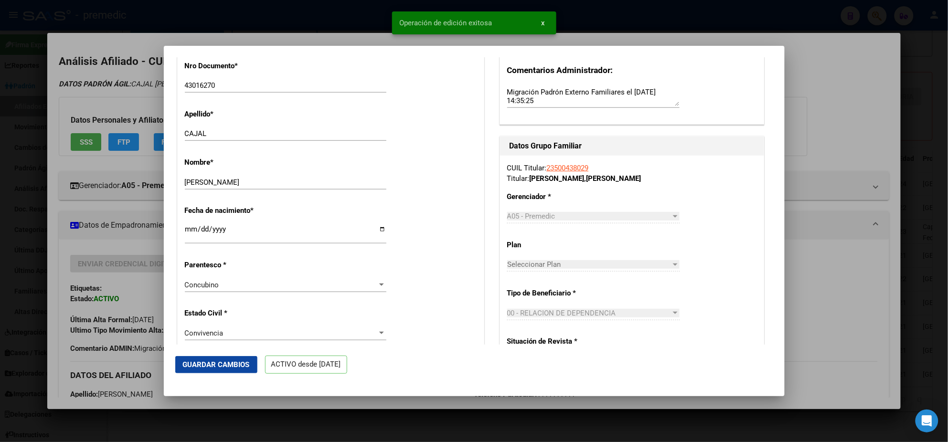
scroll to position [0, 0]
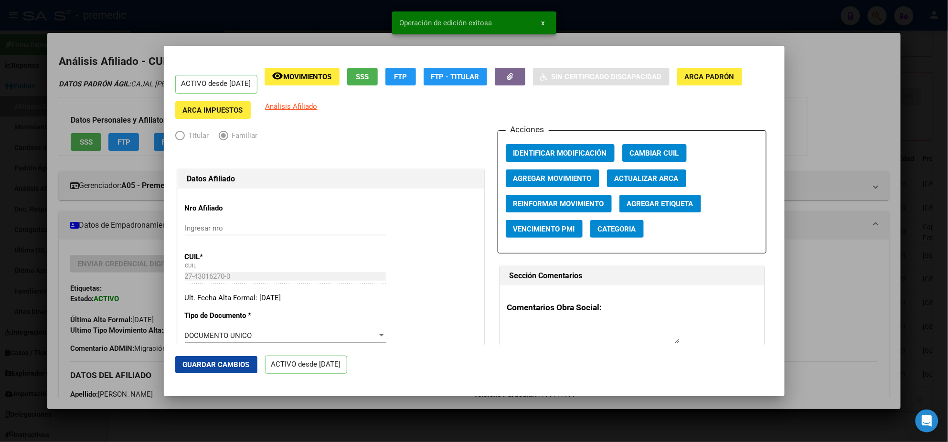
click at [524, 153] on span "Identificar Modificación" at bounding box center [560, 153] width 94 height 9
click at [61, 161] on div at bounding box center [474, 221] width 948 height 442
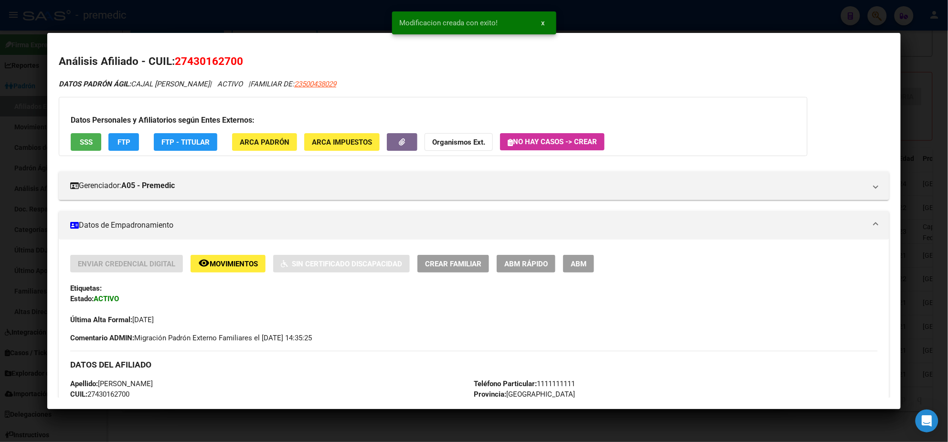
click at [350, 419] on div at bounding box center [474, 221] width 948 height 442
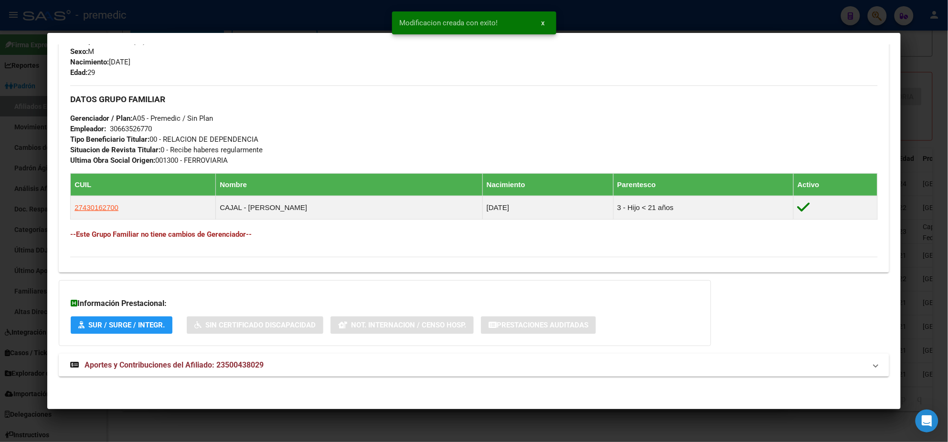
click at [284, 426] on div at bounding box center [474, 221] width 948 height 442
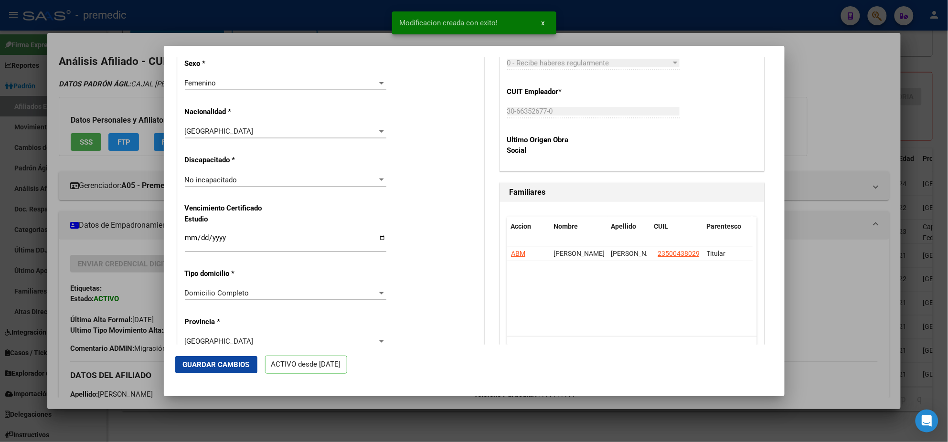
click at [254, 414] on div at bounding box center [474, 221] width 948 height 442
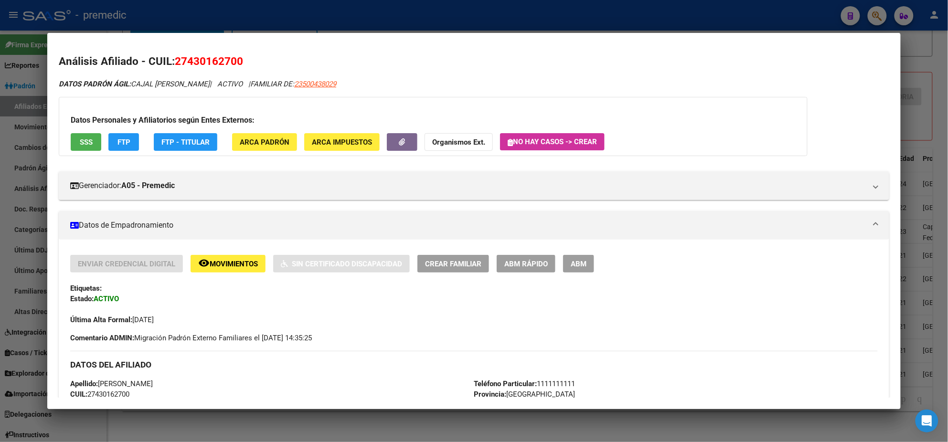
click at [254, 417] on div at bounding box center [474, 221] width 948 height 442
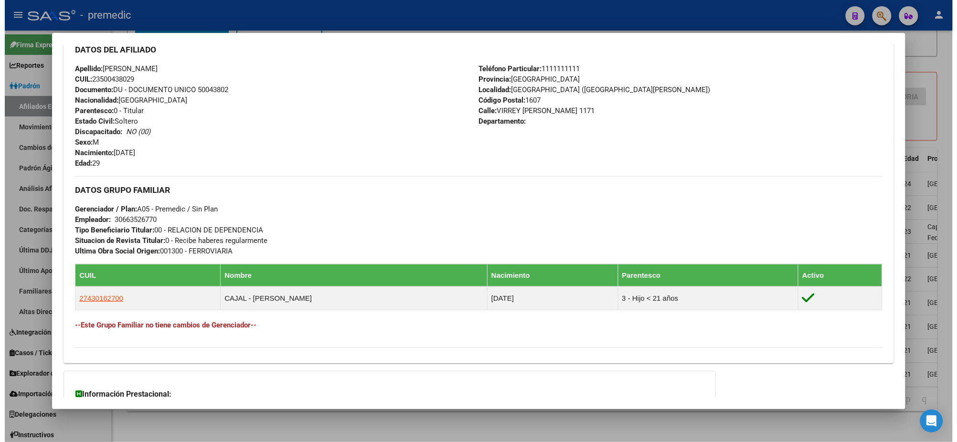
scroll to position [417, 0]
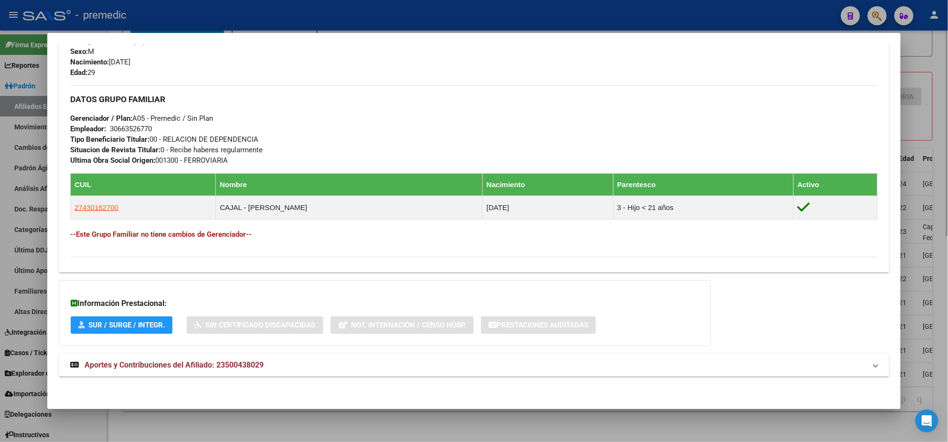
click at [251, 421] on div at bounding box center [474, 221] width 948 height 442
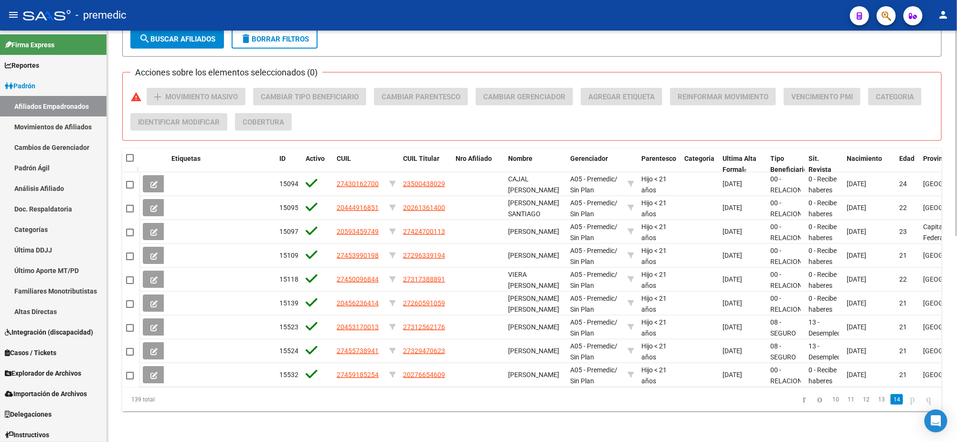
scroll to position [351, 0]
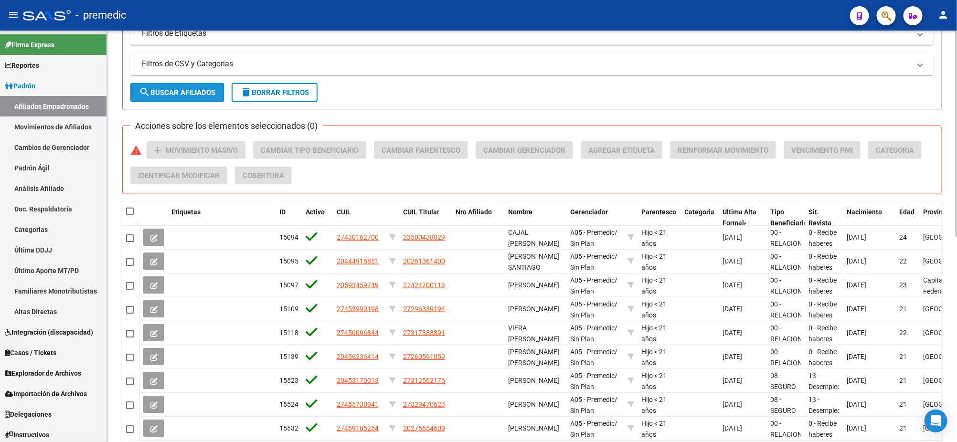
click at [167, 94] on span "search Buscar Afiliados" at bounding box center [177, 92] width 76 height 9
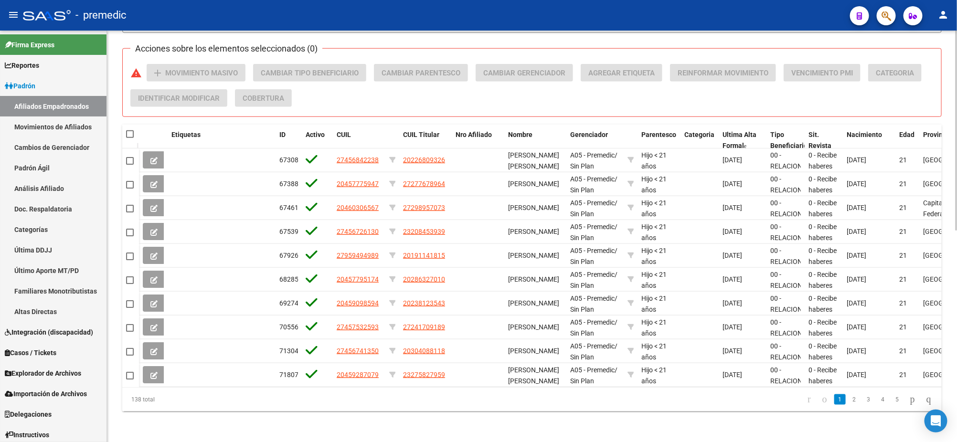
scroll to position [434, 0]
click at [877, 399] on link "4" at bounding box center [882, 400] width 11 height 11
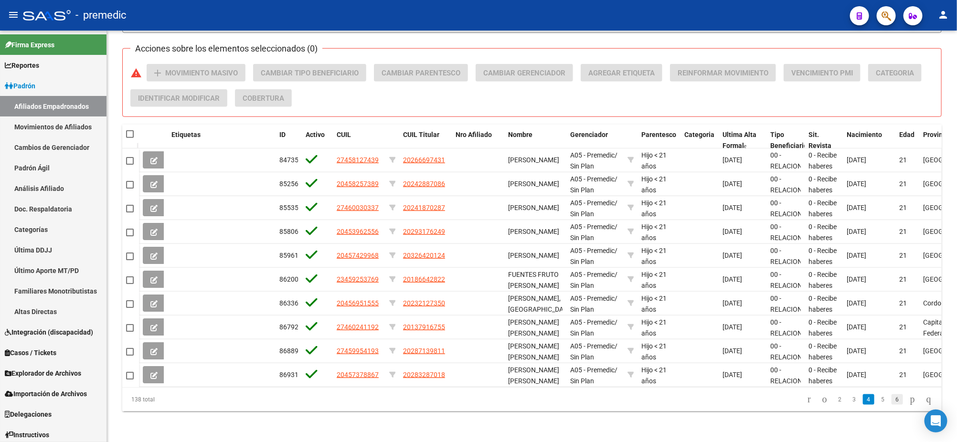
click at [892, 402] on link "6" at bounding box center [897, 400] width 11 height 11
click at [892, 402] on link "8" at bounding box center [897, 400] width 11 height 11
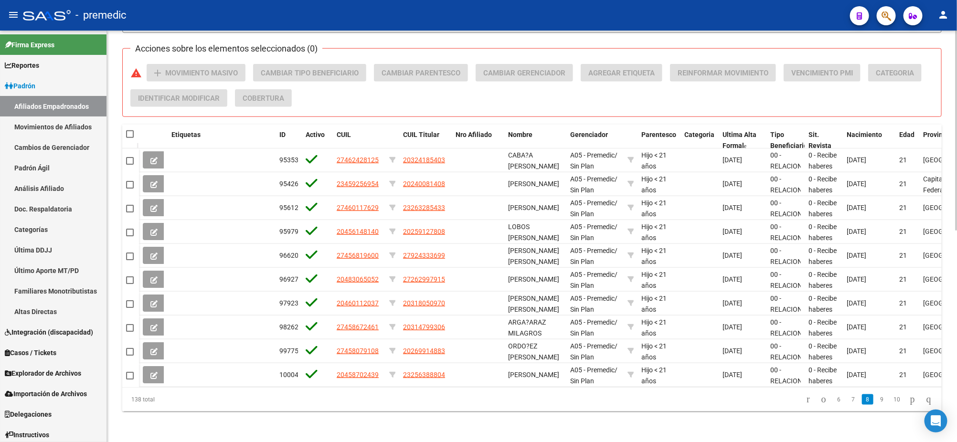
click at [891, 402] on link "10" at bounding box center [897, 400] width 12 height 11
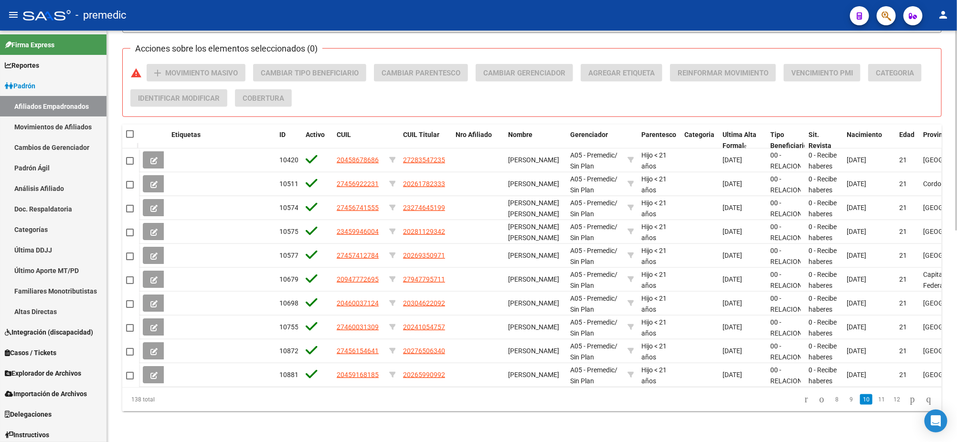
click at [891, 402] on link "12" at bounding box center [897, 400] width 12 height 11
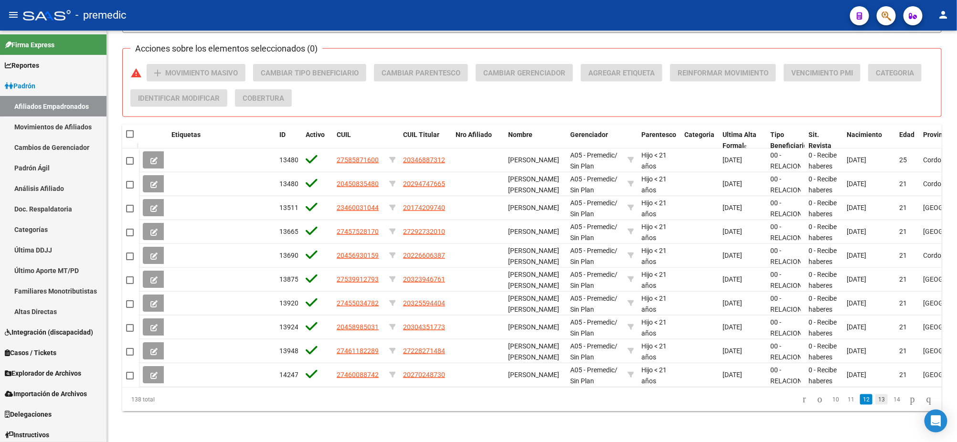
click at [876, 401] on link "13" at bounding box center [882, 400] width 12 height 11
click at [891, 402] on link "14" at bounding box center [897, 400] width 12 height 11
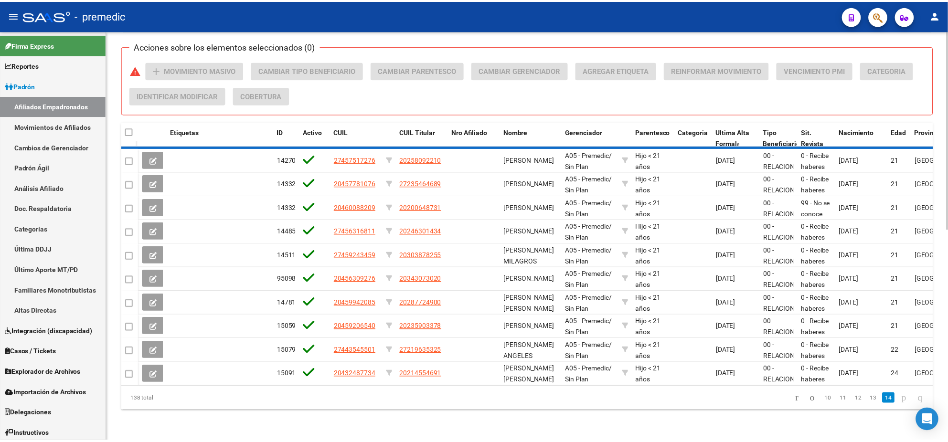
scroll to position [387, 0]
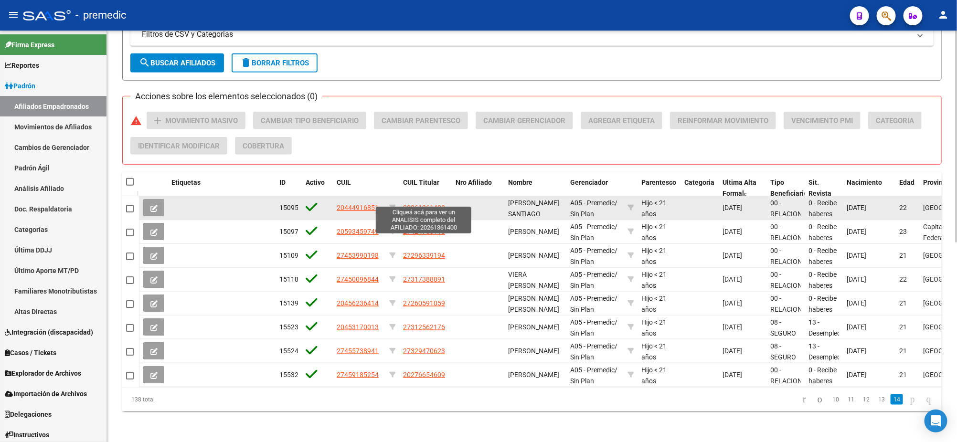
drag, startPoint x: 410, startPoint y: 199, endPoint x: 440, endPoint y: 200, distance: 30.1
click at [440, 204] on span "20261361400" at bounding box center [424, 208] width 42 height 8
copy span "26136140"
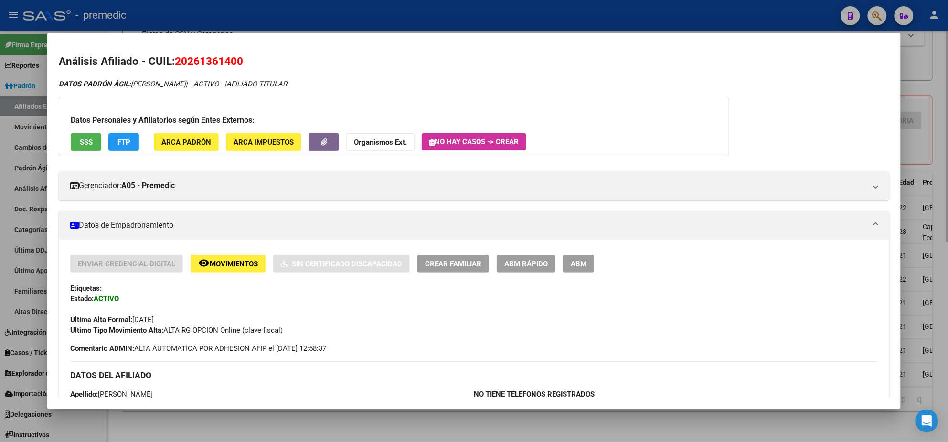
click at [387, 421] on div at bounding box center [474, 221] width 948 height 442
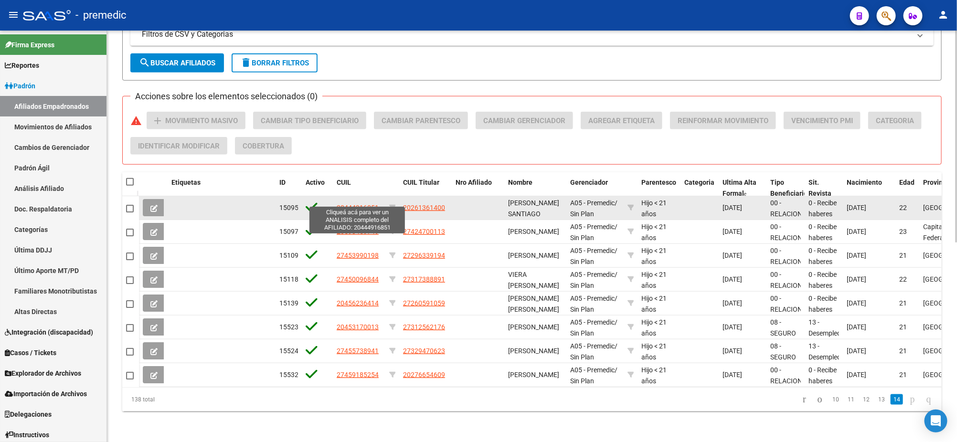
click at [352, 204] on span "20444916851" at bounding box center [358, 208] width 42 height 8
type textarea "20444916851"
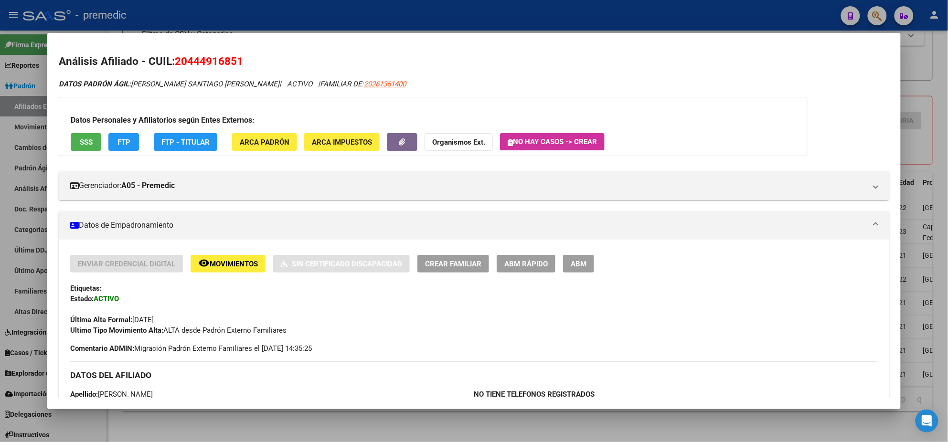
click at [511, 266] on span "ABM Rápido" at bounding box center [525, 264] width 43 height 9
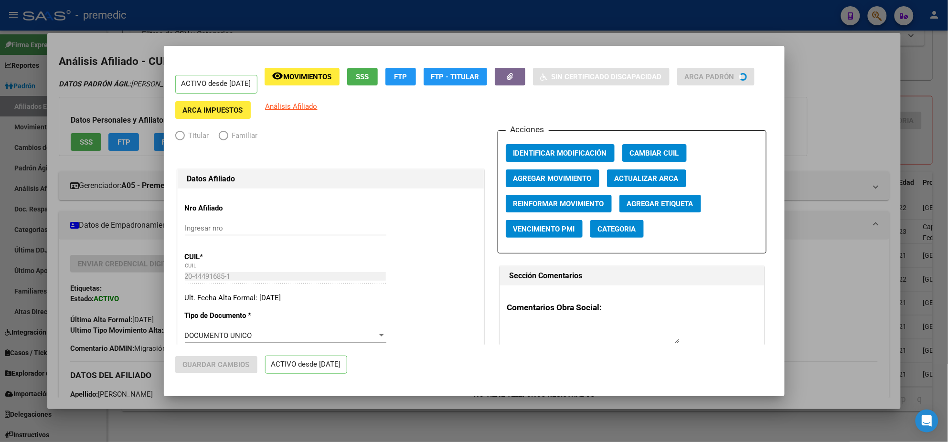
radio input "true"
type input "30-52687424-9"
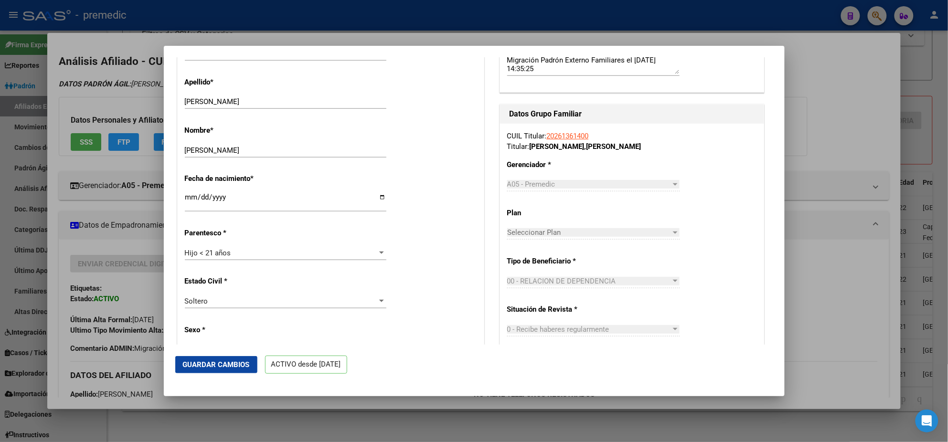
scroll to position [358, 0]
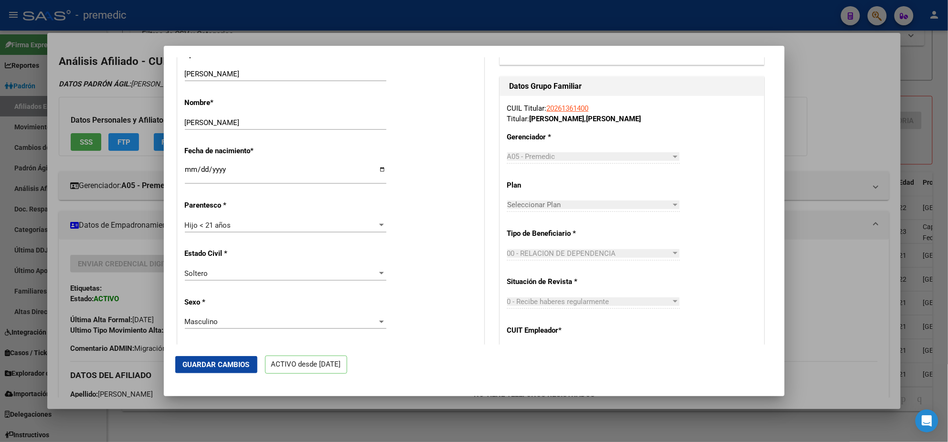
click at [196, 231] on div "Hijo < 21 años Seleccionar parentesco" at bounding box center [286, 225] width 202 height 14
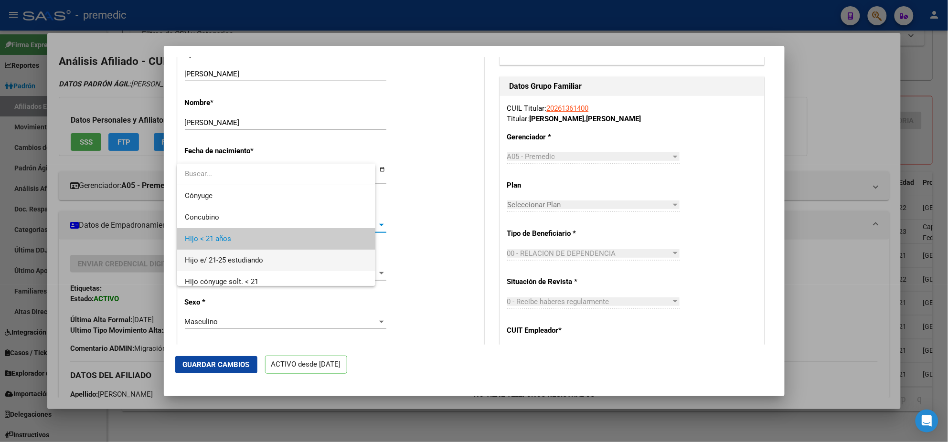
scroll to position [14, 0]
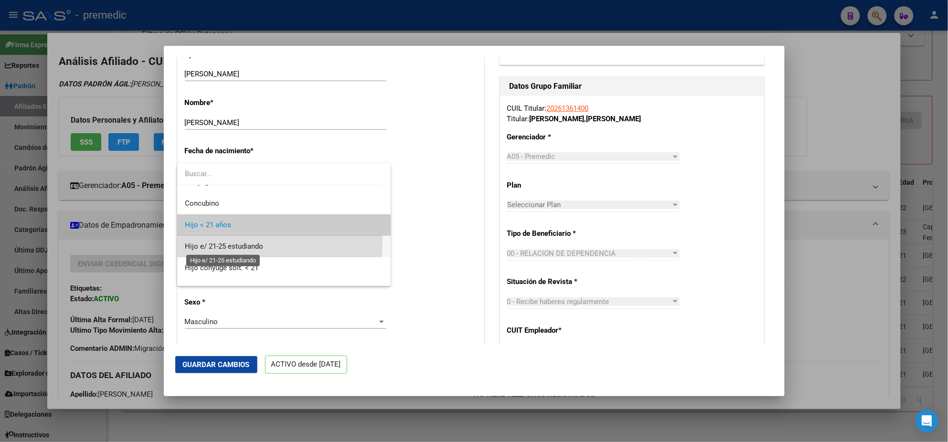
click at [250, 243] on span "Hijo e/ 21-25 estudiando" at bounding box center [224, 246] width 78 height 9
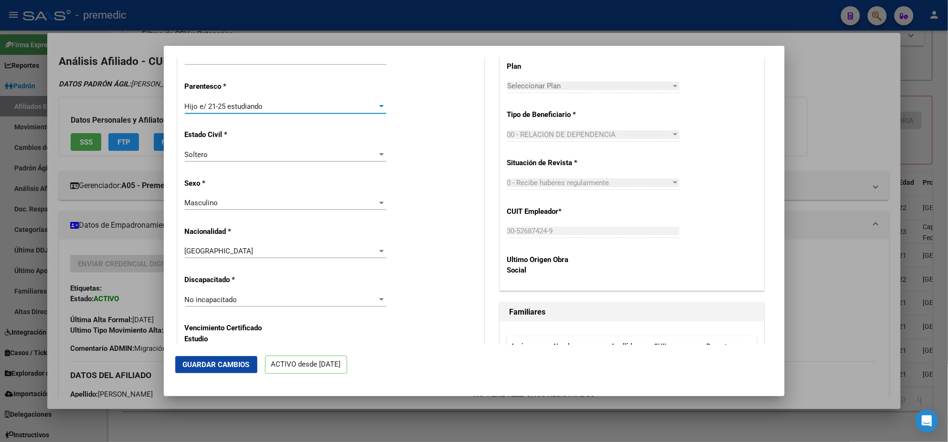
scroll to position [537, 0]
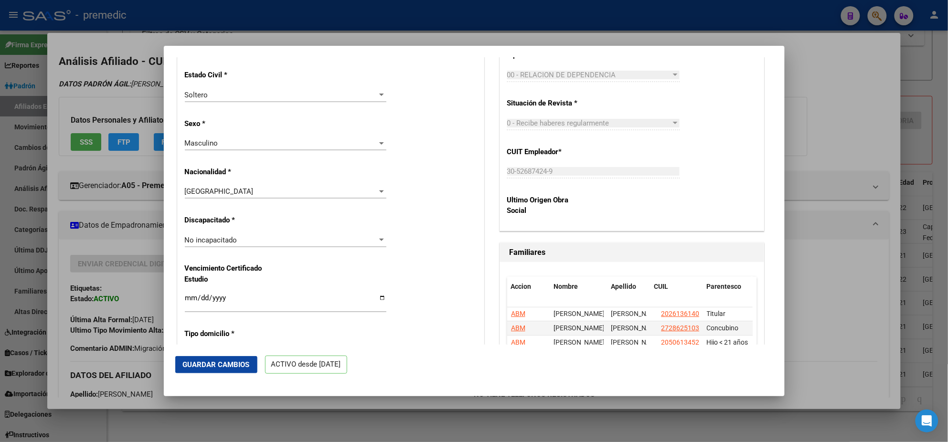
click at [192, 298] on input "Ingresar fecha" at bounding box center [286, 301] width 202 height 15
type input "[DATE]"
click at [198, 363] on span "Guardar Cambios" at bounding box center [216, 365] width 67 height 9
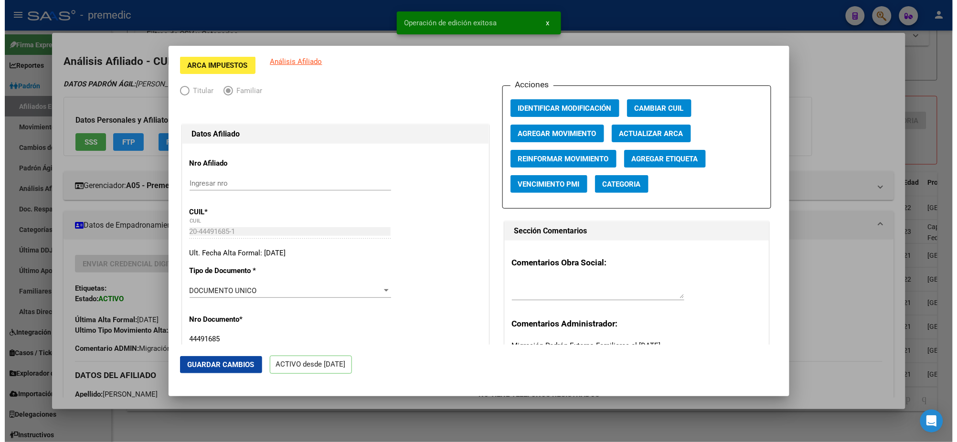
scroll to position [0, 0]
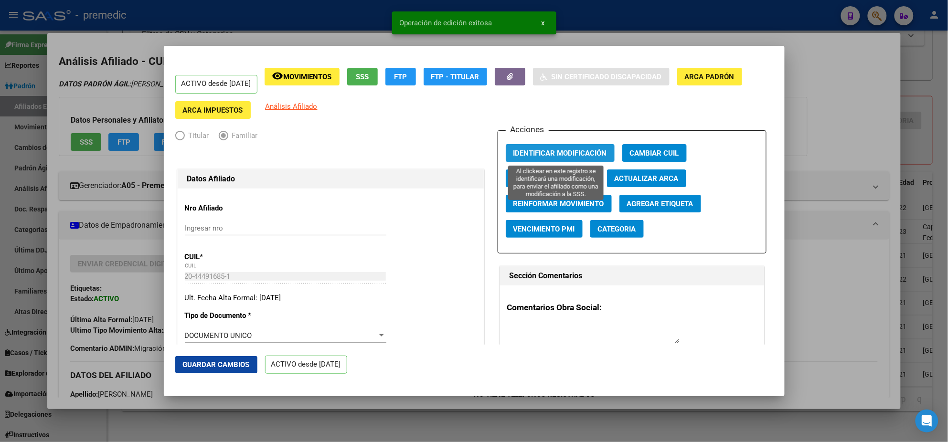
click at [522, 157] on span "Identificar Modificación" at bounding box center [560, 153] width 94 height 9
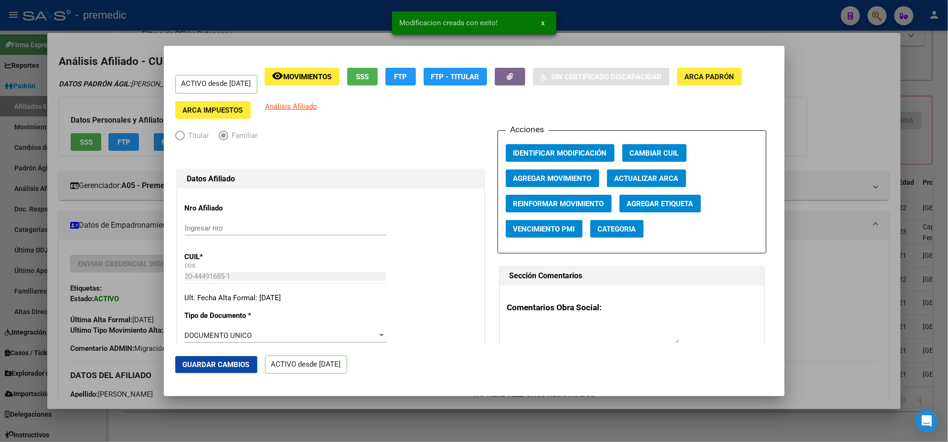
click at [847, 72] on div at bounding box center [474, 221] width 948 height 442
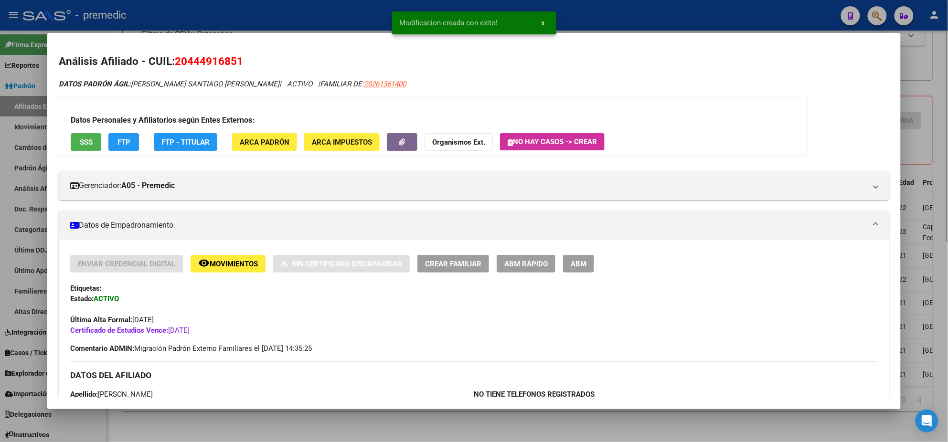
click at [367, 423] on div at bounding box center [474, 221] width 948 height 442
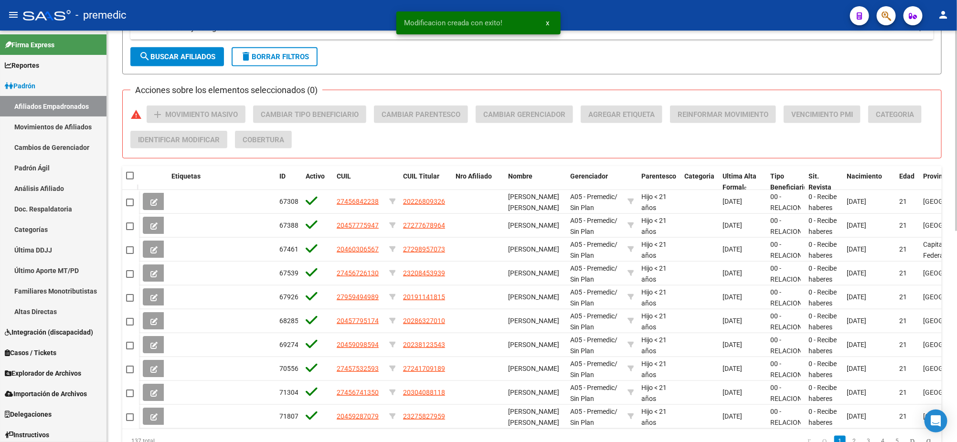
click at [169, 57] on span "search Buscar Afiliados" at bounding box center [177, 57] width 76 height 9
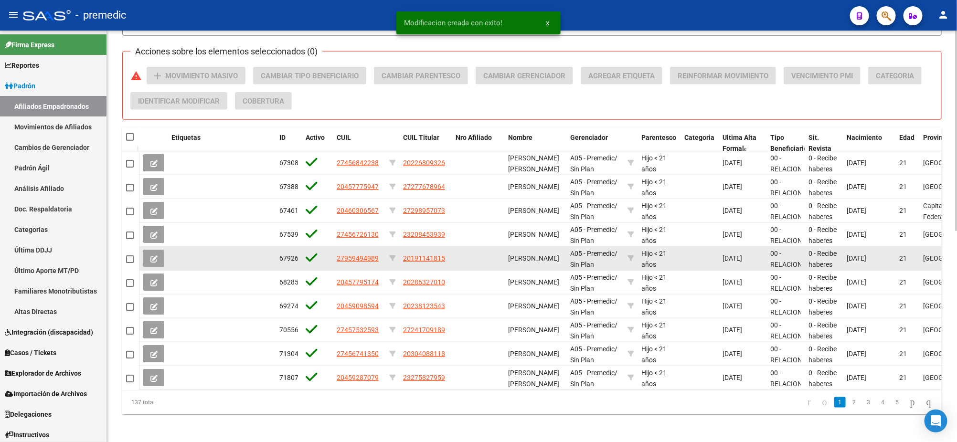
scroll to position [434, 0]
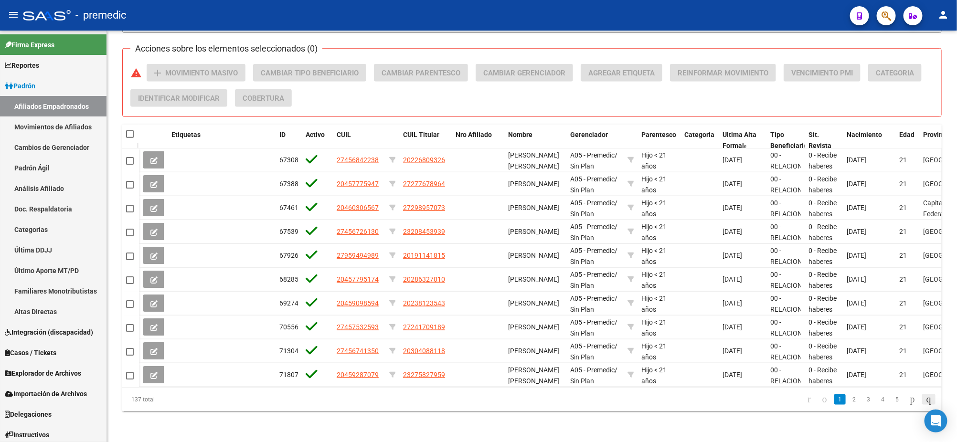
click at [931, 401] on icon "go to last page" at bounding box center [929, 399] width 8 height 11
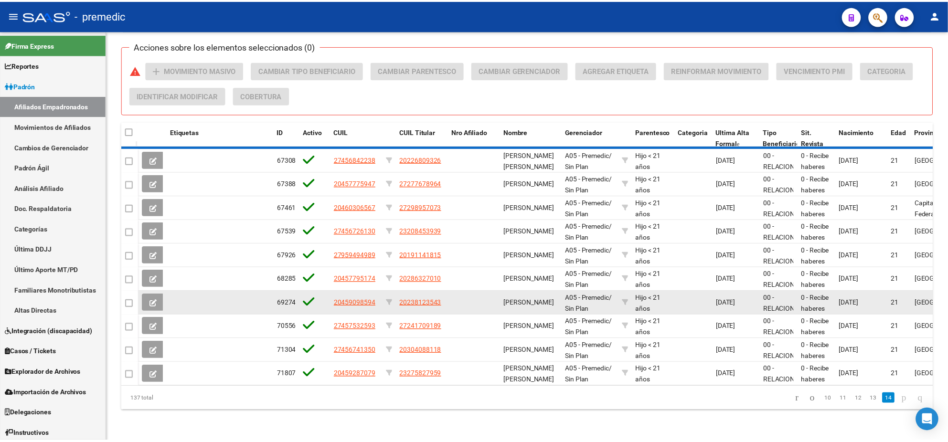
scroll to position [363, 0]
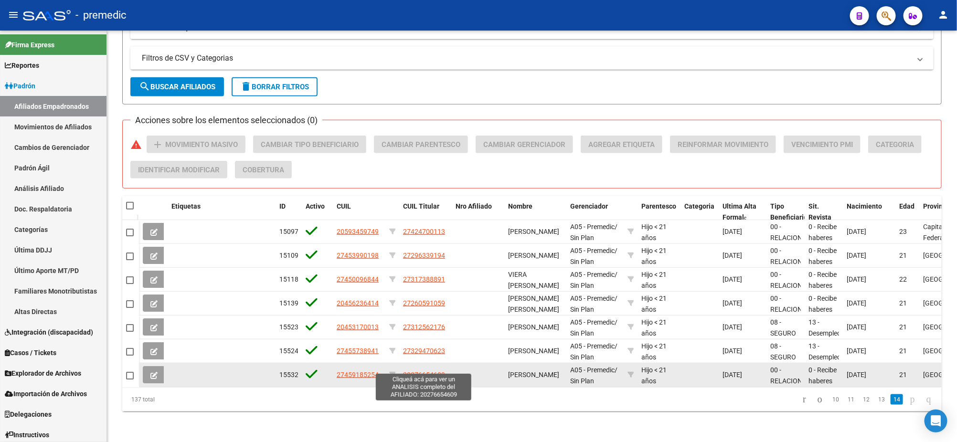
drag, startPoint x: 412, startPoint y: 365, endPoint x: 440, endPoint y: 367, distance: 28.2
click at [440, 371] on span "20276654609" at bounding box center [424, 375] width 42 height 8
copy span "27665460"
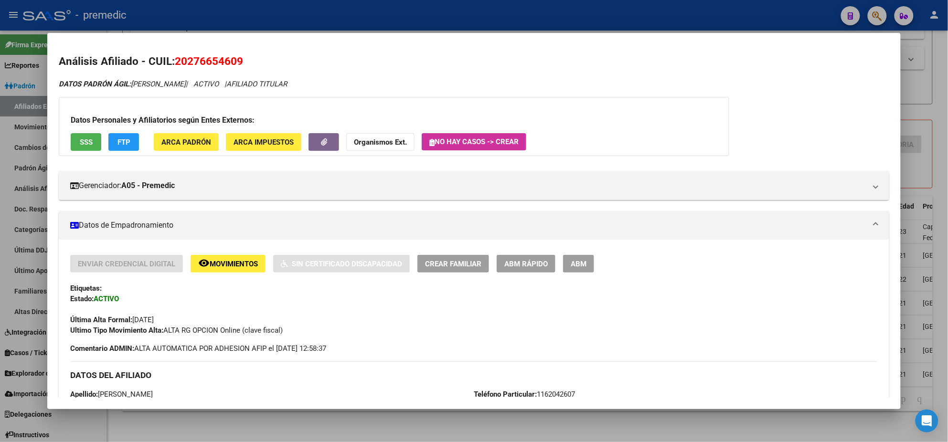
click at [256, 426] on div at bounding box center [474, 221] width 948 height 442
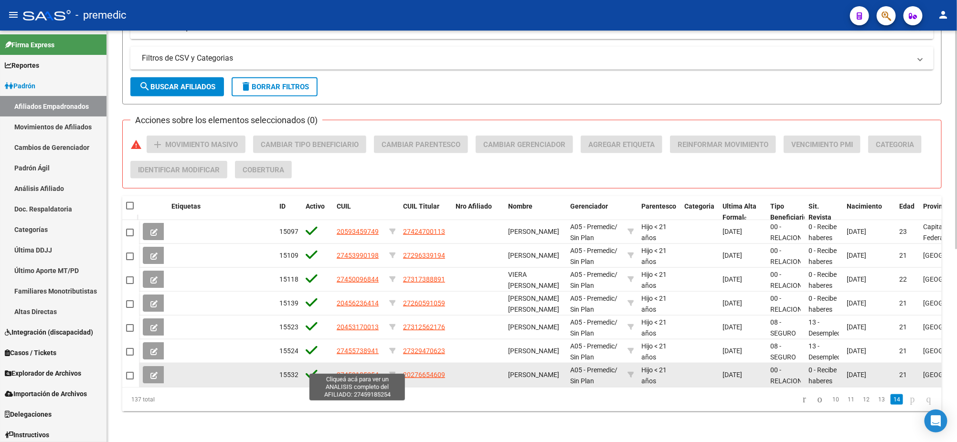
click at [342, 371] on span "27459185254" at bounding box center [358, 375] width 42 height 8
type textarea "27459185254"
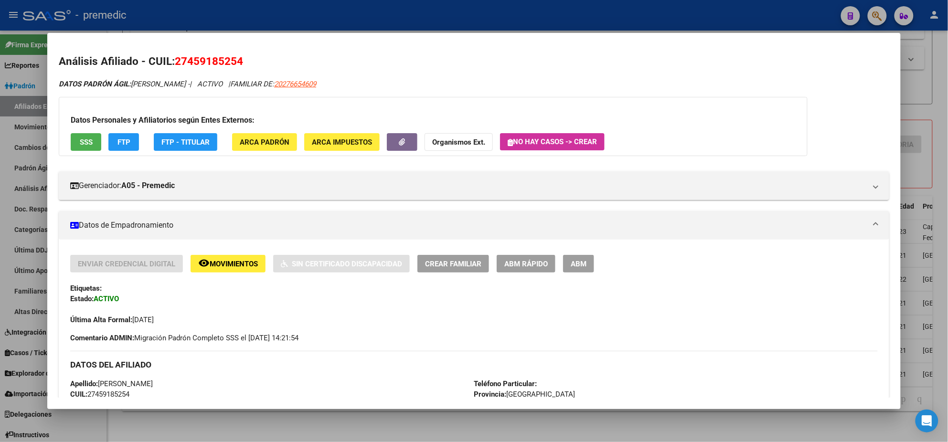
click at [518, 265] on span "ABM Rápido" at bounding box center [525, 264] width 43 height 9
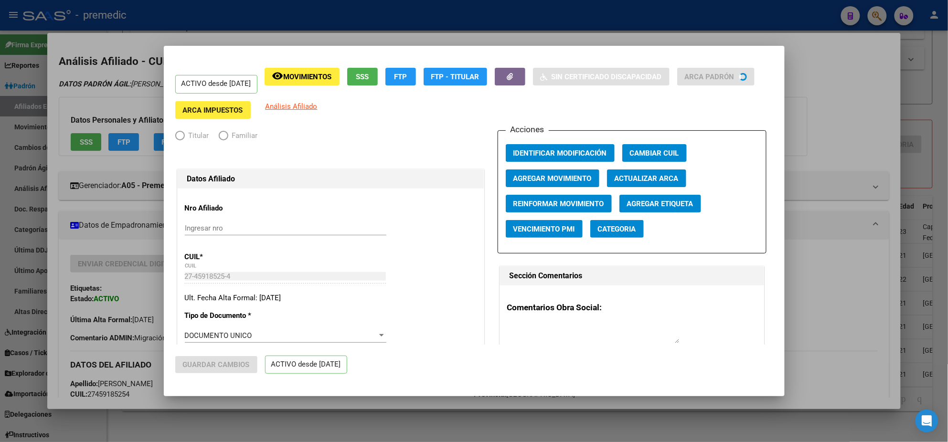
radio input "true"
type input "30-57190196-6"
click at [570, 180] on span "Agregar Movimiento" at bounding box center [552, 178] width 78 height 9
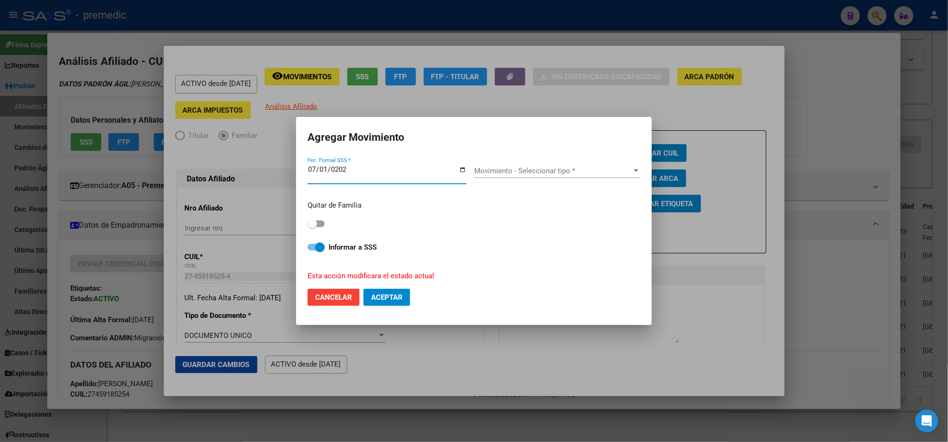
type input "[DATE]"
click at [548, 172] on span "Movimiento - Seleccionar tipo *" at bounding box center [553, 171] width 158 height 9
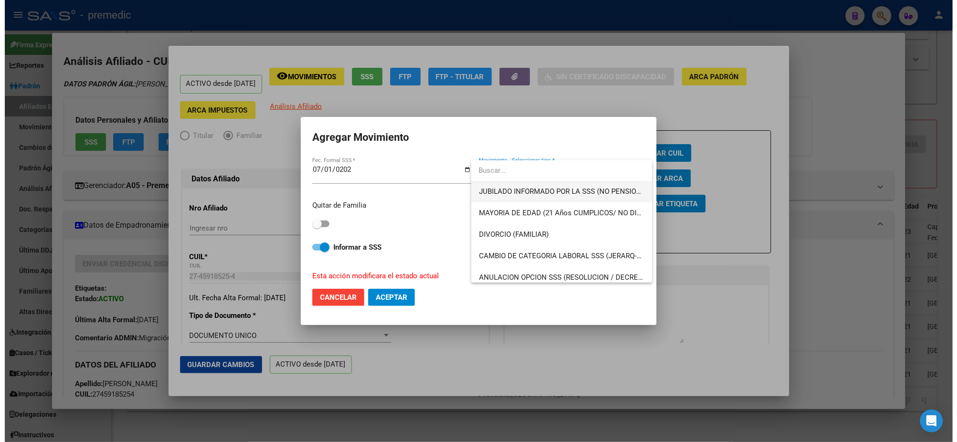
scroll to position [60, 0]
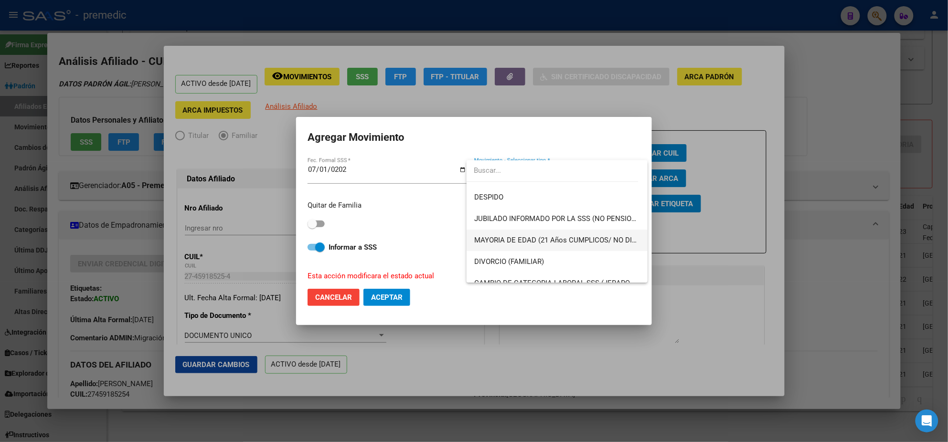
click at [558, 239] on span "MAYORIA DE EDAD (21 Años CUMPLICOS/ NO DISCA)" at bounding box center [561, 240] width 174 height 9
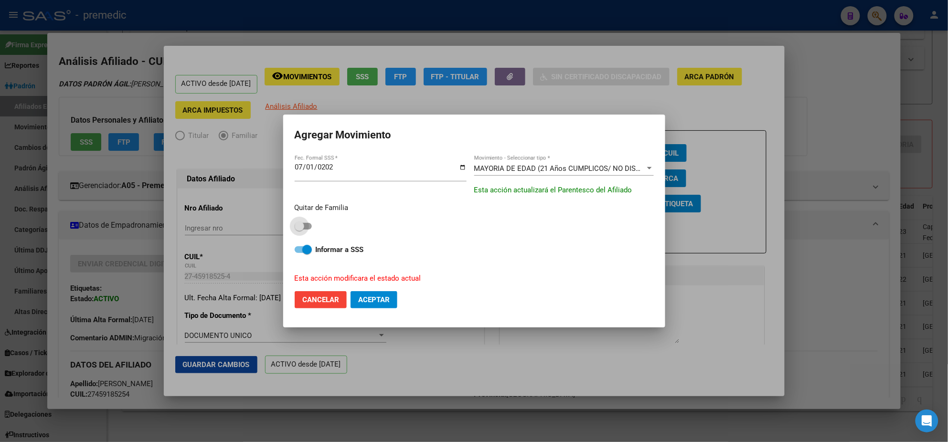
click at [305, 222] on label at bounding box center [303, 226] width 17 height 11
click at [299, 230] on input "checkbox" at bounding box center [299, 230] width 0 height 0
checkbox input "true"
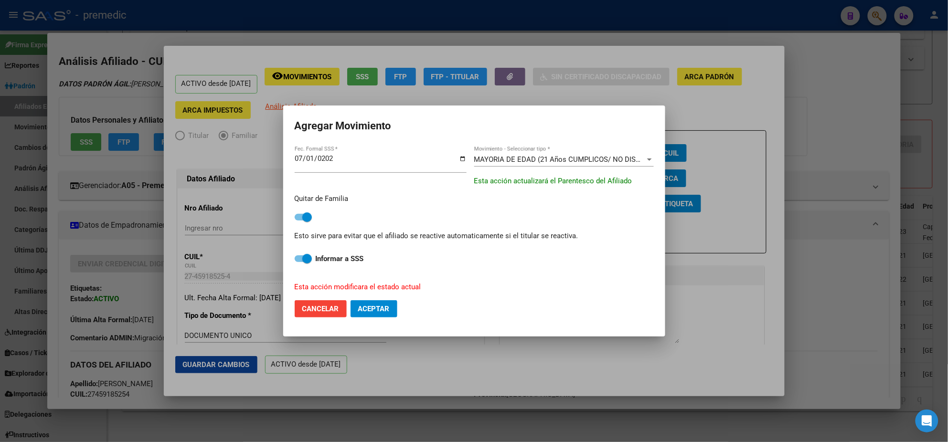
click at [364, 305] on span "Aceptar" at bounding box center [374, 309] width 32 height 9
checkbox input "false"
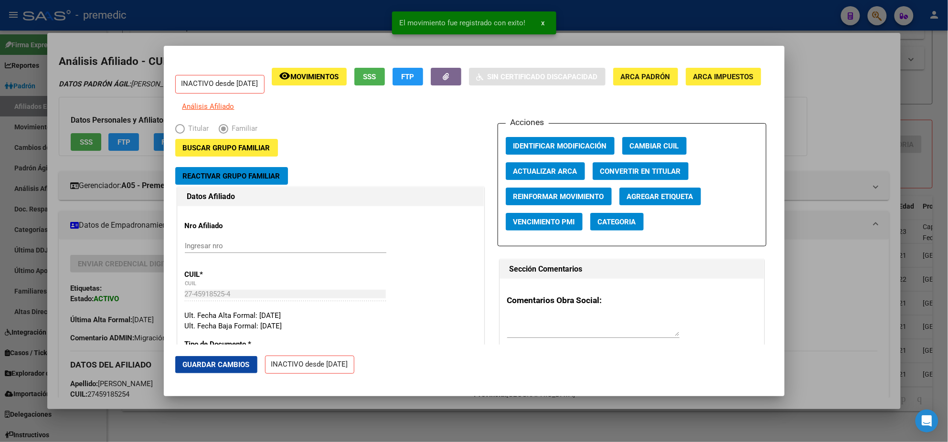
click at [133, 375] on div at bounding box center [474, 221] width 948 height 442
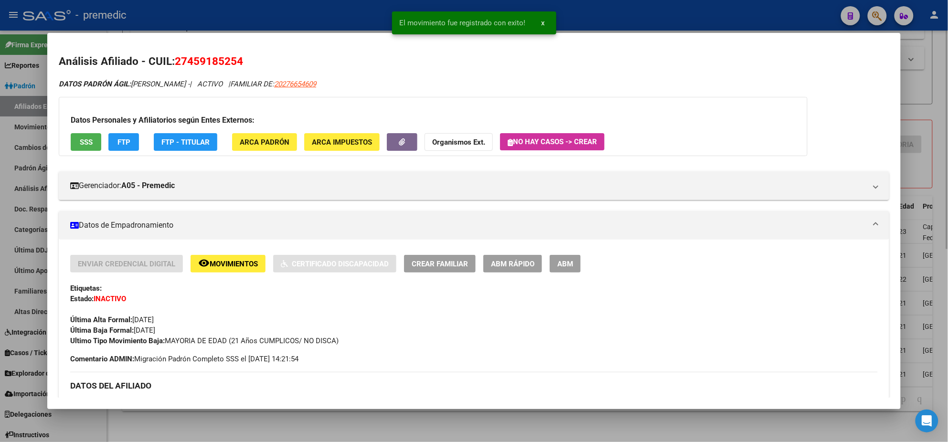
click at [190, 421] on div at bounding box center [474, 221] width 948 height 442
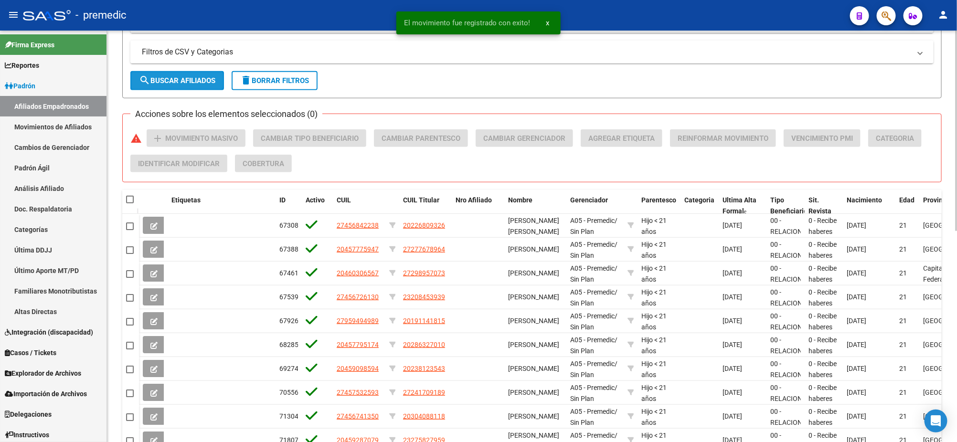
click at [173, 77] on span "search Buscar Afiliados" at bounding box center [177, 80] width 76 height 9
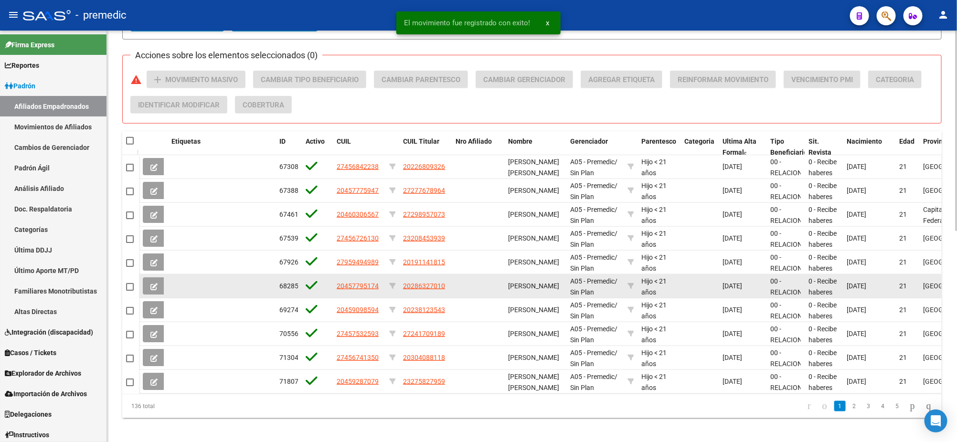
scroll to position [423, 0]
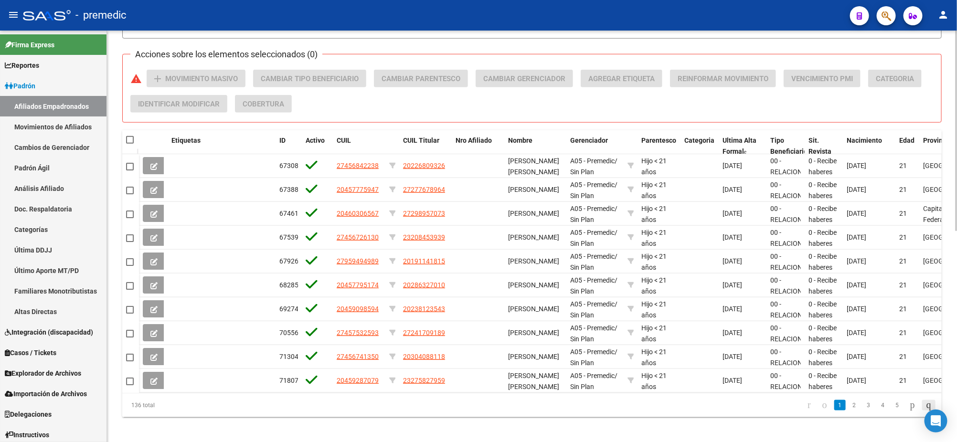
click at [925, 408] on icon "go to last page" at bounding box center [929, 404] width 8 height 11
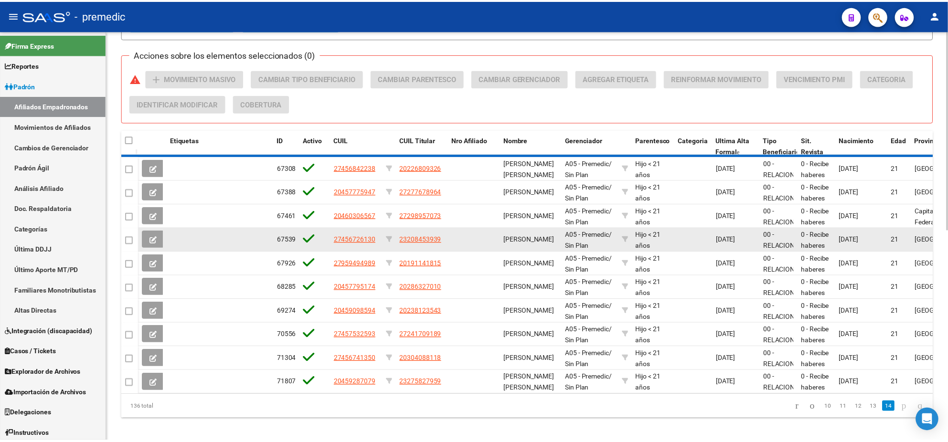
scroll to position [339, 0]
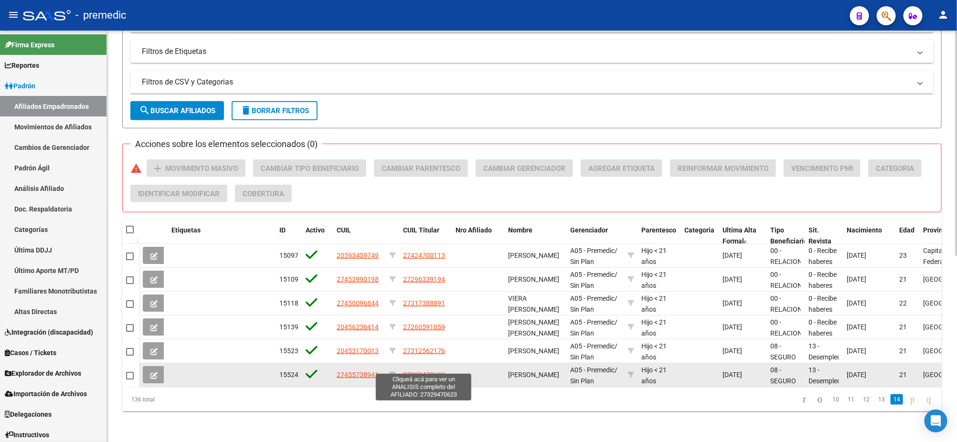
drag, startPoint x: 410, startPoint y: 365, endPoint x: 440, endPoint y: 366, distance: 30.1
click at [440, 371] on span "27329470623" at bounding box center [424, 375] width 42 height 8
copy span "32947062"
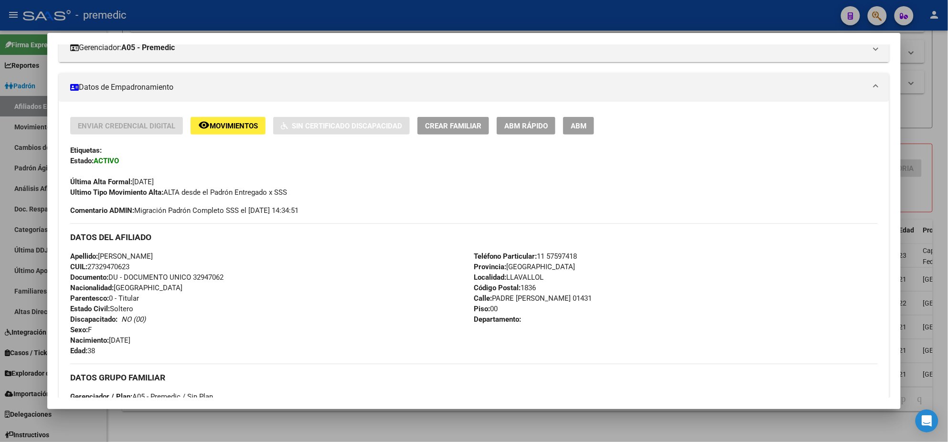
scroll to position [406, 0]
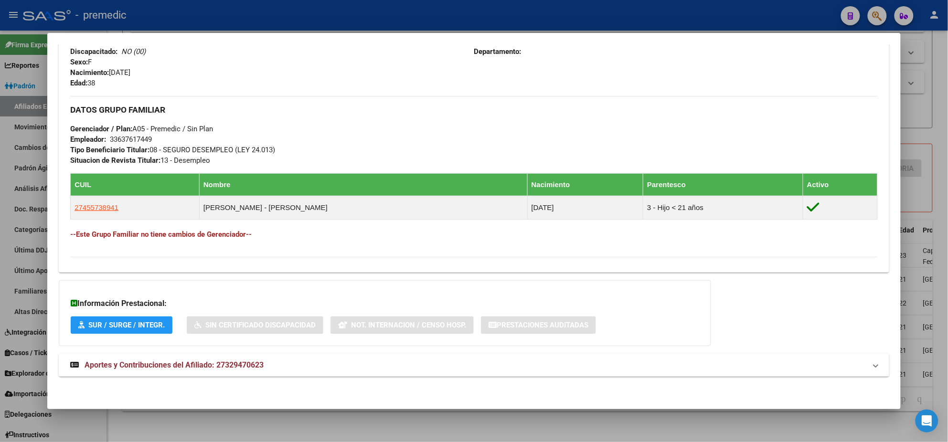
click at [164, 421] on div at bounding box center [474, 221] width 948 height 442
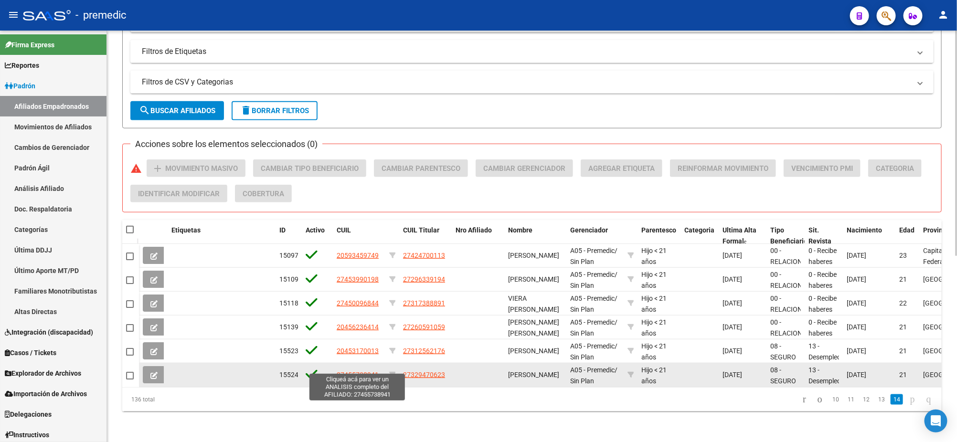
click at [364, 371] on span "27455738941" at bounding box center [358, 375] width 42 height 8
type textarea "27455738941"
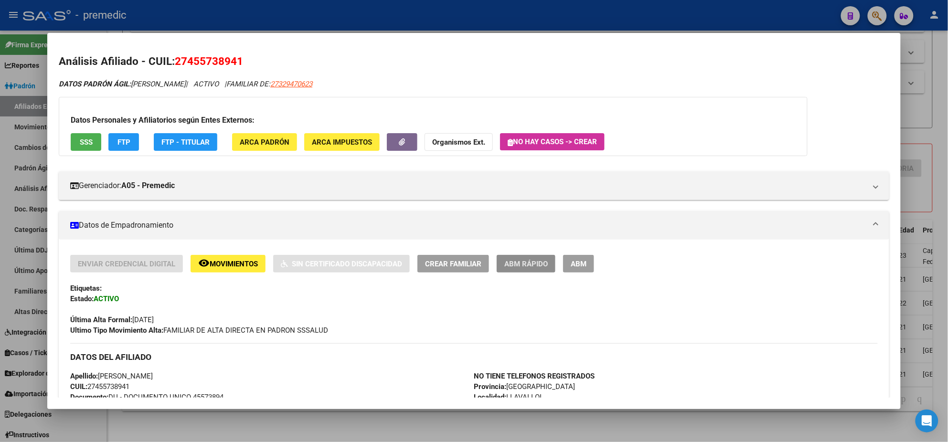
click at [511, 267] on span "ABM Rápido" at bounding box center [525, 264] width 43 height 9
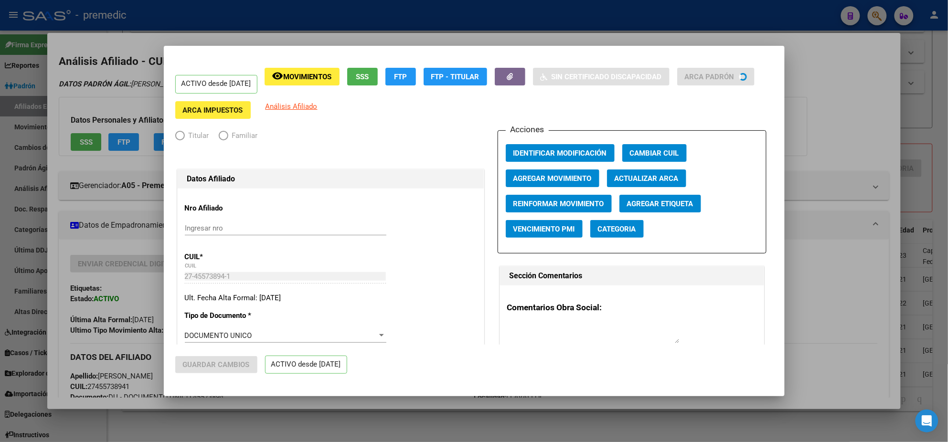
radio input "true"
type input "33-63761744-9"
click at [535, 174] on span "Agregar Movimiento" at bounding box center [552, 178] width 78 height 9
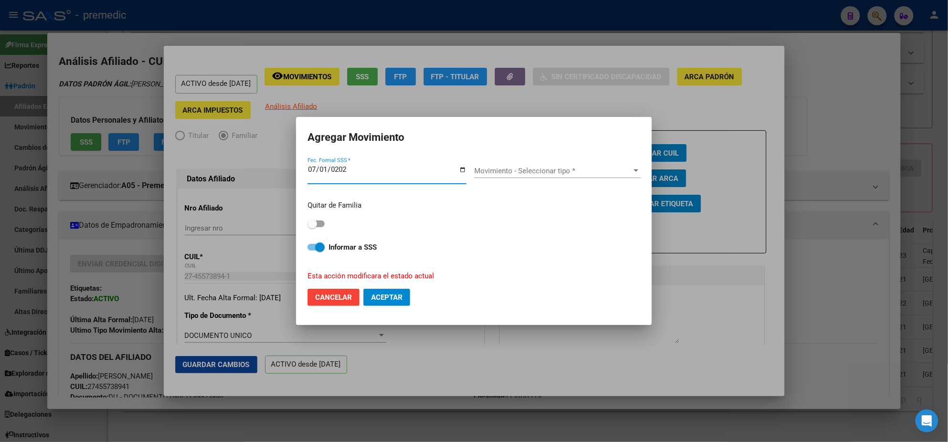
type input "[DATE]"
click at [522, 170] on span "Movimiento - Seleccionar tipo *" at bounding box center [553, 171] width 158 height 9
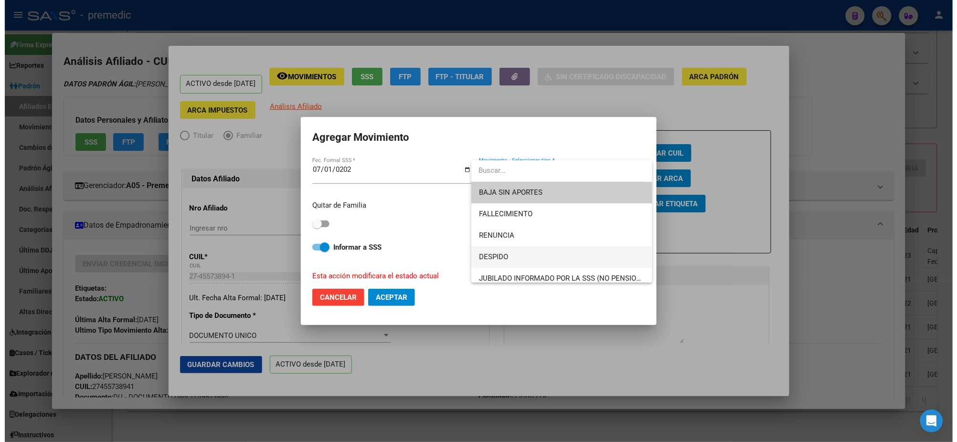
scroll to position [60, 0]
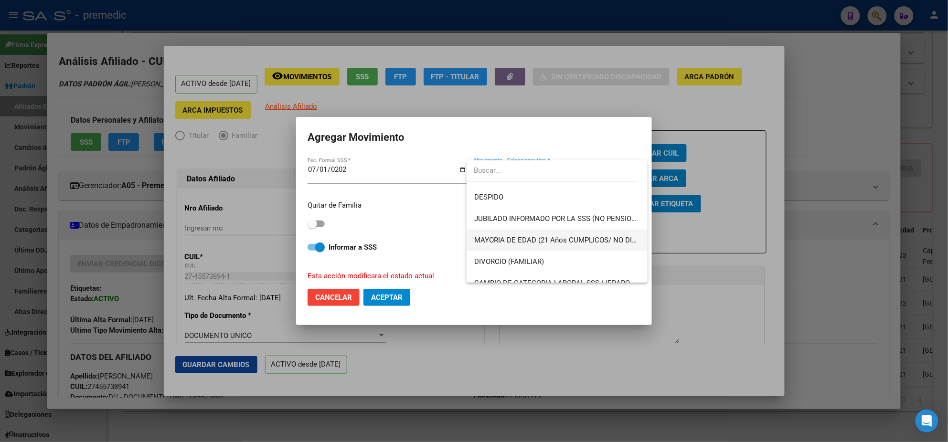
click at [512, 244] on span "MAYORIA DE EDAD (21 Años CUMPLICOS/ NO DISCA)" at bounding box center [561, 240] width 174 height 9
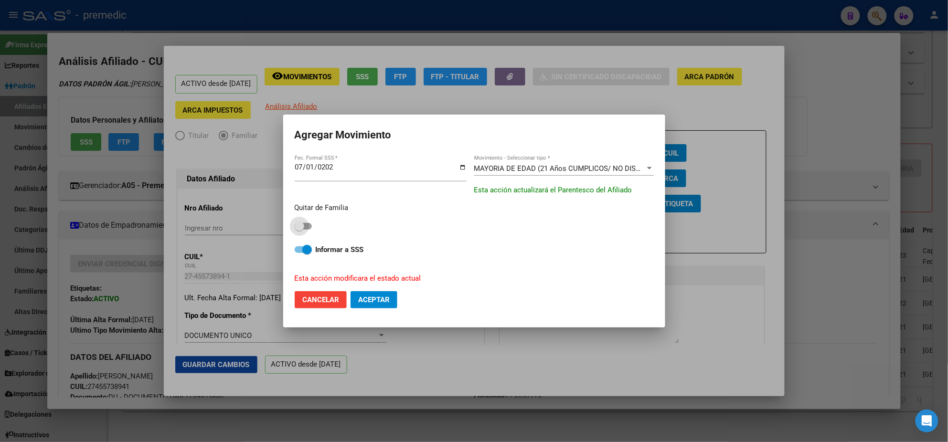
click at [301, 225] on span at bounding box center [300, 227] width 10 height 10
click at [299, 230] on input "checkbox" at bounding box center [299, 230] width 0 height 0
checkbox input "true"
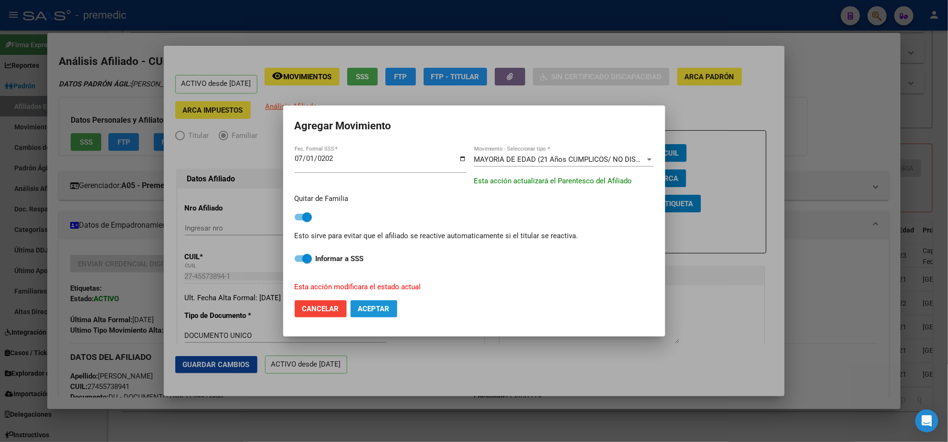
click at [367, 306] on span "Aceptar" at bounding box center [374, 309] width 32 height 9
checkbox input "false"
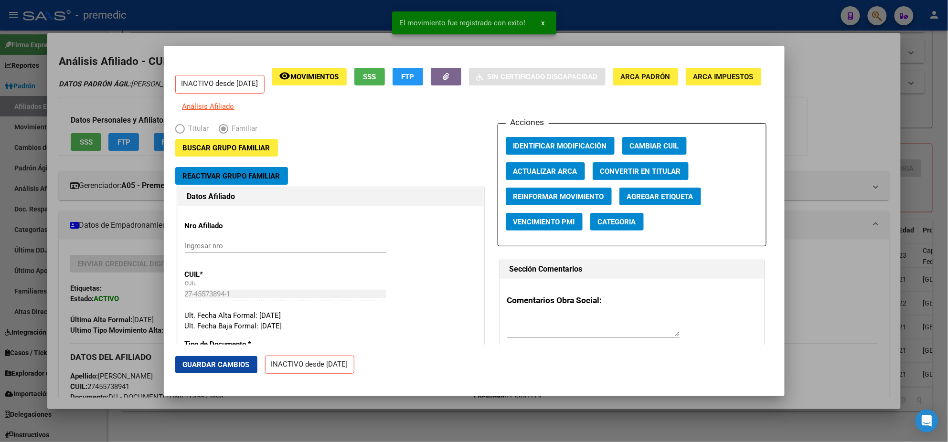
click at [374, 404] on div at bounding box center [474, 221] width 948 height 442
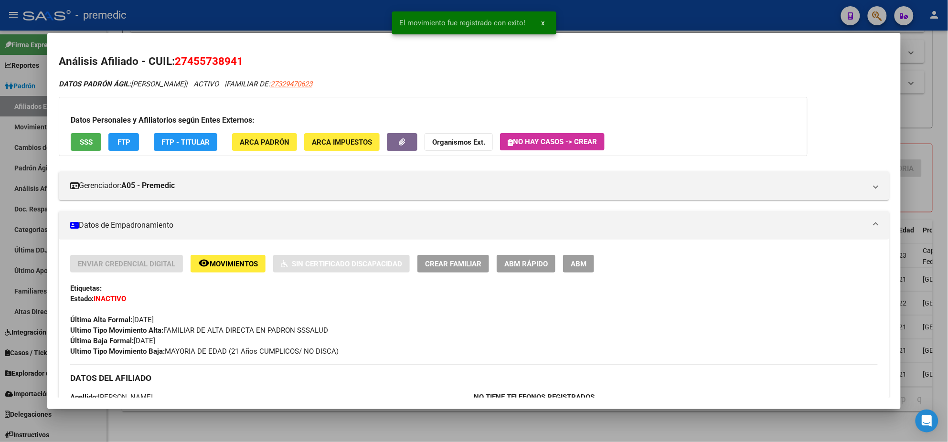
click at [394, 432] on div at bounding box center [474, 221] width 948 height 442
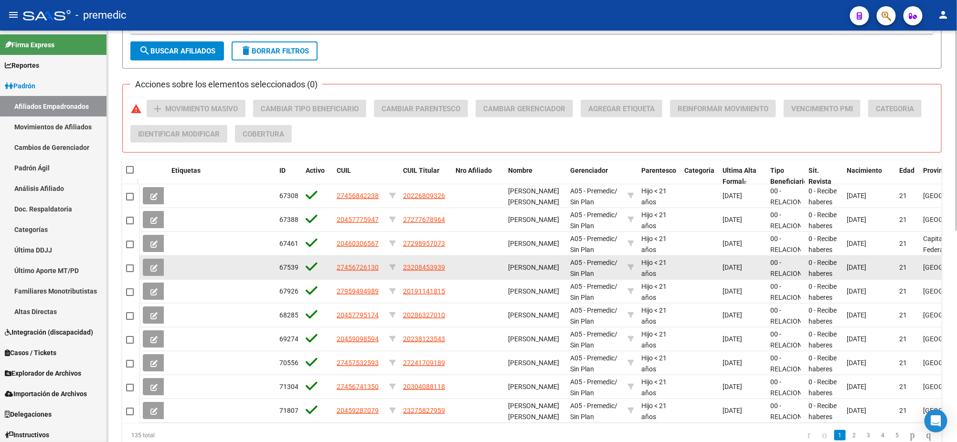
scroll to position [434, 0]
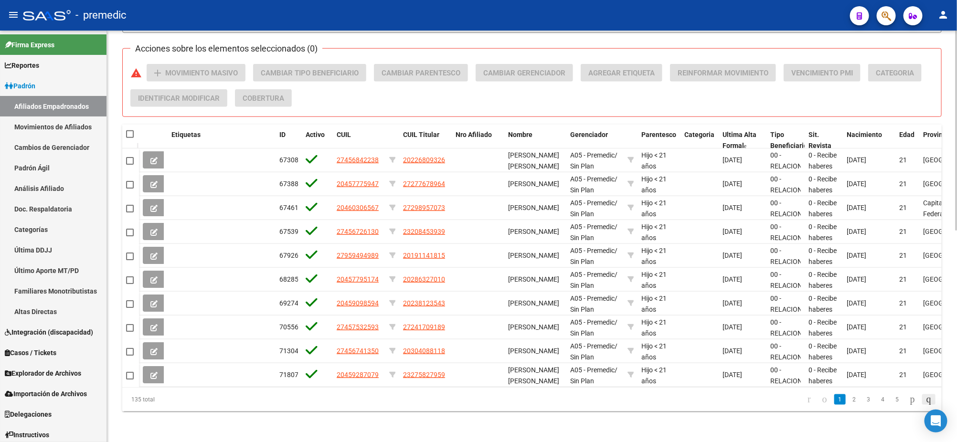
click at [927, 402] on icon "go to last page" at bounding box center [929, 399] width 8 height 11
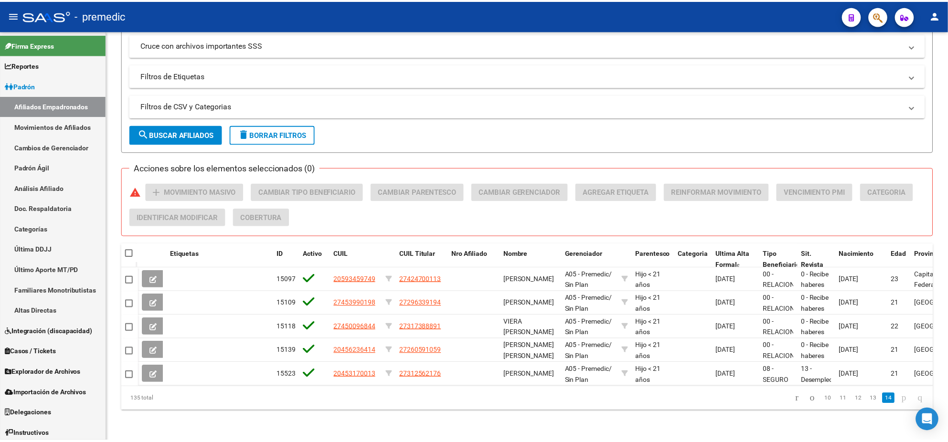
scroll to position [315, 0]
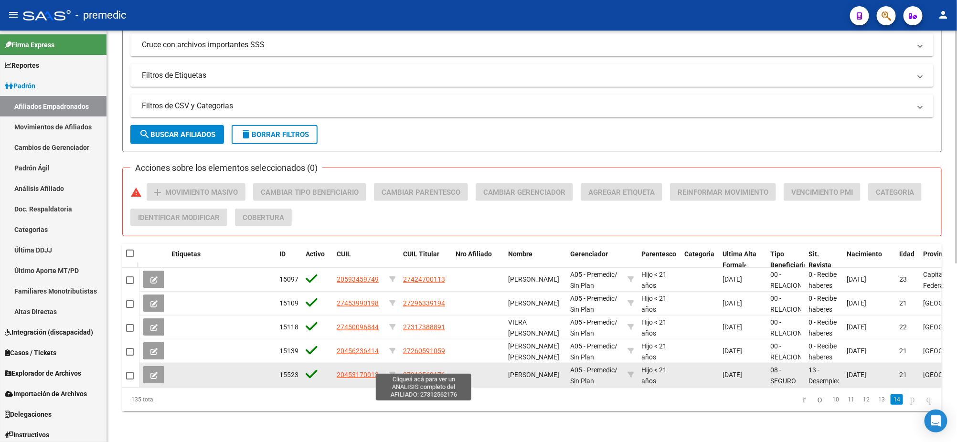
drag, startPoint x: 412, startPoint y: 365, endPoint x: 441, endPoint y: 364, distance: 29.1
click at [441, 371] on span "27312562176" at bounding box center [424, 375] width 42 height 8
copy span "31256217"
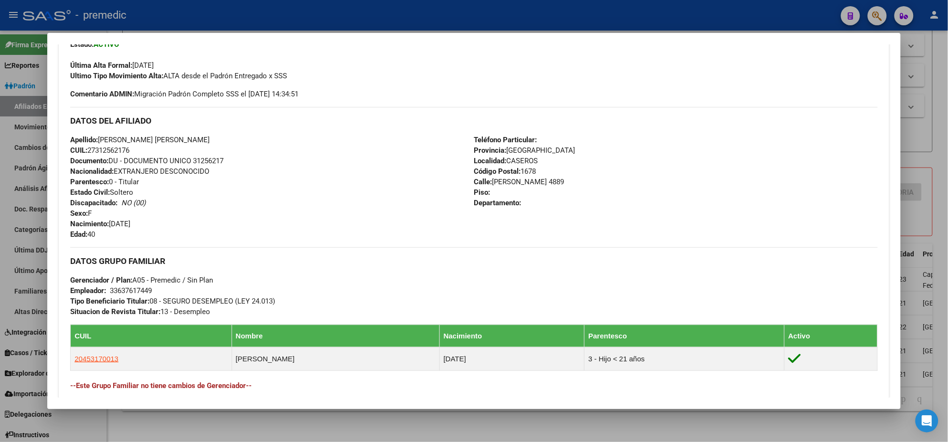
scroll to position [299, 0]
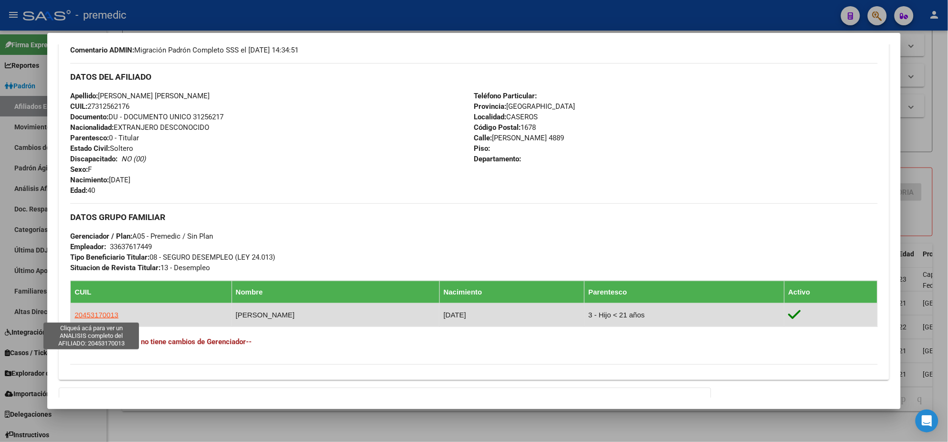
click at [88, 315] on span "20453170013" at bounding box center [97, 315] width 44 height 8
type textarea "20453170013"
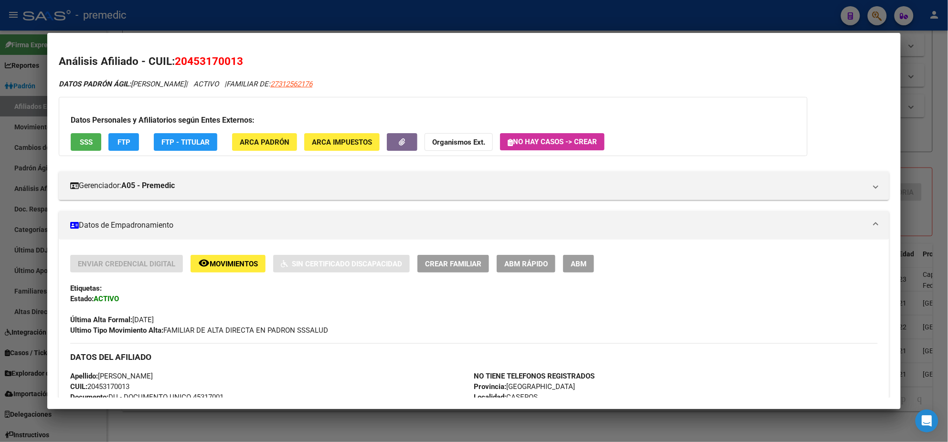
click at [497, 266] on button "ABM Rápido" at bounding box center [526, 264] width 59 height 18
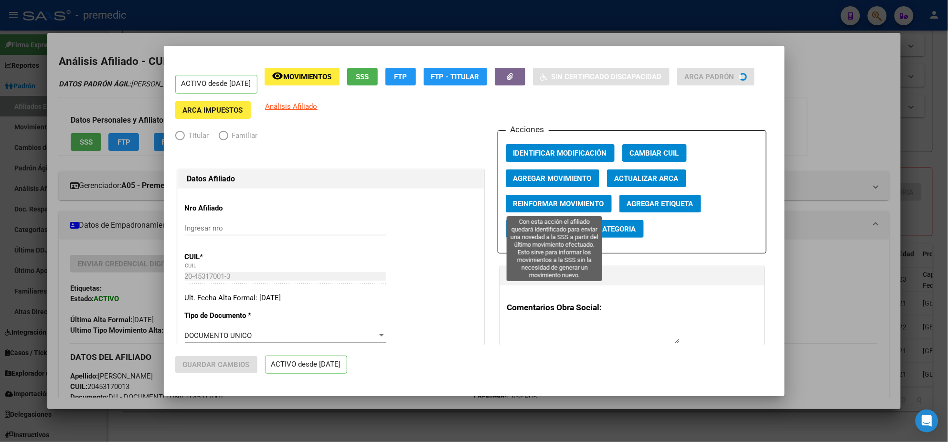
radio input "true"
type input "33-63761744-9"
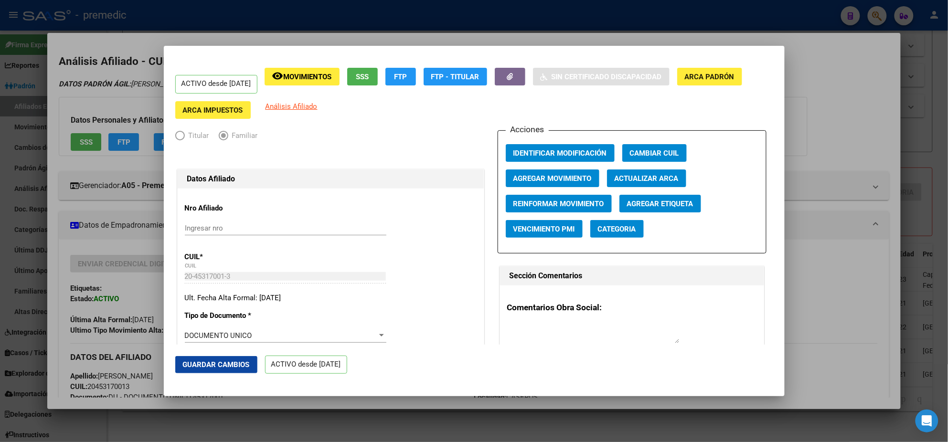
click at [570, 178] on span "Agregar Movimiento" at bounding box center [552, 178] width 78 height 9
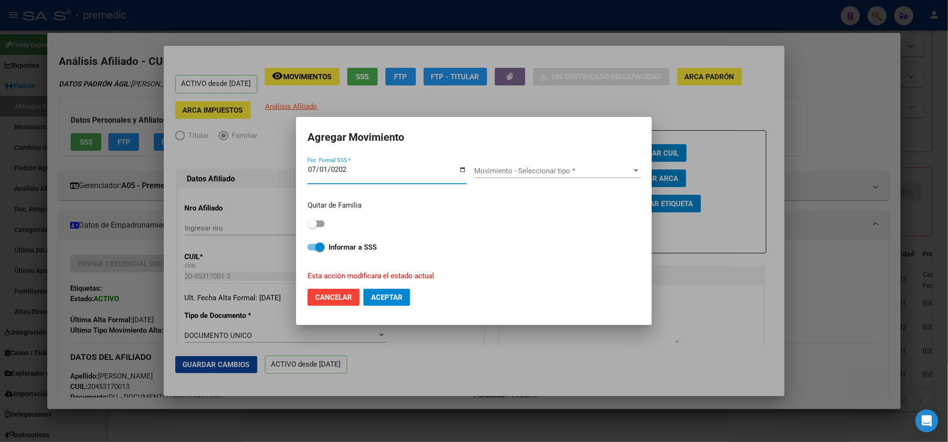
type input "[DATE]"
click at [525, 176] on div "Movimiento - Seleccionar tipo * Movimiento - Seleccionar tipo *" at bounding box center [557, 171] width 167 height 14
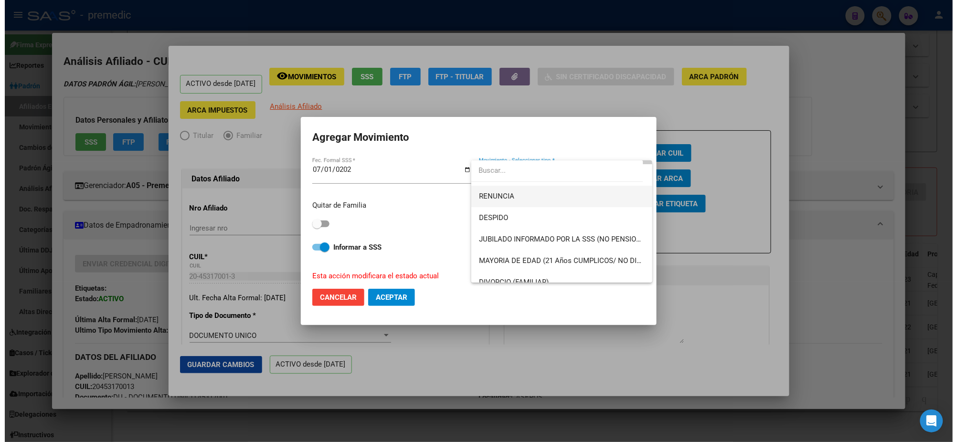
scroll to position [60, 0]
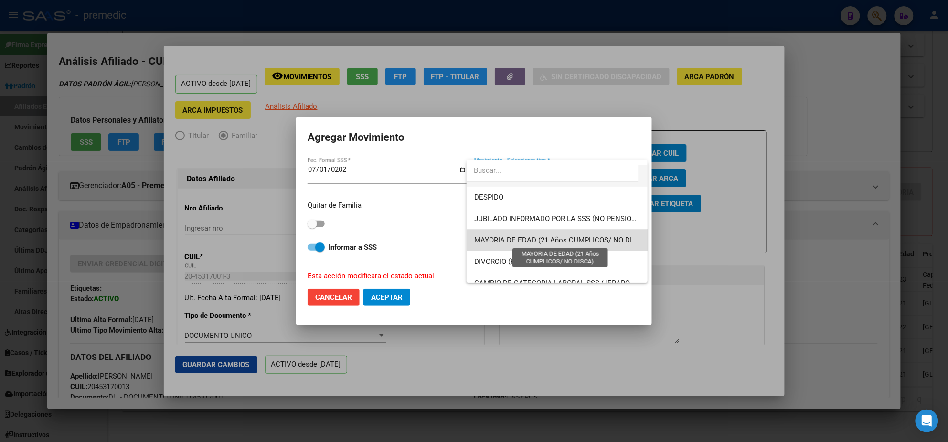
click at [569, 241] on span "MAYORIA DE EDAD (21 Años CUMPLICOS/ NO DISCA)" at bounding box center [561, 240] width 174 height 9
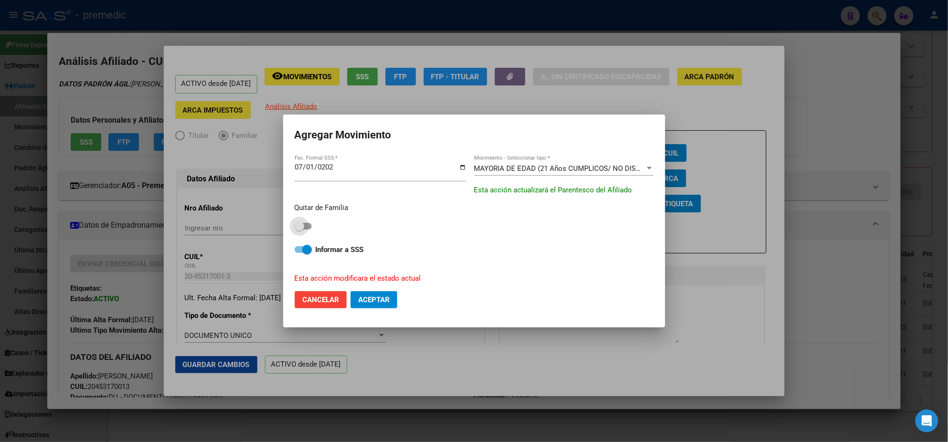
click at [304, 227] on span at bounding box center [303, 226] width 17 height 7
click at [299, 230] on input "checkbox" at bounding box center [299, 230] width 0 height 0
checkbox input "true"
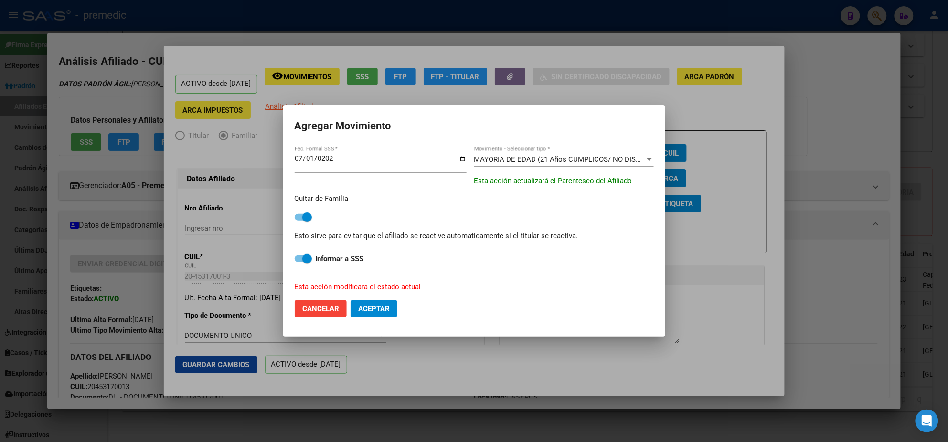
click at [372, 308] on span "Aceptar" at bounding box center [374, 309] width 32 height 9
checkbox input "false"
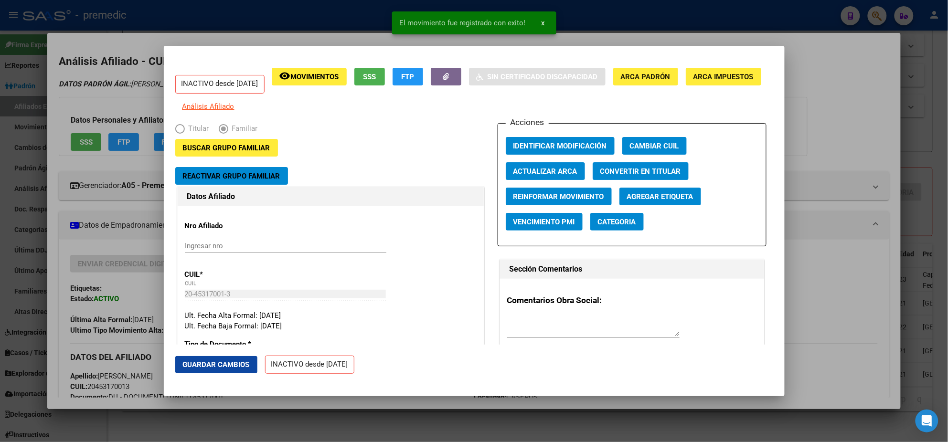
click at [136, 283] on div at bounding box center [474, 221] width 948 height 442
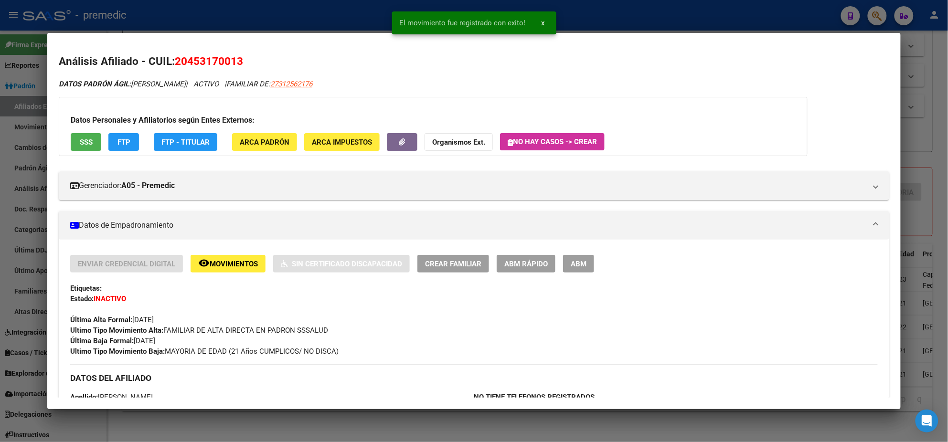
click at [346, 419] on div at bounding box center [474, 221] width 948 height 442
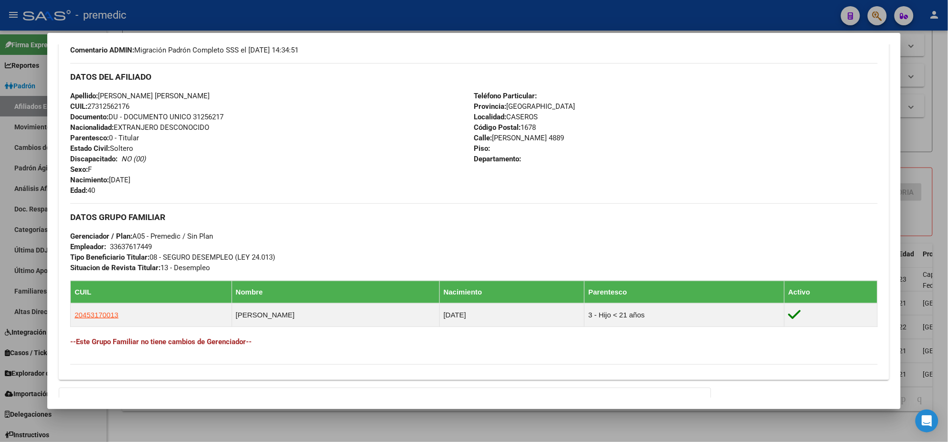
click at [341, 427] on div at bounding box center [474, 221] width 948 height 442
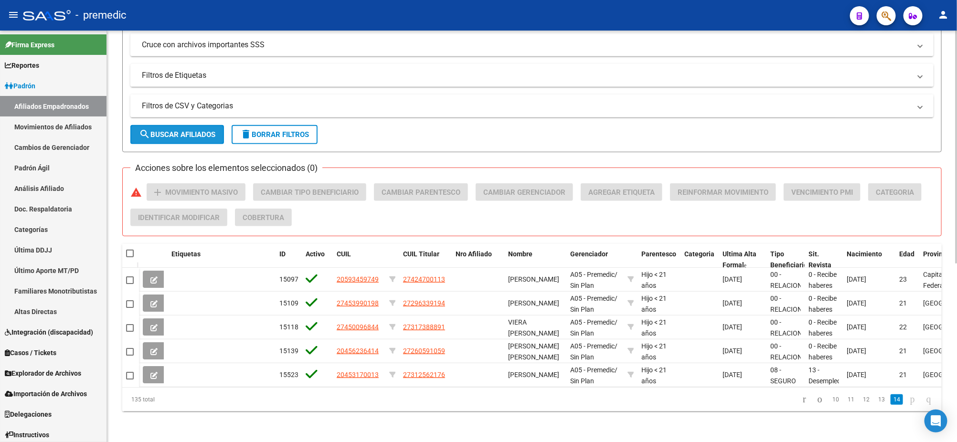
click at [202, 130] on span "search Buscar Afiliados" at bounding box center [177, 134] width 76 height 9
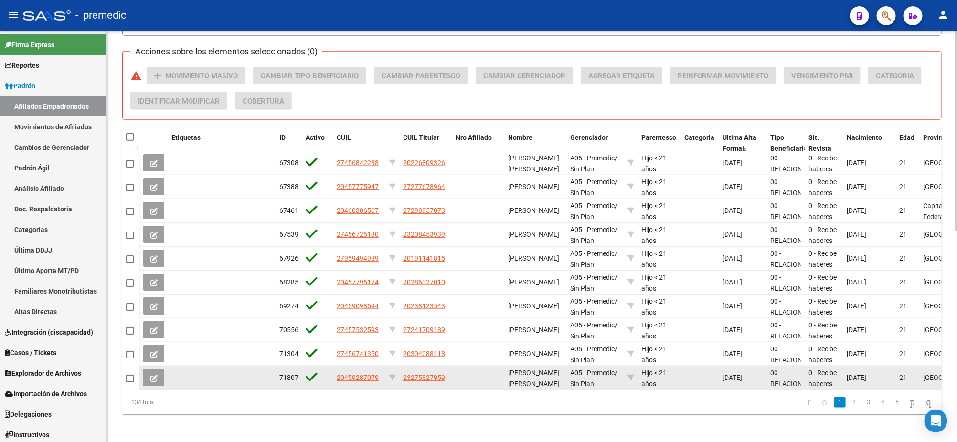
scroll to position [434, 0]
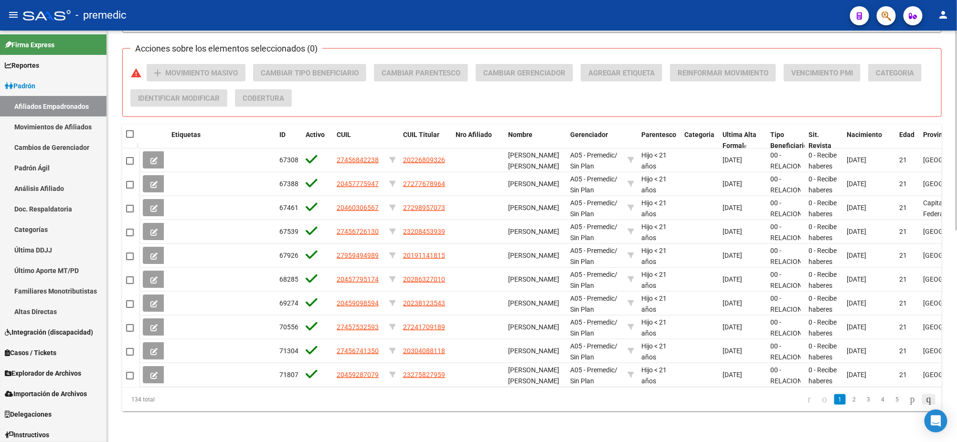
click at [925, 400] on icon "go to last page" at bounding box center [929, 399] width 8 height 11
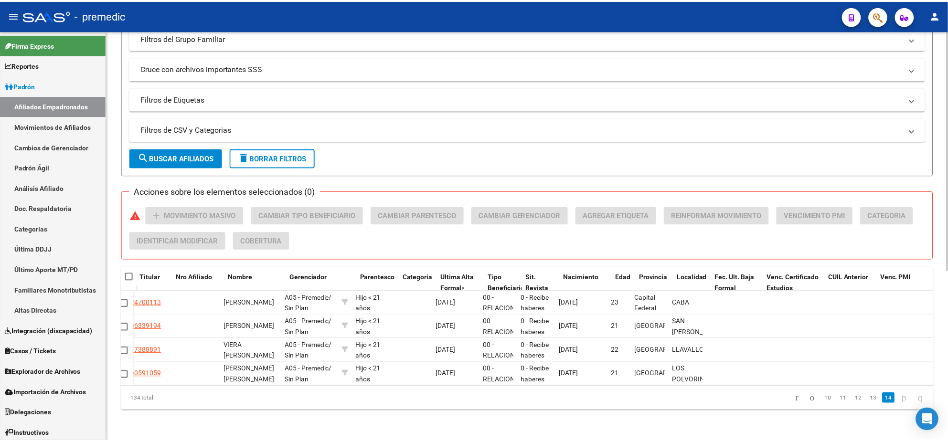
scroll to position [0, 0]
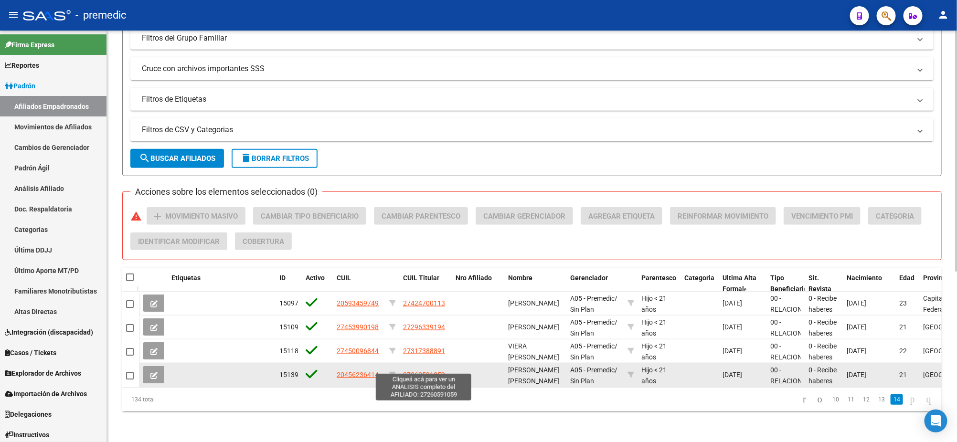
drag, startPoint x: 412, startPoint y: 367, endPoint x: 440, endPoint y: 368, distance: 28.7
click at [440, 371] on span "27260591059" at bounding box center [424, 375] width 42 height 8
copy span "26059105"
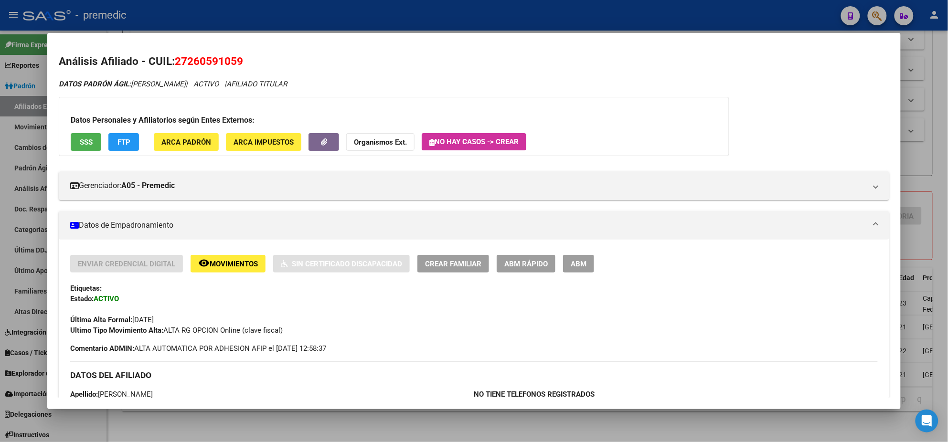
drag, startPoint x: 183, startPoint y: 60, endPoint x: 235, endPoint y: 65, distance: 51.3
click at [235, 65] on span "27260591059" at bounding box center [209, 61] width 68 height 12
copy span "26059105"
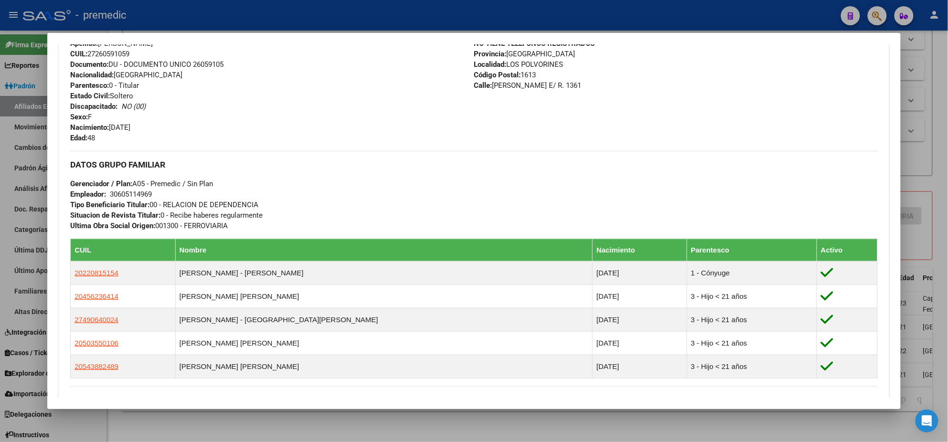
scroll to position [358, 0]
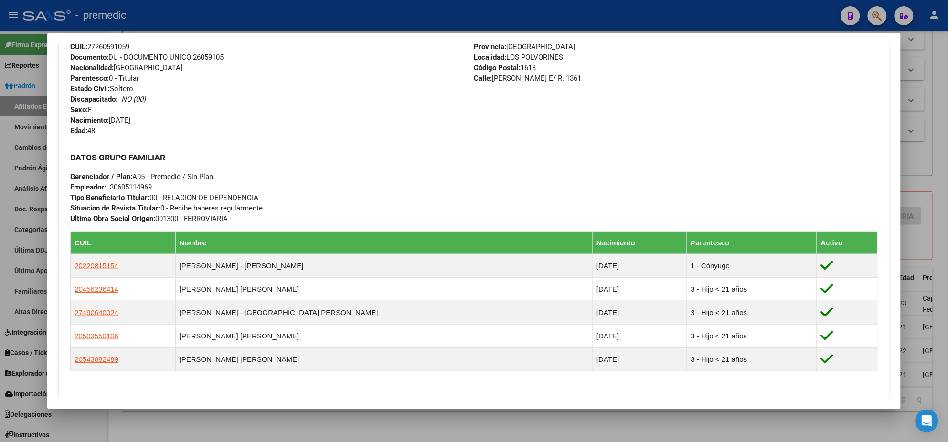
click at [258, 425] on div at bounding box center [474, 221] width 948 height 442
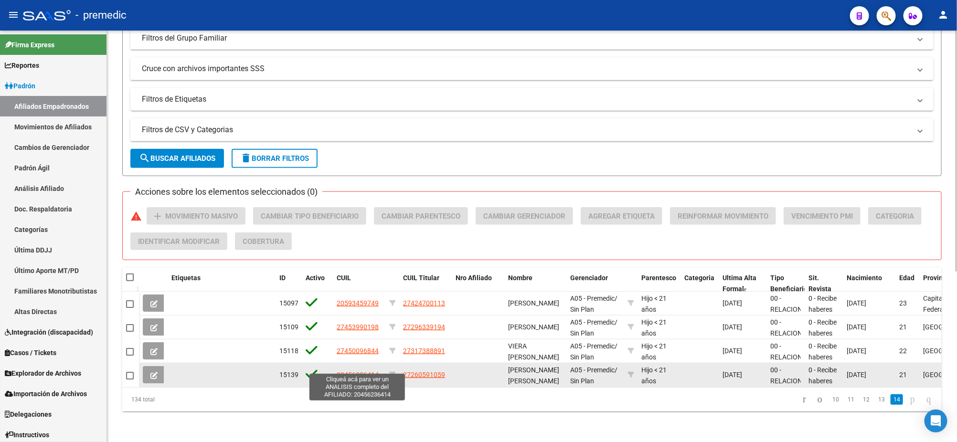
click at [351, 371] on span "20456236414" at bounding box center [358, 375] width 42 height 8
type textarea "20456236414"
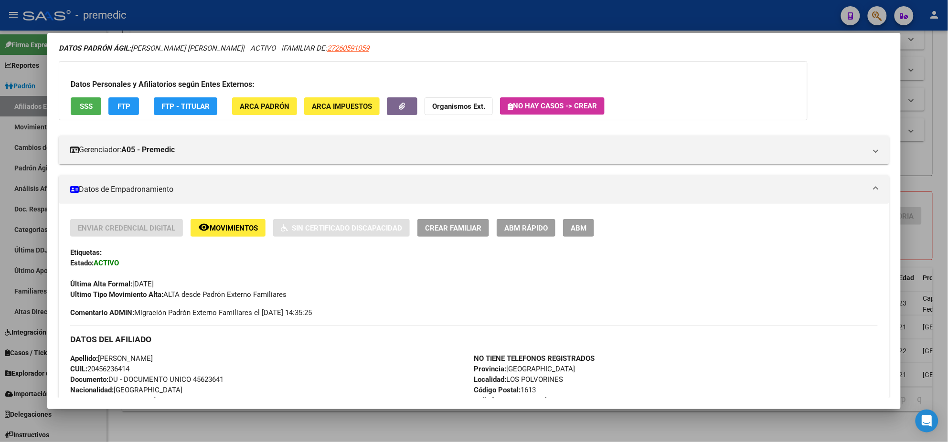
scroll to position [0, 0]
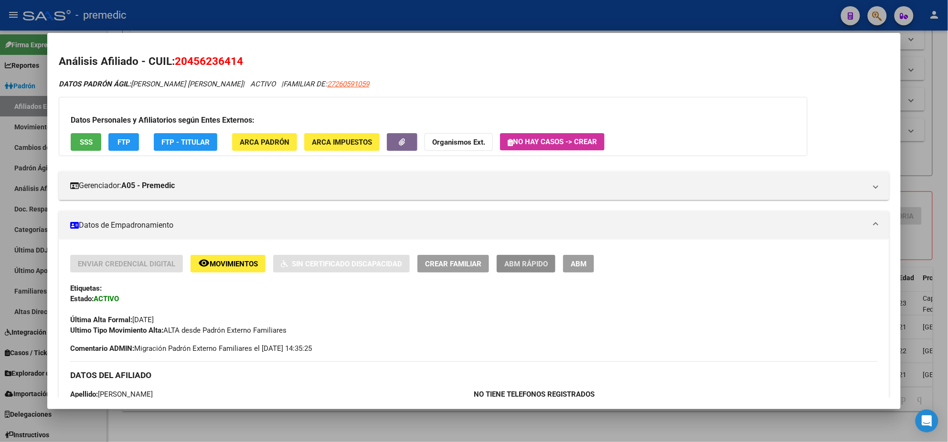
click at [507, 264] on span "ABM Rápido" at bounding box center [525, 264] width 43 height 9
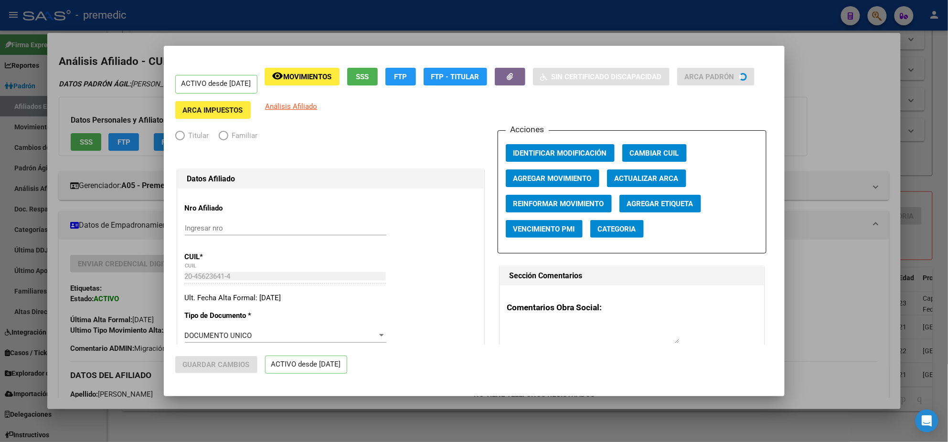
radio input "true"
type input "30-60511496-9"
click at [548, 178] on span "Agregar Movimiento" at bounding box center [552, 178] width 78 height 9
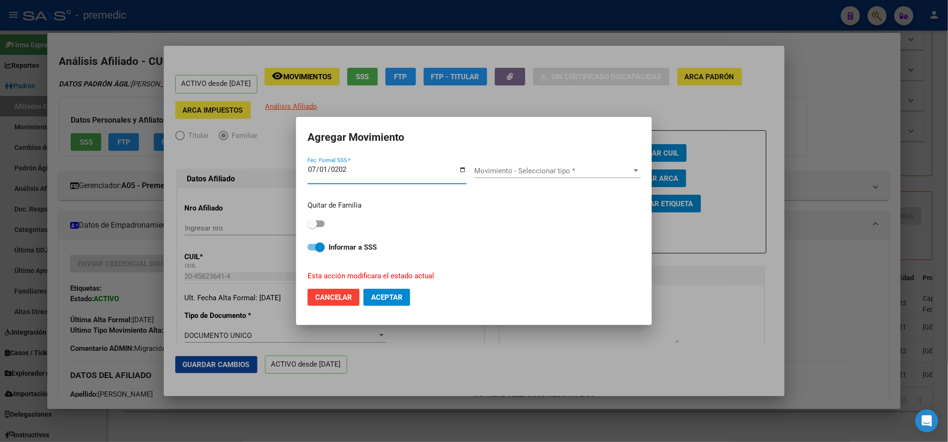
type input "[DATE]"
click at [517, 166] on div "Movimiento - Seleccionar tipo * Movimiento - Seleccionar tipo *" at bounding box center [557, 171] width 167 height 14
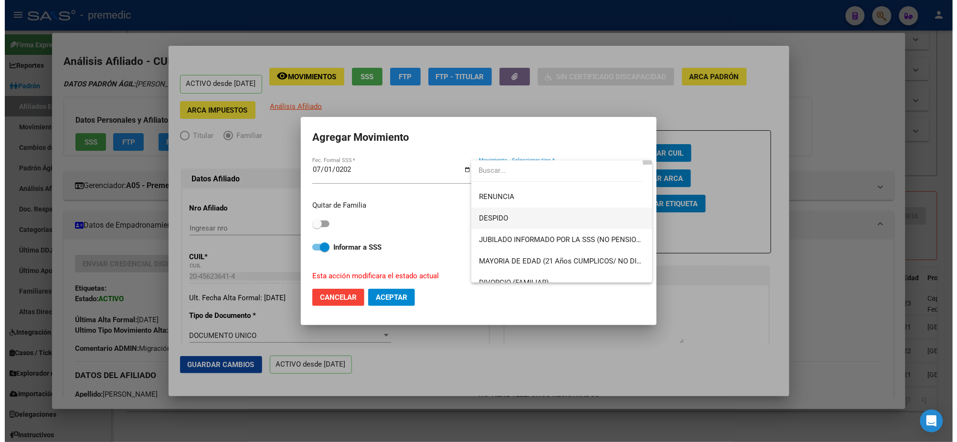
scroll to position [60, 0]
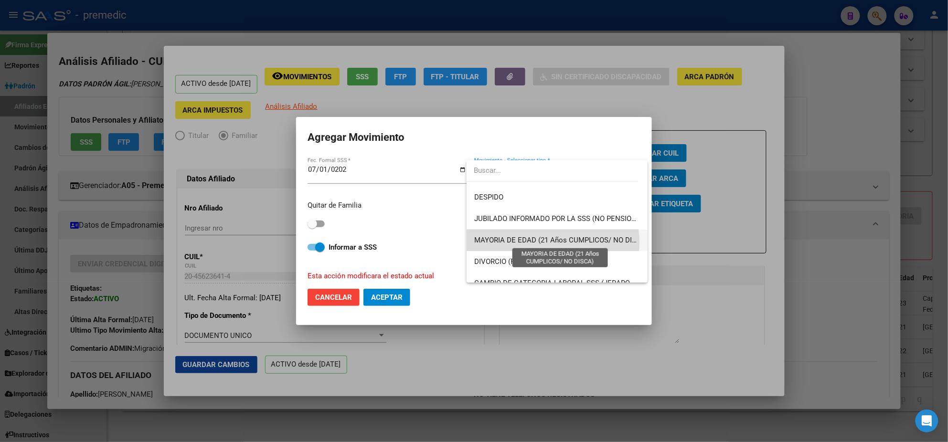
click at [548, 243] on span "MAYORIA DE EDAD (21 Años CUMPLICOS/ NO DISCA)" at bounding box center [561, 240] width 174 height 9
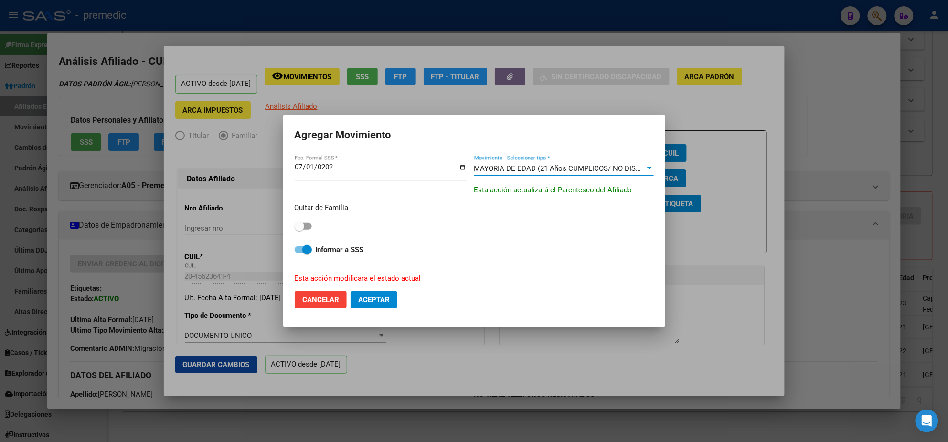
click at [303, 226] on span at bounding box center [300, 227] width 10 height 10
click at [299, 230] on input "checkbox" at bounding box center [299, 230] width 0 height 0
checkbox input "true"
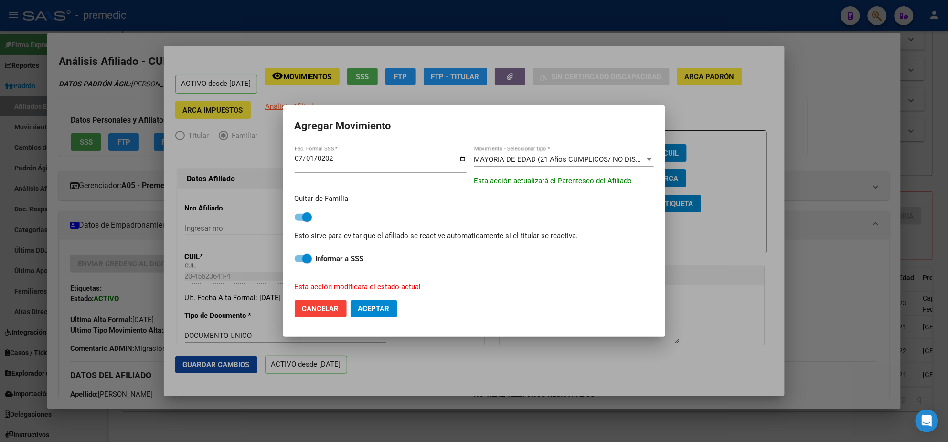
click at [366, 307] on span "Aceptar" at bounding box center [374, 309] width 32 height 9
checkbox input "false"
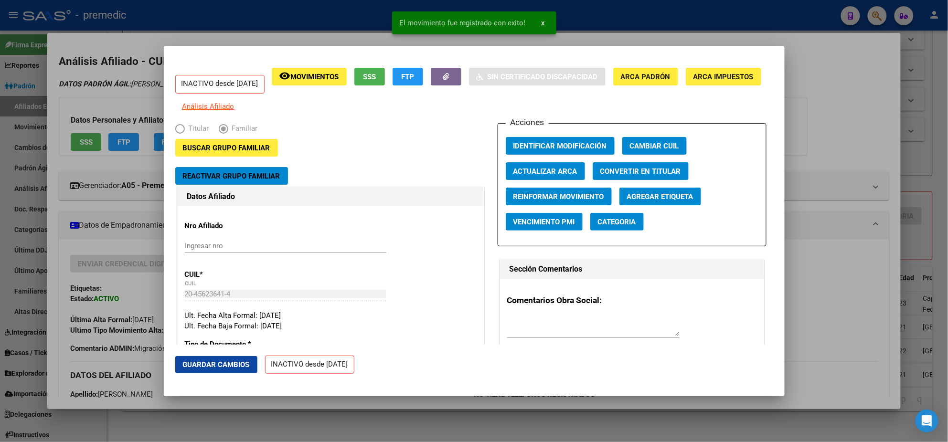
click at [52, 221] on div at bounding box center [474, 221] width 948 height 442
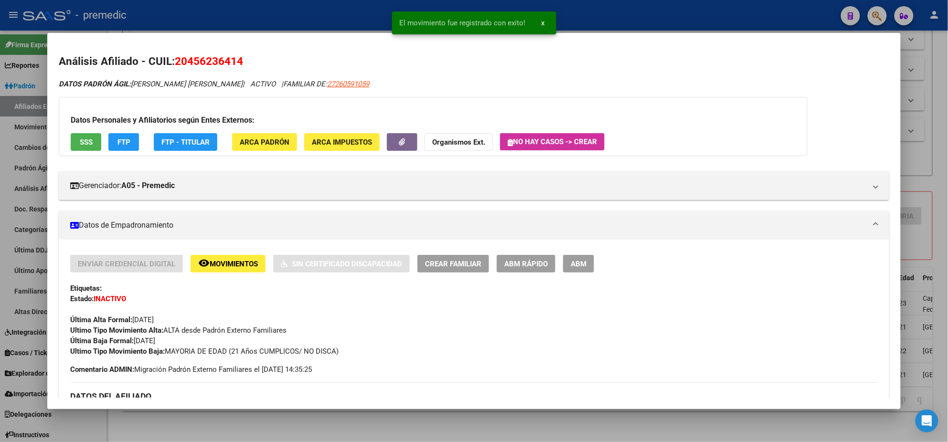
click at [261, 424] on div at bounding box center [474, 221] width 948 height 442
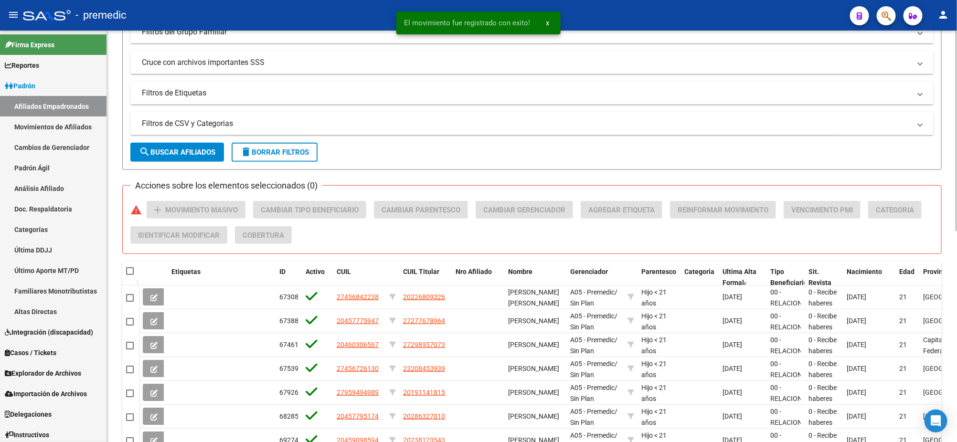
click at [167, 153] on span "search Buscar Afiliados" at bounding box center [177, 152] width 76 height 9
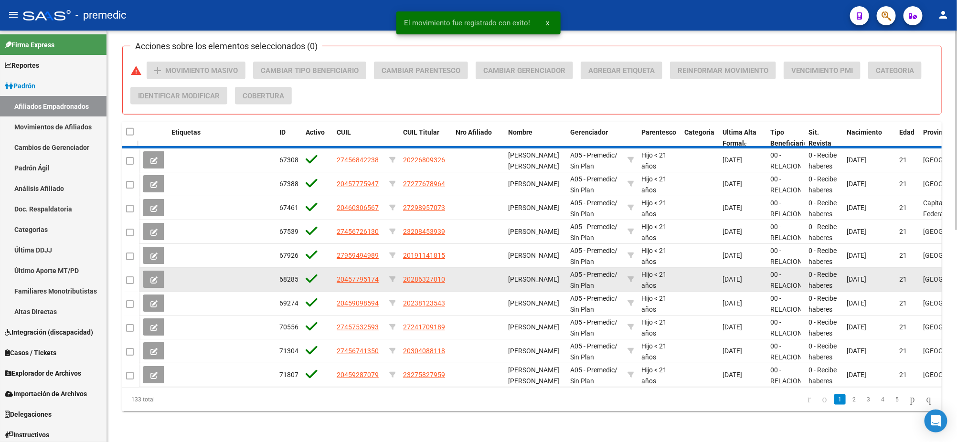
scroll to position [434, 0]
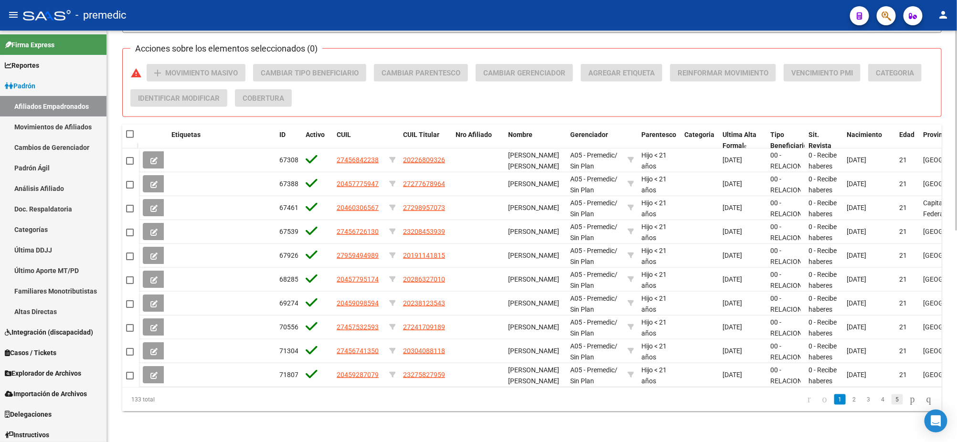
click at [892, 398] on link "5" at bounding box center [897, 400] width 11 height 11
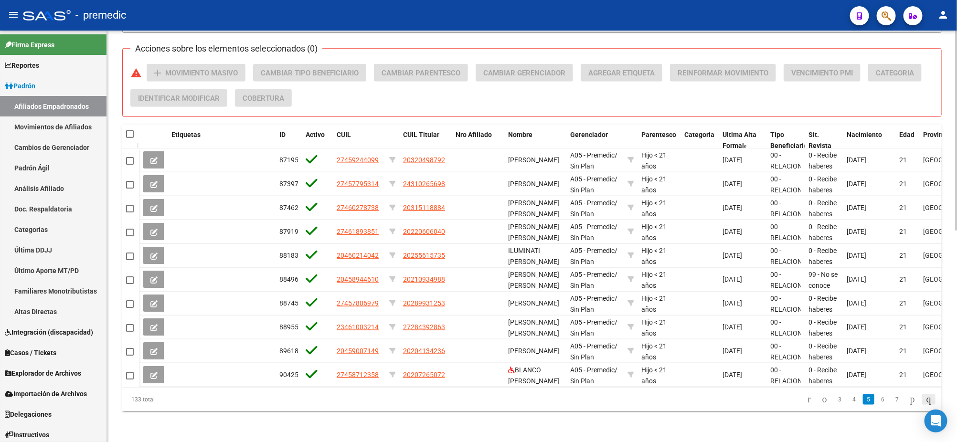
click at [925, 401] on icon "go to last page" at bounding box center [929, 399] width 8 height 11
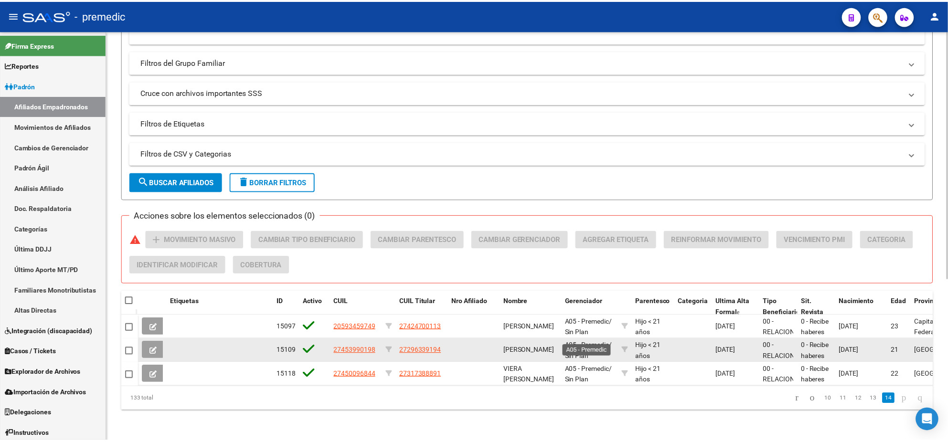
scroll to position [267, 0]
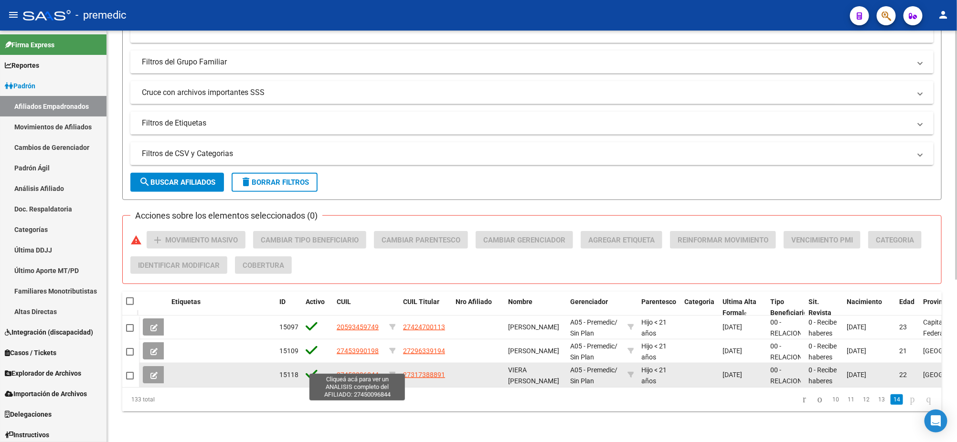
click at [355, 371] on span "27450096844" at bounding box center [358, 375] width 42 height 8
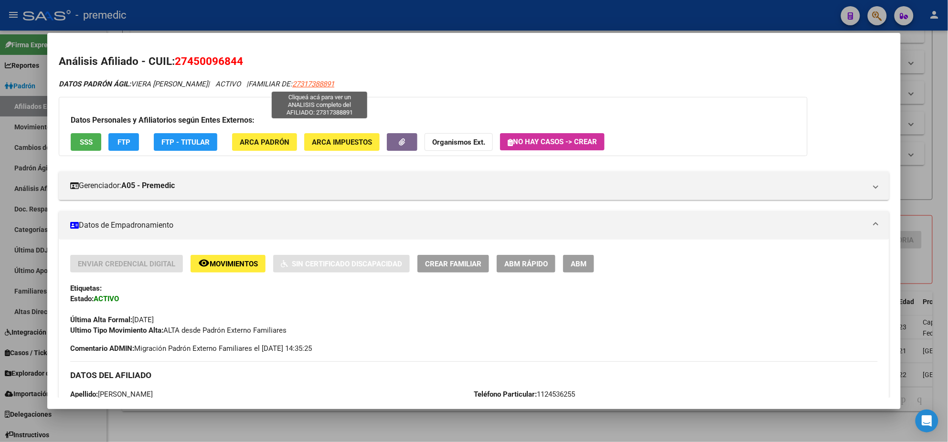
click at [305, 84] on span "27317388891" at bounding box center [313, 84] width 42 height 9
type textarea "27317388891"
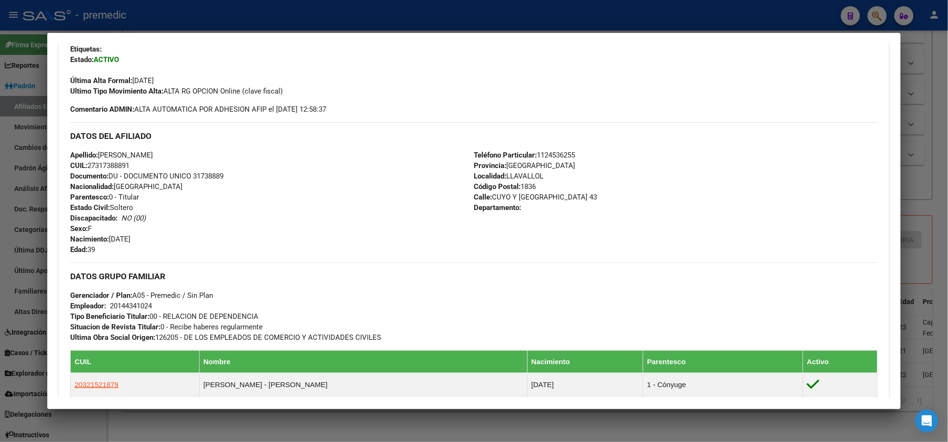
scroll to position [358, 0]
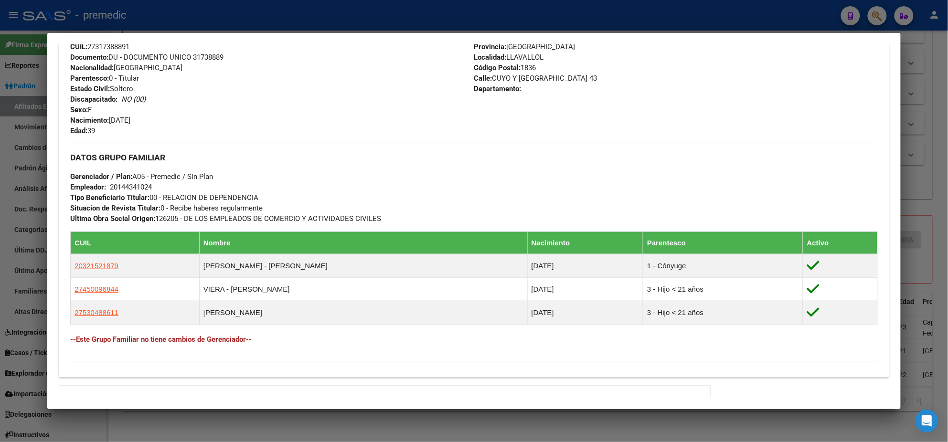
drag, startPoint x: 113, startPoint y: 186, endPoint x: 145, endPoint y: 186, distance: 31.5
click at [145, 186] on div "20144341024" at bounding box center [131, 187] width 42 height 11
click at [224, 149] on div "DATOS GRUPO FAMILIAR Gerenciador / Plan: A05 - Premedic / Sin Plan Empleador: 2…" at bounding box center [474, 184] width 808 height 80
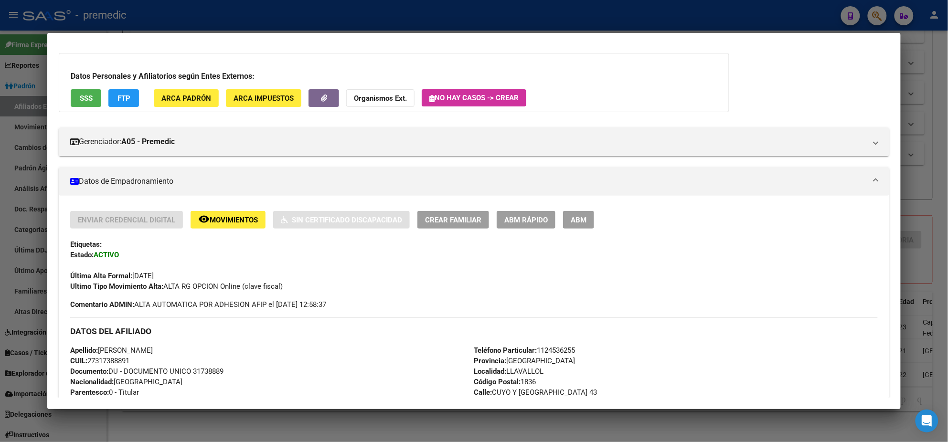
scroll to position [0, 0]
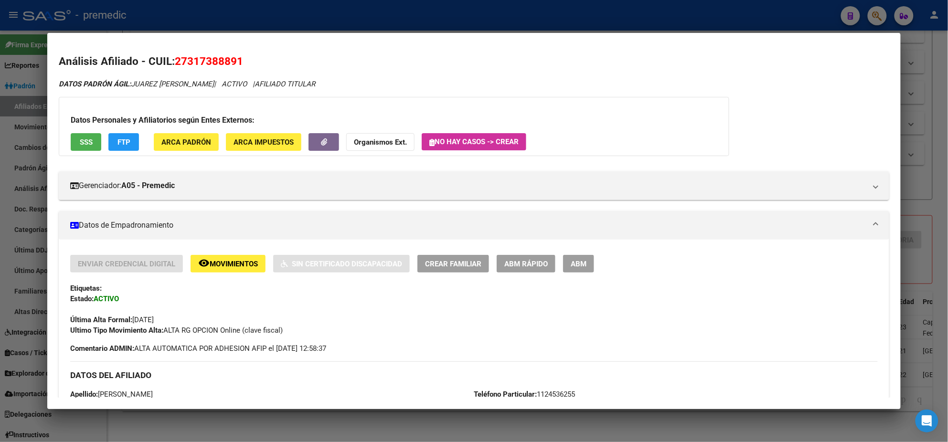
click at [188, 59] on span "27317388891" at bounding box center [209, 61] width 68 height 12
drag, startPoint x: 184, startPoint y: 62, endPoint x: 232, endPoint y: 62, distance: 47.3
click at [232, 62] on span "27317388891" at bounding box center [209, 61] width 68 height 12
copy span "31738889"
click at [530, 261] on span "ABM Rápido" at bounding box center [525, 264] width 43 height 9
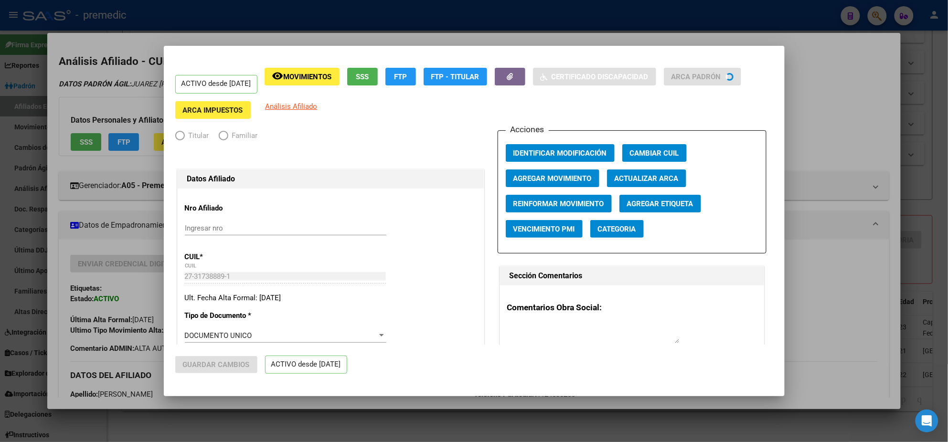
radio input "true"
type input "20-14434102-4"
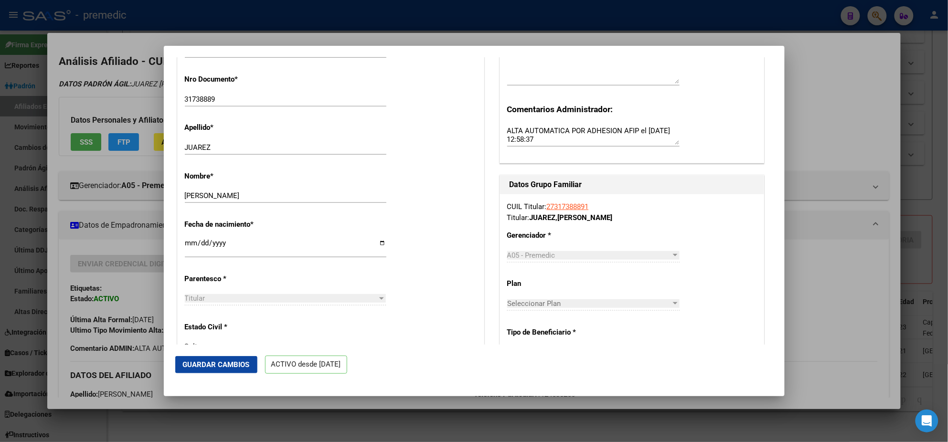
scroll to position [299, 0]
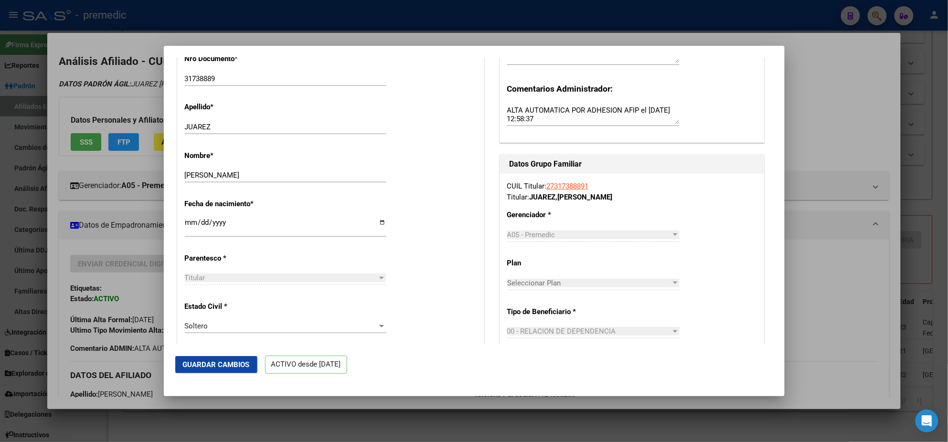
click at [154, 247] on div at bounding box center [474, 221] width 948 height 442
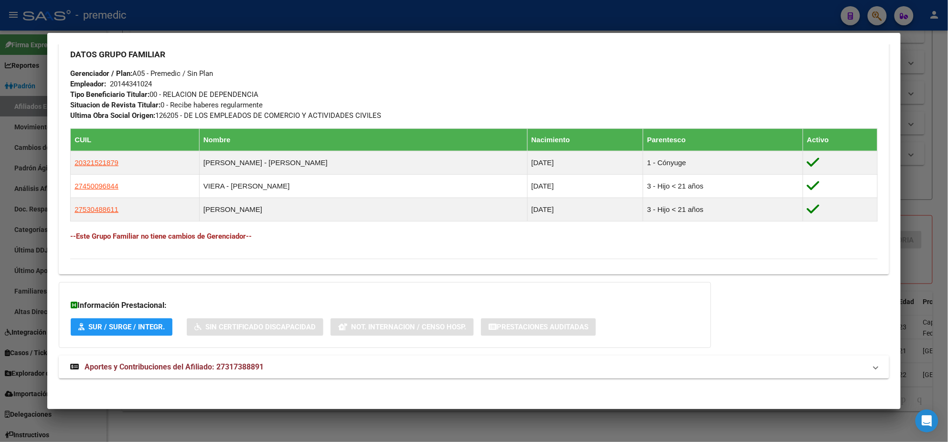
scroll to position [464, 0]
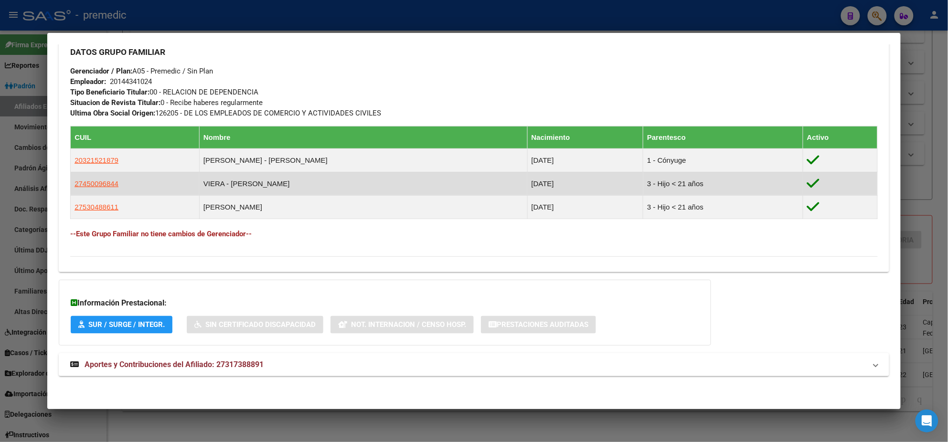
click at [86, 183] on span "27450096844" at bounding box center [97, 184] width 44 height 8
type textarea "27450096844"
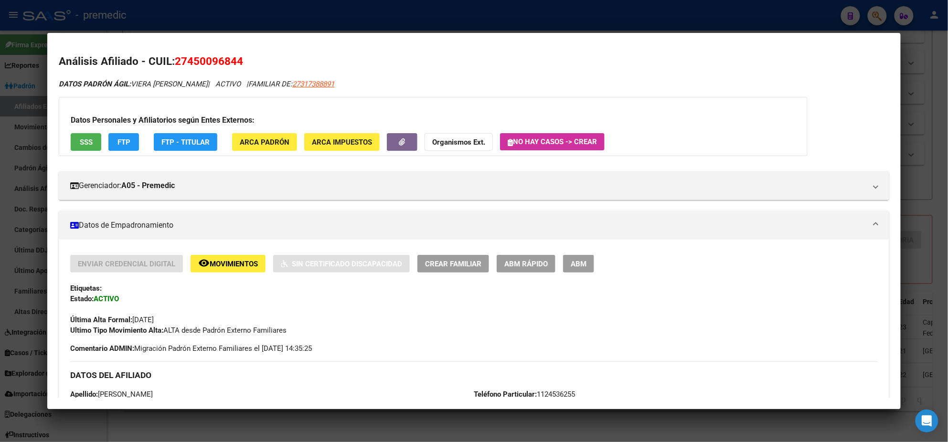
click at [497, 261] on button "ABM Rápido" at bounding box center [526, 264] width 59 height 18
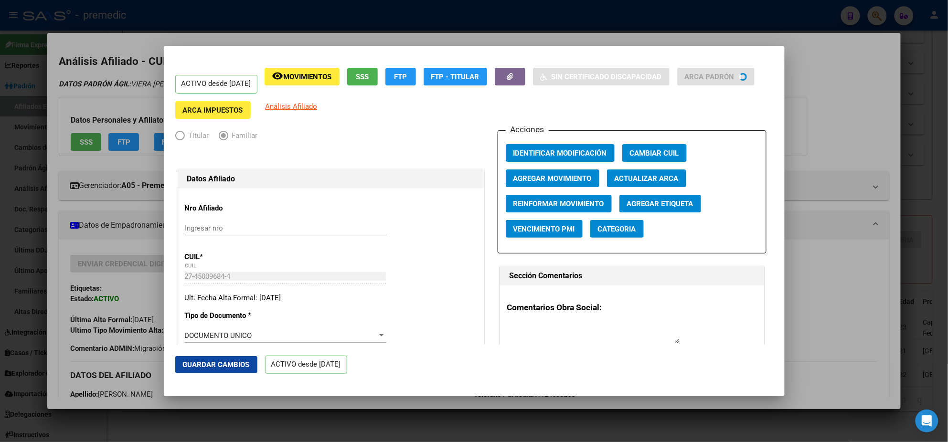
radio input "true"
type input "20-14434102-4"
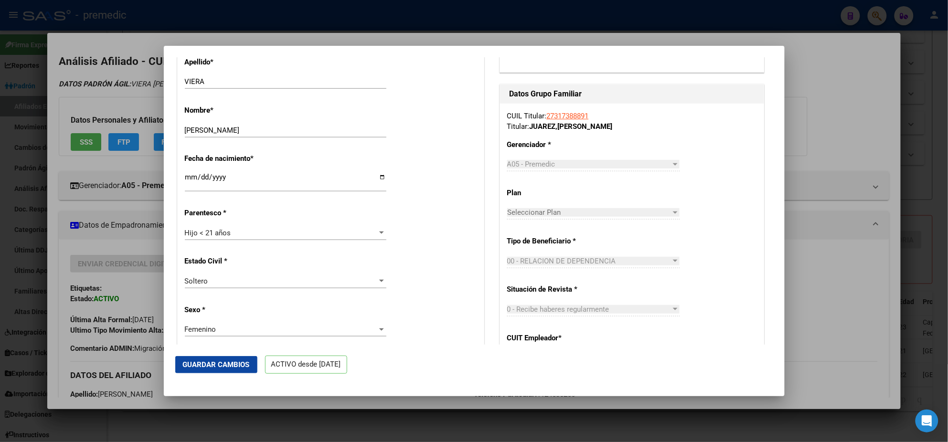
scroll to position [358, 0]
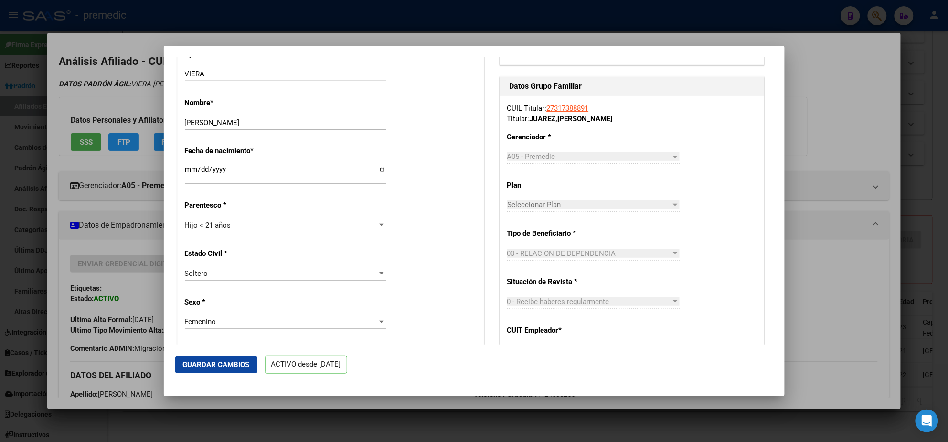
click at [251, 224] on div "Hijo < 21 años" at bounding box center [281, 225] width 193 height 9
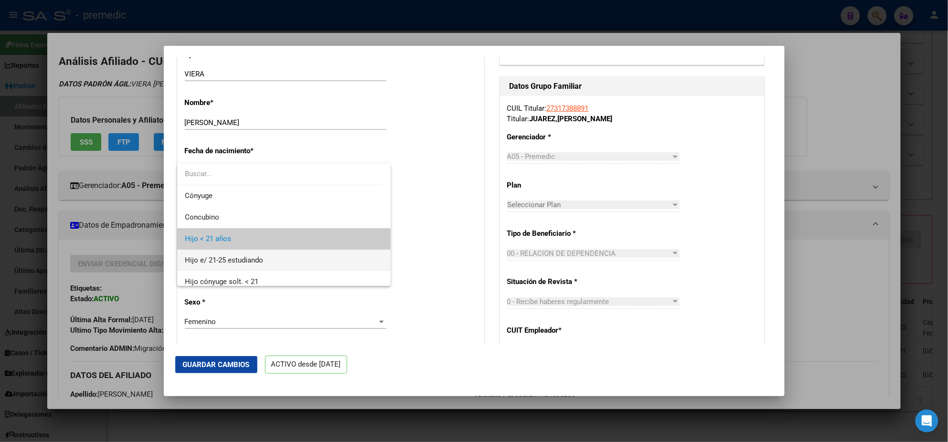
scroll to position [14, 0]
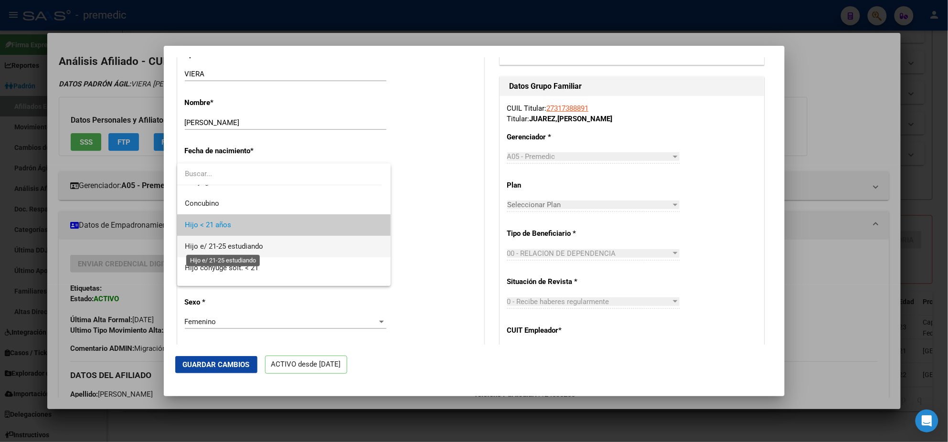
click at [250, 247] on span "Hijo e/ 21-25 estudiando" at bounding box center [224, 246] width 78 height 9
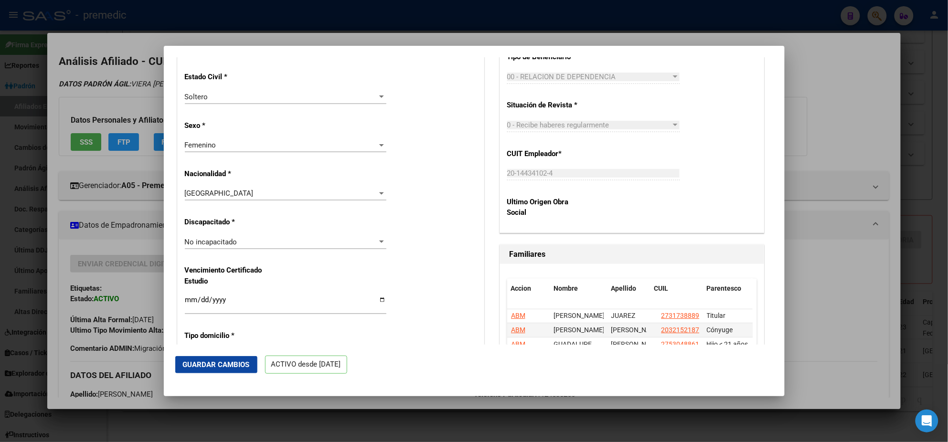
scroll to position [537, 0]
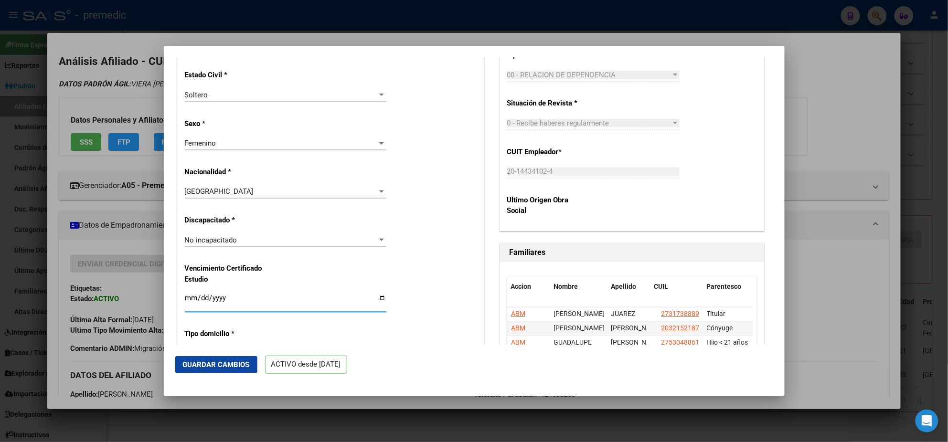
click at [189, 299] on input "Ingresar fecha" at bounding box center [286, 301] width 202 height 15
type input "2025-03-01"
click at [200, 359] on button "Guardar Cambios" at bounding box center [216, 364] width 82 height 17
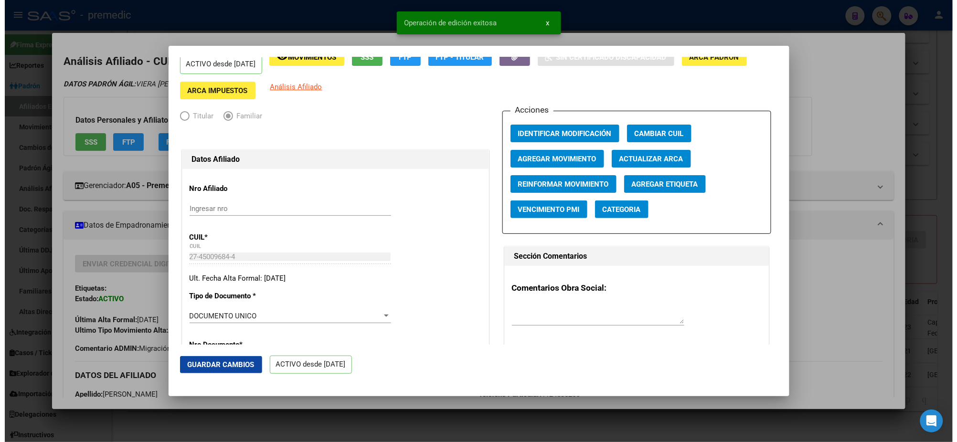
scroll to position [0, 0]
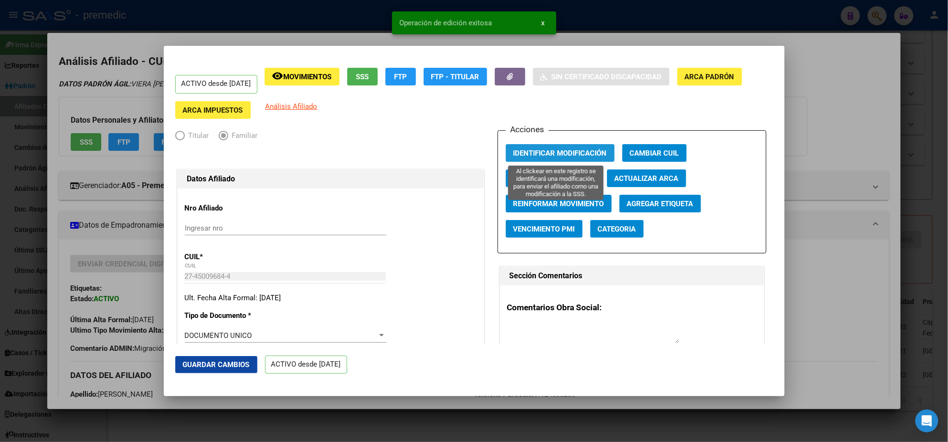
click at [528, 151] on span "Identificar Modificación" at bounding box center [560, 153] width 94 height 9
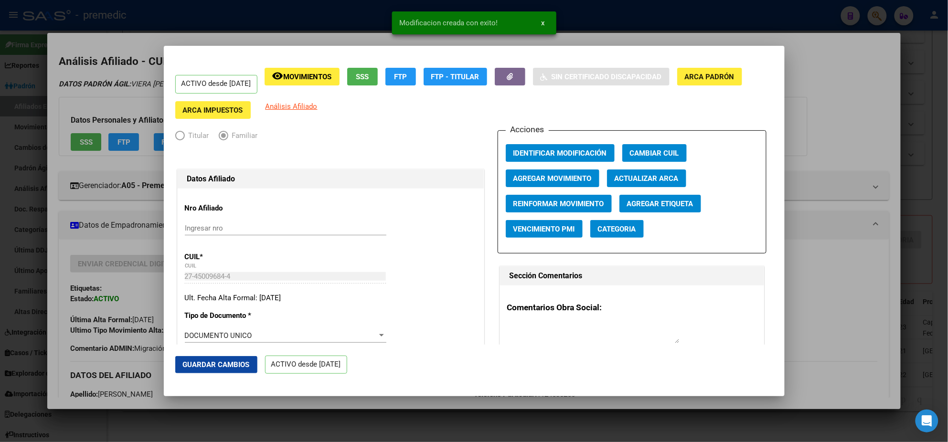
click at [828, 92] on div at bounding box center [474, 221] width 948 height 442
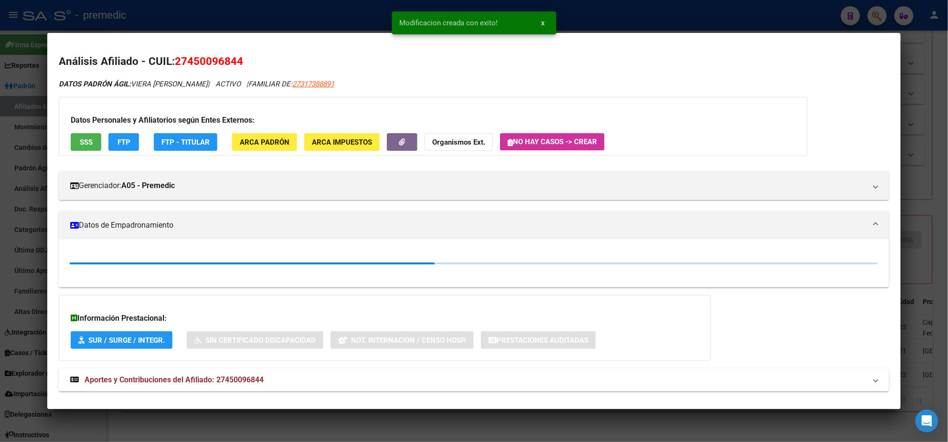
click at [924, 82] on div at bounding box center [474, 221] width 948 height 442
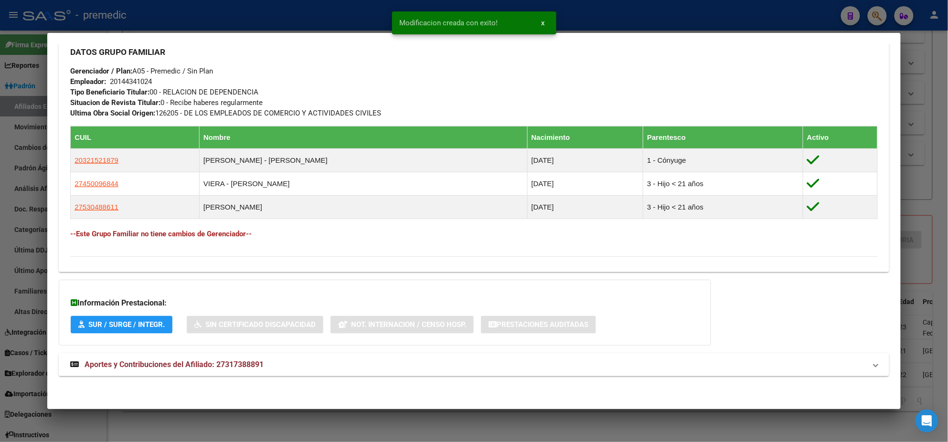
click at [934, 81] on div at bounding box center [474, 221] width 948 height 442
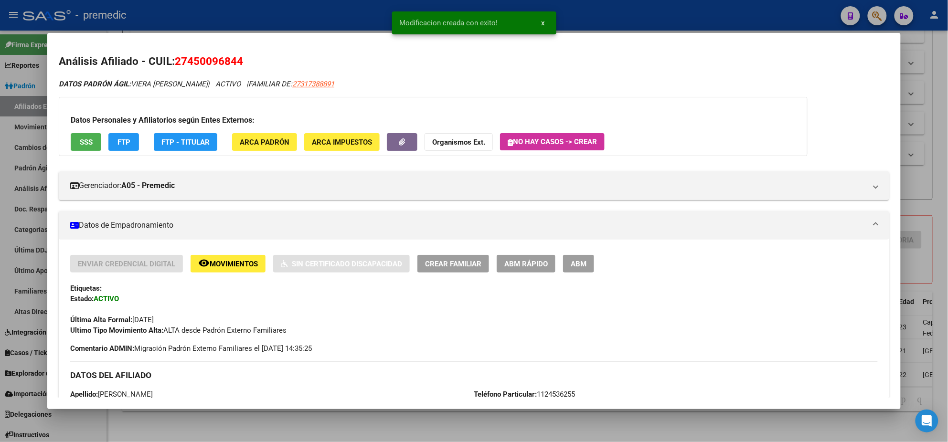
click at [935, 71] on div at bounding box center [474, 221] width 948 height 442
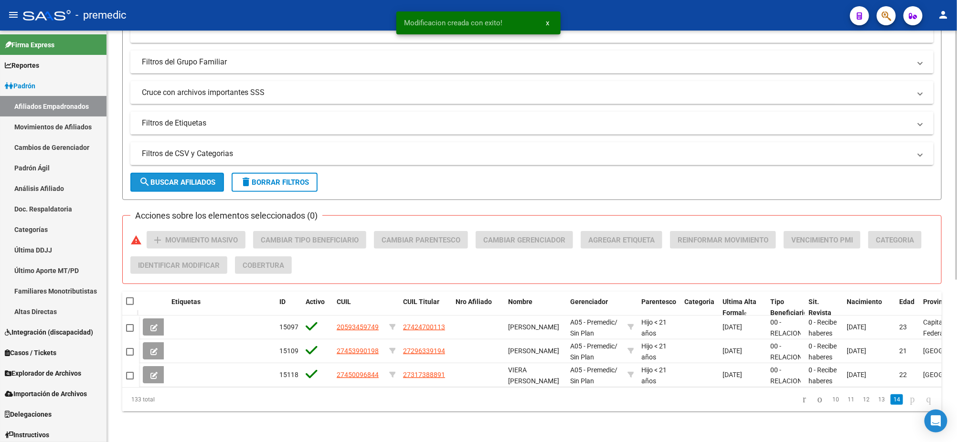
click at [194, 173] on button "search Buscar Afiliados" at bounding box center [177, 182] width 94 height 19
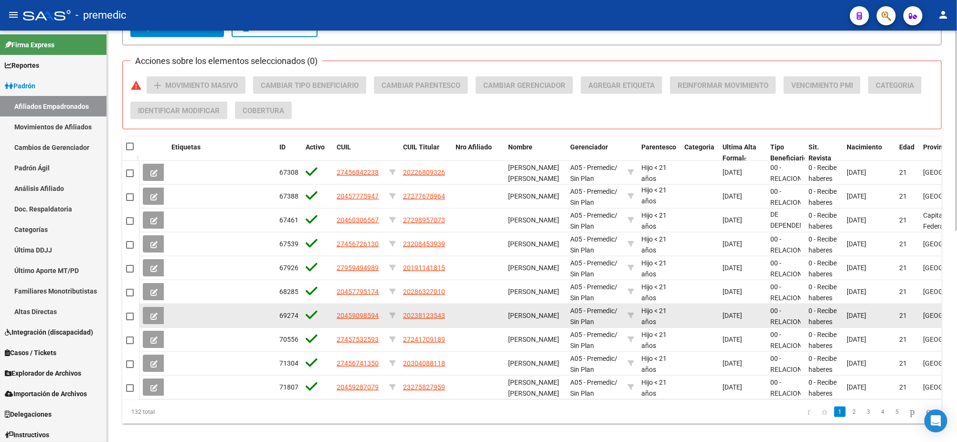
scroll to position [434, 0]
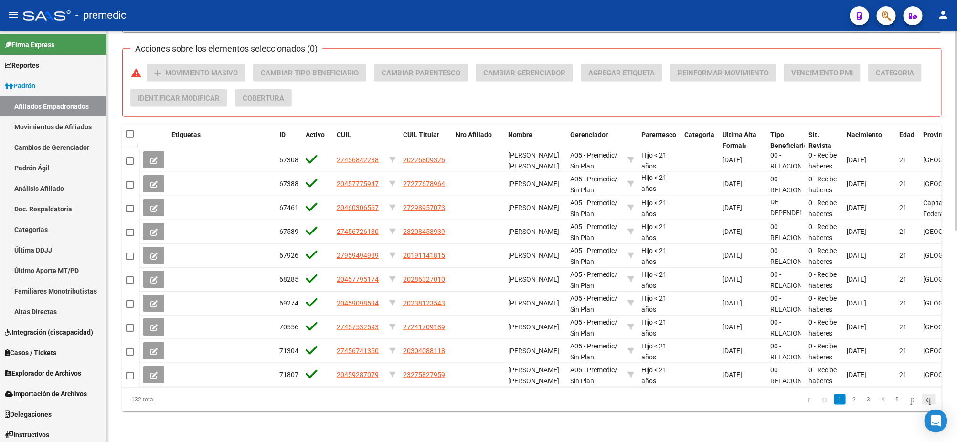
click at [925, 398] on icon "go to last page" at bounding box center [929, 399] width 8 height 11
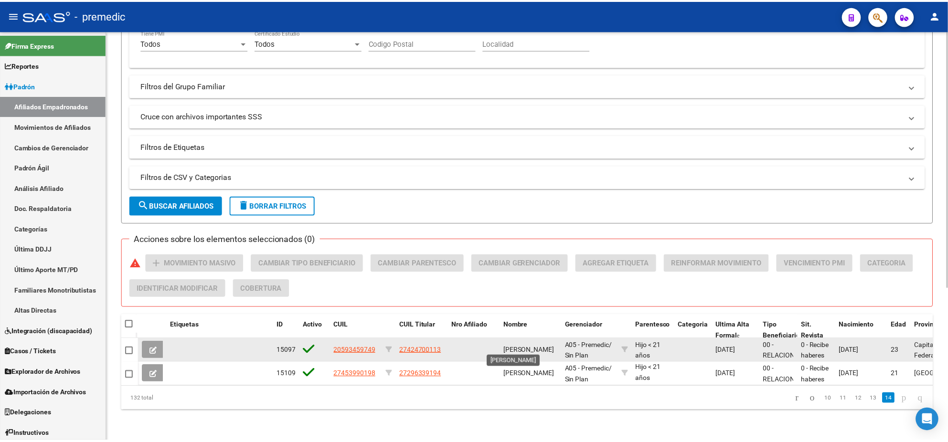
scroll to position [244, 0]
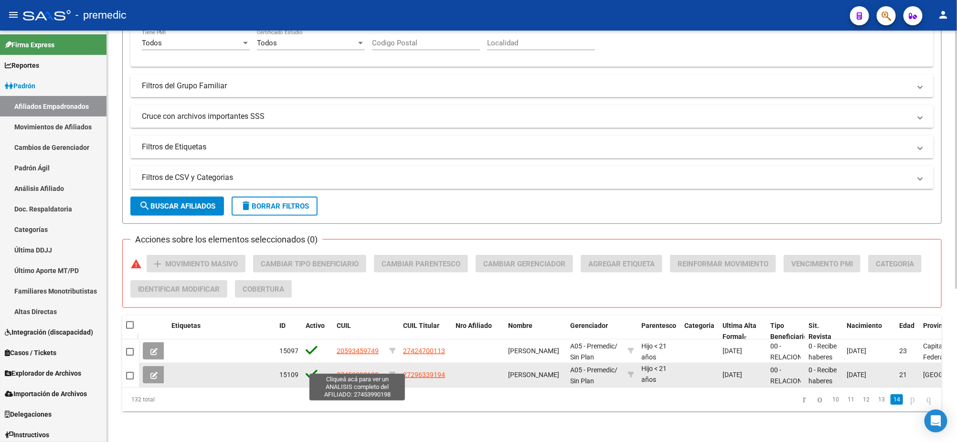
click at [357, 371] on span "27453990198" at bounding box center [358, 375] width 42 height 8
type textarea "27453990198"
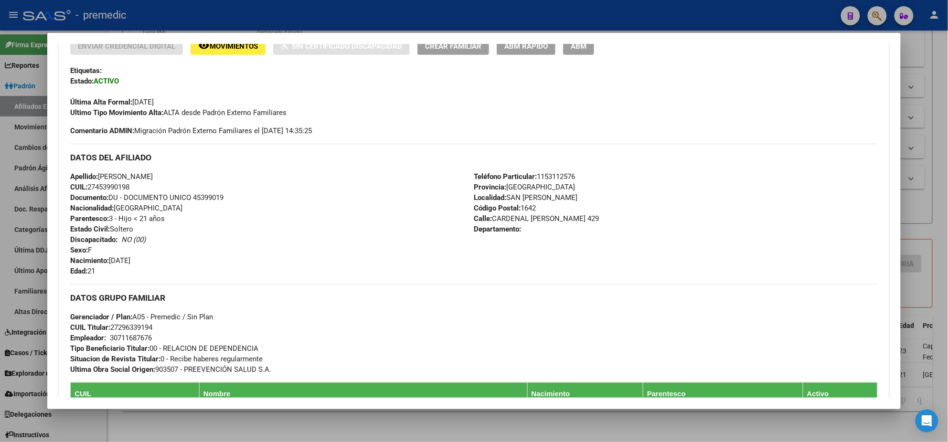
scroll to position [238, 0]
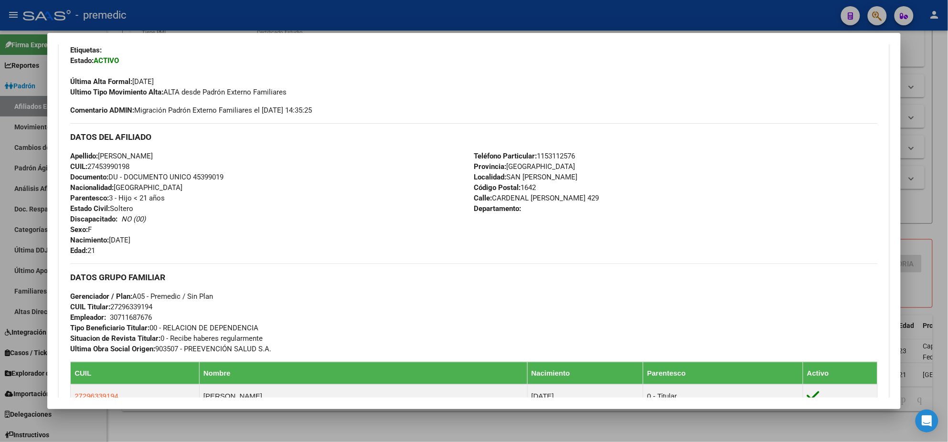
drag, startPoint x: 116, startPoint y: 305, endPoint x: 147, endPoint y: 307, distance: 31.6
click at [147, 307] on span "CUIL Titular: 27296339194" at bounding box center [111, 307] width 82 height 9
copy span "29633919"
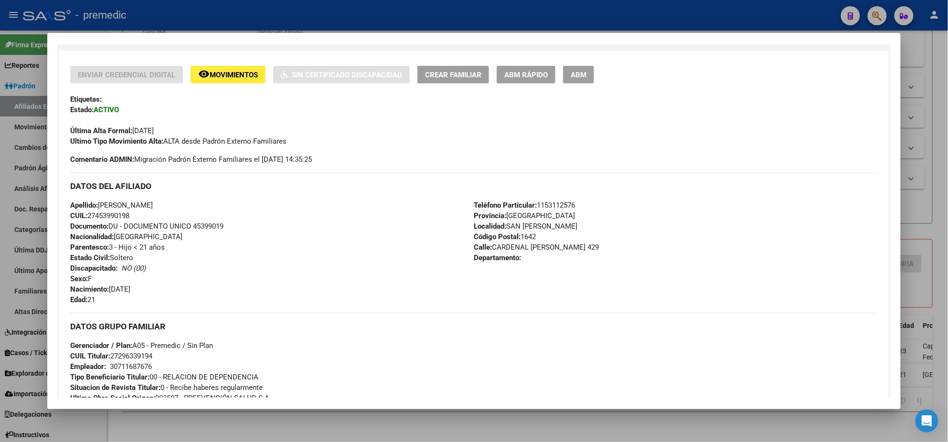
scroll to position [179, 0]
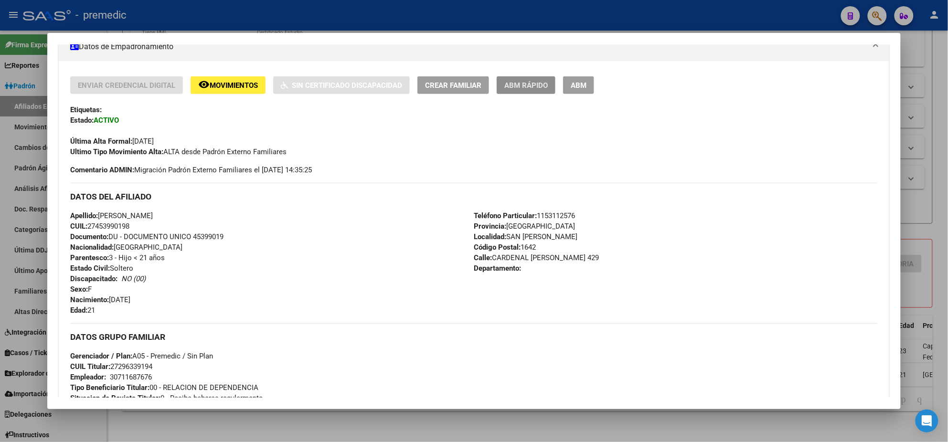
click at [530, 85] on span "ABM Rápido" at bounding box center [525, 85] width 43 height 9
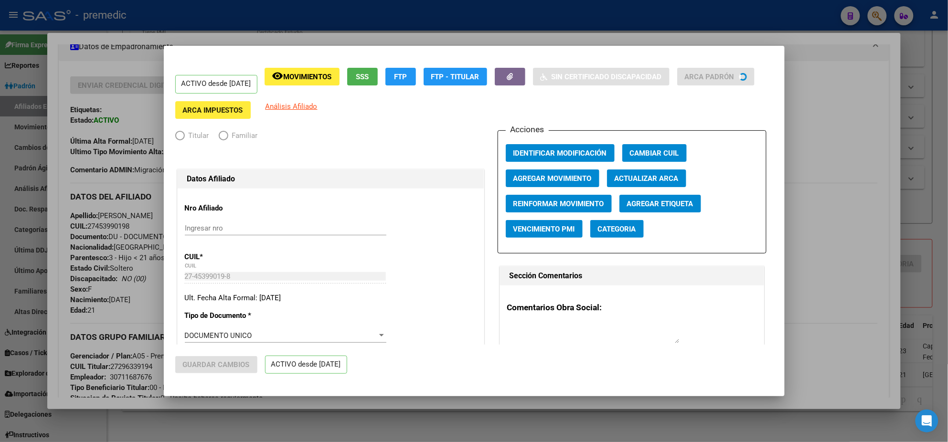
radio input "true"
type input "30-71168767-6"
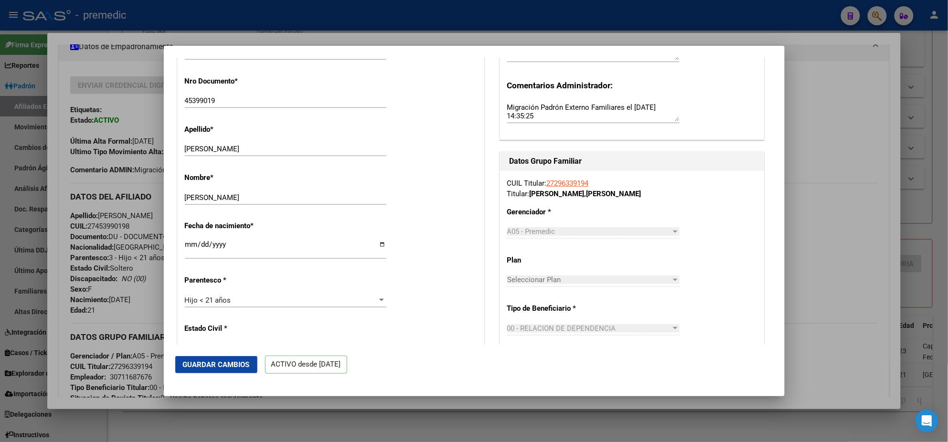
scroll to position [299, 0]
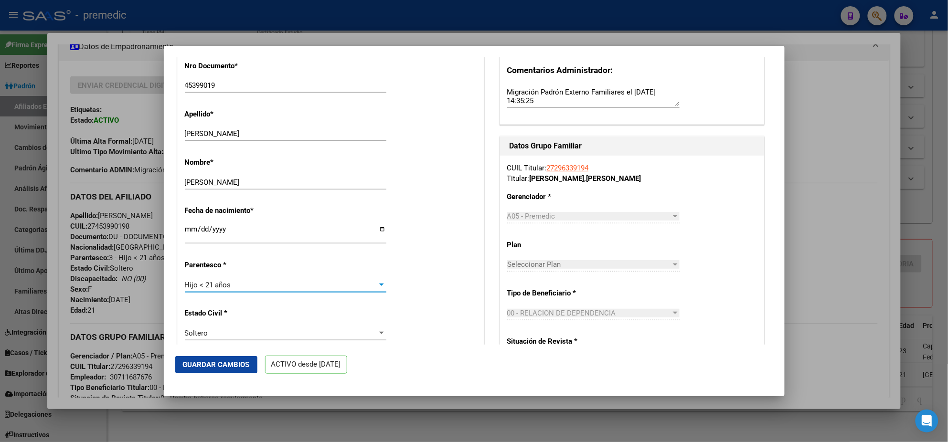
click at [205, 285] on span "Hijo < 21 años" at bounding box center [208, 285] width 46 height 9
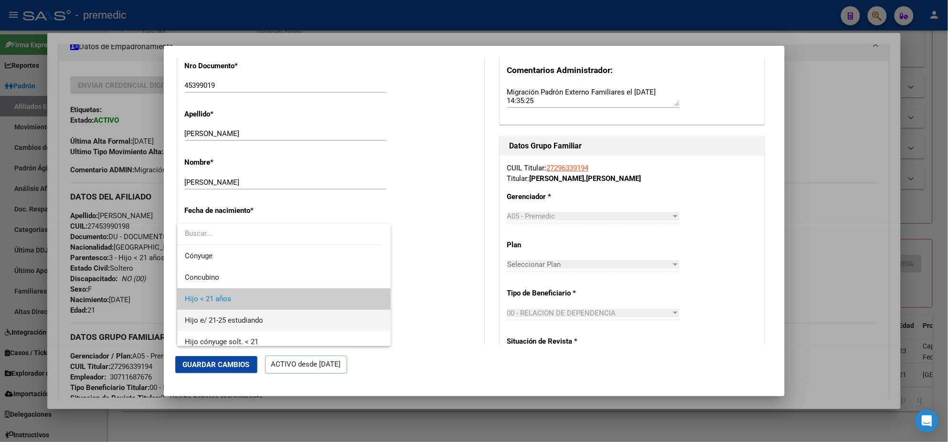
scroll to position [14, 0]
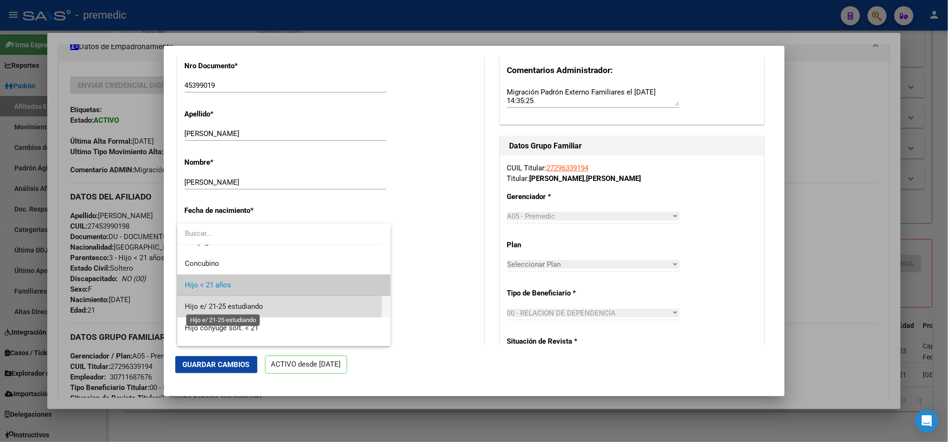
click at [222, 302] on span "Hijo e/ 21-25 estudiando" at bounding box center [224, 306] width 78 height 9
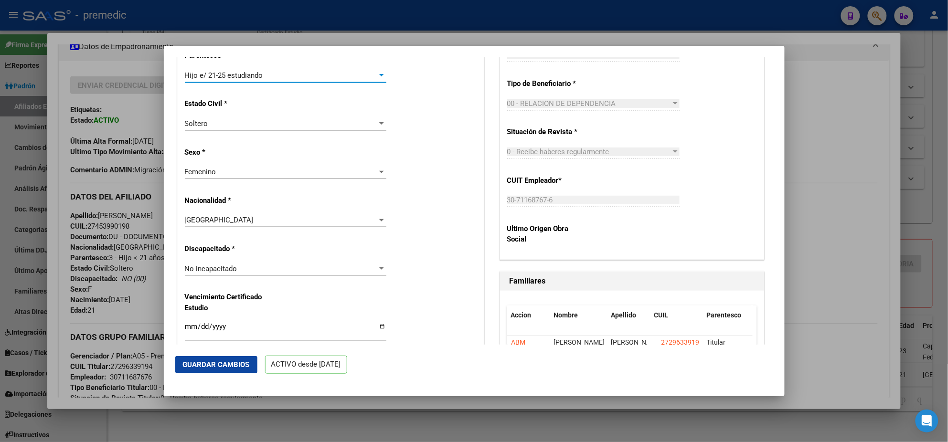
scroll to position [537, 0]
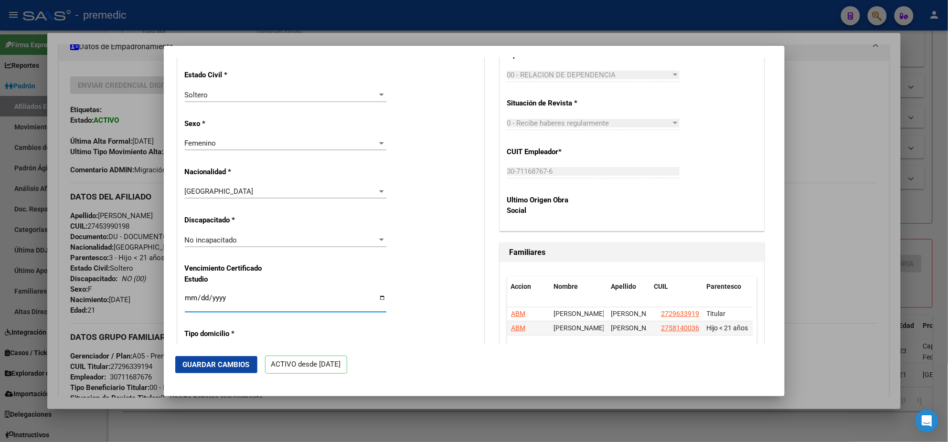
click at [188, 299] on input "Ingresar fecha" at bounding box center [286, 301] width 202 height 15
type input "2025-03-01"
click at [437, 245] on div "Nro Afiliado Ingresar nro CUIL * 27-45399019-8 CUIL ARCA Padrón Ult. Fecha Alta…" at bounding box center [331, 280] width 306 height 1257
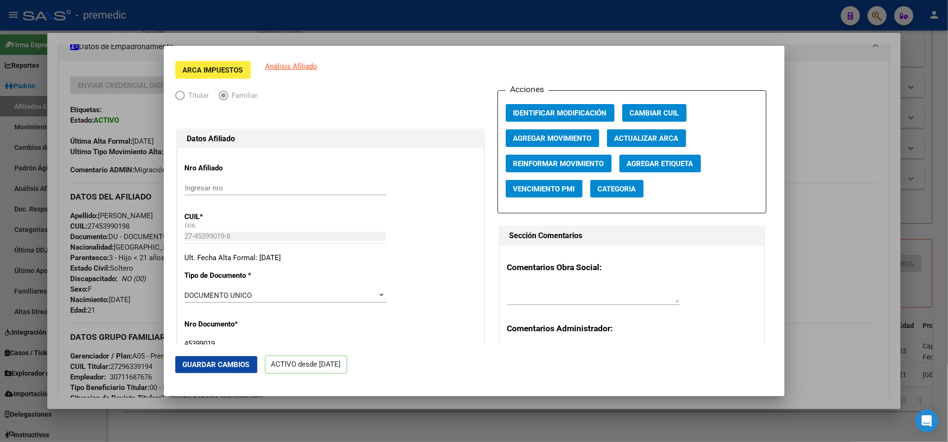
scroll to position [0, 0]
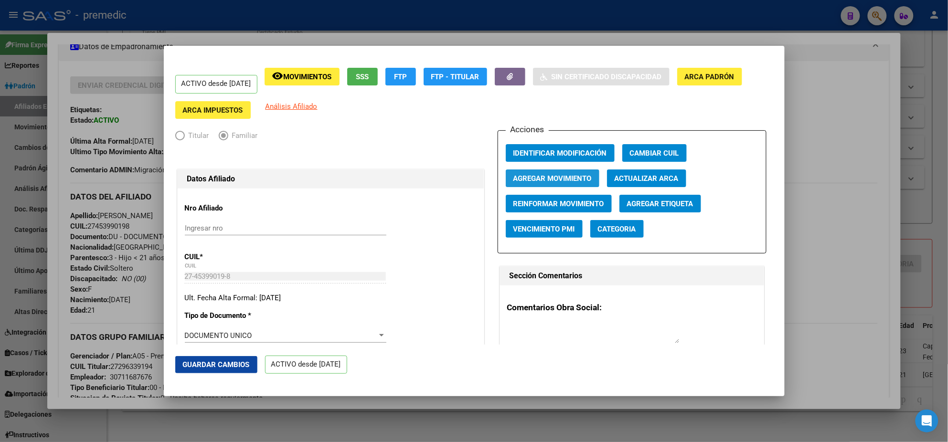
click at [520, 175] on span "Agregar Movimiento" at bounding box center [552, 178] width 78 height 9
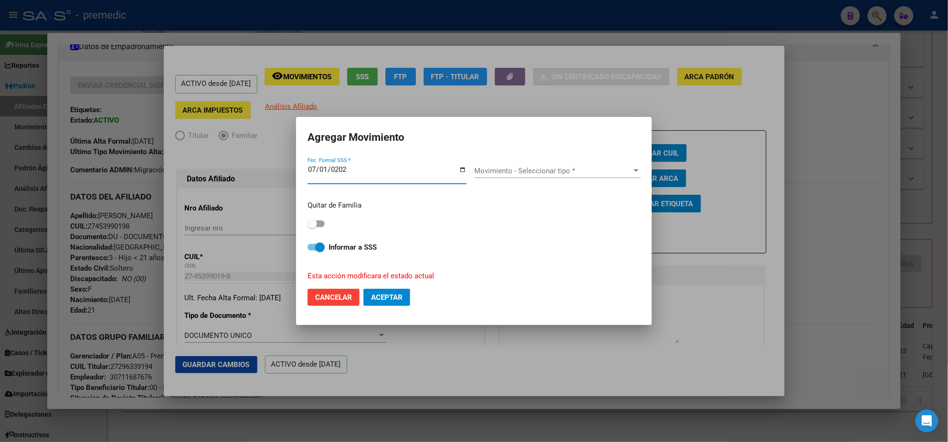
type input "2025-07-01"
click at [342, 299] on span "Cancelar" at bounding box center [333, 297] width 37 height 9
checkbox input "false"
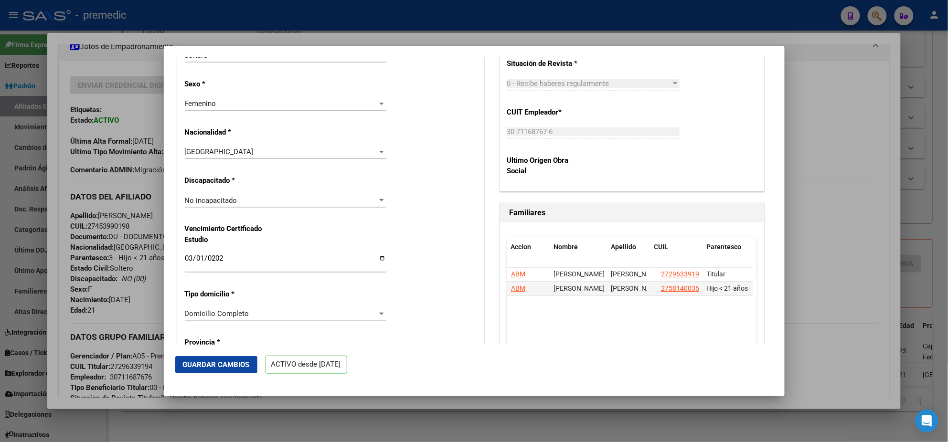
scroll to position [597, 0]
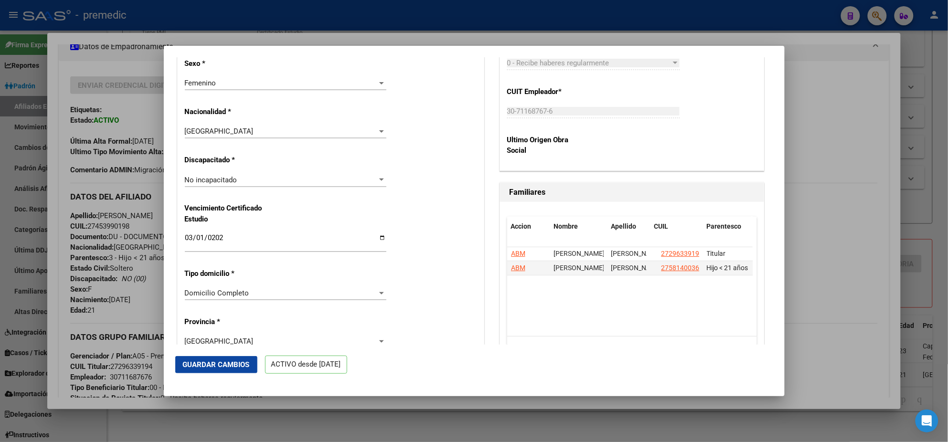
click at [198, 363] on span "Guardar Cambios" at bounding box center [216, 365] width 67 height 9
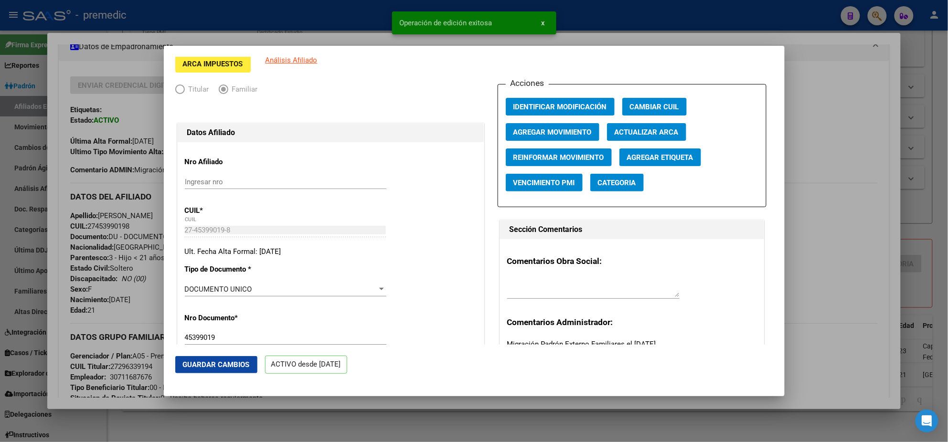
scroll to position [0, 0]
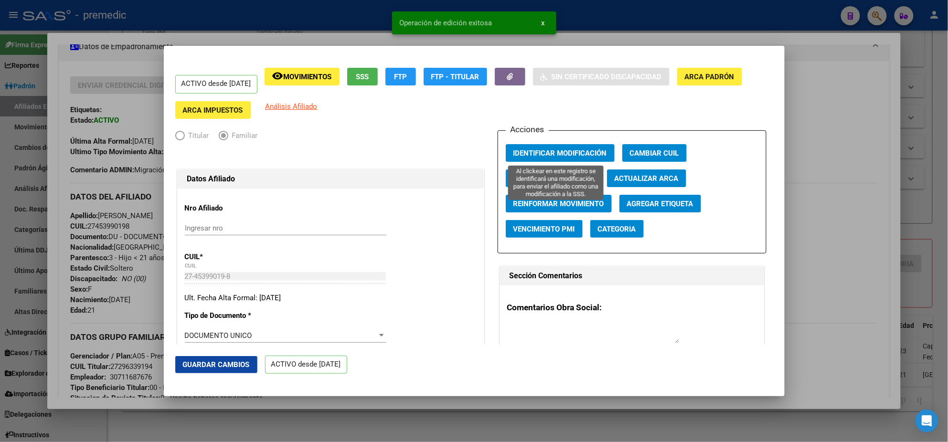
drag, startPoint x: 551, startPoint y: 154, endPoint x: 681, endPoint y: 141, distance: 130.6
click at [553, 154] on span "Identificar Modificación" at bounding box center [560, 153] width 94 height 9
click at [851, 76] on div at bounding box center [474, 221] width 948 height 442
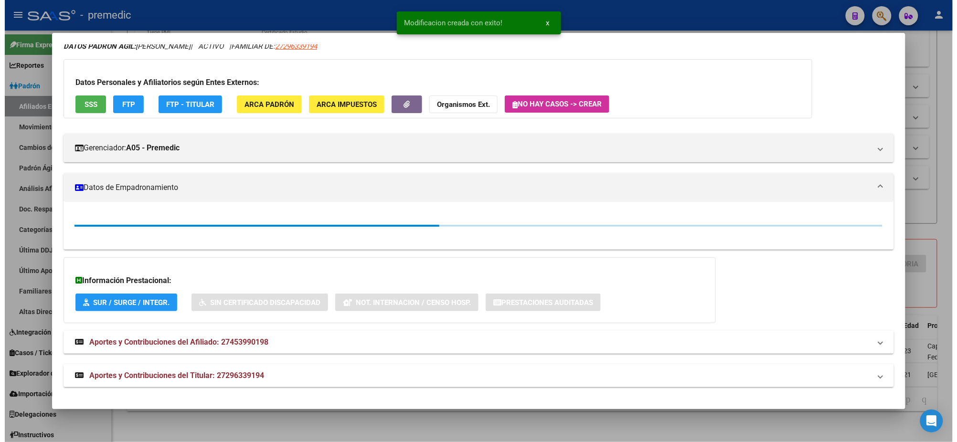
scroll to position [179, 0]
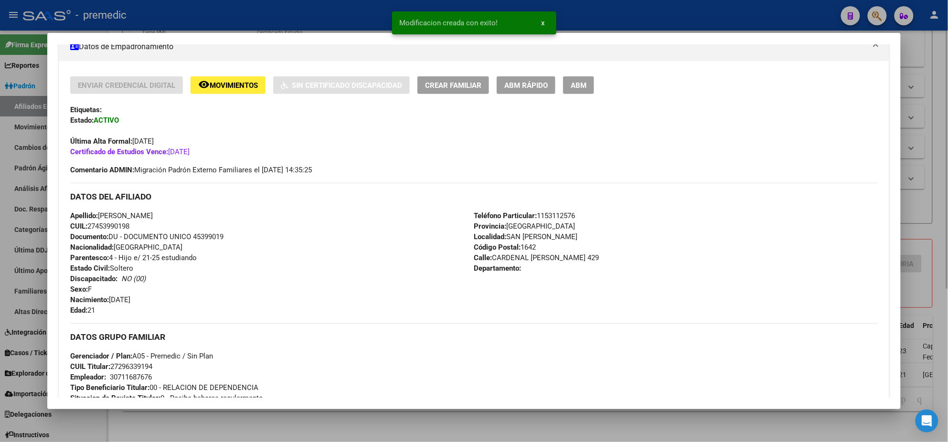
click at [941, 61] on div at bounding box center [474, 221] width 948 height 442
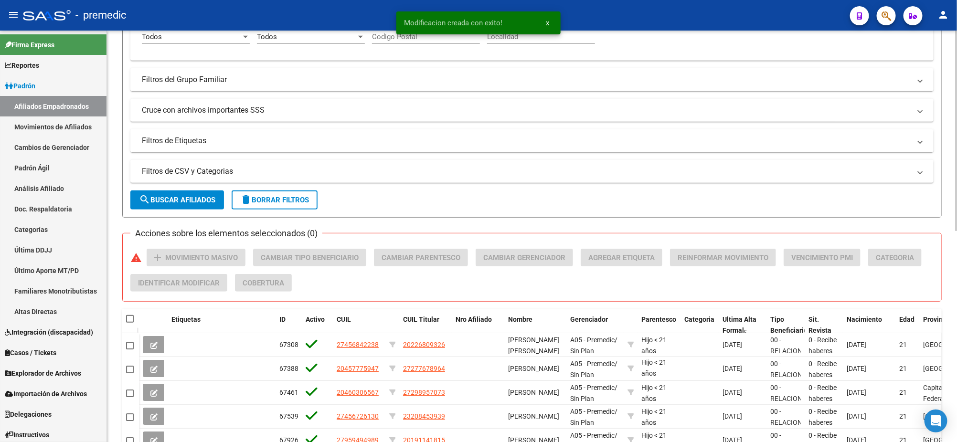
scroll to position [434, 0]
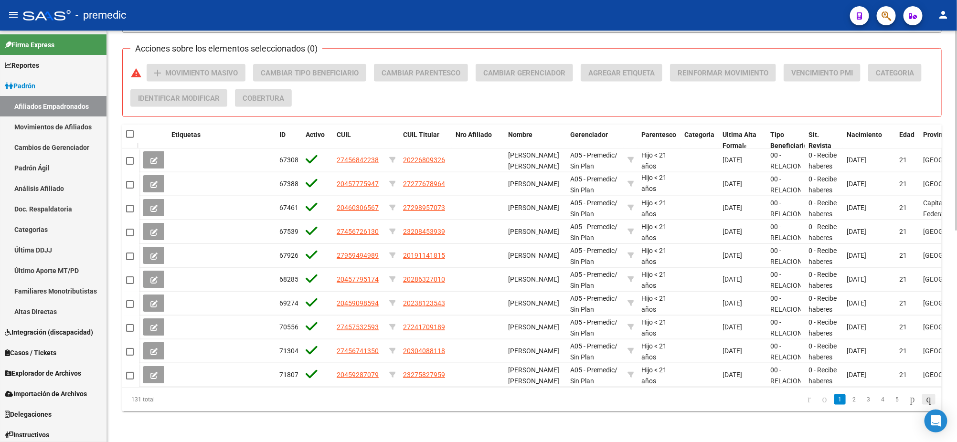
click at [925, 397] on icon "go to last page" at bounding box center [929, 399] width 8 height 11
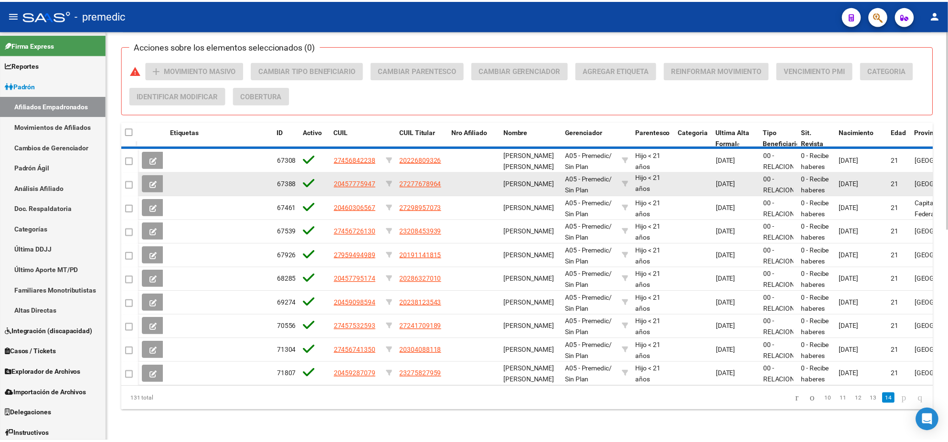
scroll to position [220, 0]
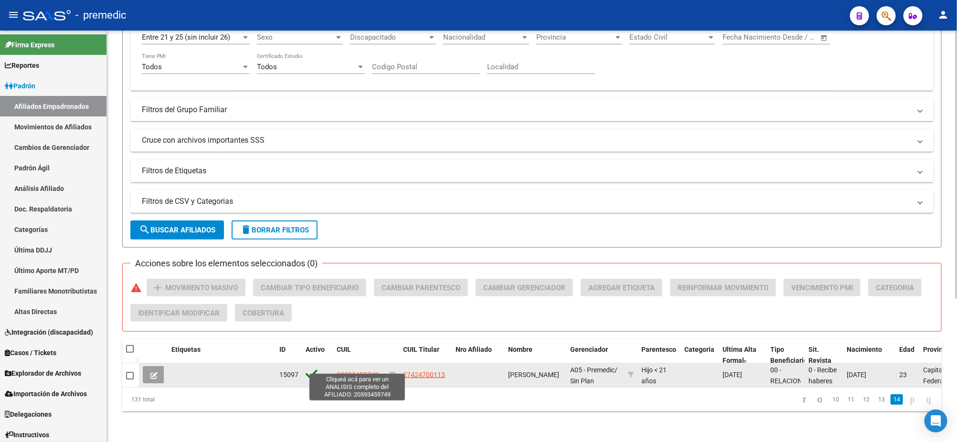
click at [350, 371] on span "20593459749" at bounding box center [358, 375] width 42 height 8
type textarea "20593459749"
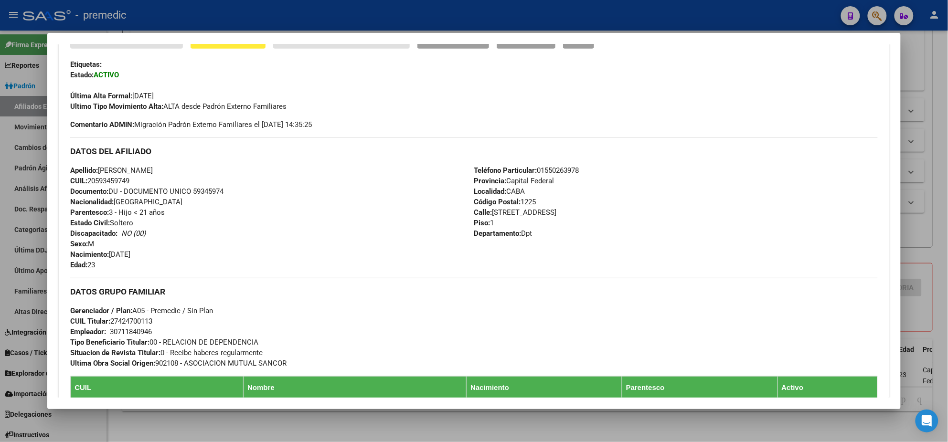
scroll to position [299, 0]
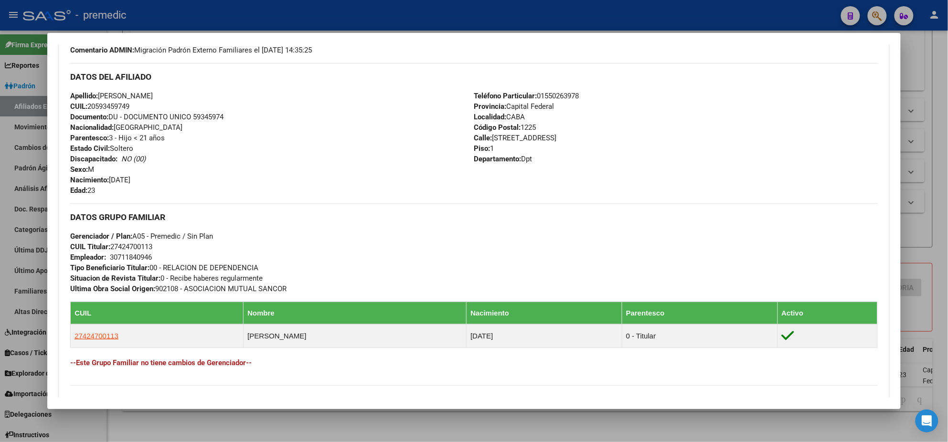
drag, startPoint x: 116, startPoint y: 249, endPoint x: 149, endPoint y: 247, distance: 33.5
click at [149, 247] on span "CUIL Titular: 27424700113" at bounding box center [111, 247] width 82 height 9
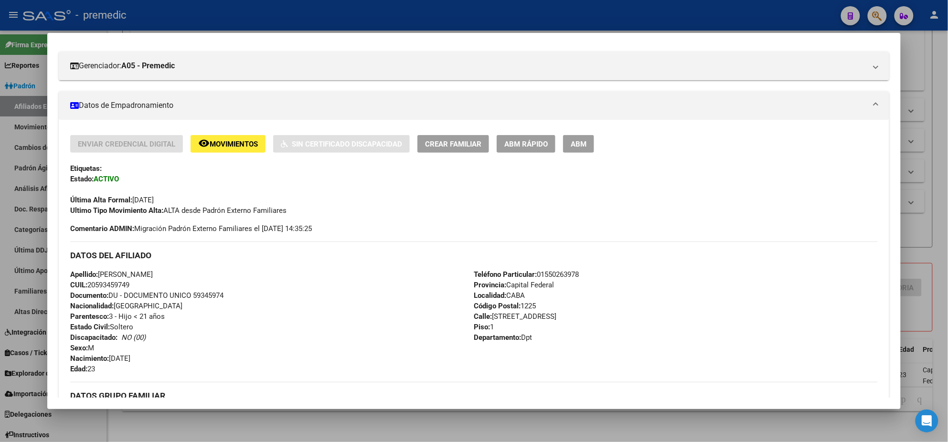
scroll to position [119, 0]
click at [539, 144] on span "ABM Rápido" at bounding box center [525, 144] width 43 height 9
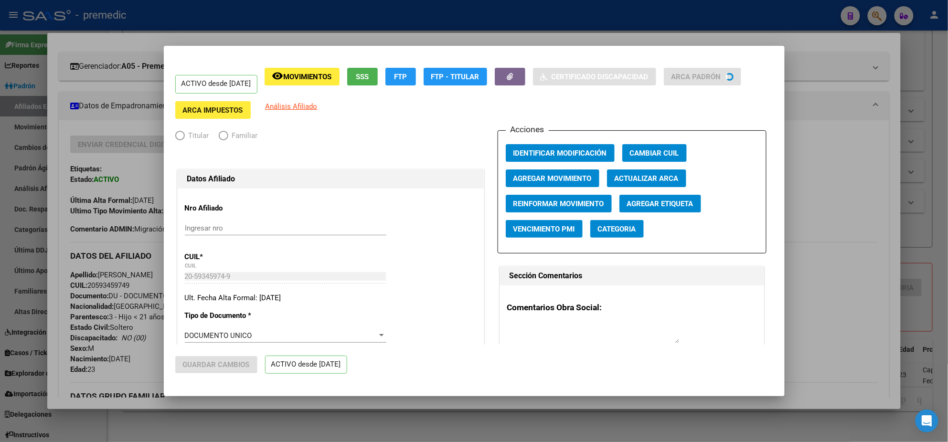
radio input "true"
type input "30-71184094-6"
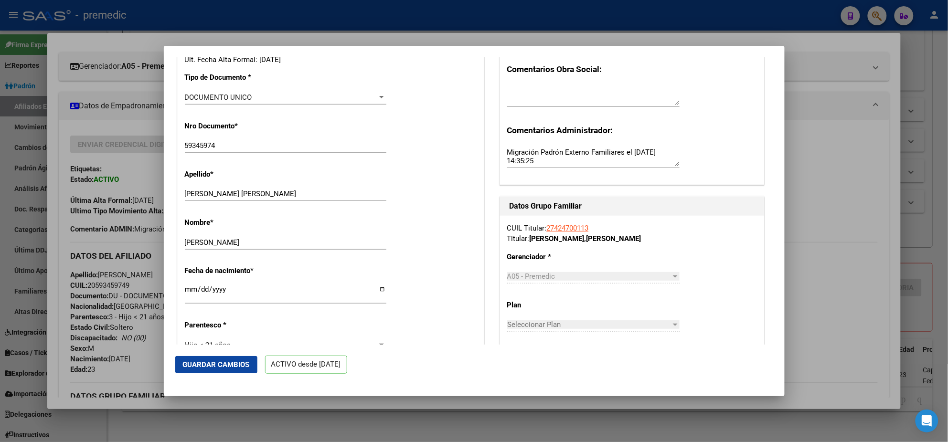
scroll to position [299, 0]
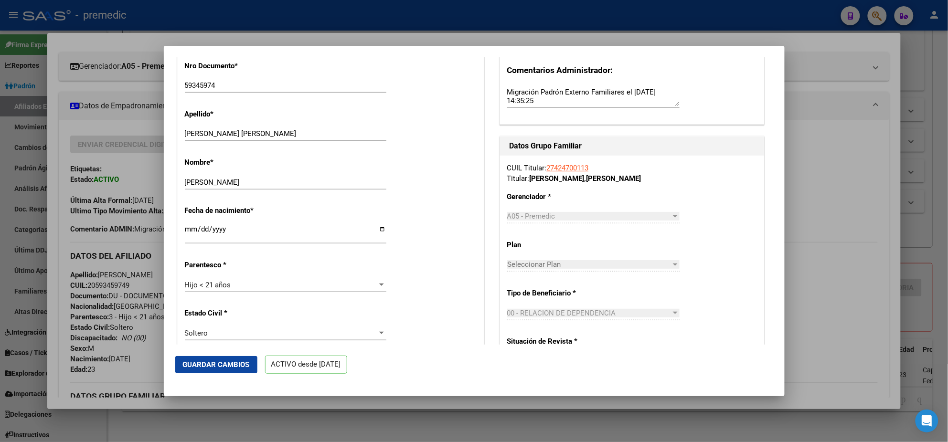
click at [212, 227] on input "2002-04-21" at bounding box center [286, 232] width 202 height 15
type input "2022-04-21"
click at [208, 366] on span "Guardar Cambios" at bounding box center [216, 365] width 67 height 9
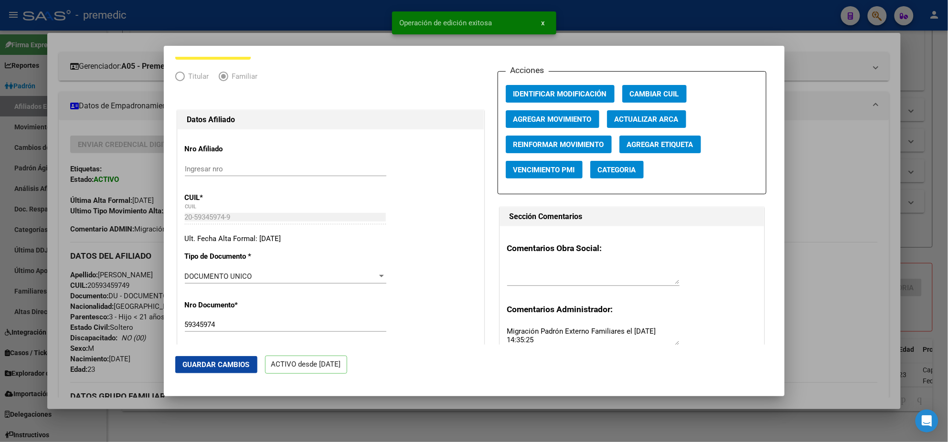
scroll to position [0, 0]
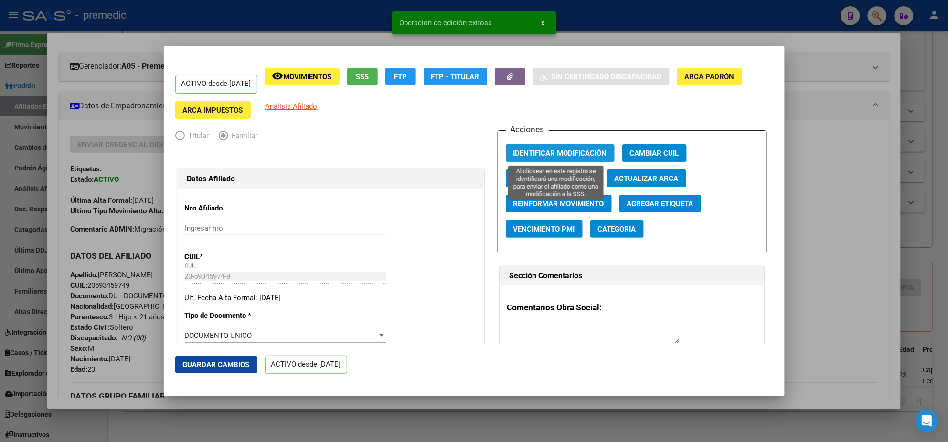
click at [535, 149] on span "Identificar Modificación" at bounding box center [560, 153] width 94 height 9
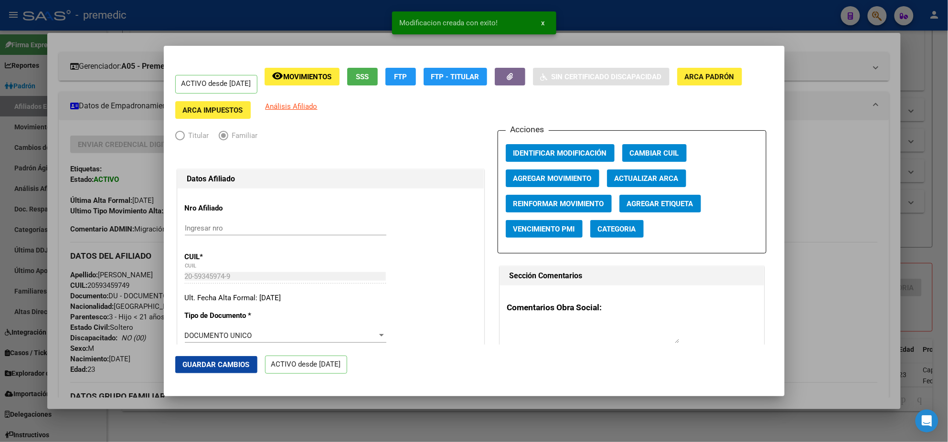
click at [897, 80] on div at bounding box center [474, 221] width 948 height 442
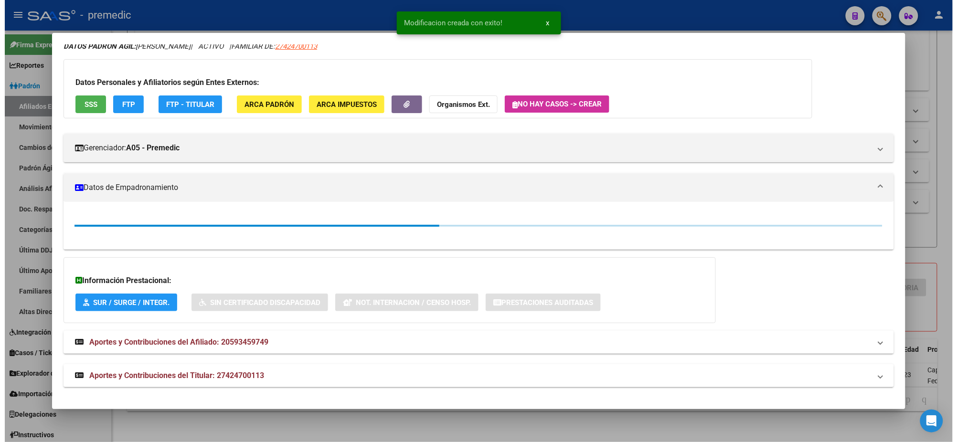
scroll to position [119, 0]
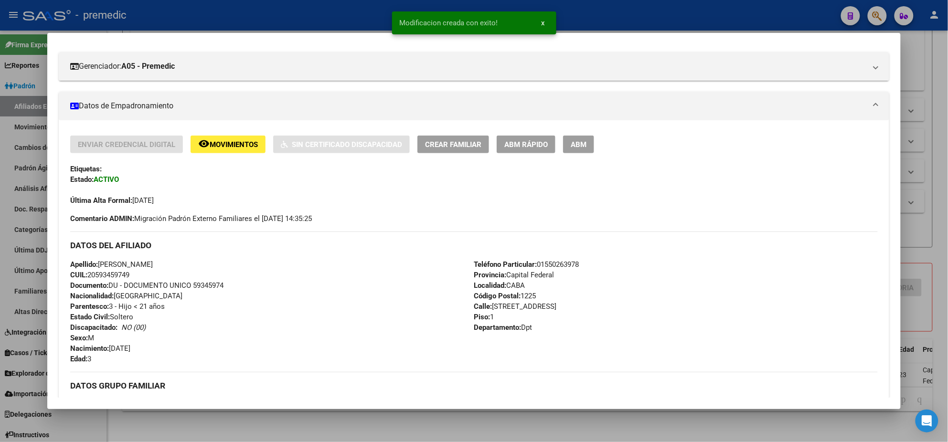
click at [934, 66] on div at bounding box center [474, 221] width 948 height 442
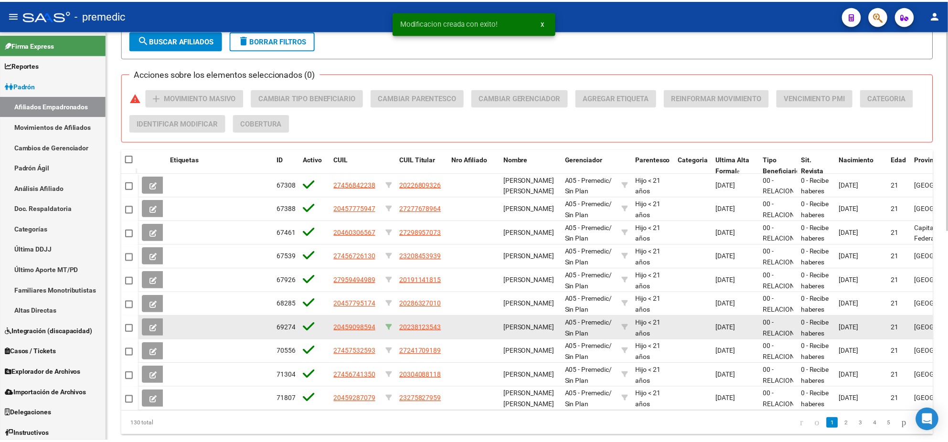
scroll to position [434, 0]
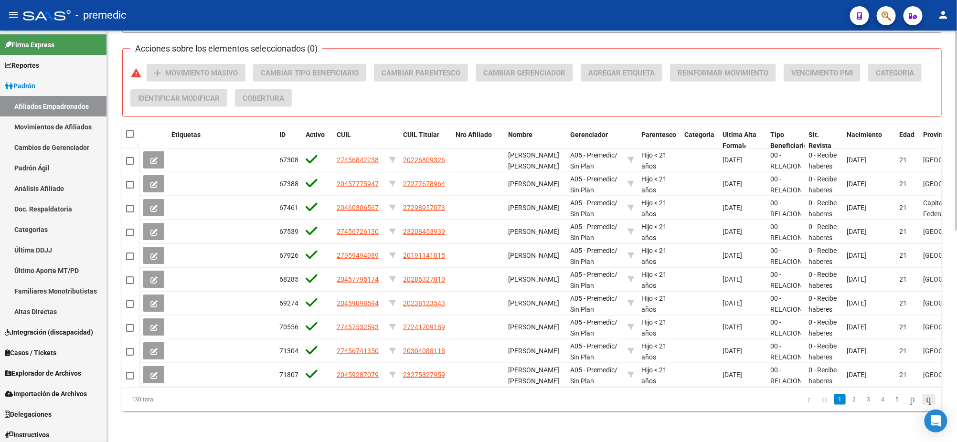
click at [925, 400] on icon "go to last page" at bounding box center [929, 399] width 8 height 11
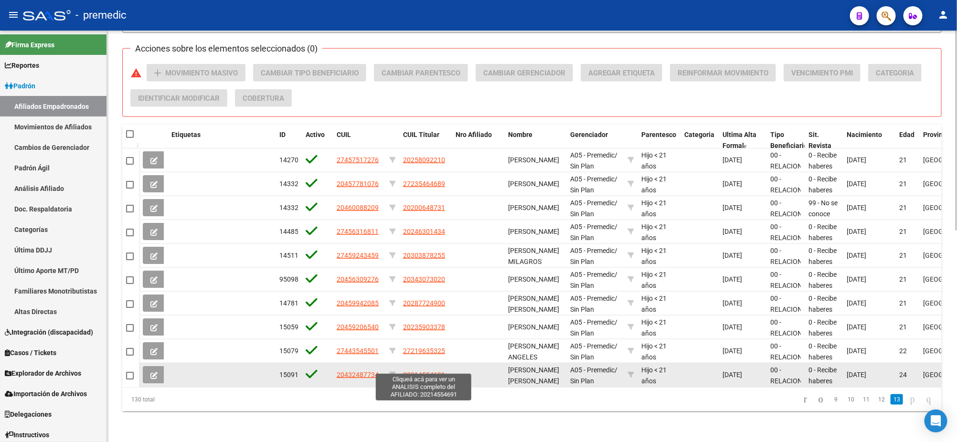
click at [410, 371] on span "20214554691" at bounding box center [424, 375] width 42 height 8
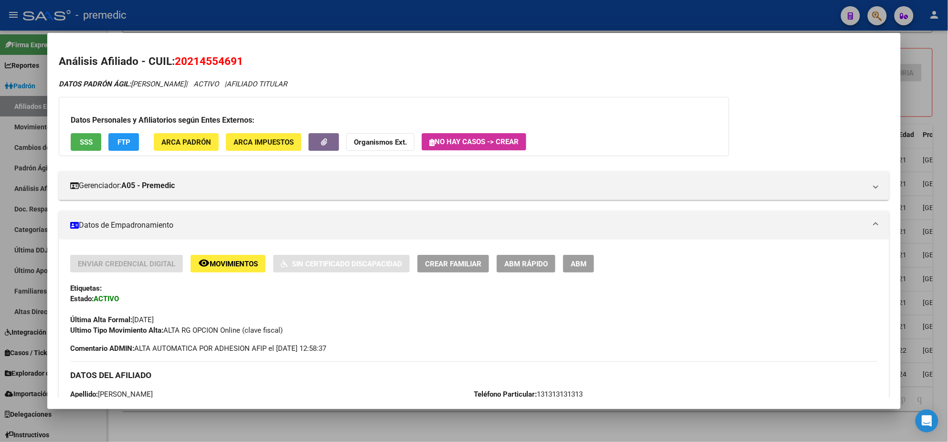
drag, startPoint x: 185, startPoint y: 59, endPoint x: 233, endPoint y: 60, distance: 47.8
click at [233, 60] on span "20214554691" at bounding box center [209, 61] width 68 height 12
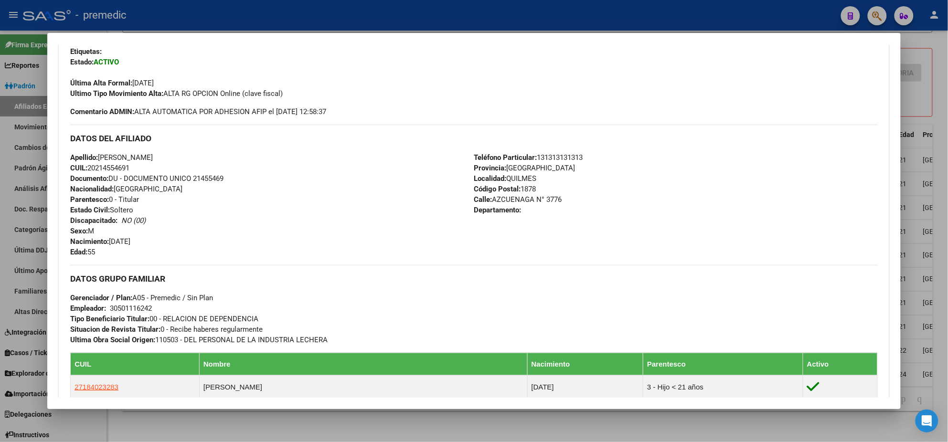
scroll to position [440, 0]
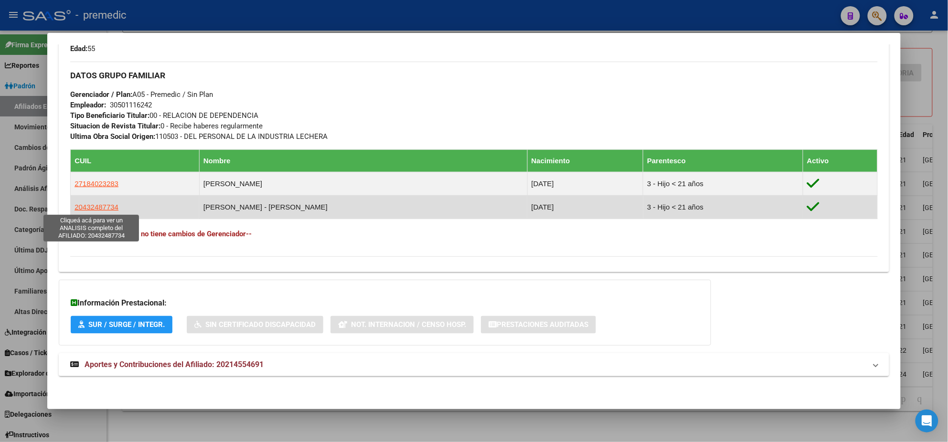
click at [85, 209] on span "20432487734" at bounding box center [97, 207] width 44 height 8
type textarea "20432487734"
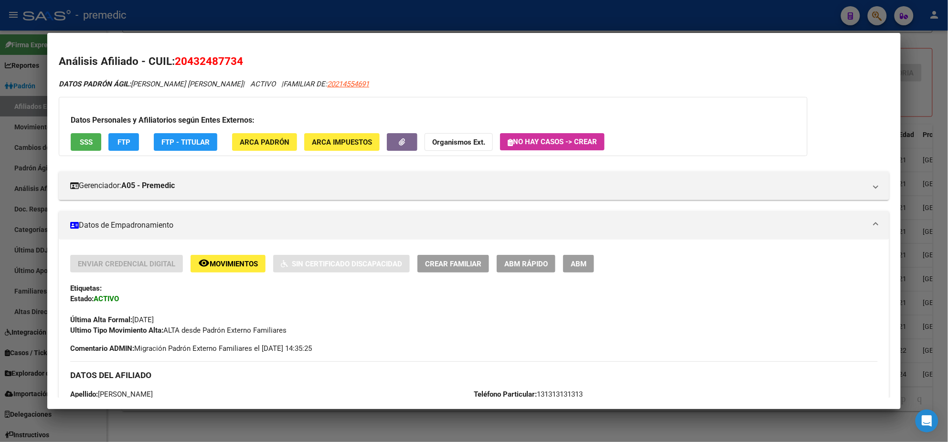
click at [518, 257] on button "ABM Rápido" at bounding box center [526, 264] width 59 height 18
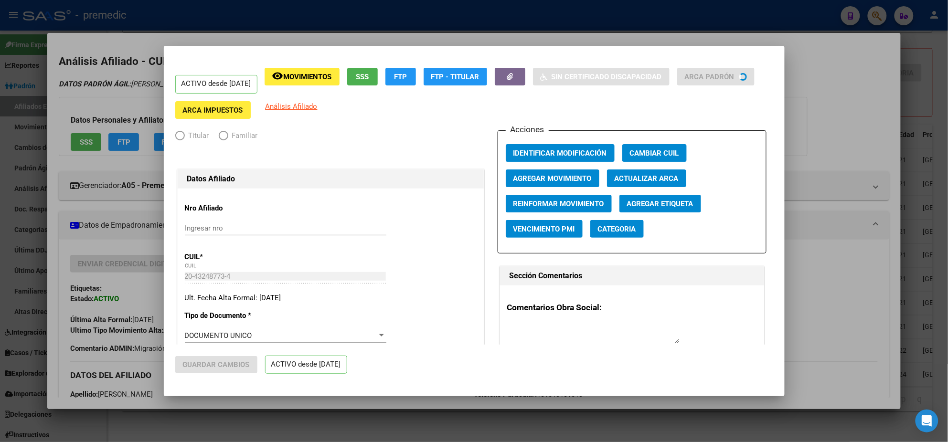
radio input "true"
type input "30-50111624-2"
click at [519, 176] on span "Agregar Movimiento" at bounding box center [552, 178] width 78 height 9
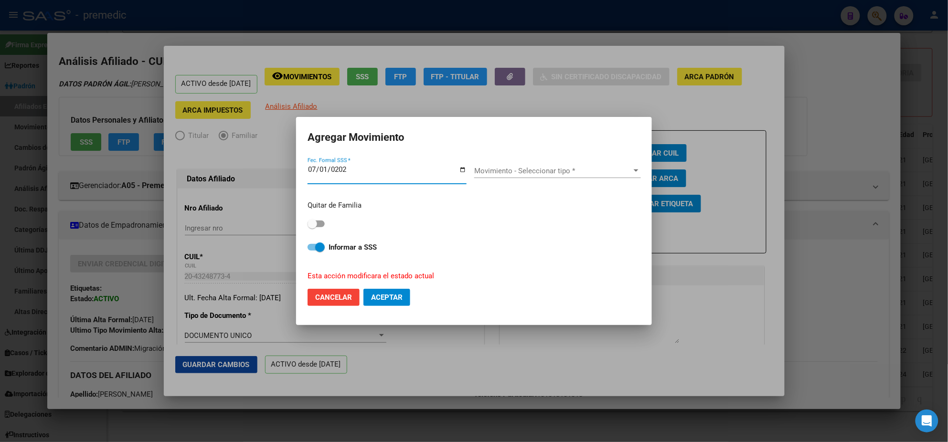
type input "2025-07-01"
click at [515, 170] on span "Movimiento - Seleccionar tipo *" at bounding box center [553, 171] width 158 height 9
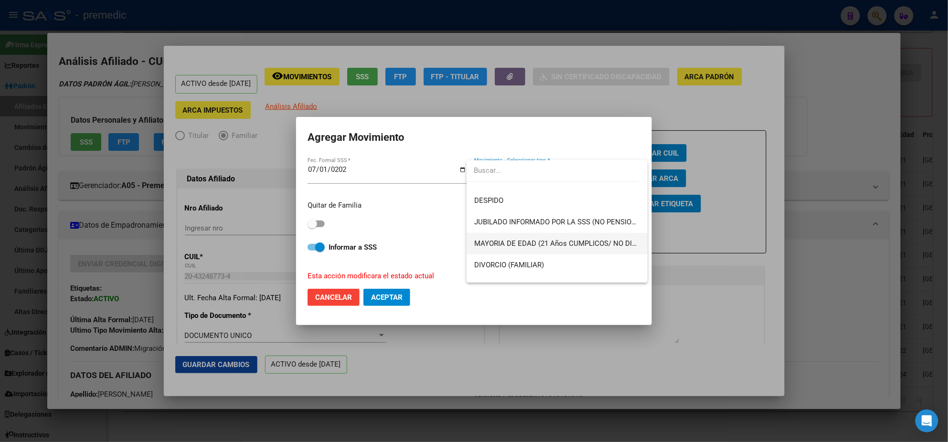
scroll to position [60, 0]
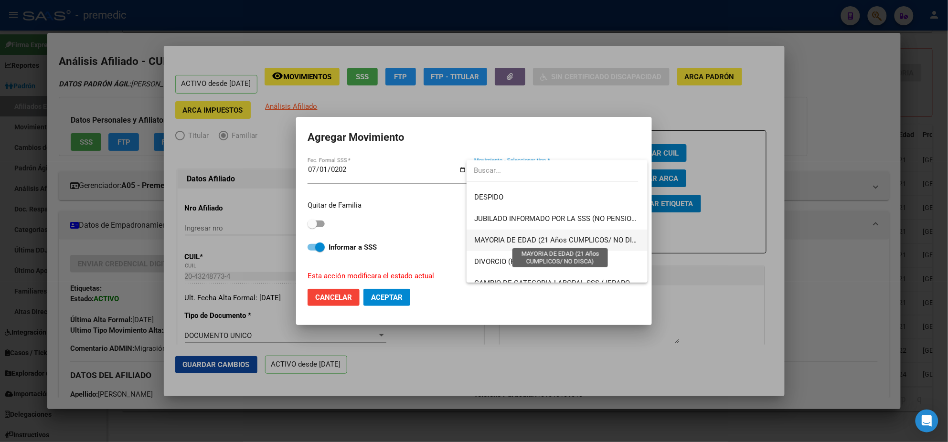
drag, startPoint x: 550, startPoint y: 242, endPoint x: 539, endPoint y: 241, distance: 11.6
click at [549, 242] on span "MAYORIA DE EDAD (21 Años CUMPLICOS/ NO DISCA)" at bounding box center [561, 240] width 174 height 9
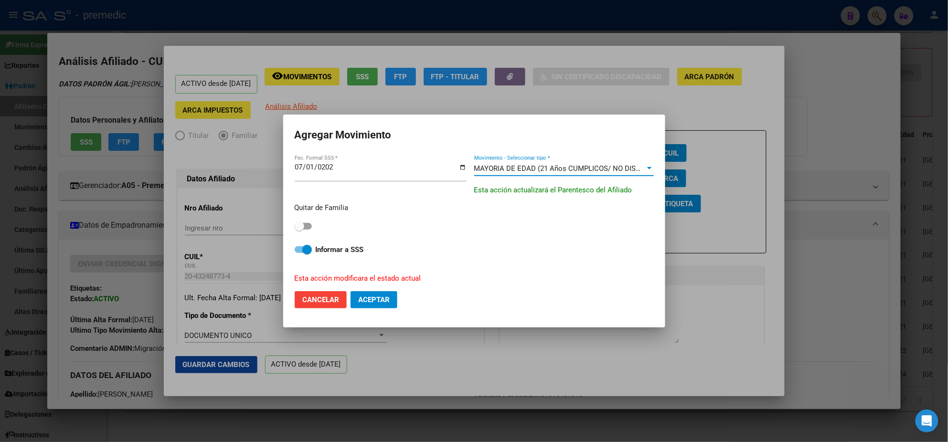
click at [304, 226] on span at bounding box center [303, 226] width 17 height 7
click at [299, 230] on input "checkbox" at bounding box center [299, 230] width 0 height 0
checkbox input "true"
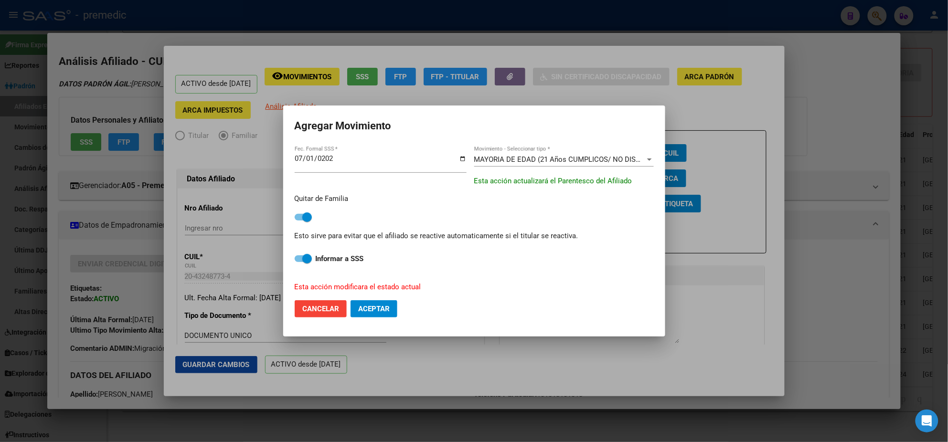
click at [360, 307] on span "Aceptar" at bounding box center [374, 309] width 32 height 9
checkbox input "false"
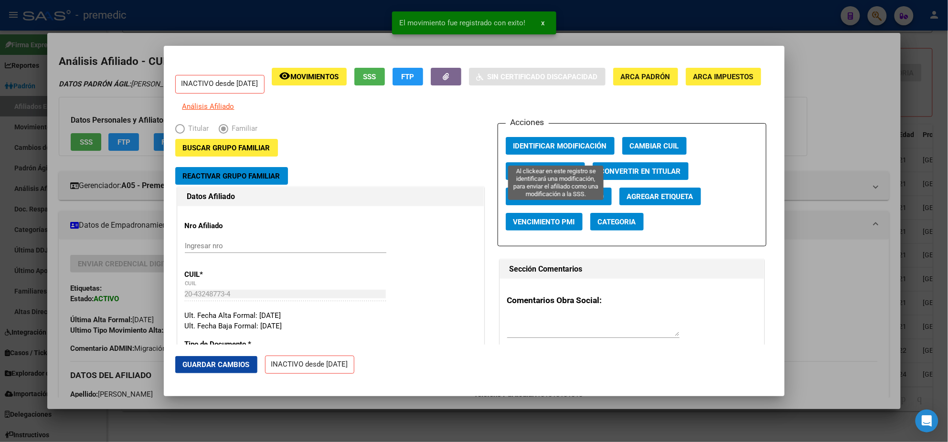
click at [513, 150] on span "Identificar Modificación" at bounding box center [560, 146] width 94 height 9
click at [833, 71] on div at bounding box center [474, 221] width 948 height 442
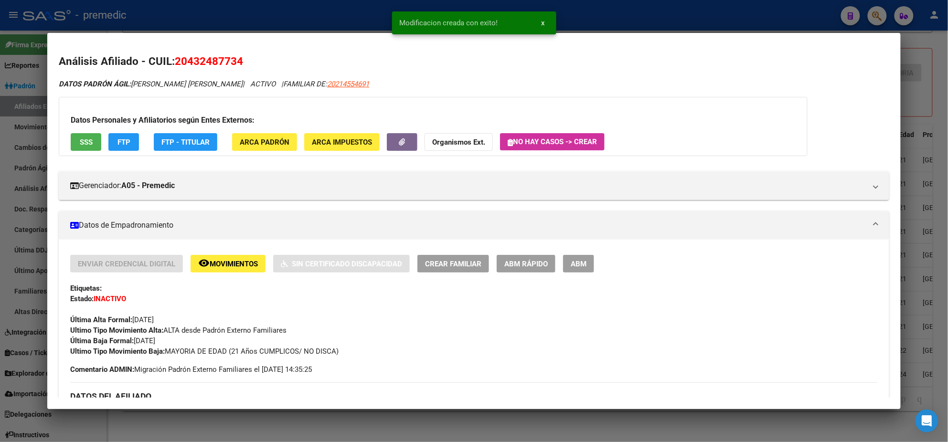
drag, startPoint x: 184, startPoint y: 62, endPoint x: 232, endPoint y: 62, distance: 47.3
click at [232, 62] on span "20432487734" at bounding box center [209, 61] width 68 height 12
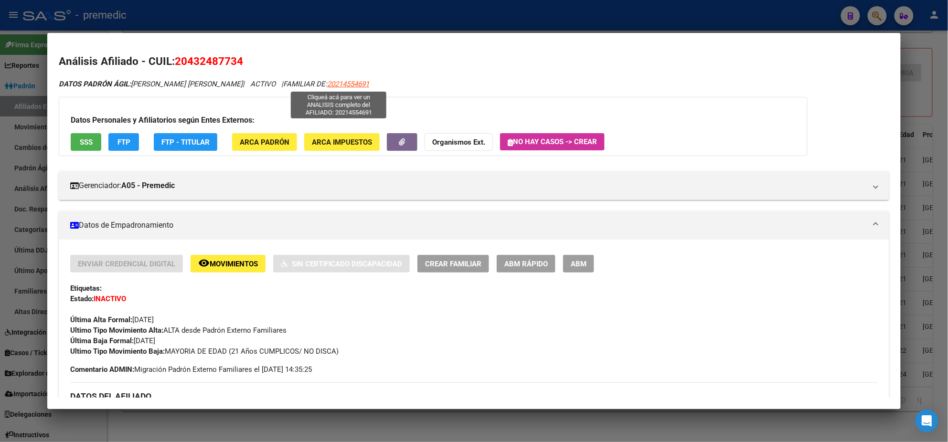
drag, startPoint x: 324, startPoint y: 84, endPoint x: 357, endPoint y: 84, distance: 33.0
click at [357, 84] on span "20214554691" at bounding box center [348, 84] width 42 height 9
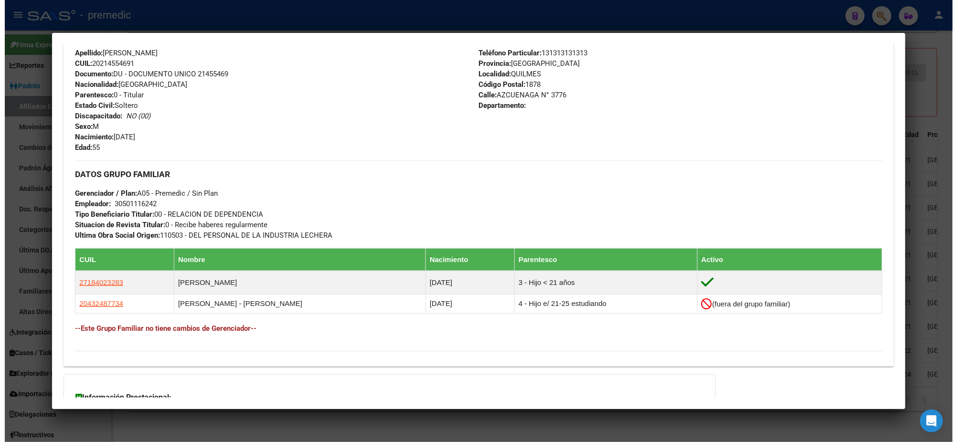
scroll to position [418, 0]
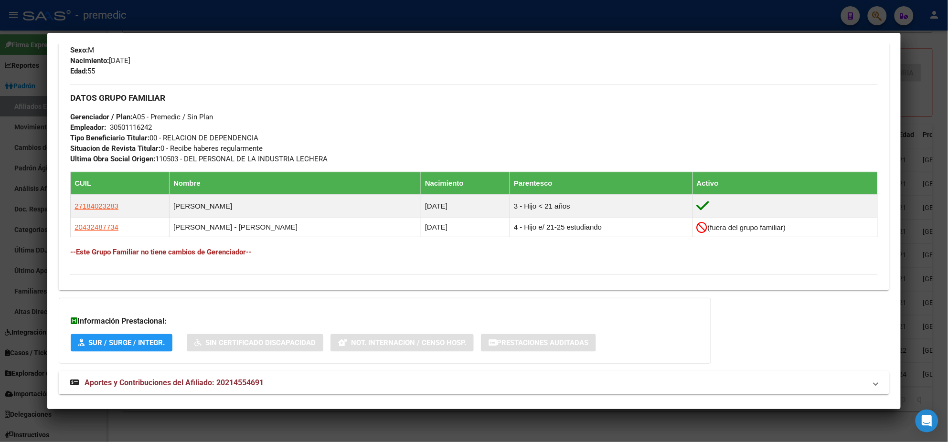
click at [357, 429] on div at bounding box center [474, 221] width 948 height 442
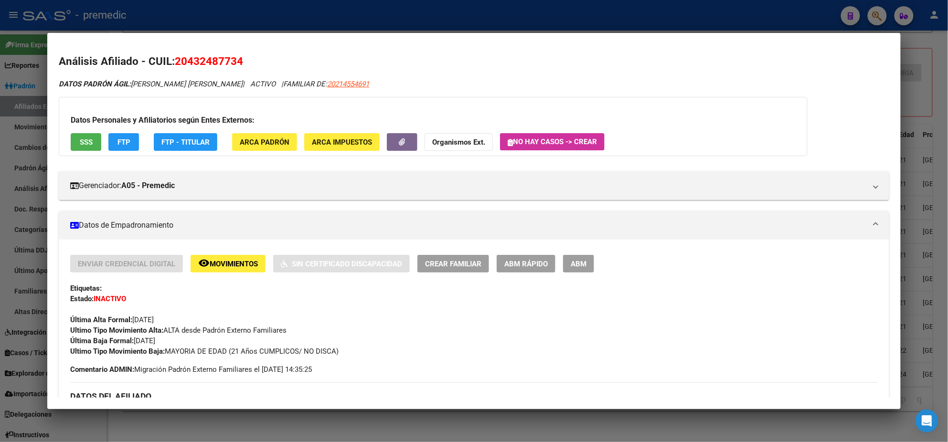
click at [357, 425] on div at bounding box center [474, 221] width 948 height 442
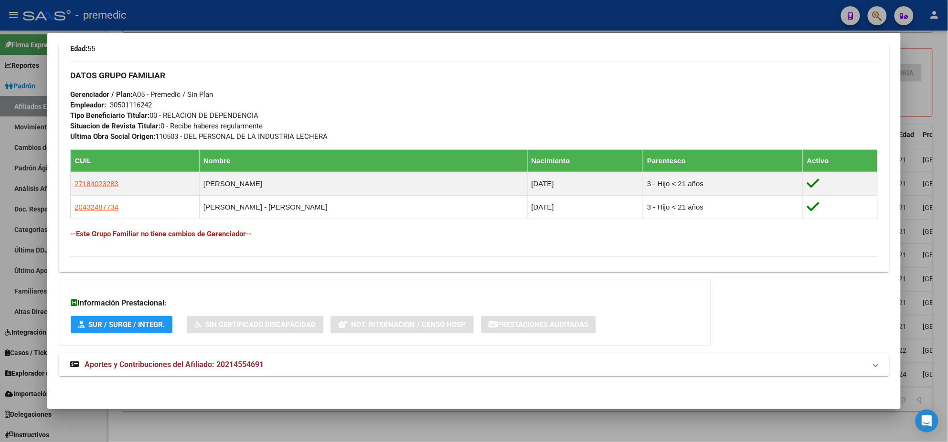
click at [268, 426] on div at bounding box center [474, 221] width 948 height 442
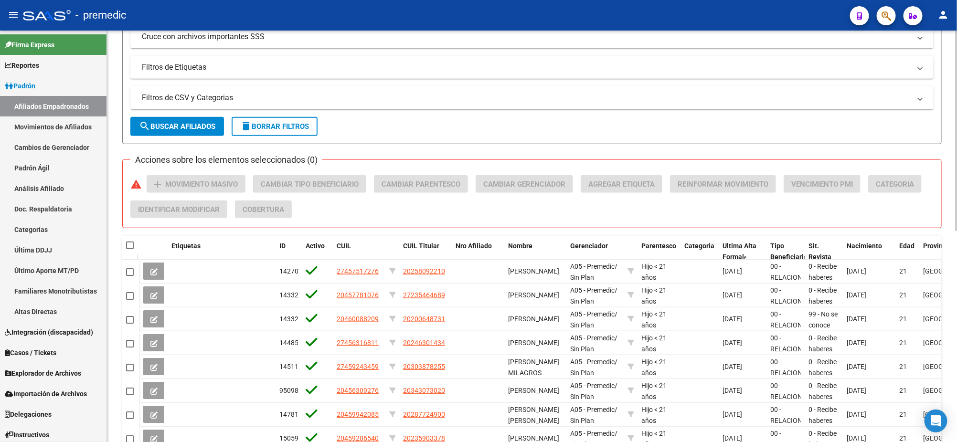
scroll to position [315, 0]
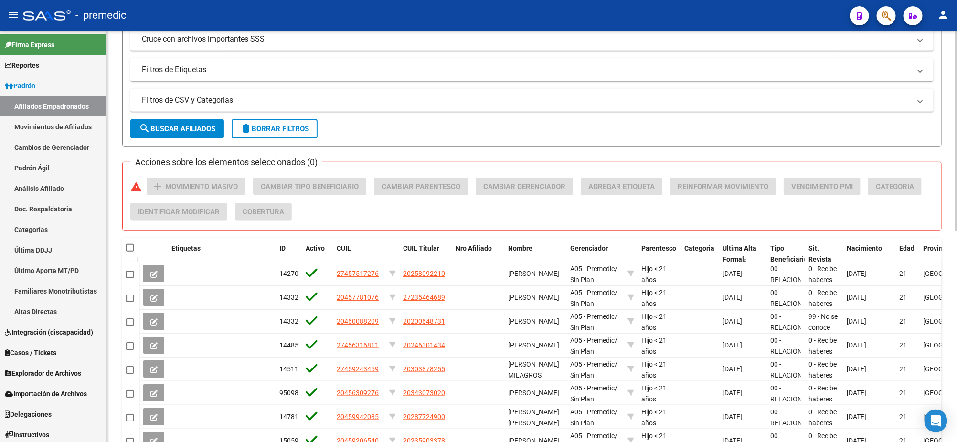
click at [161, 121] on button "search Buscar Afiliados" at bounding box center [177, 128] width 94 height 19
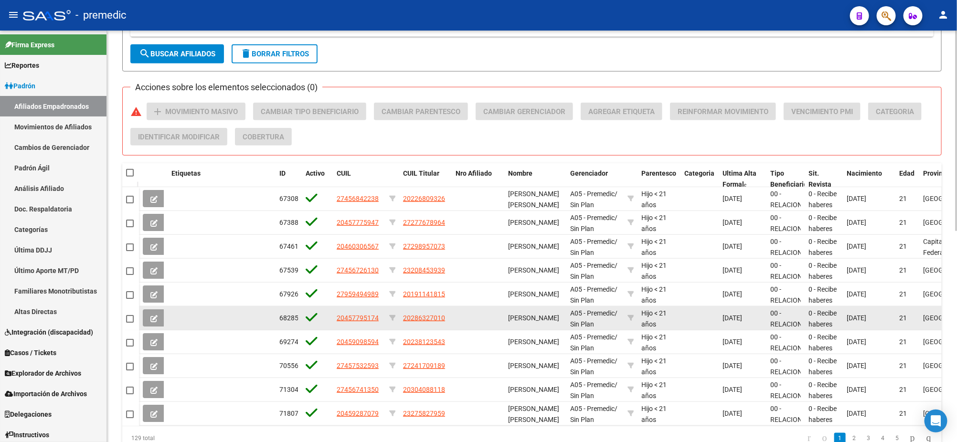
scroll to position [434, 0]
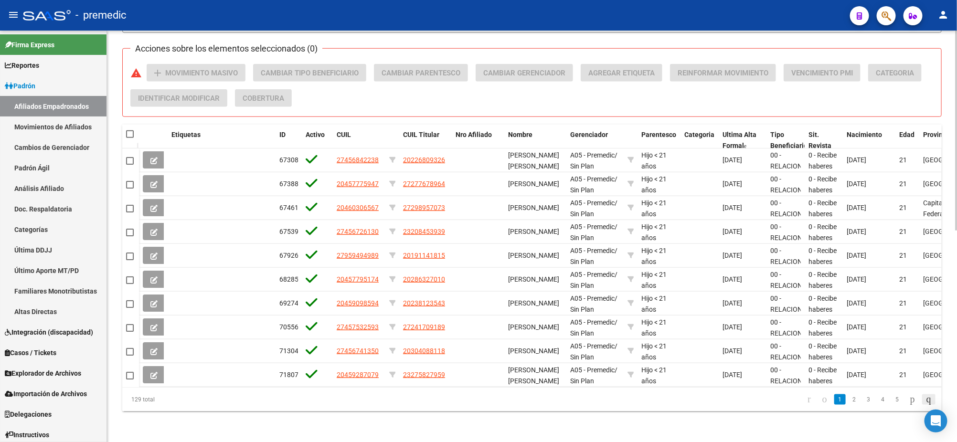
click at [926, 399] on icon "go to last page" at bounding box center [929, 399] width 8 height 11
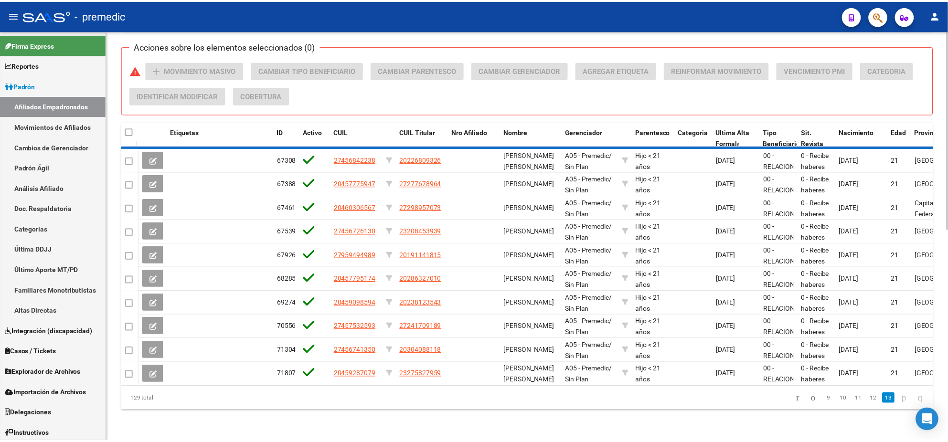
scroll to position [411, 0]
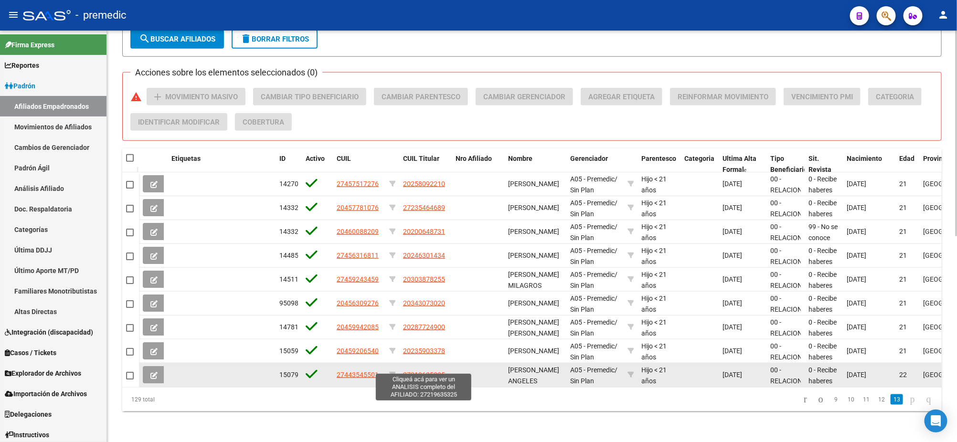
click at [406, 371] on span "27219635325" at bounding box center [424, 375] width 42 height 8
type textarea "27219635325"
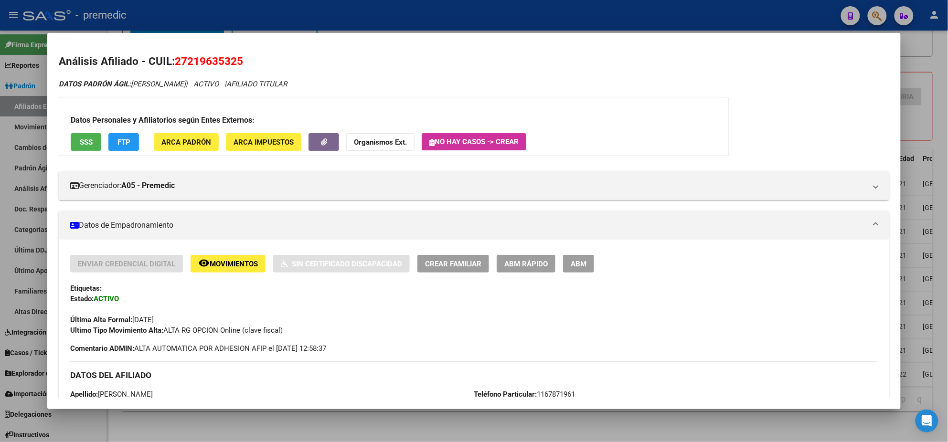
drag, startPoint x: 184, startPoint y: 61, endPoint x: 231, endPoint y: 61, distance: 47.3
click at [231, 61] on span "27219635325" at bounding box center [209, 61] width 68 height 12
click at [535, 262] on span "ABM Rápido" at bounding box center [525, 264] width 43 height 9
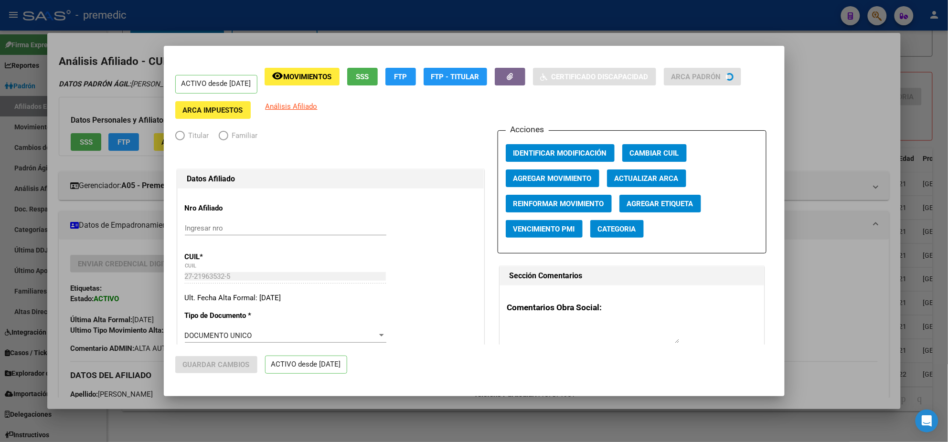
radio input "true"
type input "33-70803422-9"
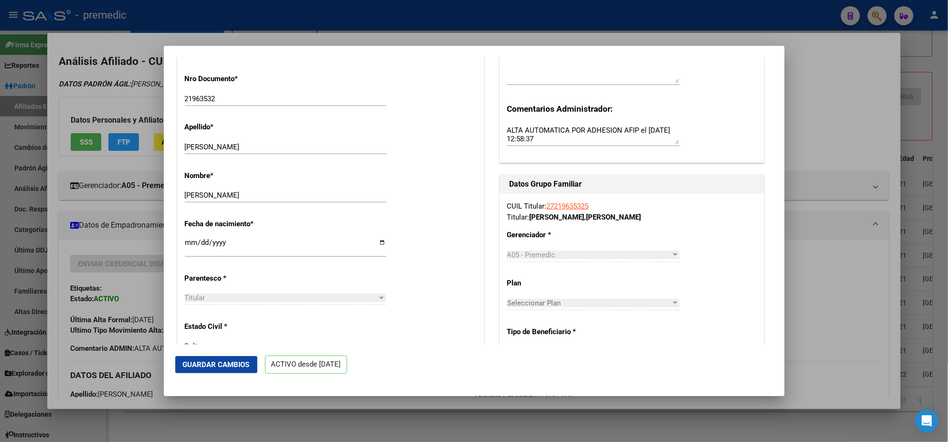
scroll to position [299, 0]
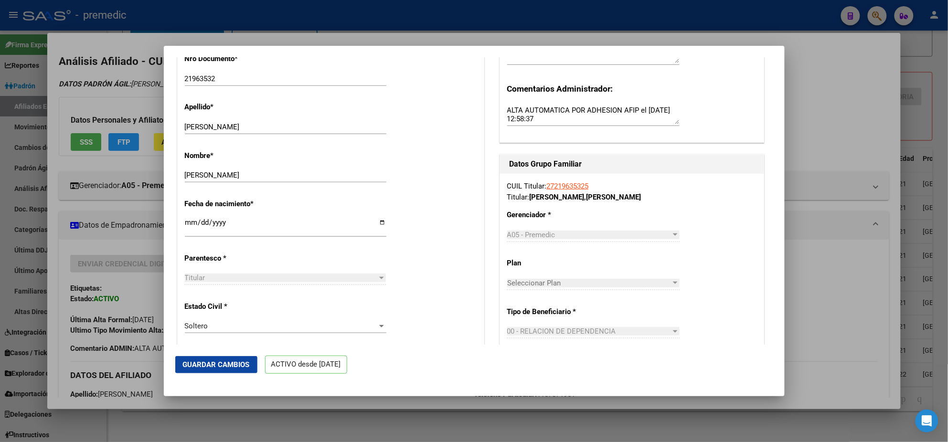
click at [123, 246] on div at bounding box center [474, 221] width 948 height 442
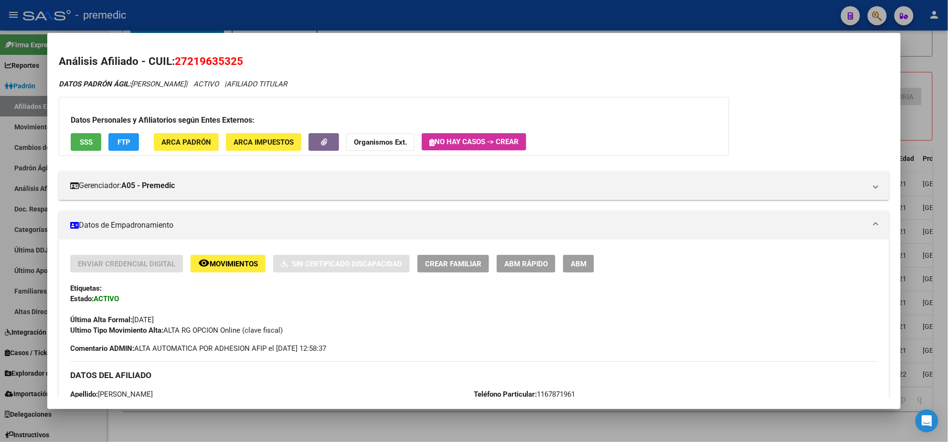
click at [376, 335] on div "Ultimo Tipo Movimiento Alta: ALTA RG OPCION Online (clave fiscal)" at bounding box center [474, 330] width 808 height 11
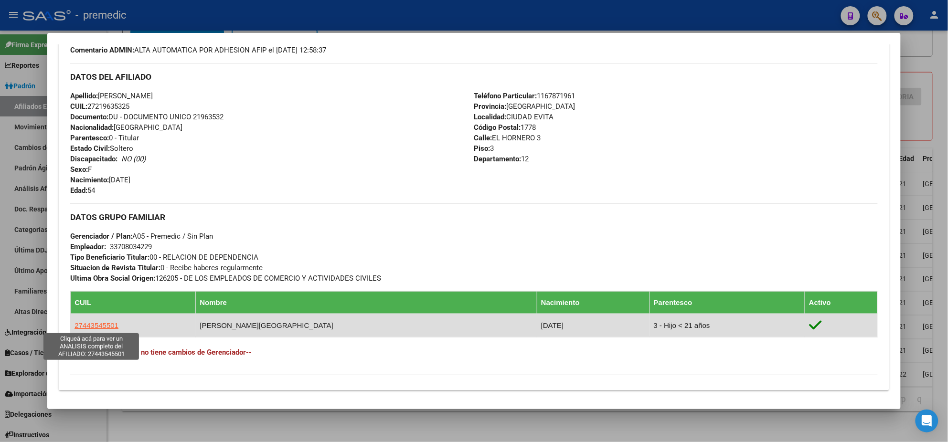
click at [97, 324] on span "27443545501" at bounding box center [97, 325] width 44 height 8
type textarea "27443545501"
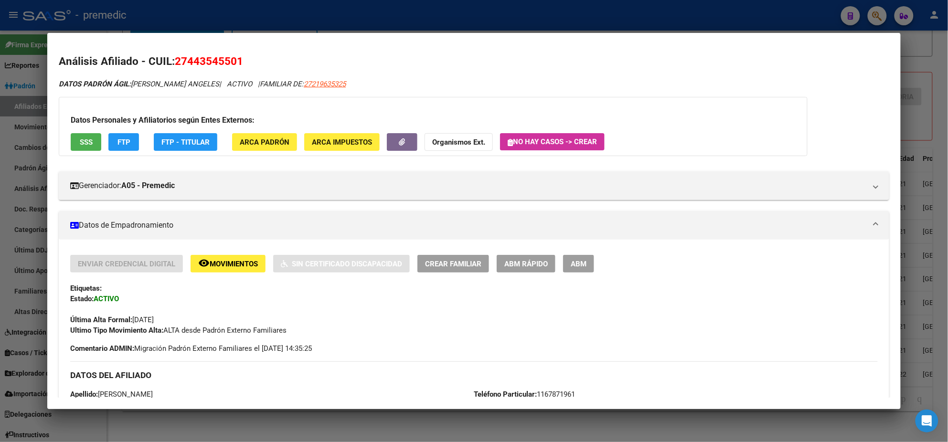
click at [534, 267] on span "ABM Rápido" at bounding box center [525, 264] width 43 height 9
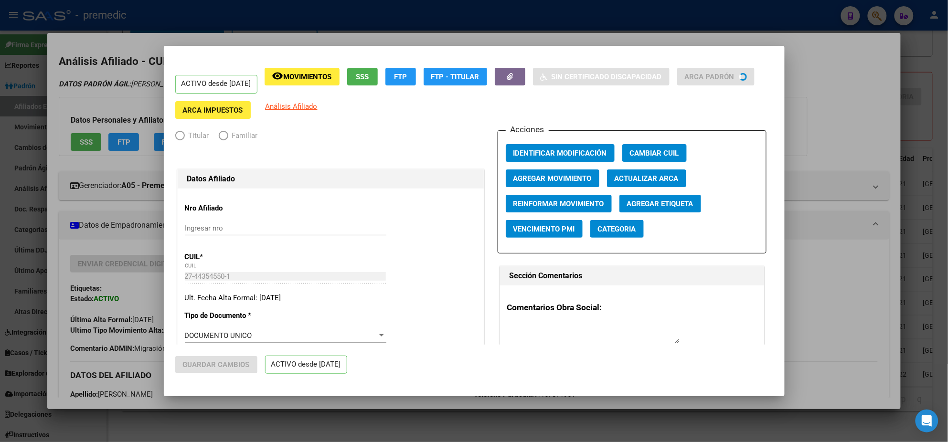
radio input "true"
type input "33-70803422-9"
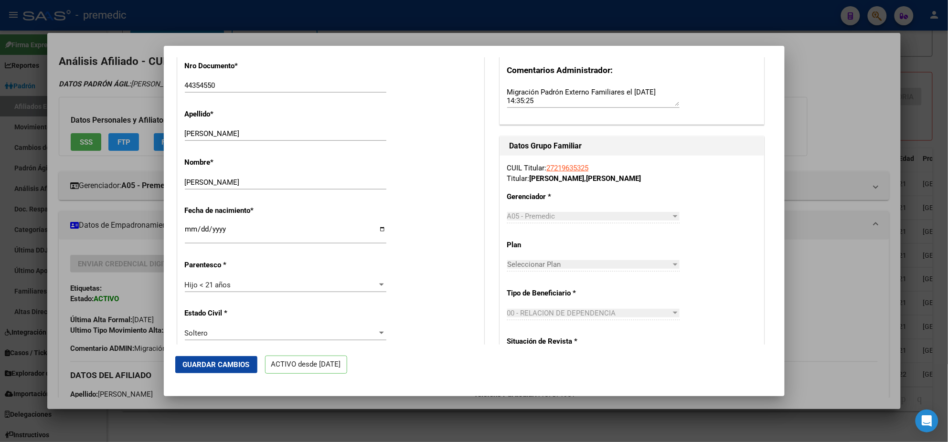
click at [236, 287] on div "Hijo < 21 años" at bounding box center [281, 285] width 193 height 9
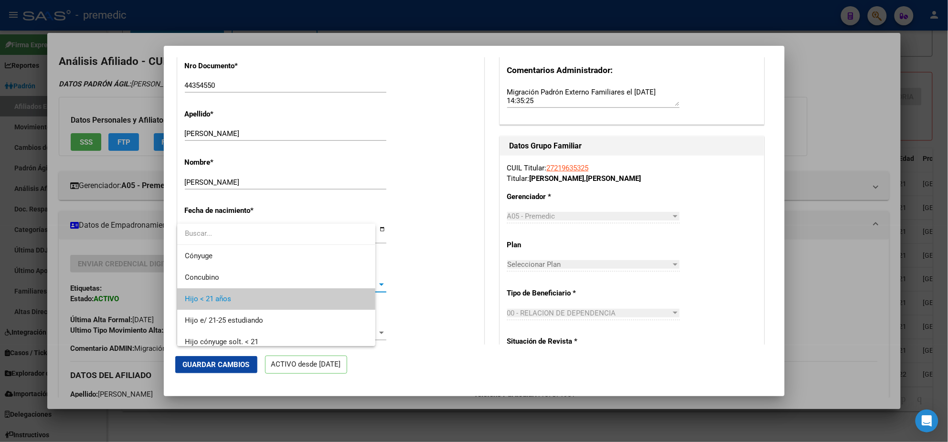
scroll to position [14, 0]
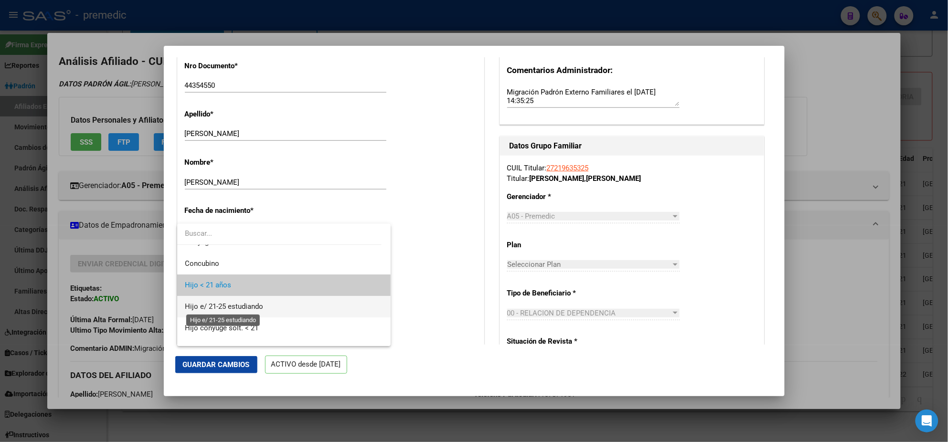
click at [228, 310] on span "Hijo e/ 21-25 estudiando" at bounding box center [224, 306] width 78 height 9
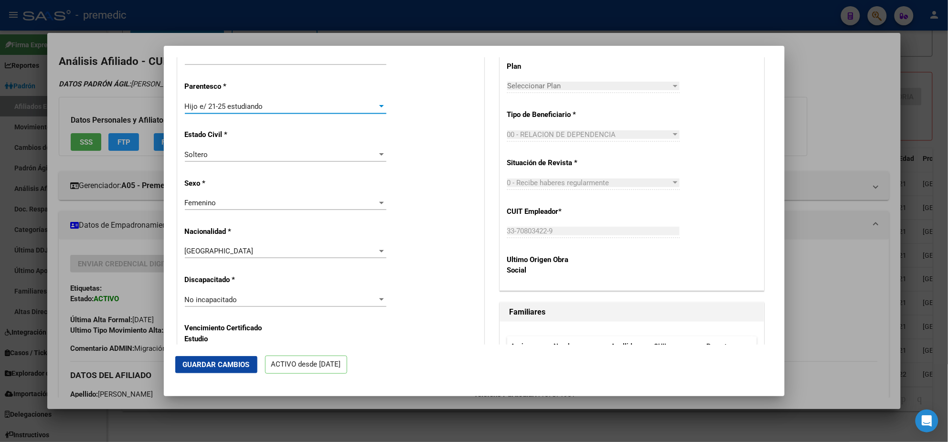
scroll to position [537, 0]
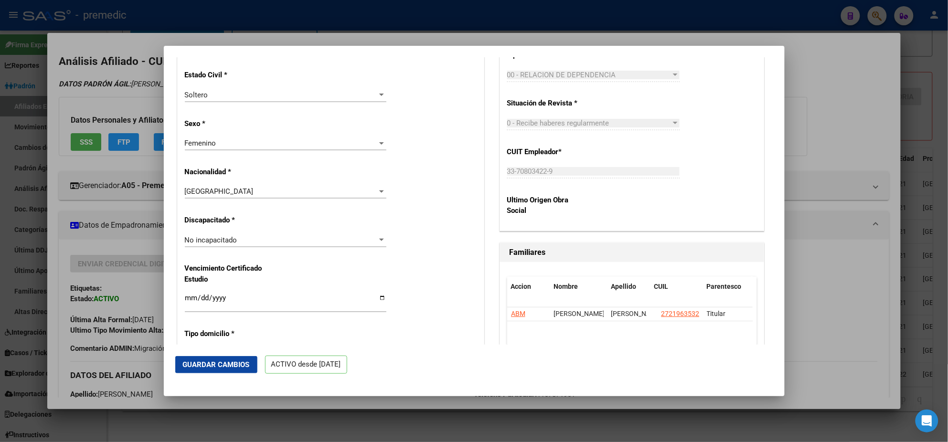
click at [189, 299] on input "Ingresar fecha" at bounding box center [286, 301] width 202 height 15
type input "2025-03-01"
click at [193, 358] on button "Guardar Cambios" at bounding box center [216, 364] width 82 height 17
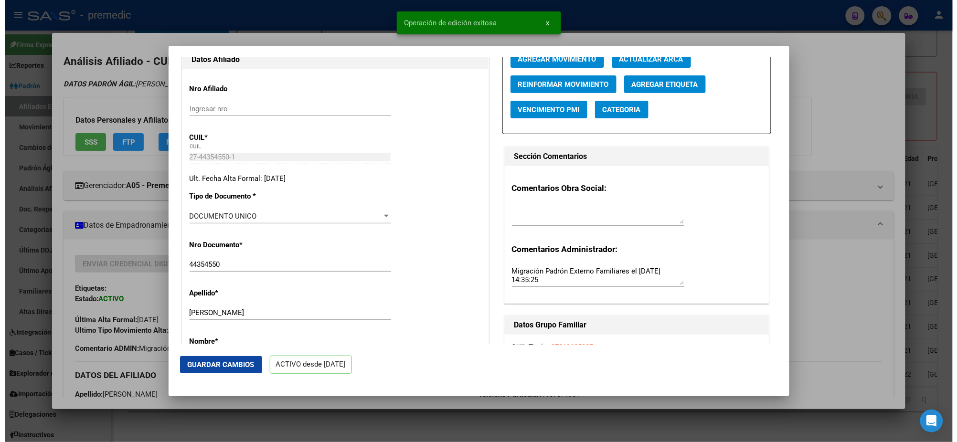
scroll to position [0, 0]
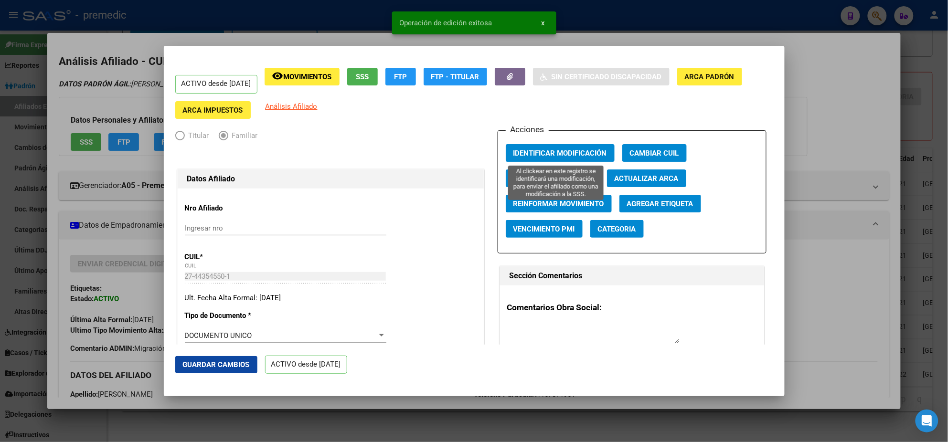
click at [520, 155] on span "Identificar Modificación" at bounding box center [560, 153] width 94 height 9
click at [875, 75] on div at bounding box center [474, 221] width 948 height 442
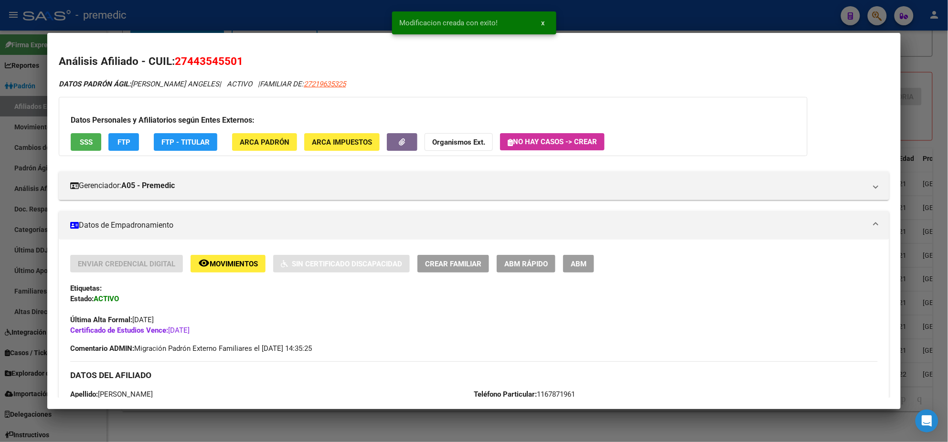
click at [294, 427] on div at bounding box center [474, 221] width 948 height 442
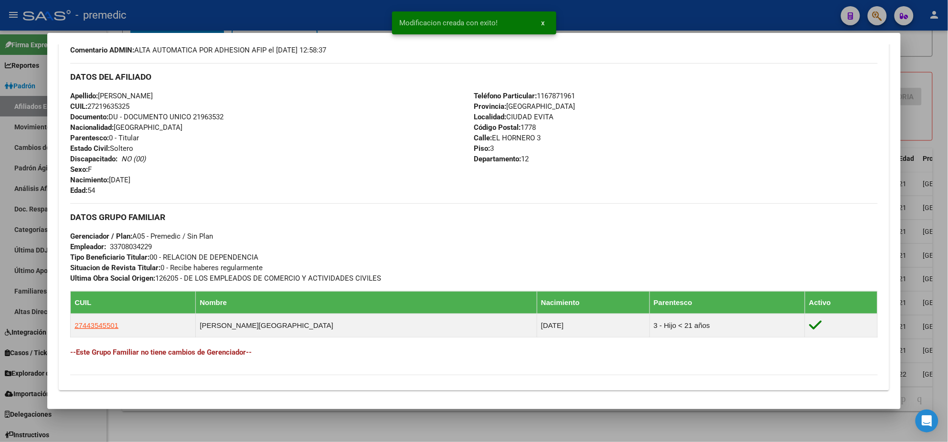
click at [235, 432] on div at bounding box center [474, 221] width 948 height 442
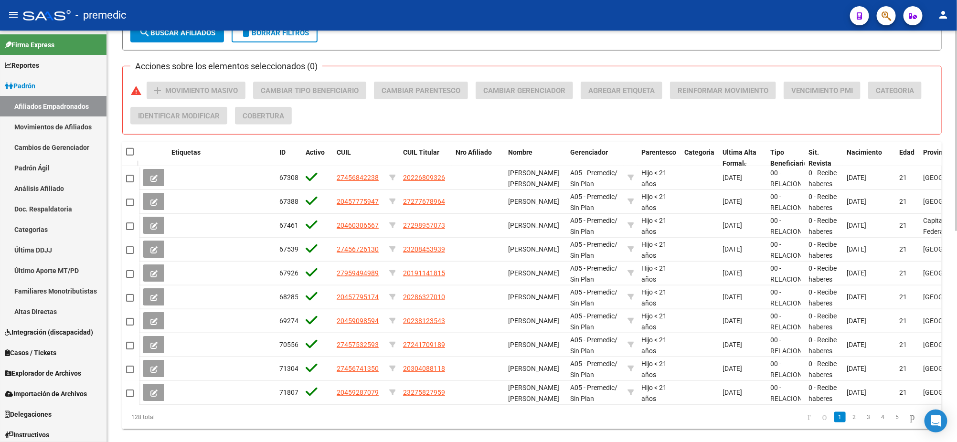
scroll to position [351, 0]
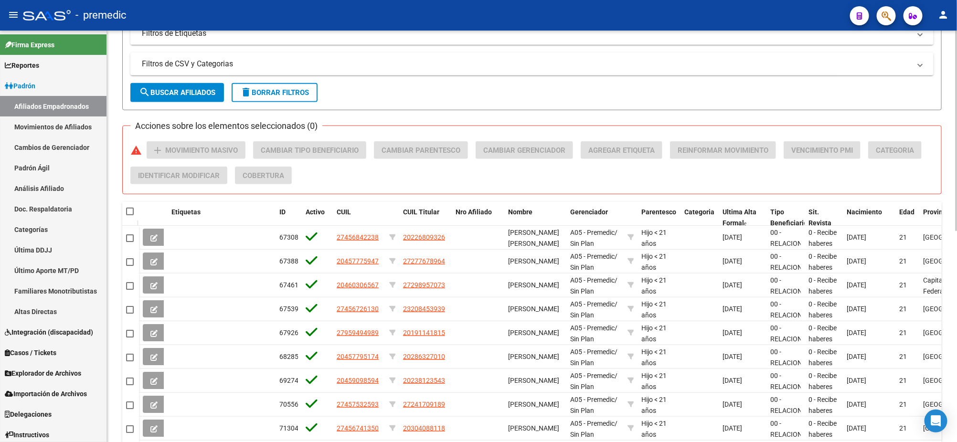
click at [163, 88] on span "search Buscar Afiliados" at bounding box center [177, 92] width 76 height 9
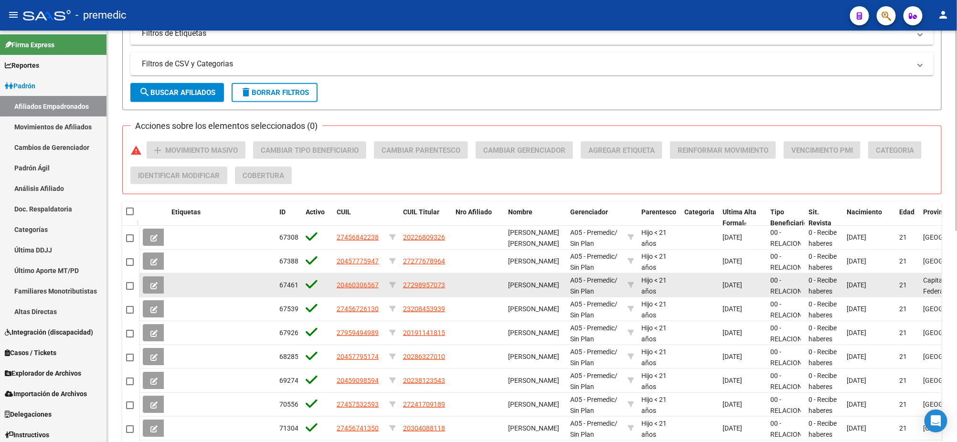
scroll to position [434, 0]
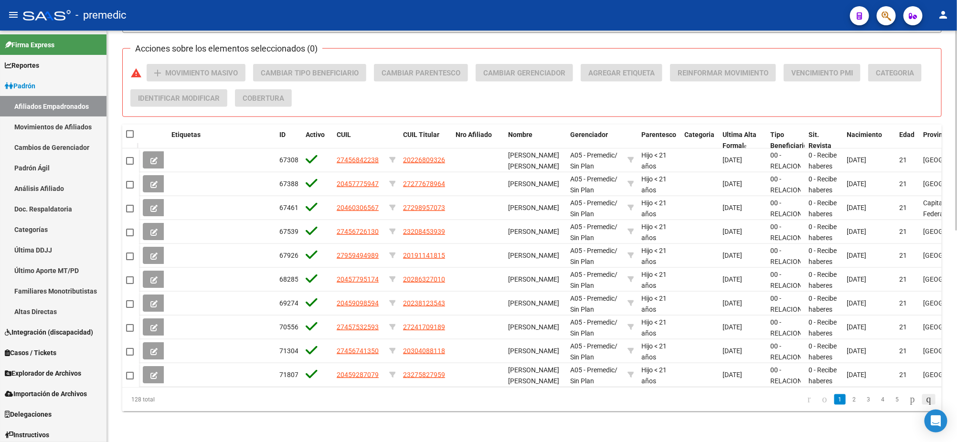
click at [929, 399] on icon "go to last page" at bounding box center [929, 399] width 8 height 11
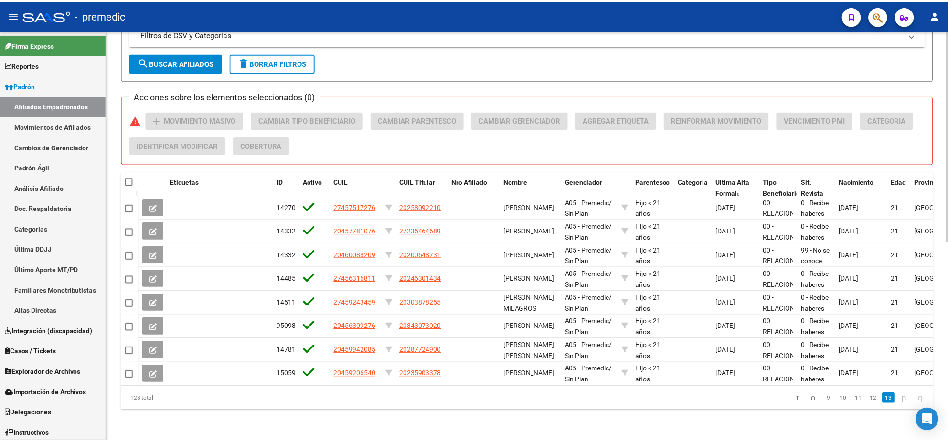
scroll to position [387, 0]
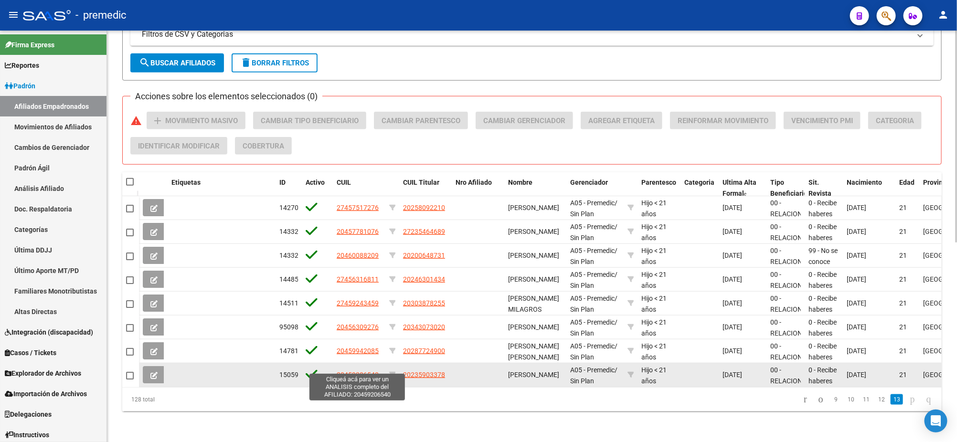
click at [364, 371] on span "20459206540" at bounding box center [358, 375] width 42 height 8
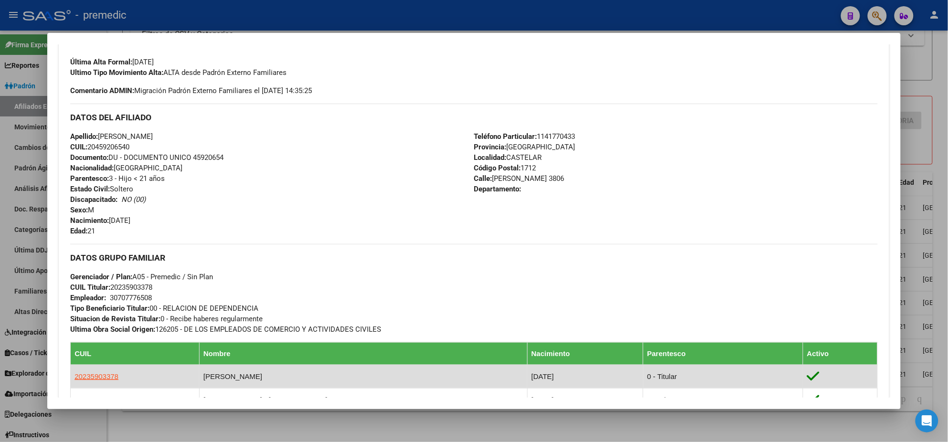
scroll to position [358, 0]
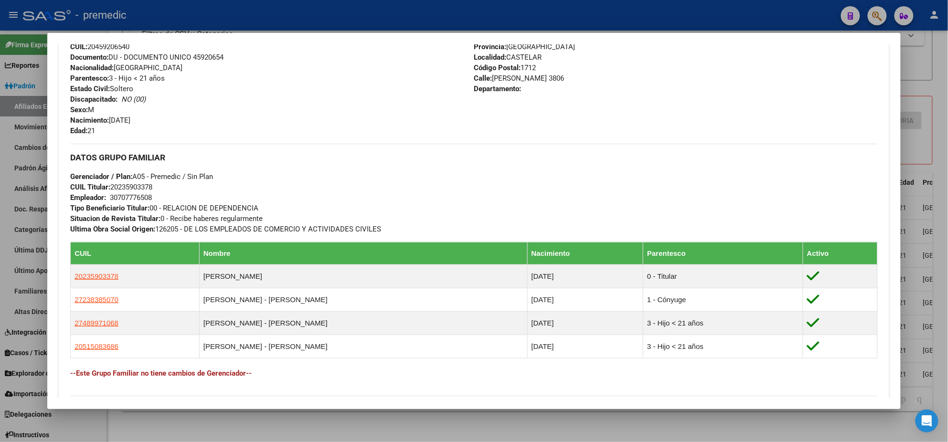
click at [246, 413] on div at bounding box center [474, 221] width 948 height 442
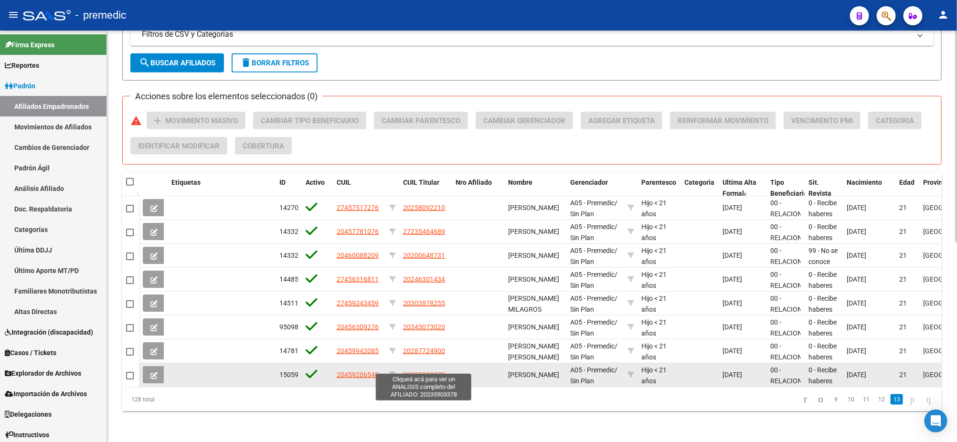
click at [423, 371] on span "20235903378" at bounding box center [424, 375] width 42 height 8
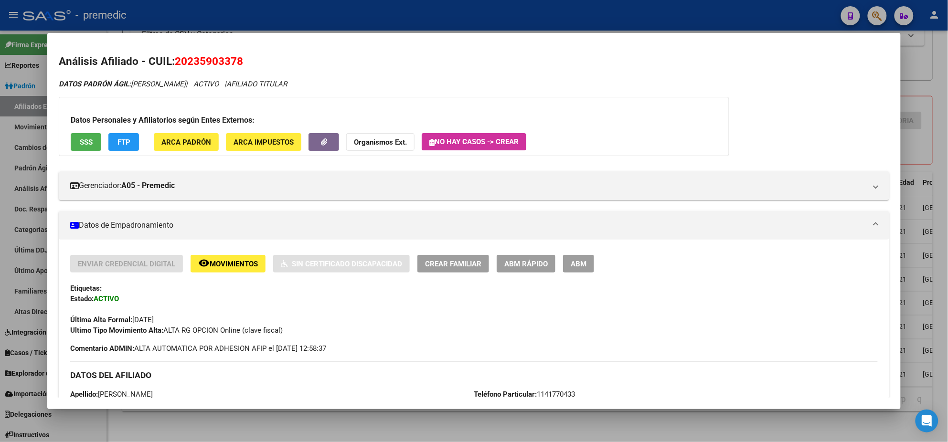
drag, startPoint x: 184, startPoint y: 58, endPoint x: 235, endPoint y: 59, distance: 51.1
click at [235, 59] on span "20235903378" at bounding box center [209, 61] width 68 height 12
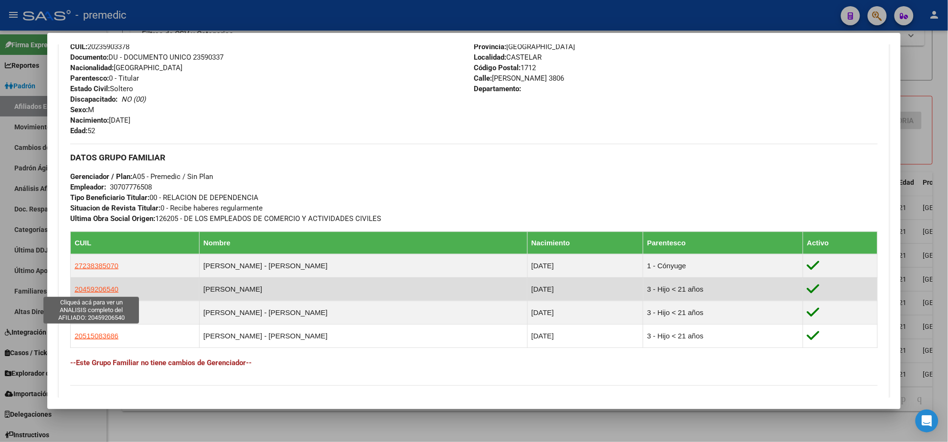
click at [93, 287] on span "20459206540" at bounding box center [97, 289] width 44 height 8
type textarea "20459206540"
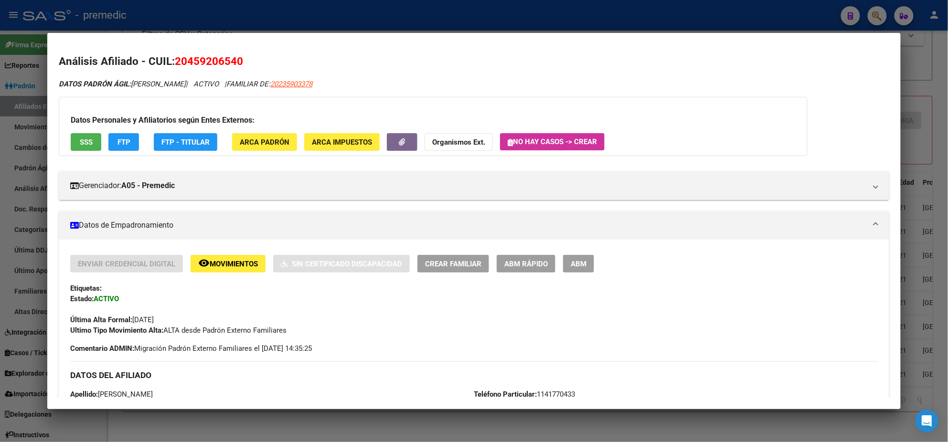
click at [504, 263] on span "ABM Rápido" at bounding box center [525, 264] width 43 height 9
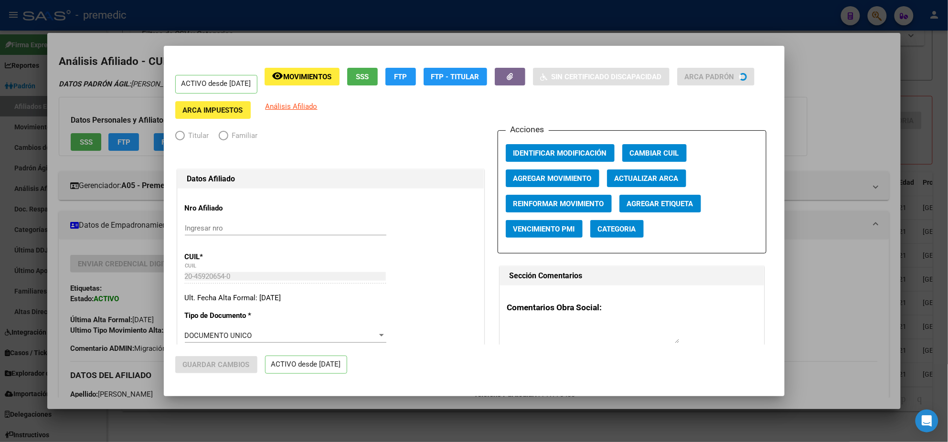
radio input "true"
type input "30-70777650-8"
click at [528, 179] on span "Agregar Movimiento" at bounding box center [552, 178] width 78 height 9
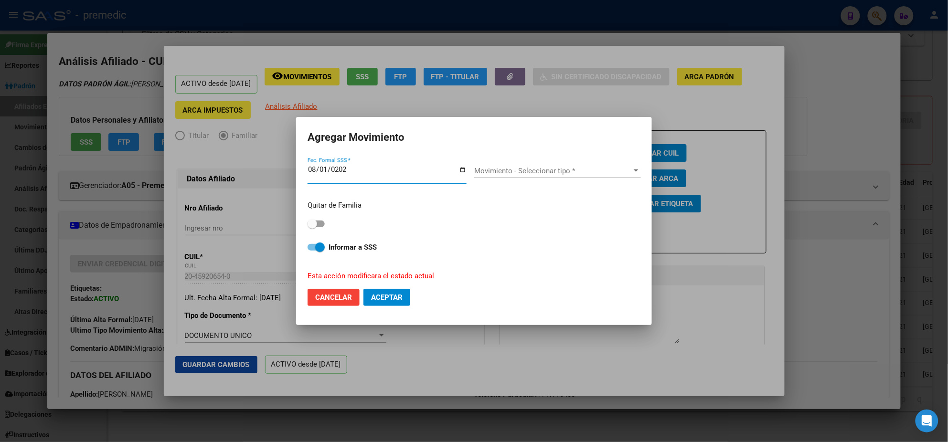
type input "2025-08-01"
click at [520, 169] on span "Movimiento - Seleccionar tipo *" at bounding box center [553, 171] width 158 height 9
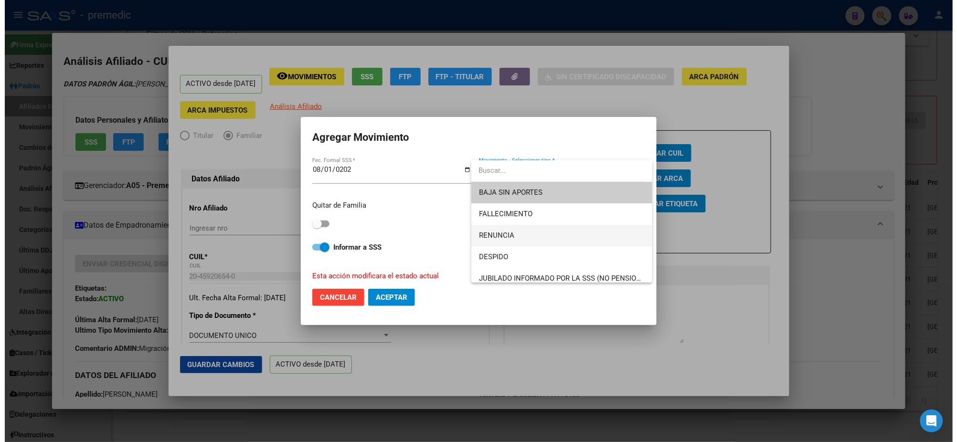
scroll to position [60, 0]
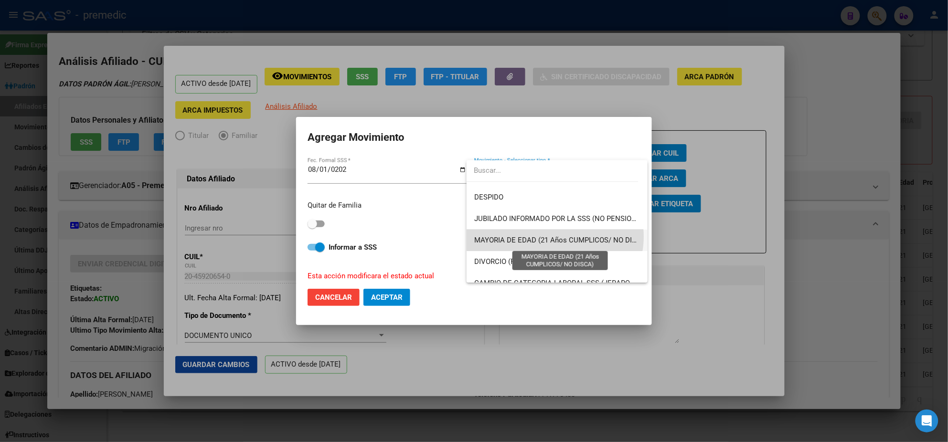
click at [555, 236] on span "MAYORIA DE EDAD (21 Años CUMPLICOS/ NO DISCA)" at bounding box center [561, 240] width 174 height 9
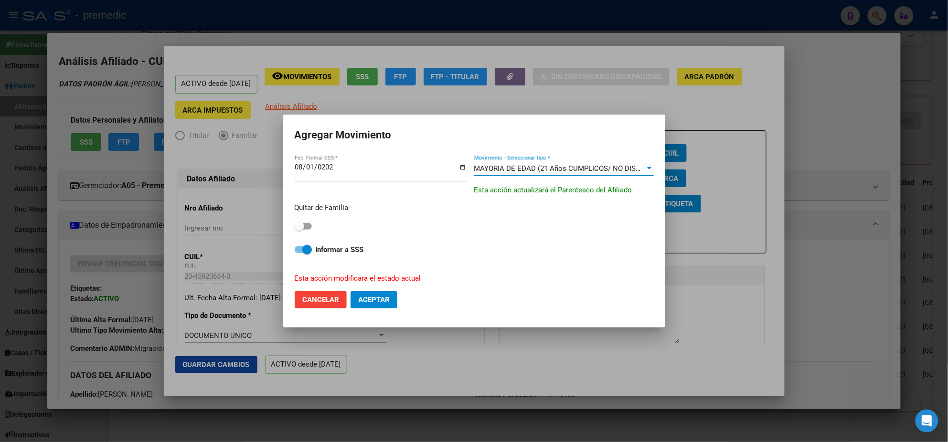
click at [308, 226] on span at bounding box center [303, 226] width 17 height 7
click at [299, 230] on input "checkbox" at bounding box center [299, 230] width 0 height 0
checkbox input "true"
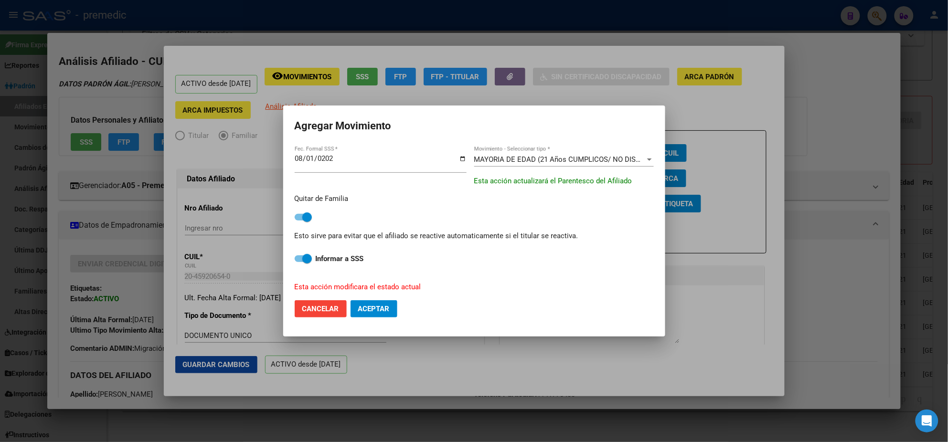
click at [369, 313] on span "Aceptar" at bounding box center [374, 309] width 32 height 9
checkbox input "false"
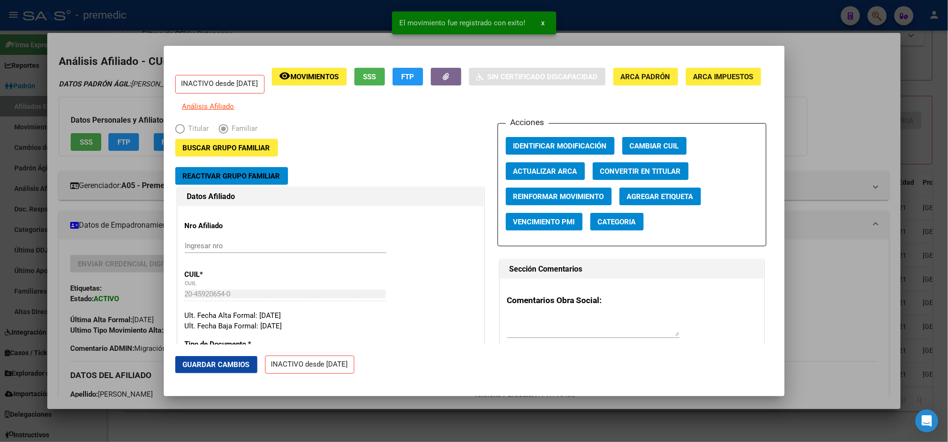
click at [46, 214] on div at bounding box center [474, 221] width 948 height 442
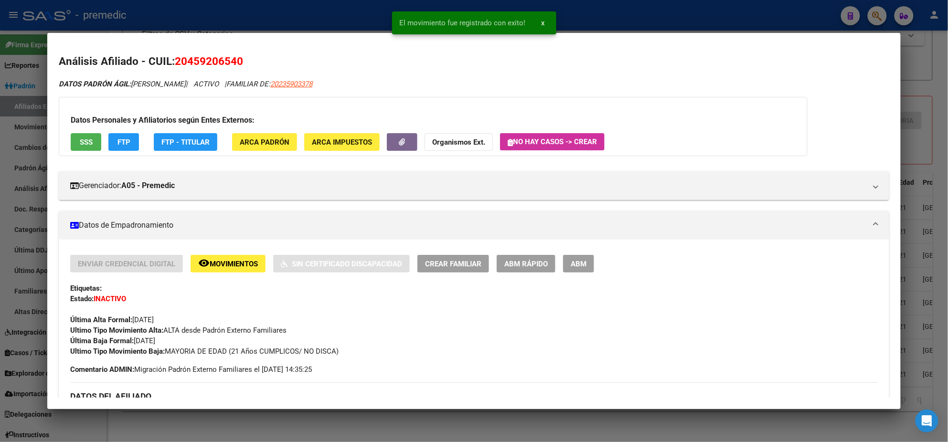
click at [247, 430] on div at bounding box center [474, 221] width 948 height 442
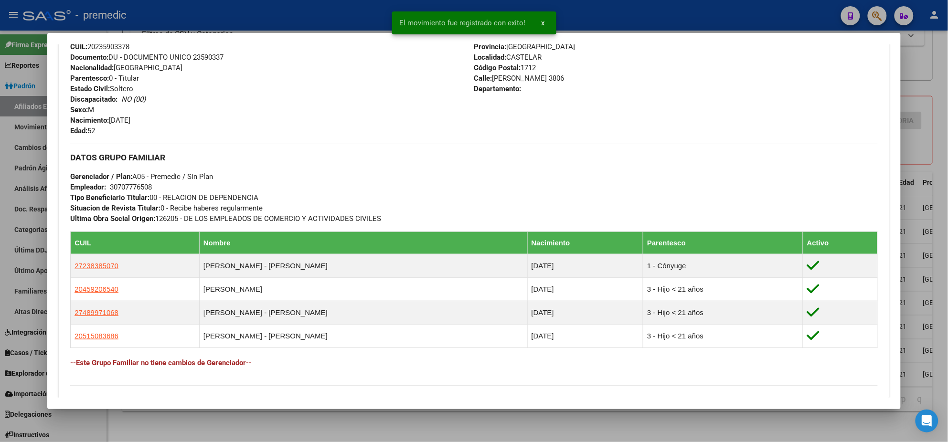
click at [276, 421] on div at bounding box center [474, 221] width 948 height 442
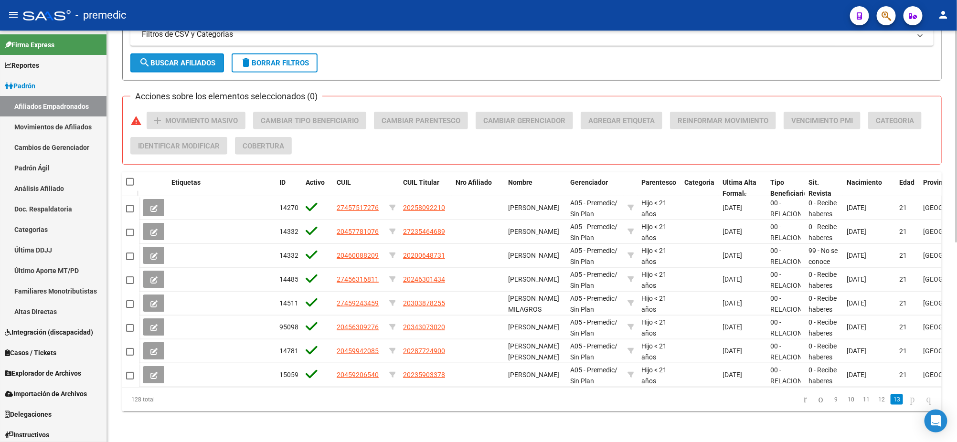
click at [170, 59] on span "search Buscar Afiliados" at bounding box center [177, 63] width 76 height 9
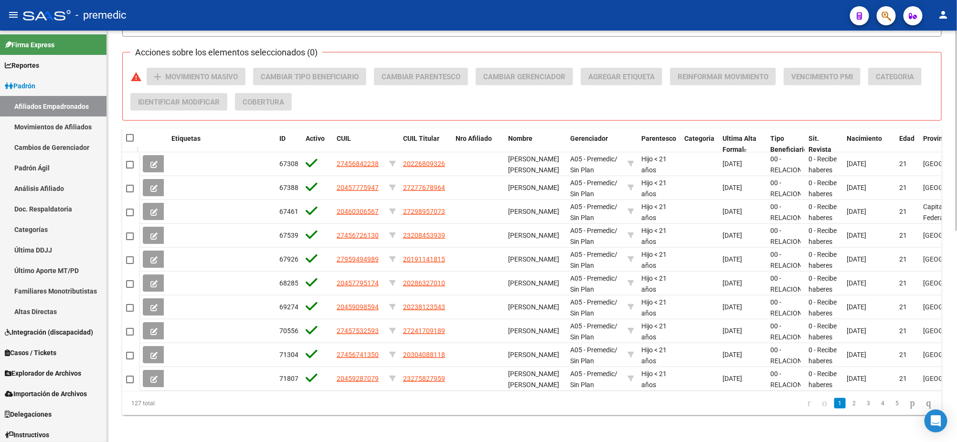
scroll to position [434, 0]
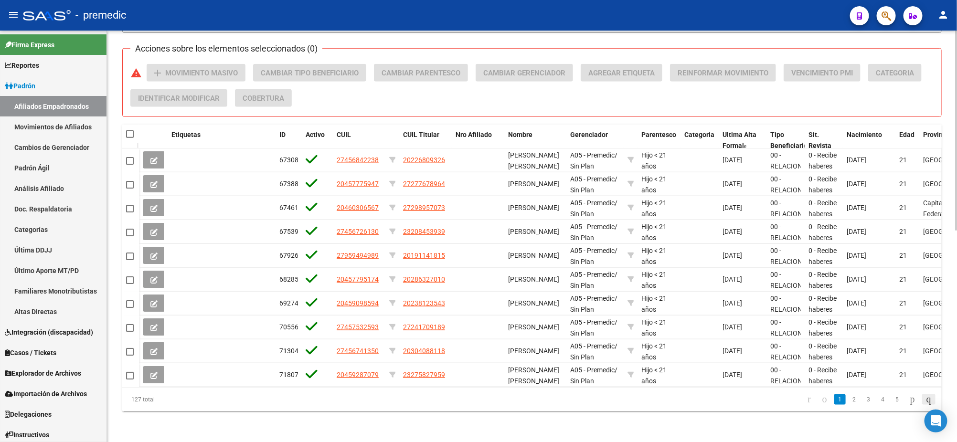
click at [925, 402] on icon "go to last page" at bounding box center [929, 399] width 8 height 11
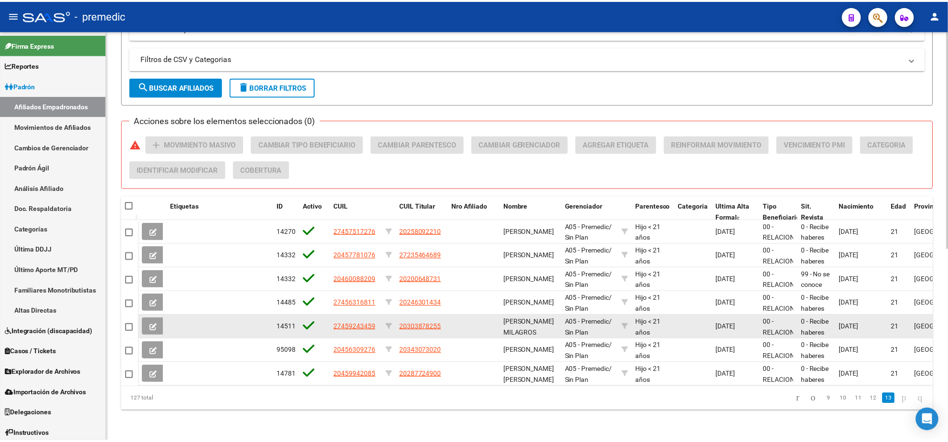
scroll to position [363, 0]
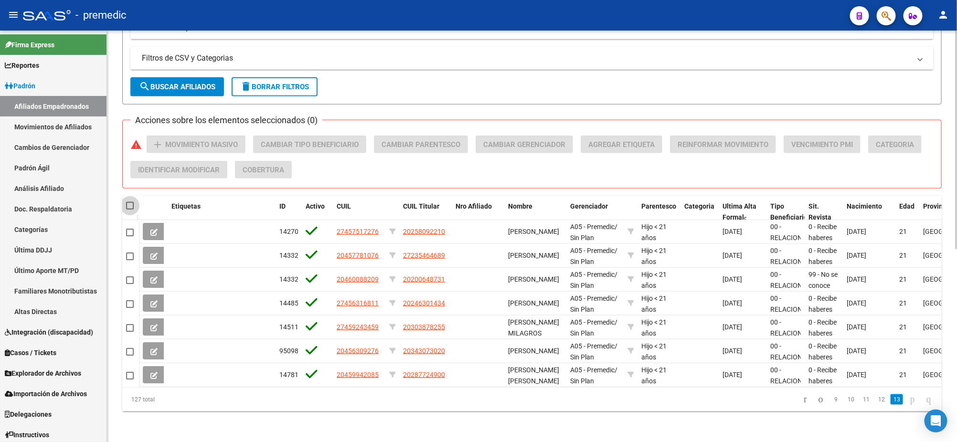
click at [129, 202] on span at bounding box center [130, 206] width 8 height 8
click at [129, 210] on input "checkbox" at bounding box center [129, 210] width 0 height 0
checkbox input "true"
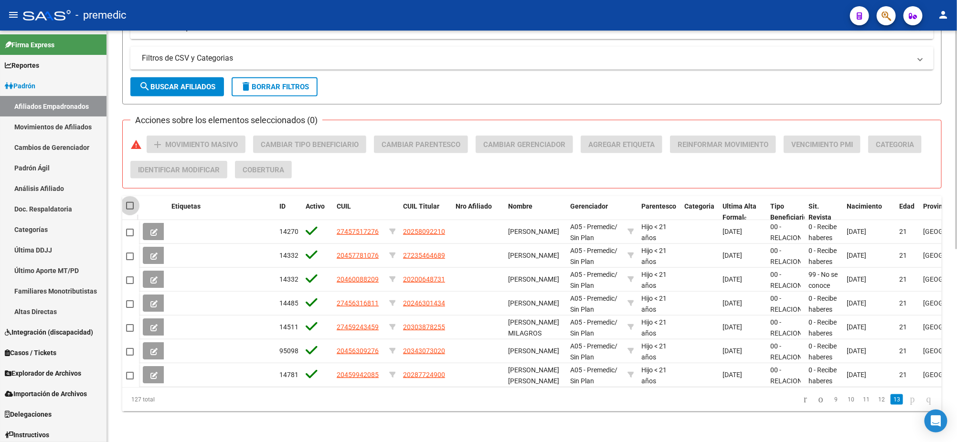
checkbox input "true"
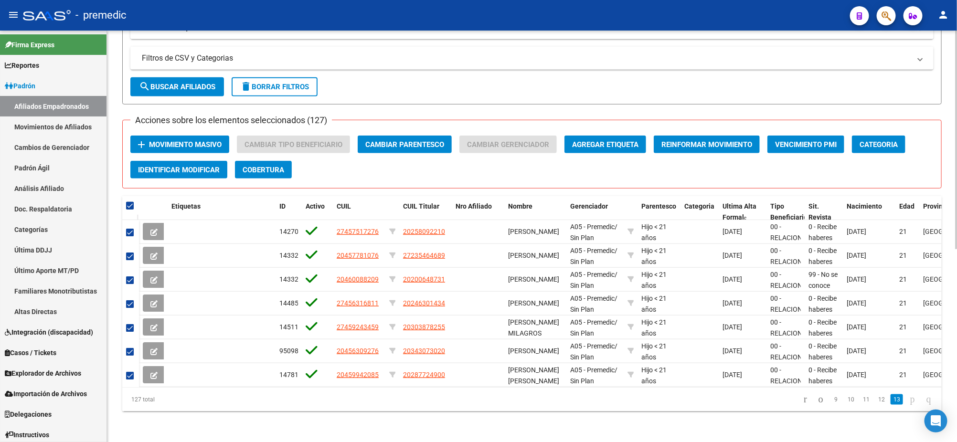
click at [404, 154] on div "Acciones sobre los elementos seleccionados (127) add Movimiento Masivo Cambiar …" at bounding box center [535, 161] width 811 height 51
click at [182, 136] on button "add Movimiento Masivo" at bounding box center [179, 145] width 99 height 18
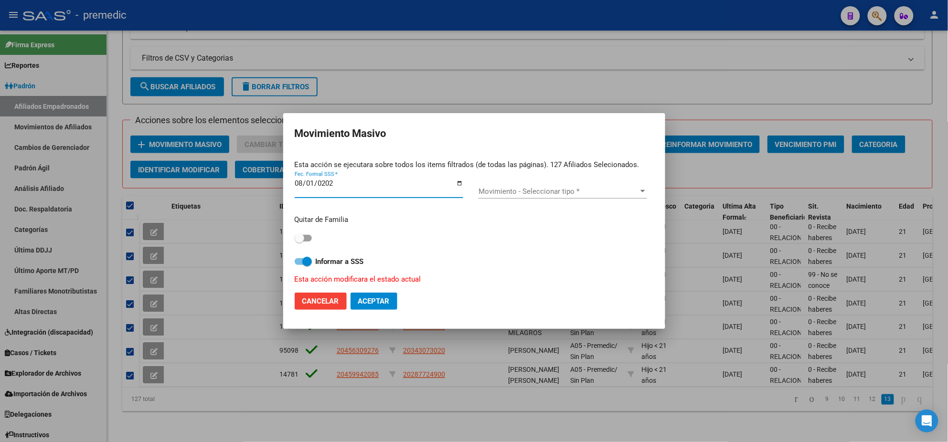
type input "2025-08-01"
click at [514, 188] on span "Movimiento - Seleccionar tipo *" at bounding box center [559, 191] width 160 height 9
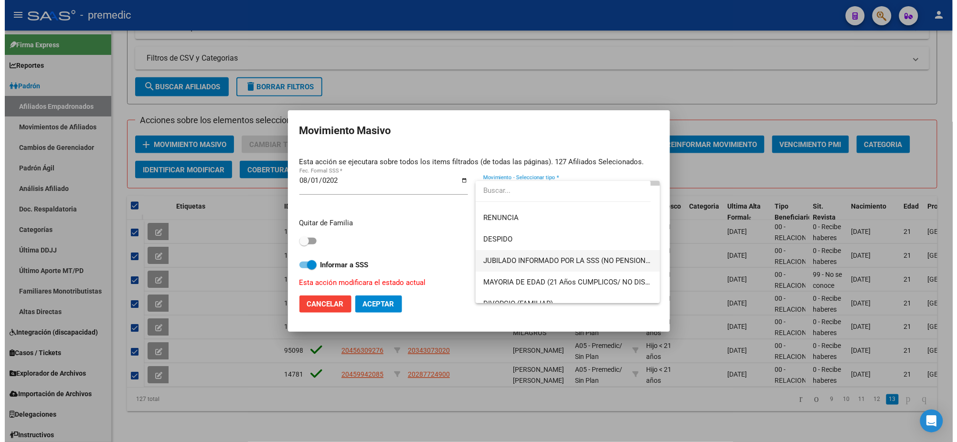
scroll to position [60, 0]
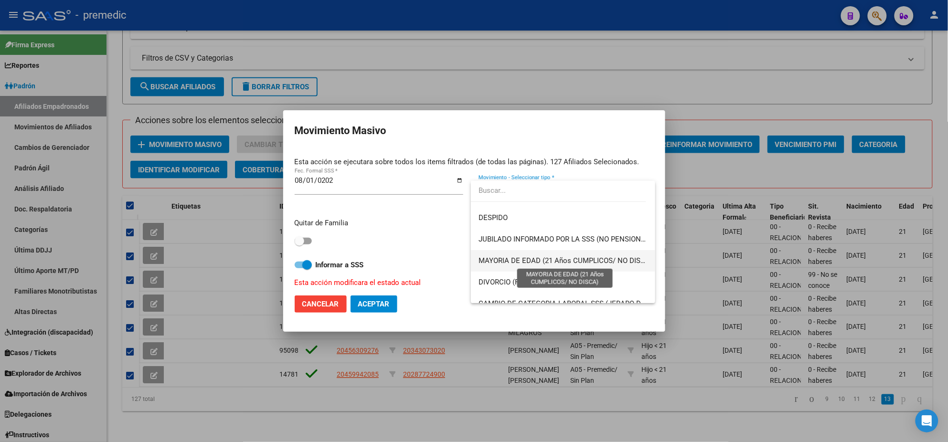
click at [563, 260] on span "MAYORIA DE EDAD (21 Años CUMPLICOS/ NO DISCA)" at bounding box center [566, 261] width 174 height 9
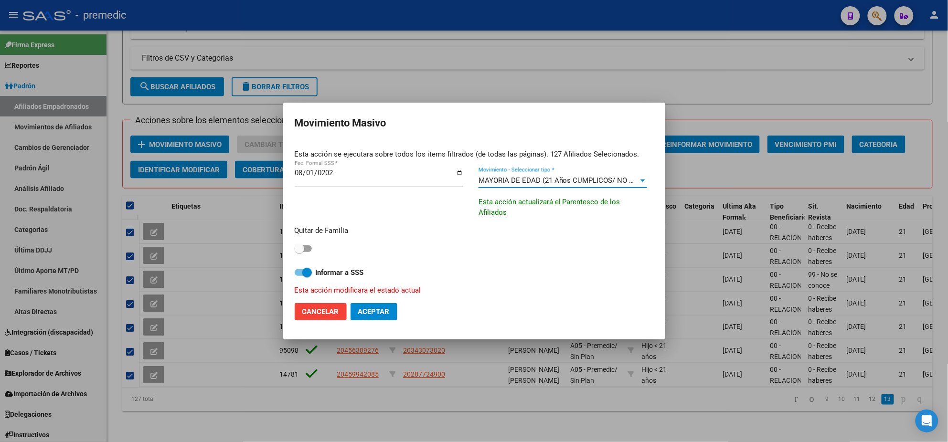
click at [304, 248] on span at bounding box center [303, 249] width 17 height 7
click at [299, 252] on input "checkbox" at bounding box center [299, 252] width 0 height 0
checkbox input "true"
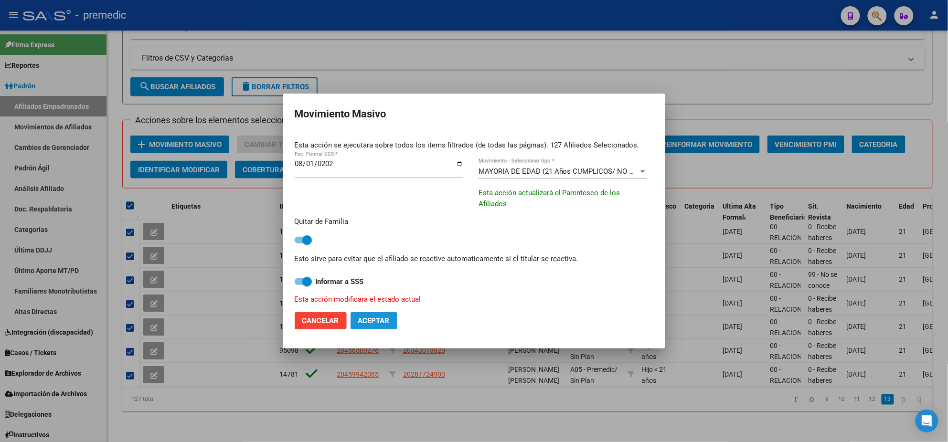
click at [372, 323] on span "Aceptar" at bounding box center [374, 321] width 32 height 9
checkbox input "false"
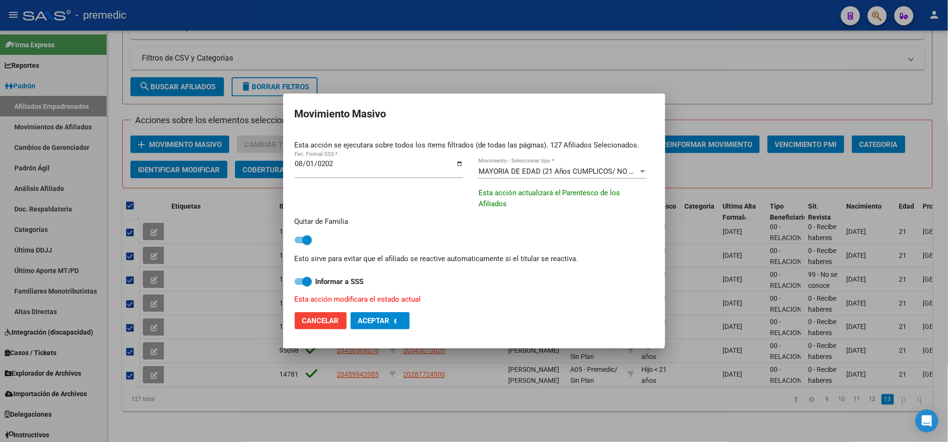
checkbox input "false"
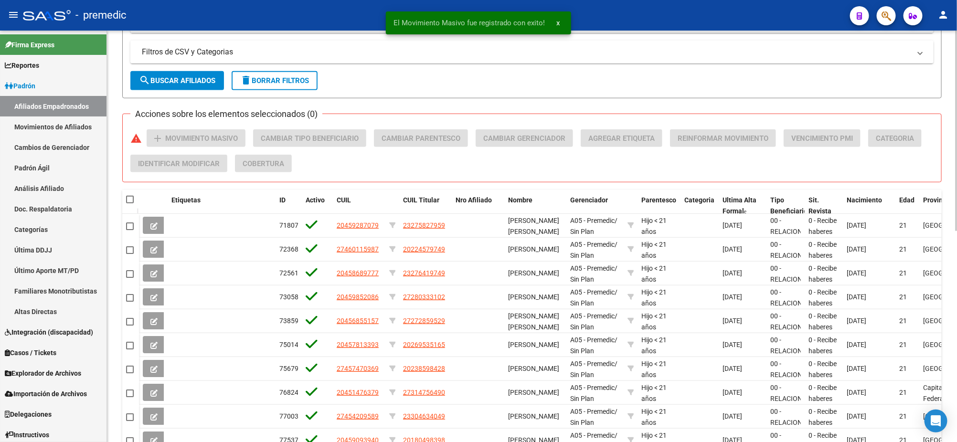
click at [360, 158] on div "Acciones sobre los elementos seleccionados (0) warning add Movimiento Masivo Ca…" at bounding box center [535, 154] width 811 height 51
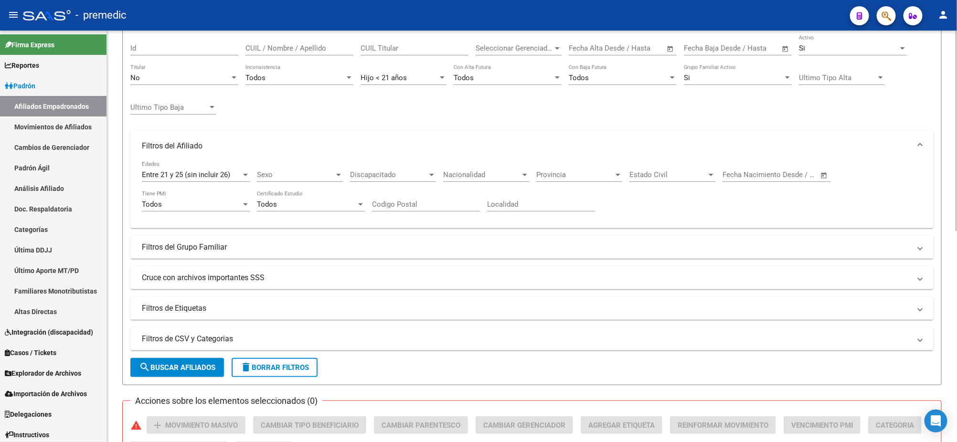
scroll to position [16, 0]
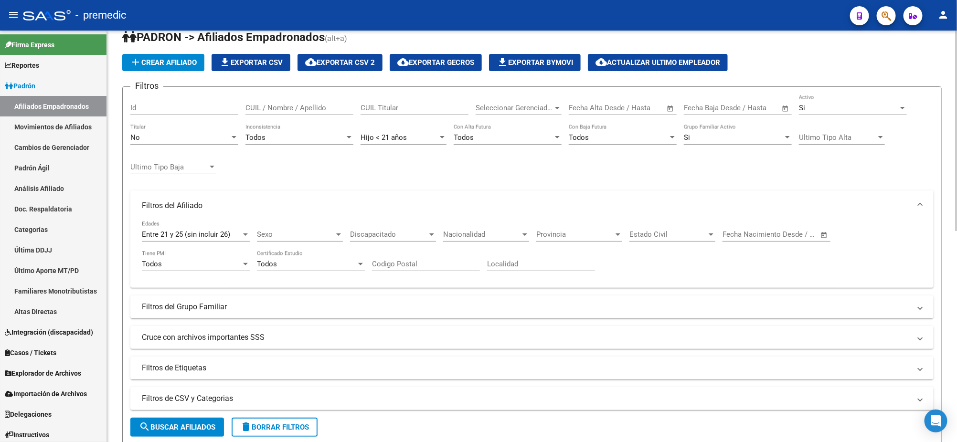
click at [417, 139] on div "Hijo < 21 años" at bounding box center [399, 137] width 77 height 9
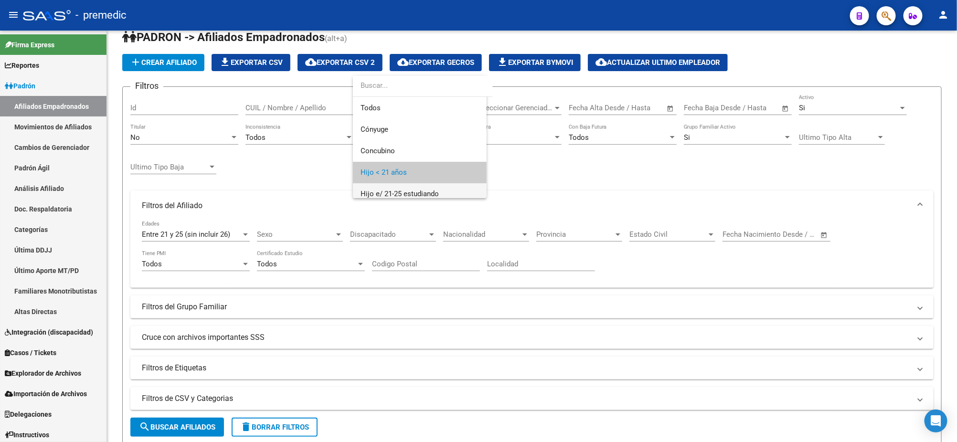
scroll to position [35, 0]
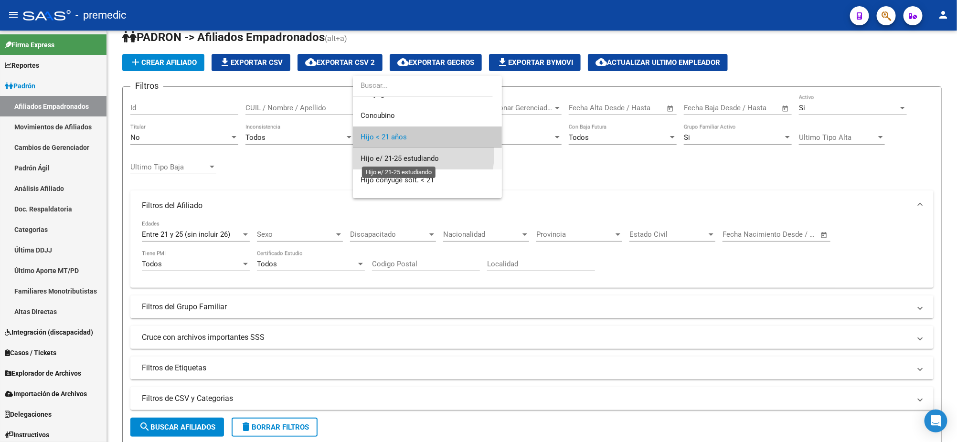
click at [418, 155] on span "Hijo e/ 21-25 estudiando" at bounding box center [400, 158] width 78 height 9
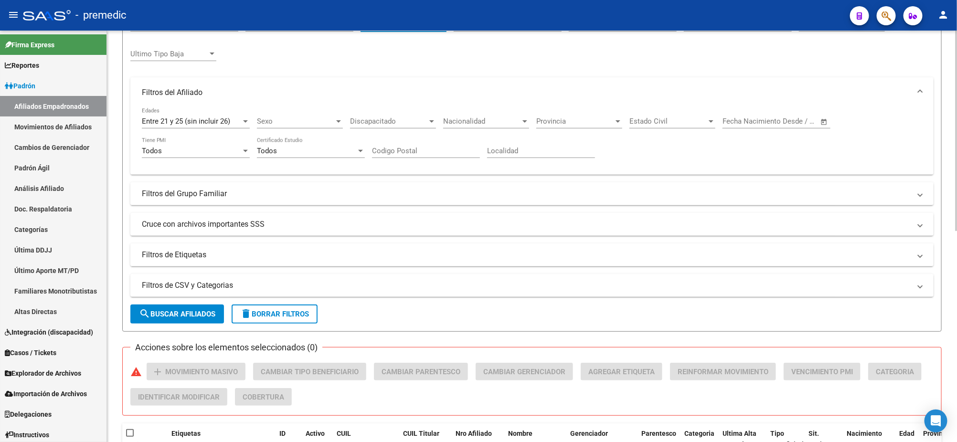
scroll to position [136, 0]
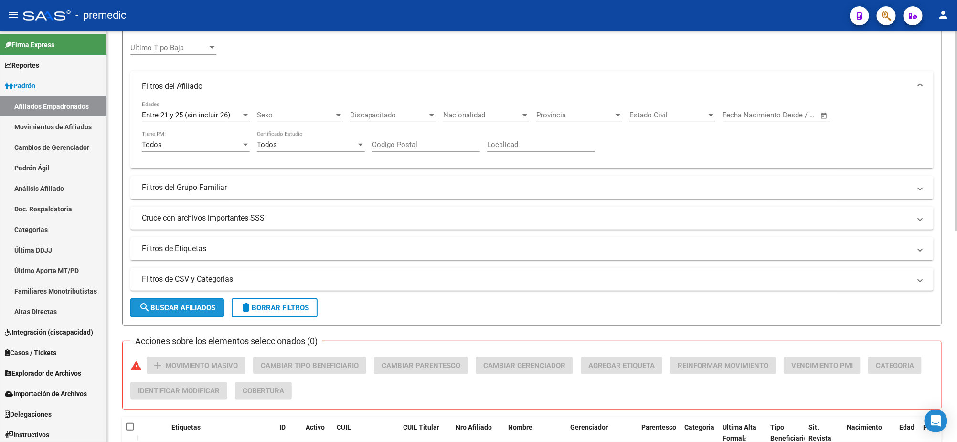
click at [163, 305] on span "search Buscar Afiliados" at bounding box center [177, 308] width 76 height 9
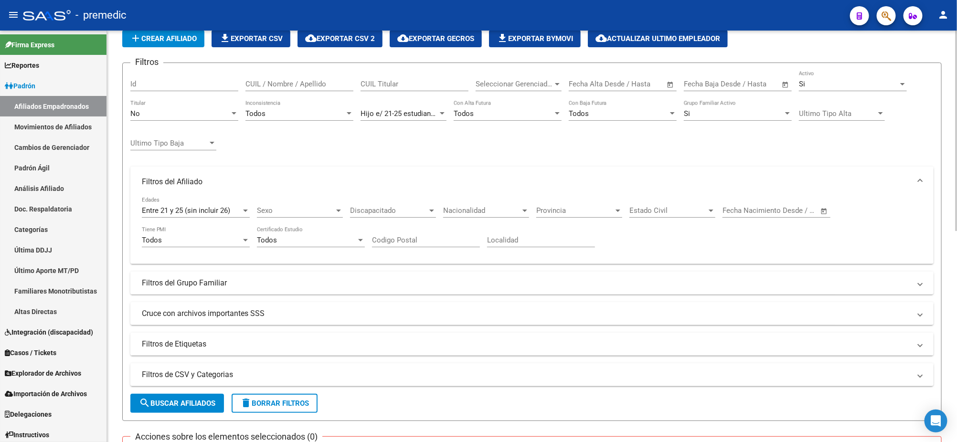
scroll to position [60, 0]
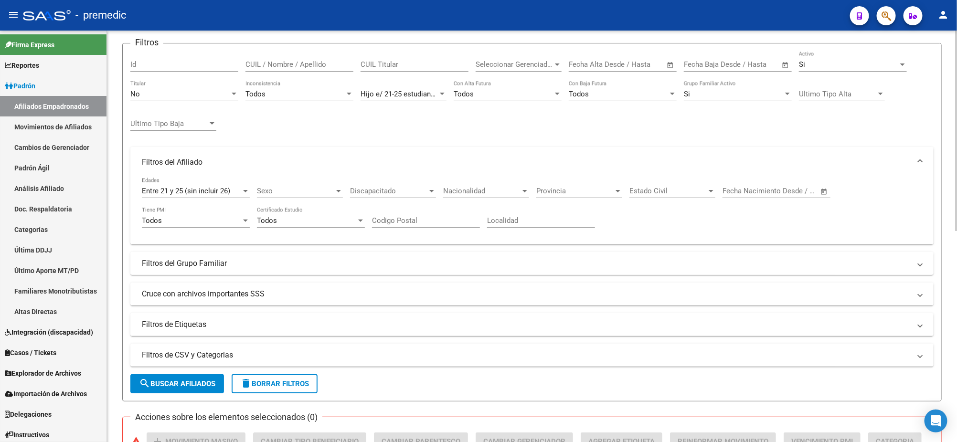
click at [235, 262] on mat-panel-title "Filtros del Grupo Familiar" at bounding box center [526, 263] width 769 height 11
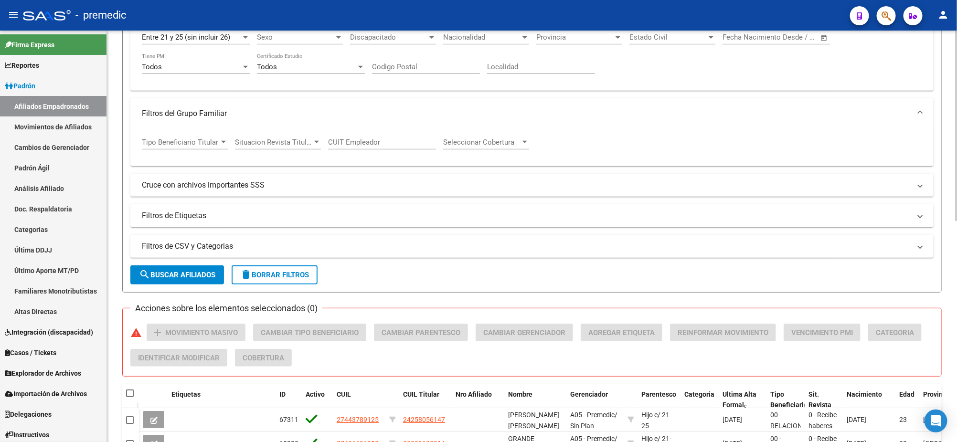
scroll to position [238, 0]
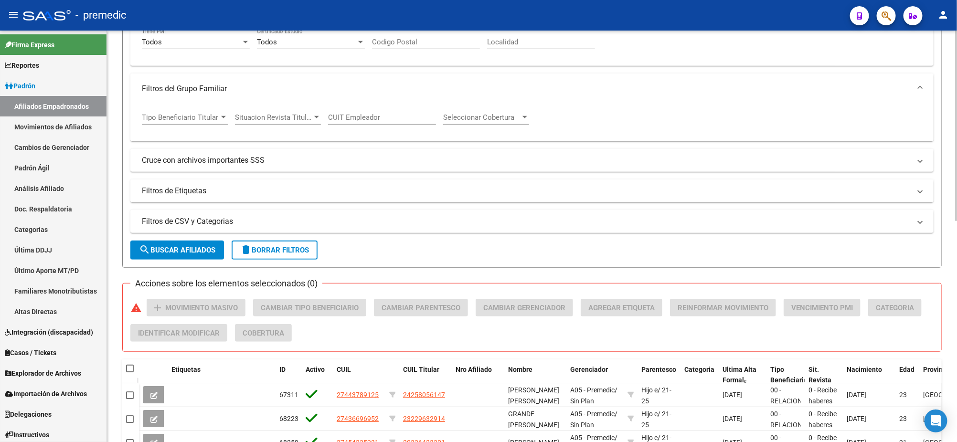
click at [116, 317] on div "PADRON -> Afiliados Empadronados (alt+a) add Crear Afiliado file_download Expor…" at bounding box center [532, 234] width 850 height 885
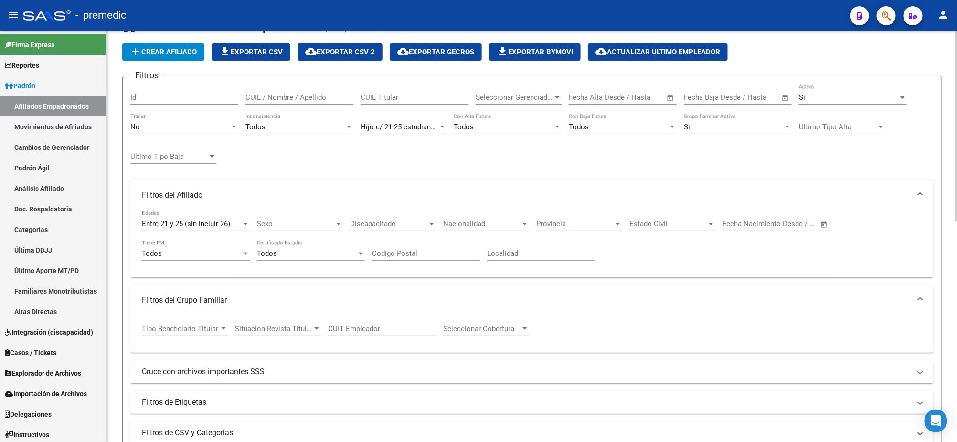
scroll to position [0, 0]
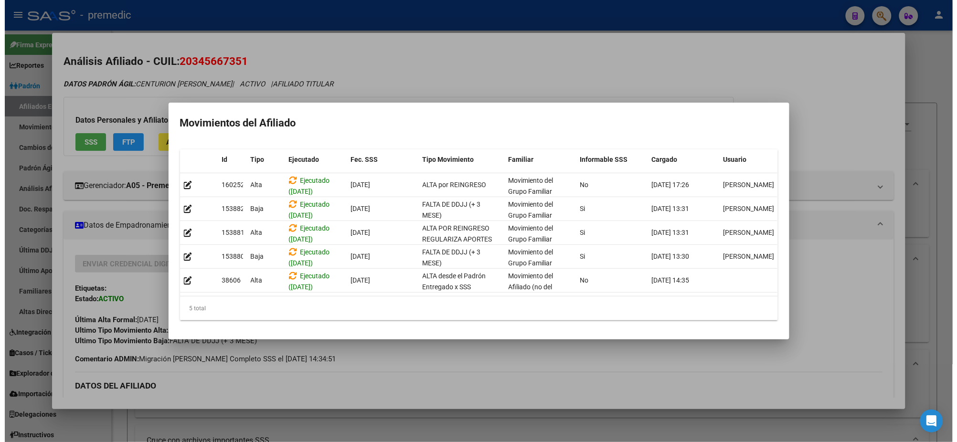
scroll to position [178, 0]
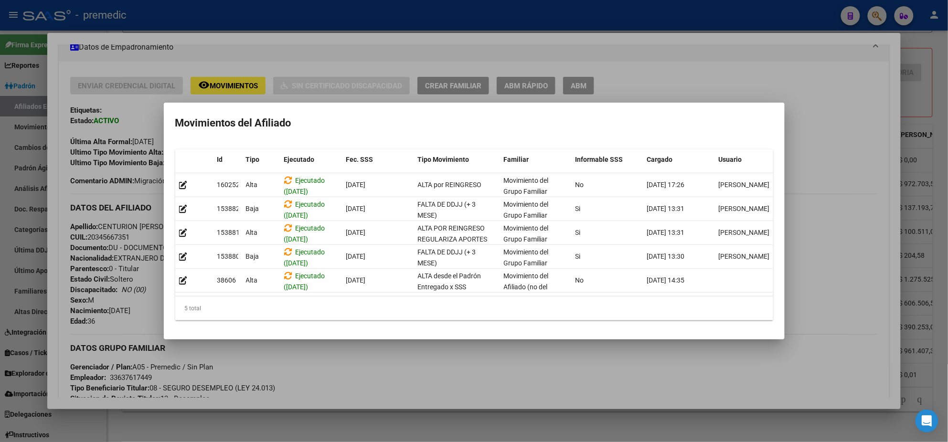
click at [269, 46] on div at bounding box center [474, 221] width 948 height 442
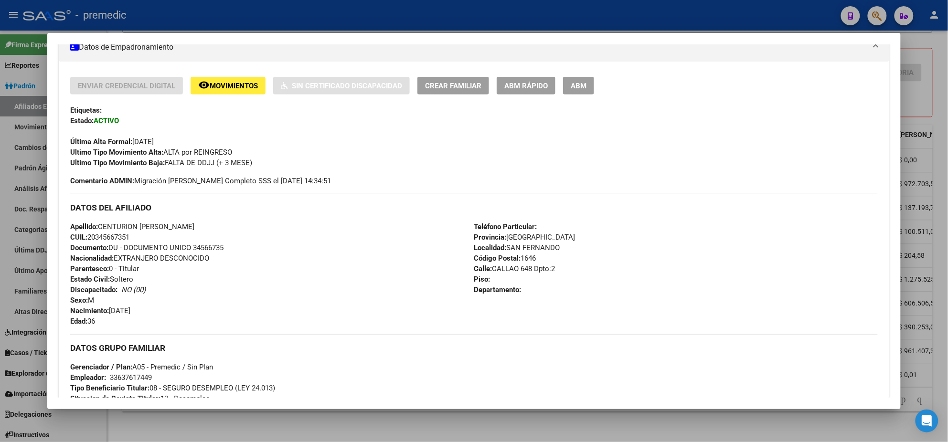
click at [265, 16] on div at bounding box center [474, 221] width 948 height 442
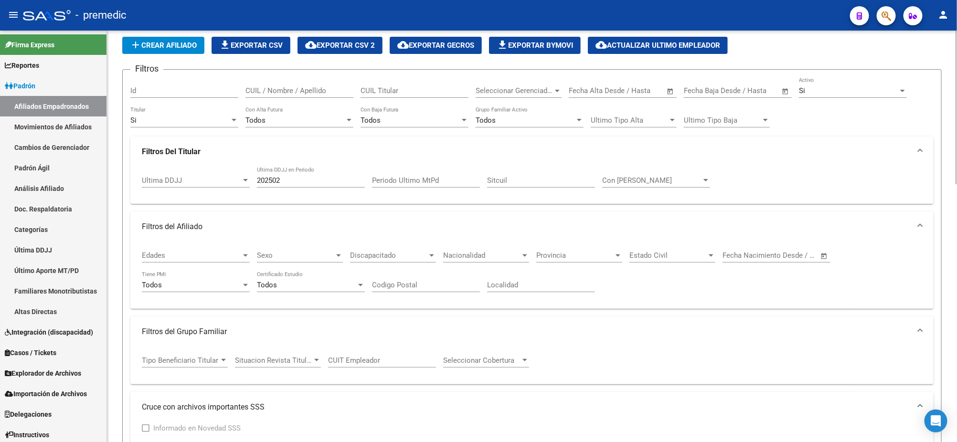
scroll to position [0, 0]
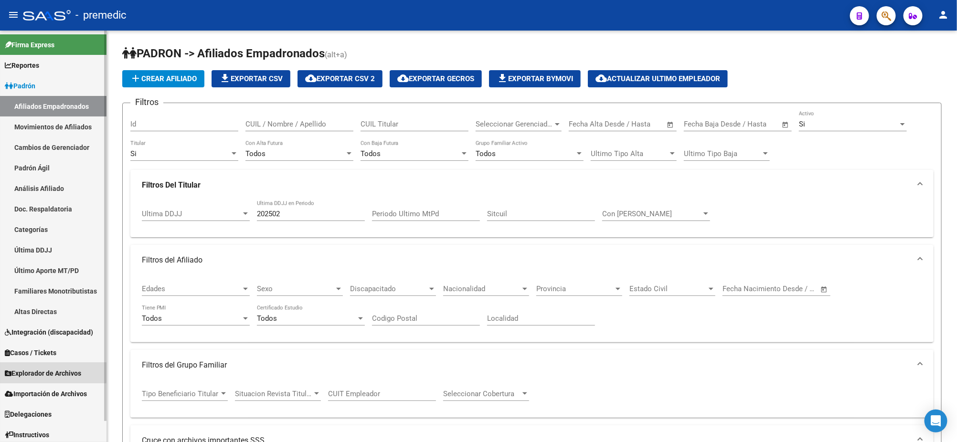
click at [48, 372] on span "Explorador de Archivos" at bounding box center [43, 373] width 76 height 11
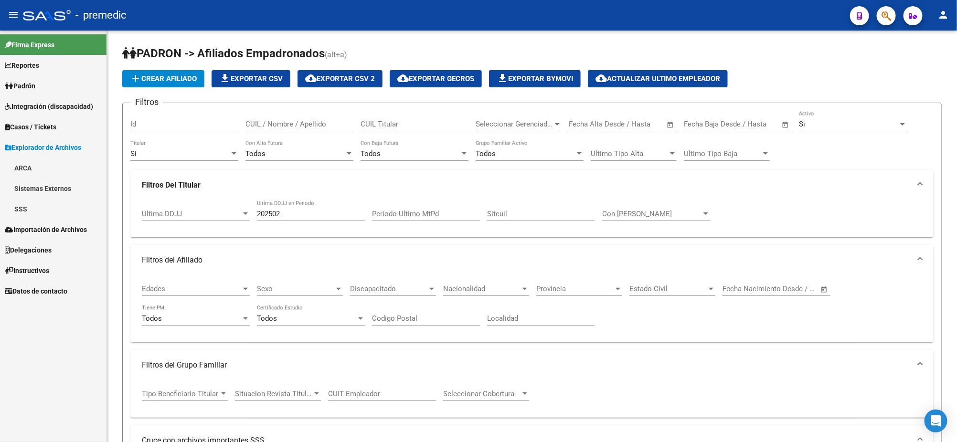
click at [21, 211] on link "SSS" at bounding box center [53, 209] width 107 height 21
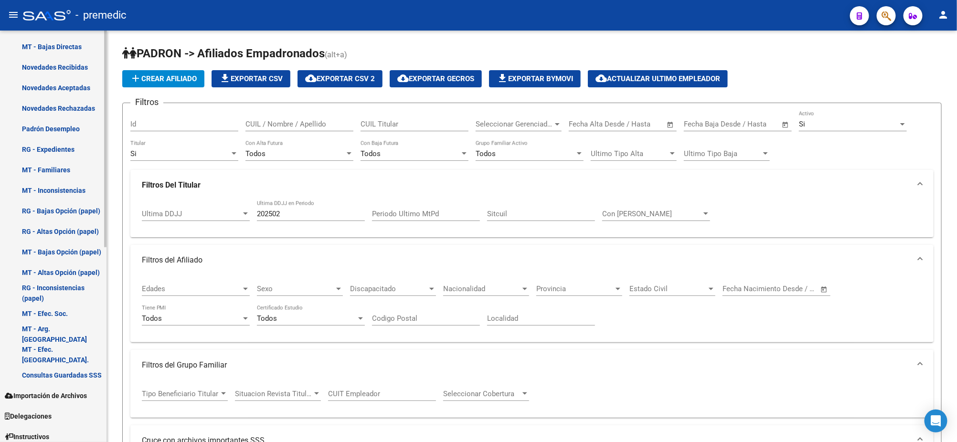
scroll to position [358, 0]
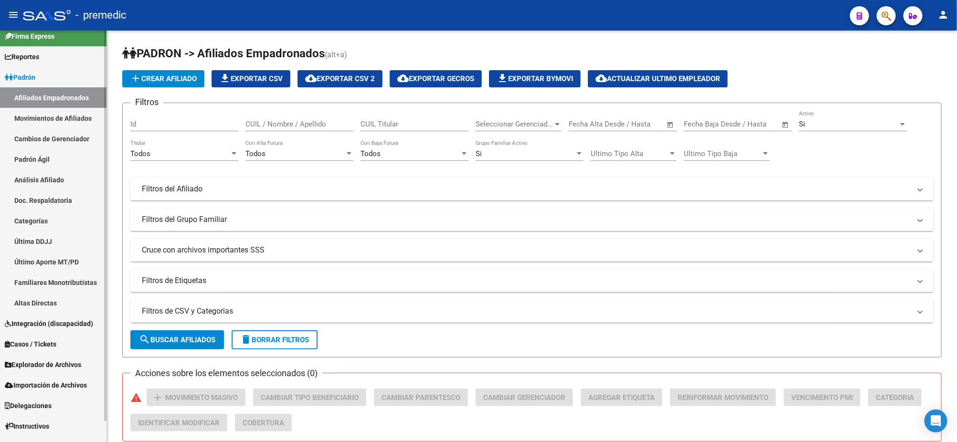
scroll to position [23, 0]
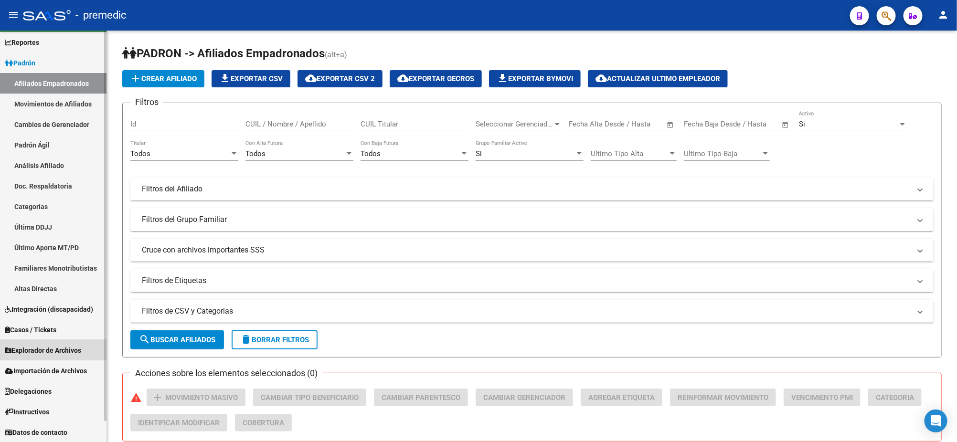
click at [36, 349] on span "Explorador de Archivos" at bounding box center [43, 350] width 76 height 11
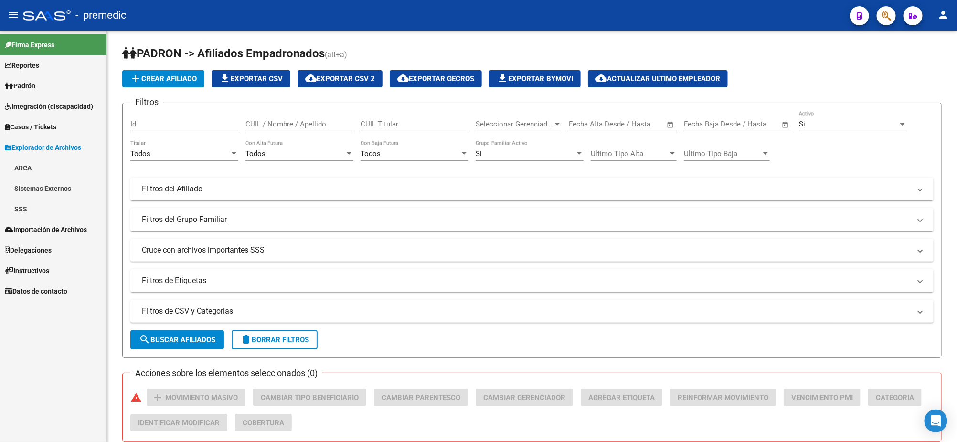
scroll to position [0, 0]
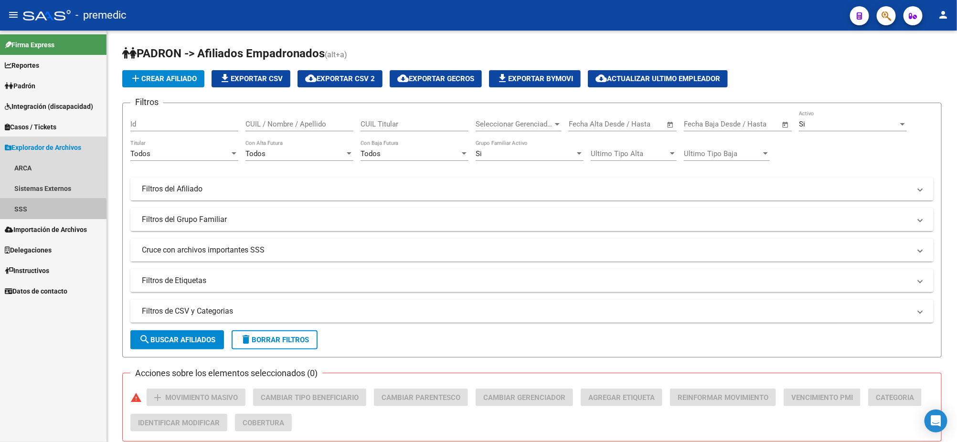
click at [23, 213] on link "SSS" at bounding box center [53, 209] width 107 height 21
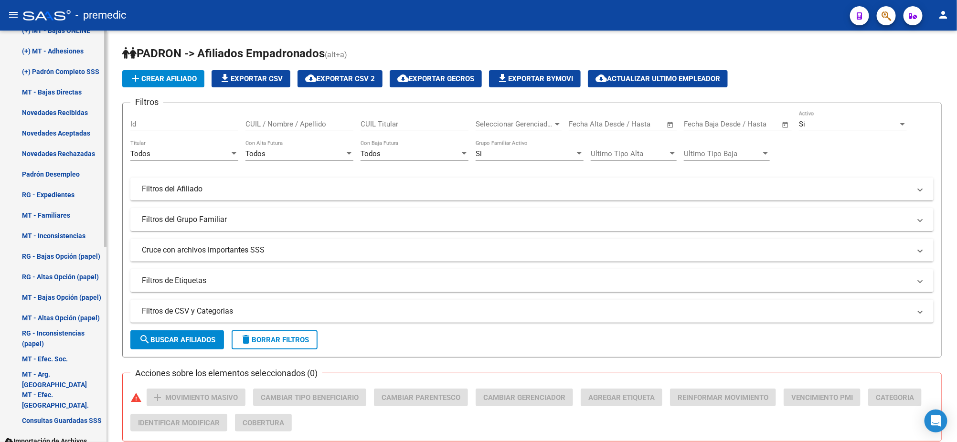
scroll to position [358, 0]
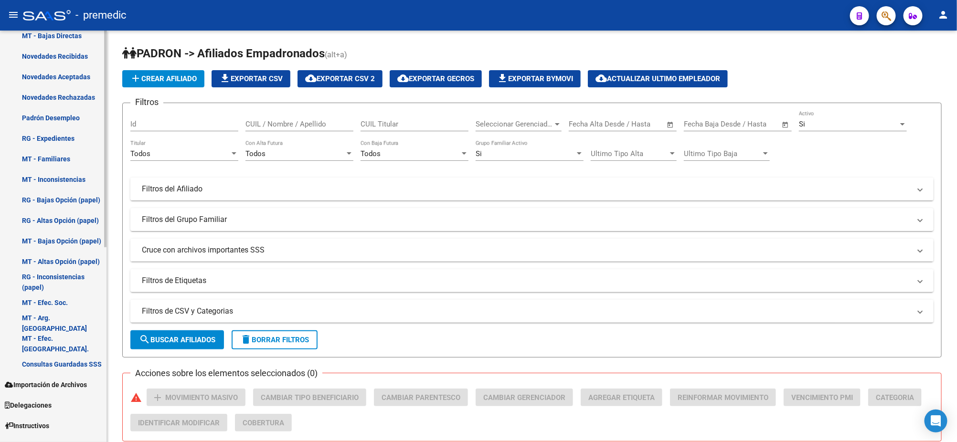
click at [52, 96] on link "Novedades Rechazadas" at bounding box center [53, 97] width 107 height 21
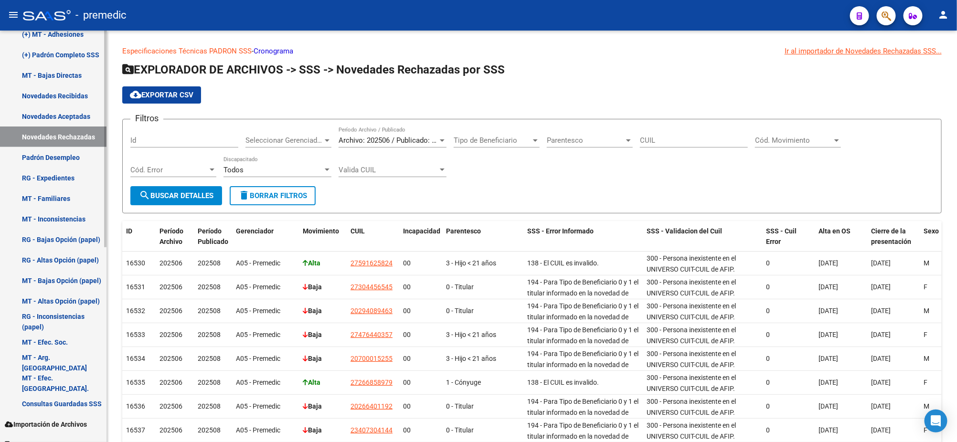
scroll to position [299, 0]
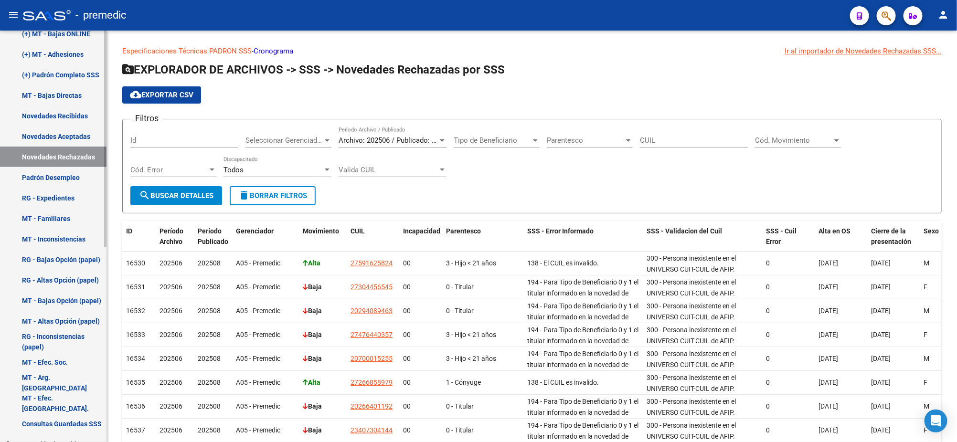
click at [71, 179] on link "Padrón Desempleo" at bounding box center [53, 177] width 107 height 21
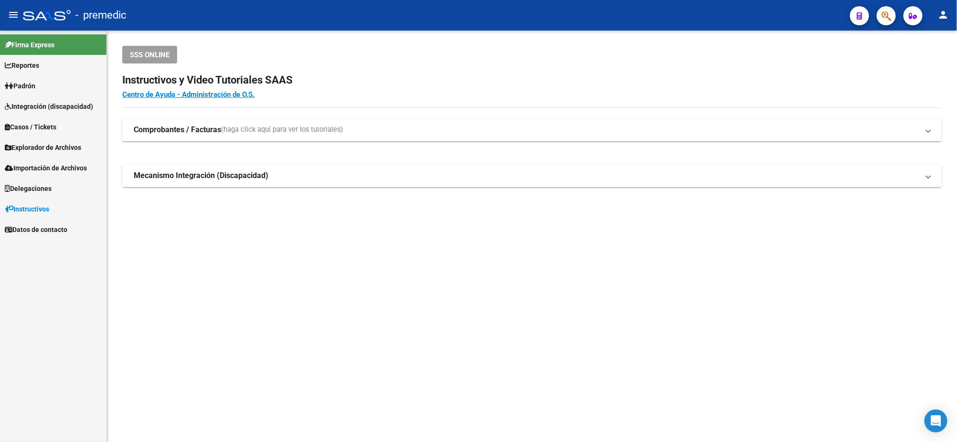
click at [42, 83] on link "Padrón" at bounding box center [53, 85] width 107 height 21
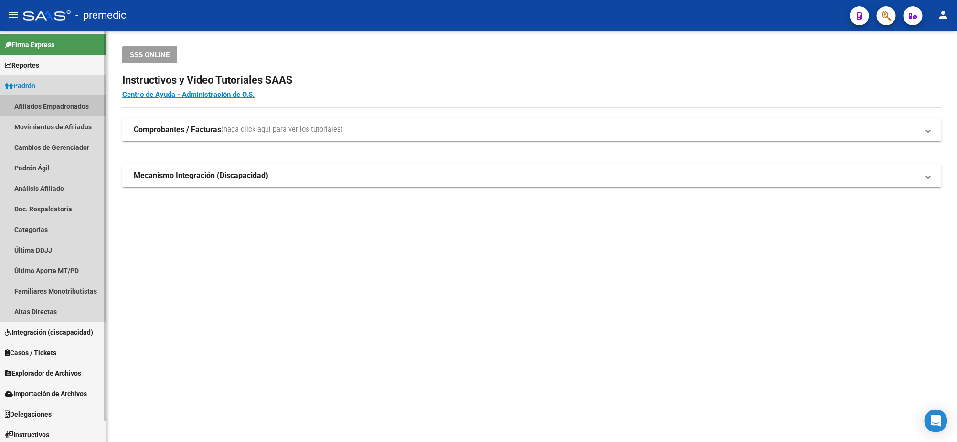
click at [47, 107] on link "Afiliados Empadronados" at bounding box center [53, 106] width 107 height 21
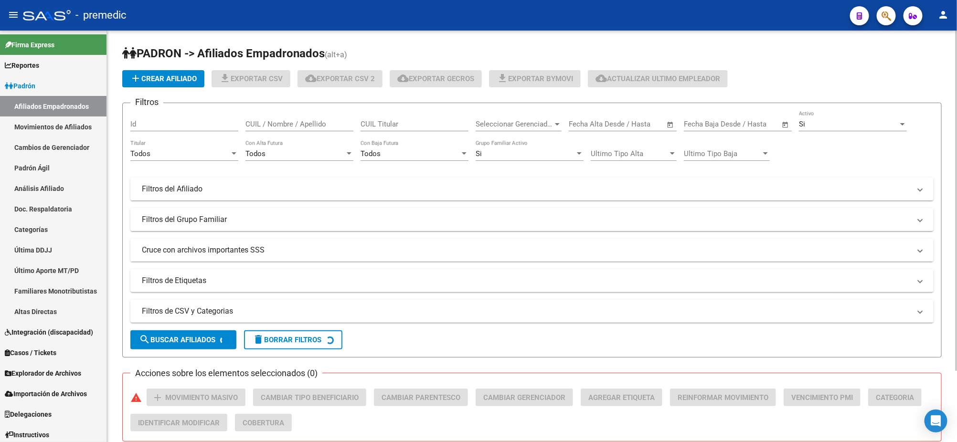
click at [196, 157] on div "Todos" at bounding box center [179, 154] width 99 height 9
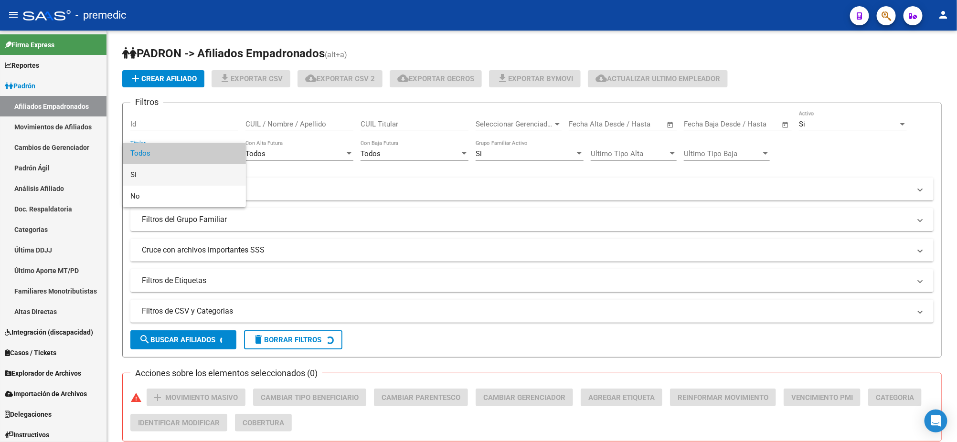
click at [195, 170] on span "Si" at bounding box center [184, 174] width 108 height 21
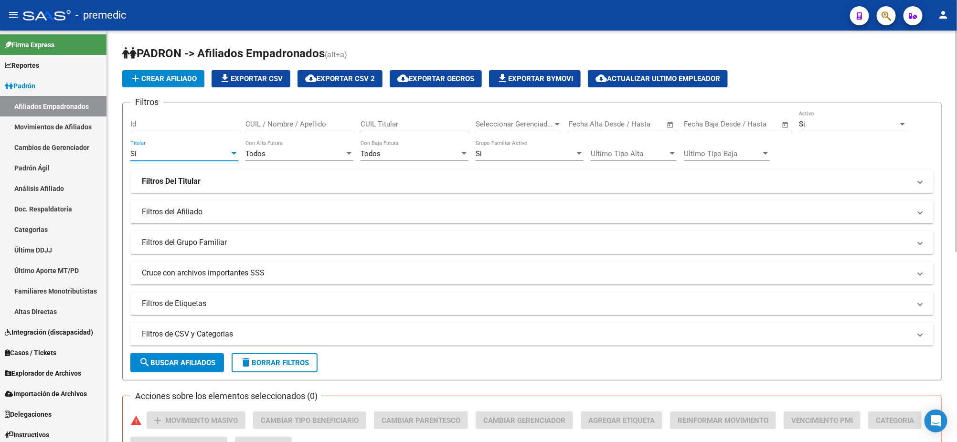
click at [188, 185] on strong "Filtros Del Titular" at bounding box center [171, 181] width 59 height 11
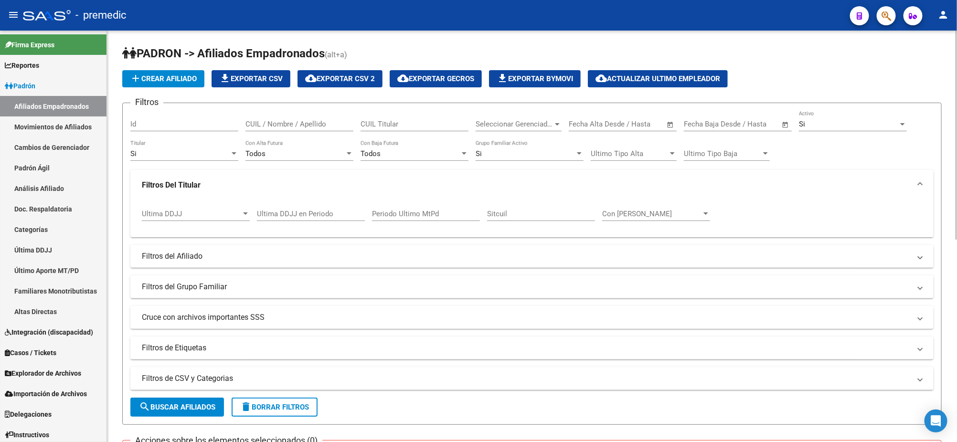
click at [190, 319] on mat-panel-title "Cruce con archivos importantes SSS" at bounding box center [526, 317] width 769 height 11
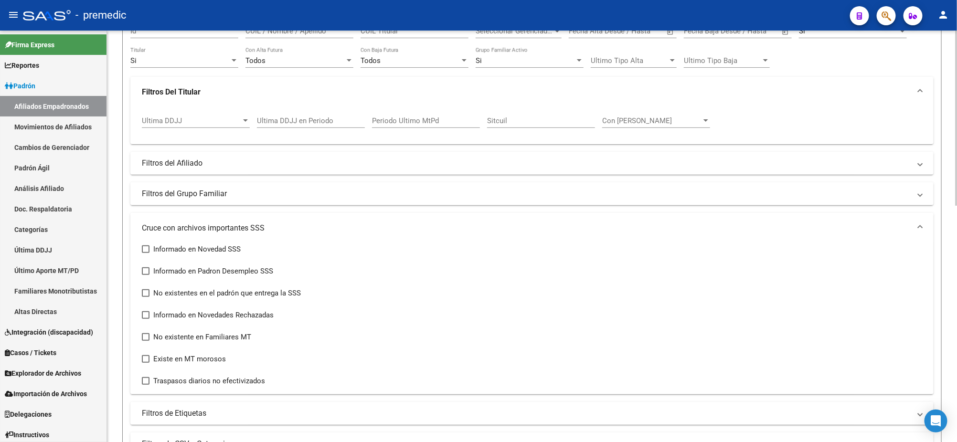
scroll to position [119, 0]
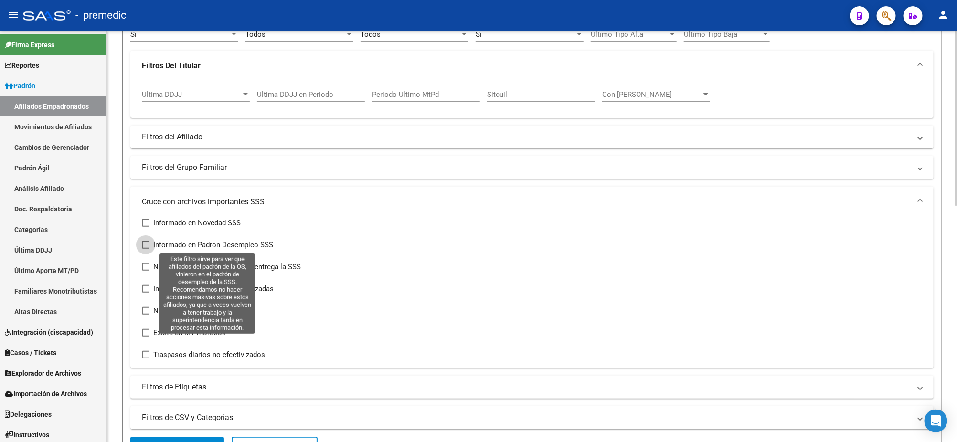
click at [146, 243] on span at bounding box center [146, 245] width 8 height 8
click at [146, 249] on input "Informado en Padron Desempleo SSS" at bounding box center [145, 249] width 0 height 0
checkbox input "true"
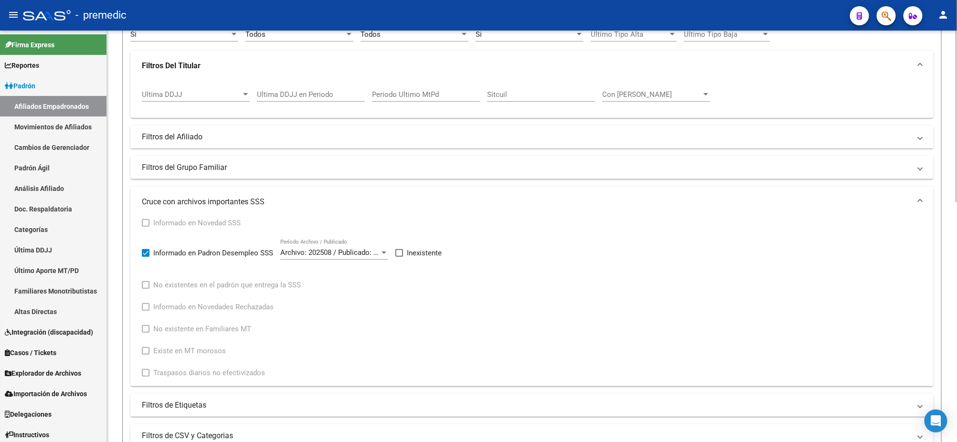
click at [203, 143] on mat-expansion-panel-header "Filtros del Afiliado" at bounding box center [531, 137] width 803 height 23
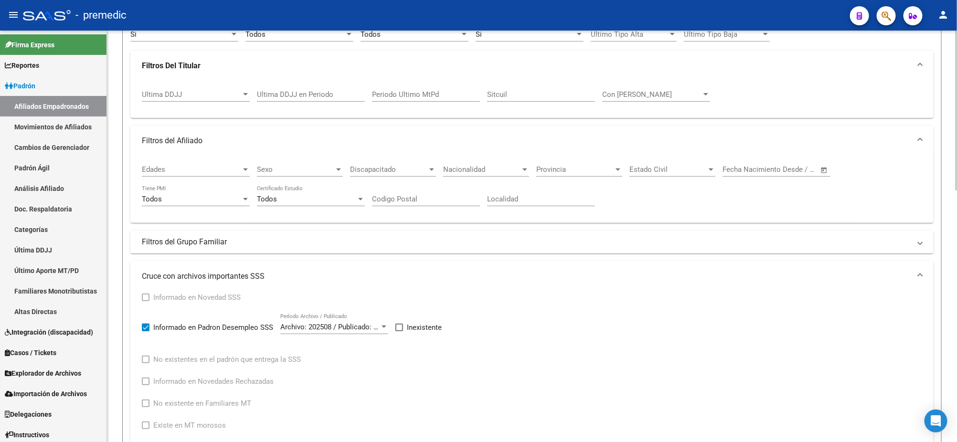
scroll to position [60, 0]
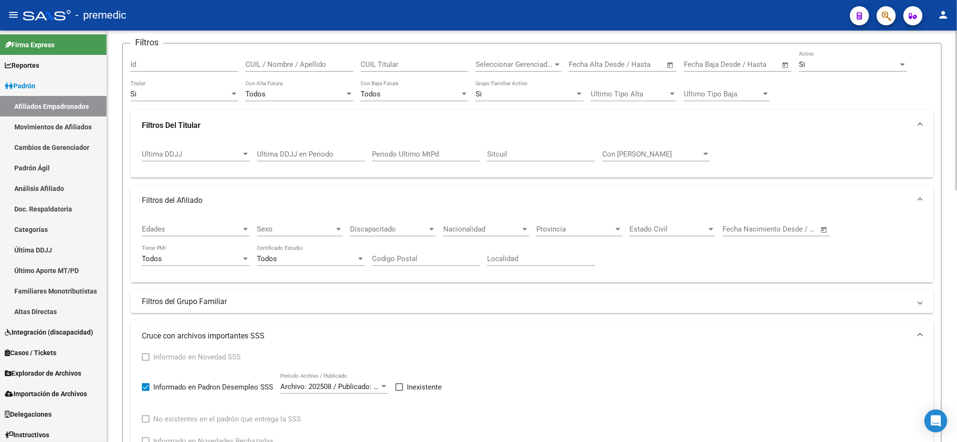
click at [223, 305] on mat-panel-title "Filtros del Grupo Familiar" at bounding box center [526, 302] width 769 height 11
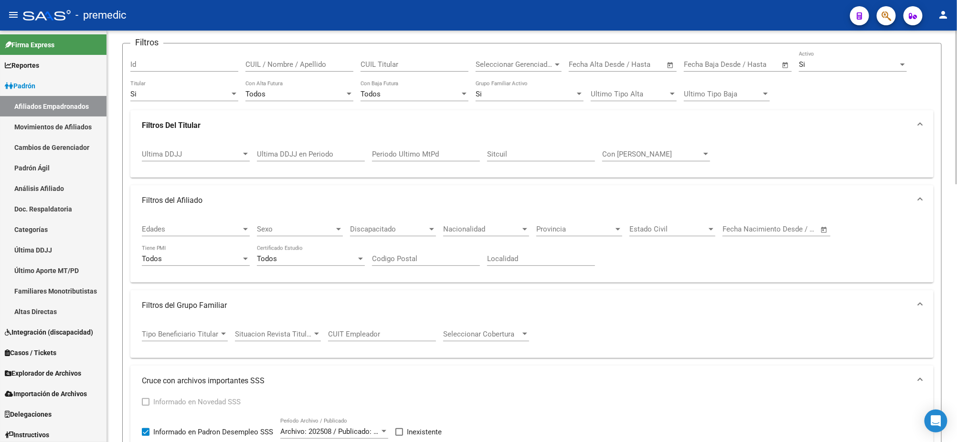
click at [219, 331] on span "Tipo Beneficiario Titular" at bounding box center [180, 334] width 77 height 9
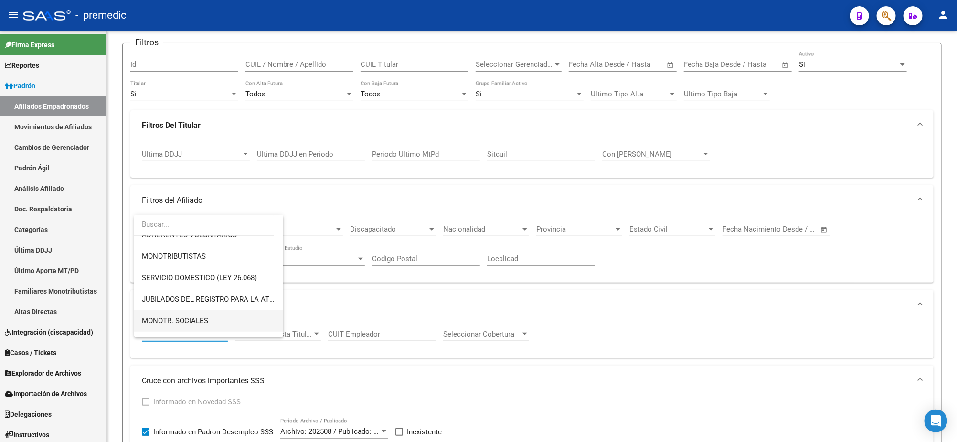
scroll to position [119, 0]
click at [430, 307] on div at bounding box center [478, 221] width 957 height 442
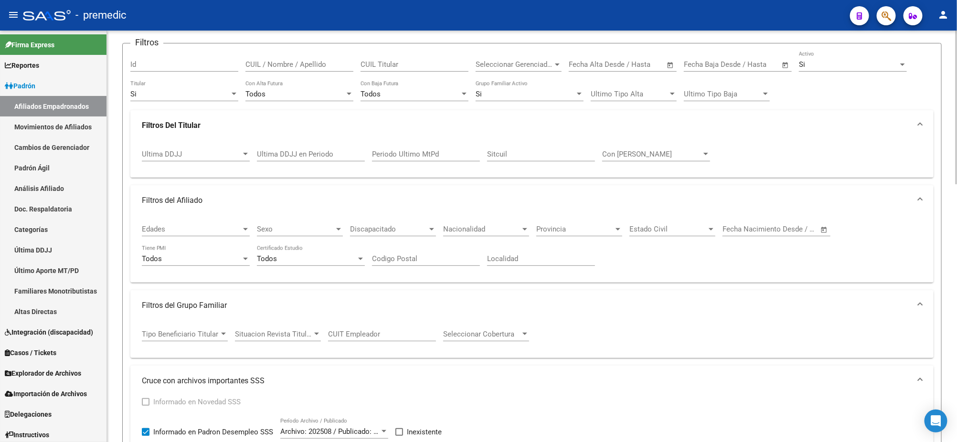
click at [213, 331] on span "Tipo Beneficiario Titular" at bounding box center [180, 334] width 77 height 9
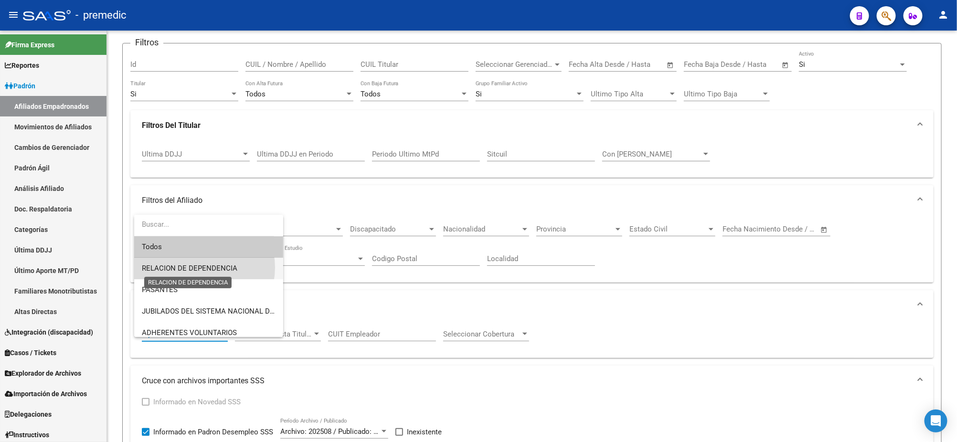
click at [200, 268] on span "RELACION DE DEPENDENCIA" at bounding box center [190, 268] width 96 height 9
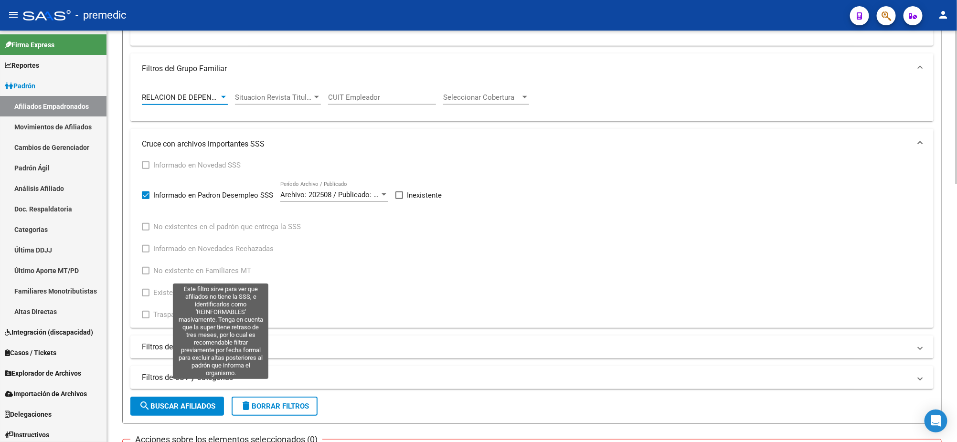
scroll to position [299, 0]
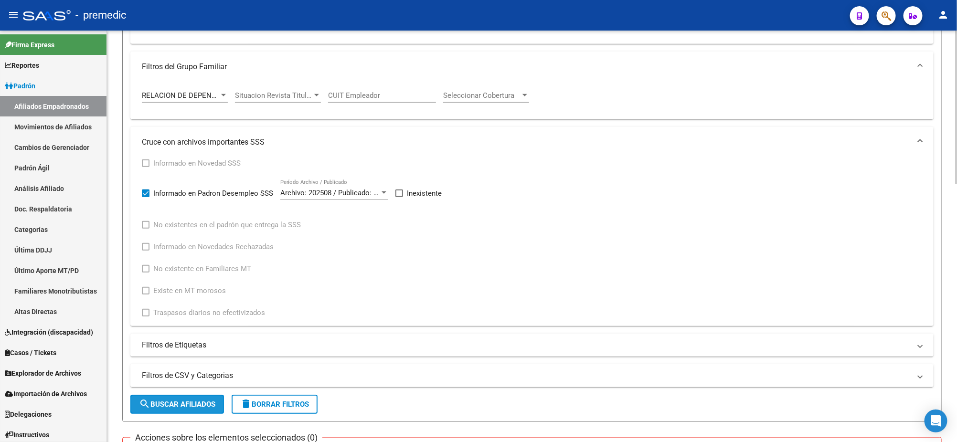
click at [149, 404] on mat-icon "search" at bounding box center [144, 403] width 11 height 11
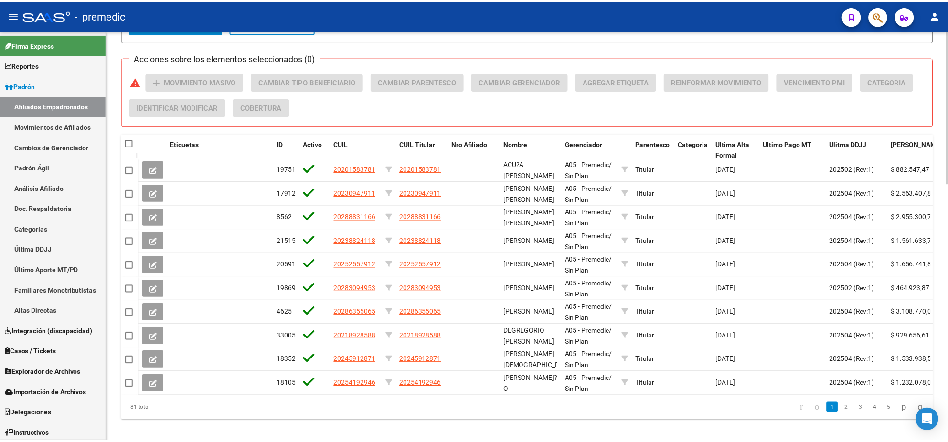
scroll to position [694, 0]
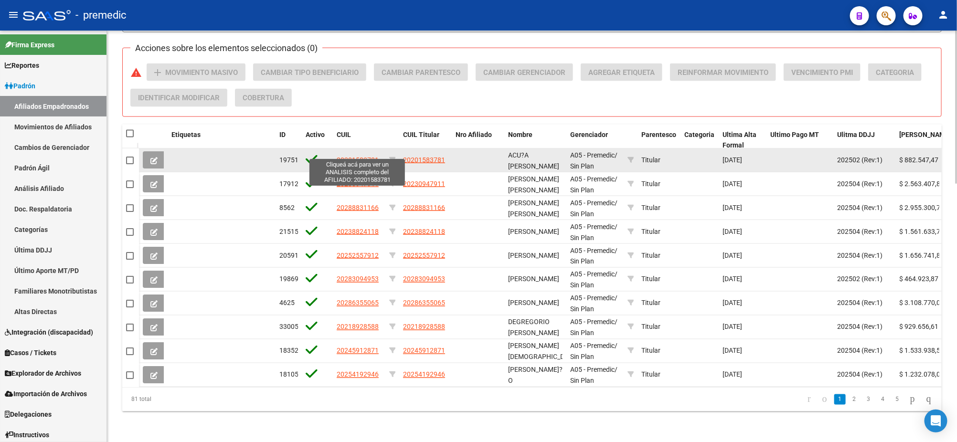
click at [366, 156] on span "20201583781" at bounding box center [358, 160] width 42 height 8
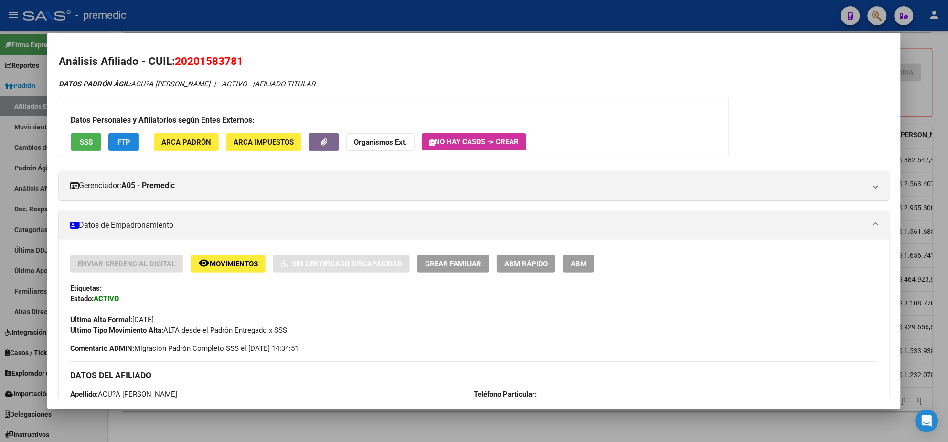
click at [118, 144] on span "FTP" at bounding box center [124, 142] width 13 height 9
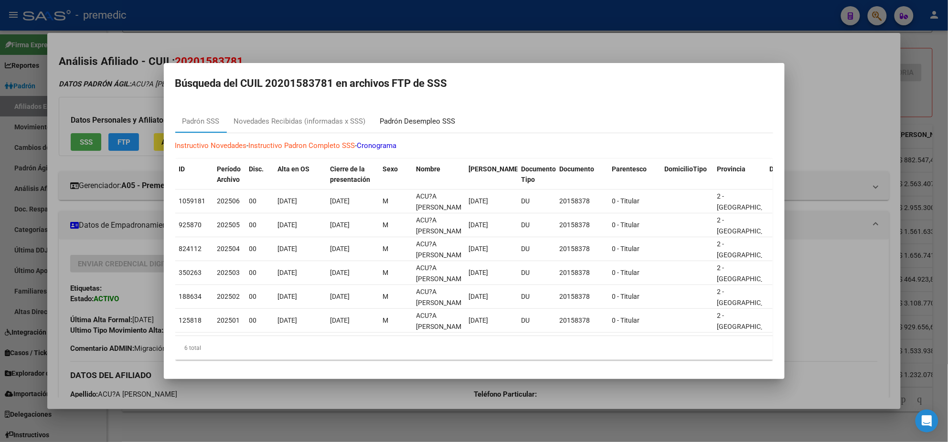
click at [414, 116] on div "Padrón Desempleo SSS" at bounding box center [417, 121] width 75 height 11
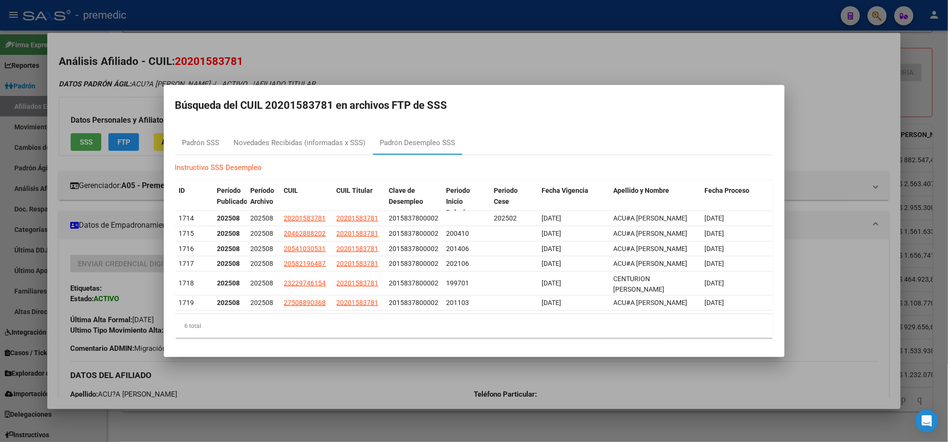
click at [340, 395] on div at bounding box center [474, 221] width 948 height 442
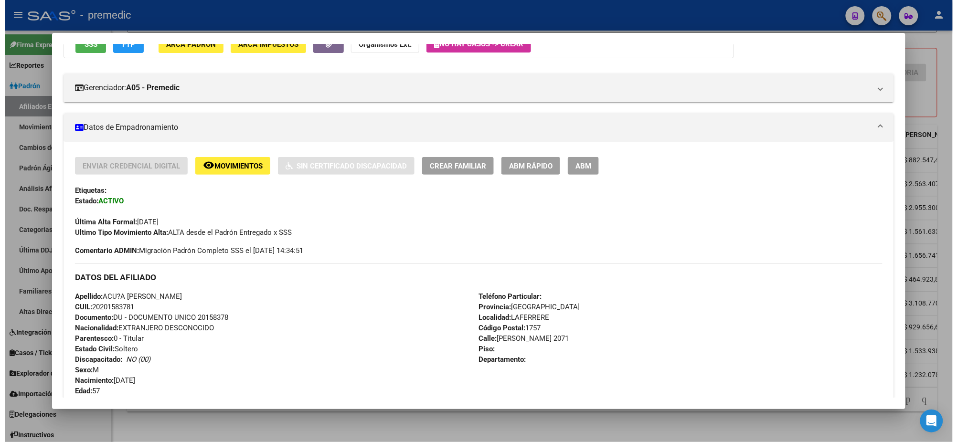
scroll to position [119, 0]
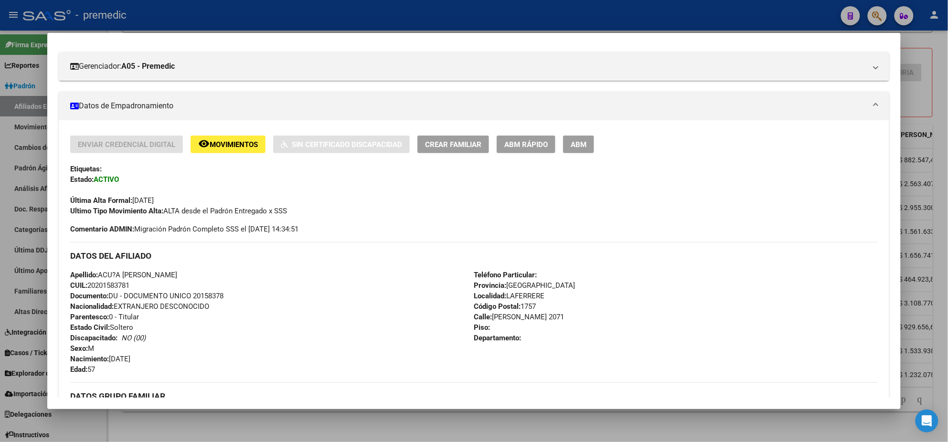
click at [279, 425] on div at bounding box center [474, 221] width 948 height 442
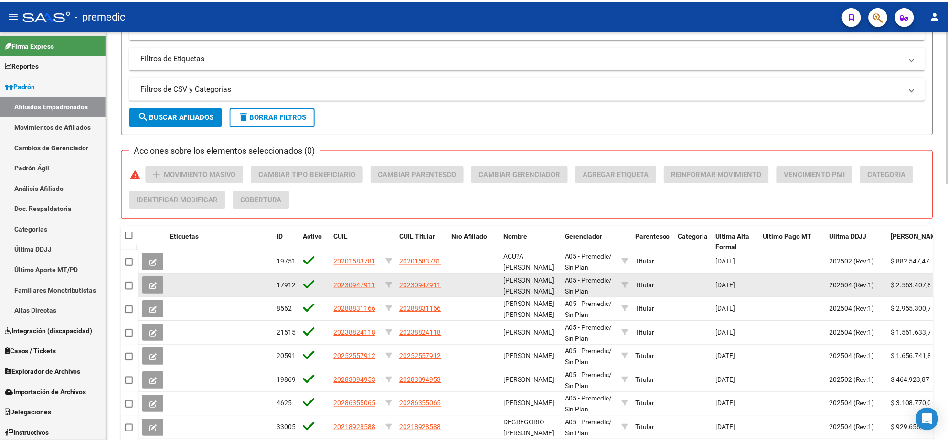
scroll to position [634, 0]
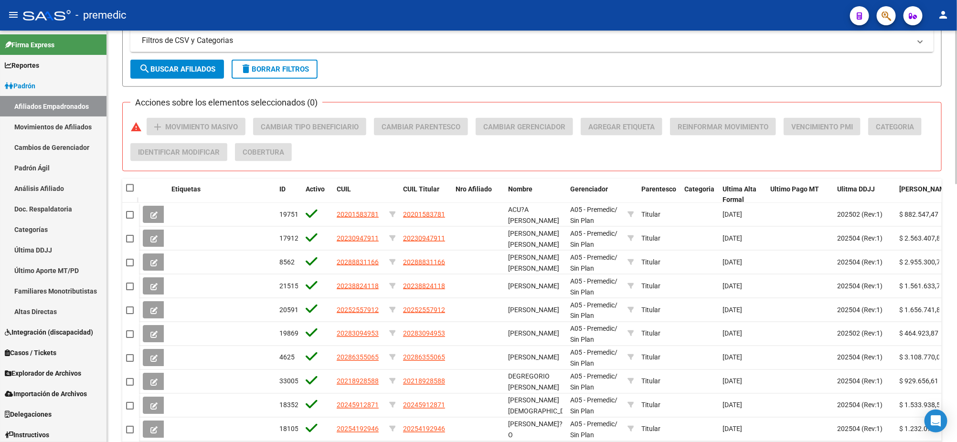
click at [129, 184] on span at bounding box center [130, 188] width 8 height 8
click at [129, 192] on input "checkbox" at bounding box center [129, 192] width 0 height 0
checkbox input "true"
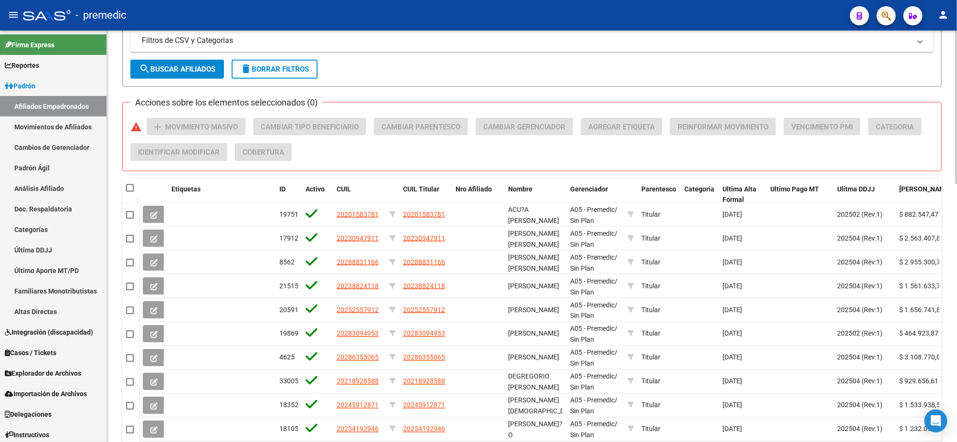
checkbox input "true"
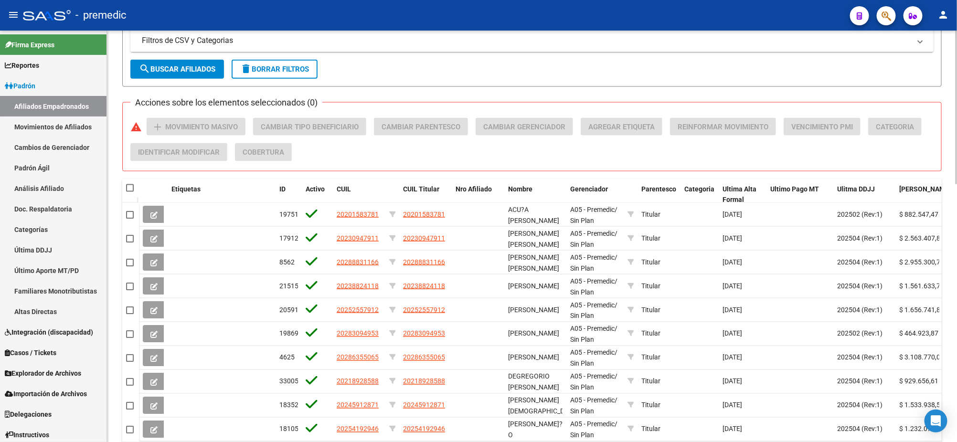
checkbox input "true"
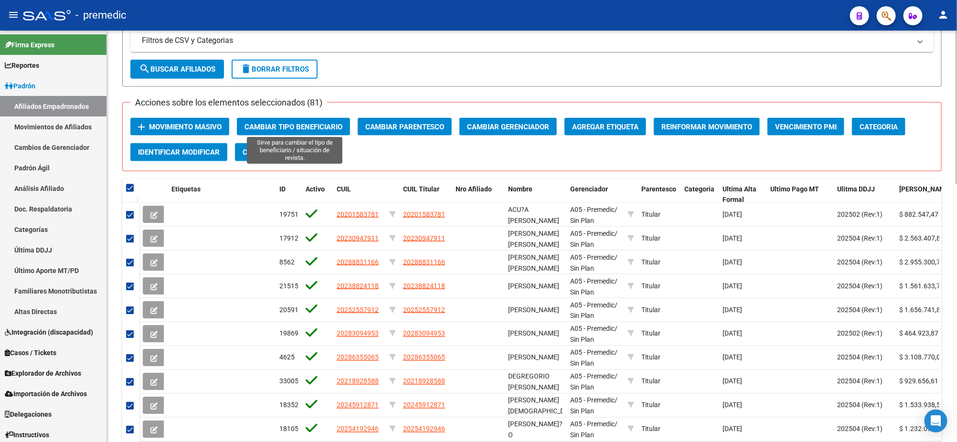
click at [290, 127] on span "Cambiar Tipo Beneficiario" at bounding box center [294, 127] width 98 height 9
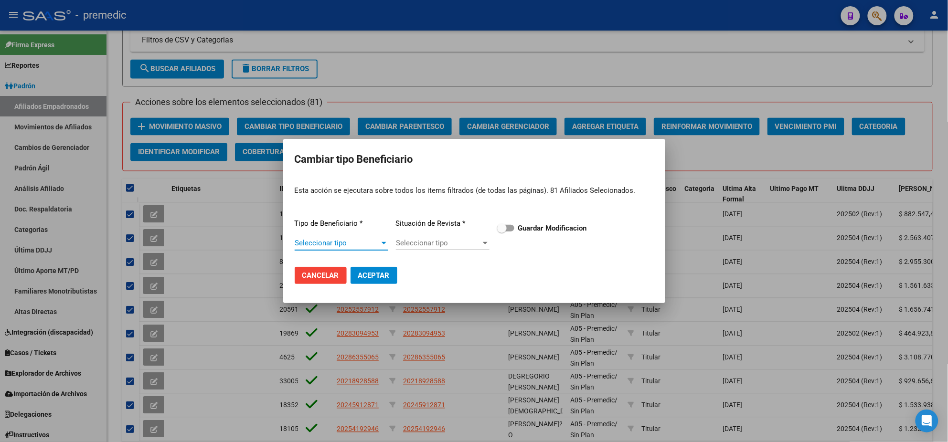
click at [340, 242] on span "Seleccionar tipo" at bounding box center [337, 243] width 85 height 9
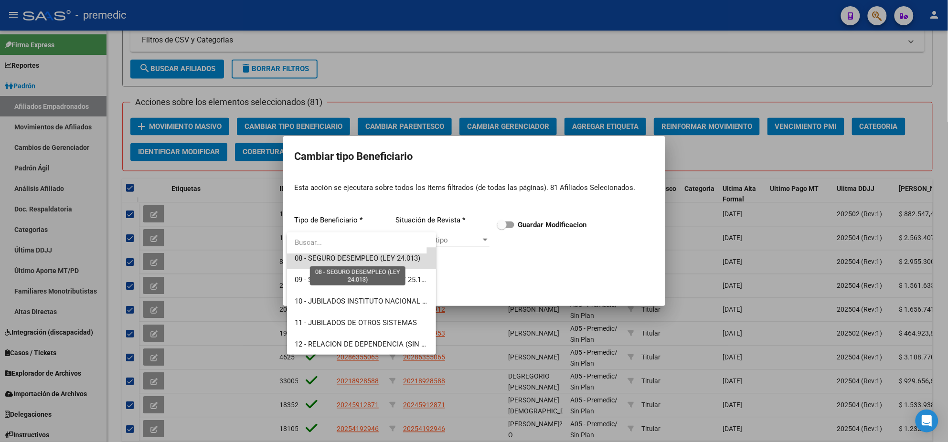
click at [372, 261] on span "08 - SEGURO DESEMPLEO (LEY 24.013)" at bounding box center [358, 258] width 126 height 9
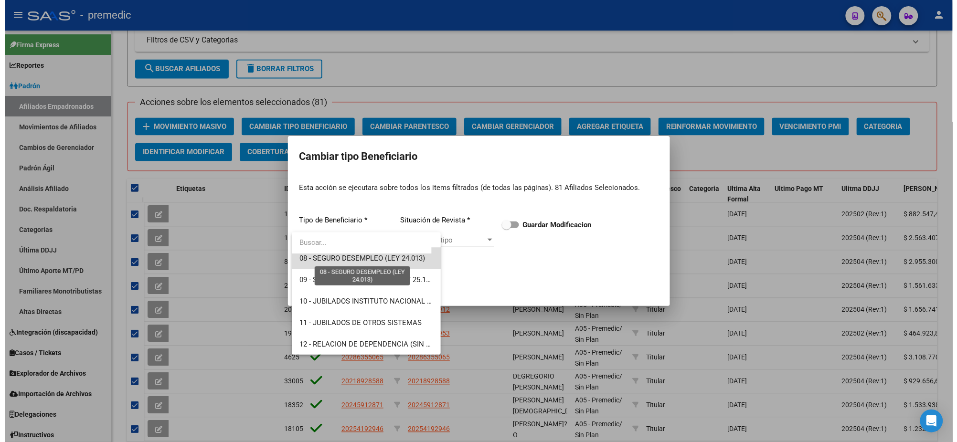
scroll to position [172, 0]
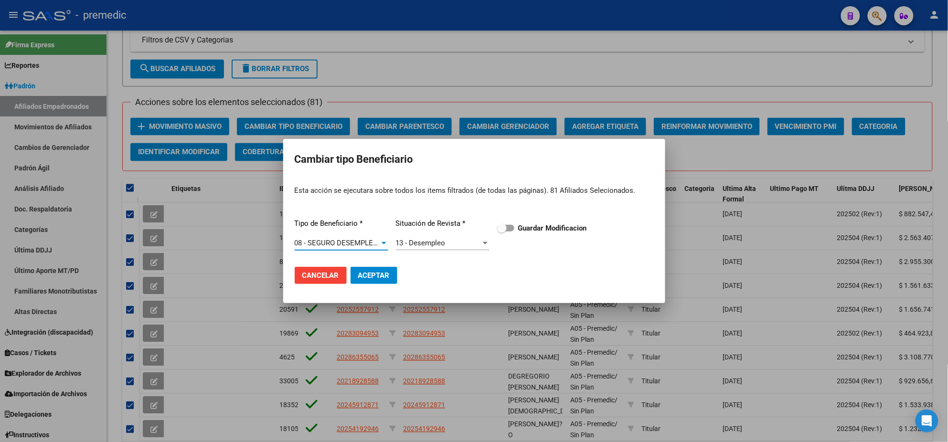
click at [513, 227] on span at bounding box center [505, 228] width 17 height 7
click at [502, 232] on input "Guardar Modificacion" at bounding box center [502, 232] width 0 height 0
checkbox input "true"
click at [366, 275] on span "Aceptar" at bounding box center [374, 275] width 32 height 9
checkbox input "false"
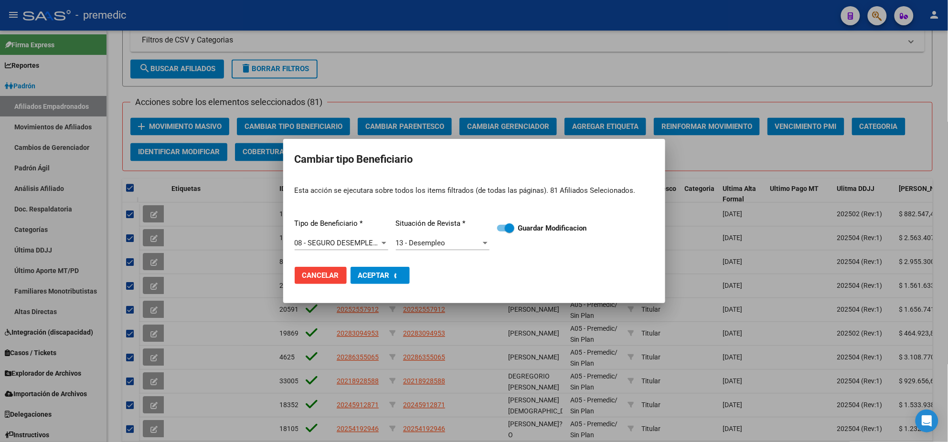
checkbox input "false"
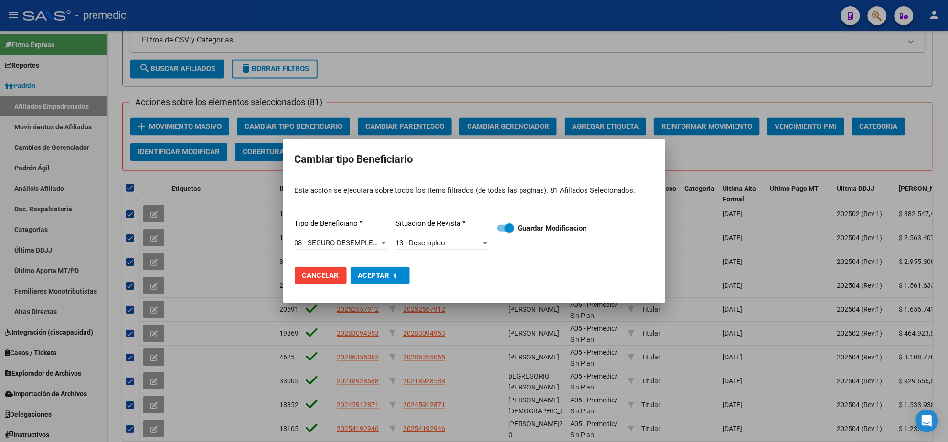
checkbox input "false"
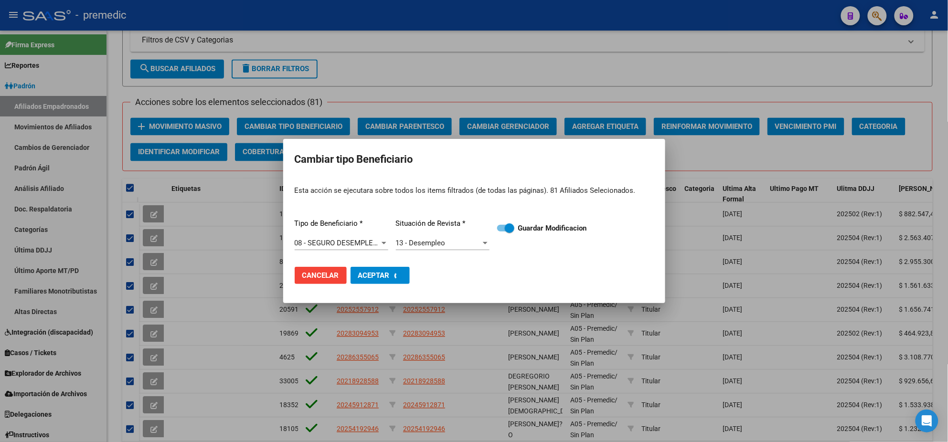
checkbox input "false"
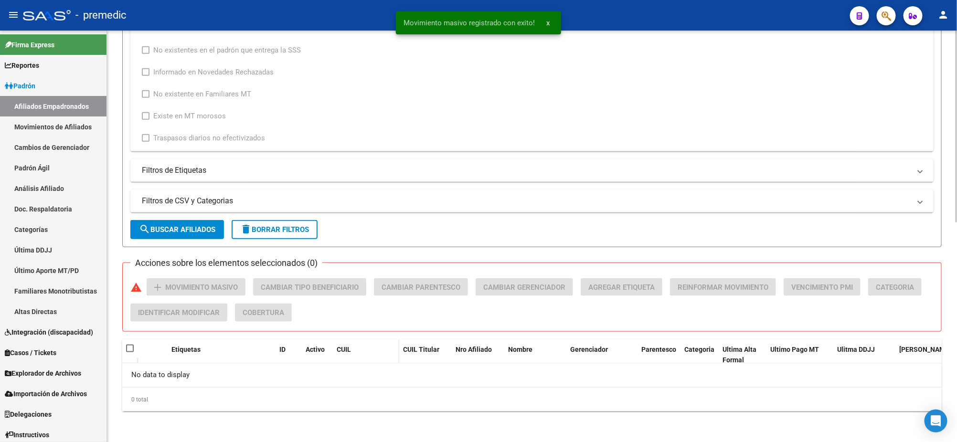
scroll to position [470, 0]
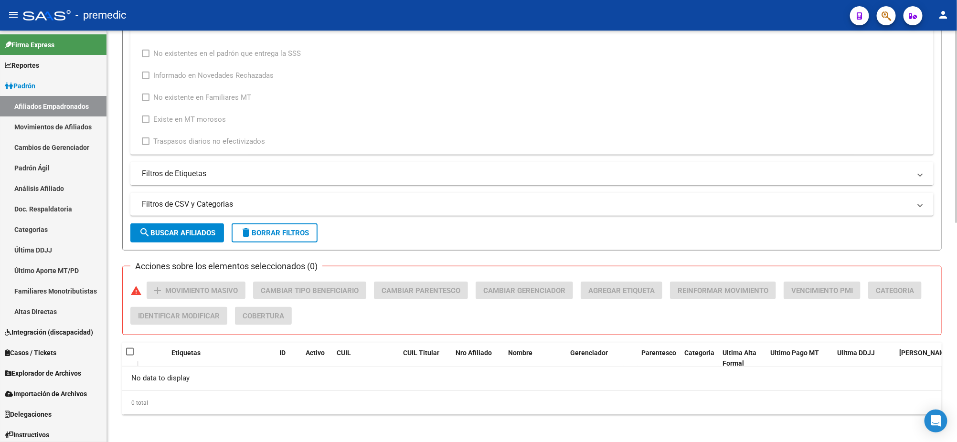
click at [213, 173] on mat-panel-title "Filtros de Etiquetas" at bounding box center [526, 174] width 769 height 11
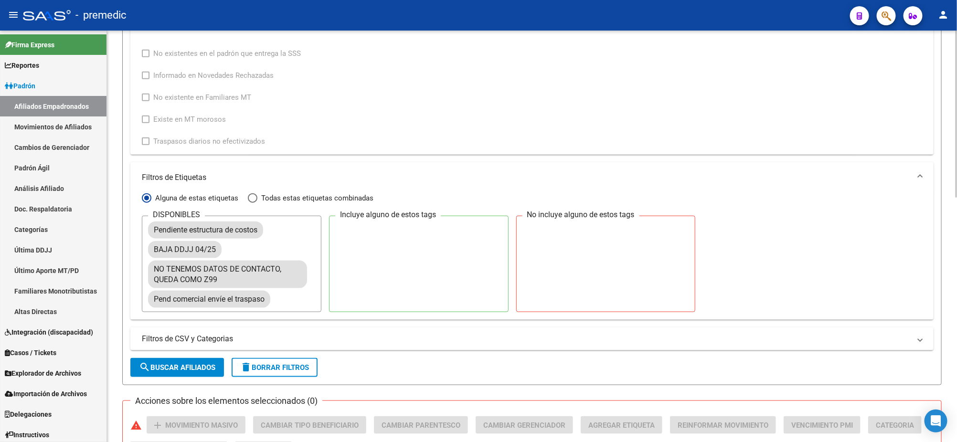
click at [213, 173] on mat-panel-title "Filtros de Etiquetas" at bounding box center [526, 177] width 769 height 11
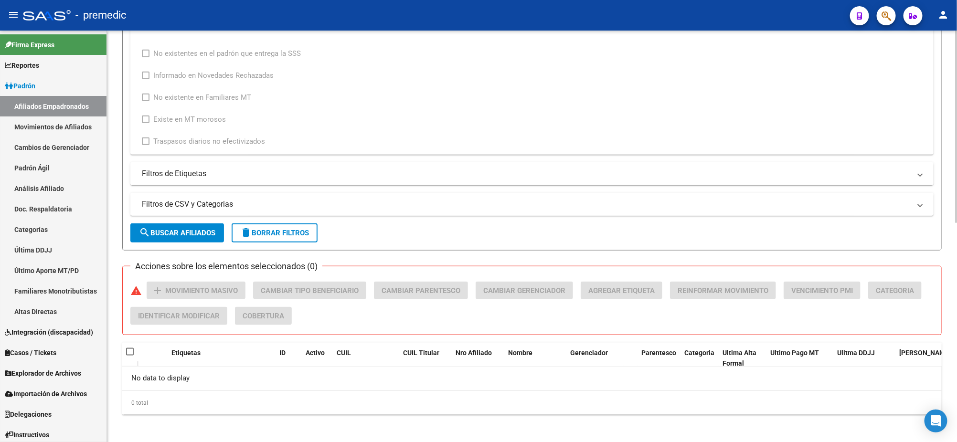
click at [219, 203] on mat-panel-title "Filtros de CSV y Categorias" at bounding box center [526, 204] width 769 height 11
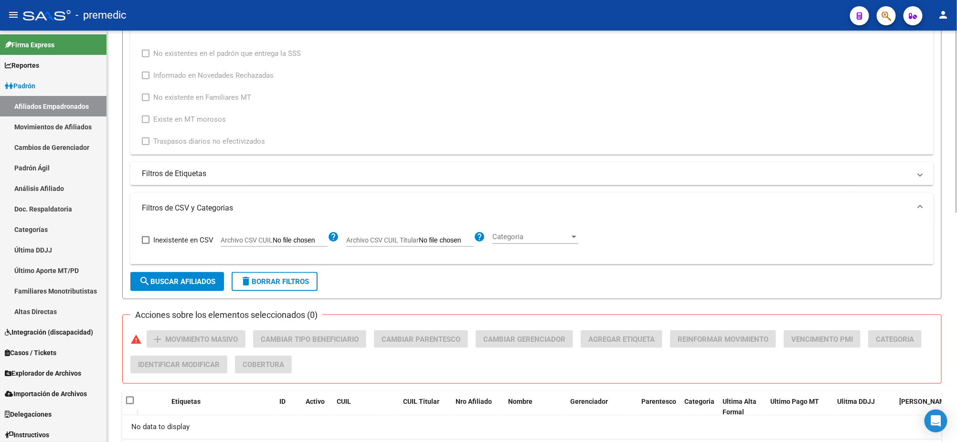
click at [219, 203] on mat-panel-title "Filtros de CSV y Categorias" at bounding box center [526, 208] width 769 height 11
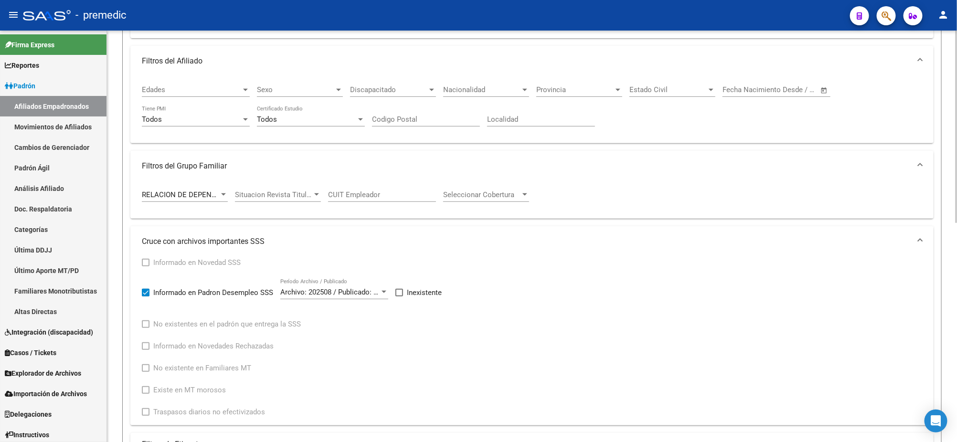
scroll to position [171, 0]
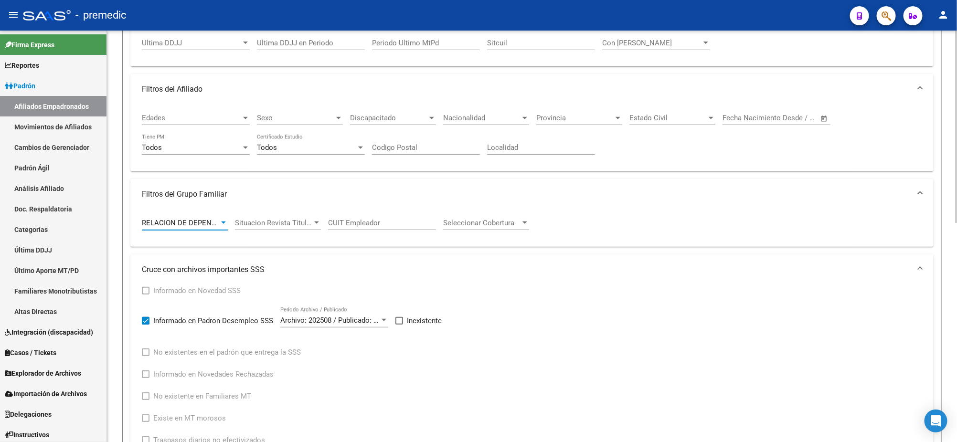
click at [220, 219] on div at bounding box center [223, 223] width 9 height 8
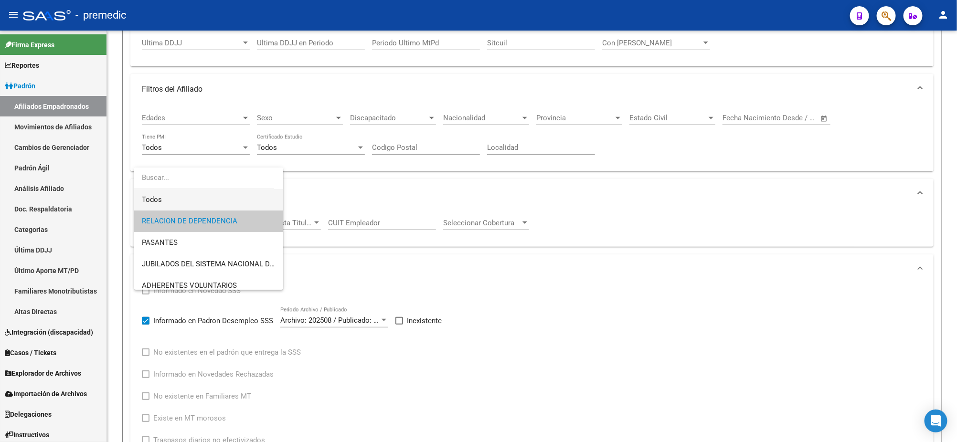
click at [208, 198] on span "Todos" at bounding box center [209, 199] width 134 height 21
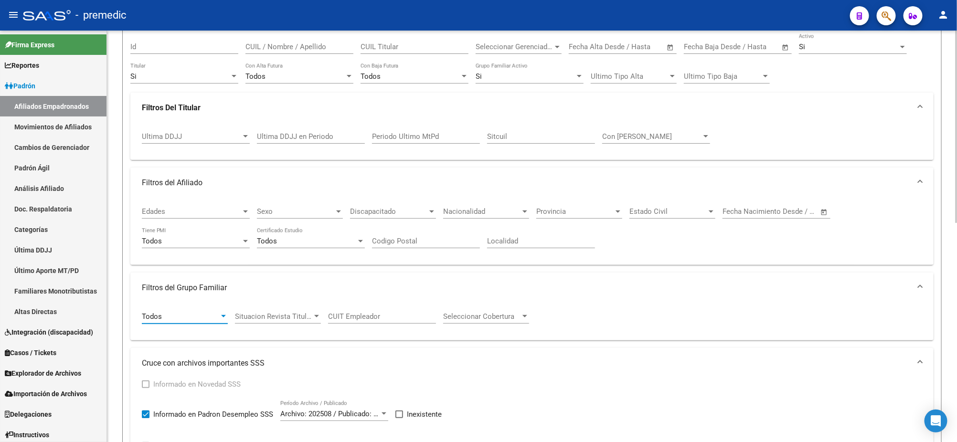
scroll to position [52, 0]
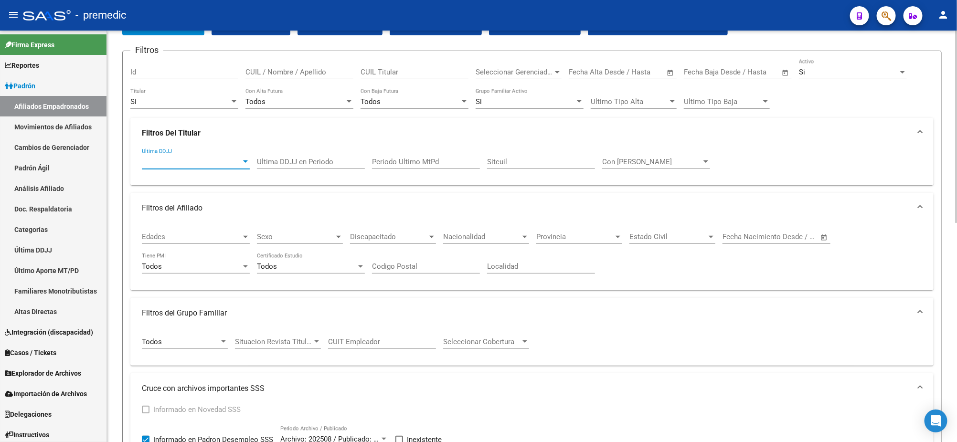
click at [209, 161] on span "Ultima DDJJ" at bounding box center [191, 162] width 99 height 9
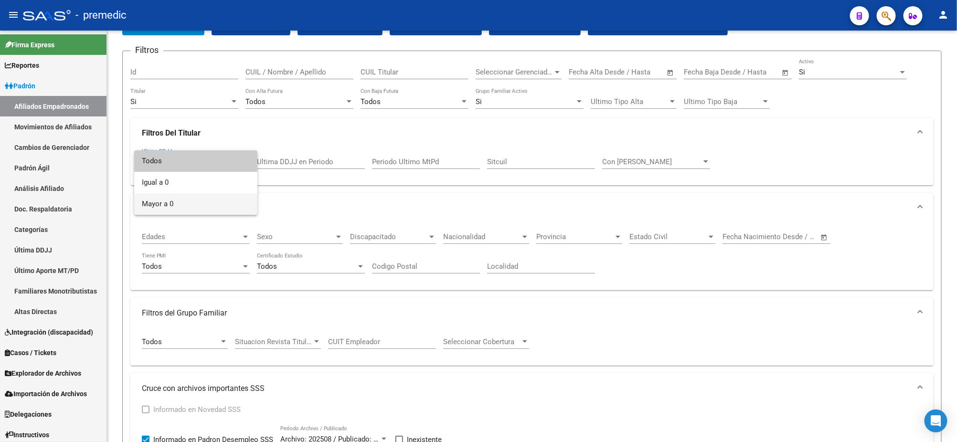
click at [215, 197] on span "Mayor a 0" at bounding box center [196, 203] width 108 height 21
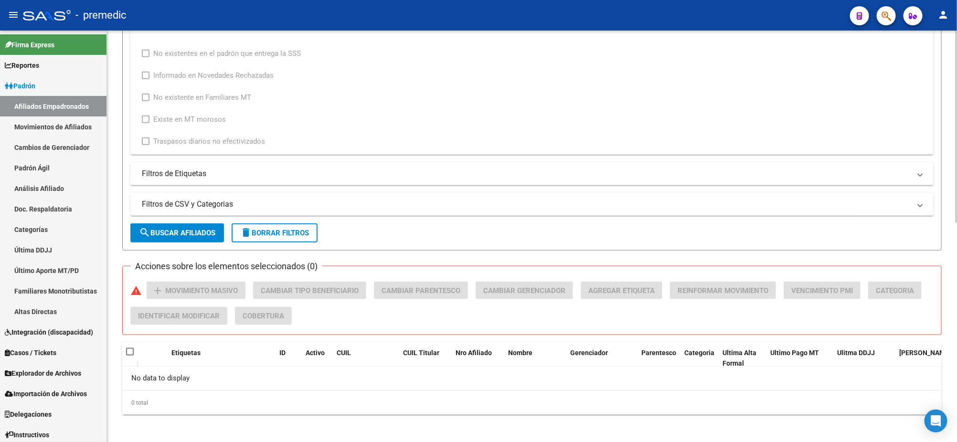
click at [162, 229] on span "search Buscar Afiliados" at bounding box center [177, 233] width 76 height 9
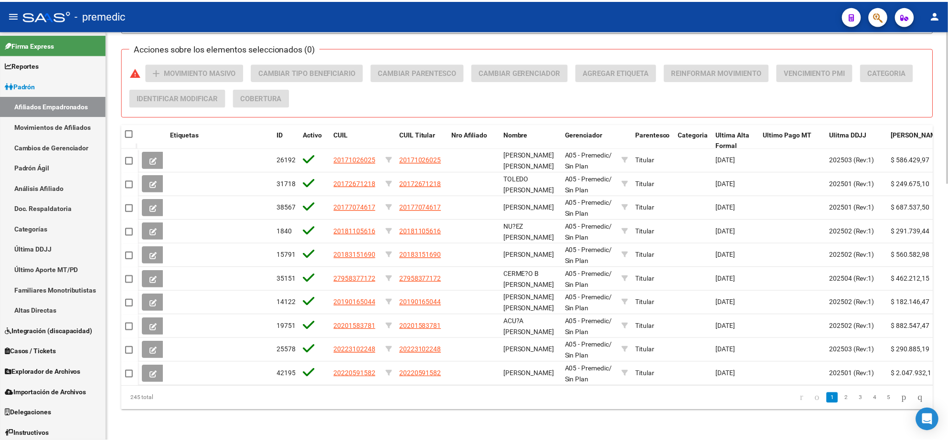
scroll to position [694, 0]
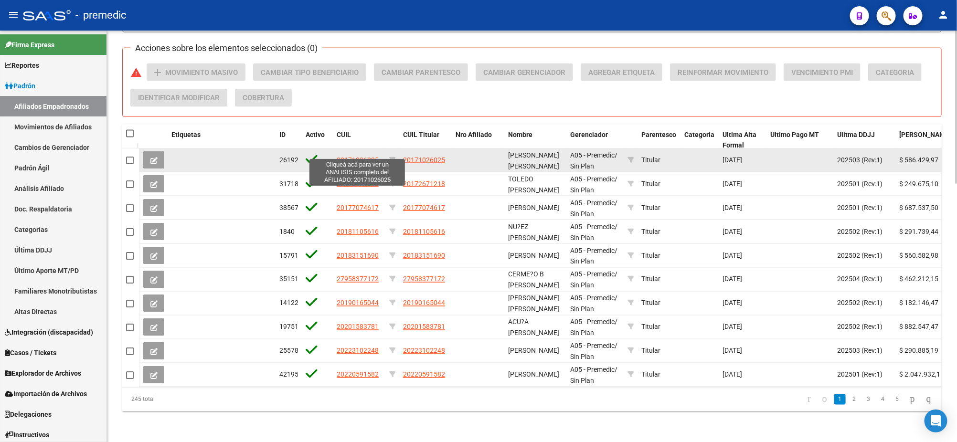
click at [346, 156] on span "20171026025" at bounding box center [358, 160] width 42 height 8
type textarea "20171026025"
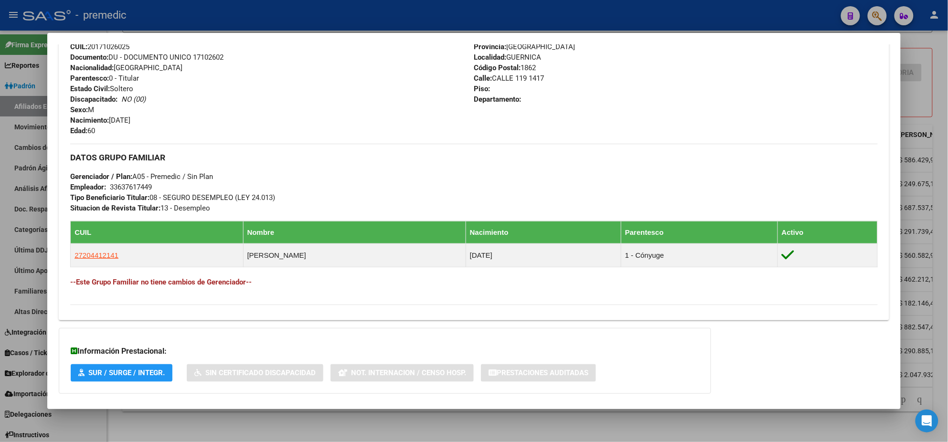
scroll to position [406, 0]
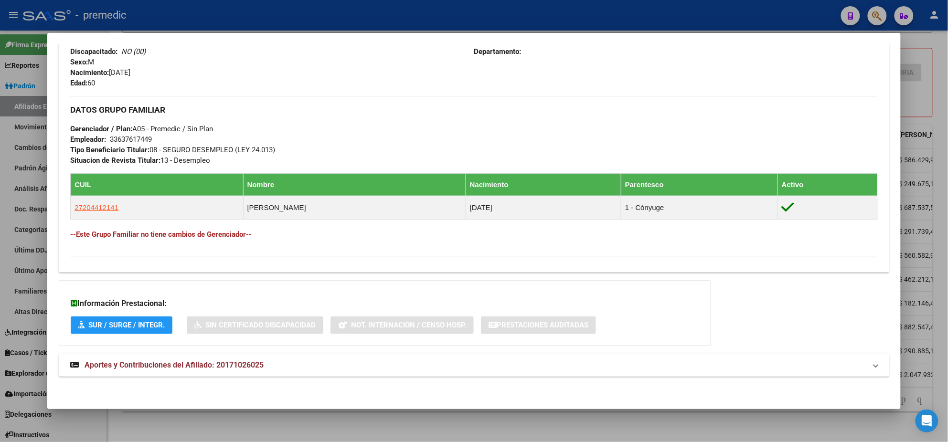
click at [173, 358] on mat-expansion-panel-header "Aportes y Contribuciones del Afiliado: 20171026025" at bounding box center [474, 365] width 831 height 23
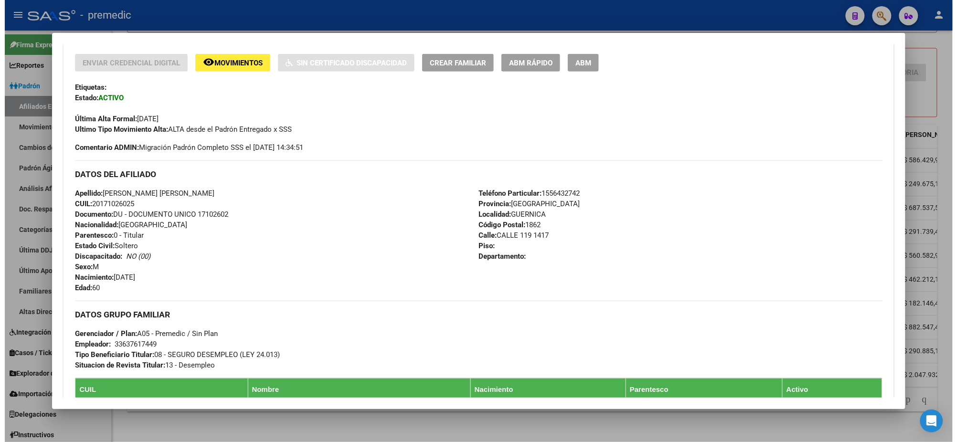
scroll to position [0, 0]
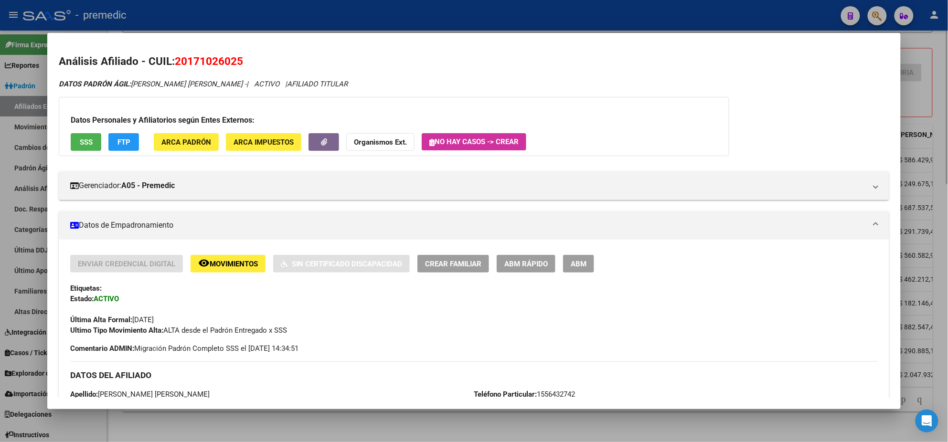
click at [164, 430] on div at bounding box center [474, 221] width 948 height 442
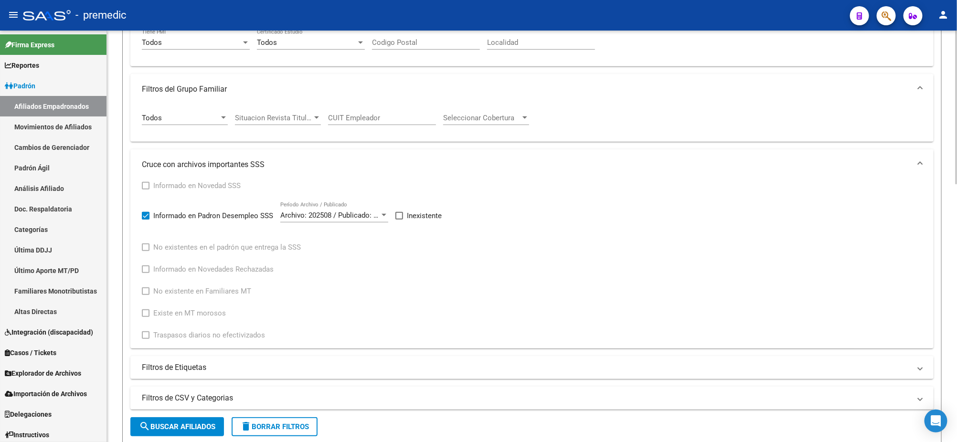
scroll to position [276, 0]
click at [402, 213] on span at bounding box center [400, 217] width 8 height 8
click at [399, 220] on input "Inexistente" at bounding box center [399, 220] width 0 height 0
checkbox input "true"
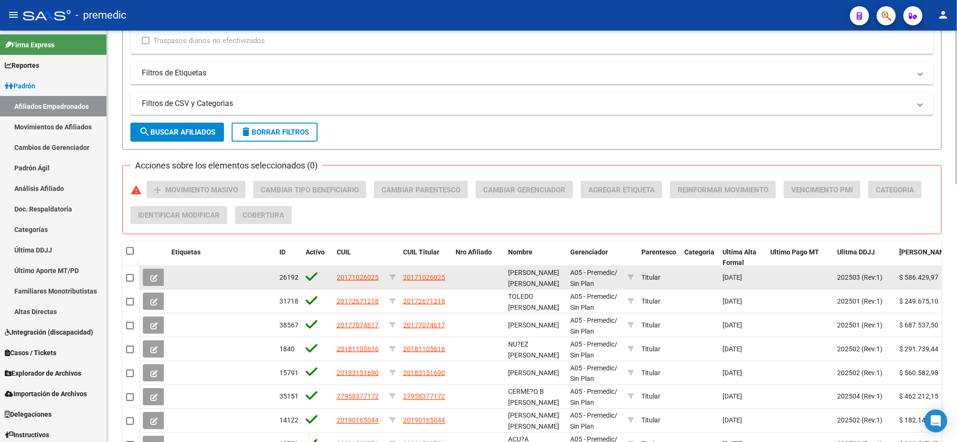
scroll to position [574, 0]
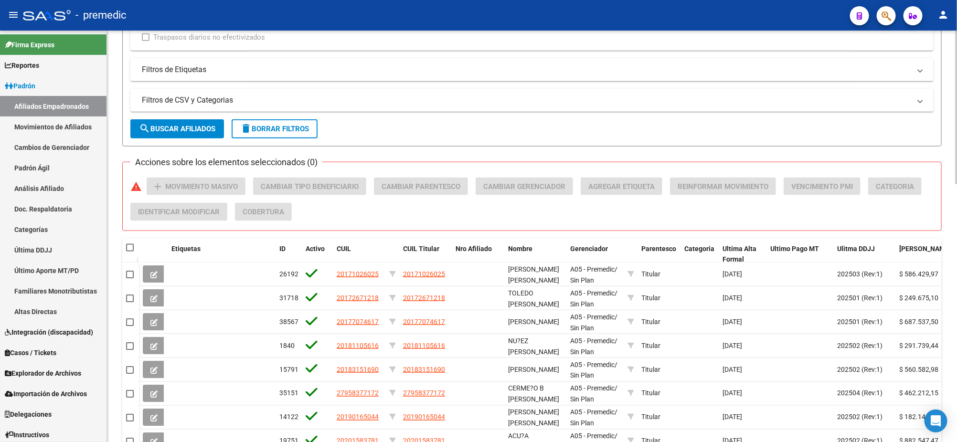
click at [187, 125] on span "search Buscar Afiliados" at bounding box center [177, 129] width 76 height 9
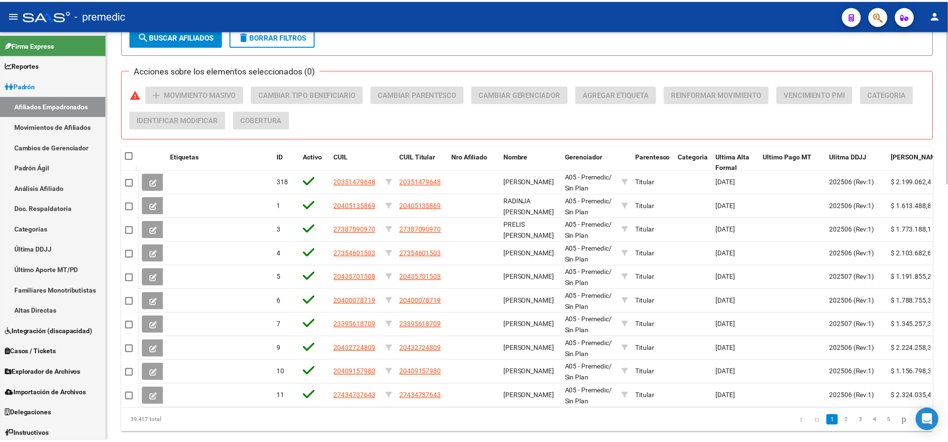
scroll to position [694, 0]
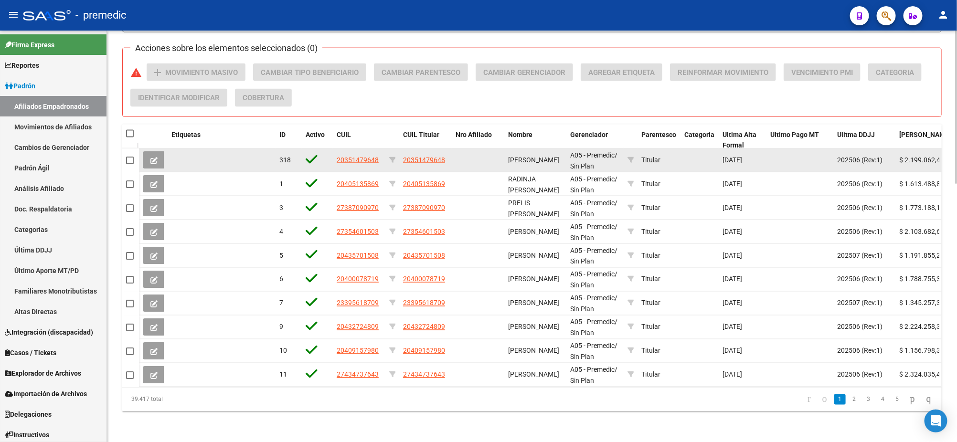
click at [360, 156] on span "20351479648" at bounding box center [358, 160] width 42 height 8
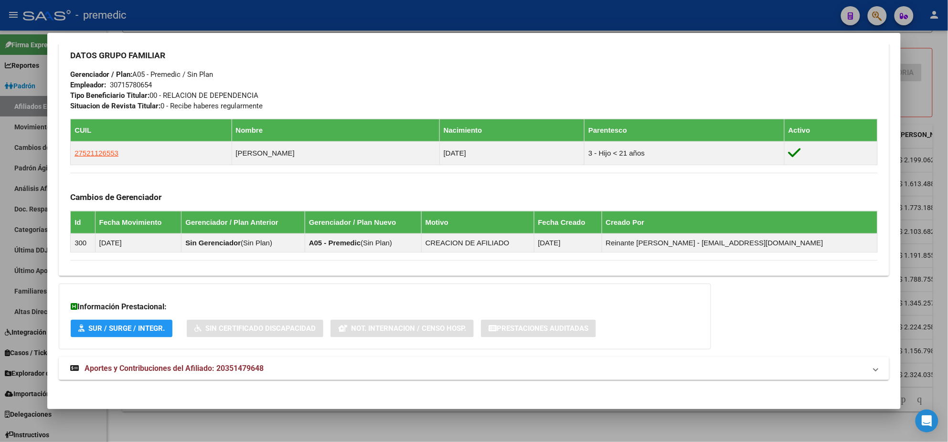
scroll to position [436, 0]
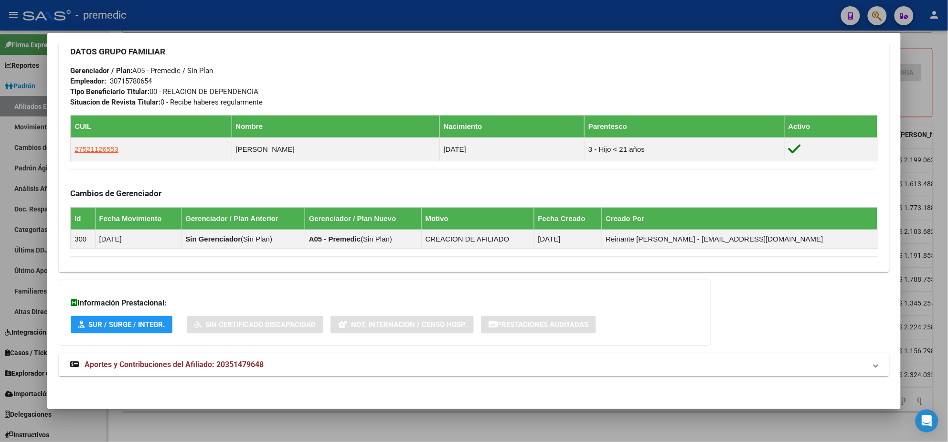
click at [168, 371] on mat-expansion-panel-header "Aportes y Contribuciones del Afiliado: 20351479648" at bounding box center [474, 364] width 831 height 23
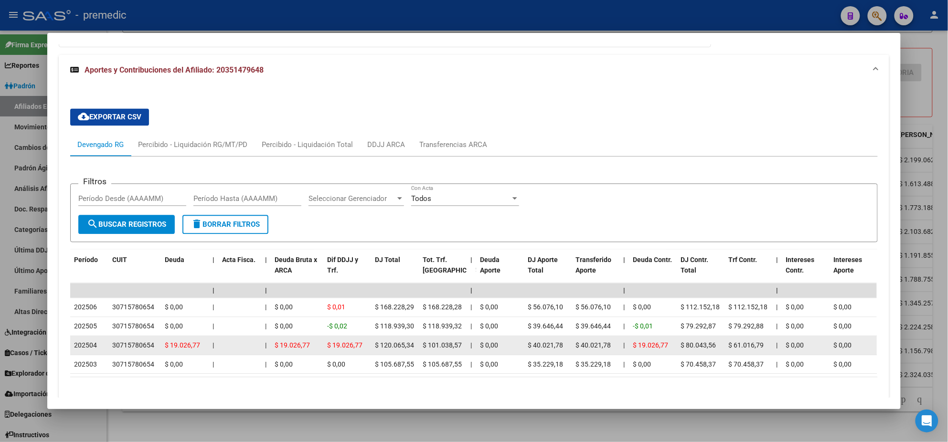
scroll to position [791, 0]
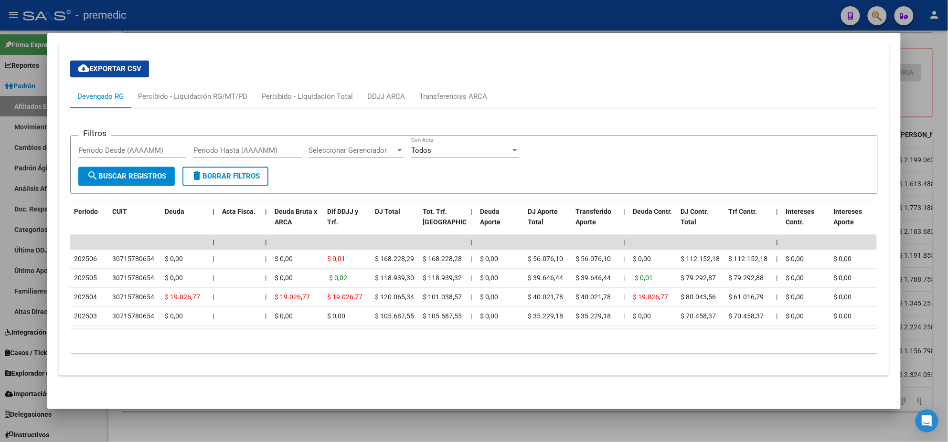
click at [150, 432] on div at bounding box center [474, 221] width 948 height 442
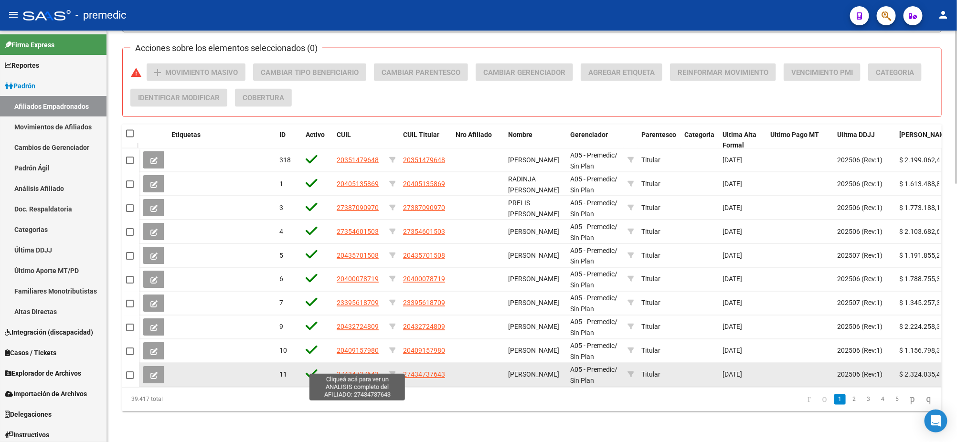
click at [351, 371] on span "27434737643" at bounding box center [358, 375] width 42 height 8
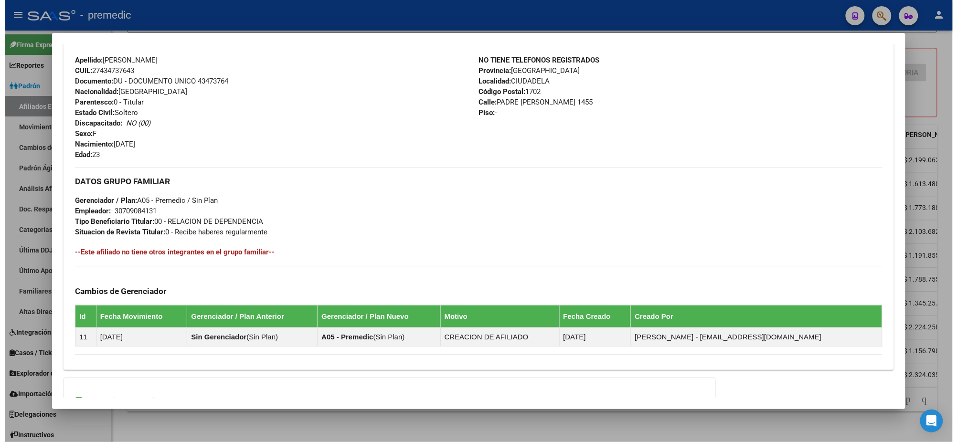
scroll to position [403, 0]
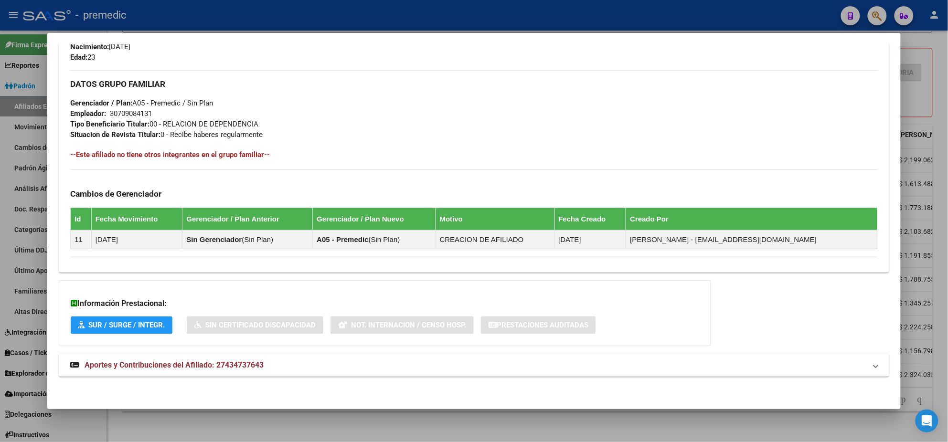
click at [157, 422] on div at bounding box center [474, 221] width 948 height 442
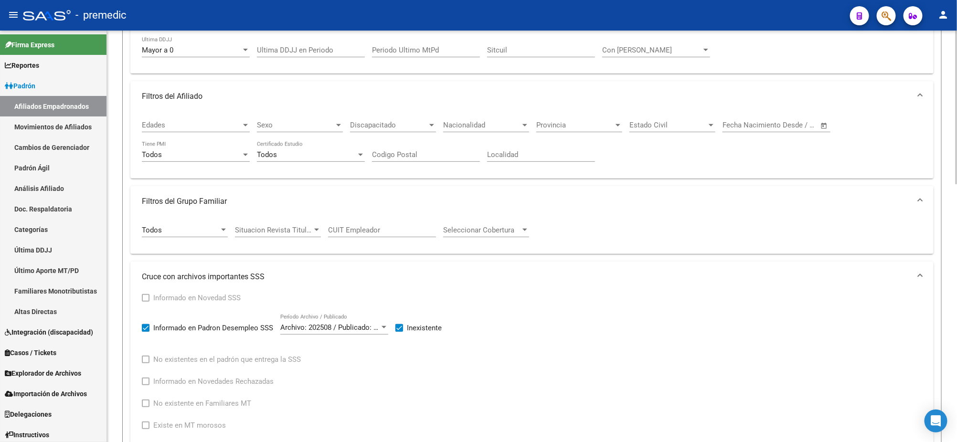
scroll to position [156, 0]
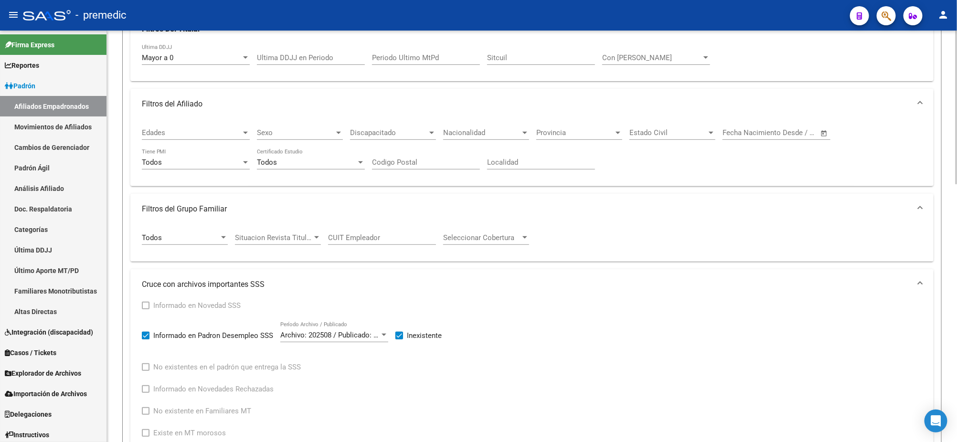
click at [291, 234] on span "Situacion Revista Titular" at bounding box center [273, 238] width 77 height 9
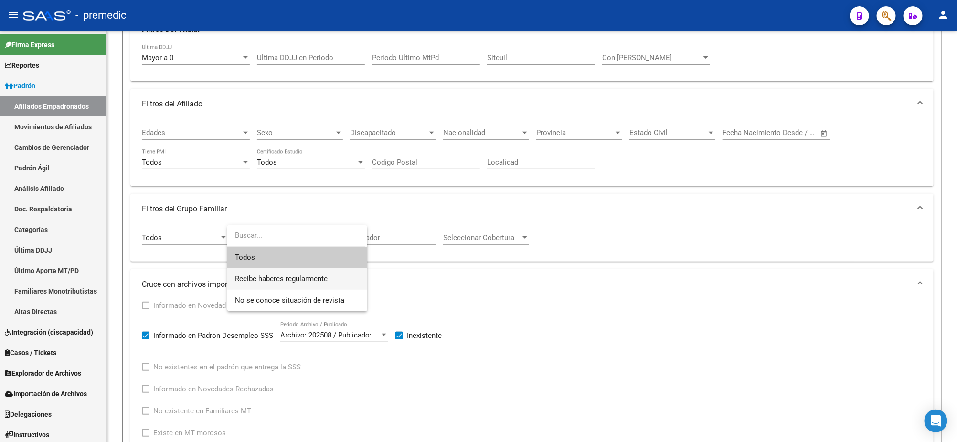
click at [296, 278] on span "Recibe haberes regularmente" at bounding box center [281, 279] width 93 height 9
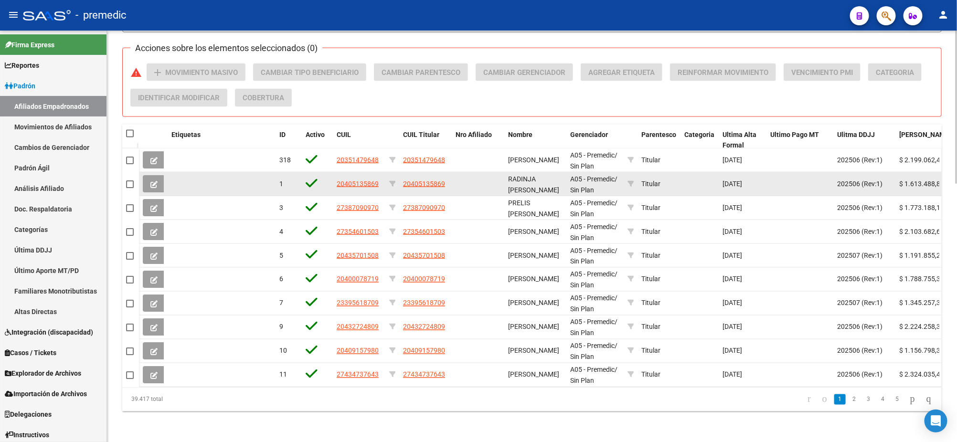
scroll to position [395, 0]
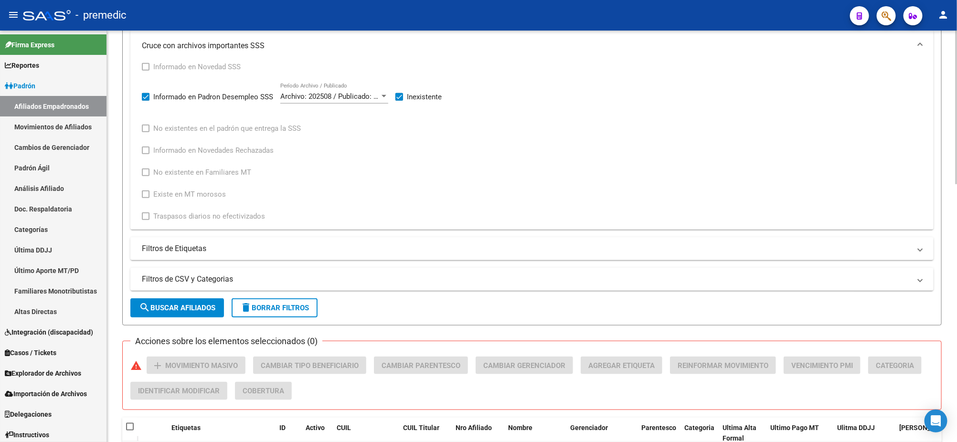
click at [170, 312] on button "search Buscar Afiliados" at bounding box center [177, 308] width 94 height 19
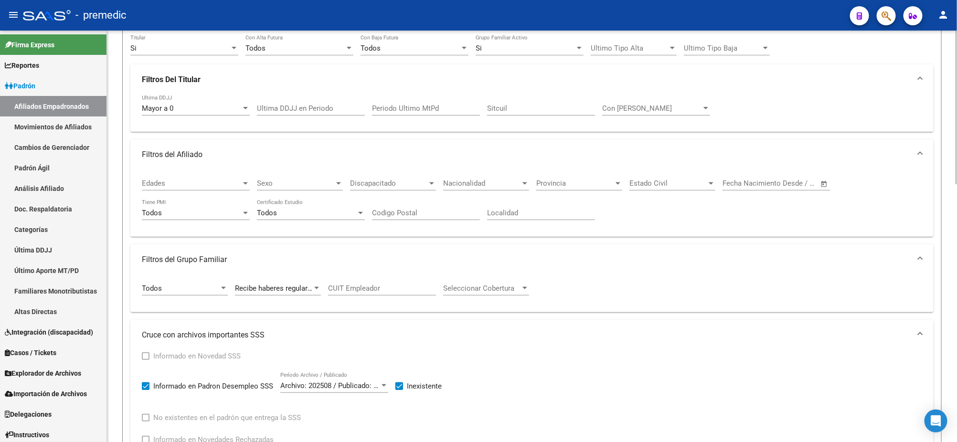
scroll to position [37, 0]
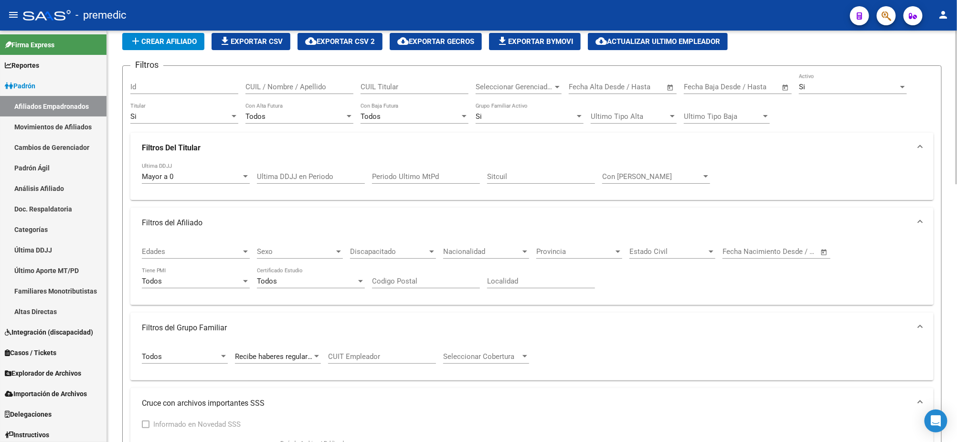
click at [216, 176] on div "Mayor a 0" at bounding box center [191, 176] width 99 height 9
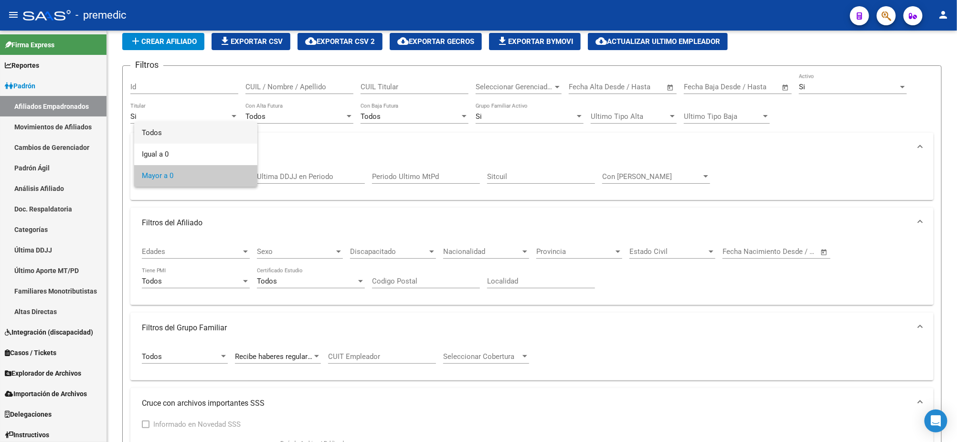
click at [198, 135] on span "Todos" at bounding box center [196, 132] width 108 height 21
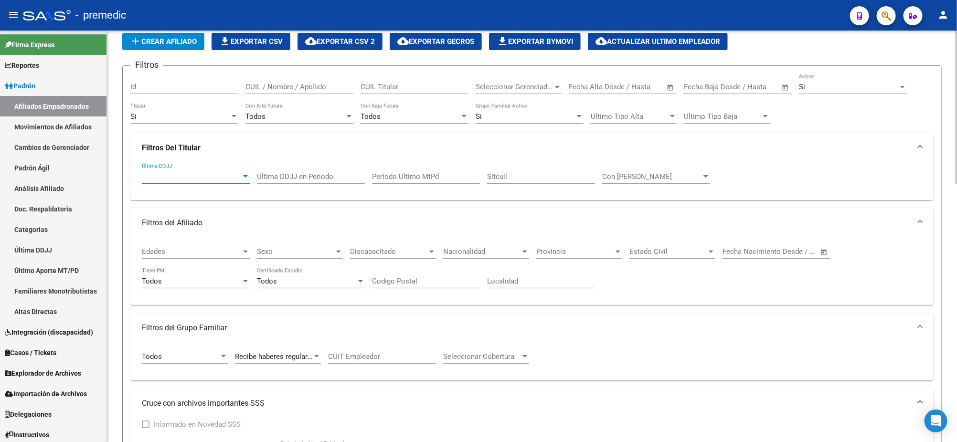
click at [623, 172] on span "Con Sueldo" at bounding box center [651, 176] width 99 height 9
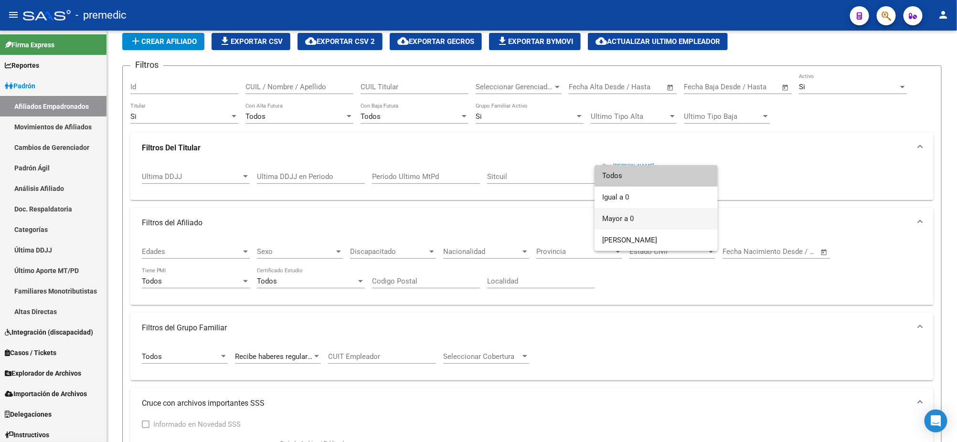
click at [633, 222] on span "Mayor a 0" at bounding box center [656, 218] width 108 height 21
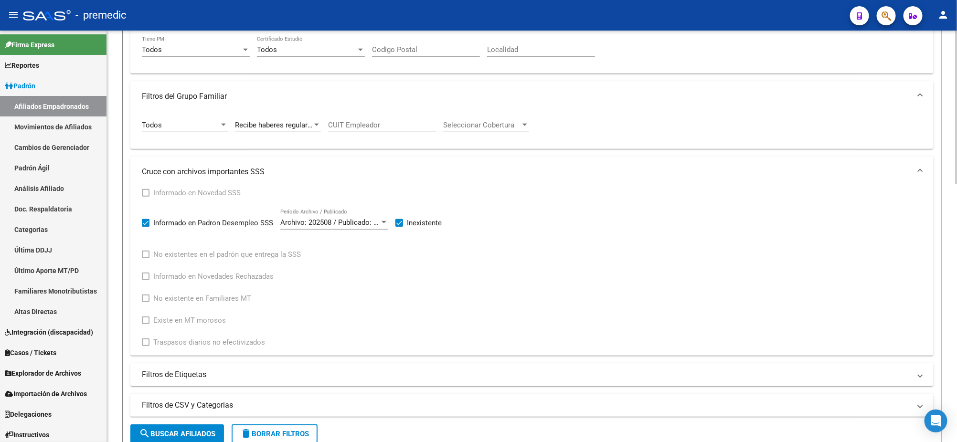
scroll to position [396, 0]
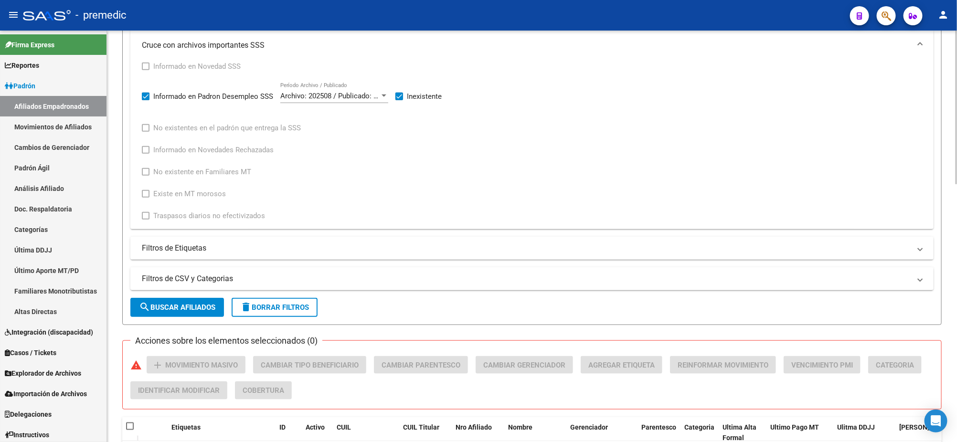
click at [185, 303] on span "search Buscar Afiliados" at bounding box center [177, 307] width 76 height 9
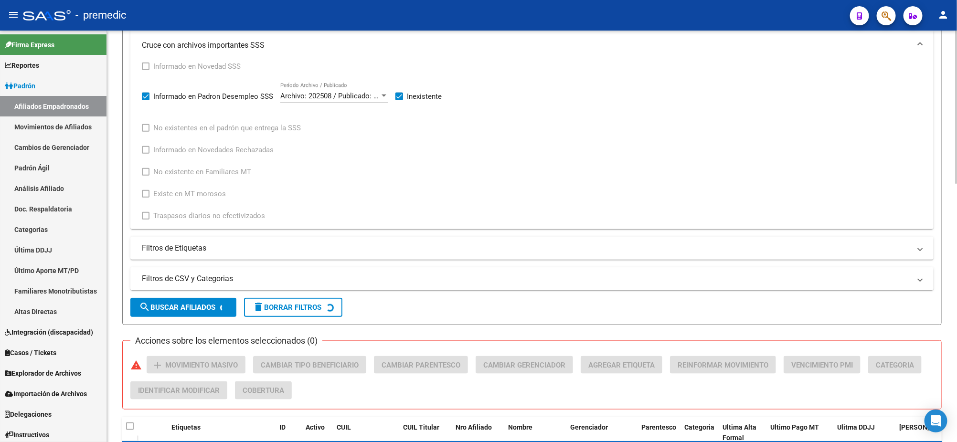
click at [116, 215] on div "PADRON -> Afiliados Empadronados (alt+a) add Crear Afiliado file_download Expor…" at bounding box center [532, 186] width 850 height 1102
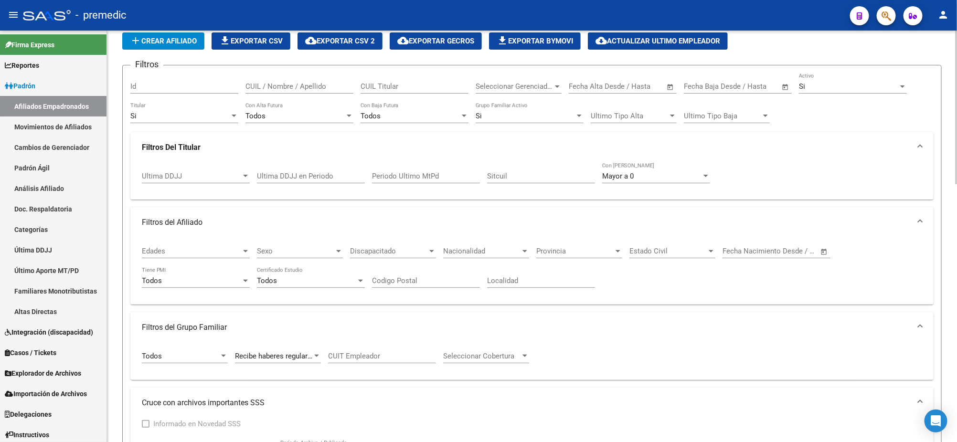
scroll to position [37, 0]
click at [211, 170] on div "Ultima DDJJ Ultima DDJJ" at bounding box center [196, 173] width 108 height 21
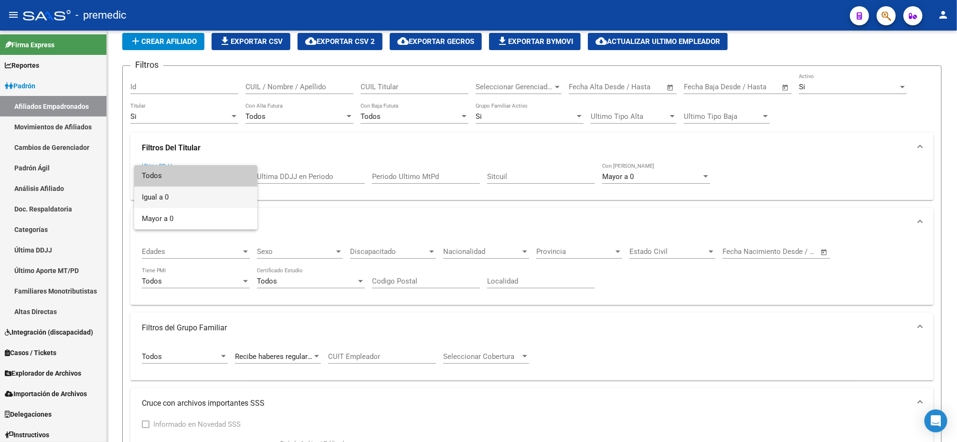
click at [201, 190] on span "Igual a 0" at bounding box center [196, 197] width 108 height 21
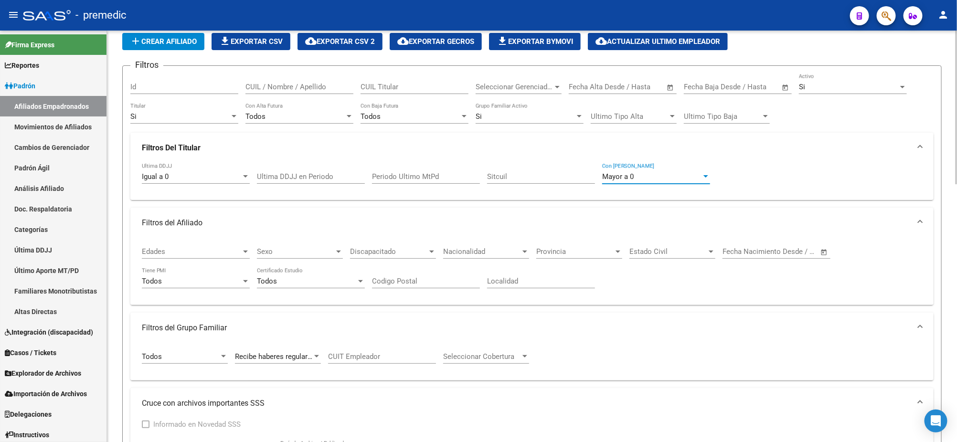
click at [671, 174] on div "Mayor a 0" at bounding box center [651, 176] width 99 height 9
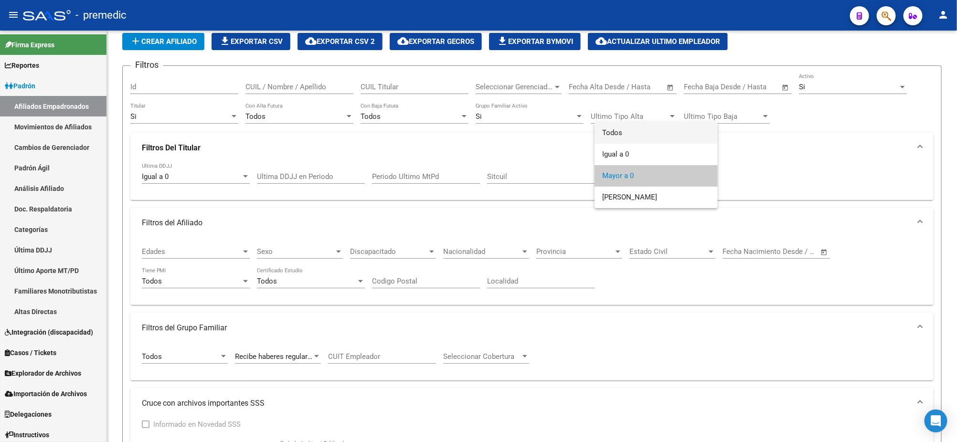
click at [626, 134] on span "Todos" at bounding box center [656, 132] width 108 height 21
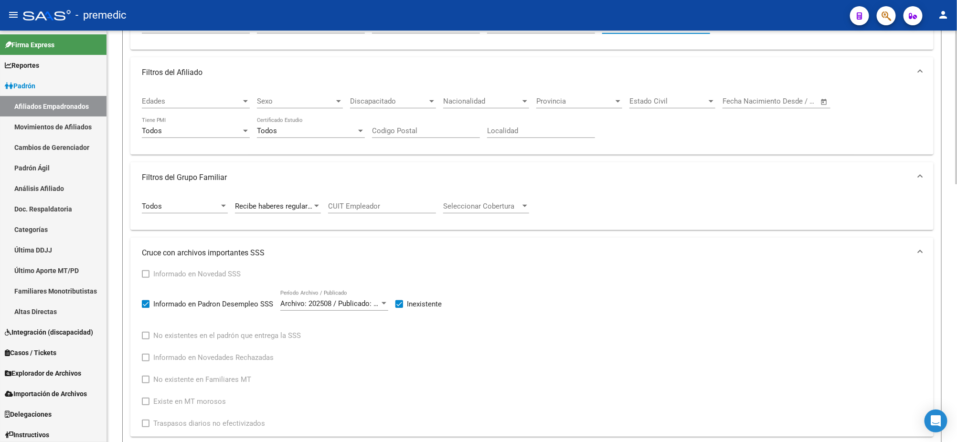
scroll to position [216, 0]
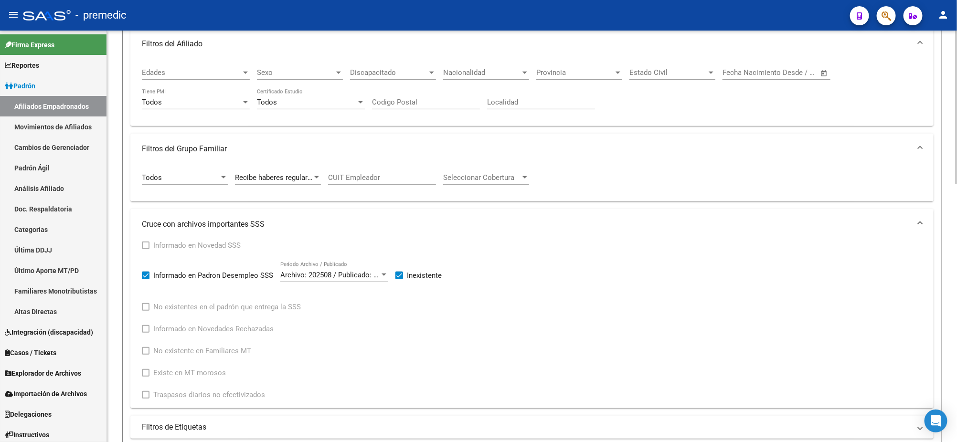
click at [289, 182] on div "Recibe haberes regularmente Situacion Revista Titular" at bounding box center [278, 174] width 86 height 21
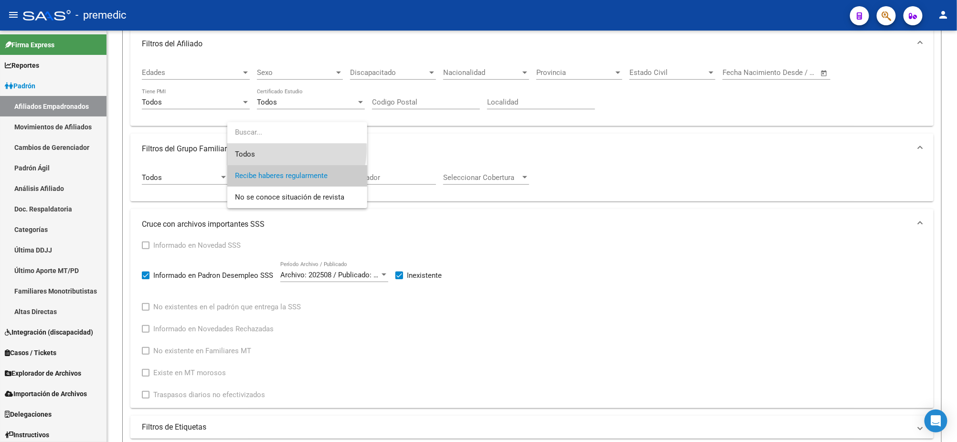
click at [276, 149] on span "Todos" at bounding box center [297, 154] width 125 height 21
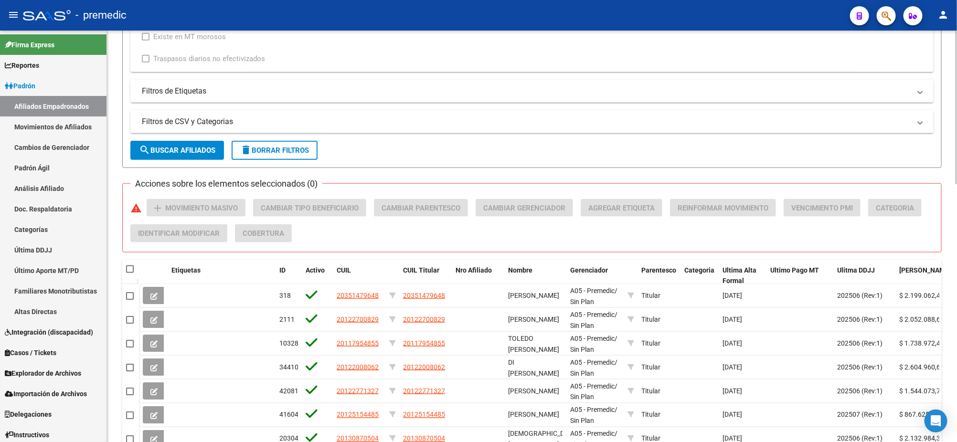
scroll to position [575, 0]
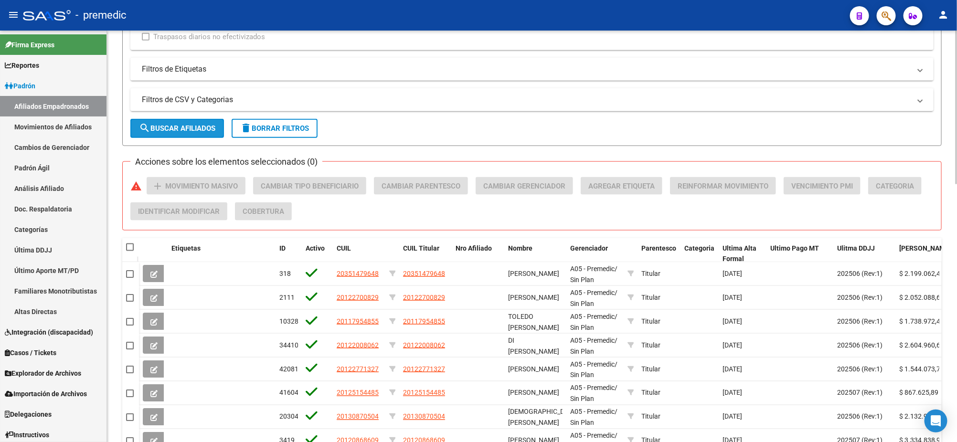
click at [158, 134] on button "search Buscar Afiliados" at bounding box center [177, 128] width 94 height 19
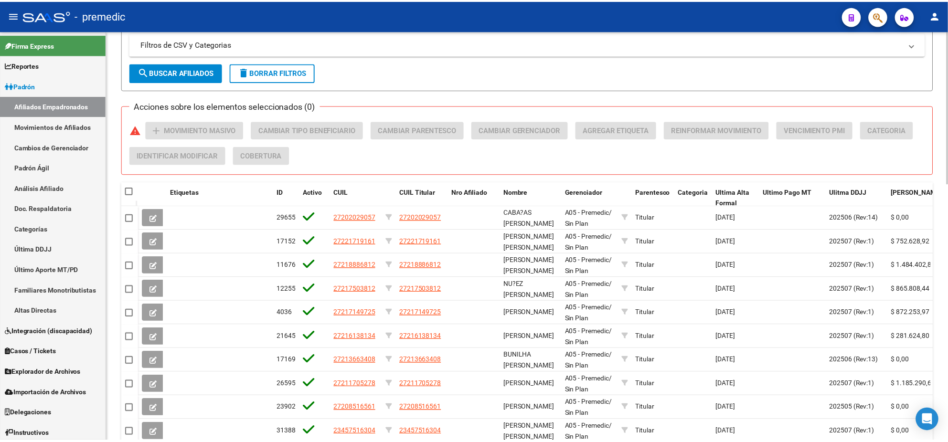
scroll to position [694, 0]
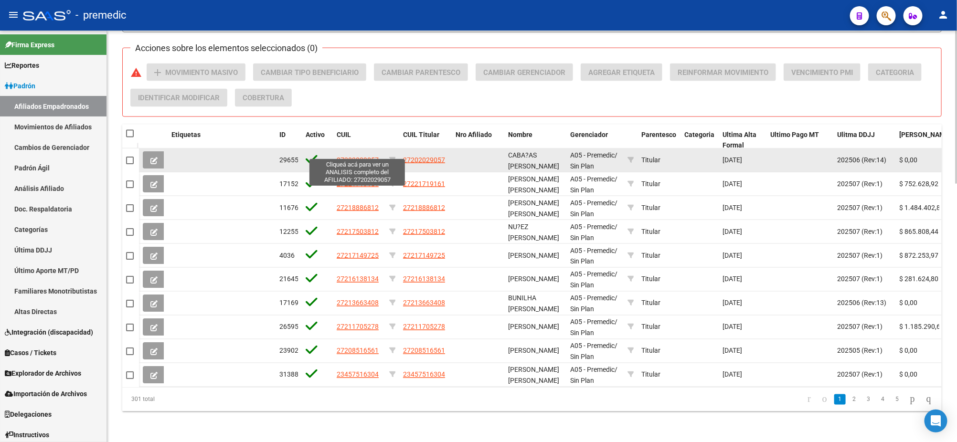
click at [344, 156] on span "27202029057" at bounding box center [358, 160] width 42 height 8
type textarea "27202029057"
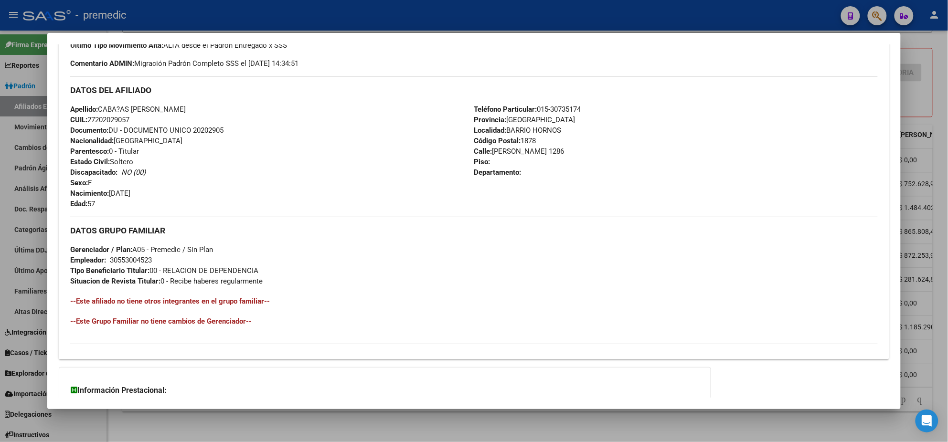
scroll to position [372, 0]
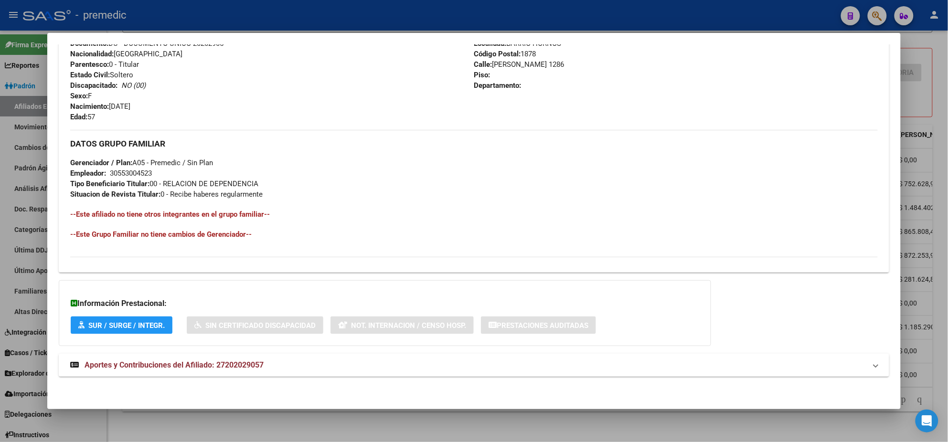
click at [175, 363] on span "Aportes y Contribuciones del Afiliado: 27202029057" at bounding box center [174, 365] width 179 height 9
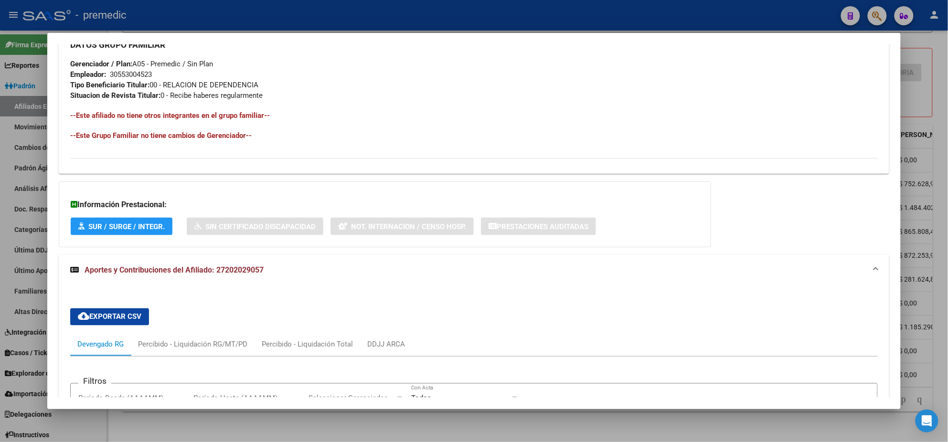
scroll to position [646, 0]
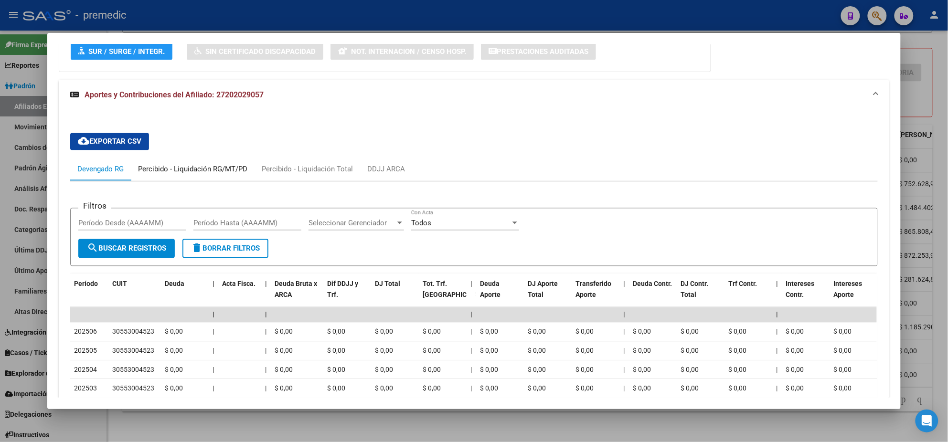
click at [208, 173] on div "Percibido - Liquidación RG/MT/PD" at bounding box center [192, 169] width 109 height 11
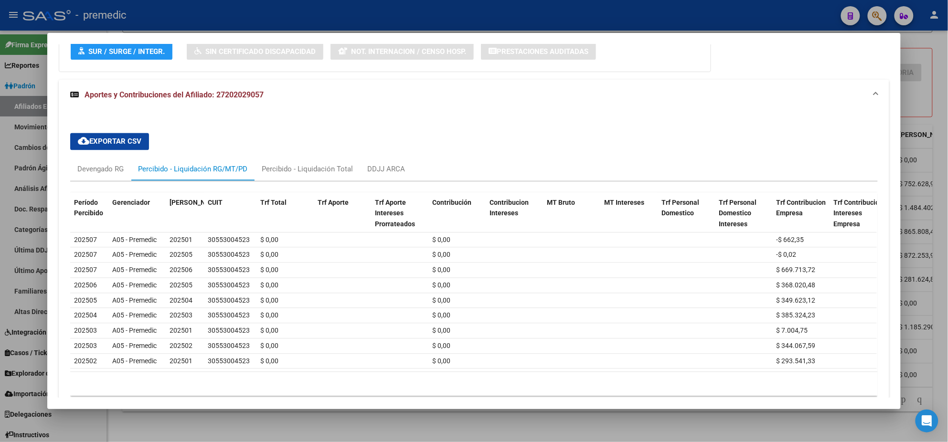
scroll to position [698, 0]
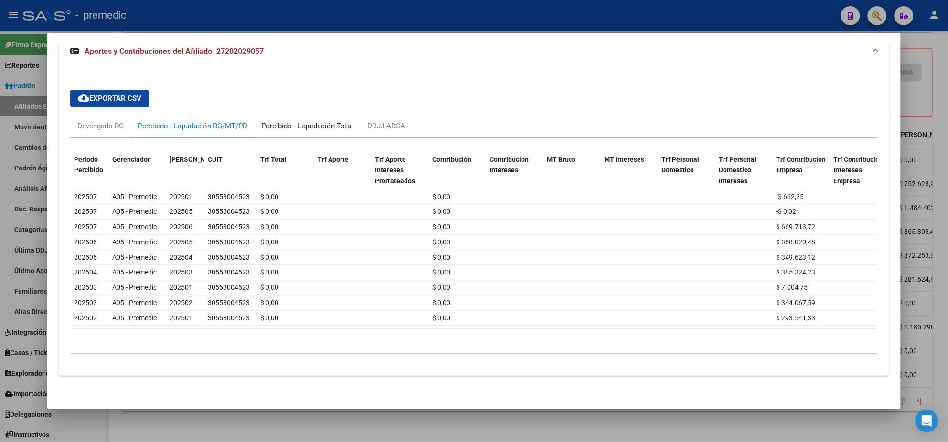
click at [268, 121] on div "Percibido - Liquidación Total" at bounding box center [307, 126] width 91 height 11
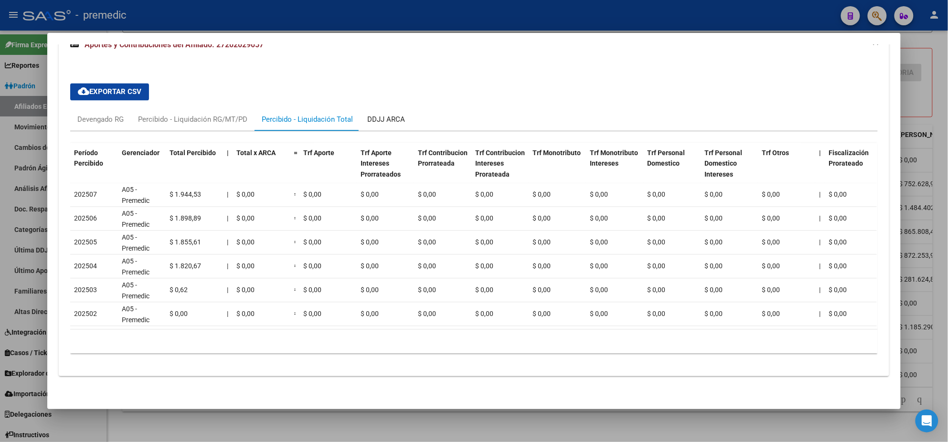
click at [370, 122] on div "DDJJ ARCA" at bounding box center [386, 119] width 38 height 11
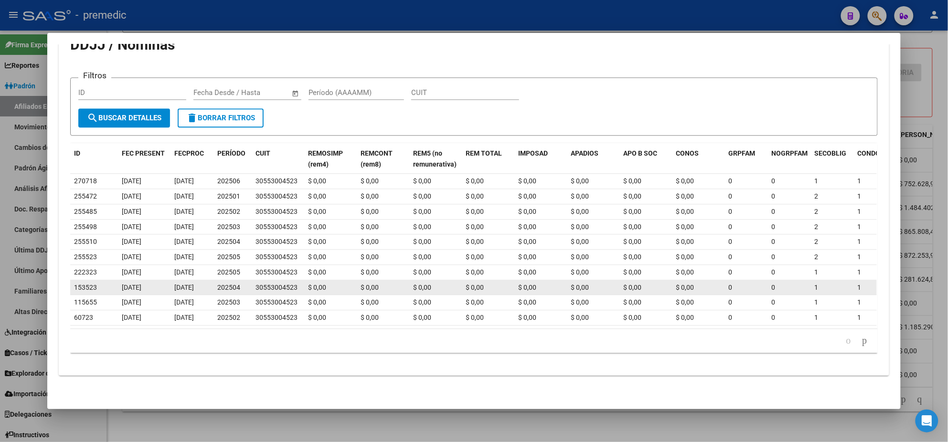
scroll to position [568, 0]
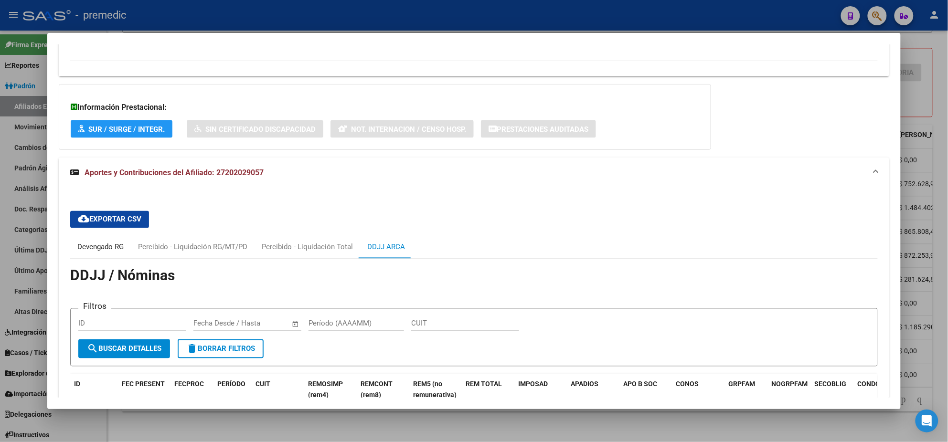
click at [102, 248] on div "Devengado RG" at bounding box center [100, 247] width 46 height 11
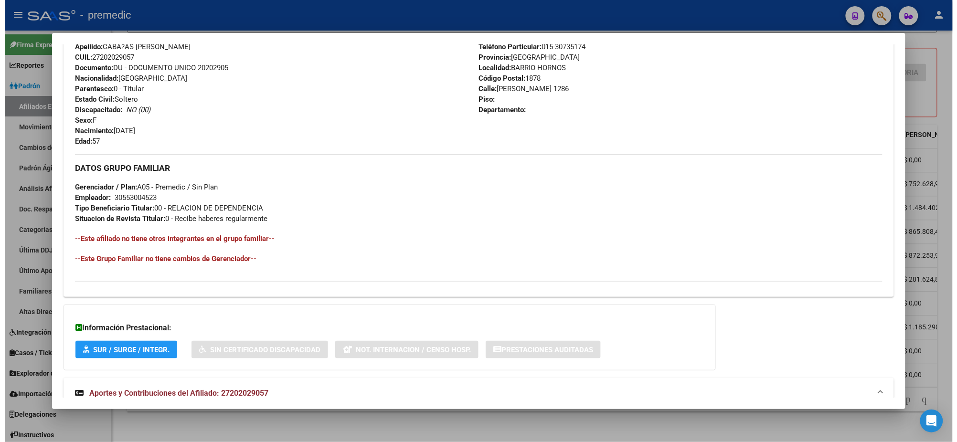
scroll to position [0, 0]
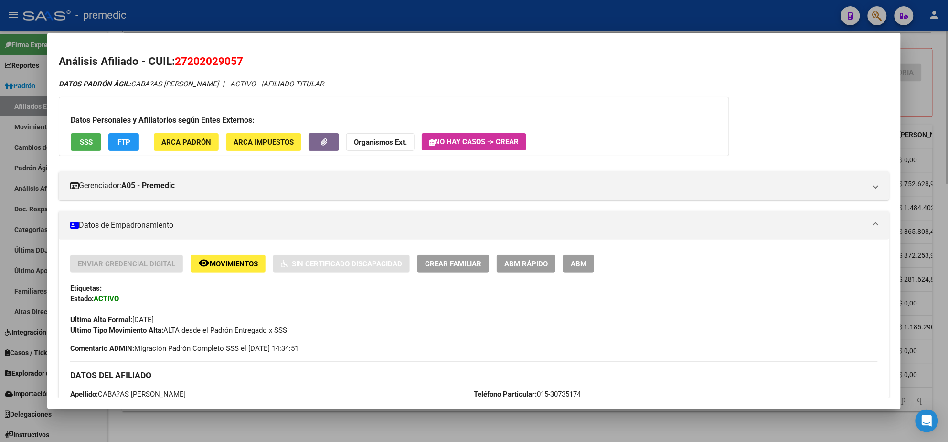
click at [180, 422] on div at bounding box center [474, 221] width 948 height 442
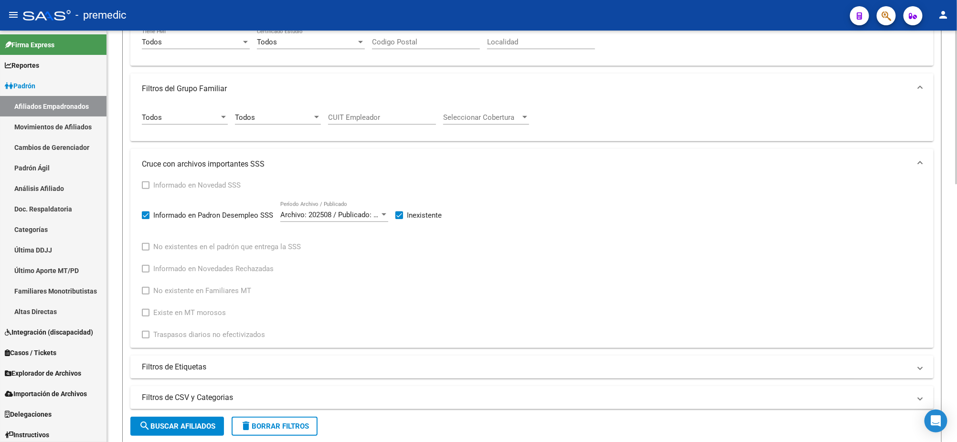
scroll to position [276, 0]
click at [397, 215] on span at bounding box center [400, 217] width 8 height 8
click at [399, 220] on input "Inexistente" at bounding box center [399, 220] width 0 height 0
checkbox input "false"
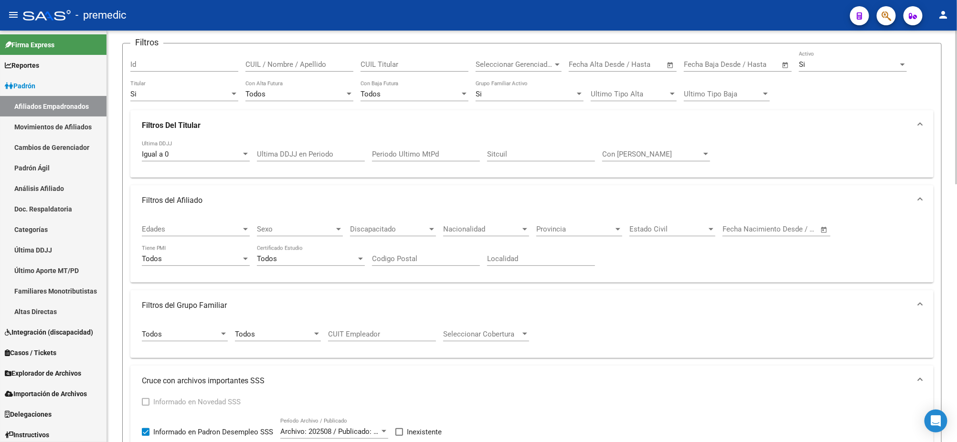
scroll to position [119, 0]
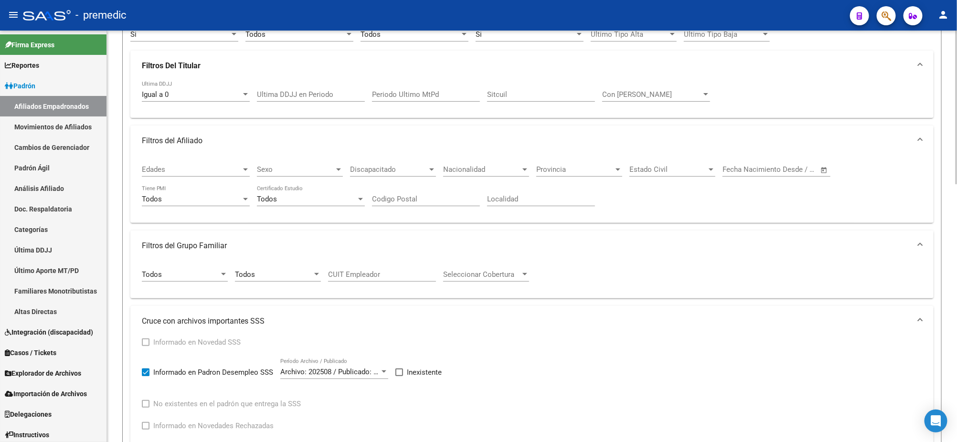
click at [224, 274] on div at bounding box center [223, 275] width 9 height 8
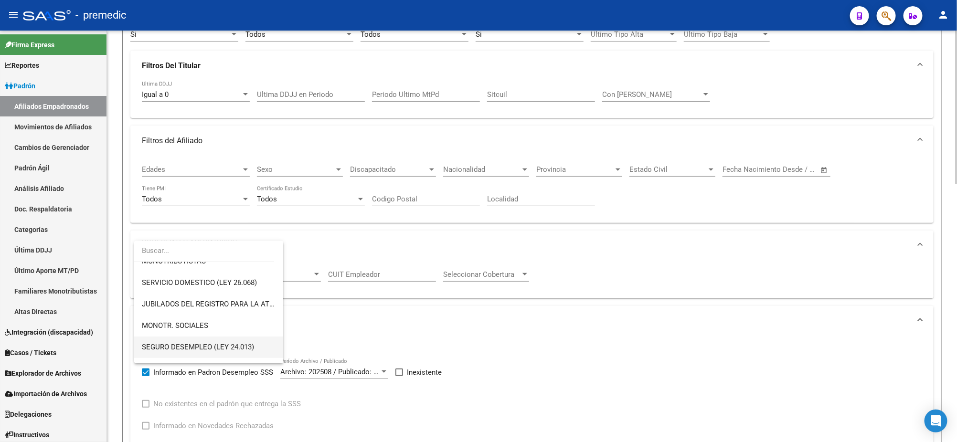
click at [214, 343] on span "SEGURO DESEMPLEO (LEY 24.013)" at bounding box center [198, 347] width 112 height 9
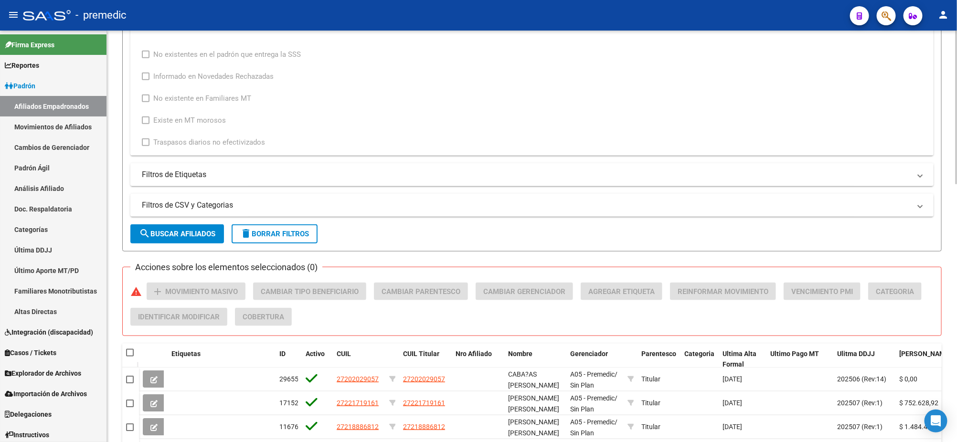
scroll to position [477, 0]
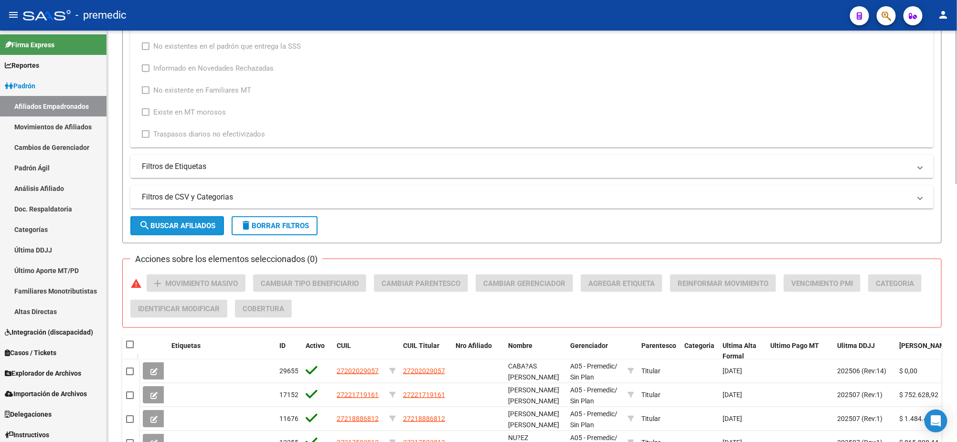
click at [177, 222] on span "search Buscar Afiliados" at bounding box center [177, 226] width 76 height 9
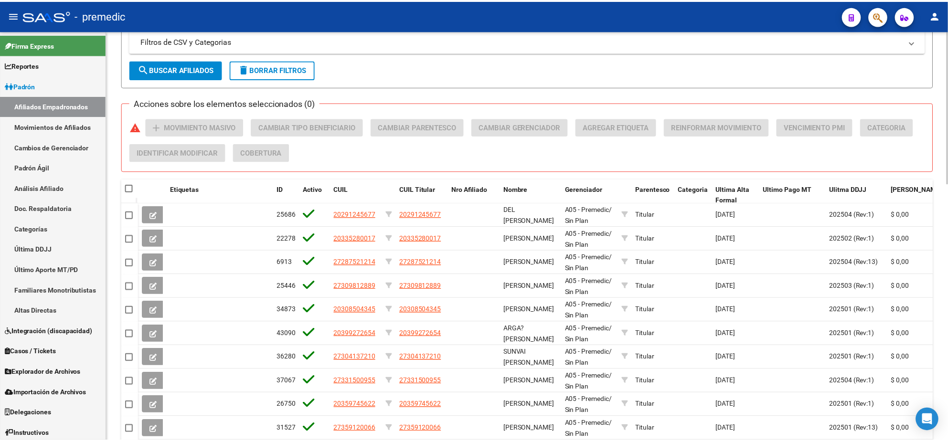
scroll to position [694, 0]
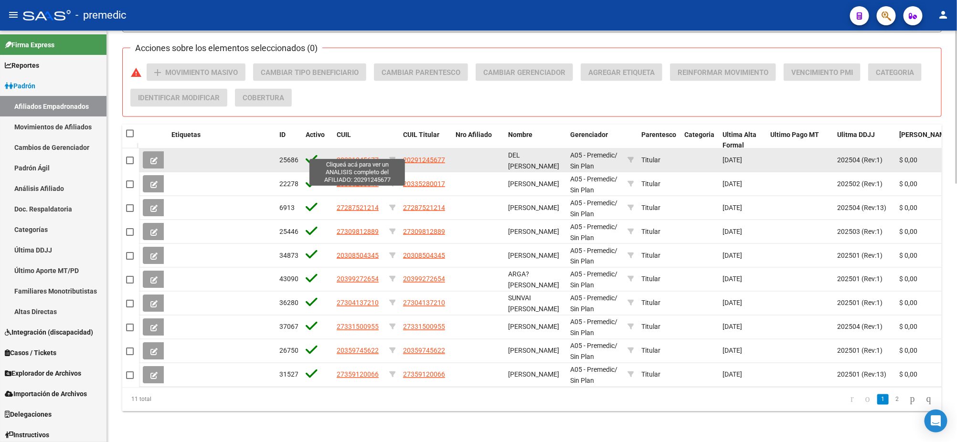
click at [351, 156] on span "20291245677" at bounding box center [358, 160] width 42 height 8
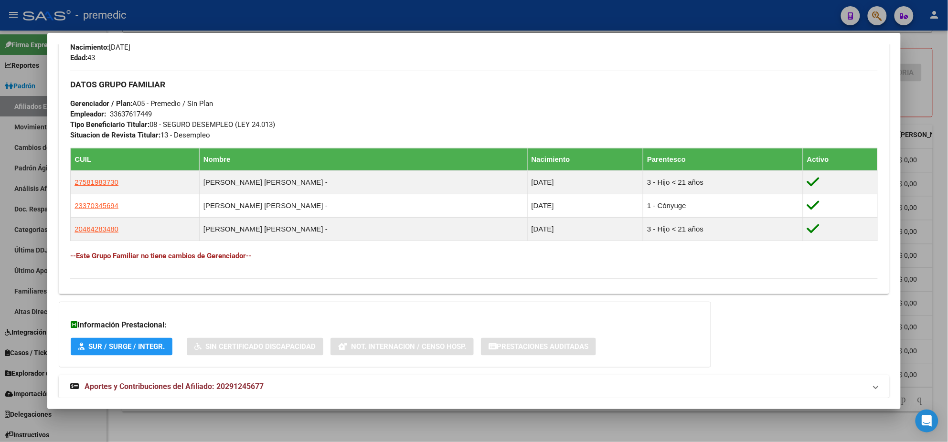
scroll to position [453, 0]
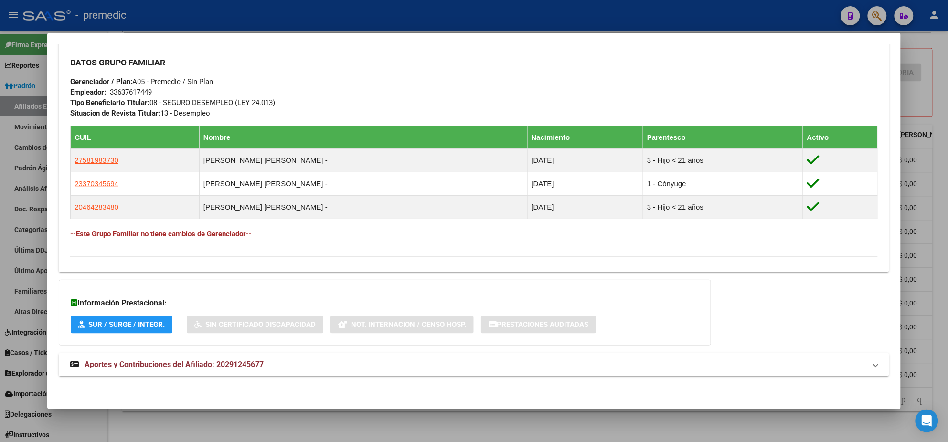
click at [176, 369] on span "Aportes y Contribuciones del Afiliado: 20291245677" at bounding box center [174, 364] width 179 height 9
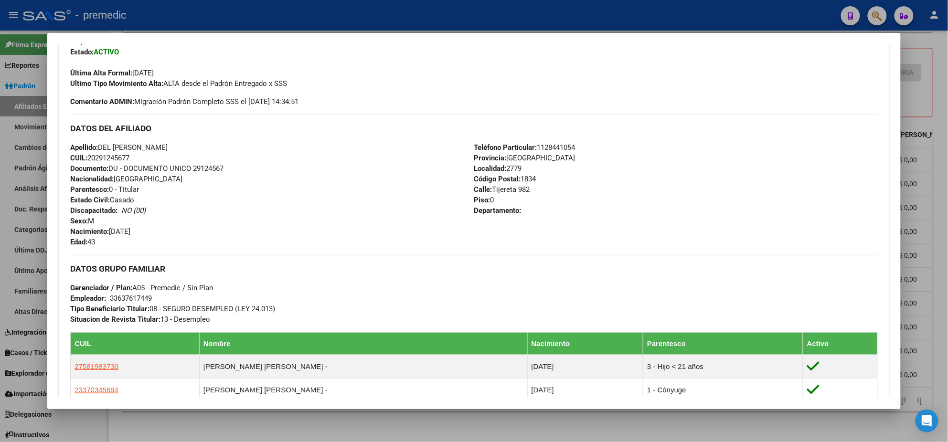
scroll to position [211, 0]
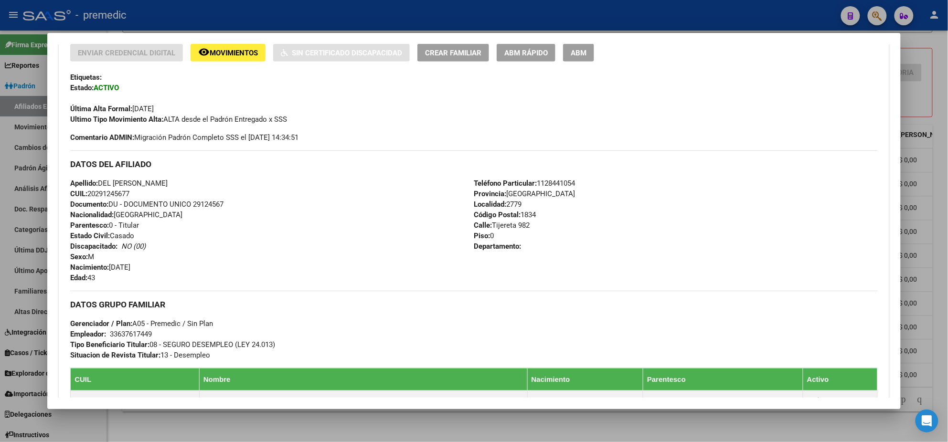
click at [144, 428] on div at bounding box center [474, 221] width 948 height 442
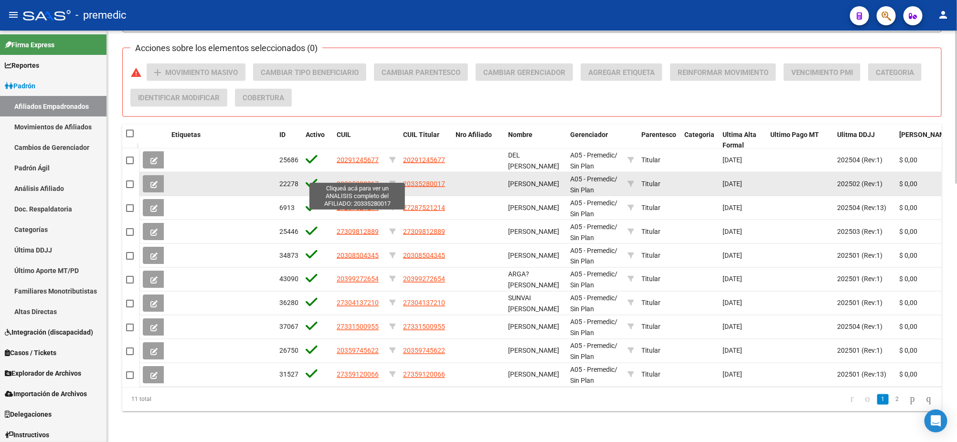
click at [368, 180] on span "20335280017" at bounding box center [358, 184] width 42 height 8
type textarea "20335280017"
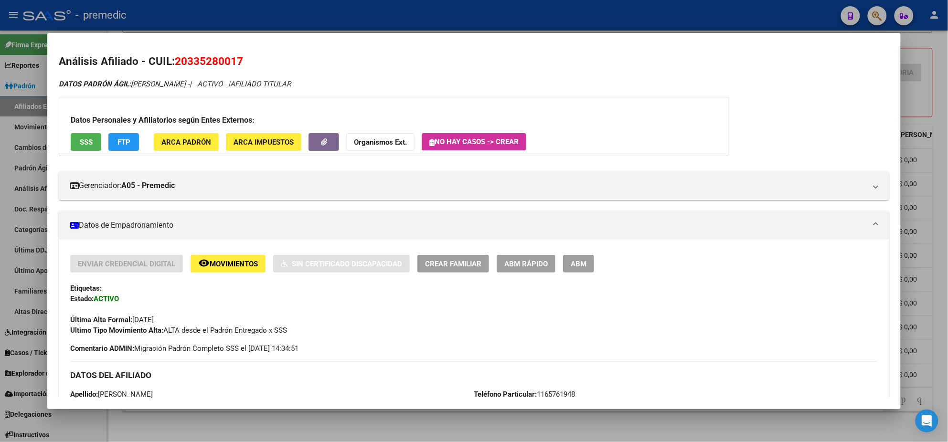
click at [124, 143] on span "FTP" at bounding box center [124, 142] width 13 height 9
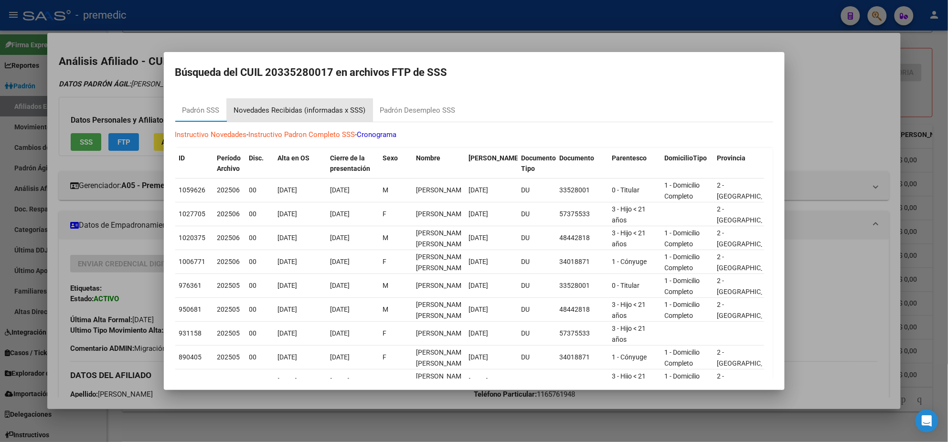
click at [313, 108] on div "Novedades Recibidas (informadas x SSS)" at bounding box center [300, 110] width 132 height 11
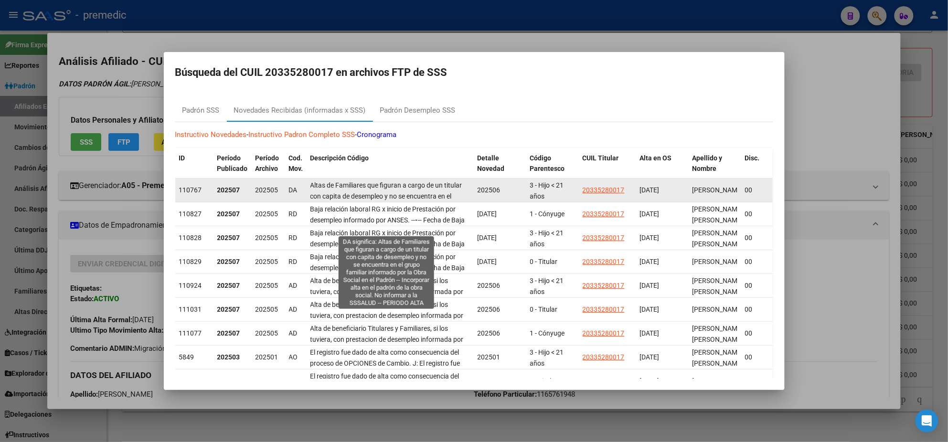
click at [340, 193] on span "Altas de Familiares que figuran a cargo de un titular con capita de desempleo y…" at bounding box center [386, 207] width 152 height 51
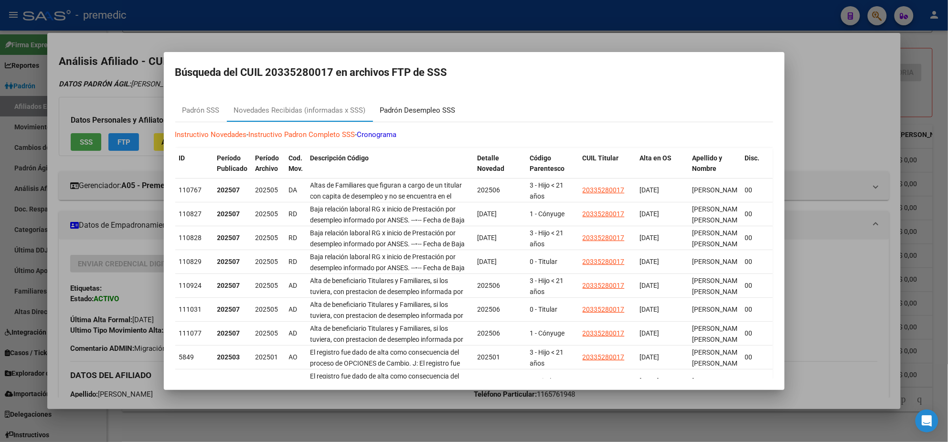
click at [403, 111] on div "Padrón Desempleo SSS" at bounding box center [417, 110] width 75 height 11
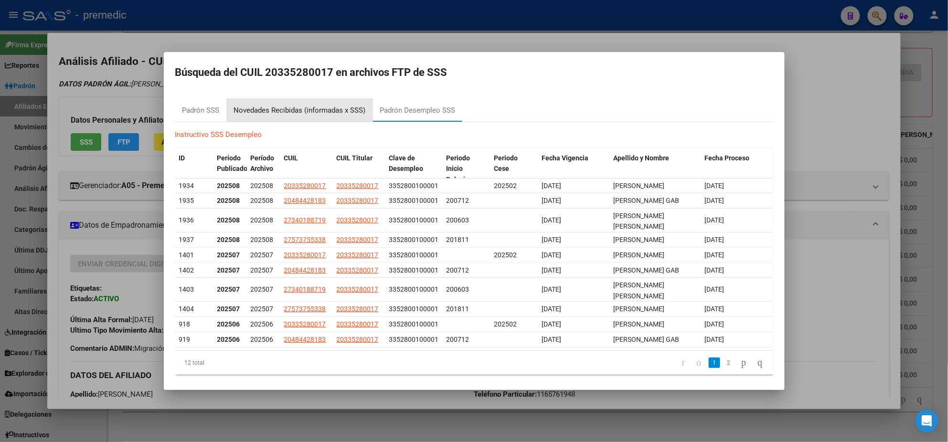
click at [299, 104] on div "Novedades Recibidas (informadas x SSS)" at bounding box center [300, 110] width 146 height 23
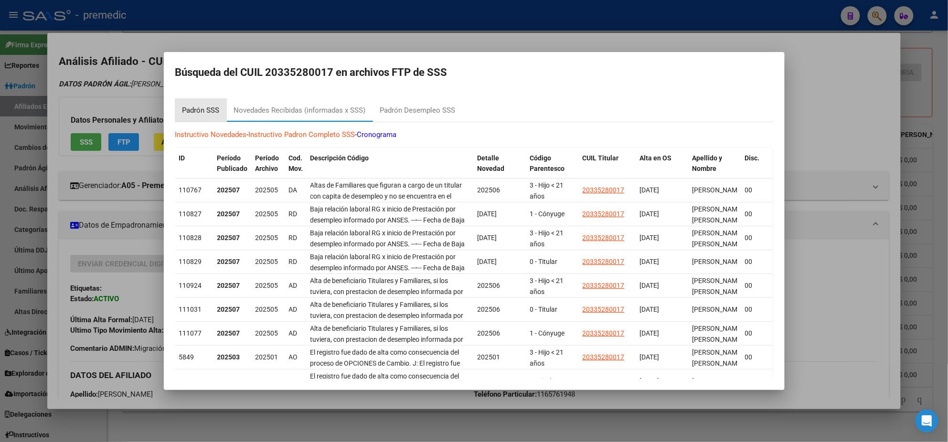
click at [195, 110] on div "Padrón SSS" at bounding box center [200, 110] width 37 height 11
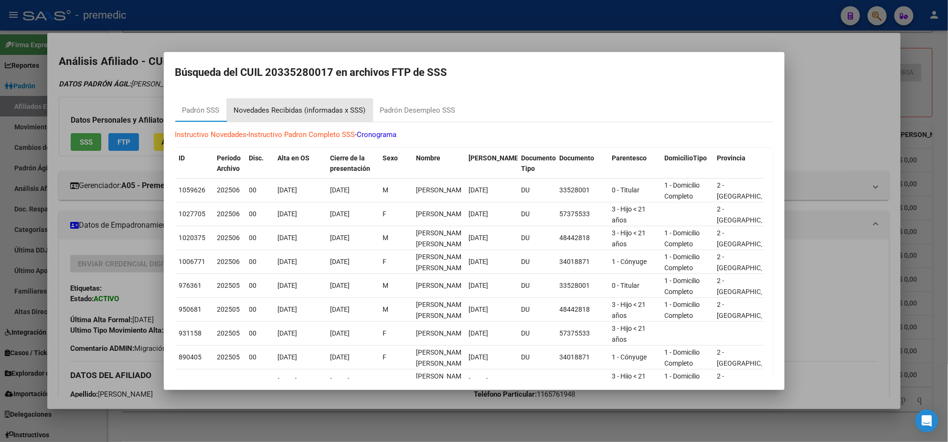
click at [256, 107] on div "Novedades Recibidas (informadas x SSS)" at bounding box center [300, 110] width 132 height 11
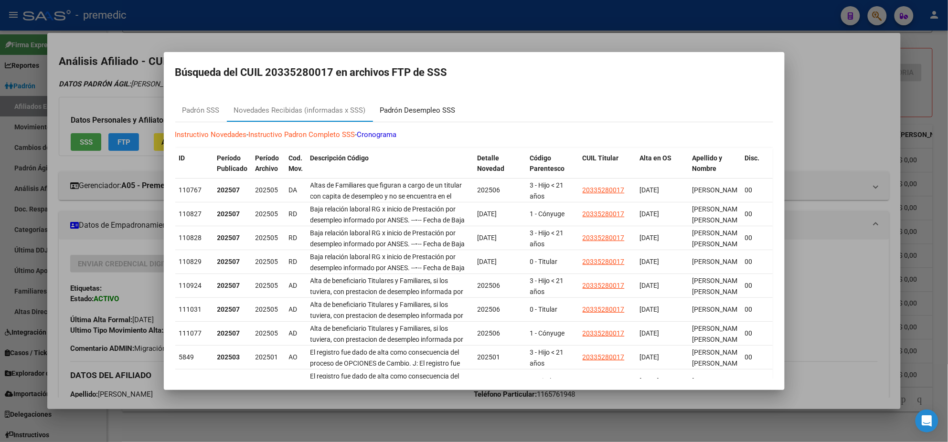
click at [391, 113] on div "Padrón Desempleo SSS" at bounding box center [417, 110] width 75 height 11
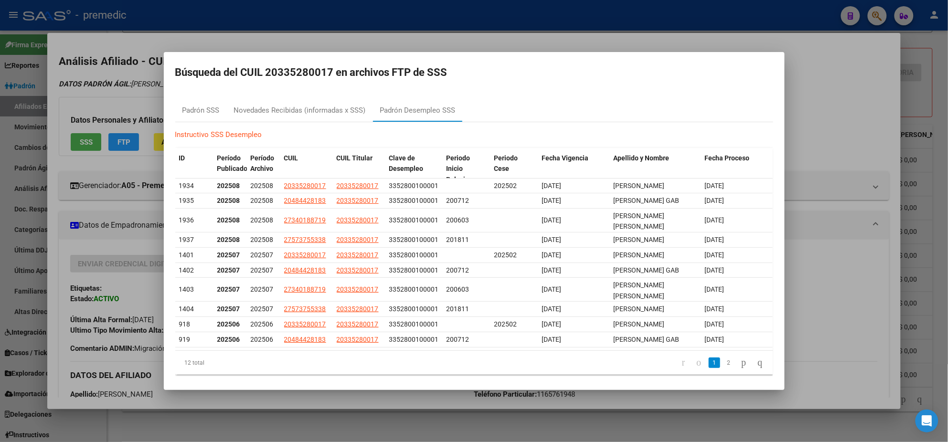
click at [372, 46] on div at bounding box center [474, 221] width 948 height 442
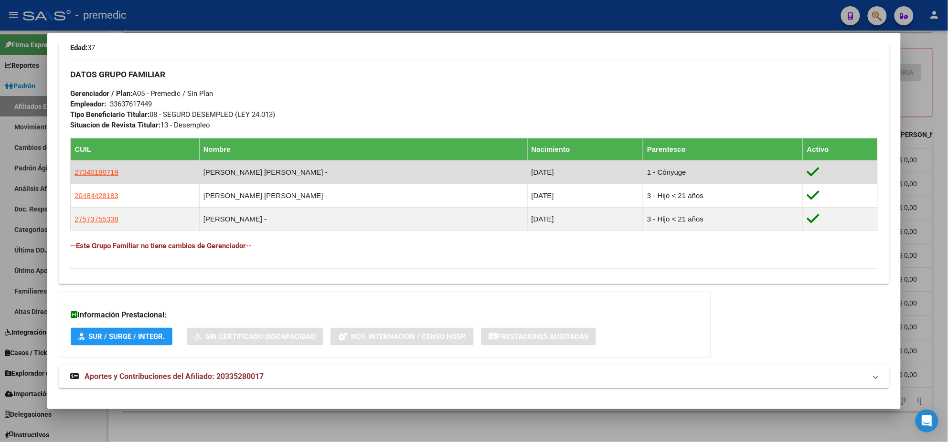
scroll to position [453, 0]
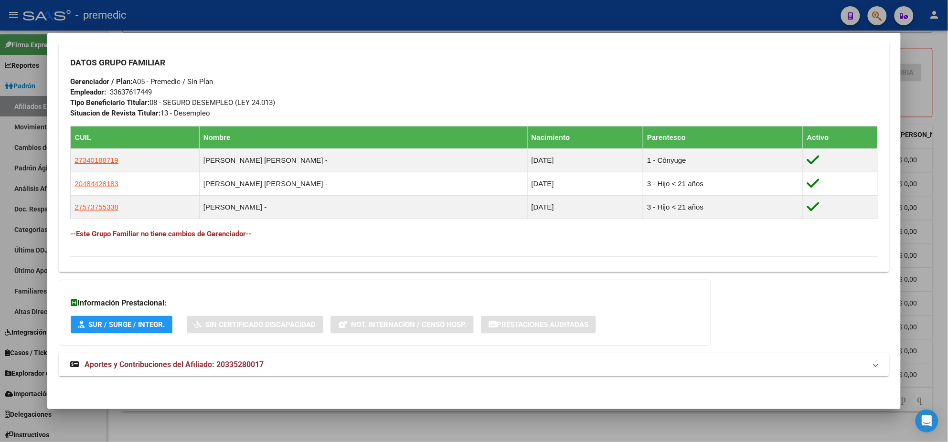
click at [185, 360] on span "Aportes y Contribuciones del Afiliado: 20335280017" at bounding box center [174, 364] width 179 height 9
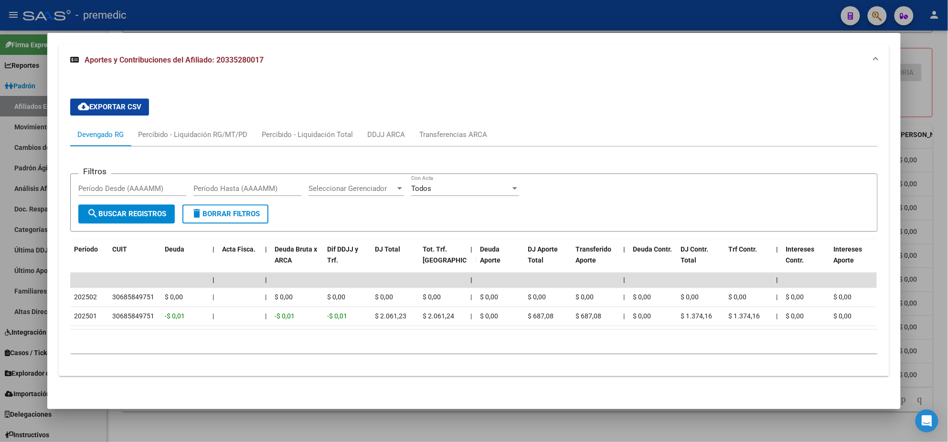
scroll to position [771, 0]
click at [211, 129] on div "Percibido - Liquidación RG/MT/PD" at bounding box center [192, 134] width 109 height 11
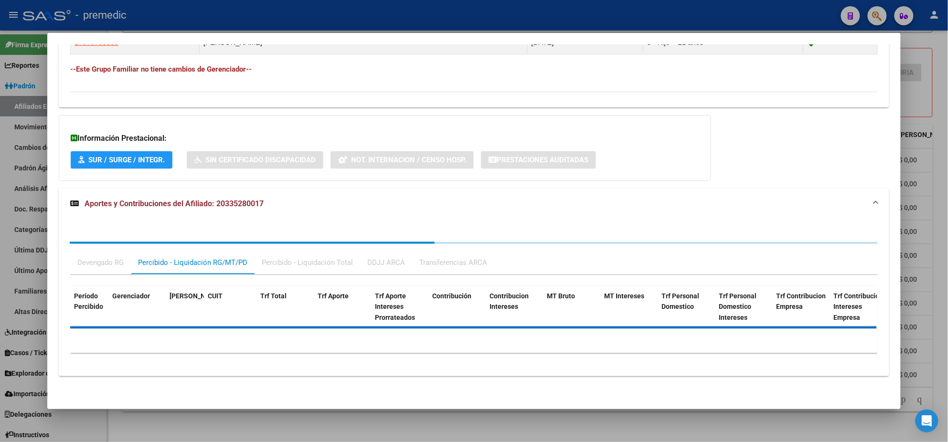
scroll to position [704, 0]
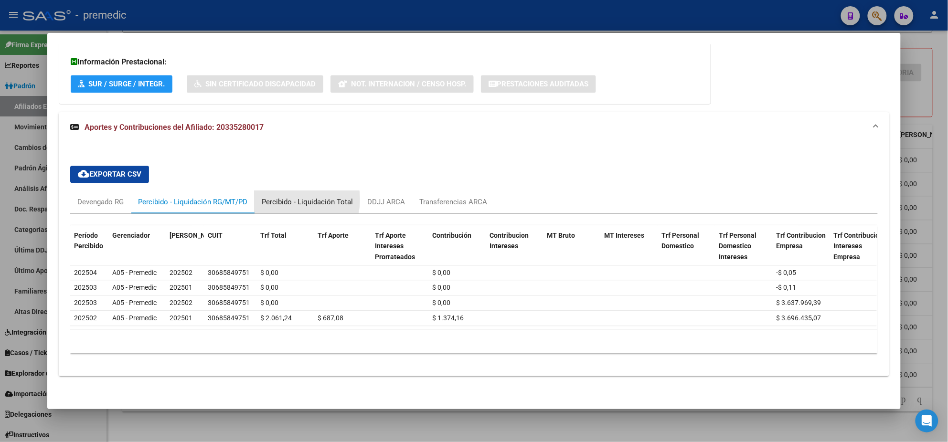
click at [280, 197] on div "Percibido - Liquidación Total" at bounding box center [307, 202] width 91 height 11
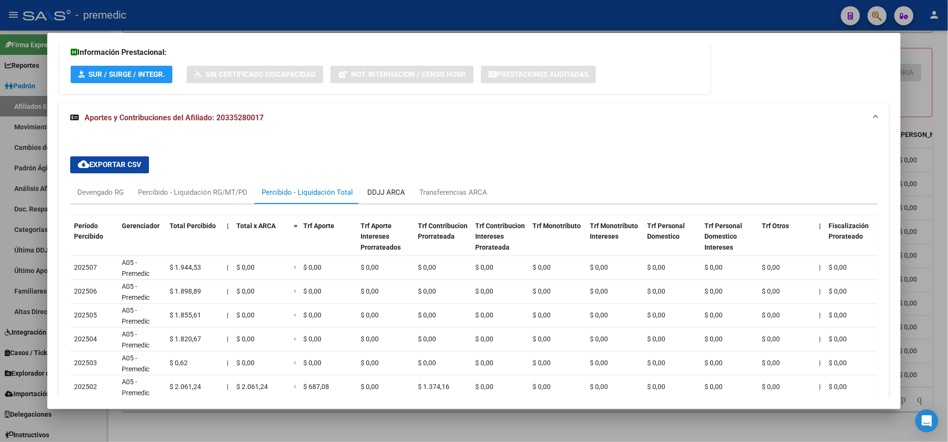
click at [371, 195] on div "DDJJ ARCA" at bounding box center [386, 192] width 38 height 11
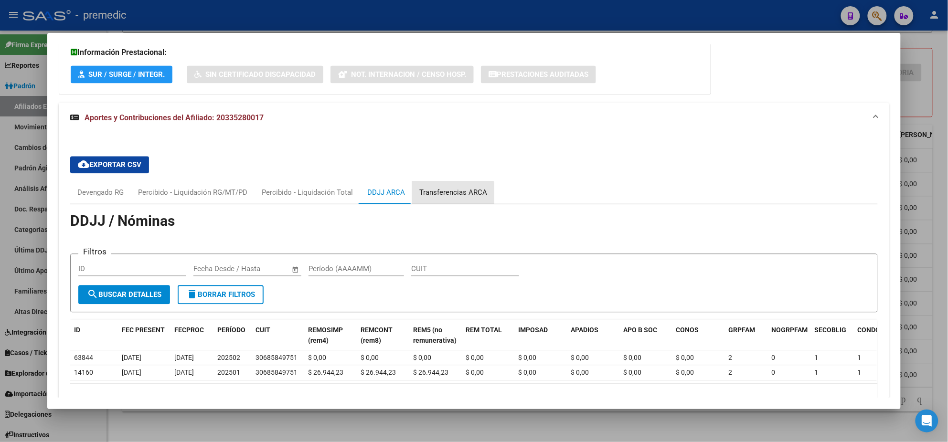
click at [418, 199] on div "Transferencias ARCA" at bounding box center [453, 192] width 82 height 23
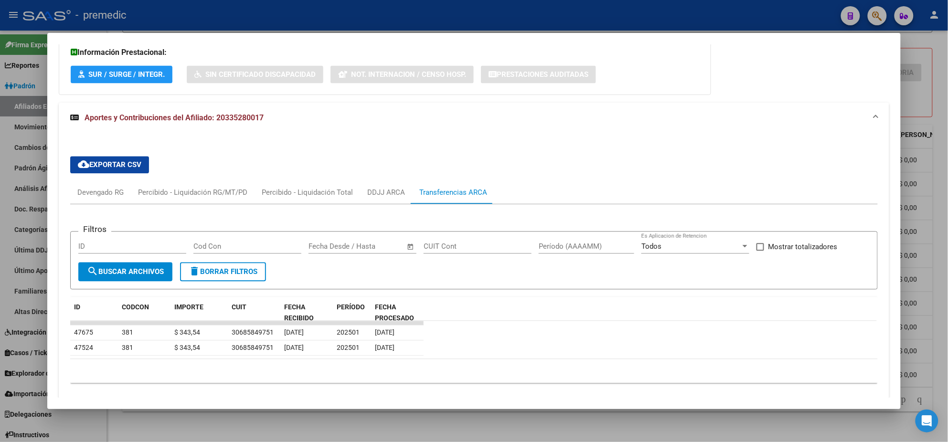
click at [278, 424] on div at bounding box center [474, 221] width 948 height 442
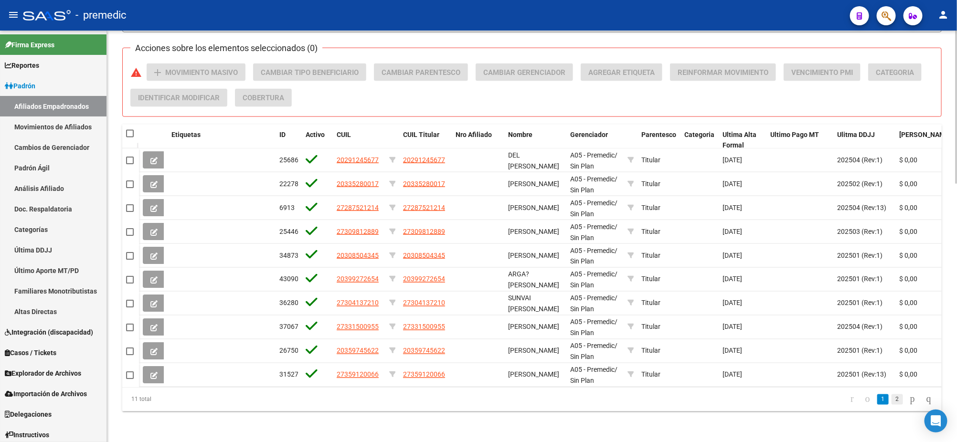
click at [892, 404] on link "2" at bounding box center [897, 400] width 11 height 11
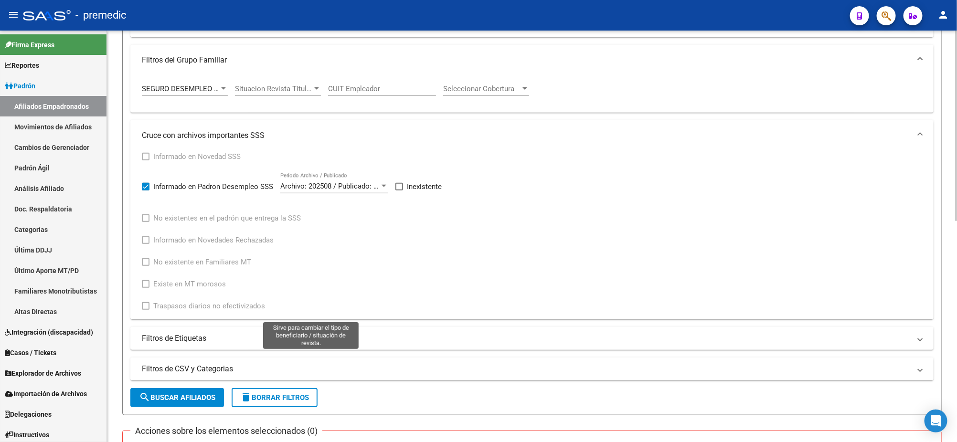
scroll to position [300, 0]
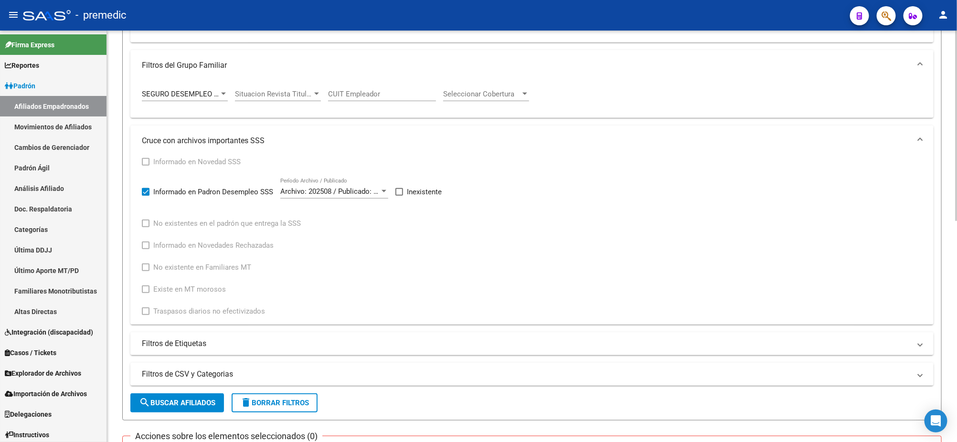
click at [398, 191] on span at bounding box center [400, 192] width 8 height 8
click at [399, 196] on input "Inexistente" at bounding box center [399, 196] width 0 height 0
checkbox input "true"
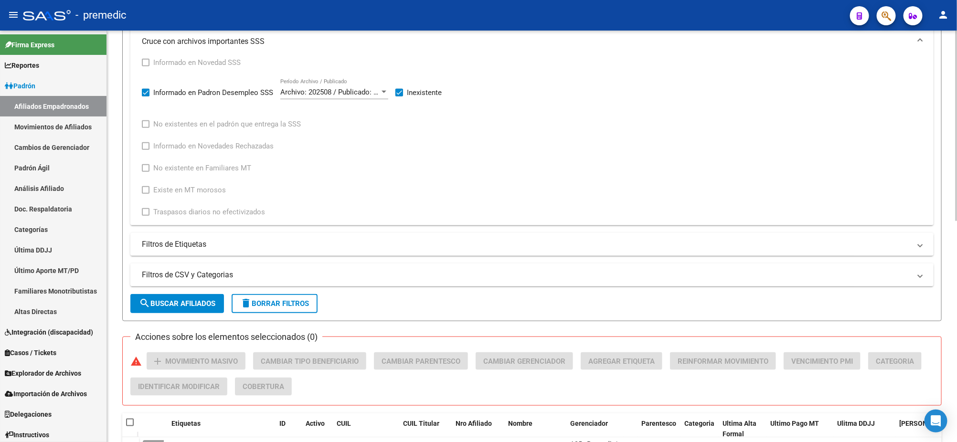
scroll to position [479, 0]
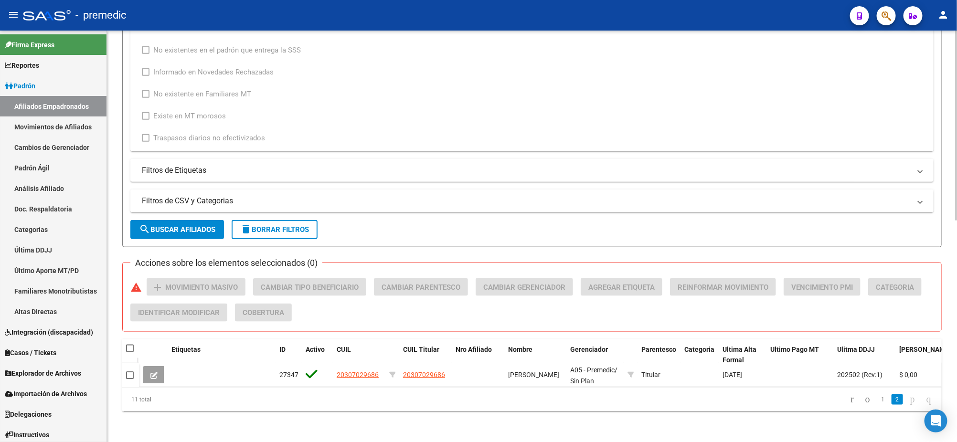
click at [180, 225] on span "search Buscar Afiliados" at bounding box center [177, 229] width 76 height 9
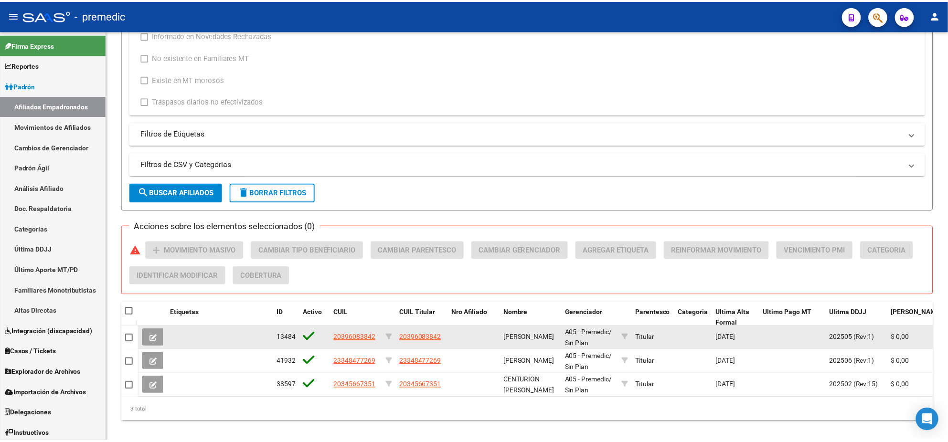
scroll to position [526, 0]
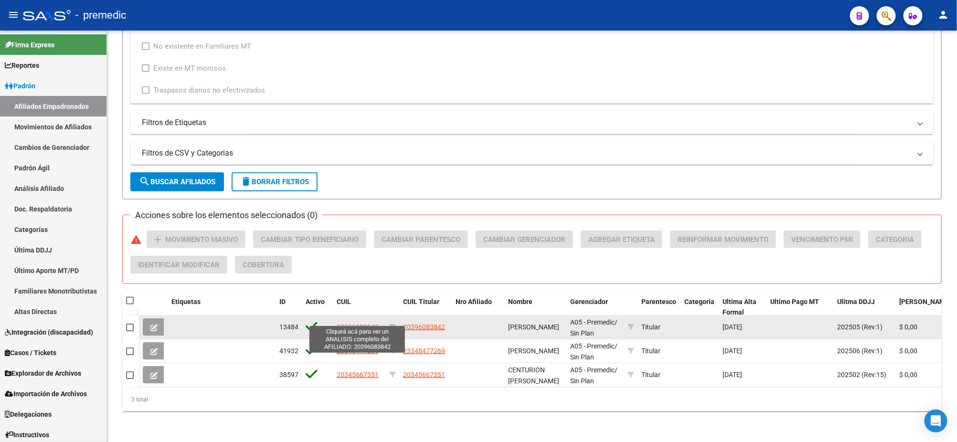
click at [358, 323] on span "20396083842" at bounding box center [358, 327] width 42 height 8
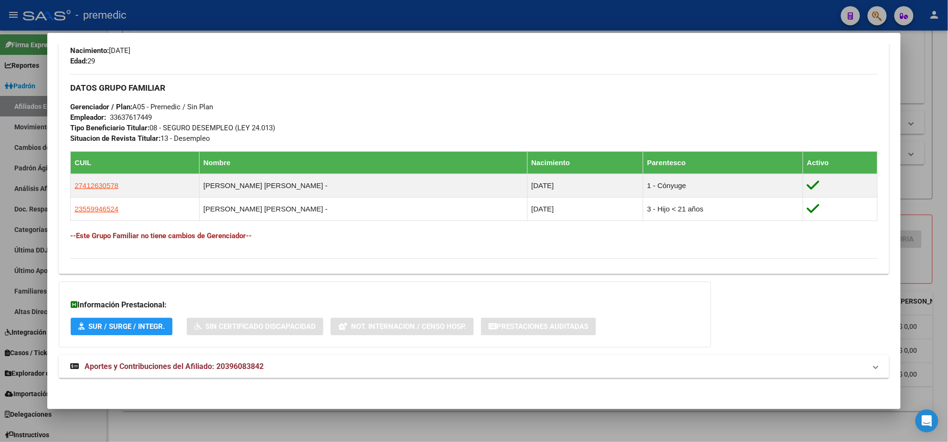
scroll to position [430, 0]
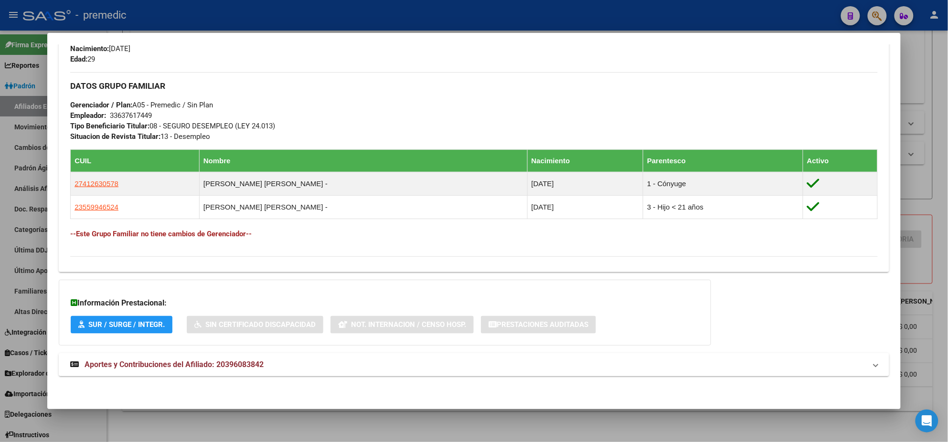
click at [175, 365] on span "Aportes y Contribuciones del Afiliado: 20396083842" at bounding box center [174, 364] width 179 height 9
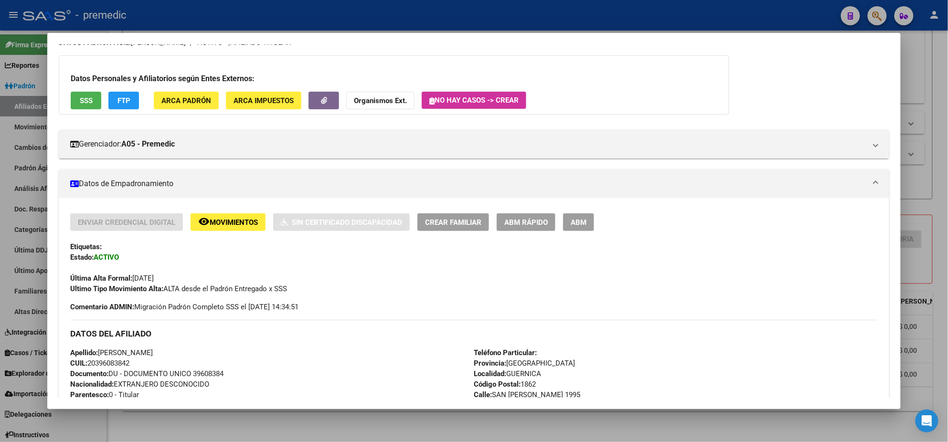
scroll to position [12, 0]
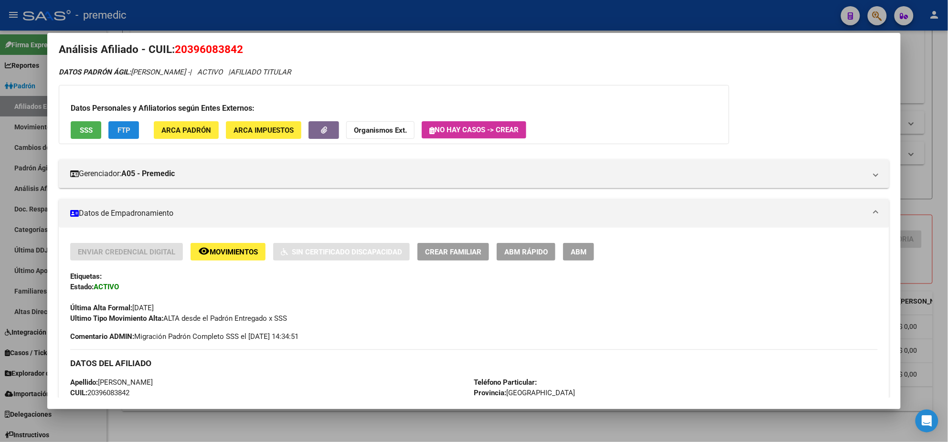
click at [123, 130] on span "FTP" at bounding box center [124, 130] width 13 height 9
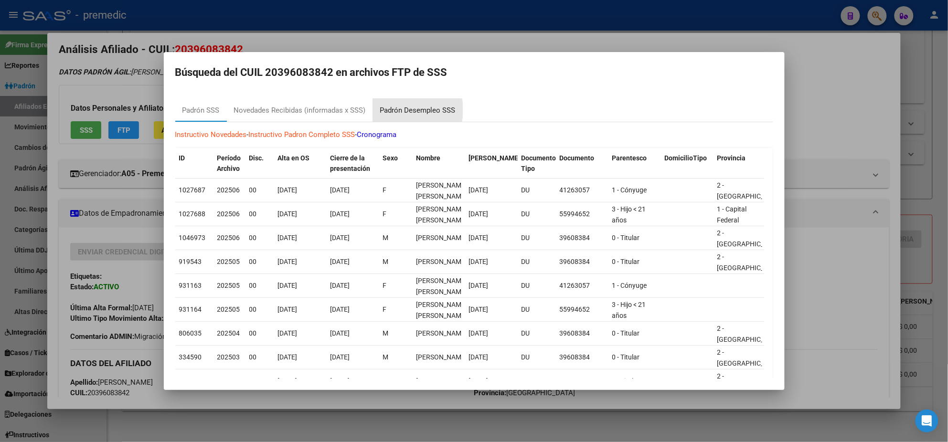
click at [396, 110] on div "Padrón Desempleo SSS" at bounding box center [417, 110] width 75 height 11
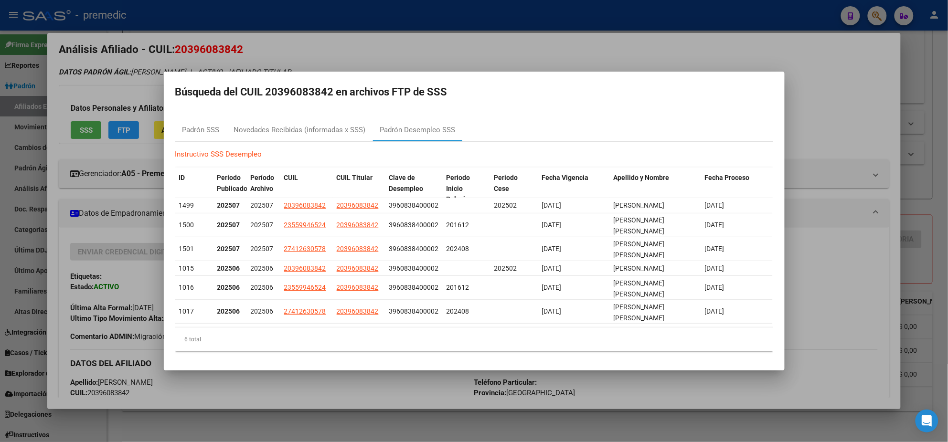
click at [329, 143] on div "Instructivo SSS Desempleo ID Período Publicado Período Archivo CUIL CUIL Titula…" at bounding box center [474, 250] width 598 height 217
click at [284, 126] on div "Novedades Recibidas (informadas x SSS)" at bounding box center [300, 130] width 132 height 11
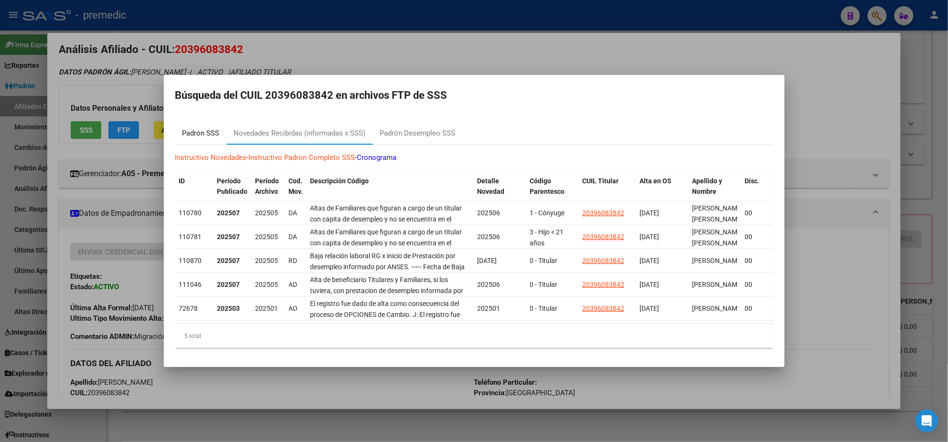
click at [220, 133] on div "Padrón SSS" at bounding box center [201, 133] width 52 height 23
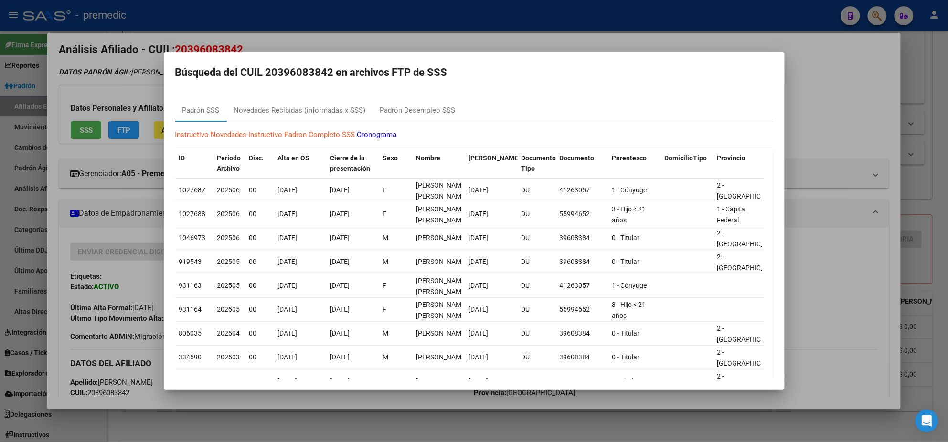
click at [351, 399] on div at bounding box center [474, 221] width 948 height 442
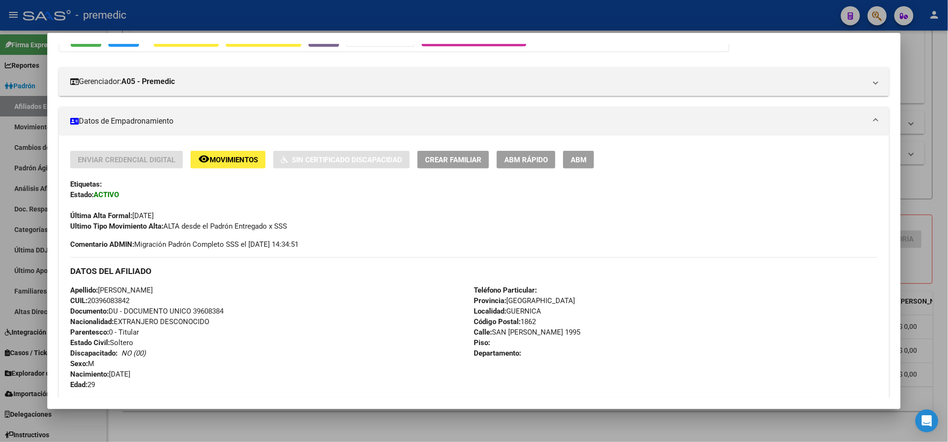
scroll to position [131, 0]
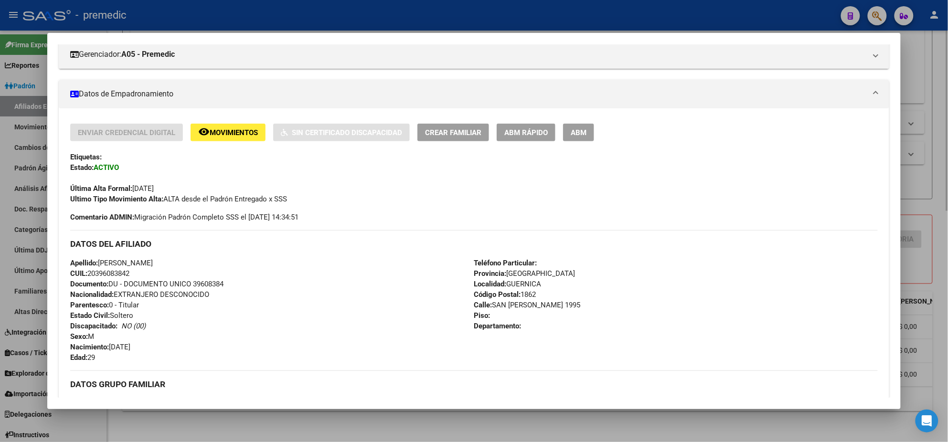
click at [212, 426] on div at bounding box center [474, 221] width 948 height 442
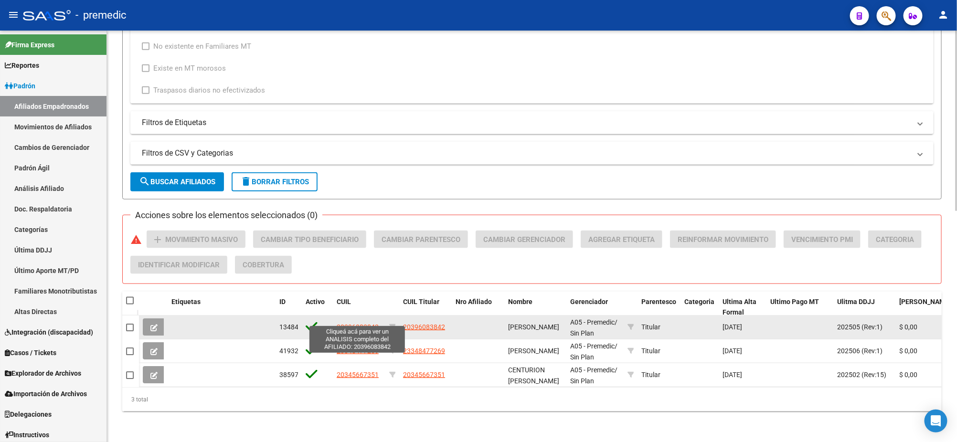
click at [363, 323] on span "20396083842" at bounding box center [358, 327] width 42 height 8
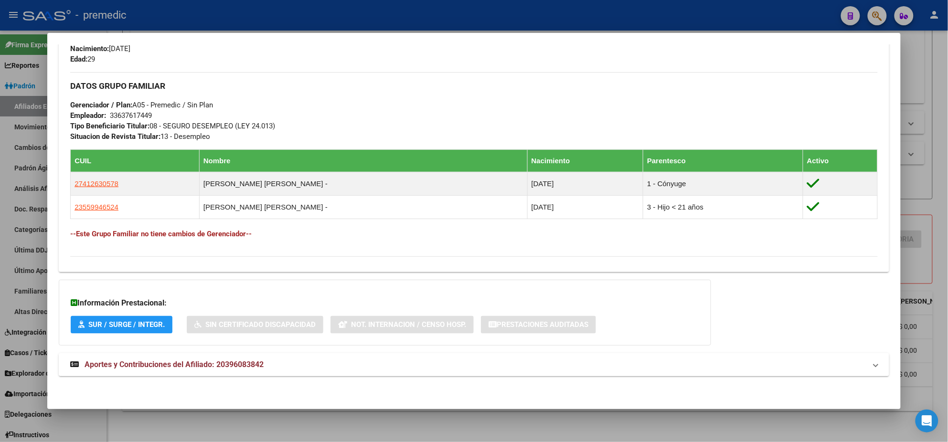
click at [176, 364] on span "Aportes y Contribuciones del Afiliado: 20396083842" at bounding box center [174, 364] width 179 height 9
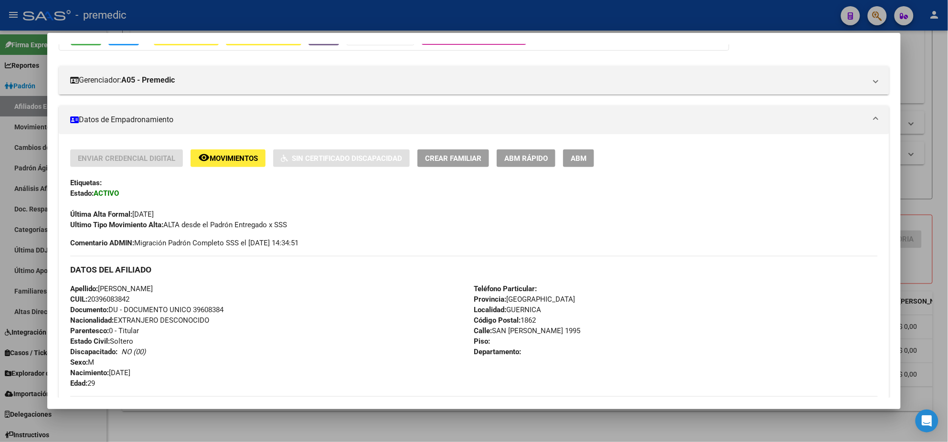
scroll to position [119, 0]
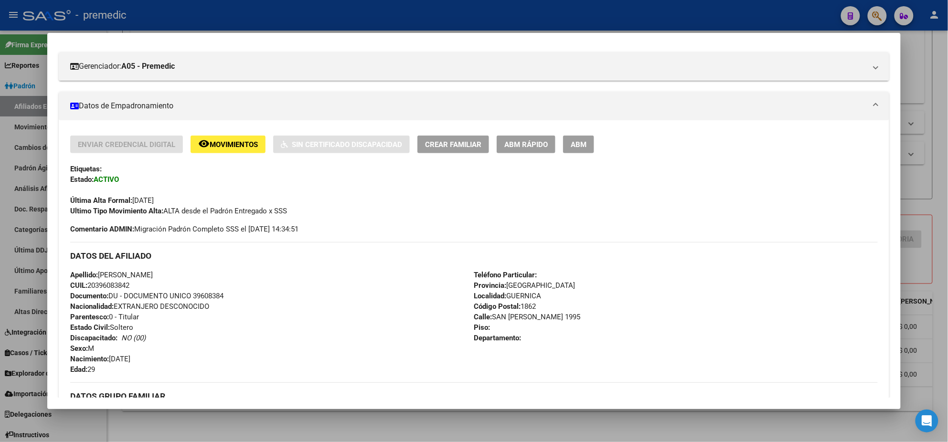
drag, startPoint x: 87, startPoint y: 286, endPoint x: 133, endPoint y: 284, distance: 45.4
click at [133, 285] on div "Apellido: AYALA LUCIO AGUSTIN CUIL: 20396083842 Documento: DU - DOCUMENTO UNICO…" at bounding box center [272, 322] width 404 height 105
drag, startPoint x: 89, startPoint y: 283, endPoint x: 128, endPoint y: 286, distance: 38.8
click at [128, 286] on span "CUIL: 20396083842" at bounding box center [99, 285] width 59 height 9
copy span "20396083842"
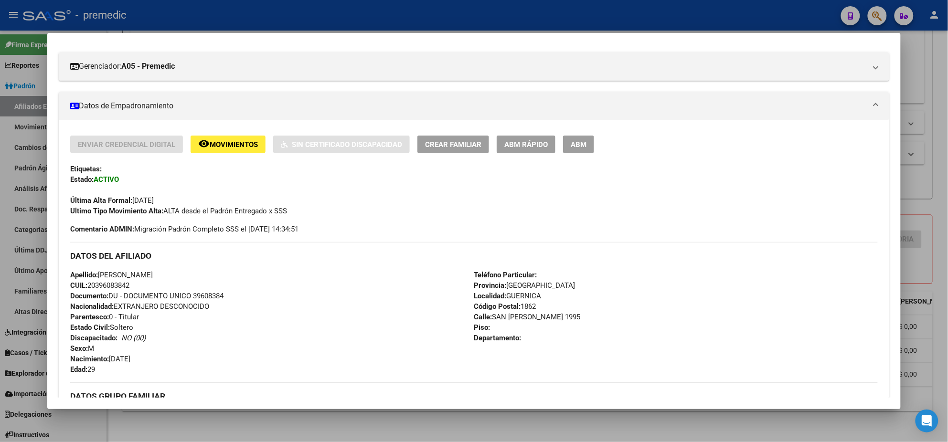
click at [227, 421] on div at bounding box center [474, 221] width 948 height 442
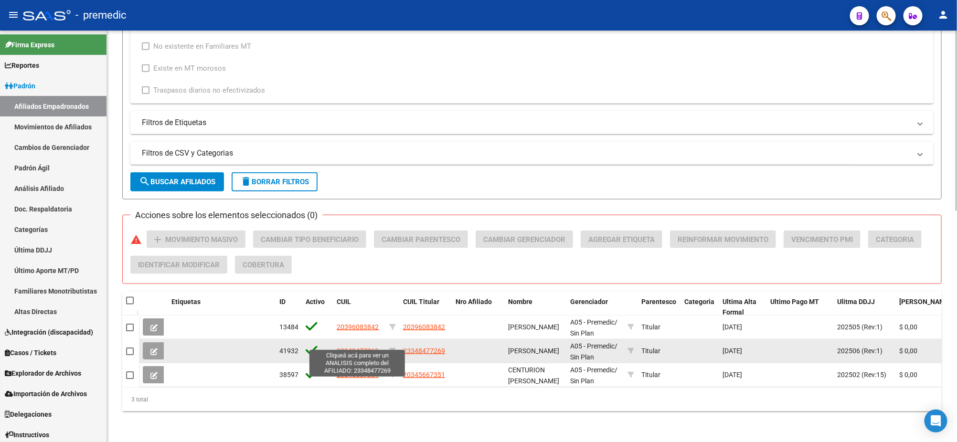
click at [346, 347] on span "23348477269" at bounding box center [358, 351] width 42 height 8
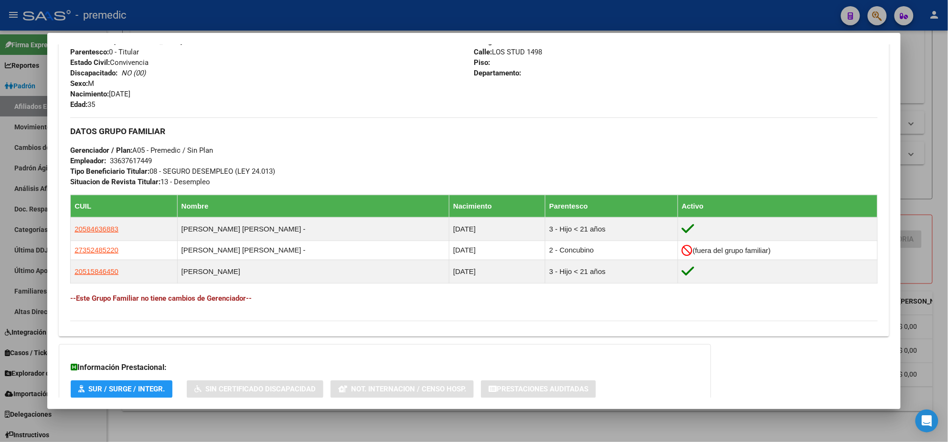
scroll to position [418, 0]
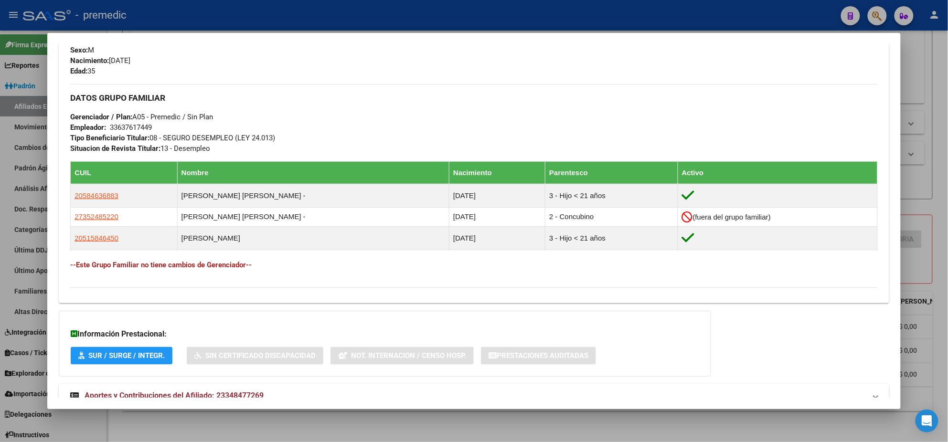
click at [125, 387] on mat-expansion-panel-header "Aportes y Contribuciones del Afiliado: 23348477269" at bounding box center [474, 396] width 831 height 23
click at [236, 428] on div at bounding box center [474, 221] width 948 height 442
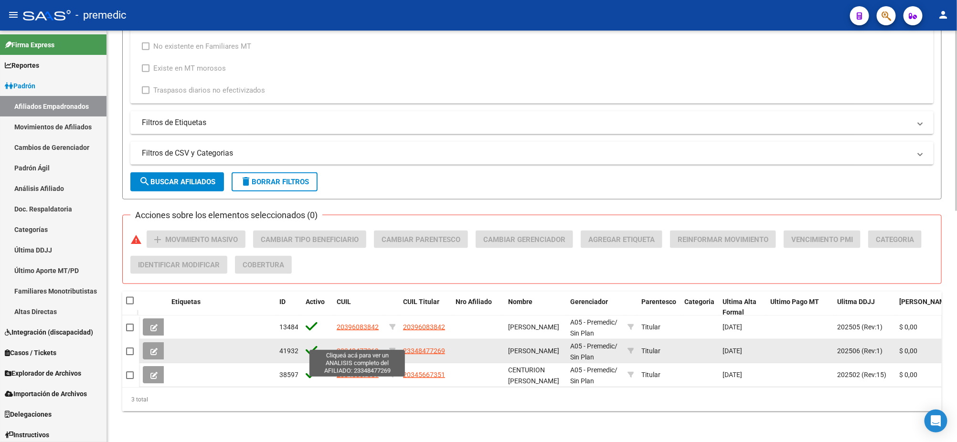
click at [343, 347] on span "23348477269" at bounding box center [358, 351] width 42 height 8
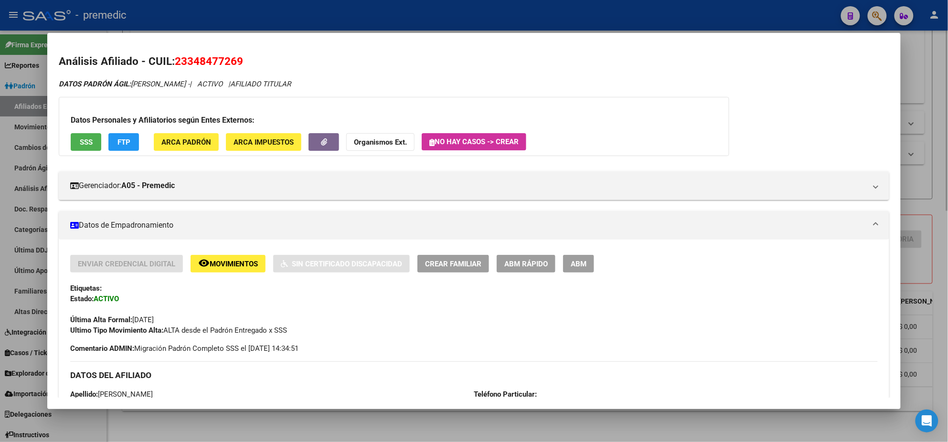
click at [227, 421] on div at bounding box center [474, 221] width 948 height 442
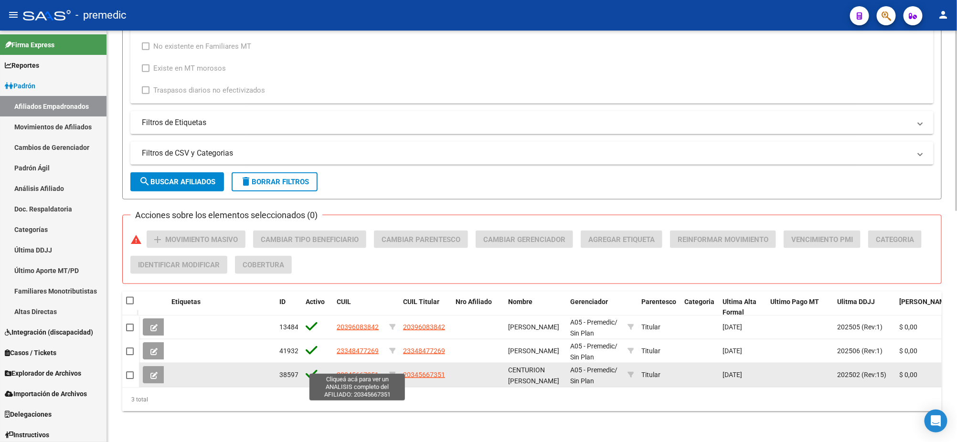
click at [349, 371] on span "20345667351" at bounding box center [358, 375] width 42 height 8
type textarea "20345667351"
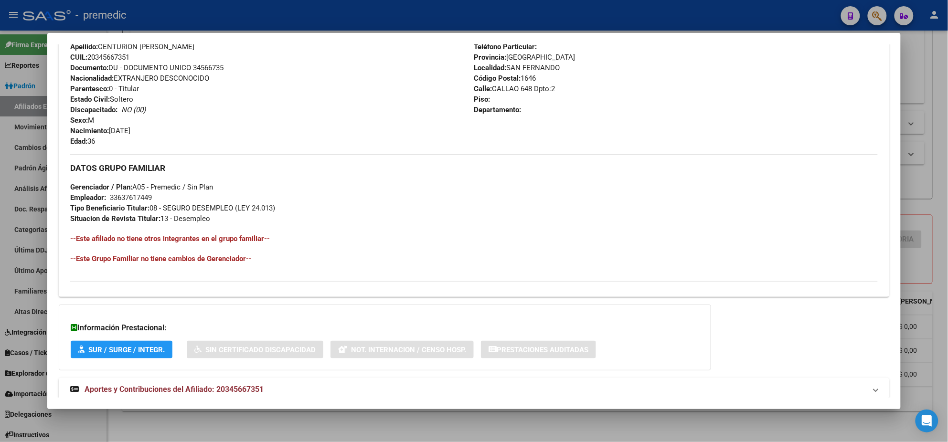
scroll to position [383, 0]
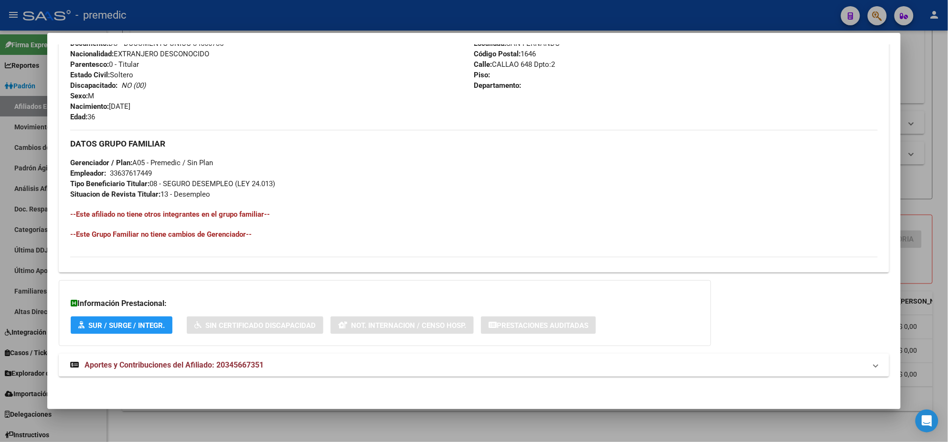
click at [171, 360] on strong "Aportes y Contribuciones del Afiliado: 20345667351" at bounding box center [166, 365] width 193 height 11
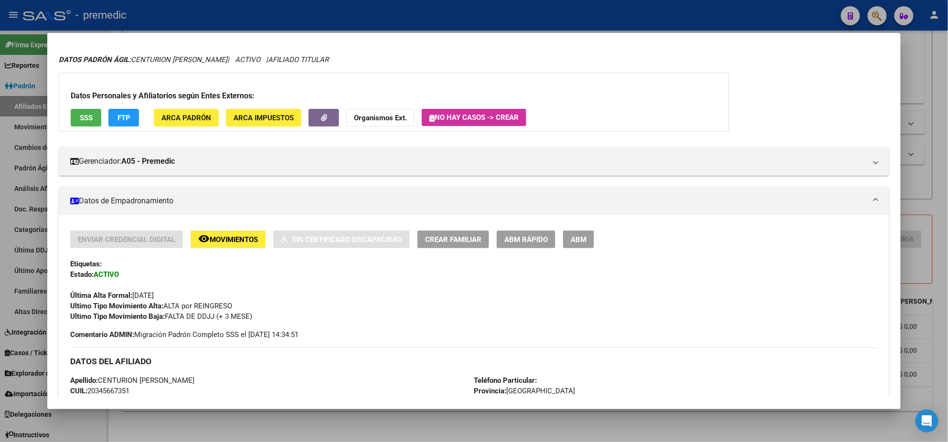
scroll to position [0, 0]
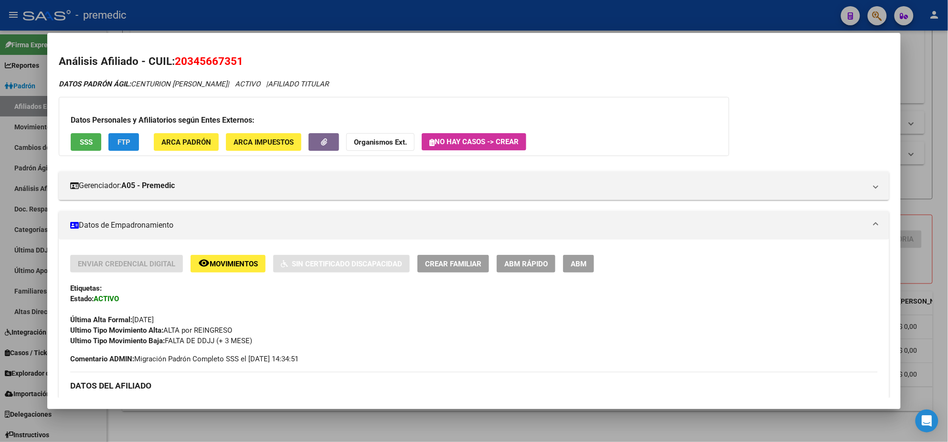
click at [118, 139] on span "FTP" at bounding box center [124, 142] width 13 height 9
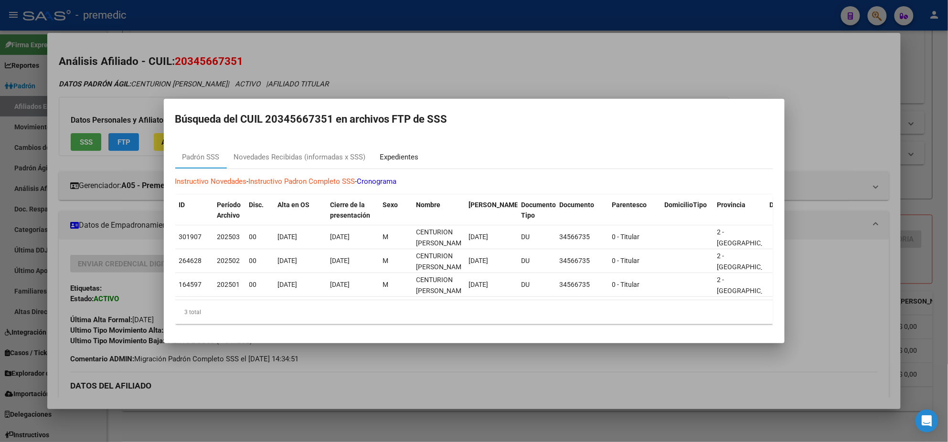
click at [398, 155] on div "Expedientes" at bounding box center [399, 157] width 39 height 11
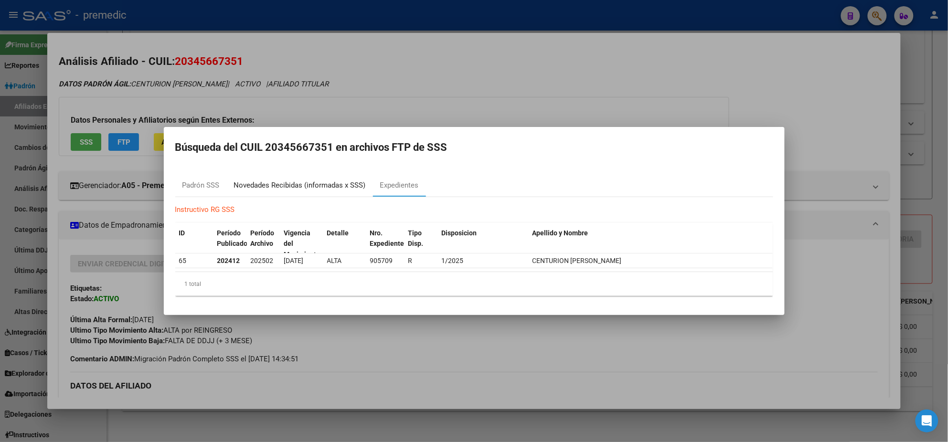
click at [324, 184] on div "Novedades Recibidas (informadas x SSS)" at bounding box center [300, 185] width 132 height 11
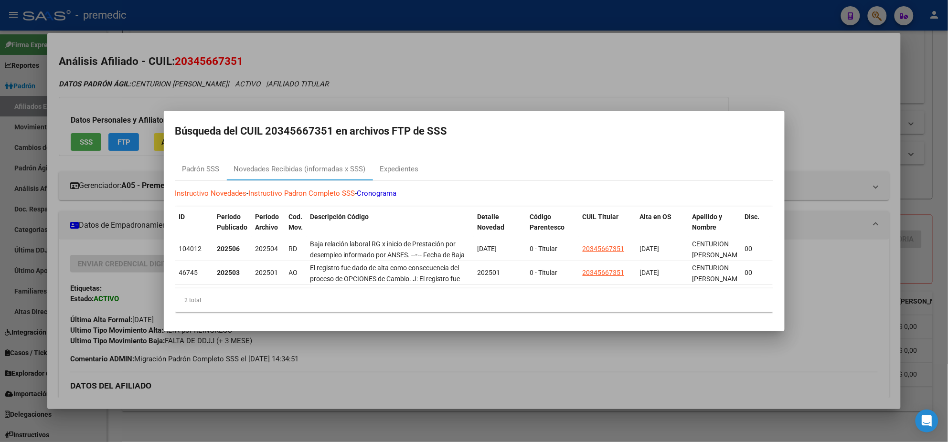
click at [260, 379] on div at bounding box center [474, 221] width 948 height 442
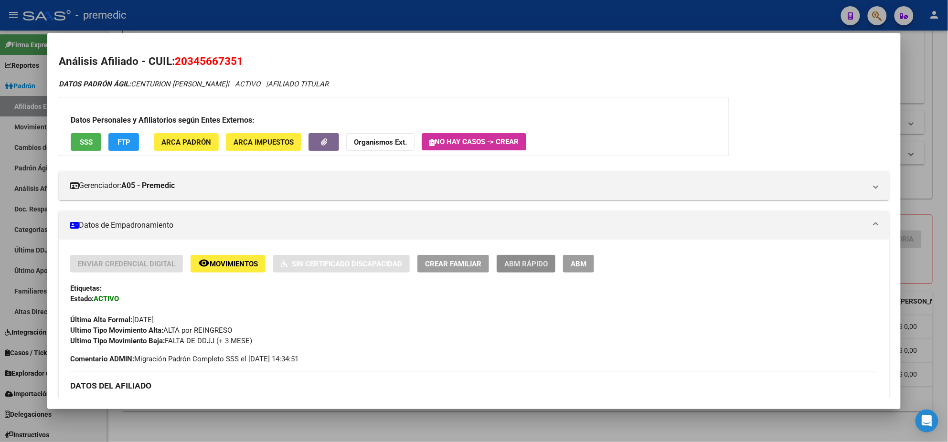
click at [539, 261] on span "ABM Rápido" at bounding box center [525, 264] width 43 height 9
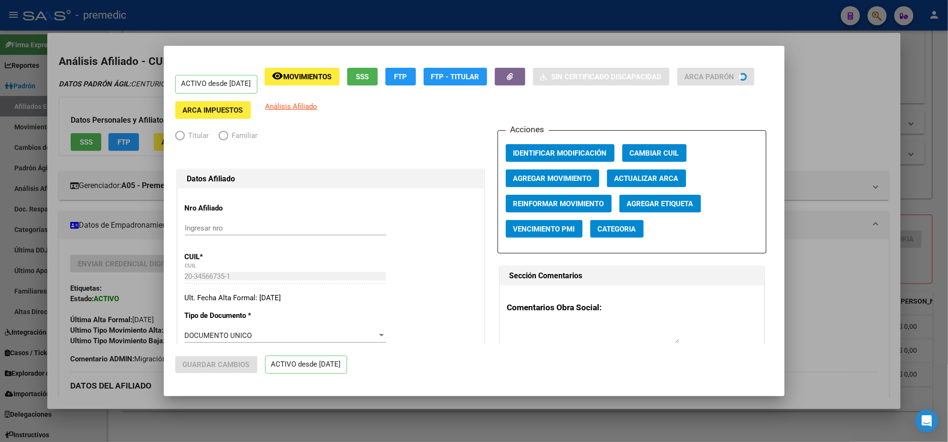
radio input "true"
type input "33-63761744-9"
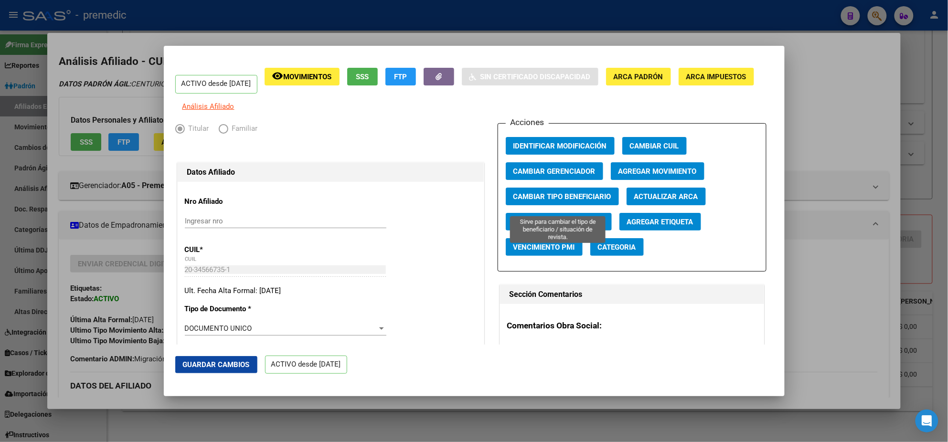
click at [560, 201] on span "Cambiar Tipo Beneficiario" at bounding box center [562, 196] width 98 height 9
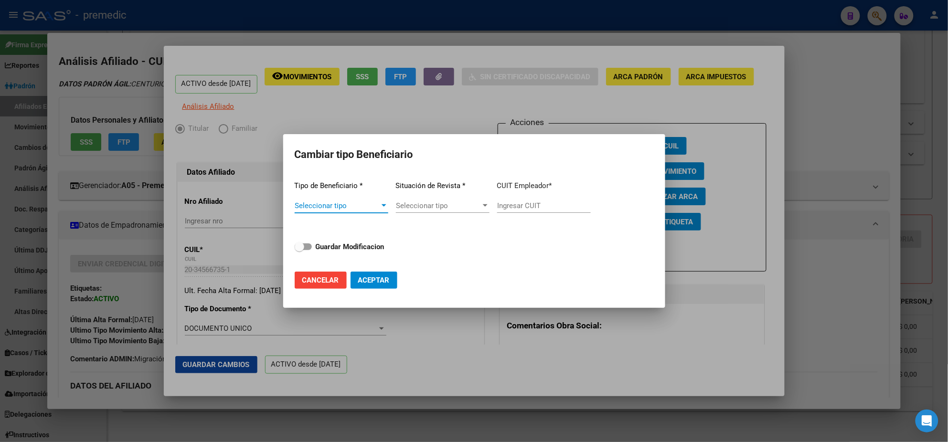
click at [349, 206] on span "Seleccionar tipo" at bounding box center [337, 206] width 85 height 9
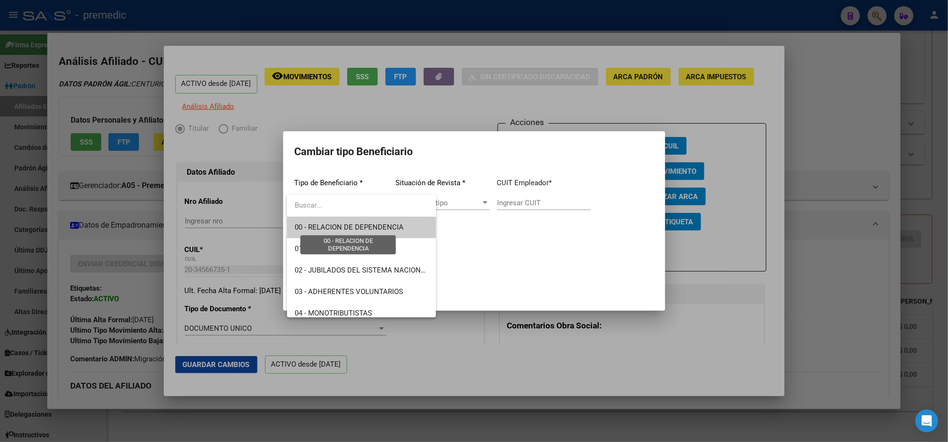
click at [343, 229] on span "00 - RELACION DE DEPENDENCIA" at bounding box center [349, 227] width 109 height 9
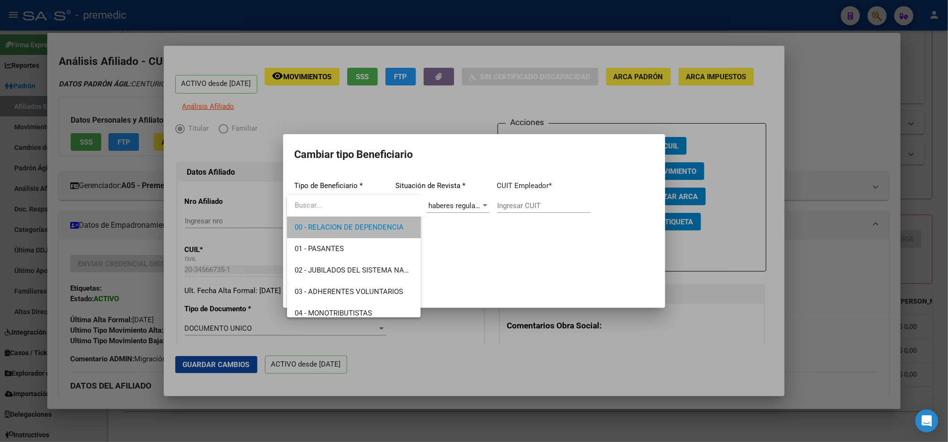
type input "30-71090869-5"
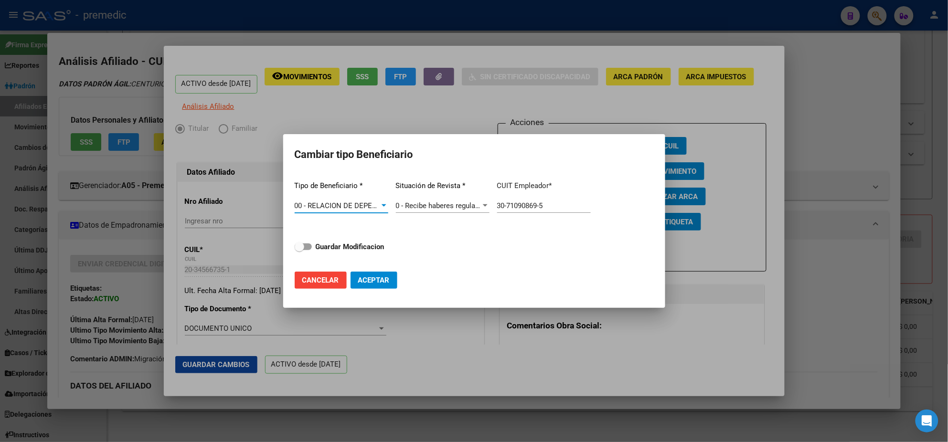
click at [333, 245] on strong "Guardar Modificacion" at bounding box center [350, 247] width 69 height 9
click at [299, 250] on input "Guardar Modificacion" at bounding box center [299, 250] width 0 height 0
checkbox input "true"
click at [372, 277] on span "Aceptar" at bounding box center [374, 280] width 32 height 9
type input "30-71090869-5"
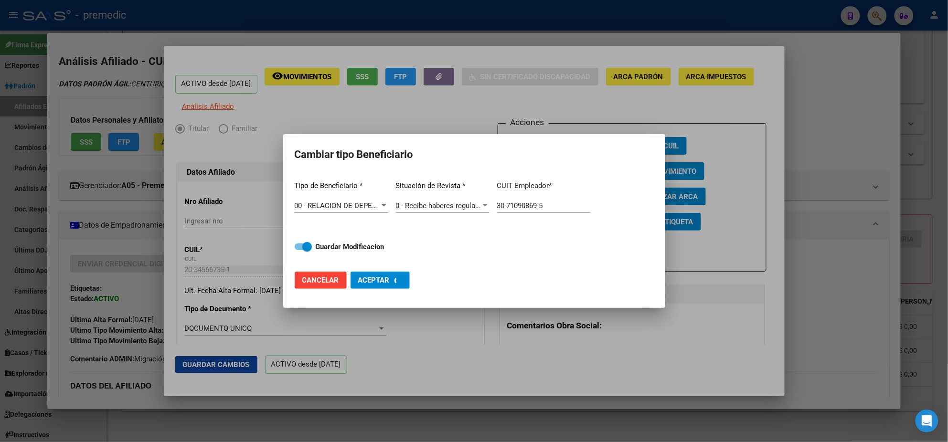
checkbox input "false"
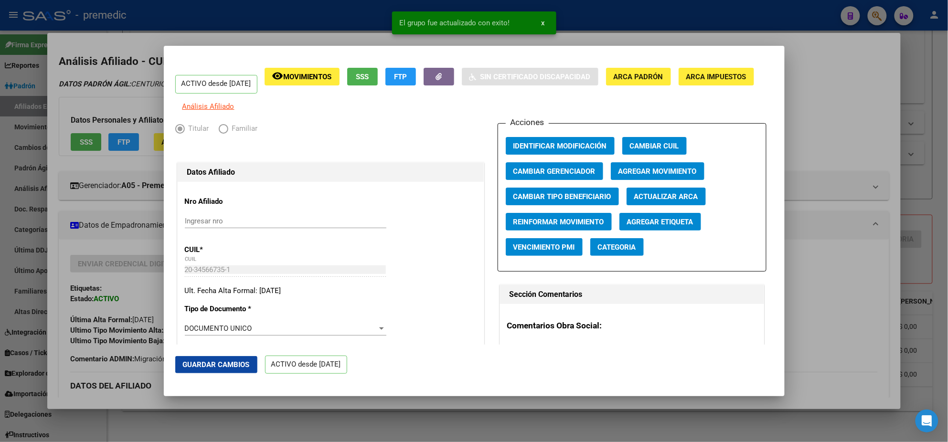
click at [356, 403] on div at bounding box center [474, 221] width 948 height 442
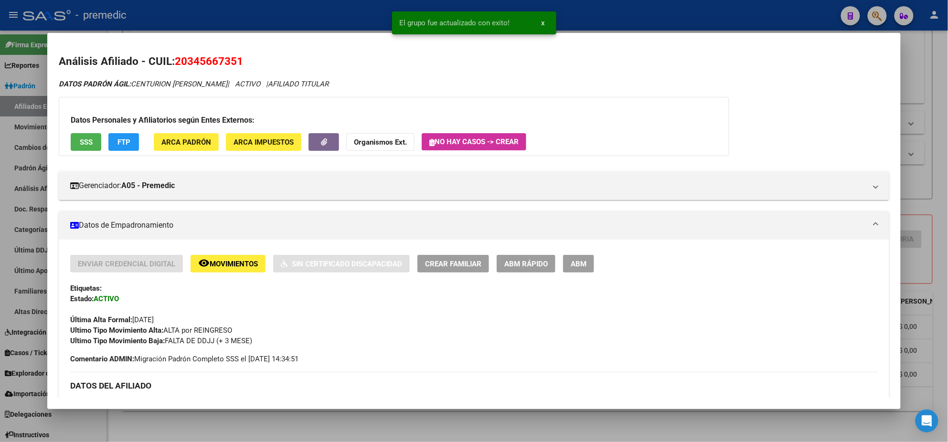
click at [229, 422] on div at bounding box center [474, 221] width 948 height 442
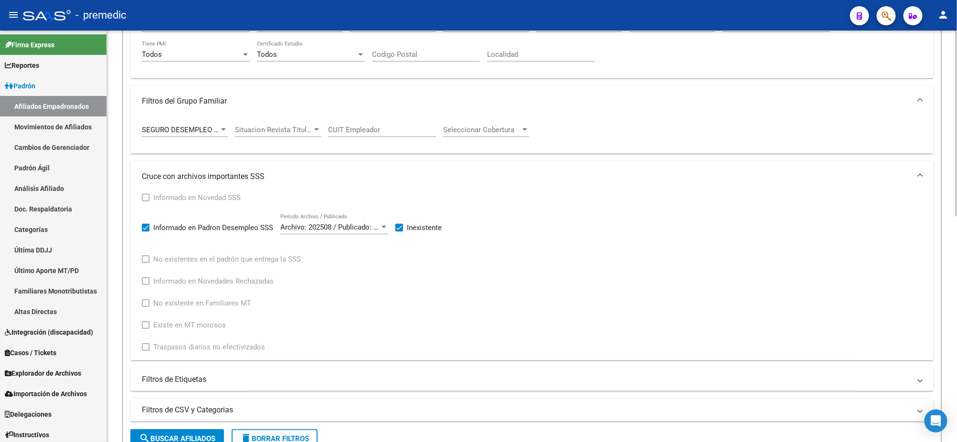
scroll to position [502, 0]
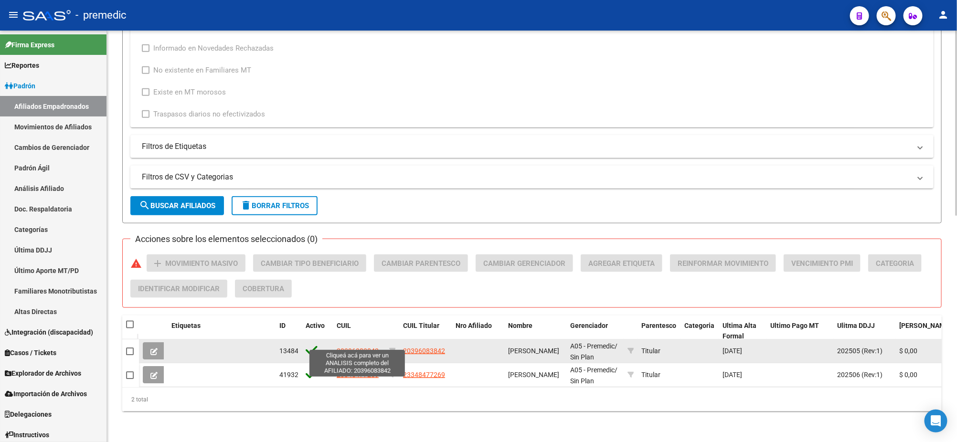
click at [365, 347] on span "20396083842" at bounding box center [358, 351] width 42 height 8
type textarea "20396083842"
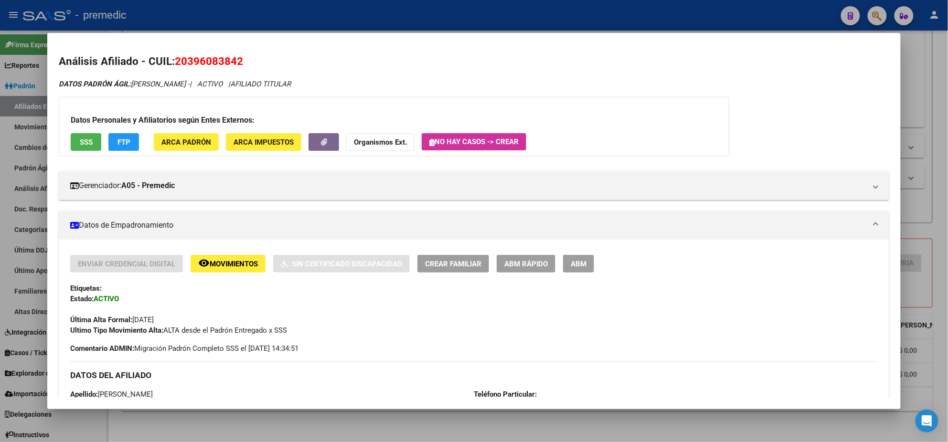
click at [118, 144] on span "FTP" at bounding box center [124, 142] width 13 height 9
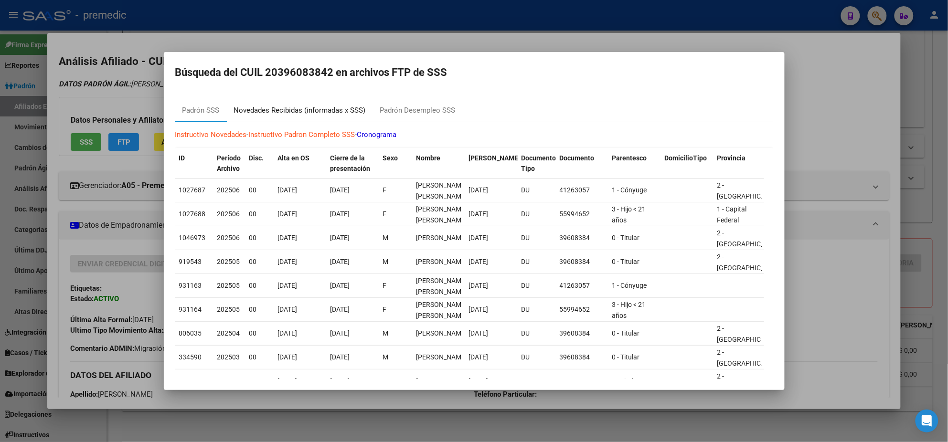
click at [262, 109] on div "Novedades Recibidas (informadas x SSS)" at bounding box center [300, 110] width 132 height 11
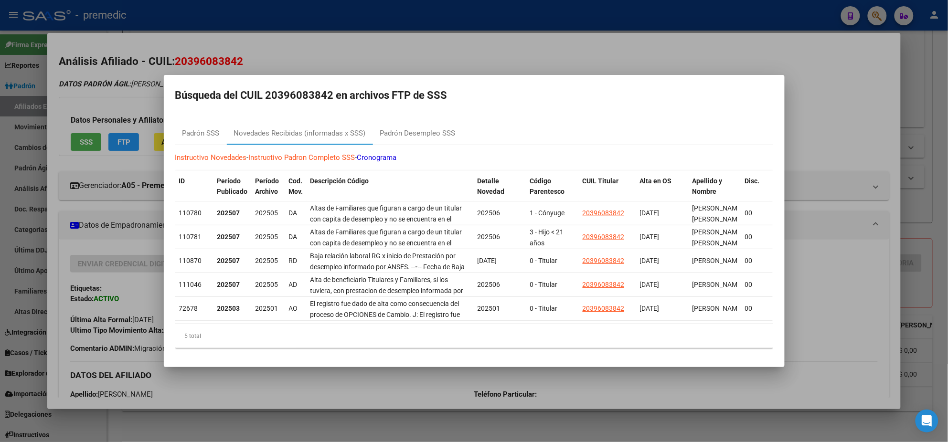
click at [289, 386] on div at bounding box center [474, 221] width 948 height 442
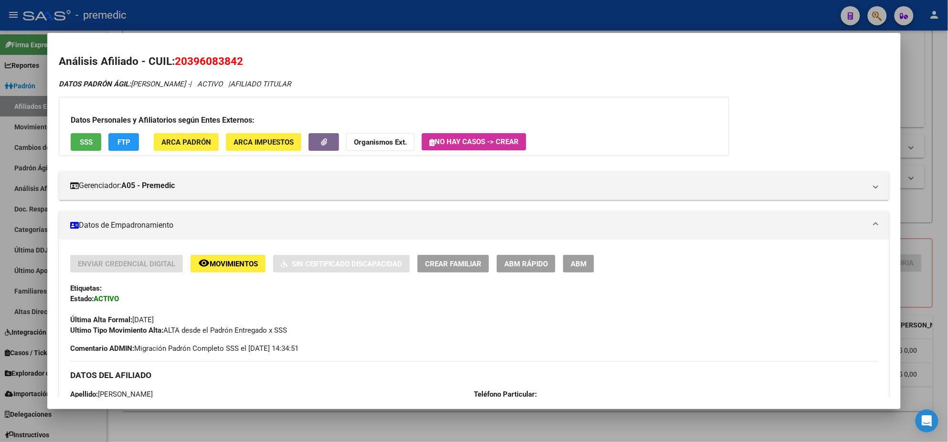
click at [293, 432] on div at bounding box center [474, 221] width 948 height 442
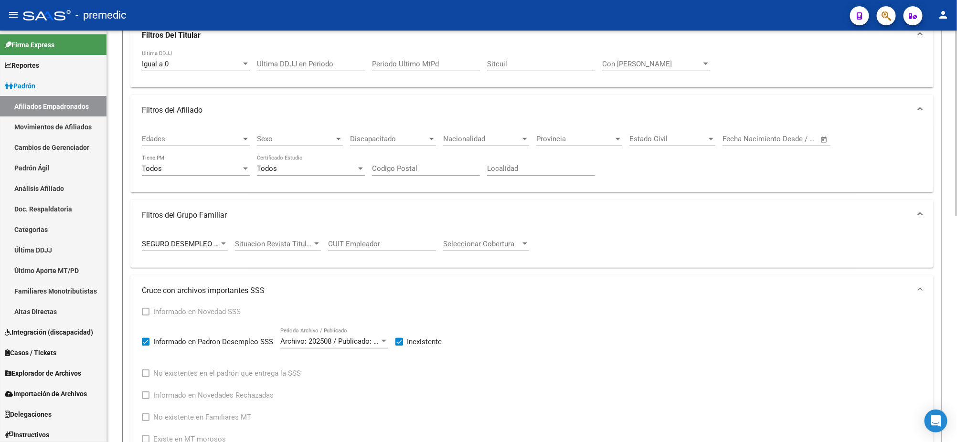
scroll to position [179, 0]
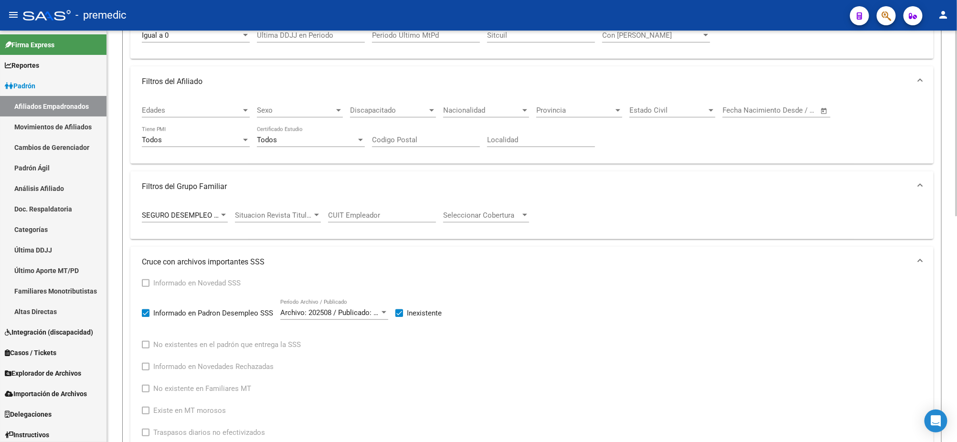
click at [247, 214] on span "Situacion Revista Titular" at bounding box center [273, 215] width 77 height 9
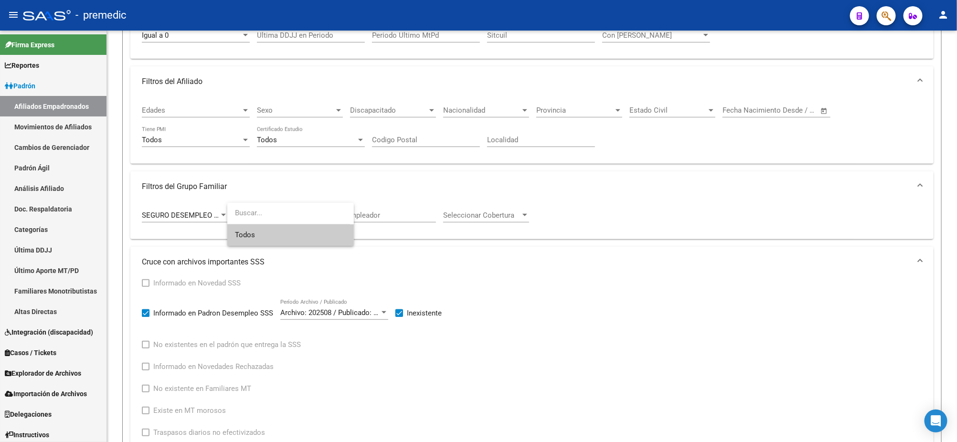
click at [285, 264] on div at bounding box center [478, 221] width 957 height 442
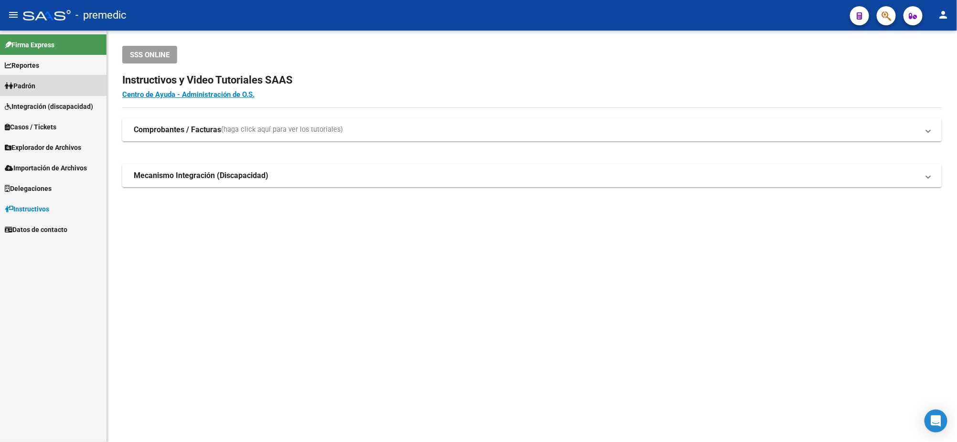
click at [43, 78] on link "Padrón" at bounding box center [53, 85] width 107 height 21
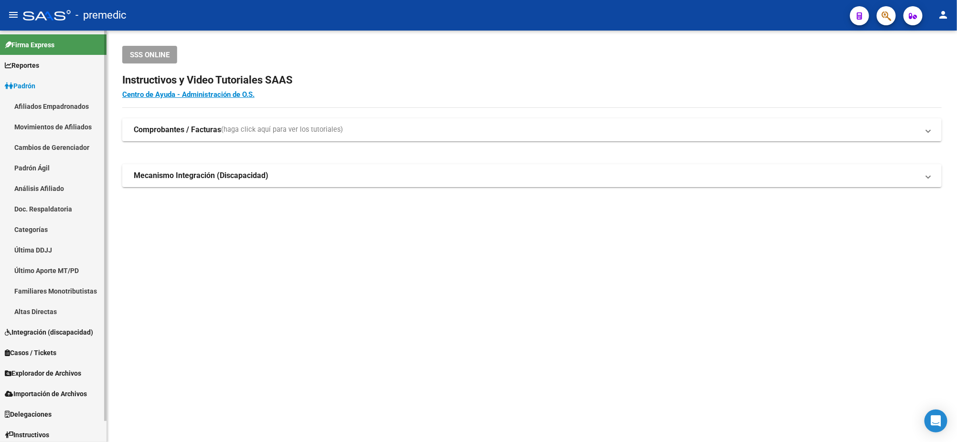
click at [62, 191] on link "Análisis Afiliado" at bounding box center [53, 188] width 107 height 21
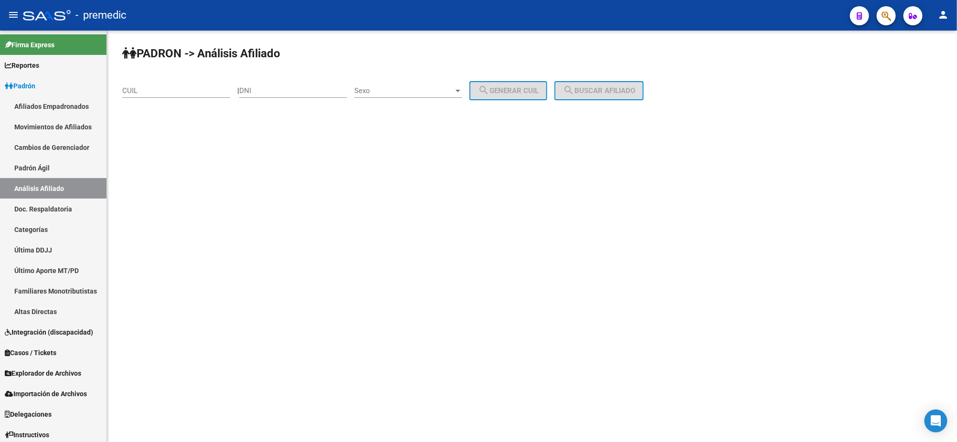
click at [152, 92] on input "CUIL" at bounding box center [176, 90] width 108 height 9
paste input "20-26114580-5"
type input "20-26114580-5"
click at [575, 89] on mat-icon "search" at bounding box center [568, 90] width 11 height 11
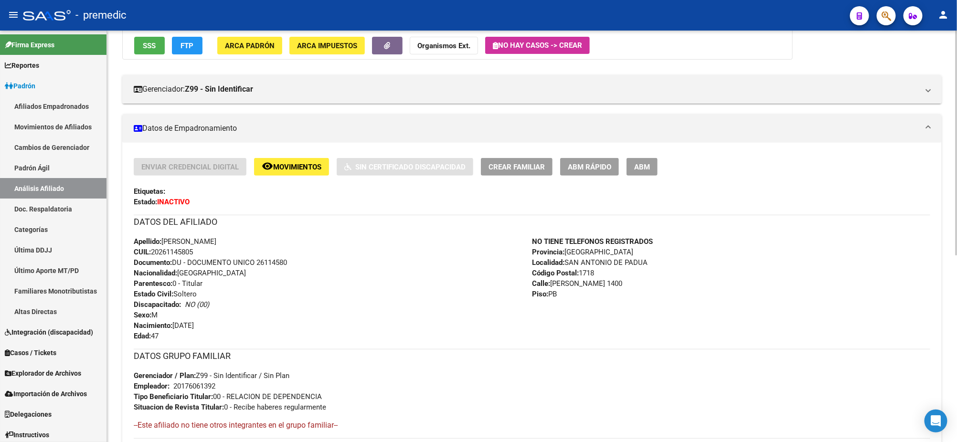
scroll to position [119, 0]
click at [42, 375] on span "Explorador de Archivos" at bounding box center [43, 373] width 76 height 11
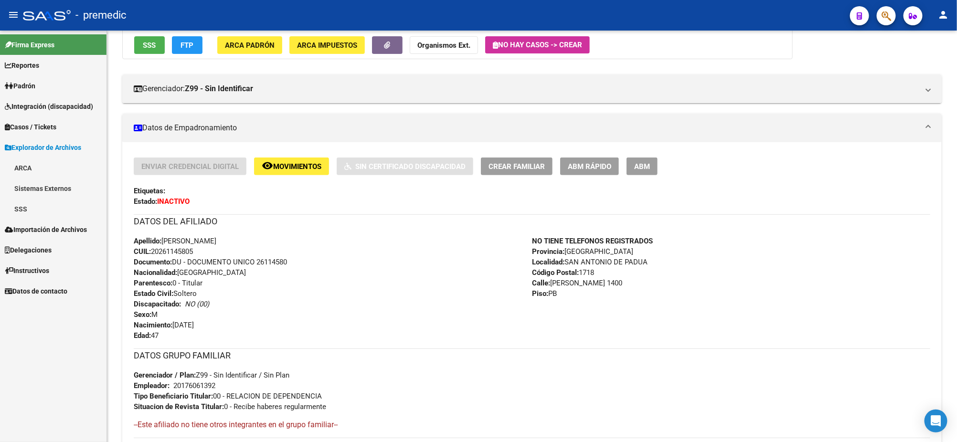
click at [29, 204] on link "SSS" at bounding box center [53, 209] width 107 height 21
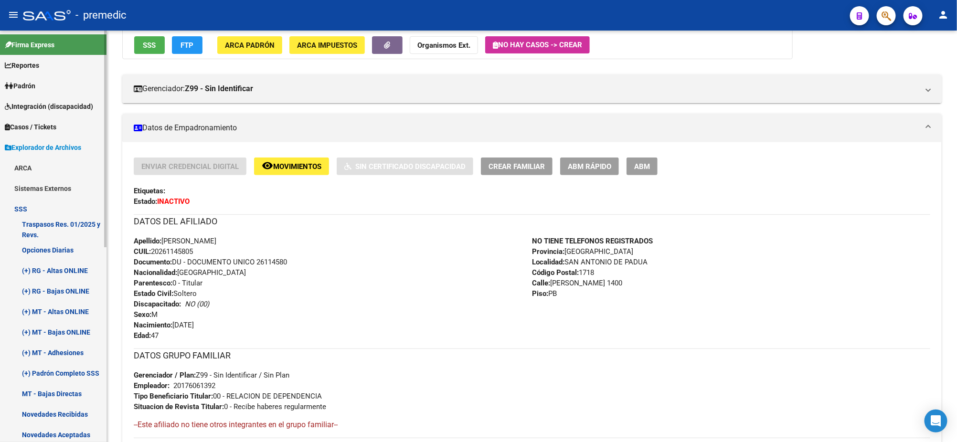
click at [65, 249] on link "Opciones Diarias" at bounding box center [53, 250] width 107 height 21
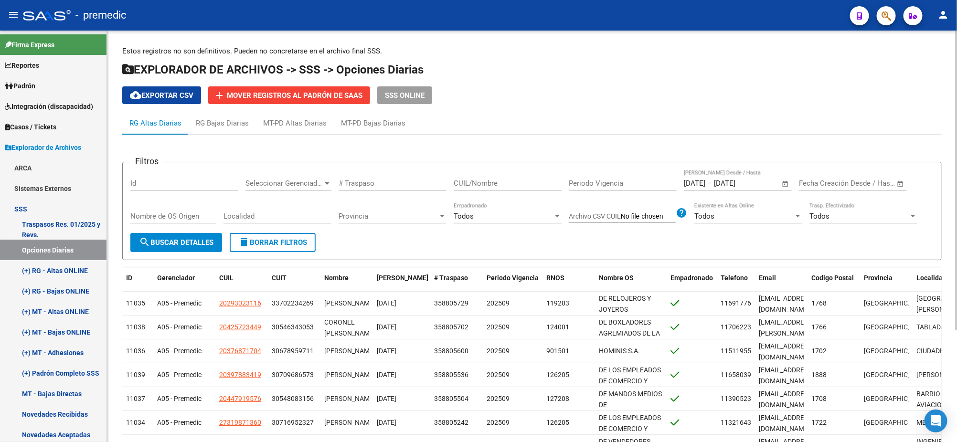
click at [496, 184] on input "CUIL/Nombre" at bounding box center [508, 183] width 108 height 9
paste input "20261145805"
type input "20261145805"
click at [189, 239] on span "search Buscar Detalles" at bounding box center [176, 242] width 75 height 9
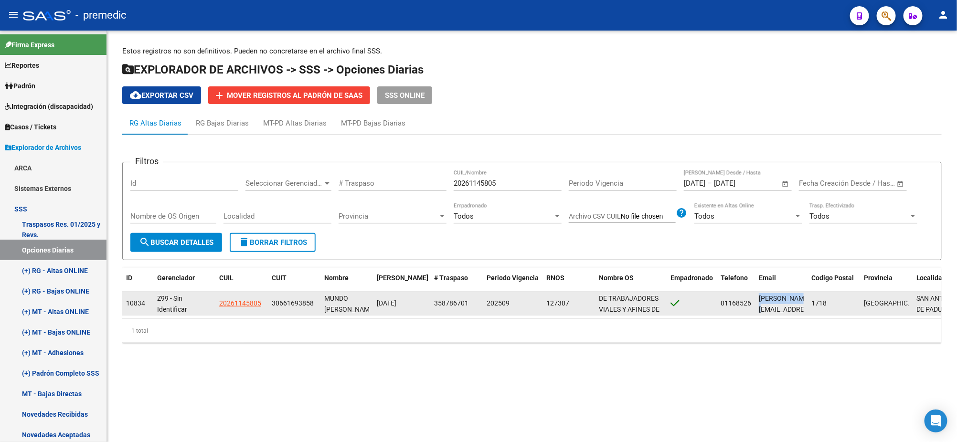
scroll to position [0, 44]
drag, startPoint x: 759, startPoint y: 302, endPoint x: 805, endPoint y: 303, distance: 46.3
click at [805, 303] on datatable-body-cell "[PERSON_NAME][EMAIL_ADDRESS][DOMAIN_NAME]" at bounding box center [781, 303] width 53 height 23
copy span "[PERSON_NAME][EMAIL_ADDRESS][DOMAIN_NAME]"
drag, startPoint x: 220, startPoint y: 300, endPoint x: 262, endPoint y: 302, distance: 42.1
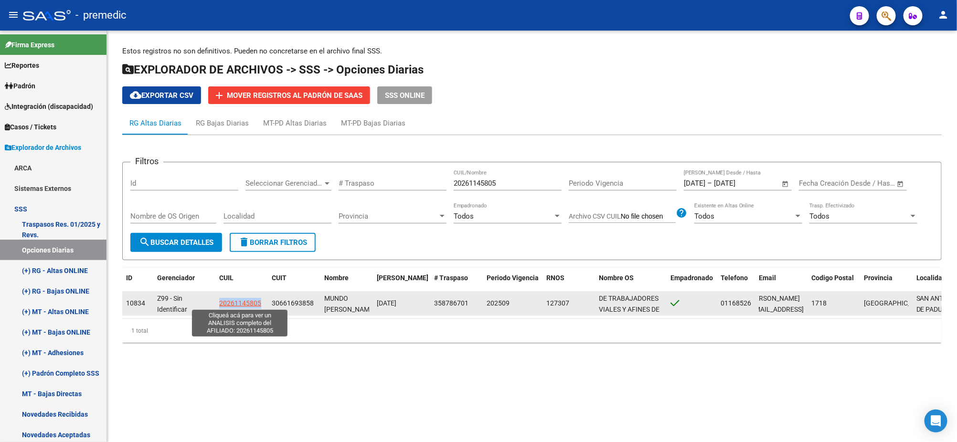
click at [261, 302] on div "20261145805" at bounding box center [241, 303] width 45 height 11
copy span "20261145805"
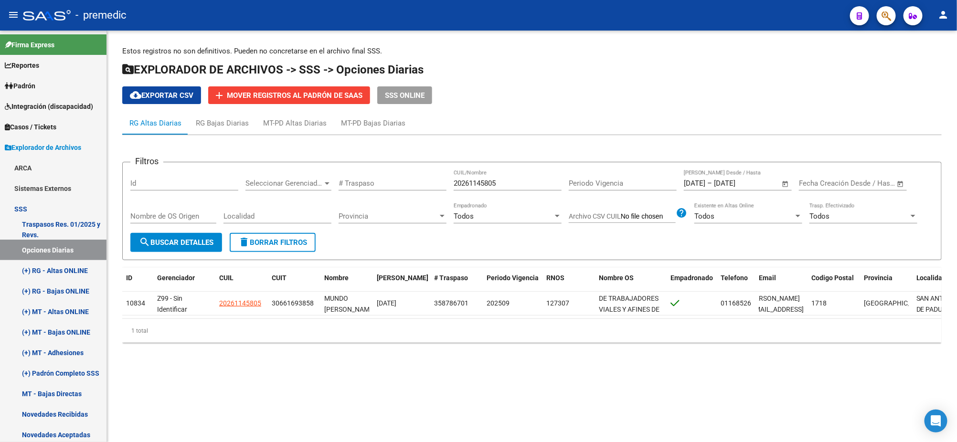
click at [280, 351] on div "Filtros Id Seleccionar Gerenciador Seleccionar Gerenciador # Traspaso 202611458…" at bounding box center [532, 242] width 820 height 215
